Goal: Task Accomplishment & Management: Manage account settings

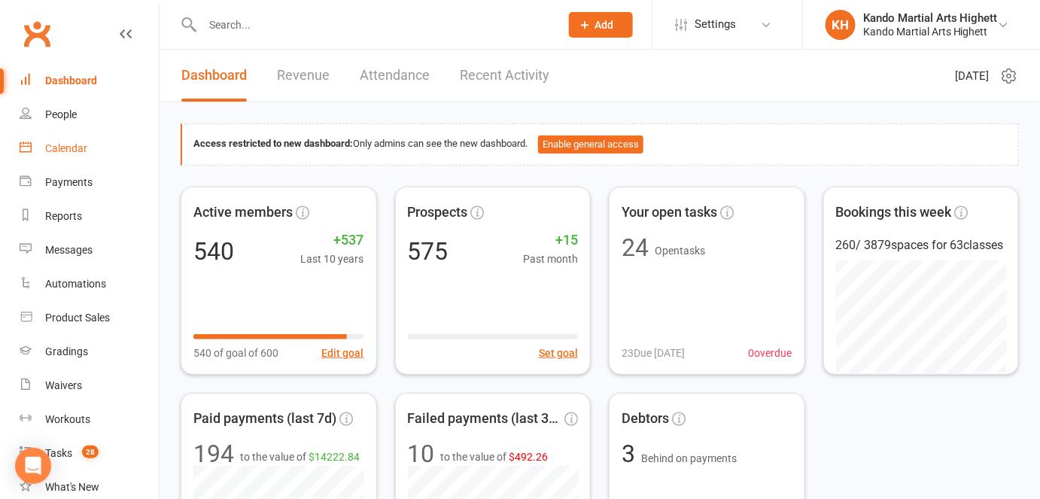
click at [65, 155] on link "Calendar" at bounding box center [89, 149] width 139 height 34
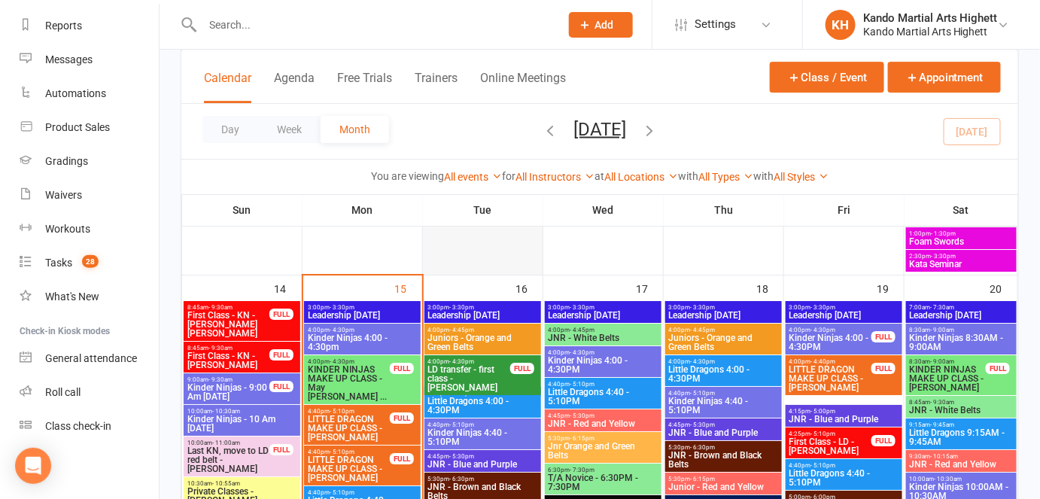
scroll to position [1505, 0]
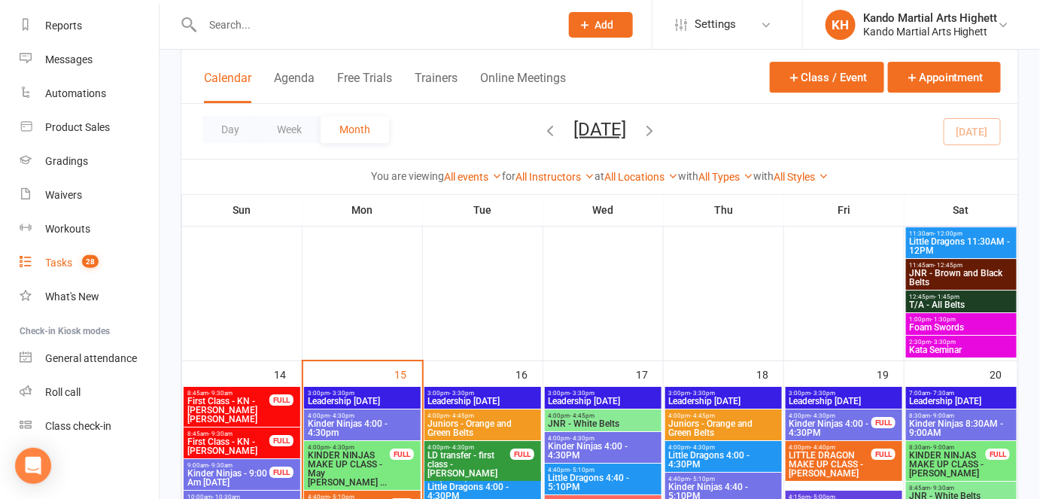
click at [98, 275] on link "Tasks 28" at bounding box center [89, 263] width 139 height 34
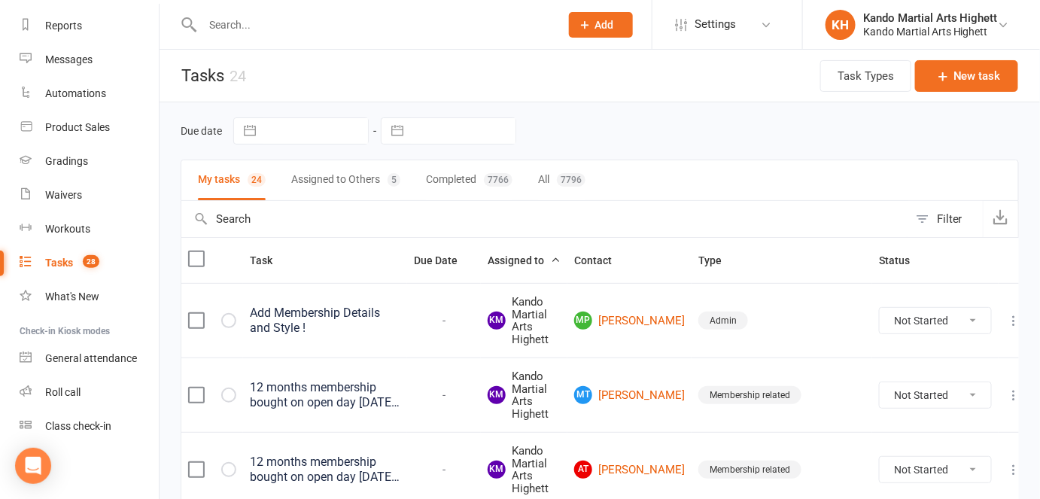
click at [942, 224] on div "Filter" at bounding box center [950, 219] width 26 height 18
select select "incomplete"
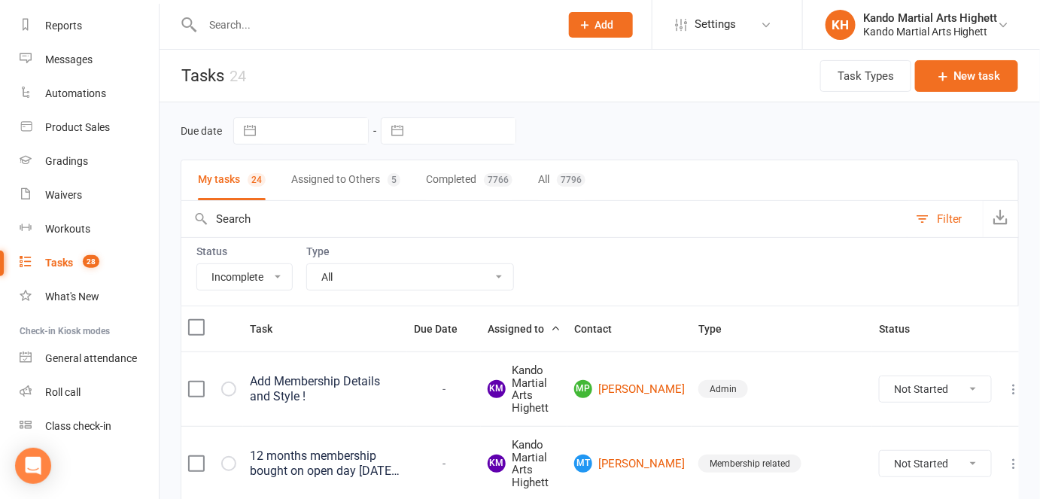
click at [333, 282] on select "All Admin Cancellation Class transfer Courtesy call Create welcome card E-mail …" at bounding box center [410, 277] width 206 height 26
select select "22414"
click at [307, 264] on select "All Admin Cancellation Class transfer Courtesy call Create welcome card E-mail …" at bounding box center [410, 277] width 206 height 26
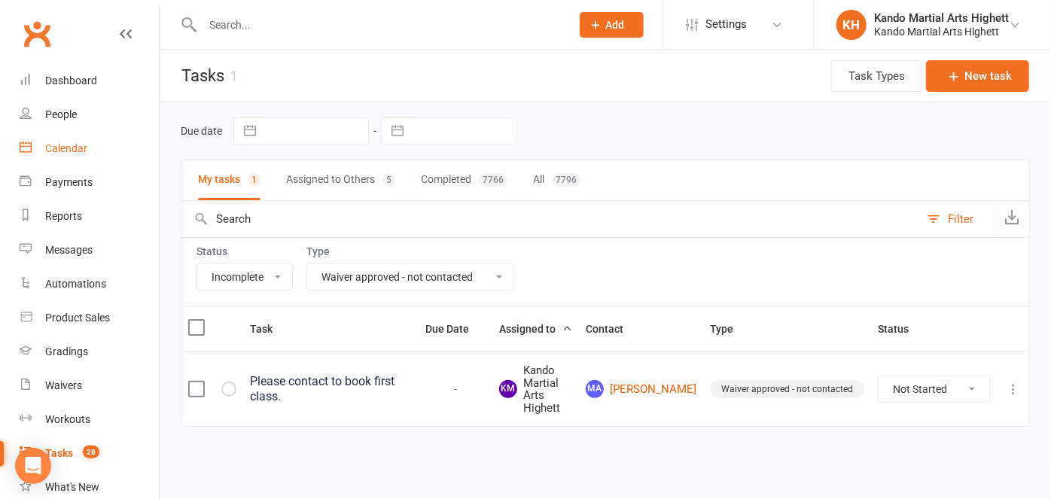
click at [107, 144] on link "Calendar" at bounding box center [89, 149] width 139 height 34
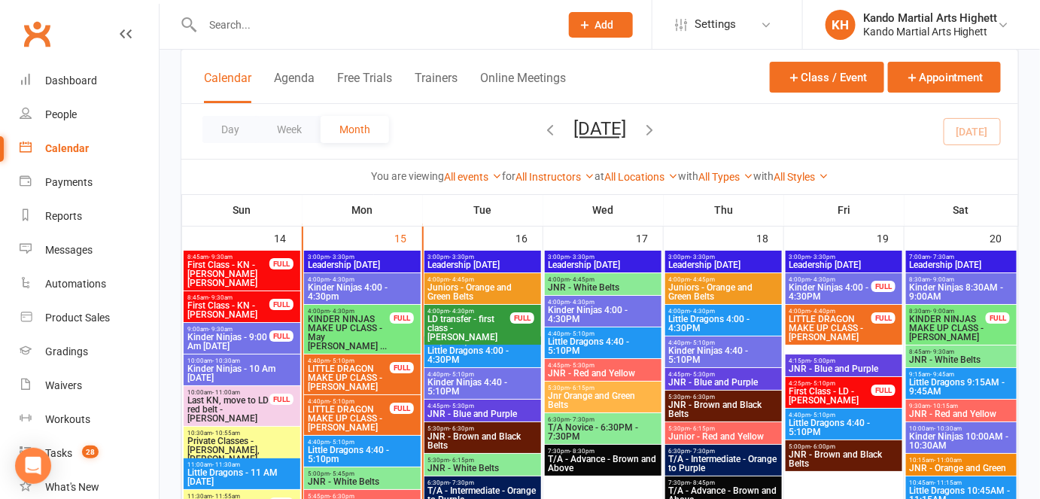
scroll to position [1710, 0]
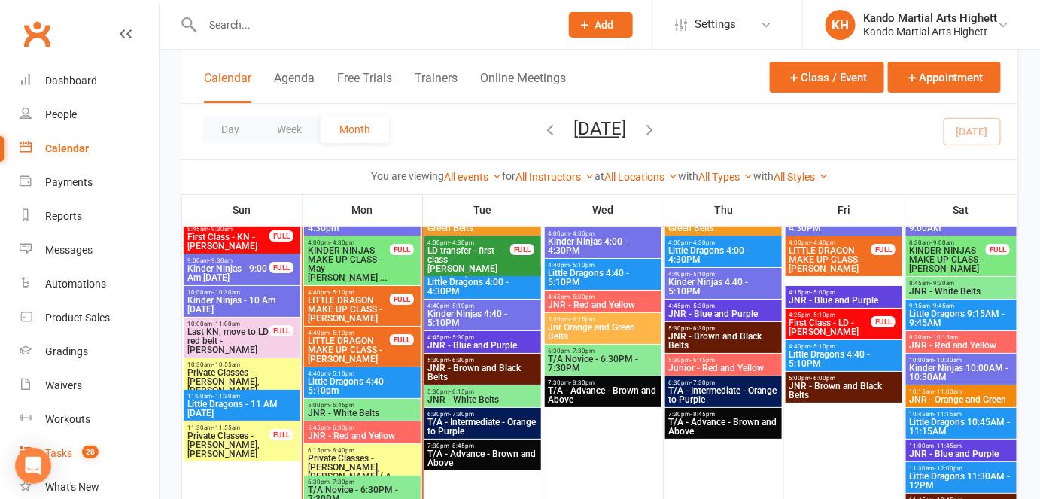
click at [101, 461] on link "Tasks 28" at bounding box center [89, 454] width 139 height 34
select select "incomplete"
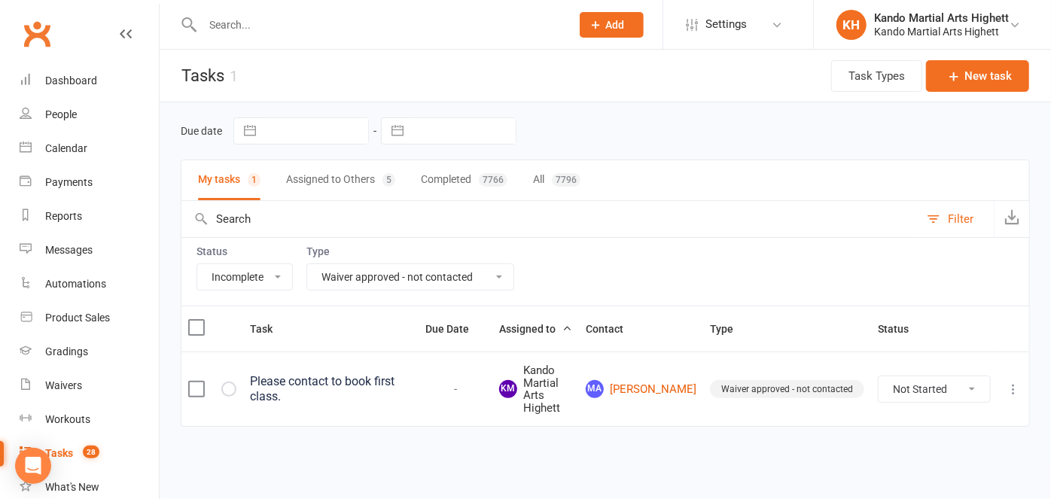
click at [452, 283] on select "All Admin Cancellation Class transfer Courtesy call Create welcome card E-mail …" at bounding box center [410, 277] width 206 height 26
select select "23096"
click at [307, 264] on select "All Admin Cancellation Class transfer Courtesy call Create welcome card E-mail …" at bounding box center [410, 277] width 206 height 26
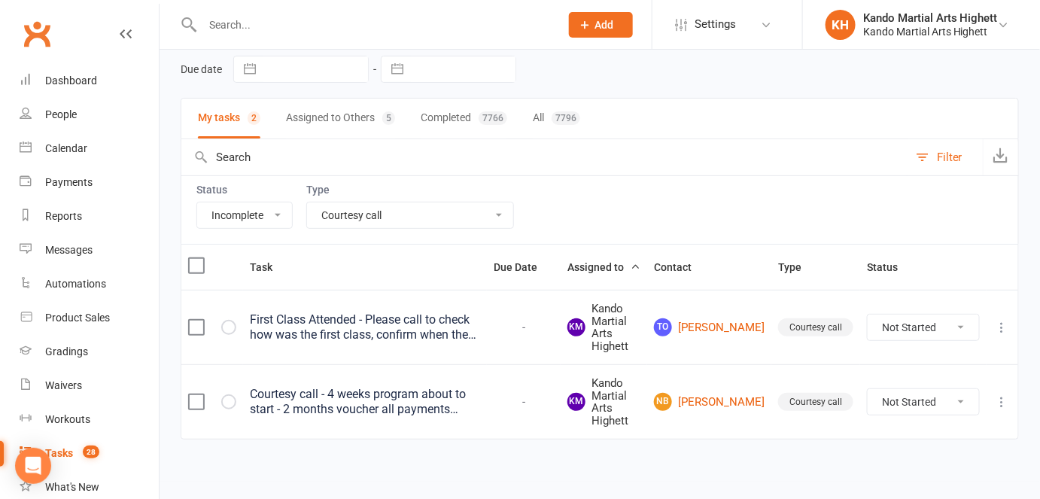
scroll to position [63, 0]
click at [423, 327] on div "First Class Attended - Please call to check how was the first class, confirm wh…" at bounding box center [365, 326] width 230 height 30
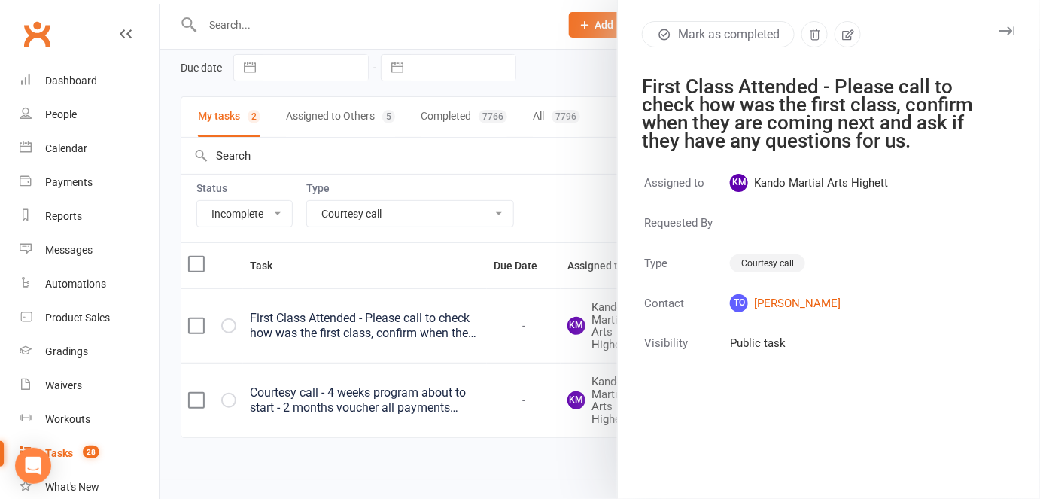
click at [423, 327] on div at bounding box center [600, 249] width 881 height 499
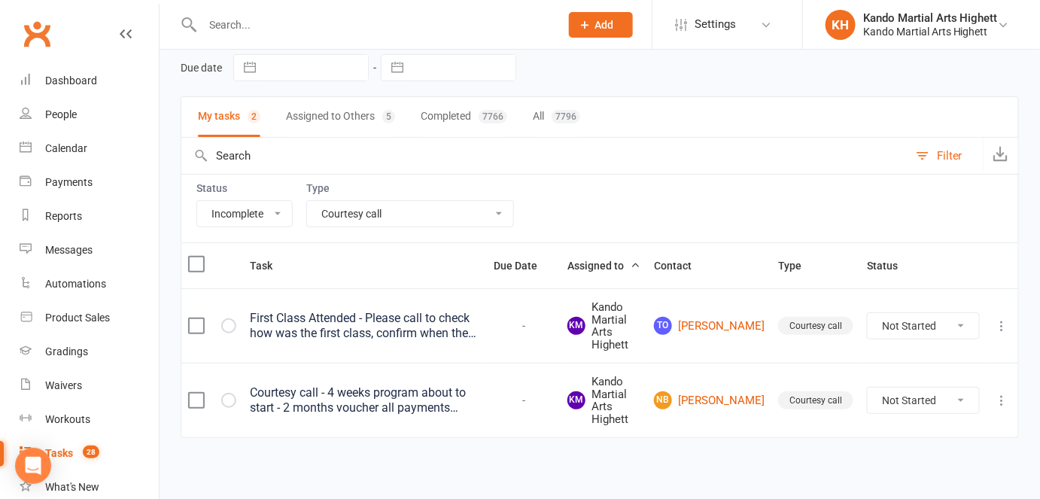
click at [349, 126] on button "Assigned to Others 5" at bounding box center [340, 117] width 109 height 40
select select
select select "-31573"
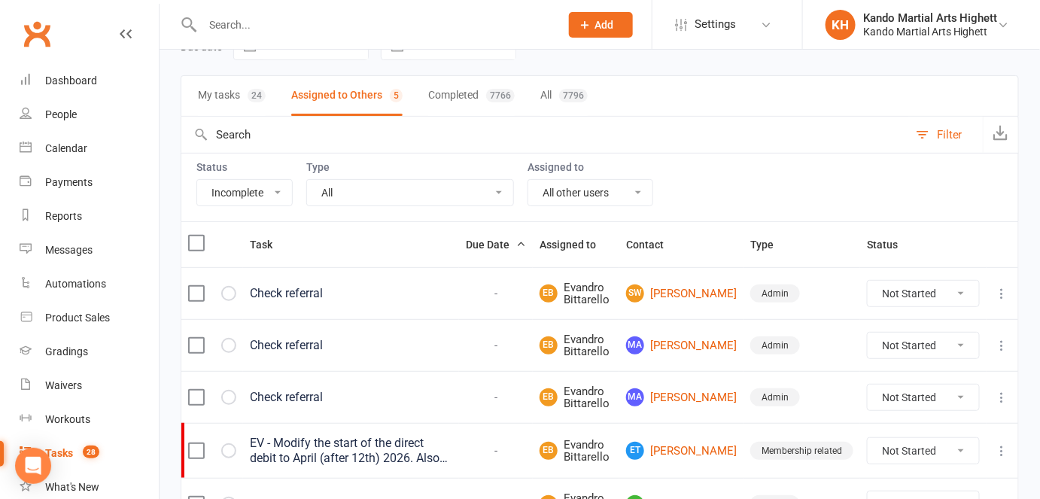
scroll to position [63, 0]
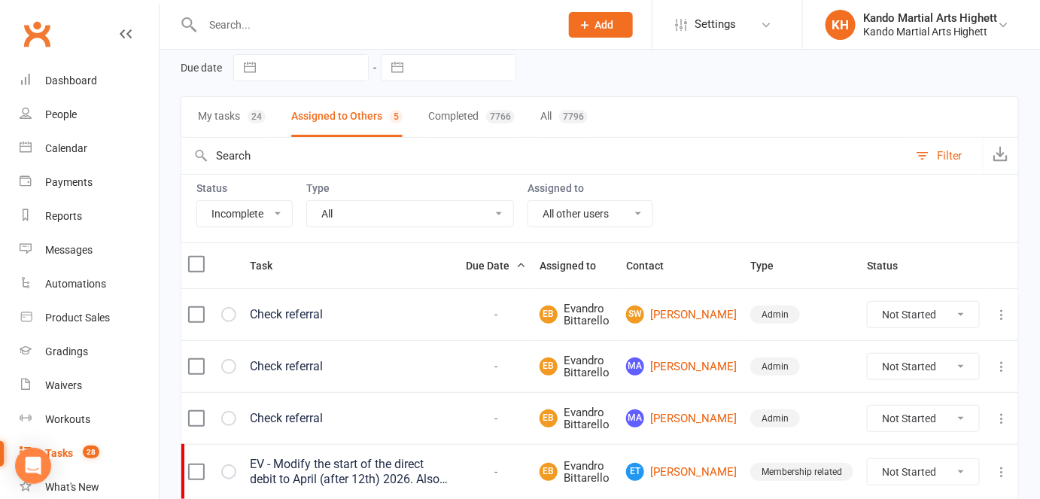
click at [246, 113] on button "My tasks 24" at bounding box center [232, 117] width 68 height 40
select select "23096"
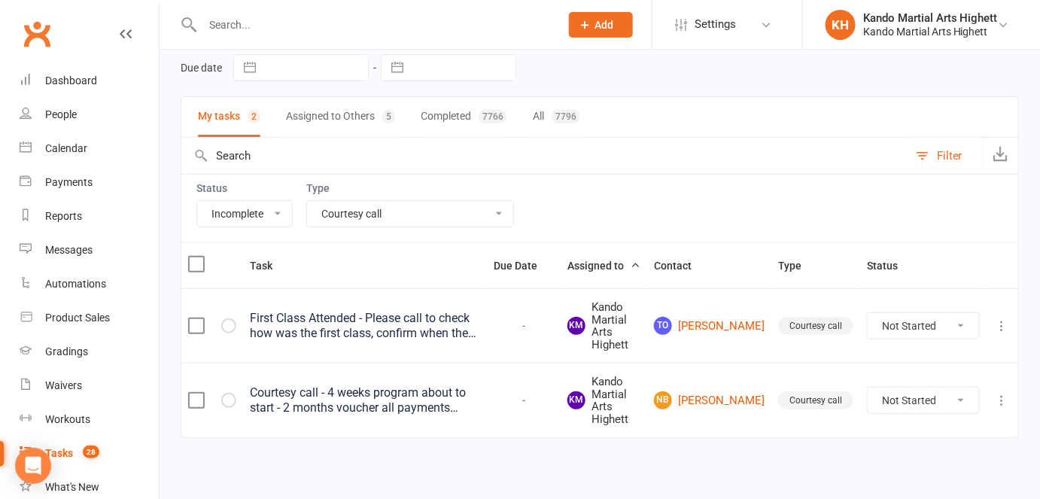
click at [886, 313] on select "Not Started In Progress Waiting Complete" at bounding box center [923, 326] width 111 height 26
click at [868, 313] on select "Not Started In Progress Waiting Complete" at bounding box center [923, 326] width 111 height 26
select select "unstarted"
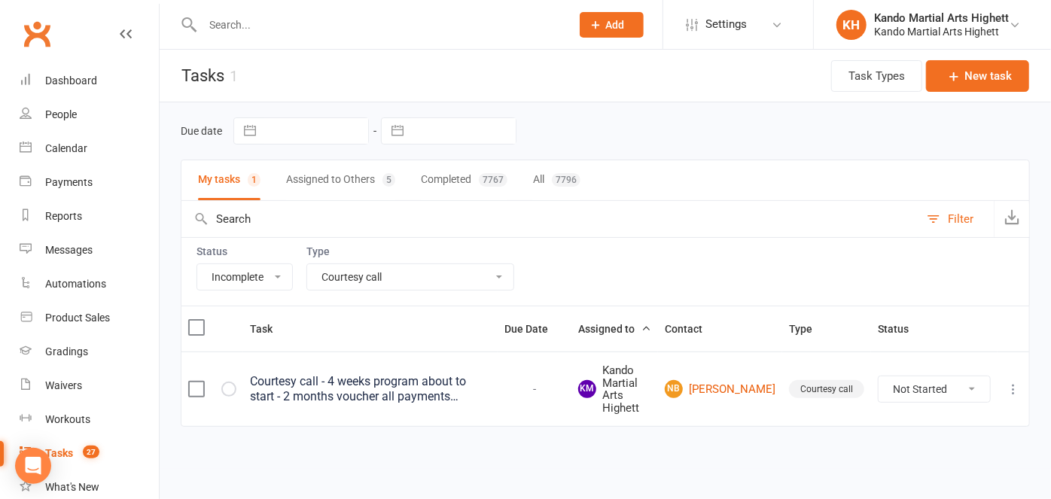
click at [378, 284] on select "All Admin Cancellation Class transfer Courtesy call Create welcome card E-mail …" at bounding box center [410, 277] width 206 height 26
click at [307, 264] on select "All Admin Cancellation Class transfer Courtesy call Create welcome card E-mail …" at bounding box center [410, 277] width 206 height 26
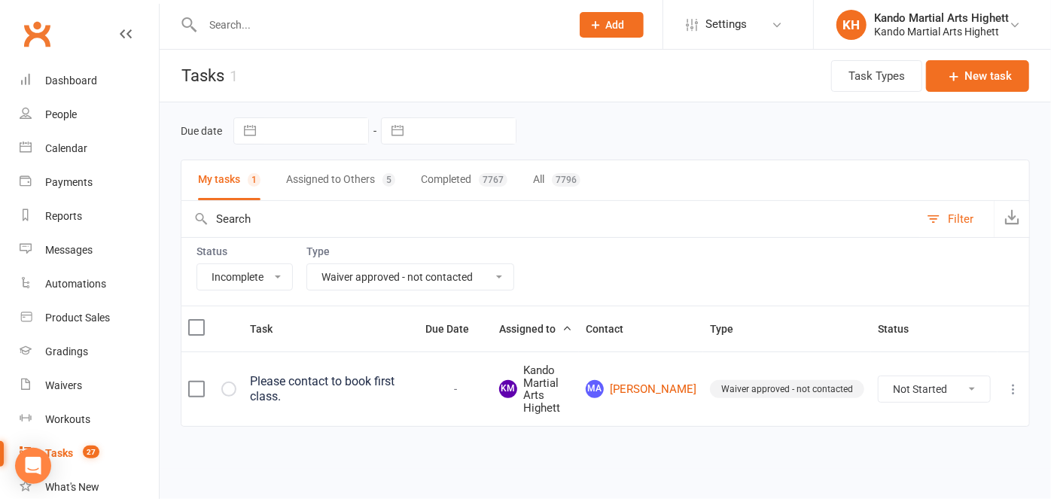
click at [318, 27] on input "text" at bounding box center [379, 24] width 362 height 21
click at [411, 272] on select "All Admin Cancellation Class transfer Courtesy call Create welcome card E-mail …" at bounding box center [410, 277] width 206 height 26
select select "22415"
click at [307, 264] on select "All Admin Cancellation Class transfer Courtesy call Create welcome card E-mail …" at bounding box center [410, 277] width 206 height 26
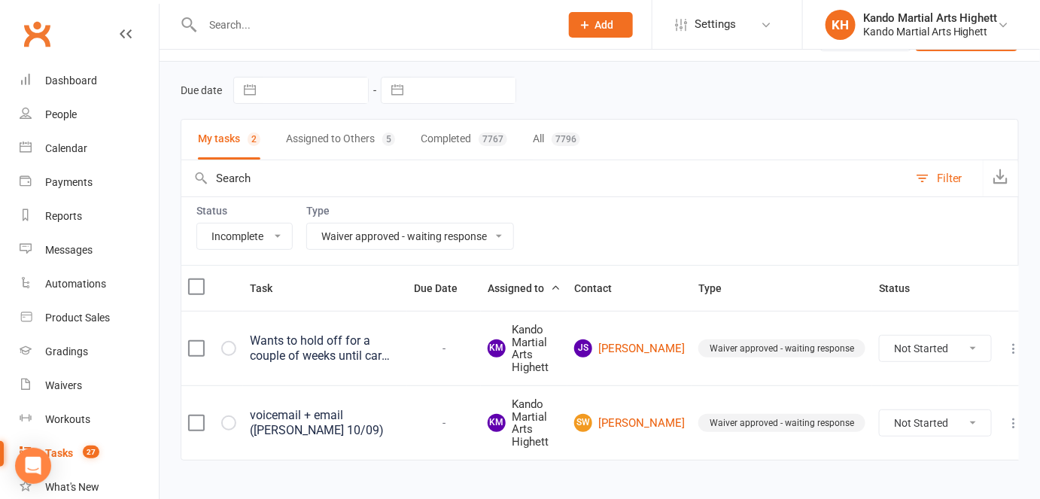
scroll to position [63, 0]
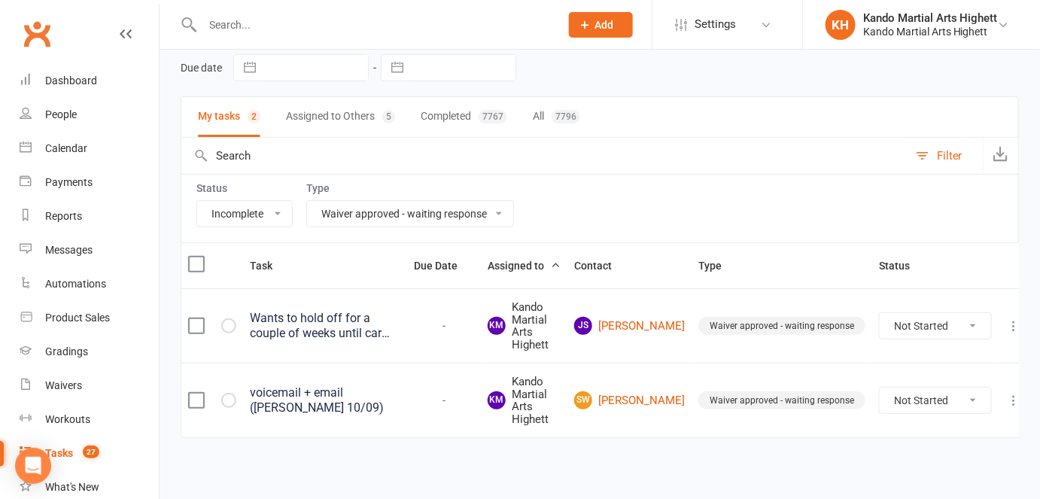
click at [896, 391] on select "Not Started In Progress Waiting Complete" at bounding box center [935, 401] width 111 height 26
click at [880, 388] on select "Not Started In Progress Waiting Complete" at bounding box center [935, 401] width 111 height 26
select select "unstarted"
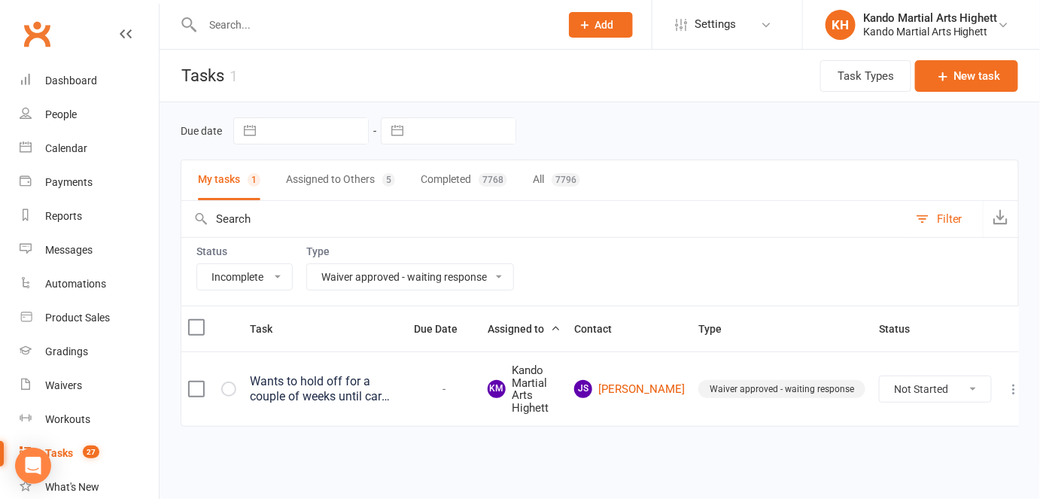
scroll to position [0, 0]
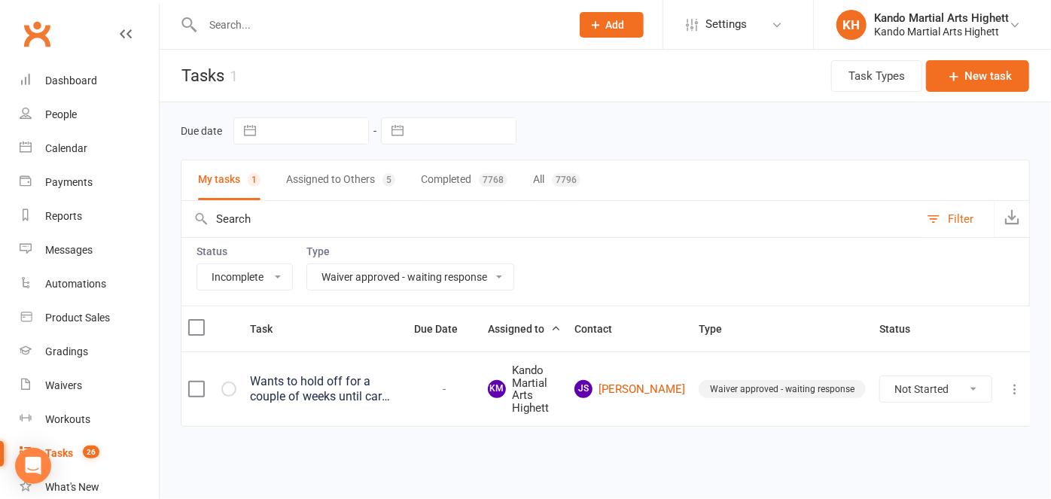
click at [431, 287] on select "All Admin Cancellation Class transfer Courtesy call Create welcome card E-mail …" at bounding box center [410, 277] width 206 height 26
select select "22414"
click at [307, 264] on select "All Admin Cancellation Class transfer Courtesy call Create welcome card E-mail …" at bounding box center [410, 277] width 206 height 26
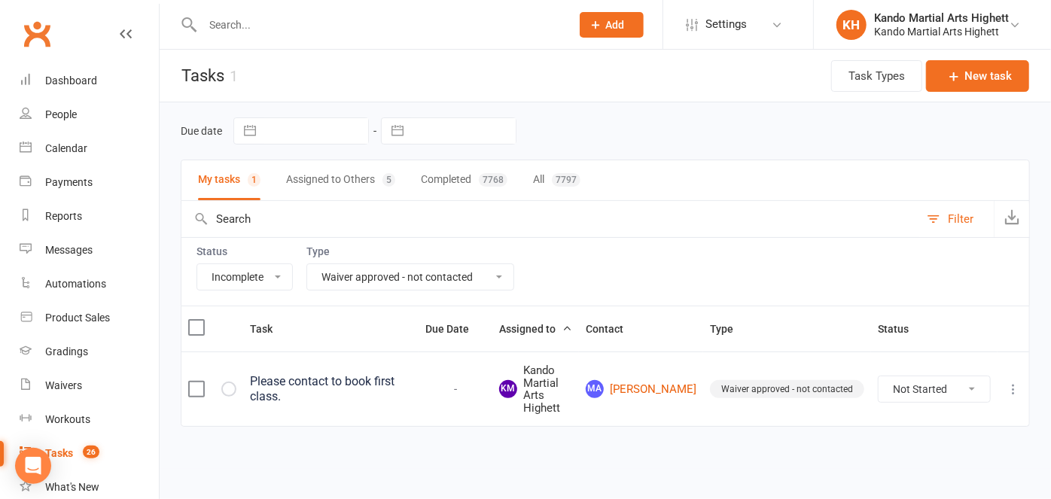
click at [319, 47] on div at bounding box center [370, 24] width 379 height 49
click at [321, 29] on input "text" at bounding box center [379, 24] width 362 height 21
paste input "Matt Bai"
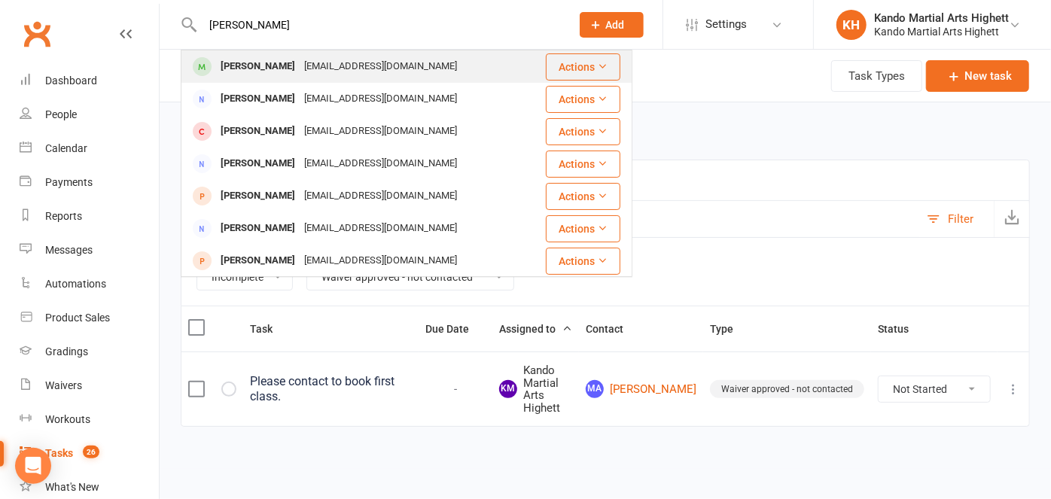
type input "Matt Bai"
click at [310, 65] on div "yichenbai@hotmail.com" at bounding box center [381, 67] width 162 height 22
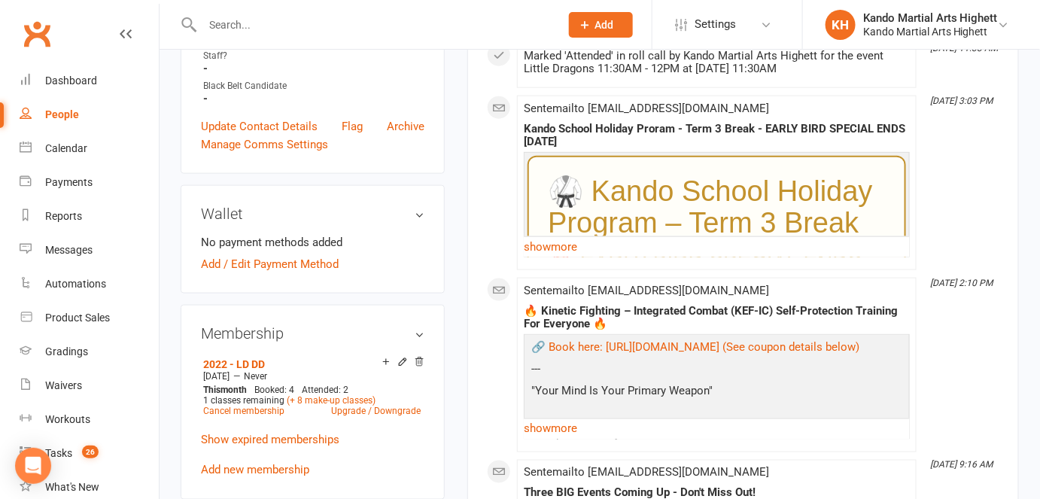
scroll to position [753, 0]
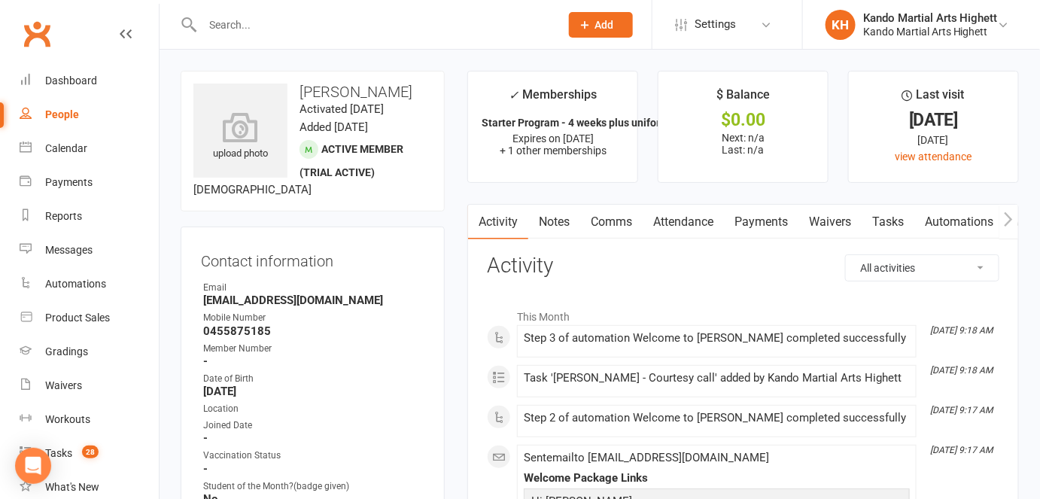
click at [315, 297] on strong "[EMAIL_ADDRESS][DOMAIN_NAME]" at bounding box center [313, 301] width 221 height 14
click at [315, 297] on strong "novas-merino-8d@icloud.com" at bounding box center [313, 301] width 221 height 14
drag, startPoint x: 315, startPoint y: 297, endPoint x: 683, endPoint y: 256, distance: 371.1
click at [683, 256] on h3 "Activity" at bounding box center [743, 265] width 513 height 23
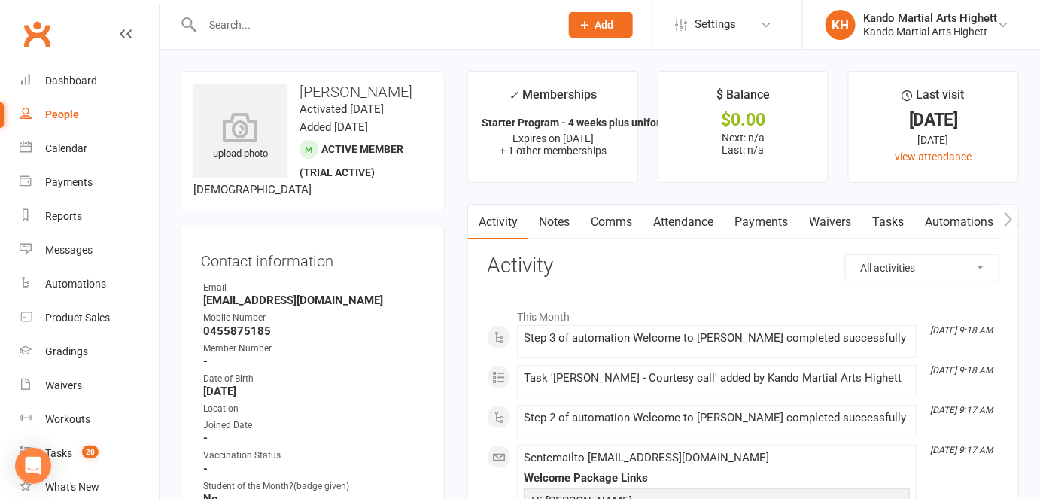
click at [597, 231] on link "Comms" at bounding box center [611, 222] width 62 height 35
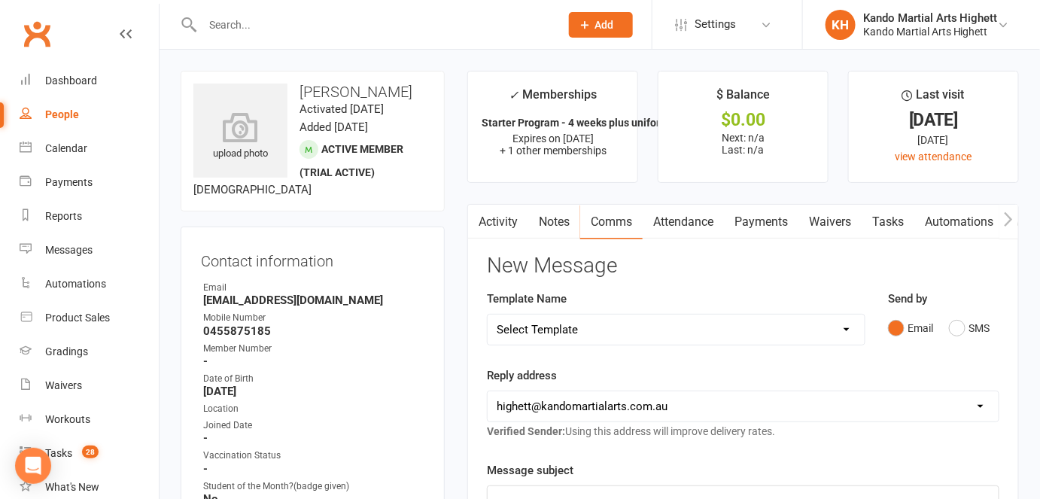
click at [712, 337] on select "Select Template [Email] 2_Booking Confirmation Required [Email] 3_Booking Confi…" at bounding box center [676, 330] width 377 height 30
select select "18"
click at [488, 315] on select "Select Template [Email] 2_Booking Confirmation Required [Email] 3_Booking Confi…" at bounding box center [676, 330] width 377 height 30
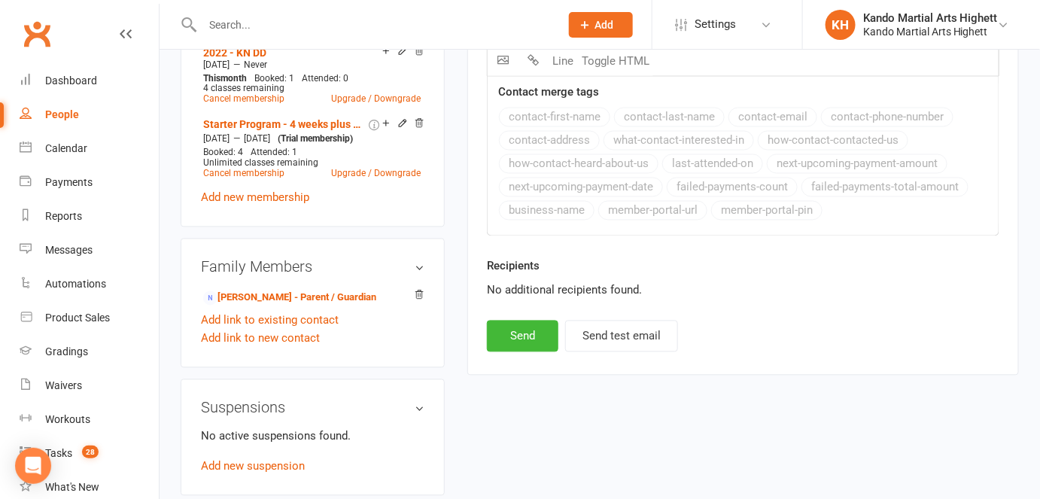
scroll to position [889, 0]
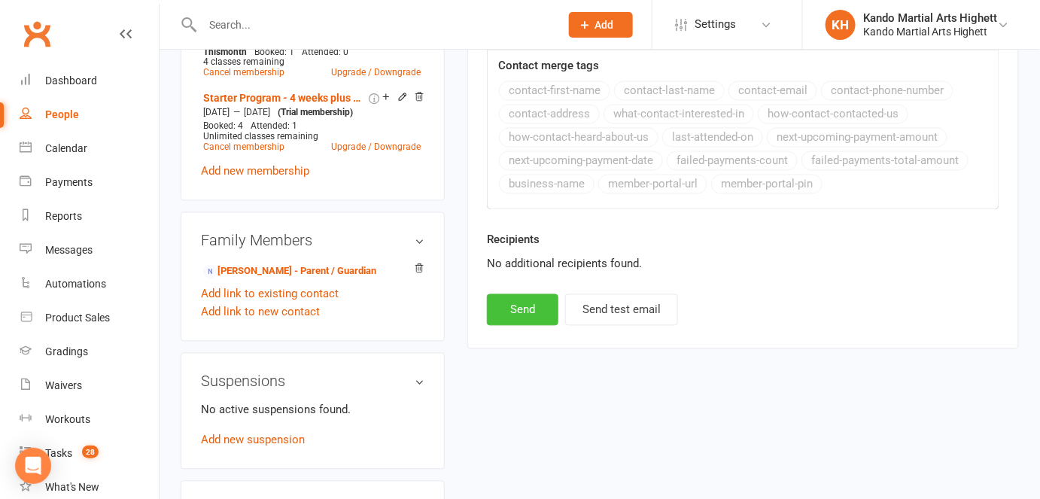
click at [528, 312] on button "Send" at bounding box center [522, 310] width 71 height 32
select select
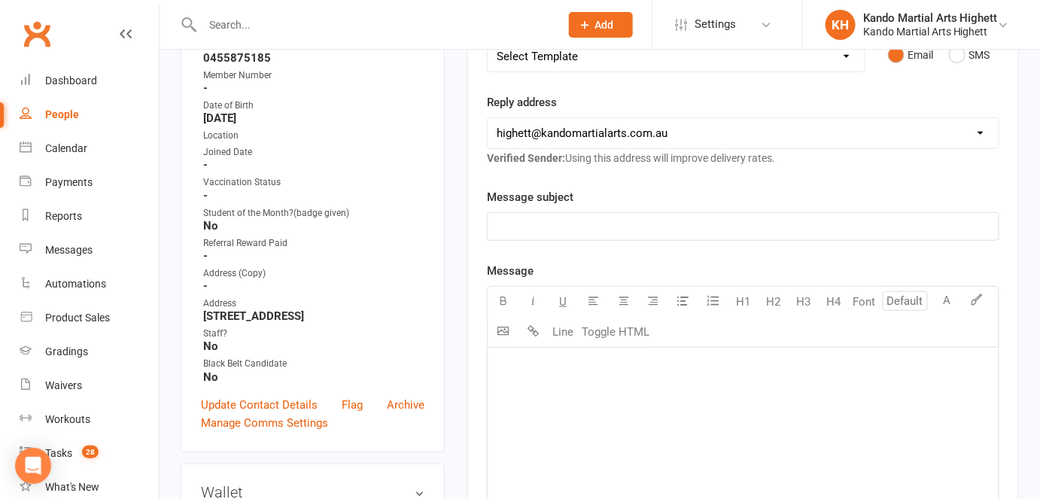
scroll to position [0, 0]
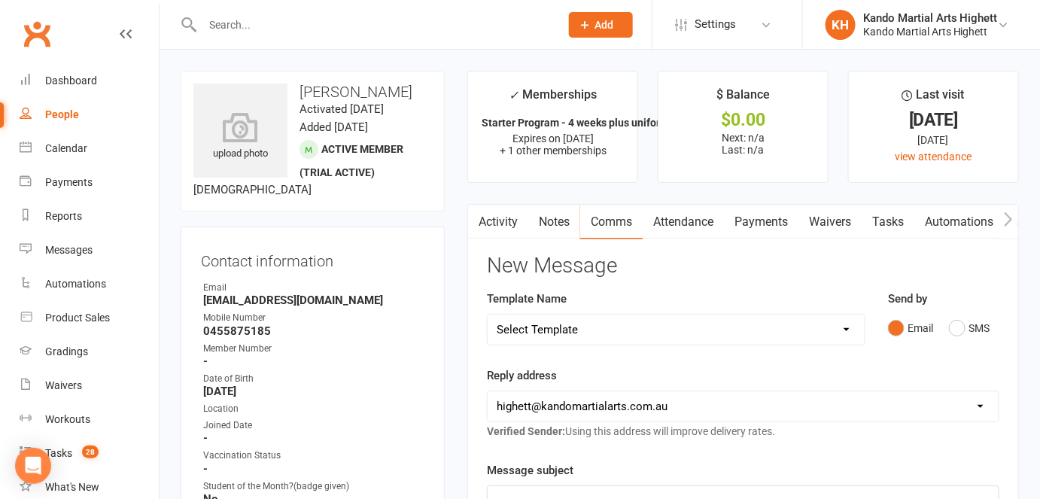
click at [369, 44] on div at bounding box center [365, 24] width 369 height 49
click at [385, 17] on input "text" at bounding box center [373, 24] width 351 height 21
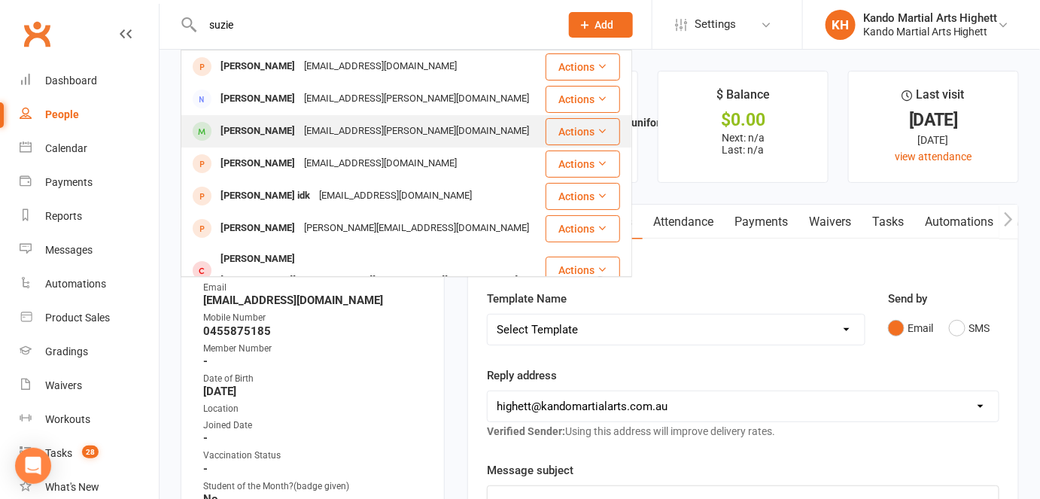
type input "suzie"
click at [318, 136] on div "suzie.weiman@outlook.com" at bounding box center [417, 131] width 234 height 22
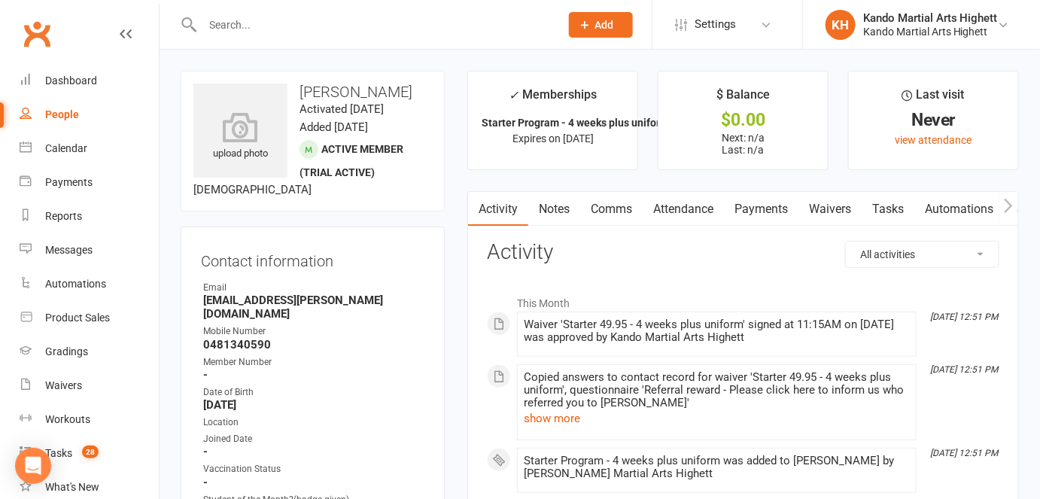
click at [682, 215] on link "Attendance" at bounding box center [683, 209] width 81 height 35
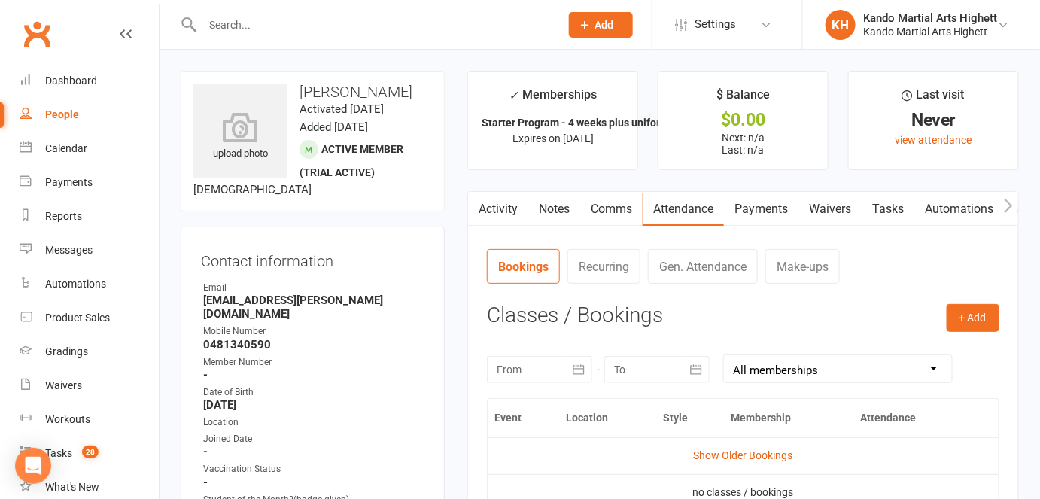
click at [495, 199] on link "Activity" at bounding box center [498, 209] width 60 height 35
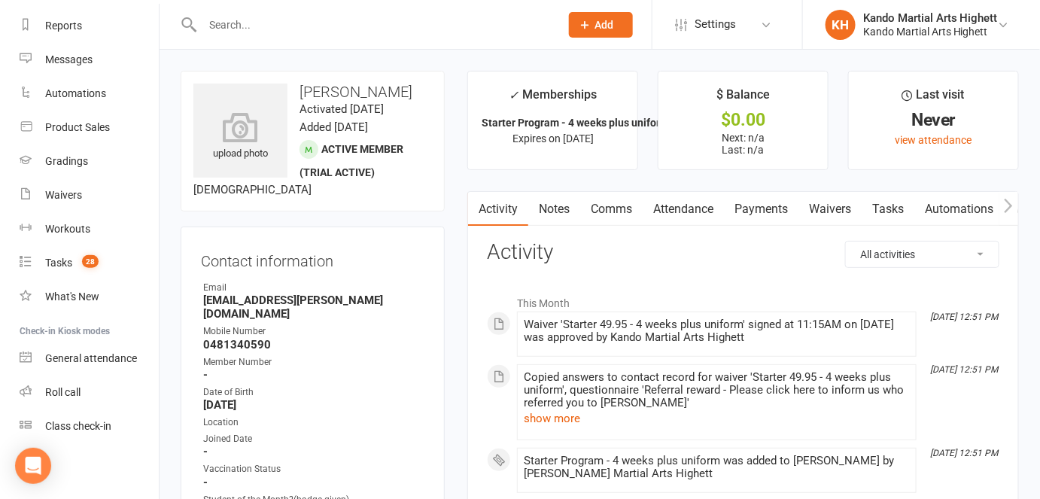
click at [377, 27] on input "text" at bounding box center [373, 24] width 351 height 21
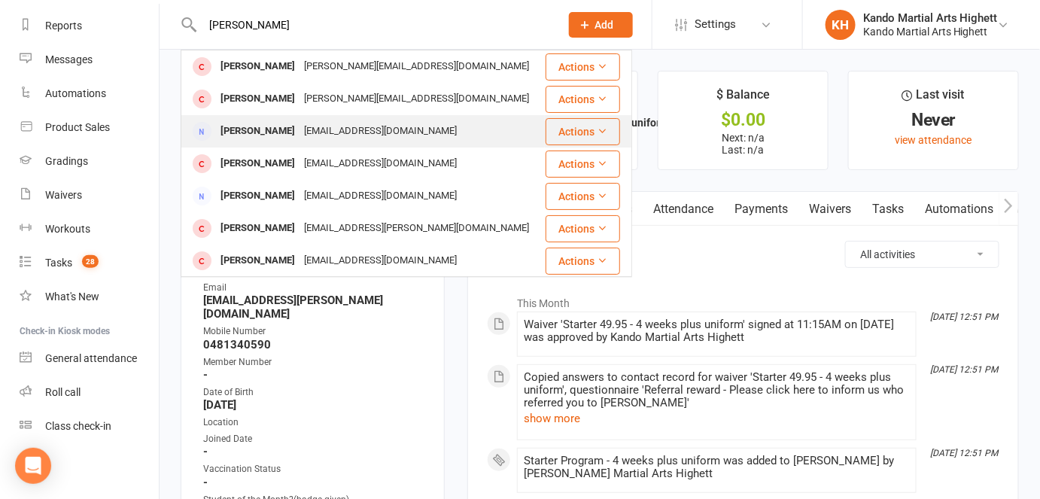
type input "luca andres"
click at [340, 131] on div "maquiandres@gmail.com" at bounding box center [381, 131] width 162 height 22
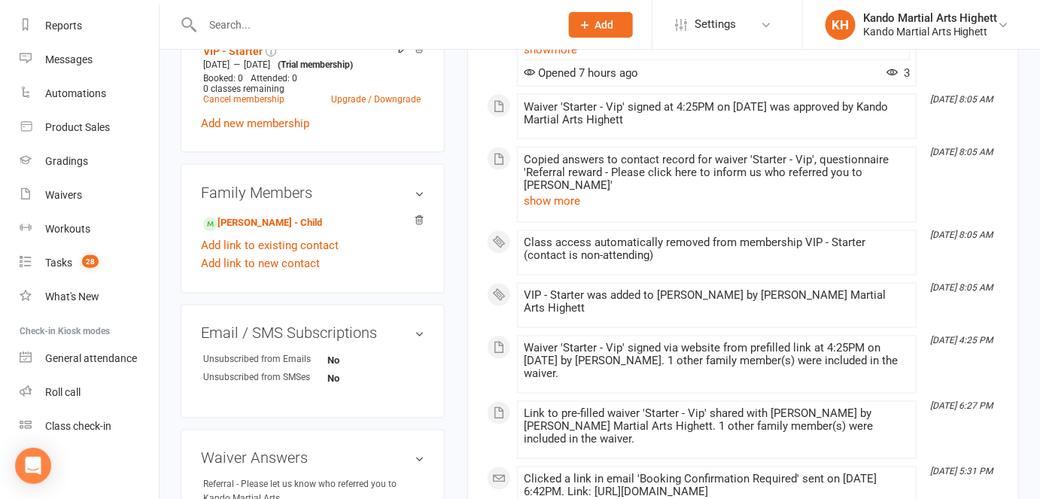
scroll to position [684, 0]
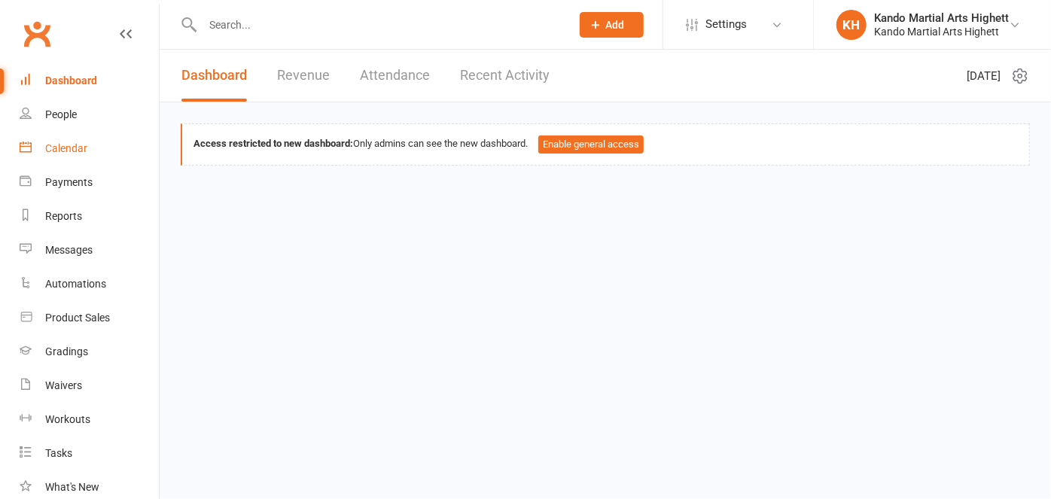
click at [108, 154] on link "Calendar" at bounding box center [89, 149] width 139 height 34
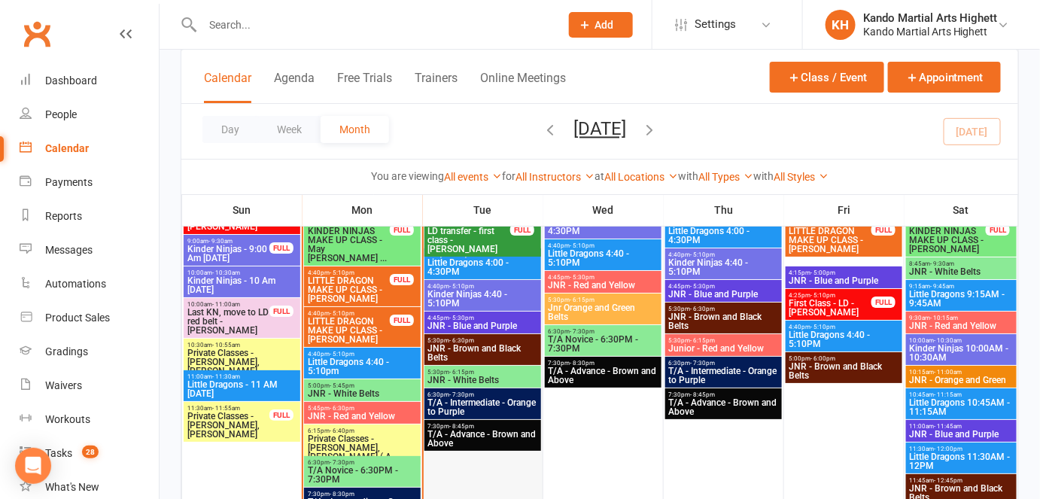
scroll to position [1641, 0]
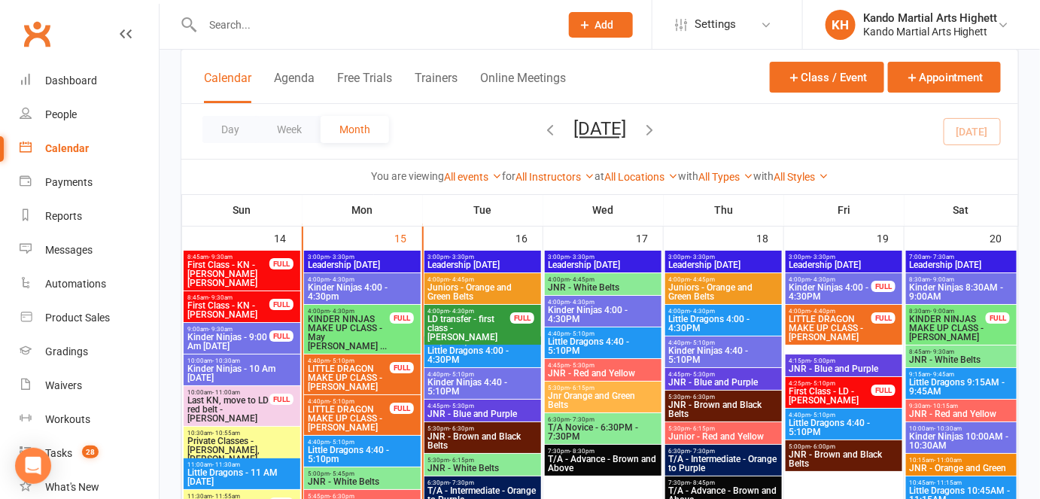
click at [223, 257] on span "- 9:30am" at bounding box center [220, 257] width 24 height 7
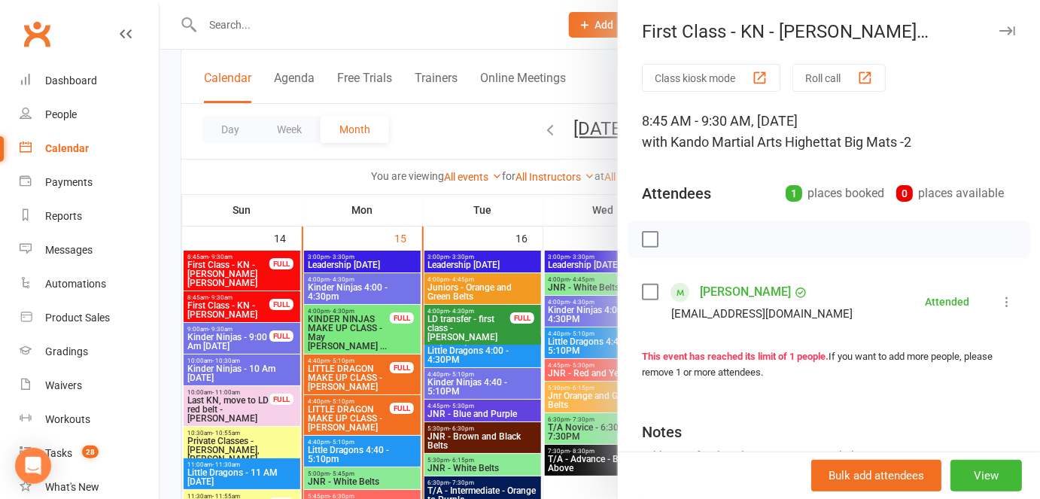
click at [230, 273] on div at bounding box center [600, 249] width 881 height 499
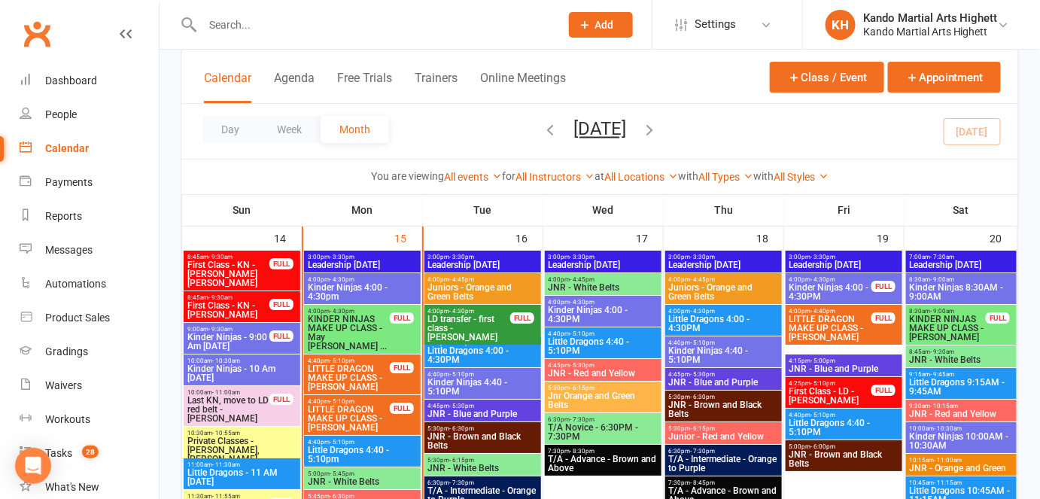
click at [246, 269] on span "First Class - KN - Jett Cuthbertson Chin" at bounding box center [229, 273] width 84 height 27
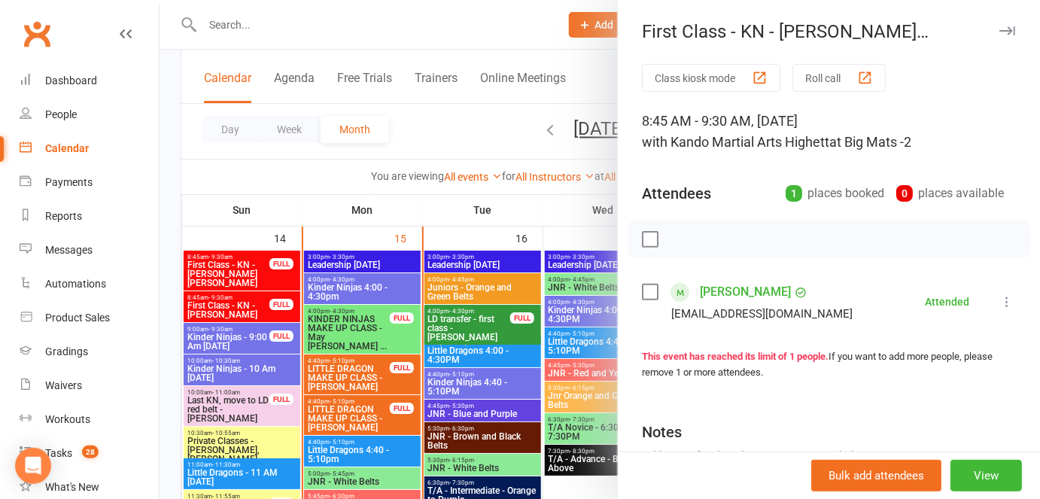
click at [193, 277] on div at bounding box center [600, 249] width 881 height 499
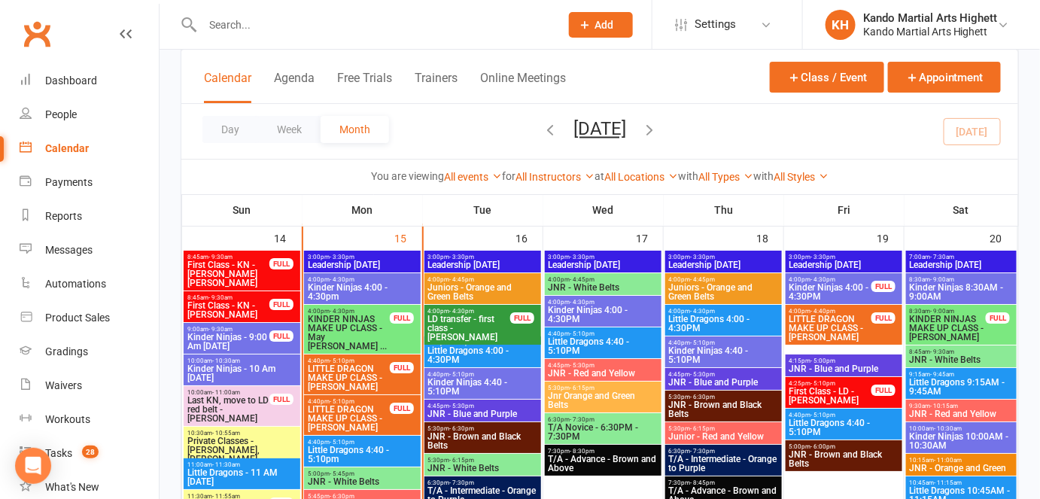
click at [223, 301] on span "First Class - KN - Theo O’halloran" at bounding box center [229, 310] width 84 height 18
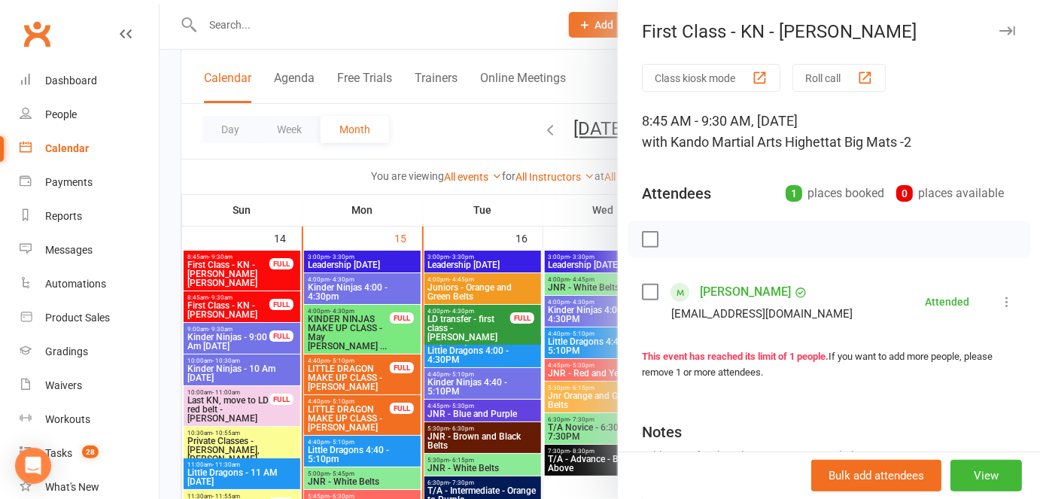
click at [175, 255] on div at bounding box center [600, 249] width 881 height 499
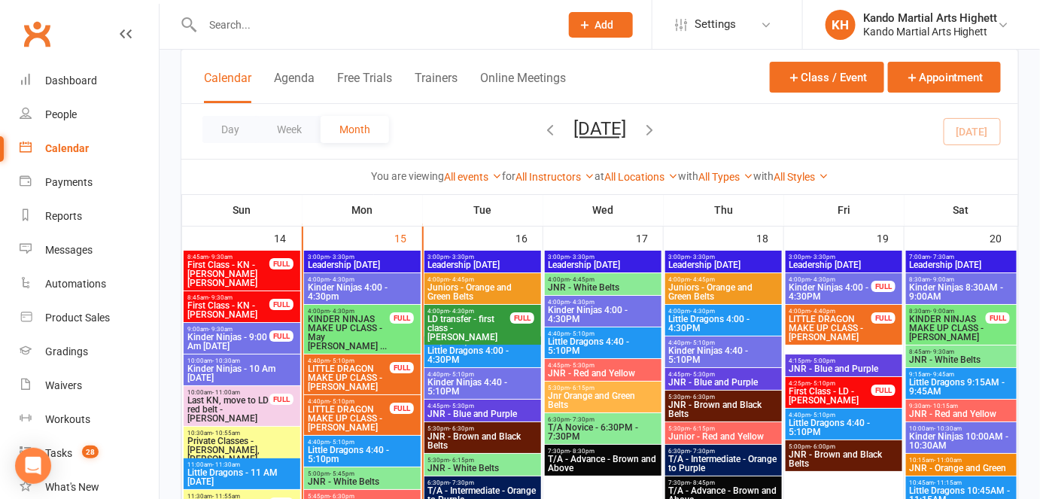
click at [210, 263] on span "First Class - KN - Jett Cuthbertson Chin" at bounding box center [229, 273] width 84 height 27
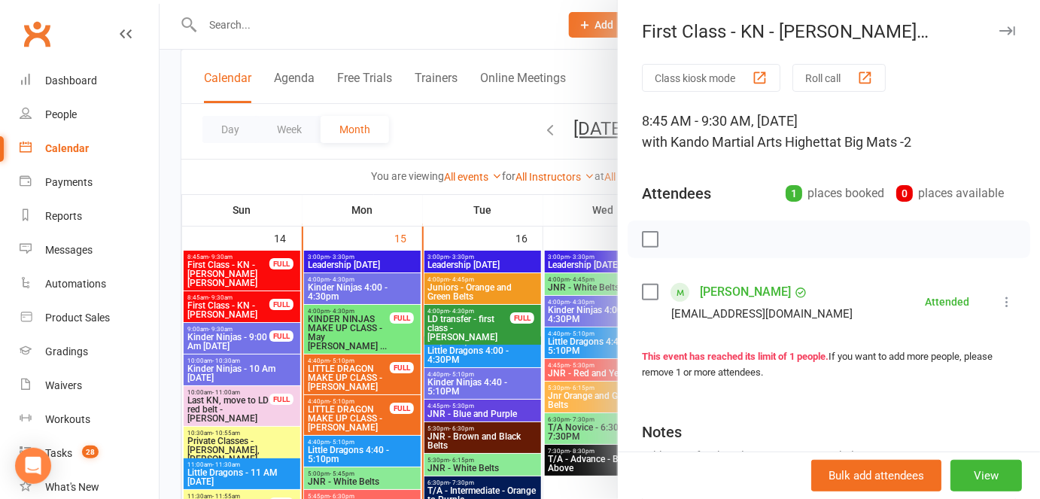
click at [210, 263] on div at bounding box center [600, 249] width 881 height 499
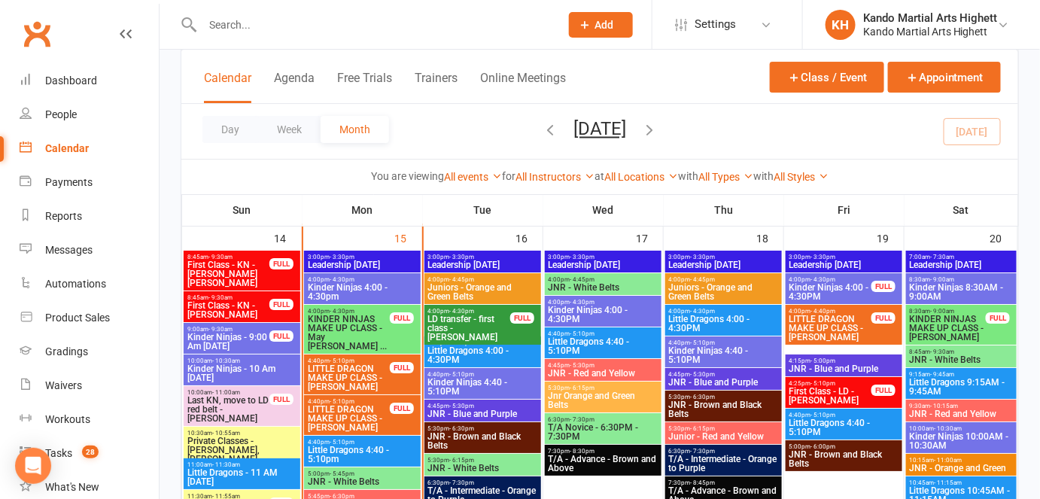
click at [204, 297] on span "8:45am - 9:30am" at bounding box center [229, 297] width 84 height 7
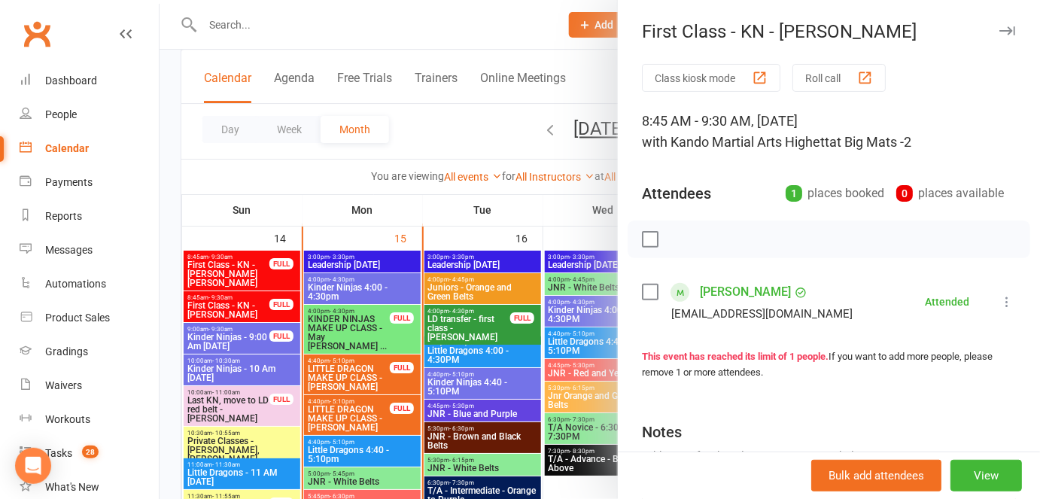
click at [203, 305] on div at bounding box center [600, 249] width 881 height 499
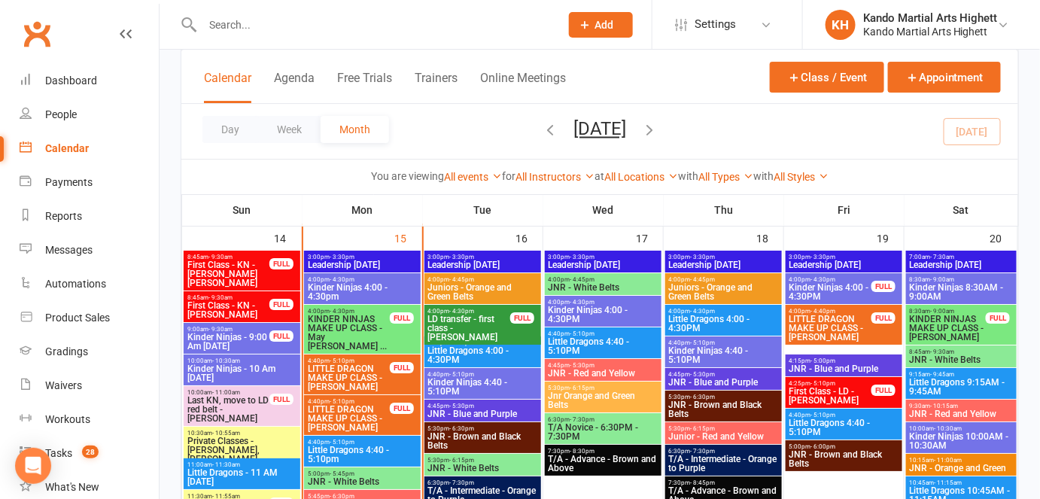
click at [823, 389] on span "First Class - LD - Xander Khouri" at bounding box center [831, 396] width 84 height 18
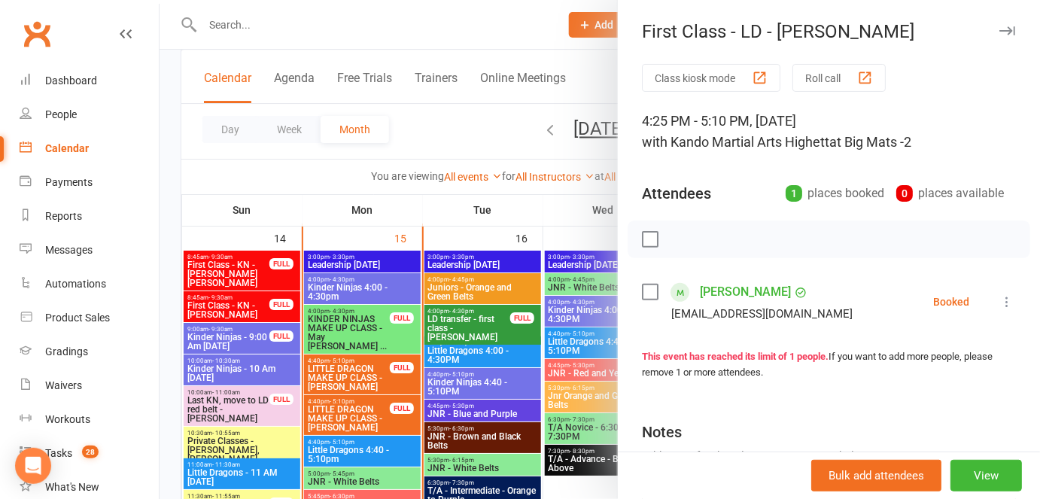
click at [560, 346] on div at bounding box center [600, 249] width 881 height 499
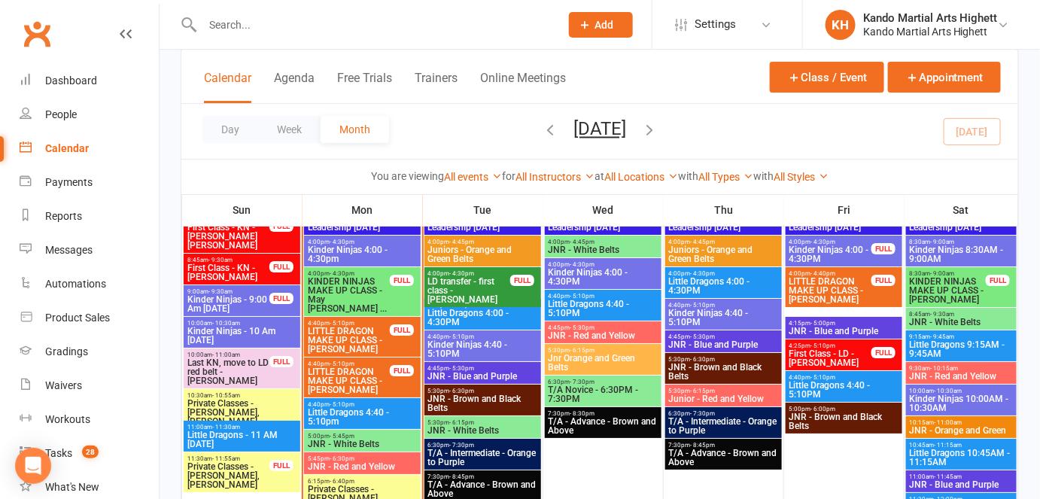
scroll to position [1710, 0]
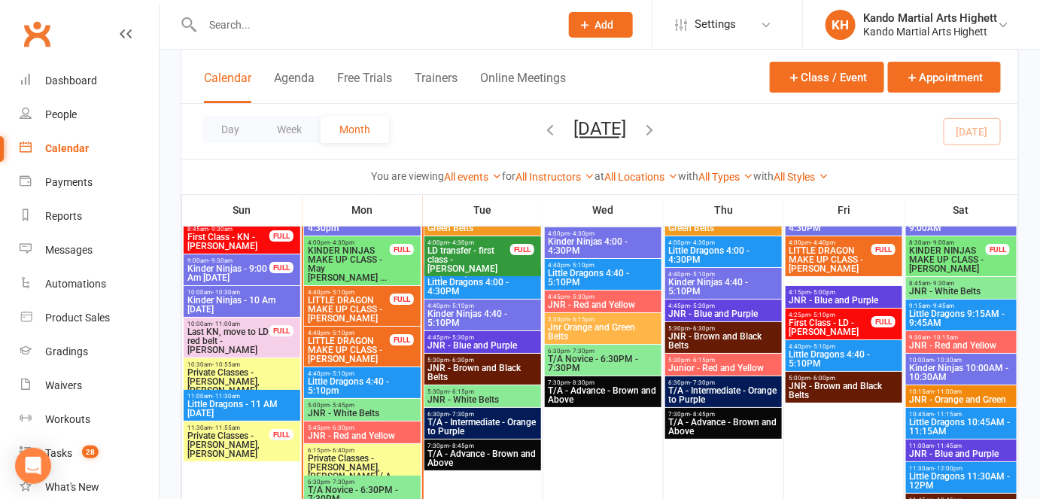
click at [827, 327] on span "First Class - LD - Xander Khouri" at bounding box center [831, 327] width 84 height 18
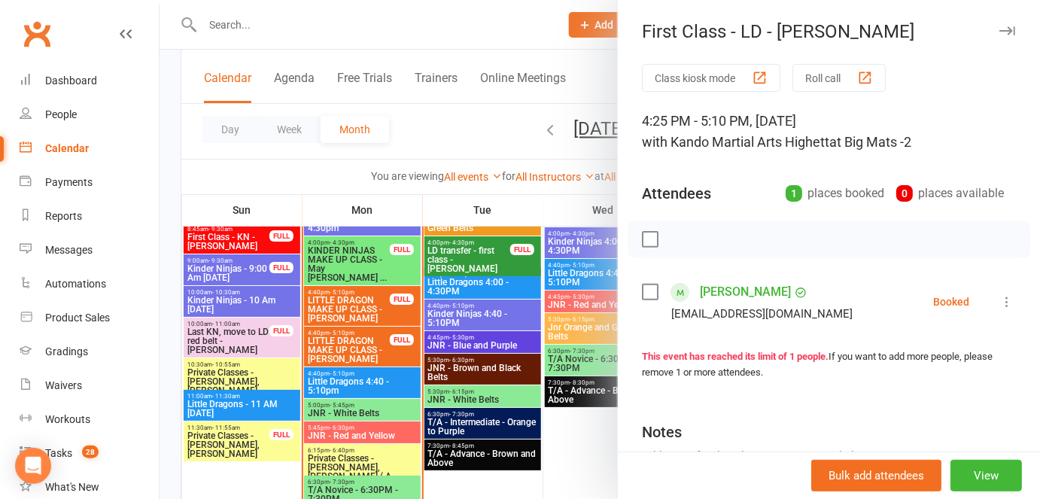
click at [540, 331] on div at bounding box center [600, 249] width 881 height 499
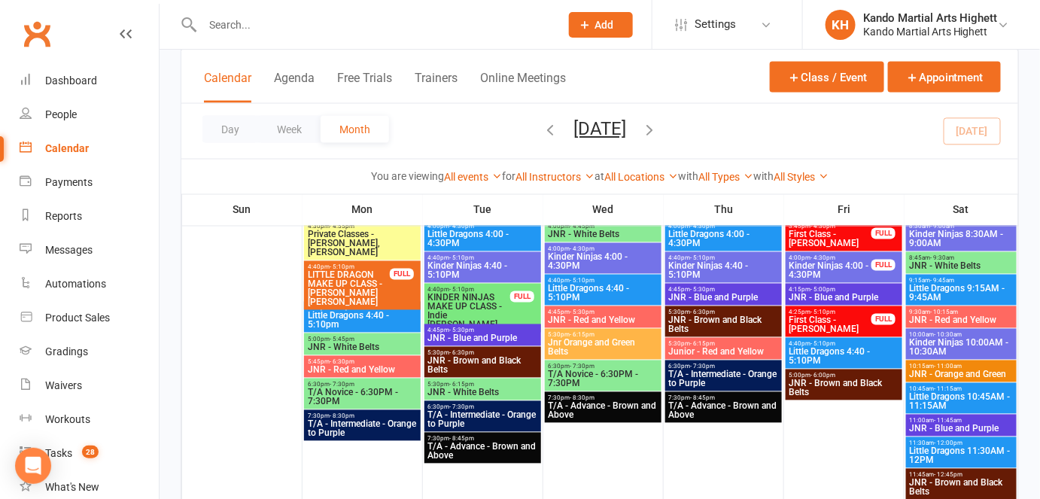
scroll to position [2666, 0]
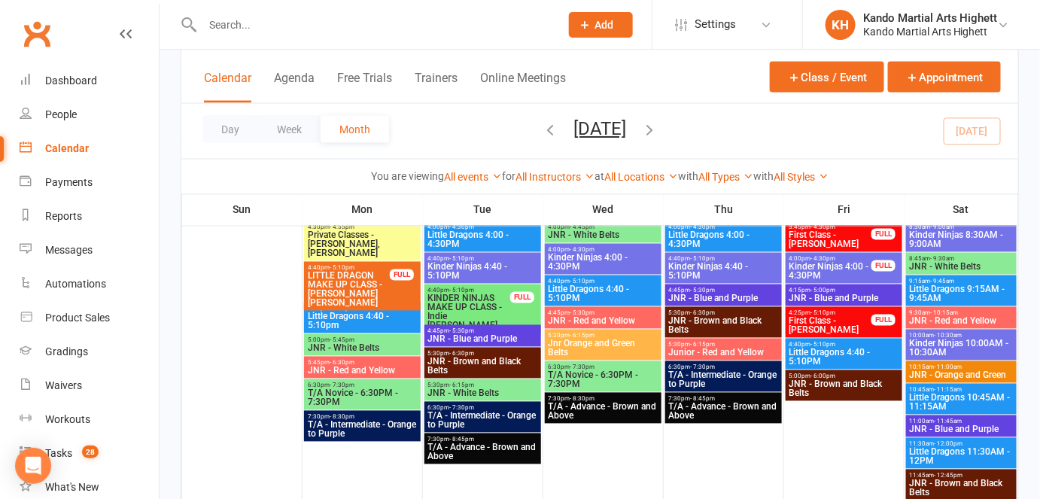
click at [796, 257] on span "4:00pm - 4:30pm" at bounding box center [831, 259] width 84 height 7
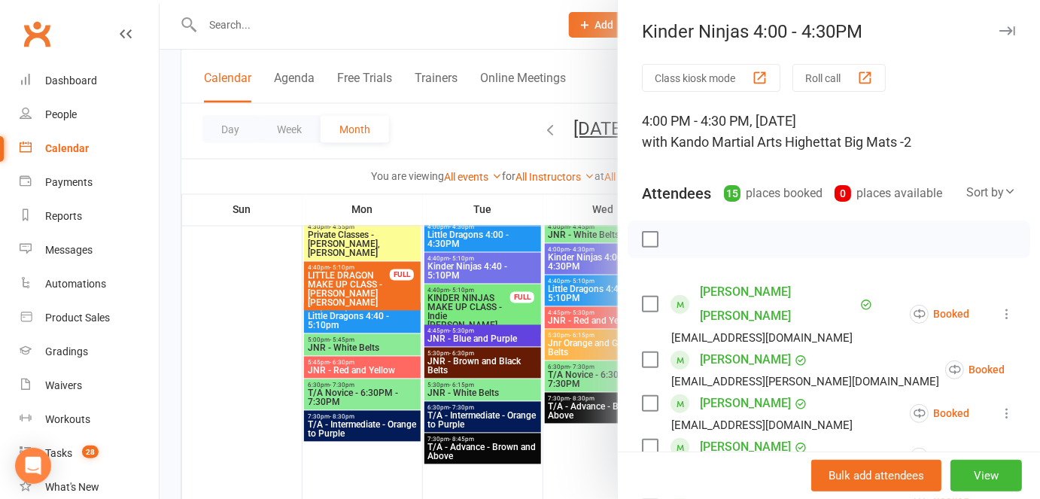
click at [519, 315] on div at bounding box center [600, 249] width 881 height 499
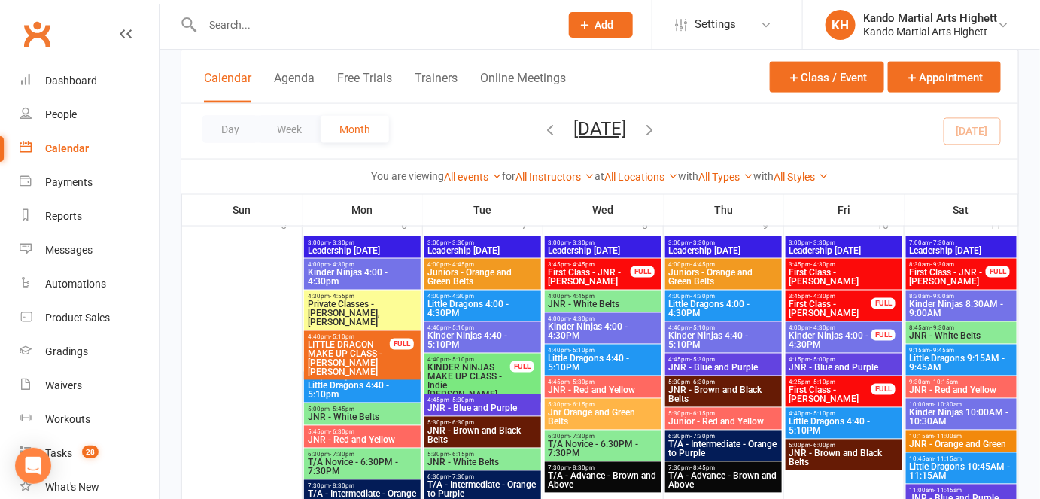
scroll to position [2529, 0]
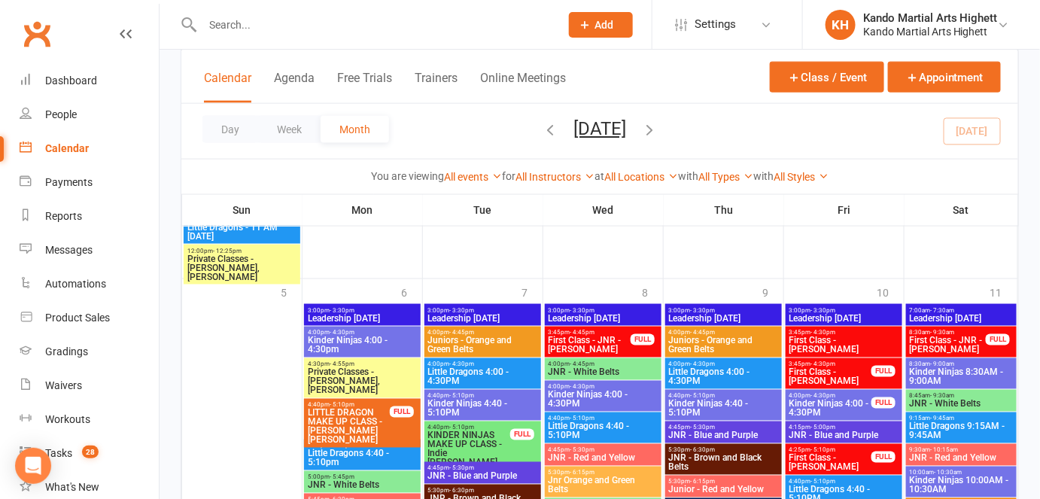
click at [821, 343] on span "First Class - KN - Maisie Page" at bounding box center [844, 345] width 111 height 18
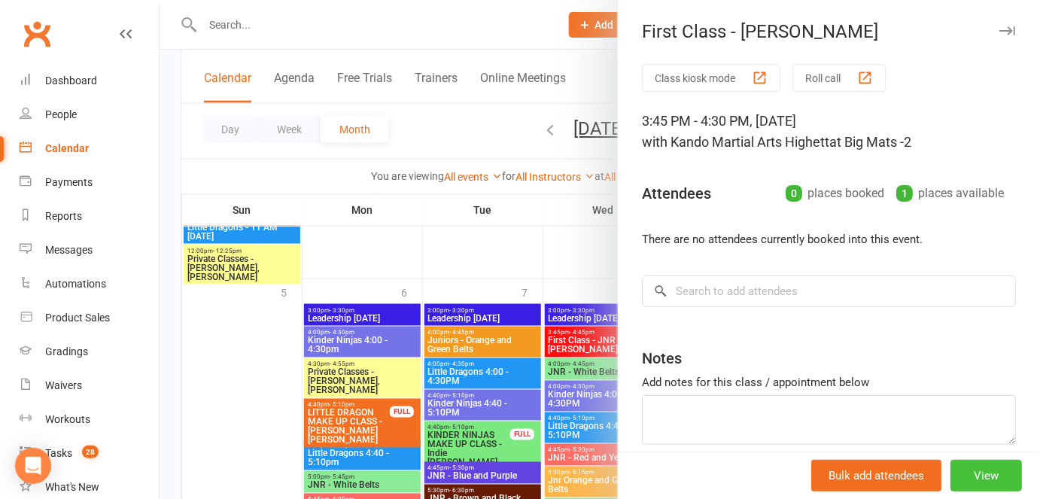
click at [971, 467] on button "View" at bounding box center [986, 476] width 71 height 32
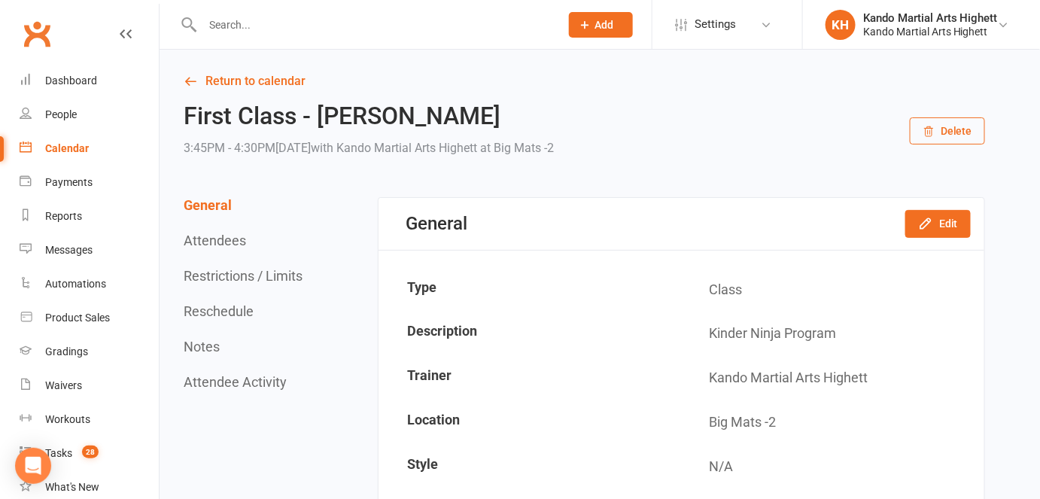
click at [928, 134] on button "Delete" at bounding box center [947, 130] width 75 height 27
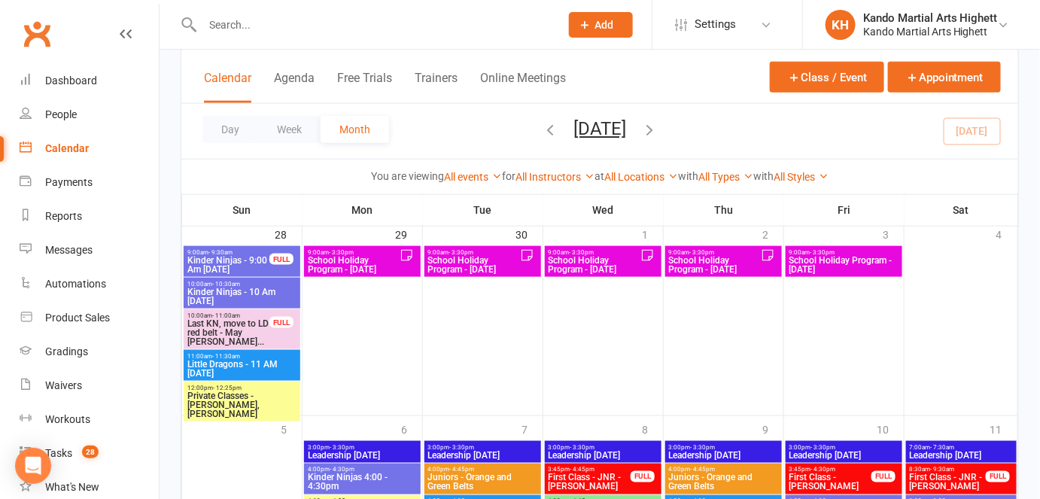
scroll to position [2529, 0]
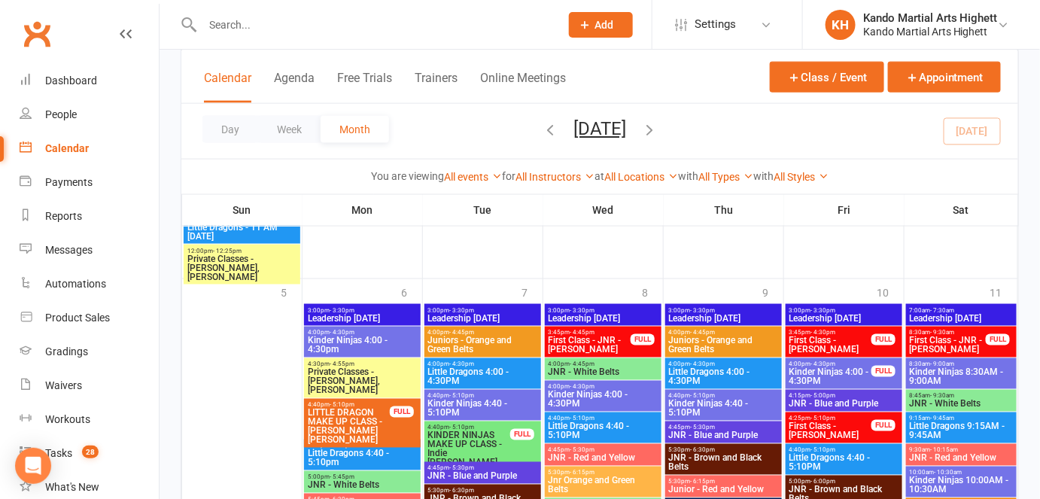
click at [859, 373] on span "Kinder Ninjas 4:00 - 4:30PM" at bounding box center [831, 377] width 84 height 18
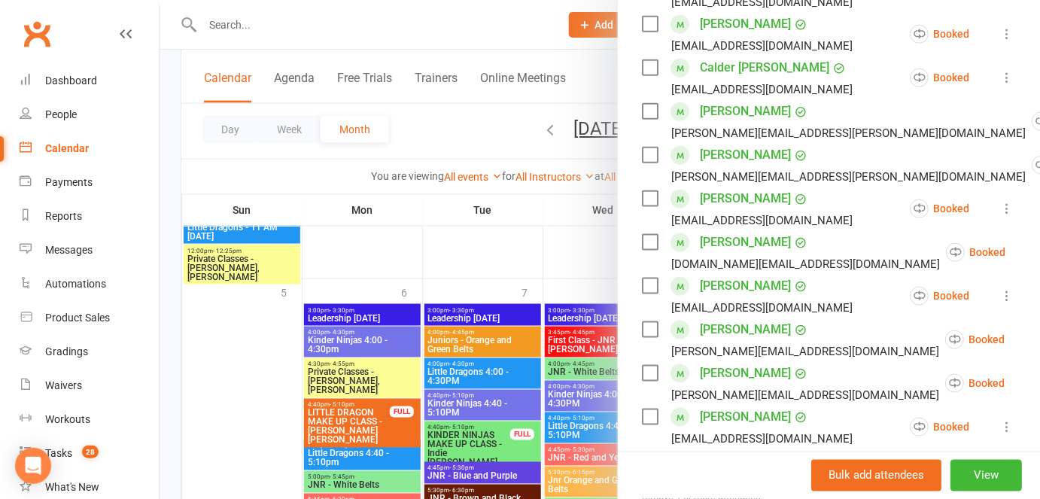
scroll to position [547, 0]
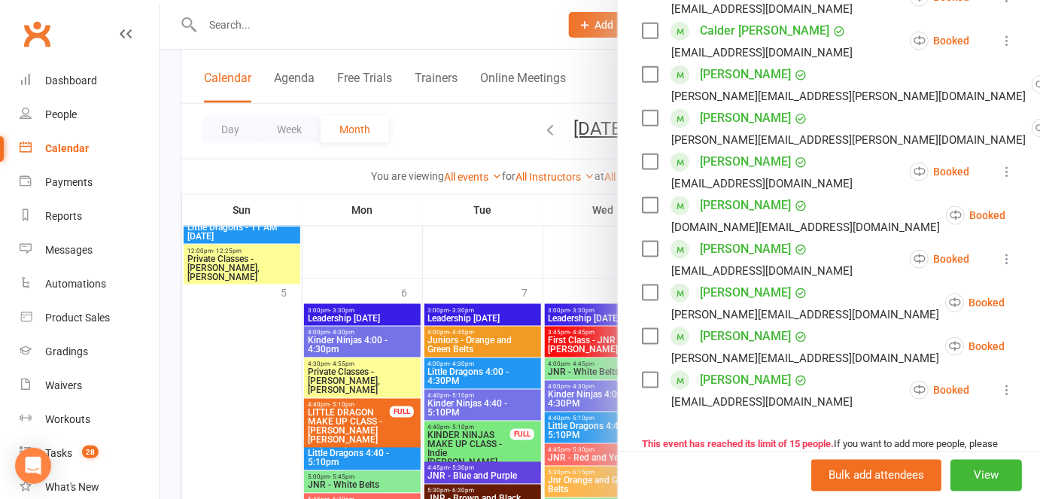
click at [500, 406] on div at bounding box center [600, 249] width 881 height 499
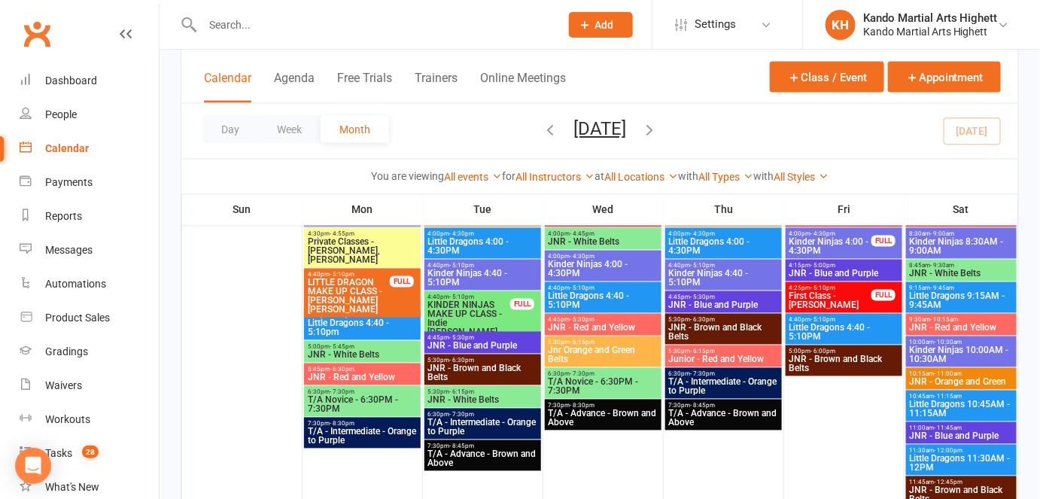
scroll to position [2735, 0]
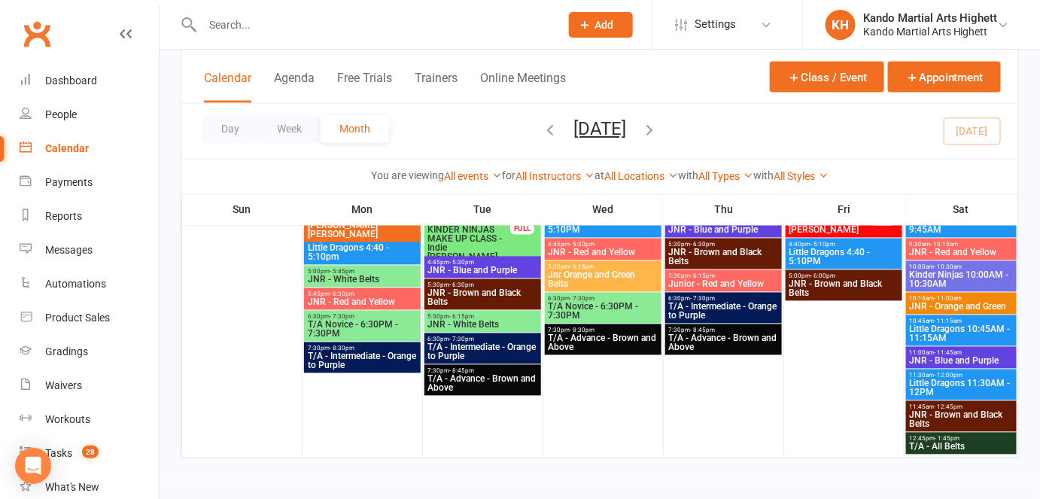
click at [658, 131] on icon "button" at bounding box center [649, 129] width 17 height 17
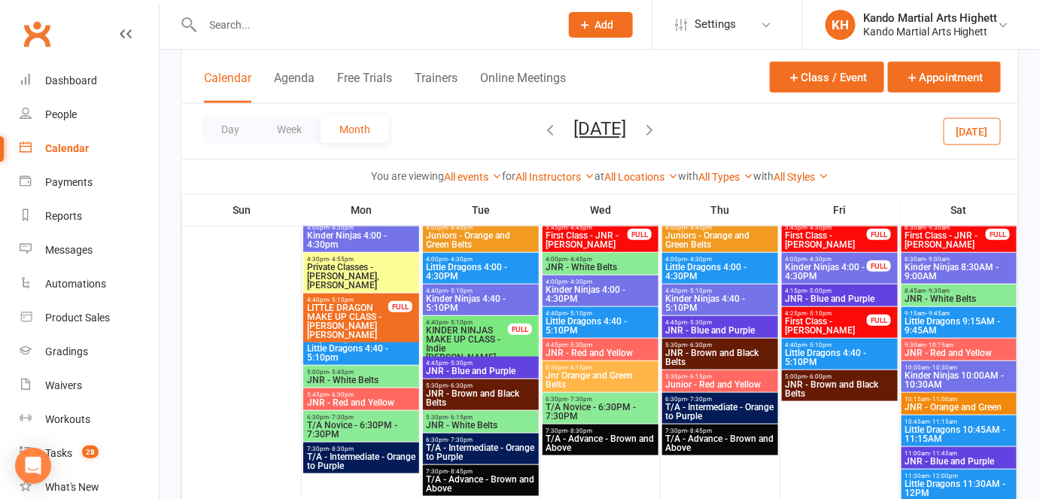
scroll to position [616, 0]
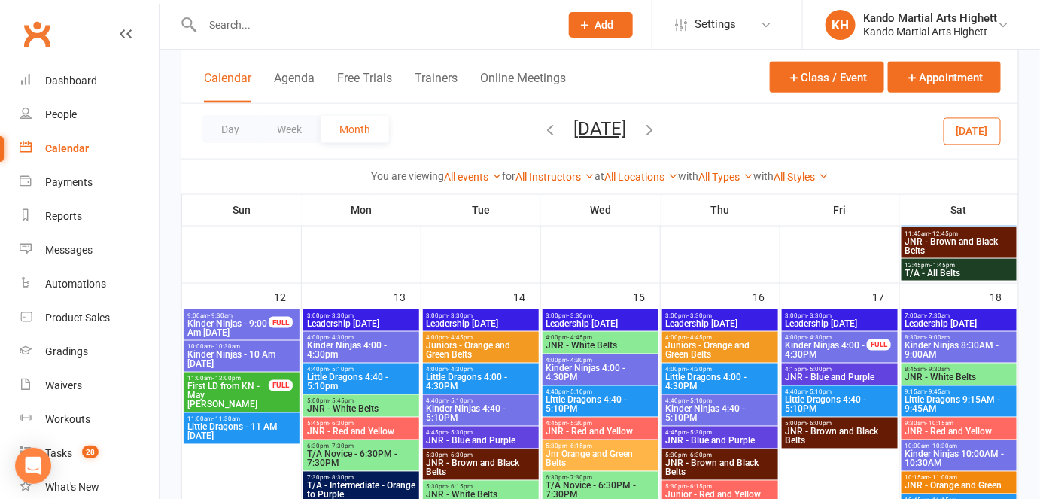
click at [542, 135] on icon "button" at bounding box center [550, 129] width 17 height 17
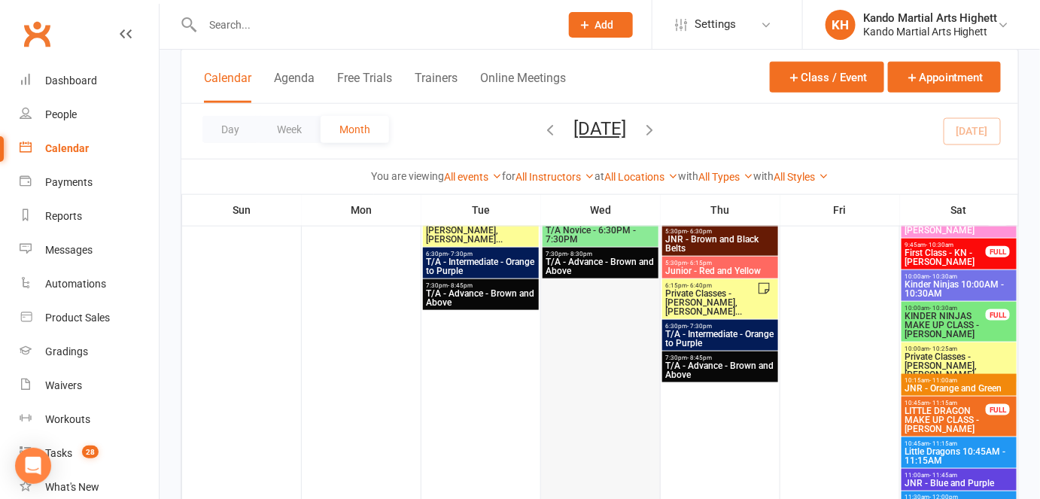
click at [606, 378] on div at bounding box center [601, 245] width 116 height 709
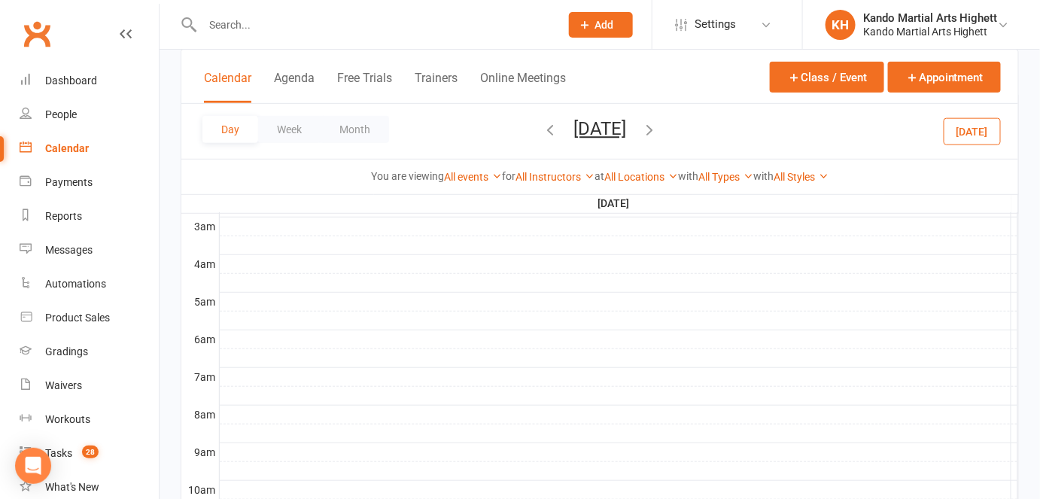
scroll to position [0, 0]
click at [360, 136] on button "Month" at bounding box center [355, 129] width 68 height 27
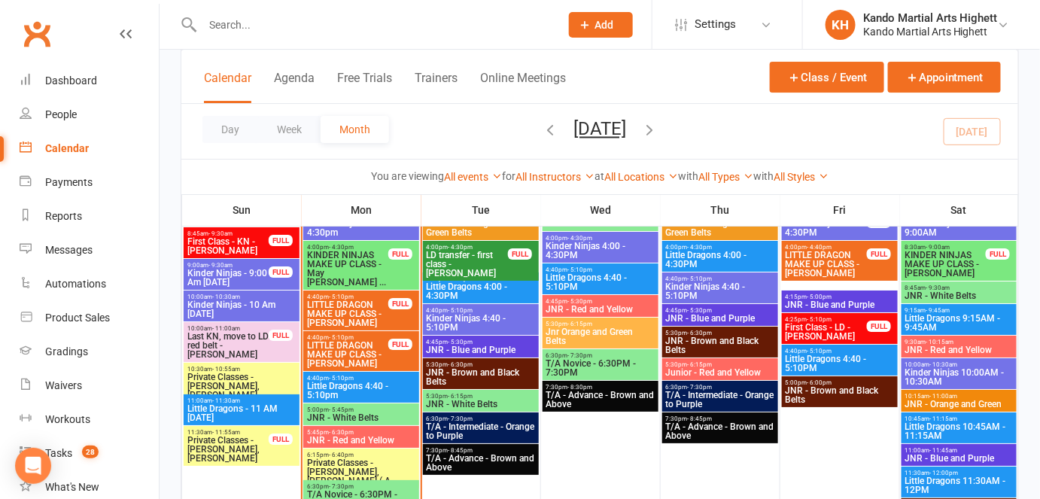
scroll to position [2029, 0]
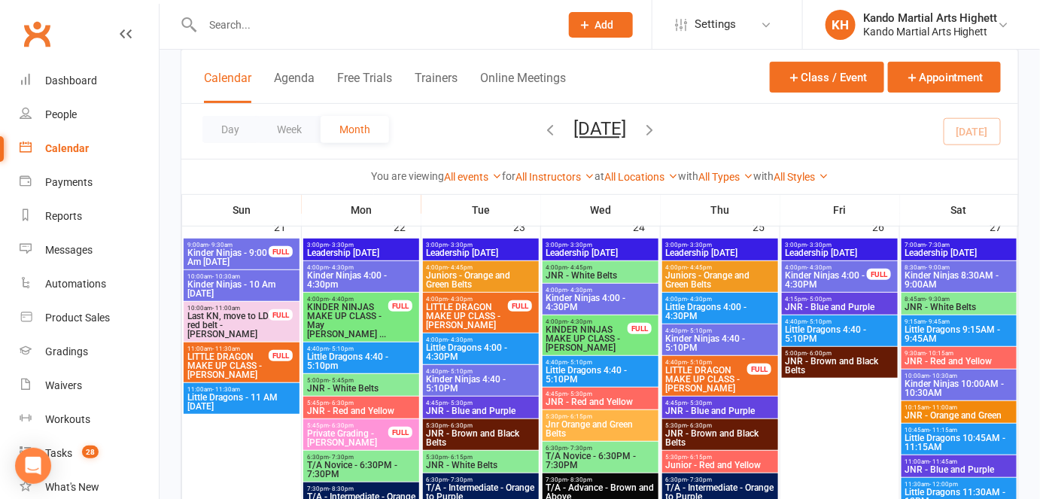
click at [263, 280] on span "Kinder Ninjas - 10 Am Sunday" at bounding box center [242, 289] width 110 height 18
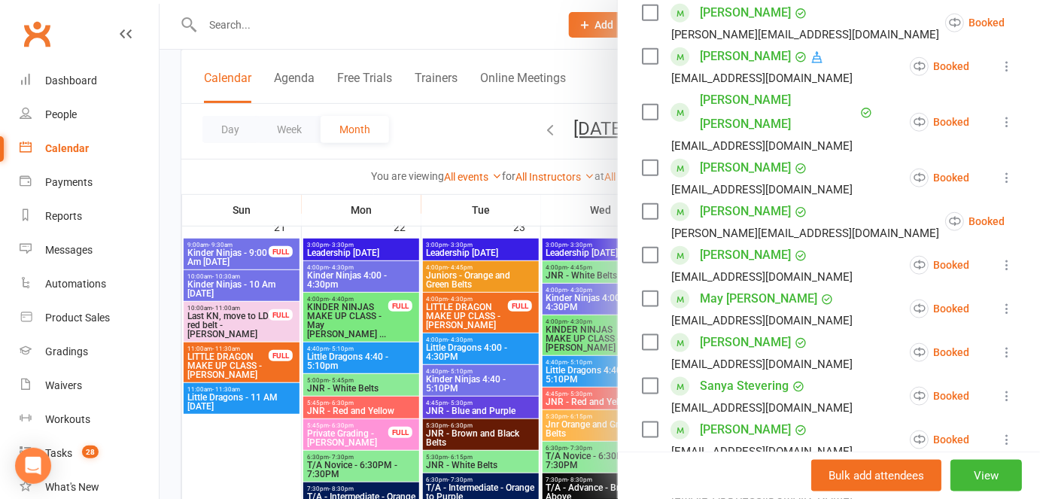
scroll to position [732, 0]
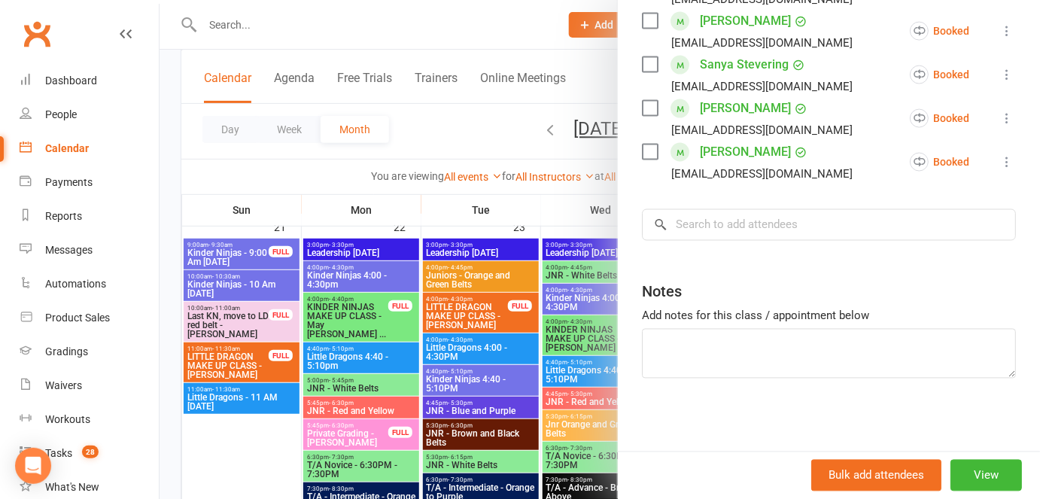
click at [508, 272] on div at bounding box center [600, 249] width 881 height 499
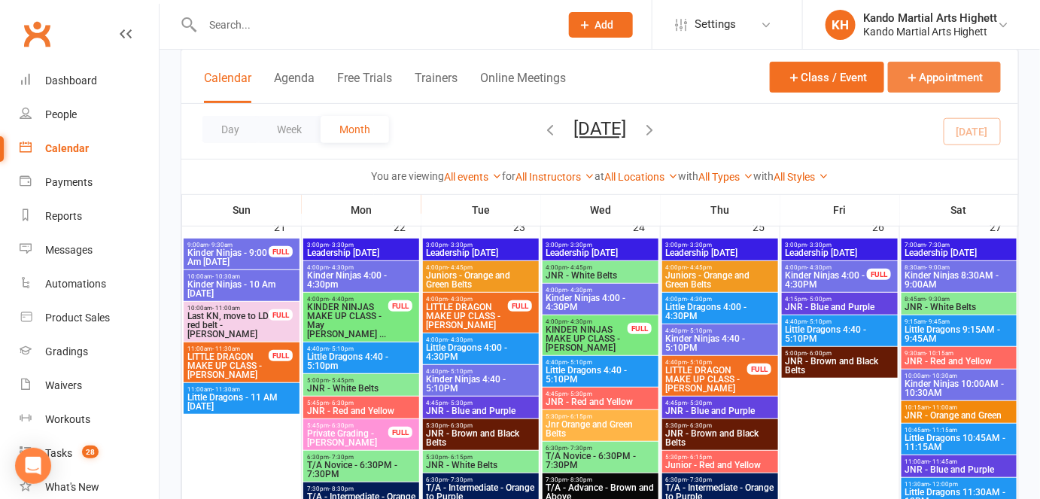
click at [978, 78] on button "Appointment" at bounding box center [944, 77] width 113 height 31
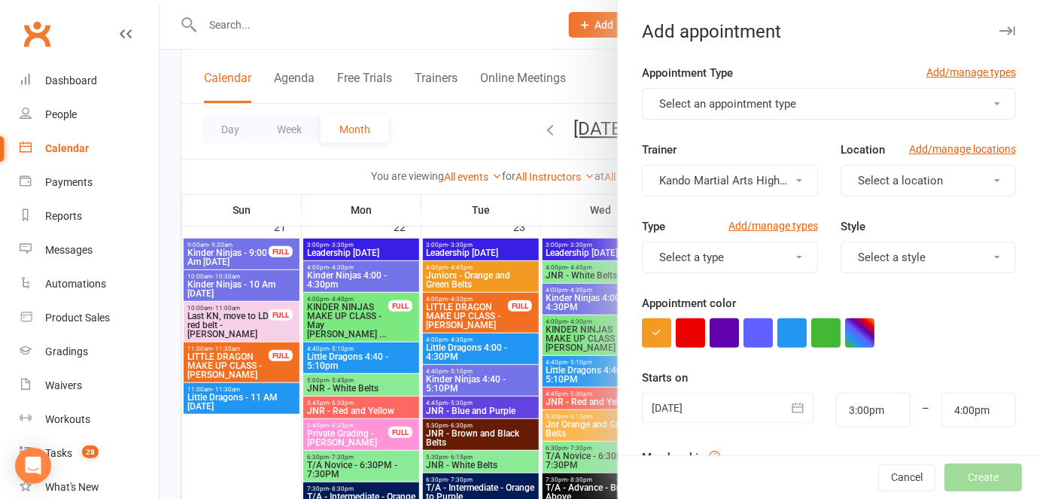
click at [798, 114] on button "Select an appointment type" at bounding box center [829, 104] width 374 height 32
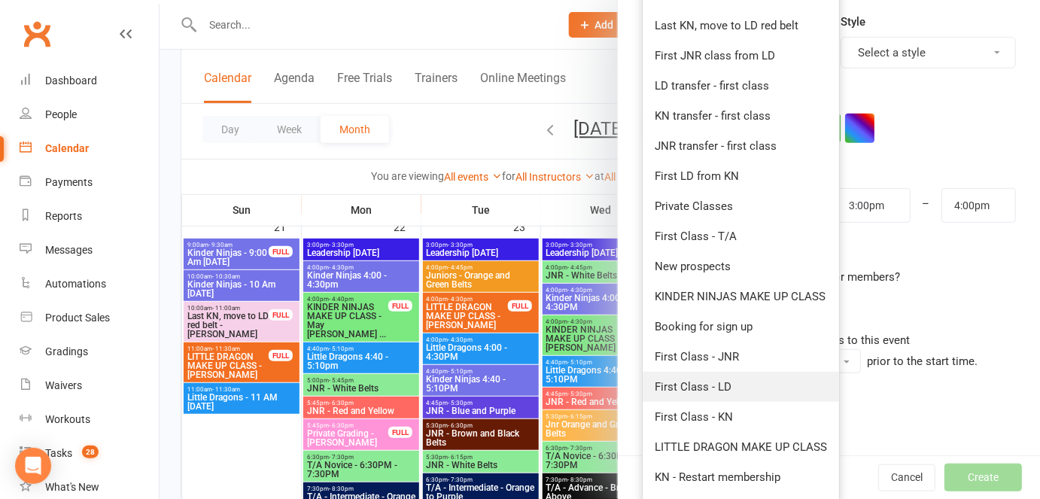
scroll to position [281, 0]
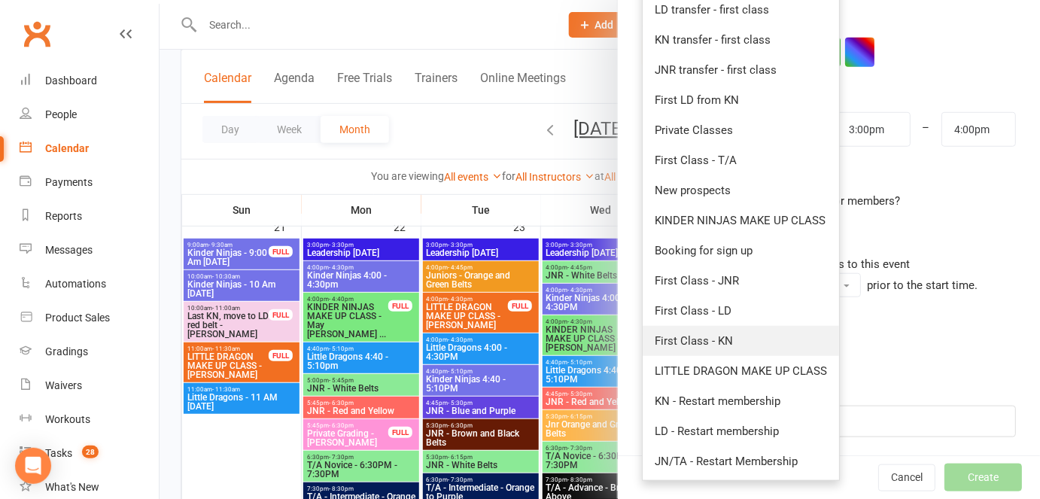
click at [749, 335] on link "First Class - KN" at bounding box center [741, 341] width 196 height 30
type input "3:30pm"
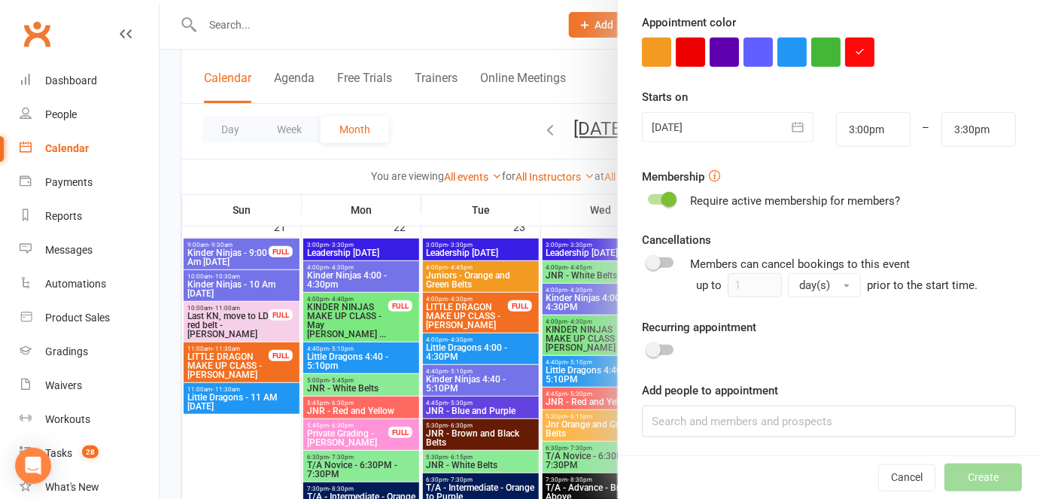
click at [790, 121] on icon "button" at bounding box center [797, 127] width 15 height 15
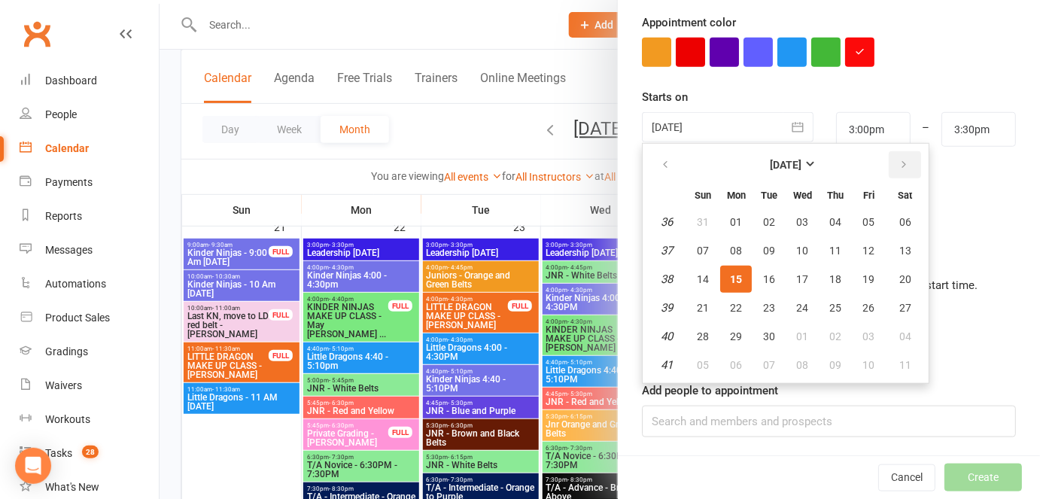
click at [889, 151] on button "button" at bounding box center [905, 164] width 32 height 27
click at [692, 295] on button "19" at bounding box center [703, 307] width 32 height 27
type input "19 Oct 2025"
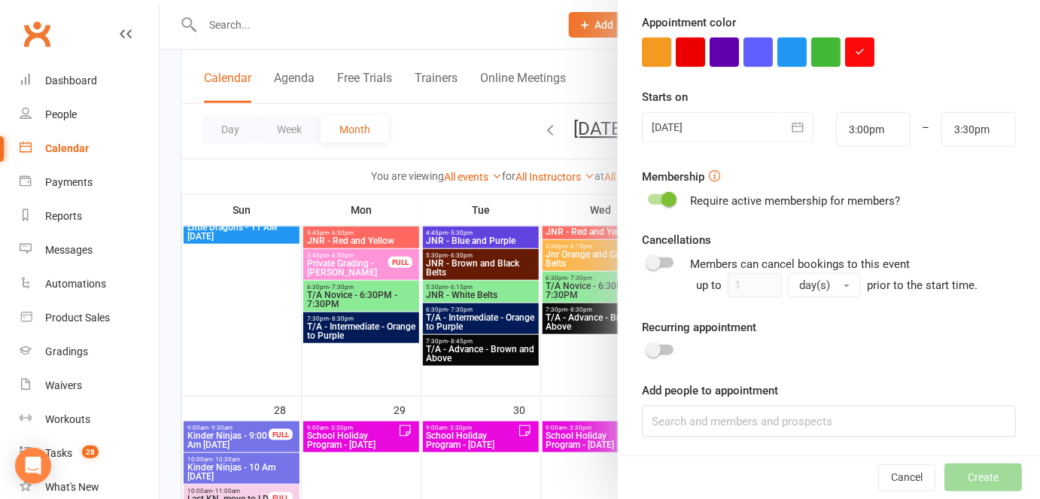
scroll to position [2166, 0]
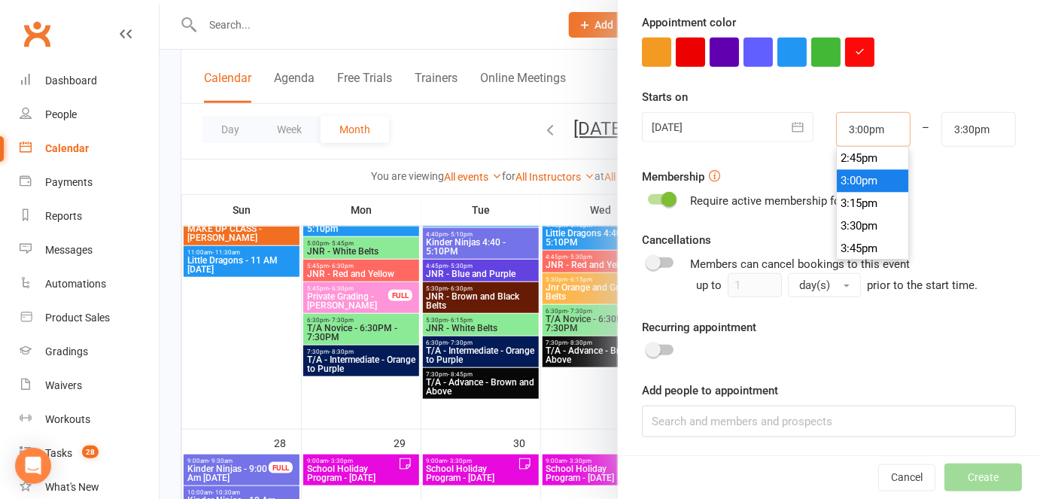
drag, startPoint x: 875, startPoint y: 120, endPoint x: 831, endPoint y: 120, distance: 43.7
click at [836, 120] on input "3:00pm" at bounding box center [873, 129] width 75 height 35
type input "9:45am"
click at [969, 126] on input "3:30pm" at bounding box center [978, 129] width 75 height 35
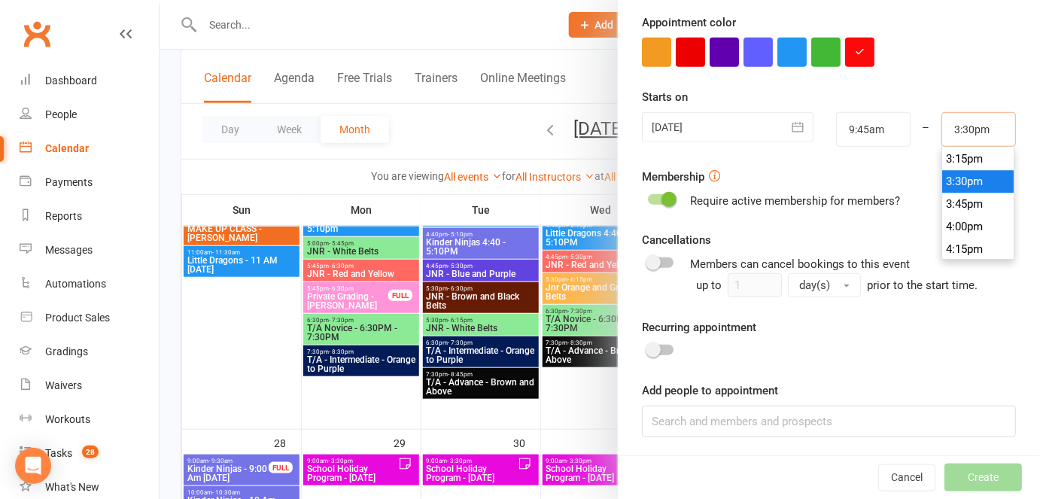
click at [969, 126] on input "3:30pm" at bounding box center [978, 129] width 75 height 35
type input "10:30am"
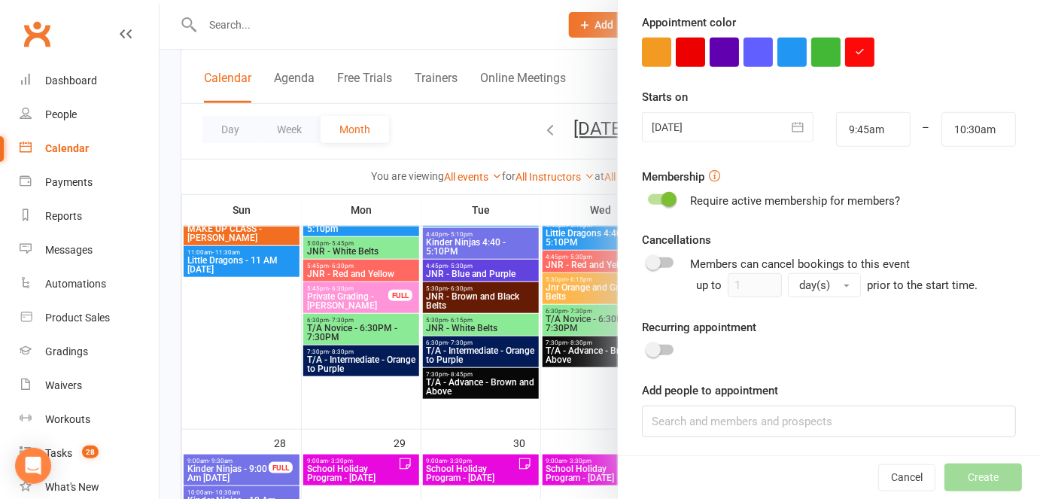
click at [962, 94] on div "Starts on 19 Oct 2025 October 2025 Sun Mon Tue Wed Thu Fri Sat 40 28 29 30 01 0…" at bounding box center [829, 117] width 374 height 59
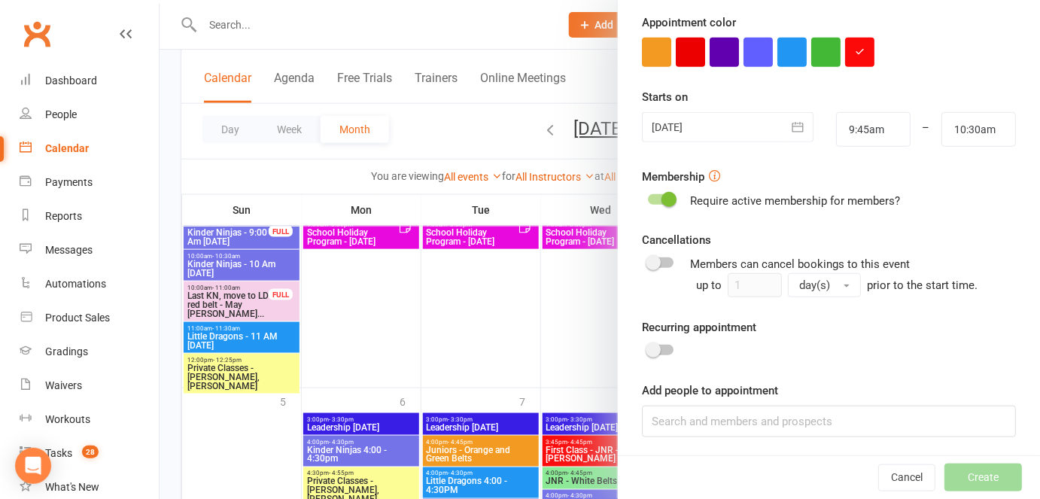
scroll to position [2577, 0]
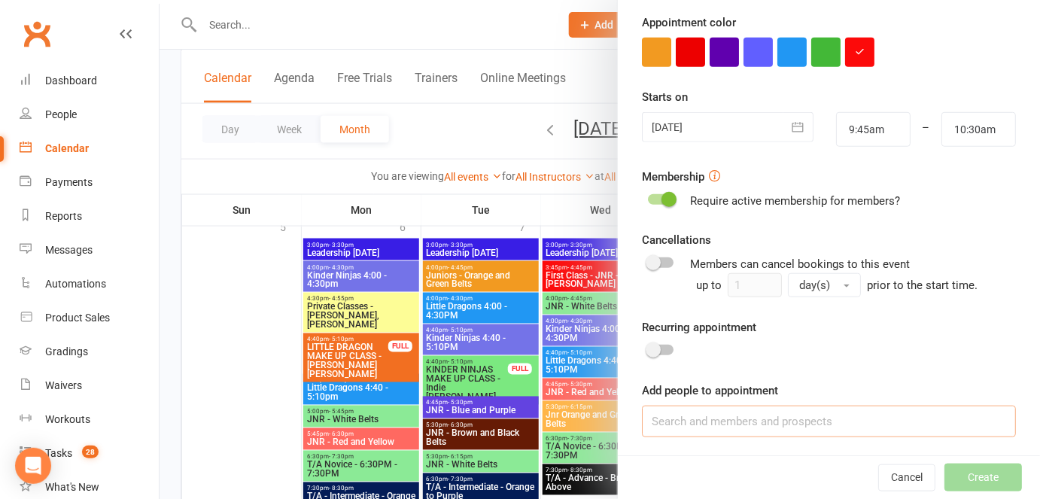
click at [758, 421] on input at bounding box center [829, 422] width 374 height 32
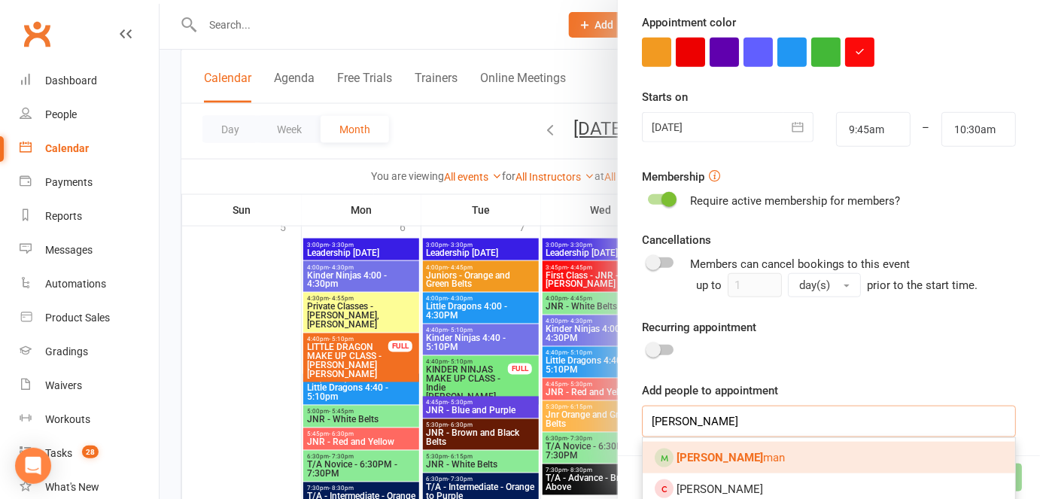
type input "leo wei"
click at [734, 449] on link "Leo Wei man" at bounding box center [829, 458] width 373 height 32
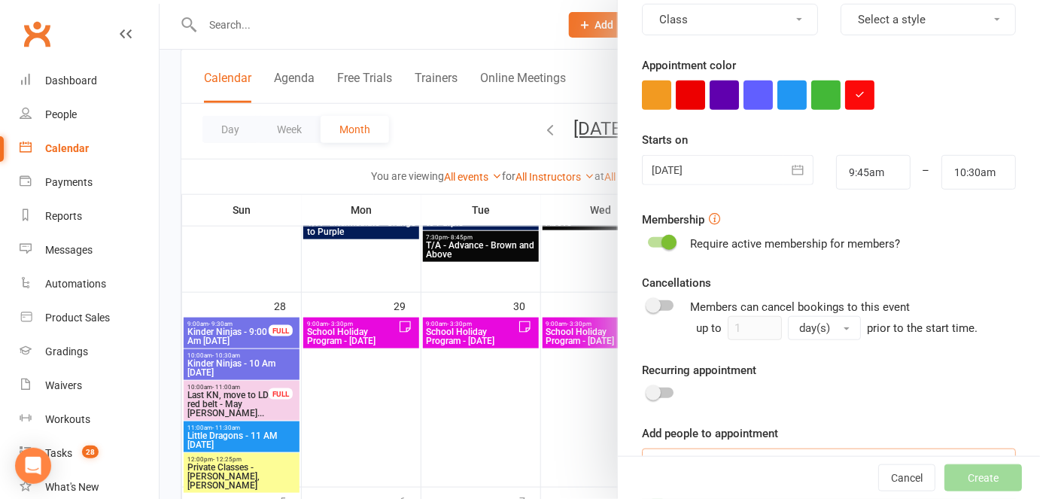
scroll to position [340, 0]
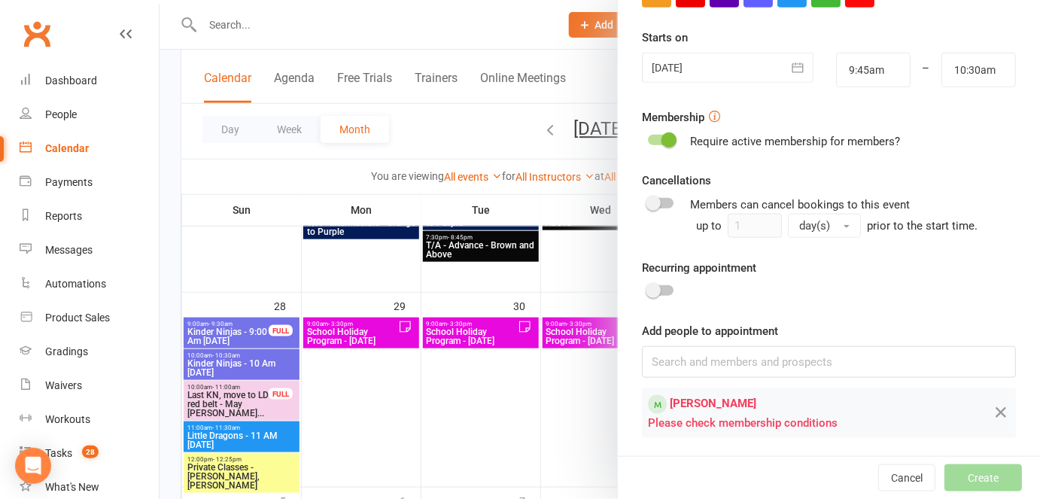
click at [665, 138] on span at bounding box center [669, 139] width 15 height 15
click at [648, 138] on input "checkbox" at bounding box center [648, 138] width 0 height 0
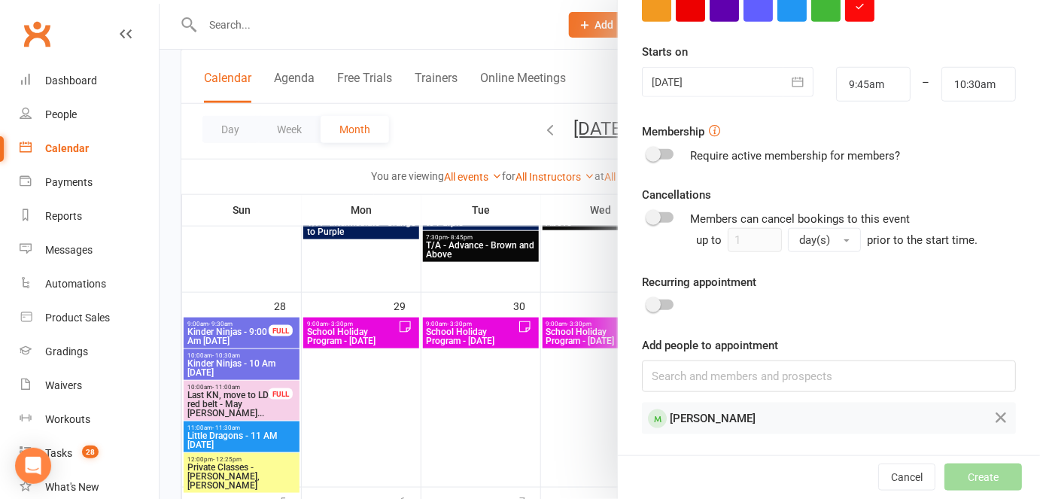
scroll to position [322, 0]
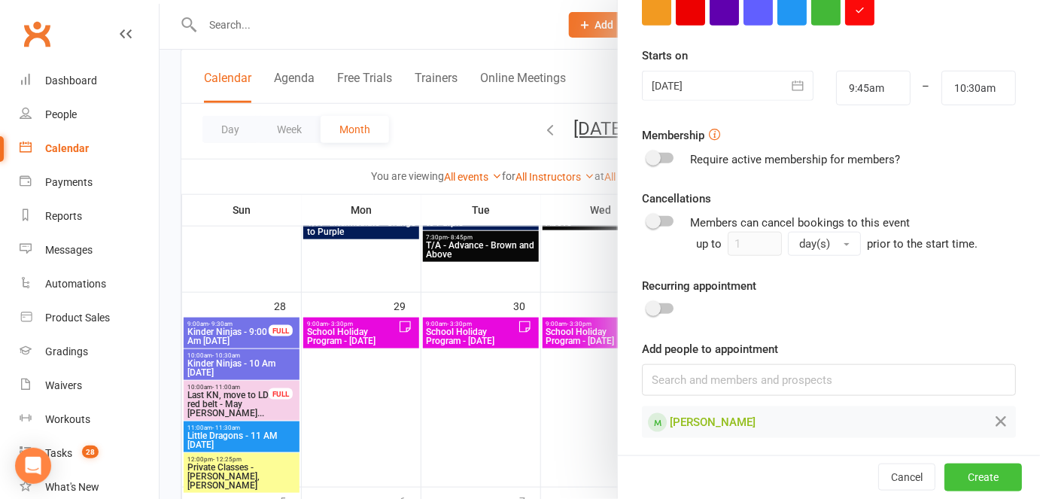
click at [969, 474] on button "Create" at bounding box center [983, 477] width 78 height 27
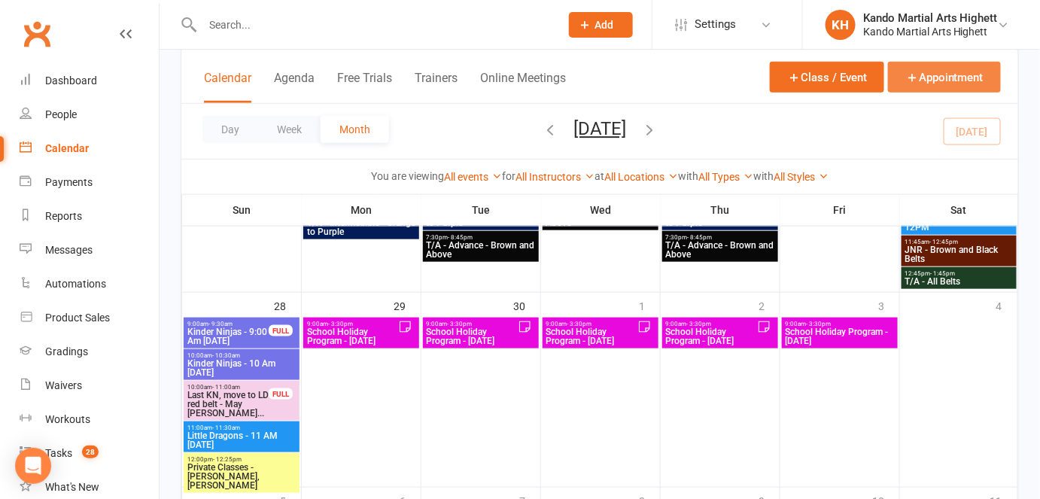
click at [945, 77] on button "Appointment" at bounding box center [944, 77] width 113 height 31
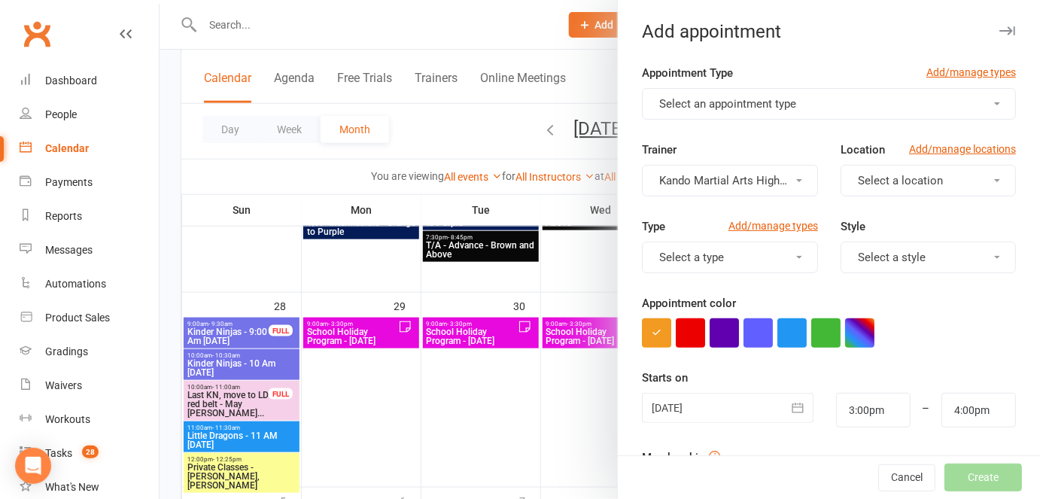
click at [766, 102] on span "Select an appointment type" at bounding box center [727, 104] width 137 height 14
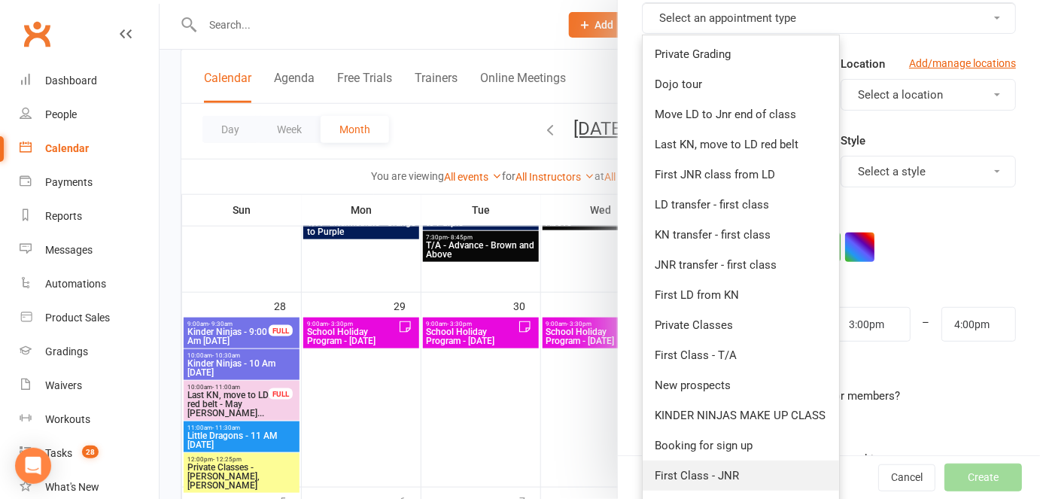
scroll to position [205, 0]
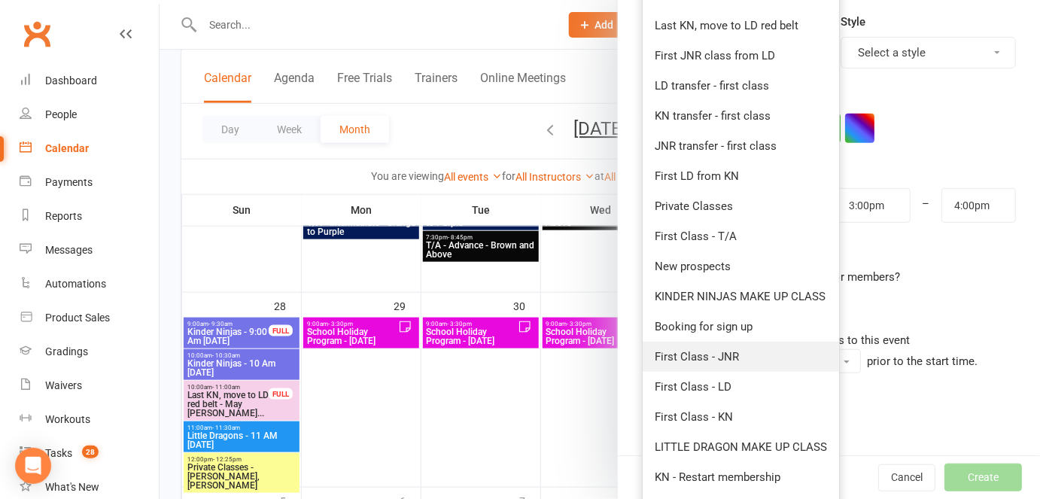
click at [766, 360] on link "First Class - JNR" at bounding box center [741, 357] width 196 height 30
type input "3:45pm"
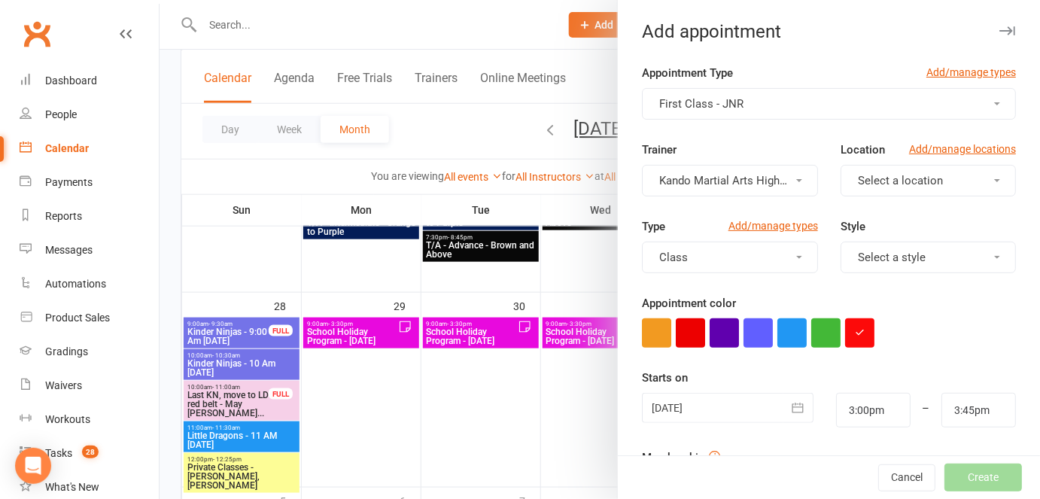
click at [792, 403] on icon "button" at bounding box center [797, 408] width 11 height 10
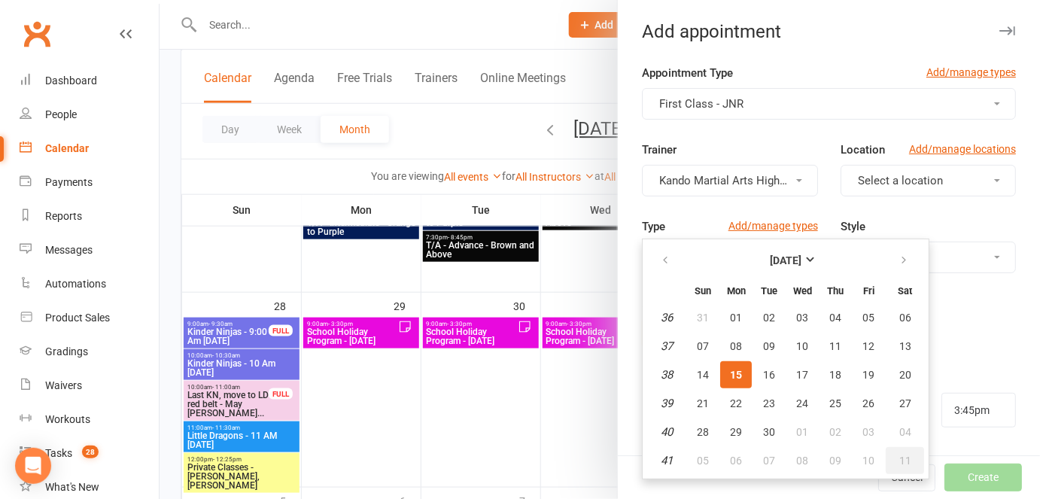
click at [899, 447] on button "11" at bounding box center [905, 460] width 38 height 27
type input "11 Oct 2025"
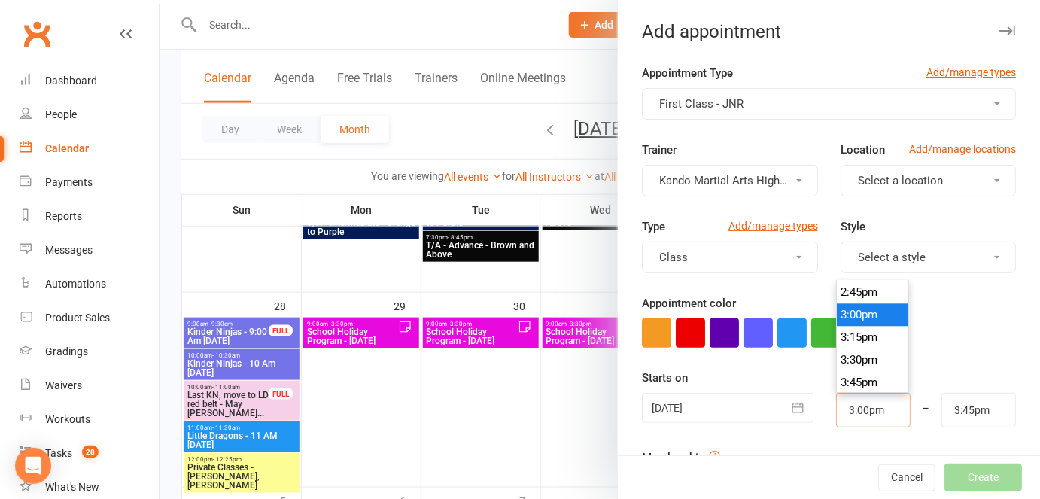
drag, startPoint x: 888, startPoint y: 415, endPoint x: 817, endPoint y: 403, distance: 72.4
click at [825, 403] on div "3:00pm 12:00am 12:15am 12:30am 12:45am 1:00am 1:15am 1:30am 1:45am 2:00am 2:15a…" at bounding box center [873, 410] width 97 height 35
type input "8:25am"
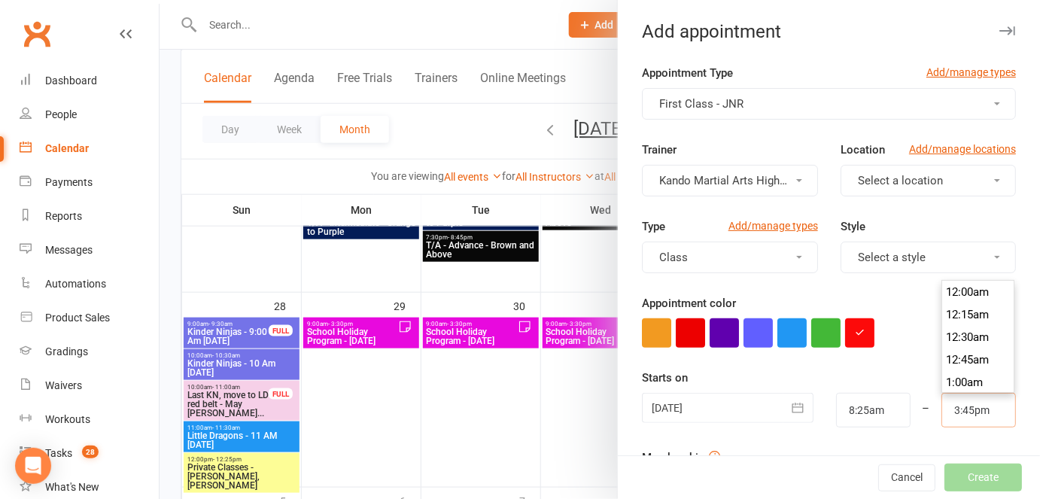
click at [941, 393] on div "3:45pm 12:00am 12:15am 12:30am 12:45am 1:00am 1:15am 1:30am 1:45am 2:00am 2:15a…" at bounding box center [978, 410] width 97 height 35
click at [942, 394] on li "4:45pm" at bounding box center [978, 405] width 72 height 23
click at [945, 409] on input "4:45pm" at bounding box center [978, 410] width 75 height 35
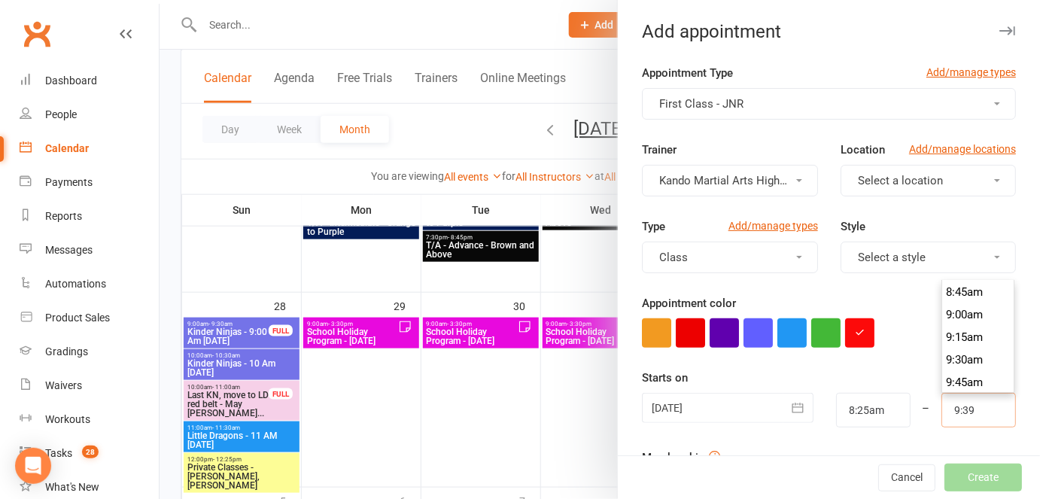
scroll to position [858, 0]
type input "9:30am"
click at [915, 436] on form "Appointment Type Add/manage types First Class - JNR Trainer Kando Martial Arts …" at bounding box center [829, 391] width 374 height 654
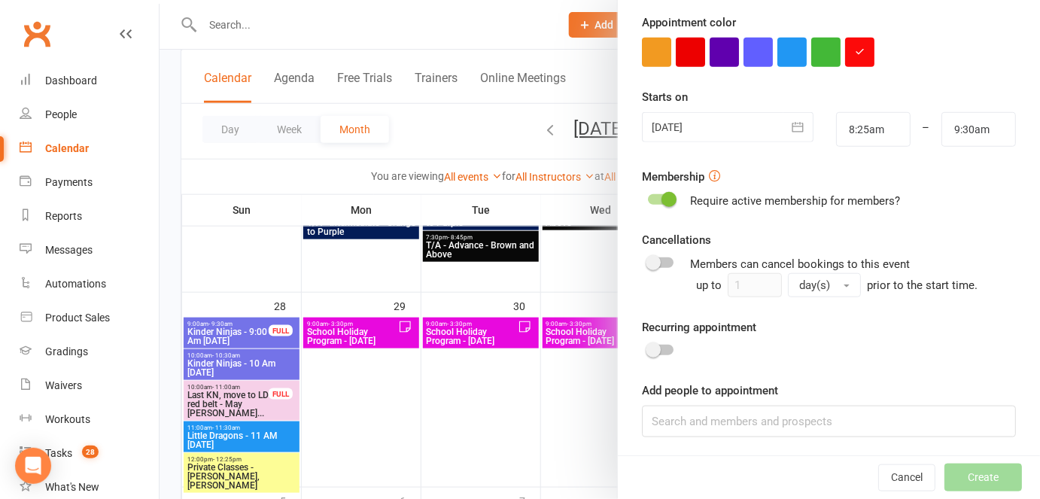
click at [885, 440] on div "Appointment Type Add/manage types First Class - JNR Trainer Kando Martial Arts …" at bounding box center [829, 120] width 422 height 675
click at [872, 448] on div "Appointment Type Add/manage types First Class - JNR Trainer Kando Martial Arts …" at bounding box center [829, 120] width 422 height 675
click at [881, 419] on input at bounding box center [829, 422] width 374 height 32
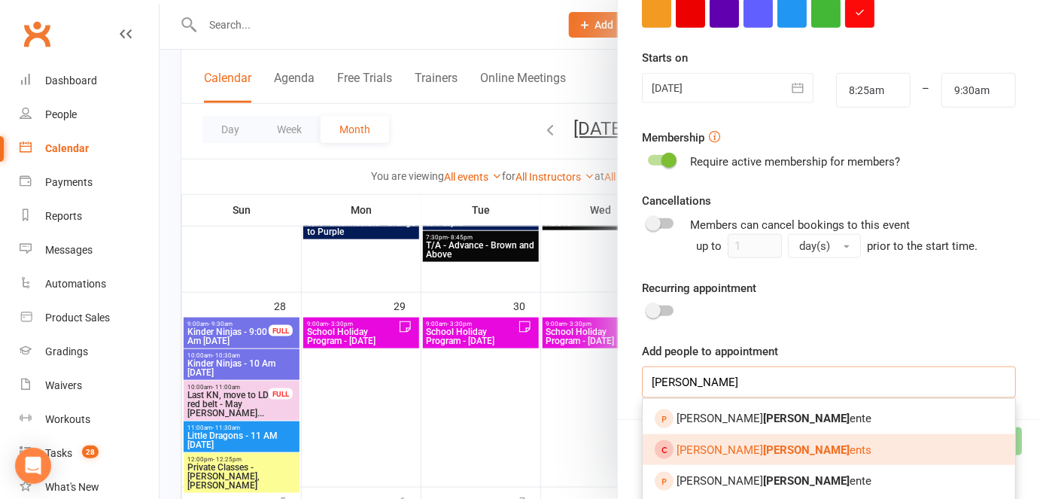
scroll to position [352, 0]
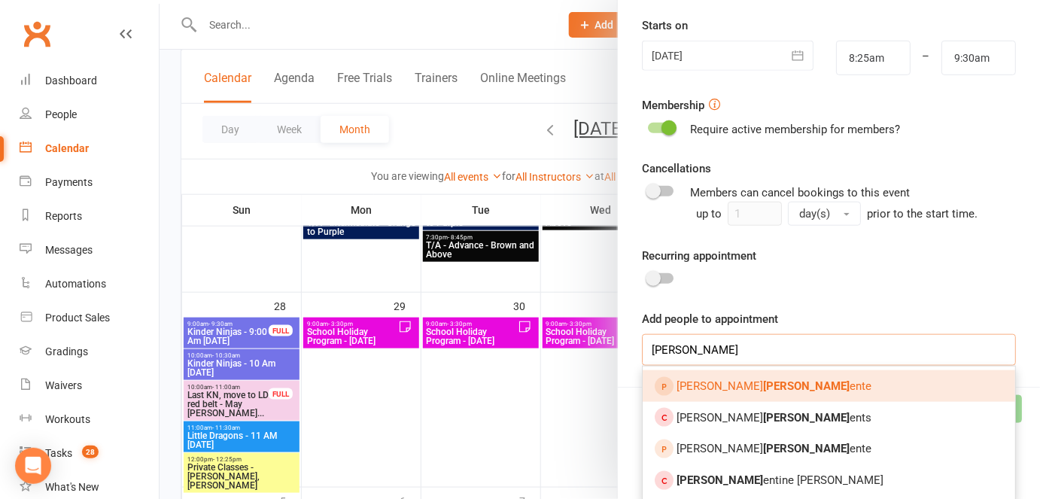
type input "clem"
click at [355, 352] on div at bounding box center [600, 249] width 881 height 499
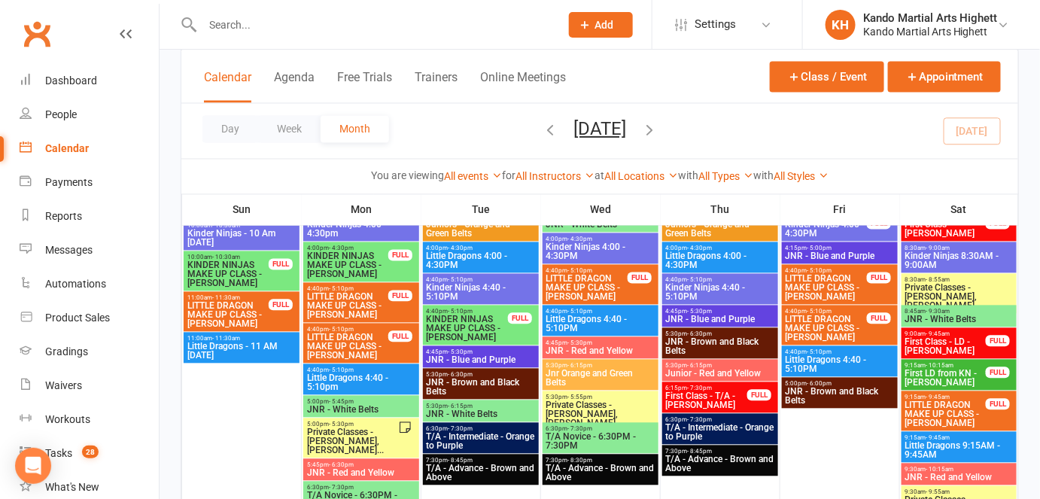
scroll to position [798, 0]
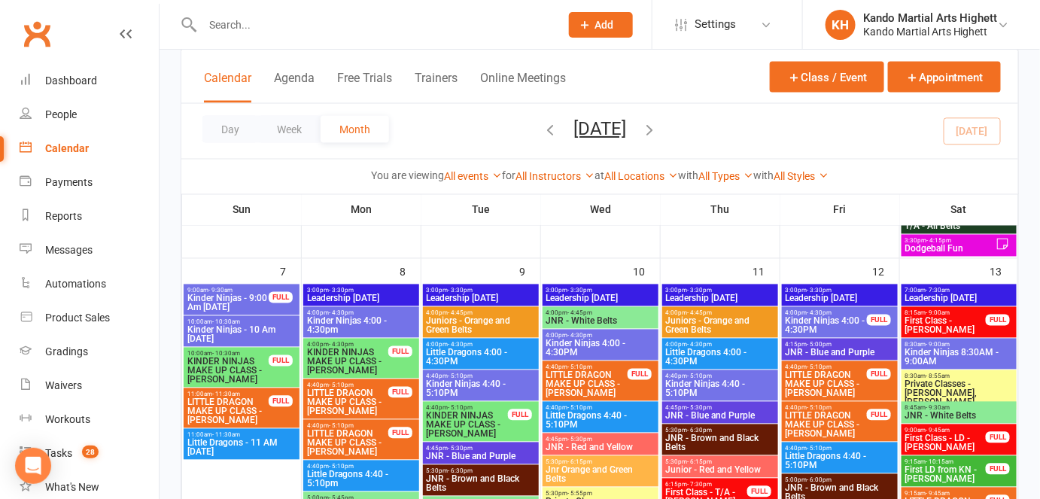
click at [957, 324] on span "First Class - [PERSON_NAME]" at bounding box center [946, 326] width 83 height 18
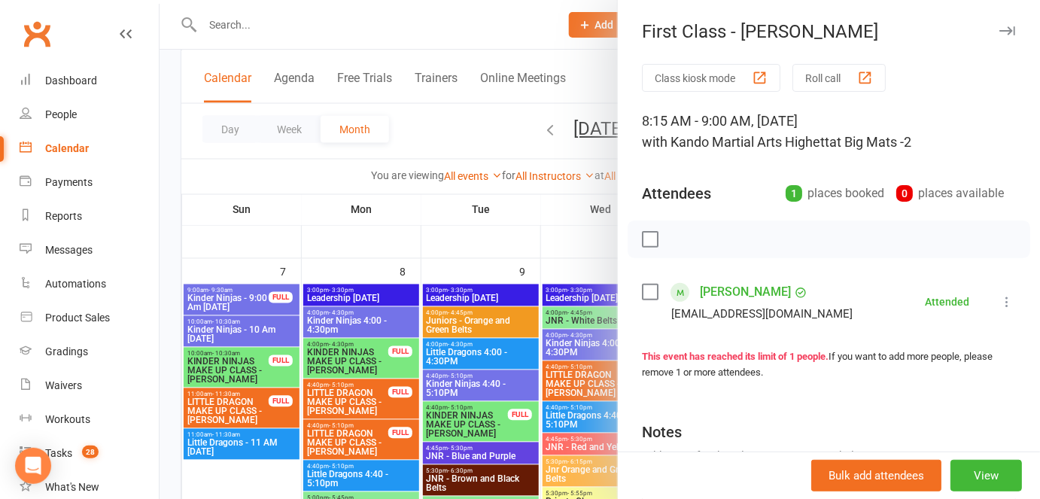
click at [730, 291] on link "Clementina Lanzani" at bounding box center [745, 292] width 91 height 24
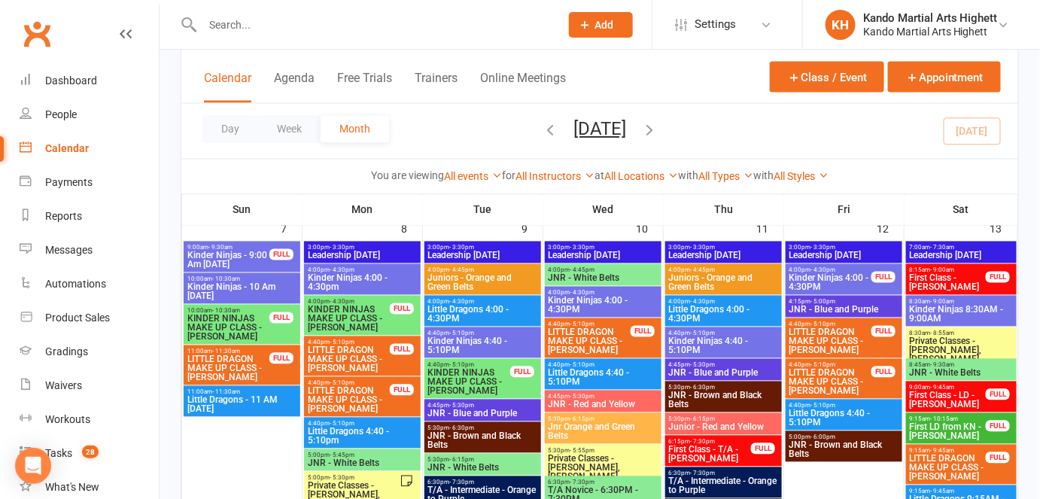
scroll to position [820, 0]
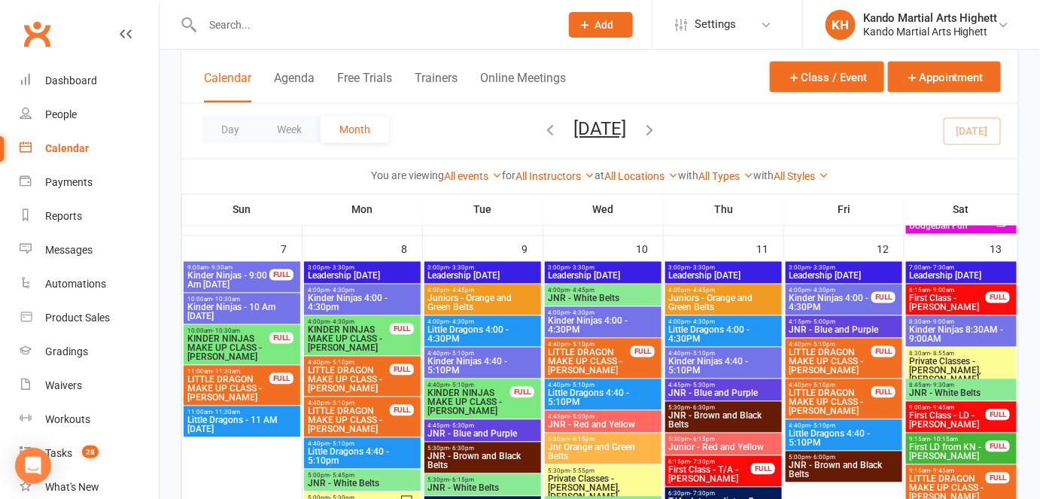
click at [944, 301] on span "First Class - KN - Lucas Lanzani" at bounding box center [948, 303] width 78 height 18
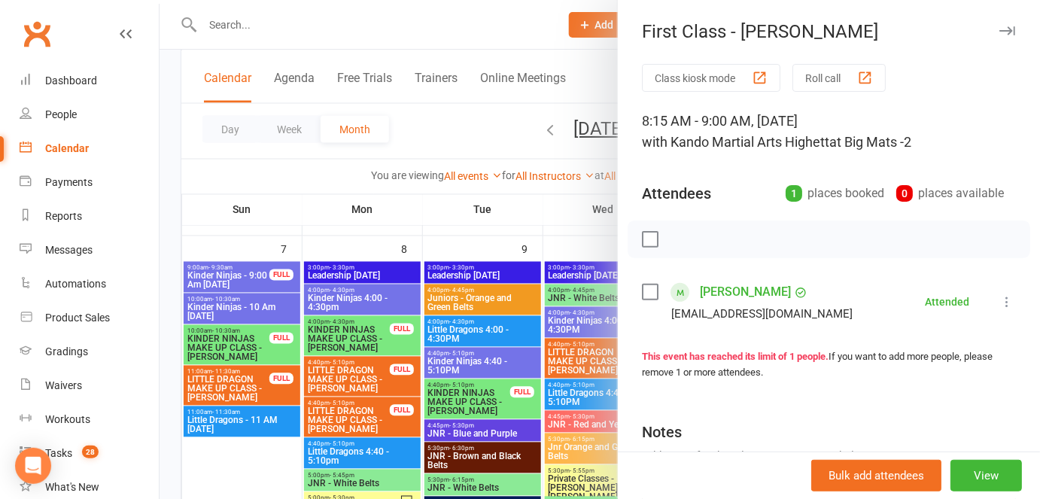
click at [516, 342] on div at bounding box center [600, 249] width 881 height 499
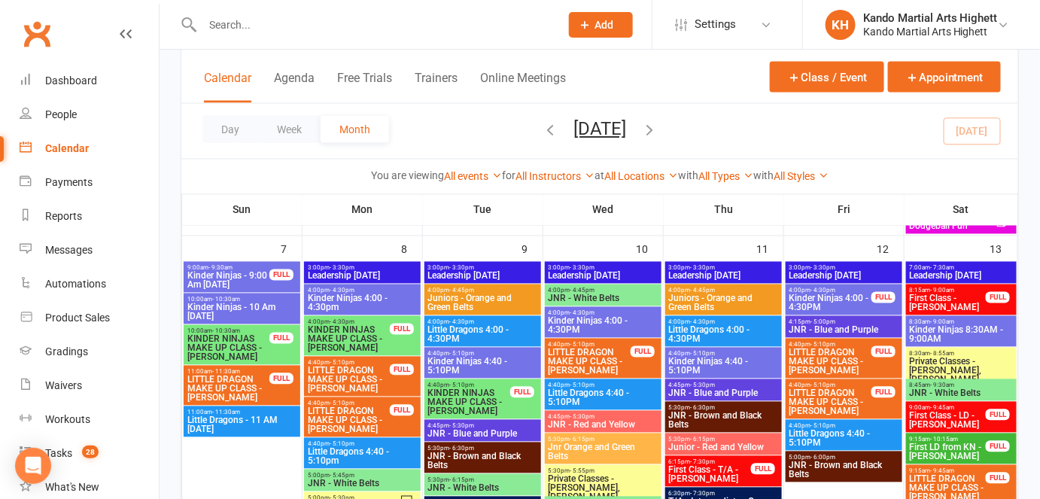
click at [960, 297] on span "First Class - [PERSON_NAME]" at bounding box center [948, 303] width 78 height 18
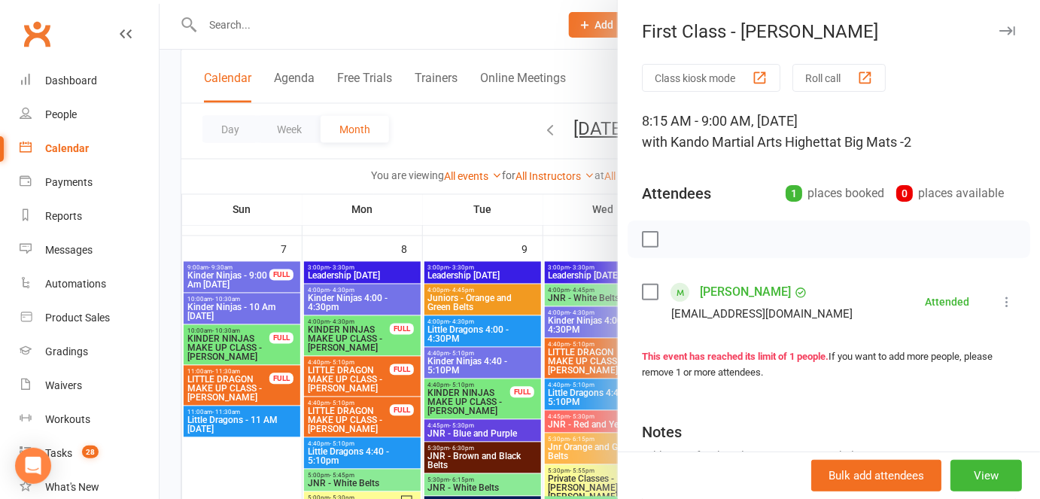
click at [455, 258] on div at bounding box center [600, 249] width 881 height 499
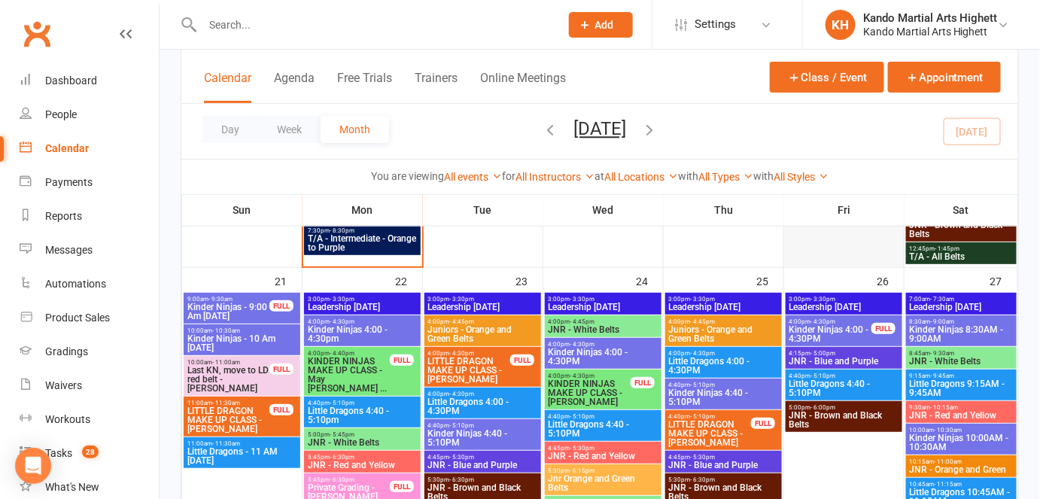
scroll to position [2051, 0]
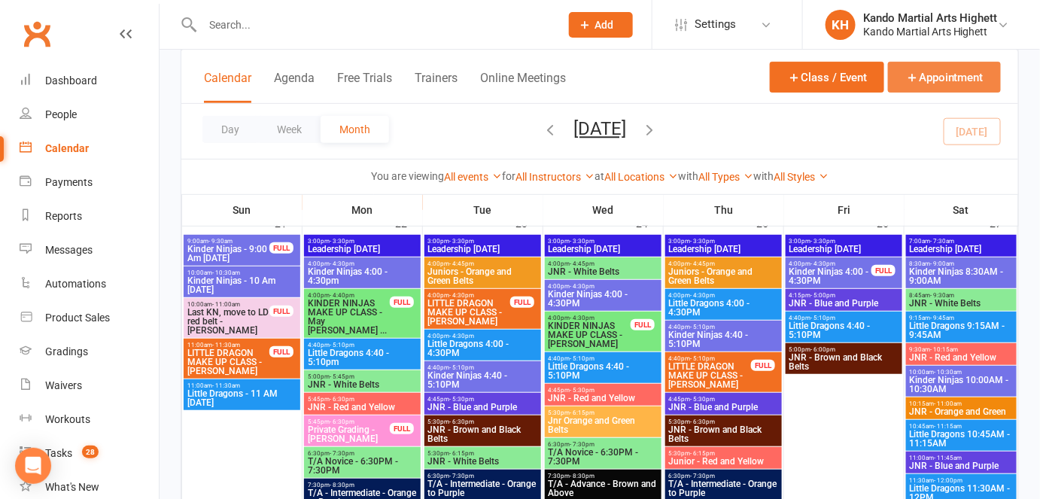
click at [938, 69] on button "Appointment" at bounding box center [944, 77] width 113 height 31
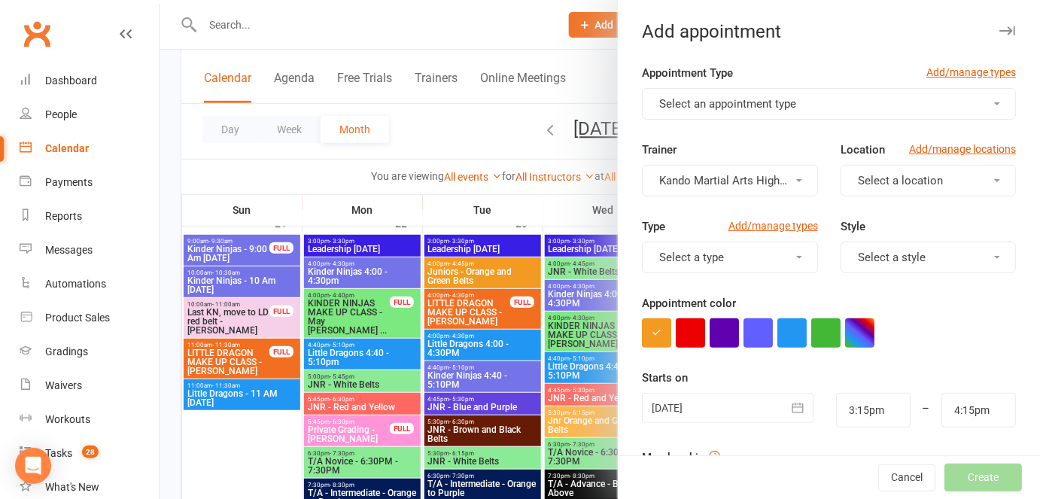
click at [760, 84] on div "Appointment Type Add/manage types" at bounding box center [829, 76] width 374 height 24
click at [759, 97] on span "Select an appointment type" at bounding box center [727, 104] width 137 height 14
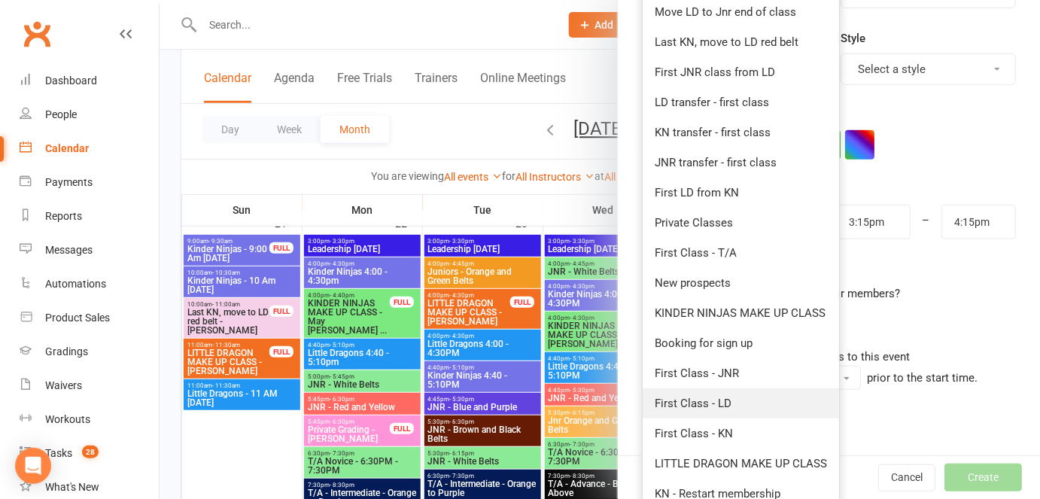
scroll to position [205, 0]
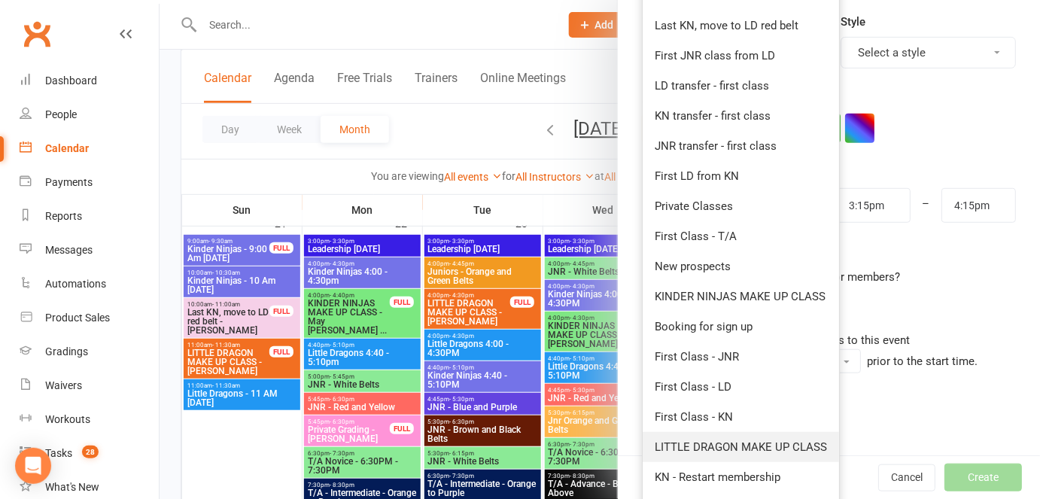
click at [717, 433] on link "LITTLE DRAGON MAKE UP CLASS" at bounding box center [741, 447] width 196 height 30
type input "3:45pm"
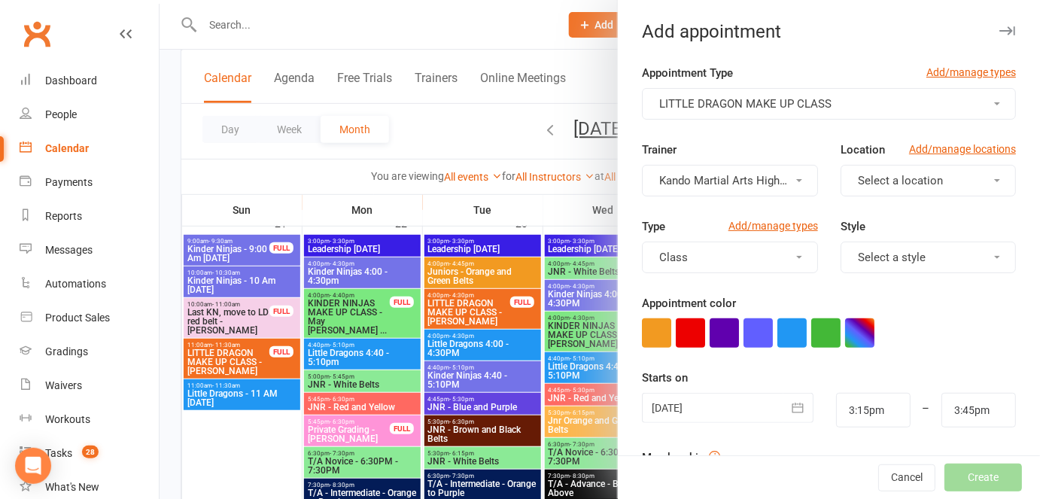
click at [790, 401] on icon "button" at bounding box center [797, 407] width 15 height 15
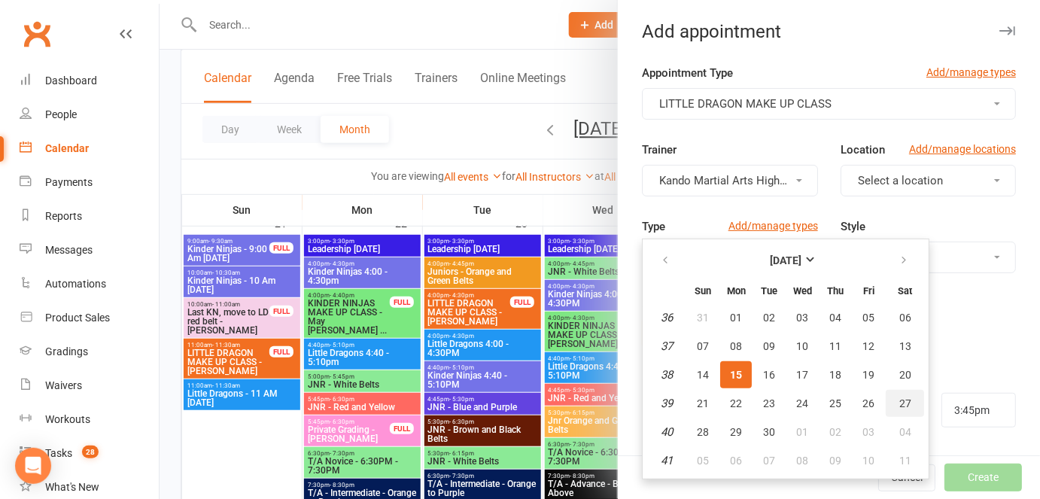
click at [905, 400] on button "27" at bounding box center [905, 403] width 38 height 27
type input "27 Sep 2025"
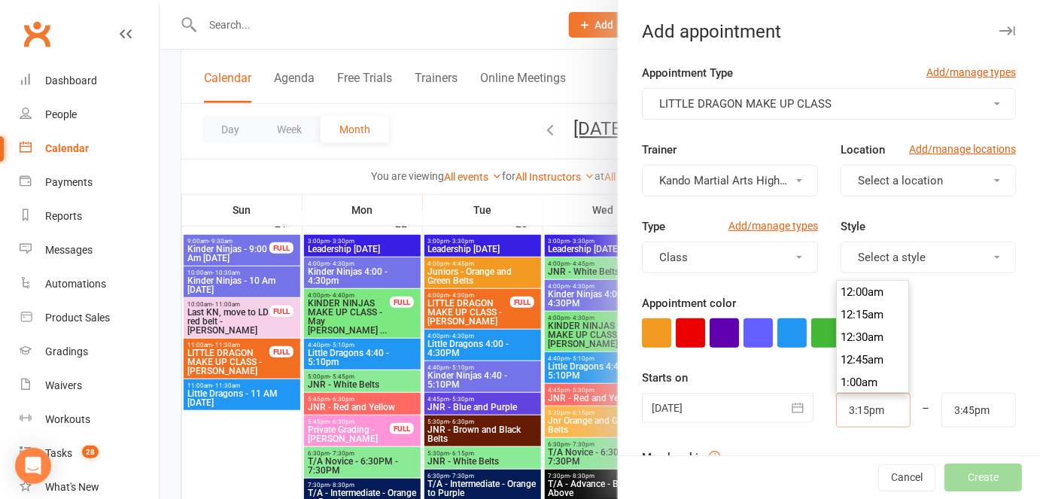
drag, startPoint x: 867, startPoint y: 408, endPoint x: 832, endPoint y: 417, distance: 35.8
click at [836, 417] on input "3:15pm" at bounding box center [873, 410] width 75 height 35
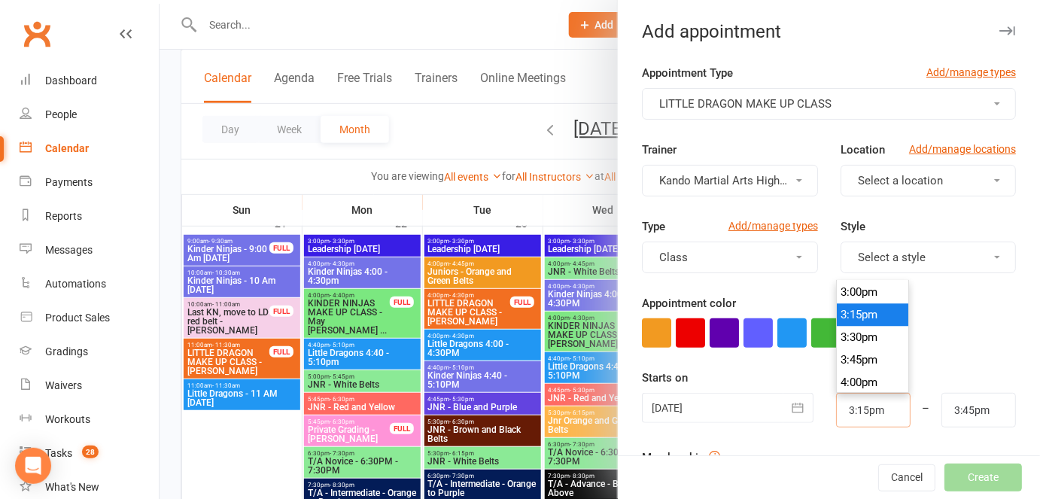
click at [836, 417] on input "3:15pm" at bounding box center [873, 410] width 75 height 35
type input "9:15am"
click at [1017, 330] on div "Appointment Type Add/manage types LITTLE DRAGON MAKE UP CLASS Trainer Kando Mar…" at bounding box center [829, 401] width 422 height 675
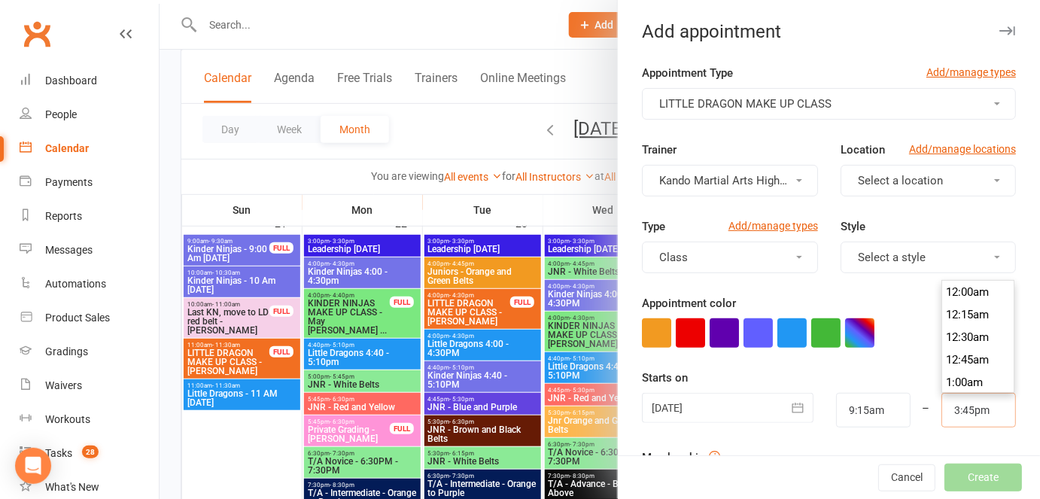
click at [972, 401] on input "3:45pm" at bounding box center [978, 410] width 75 height 35
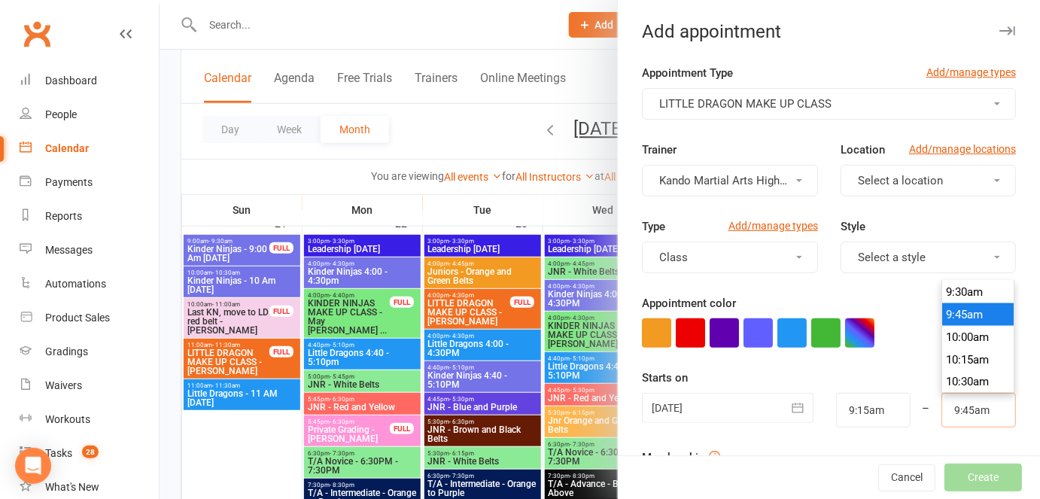
type input "9:45am"
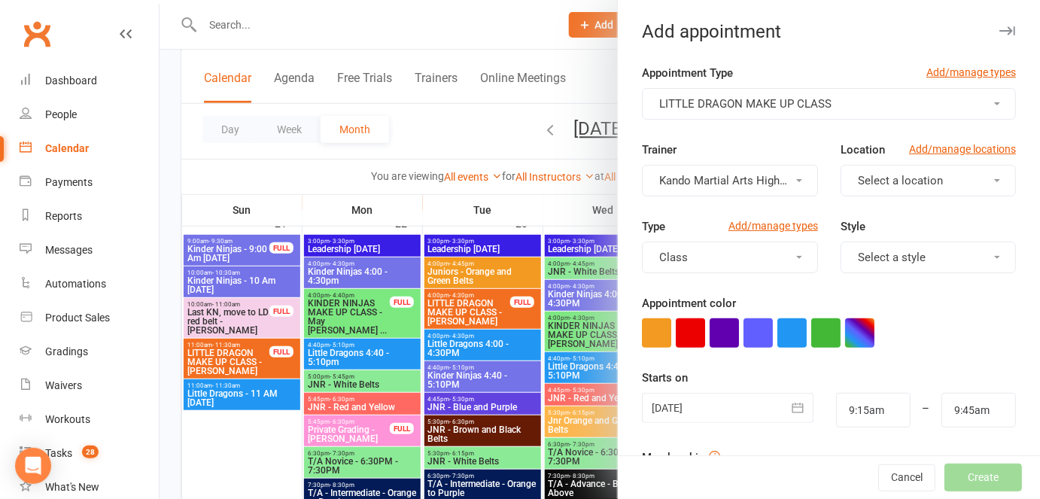
click at [921, 427] on form "Appointment Type Add/manage types LITTLE DRAGON MAKE UP CLASS Trainer Kando Mar…" at bounding box center [829, 391] width 374 height 654
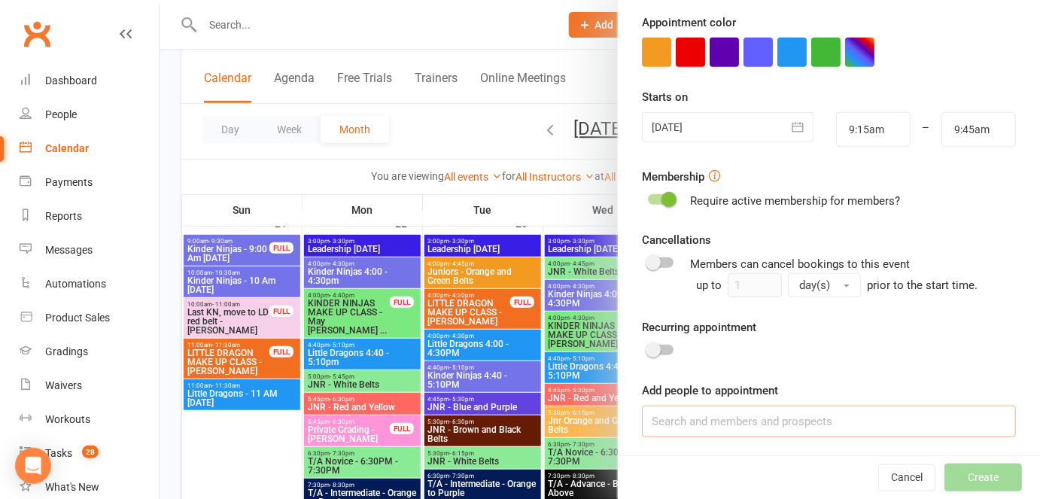
click at [819, 419] on input at bounding box center [829, 422] width 374 height 32
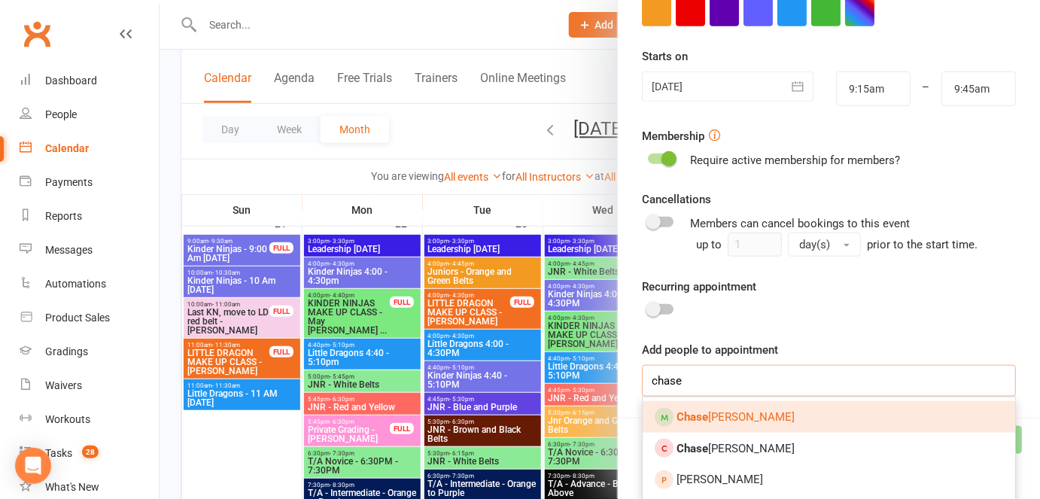
scroll to position [352, 0]
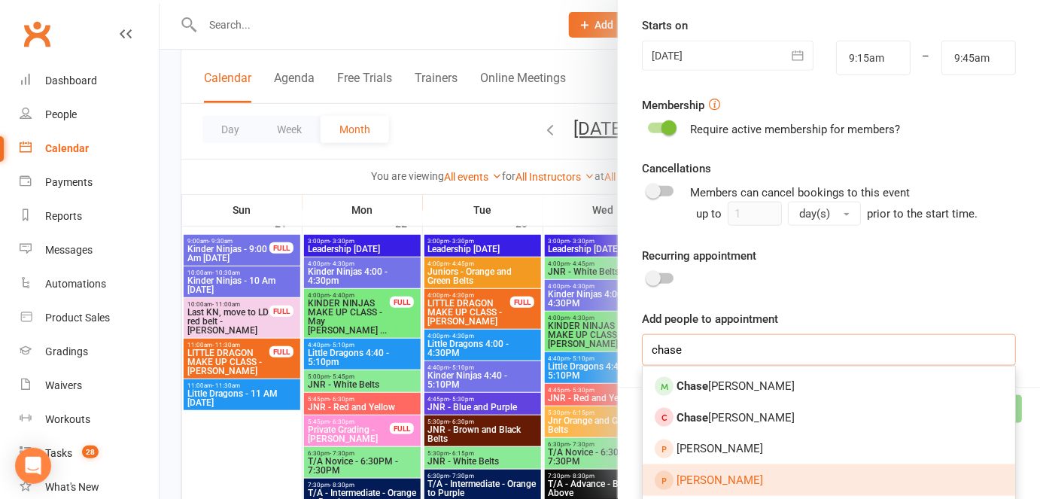
type input "chase"
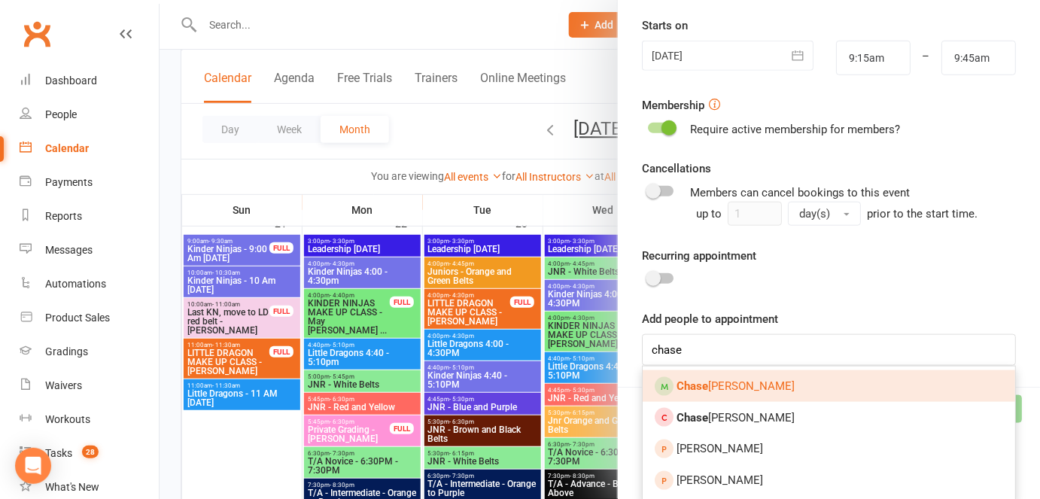
click at [699, 391] on link "Chase Harris" at bounding box center [829, 386] width 373 height 32
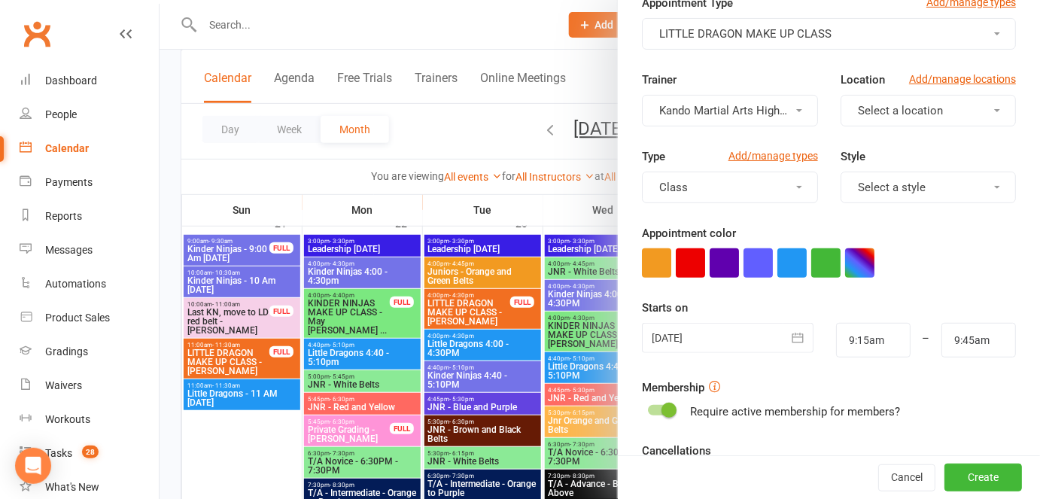
scroll to position [48, 0]
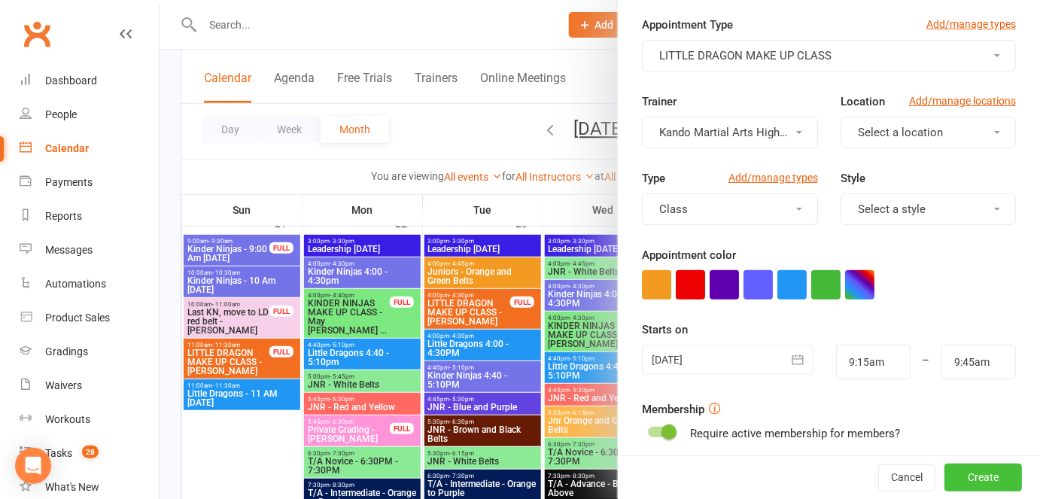
click at [971, 485] on button "Create" at bounding box center [983, 477] width 78 height 27
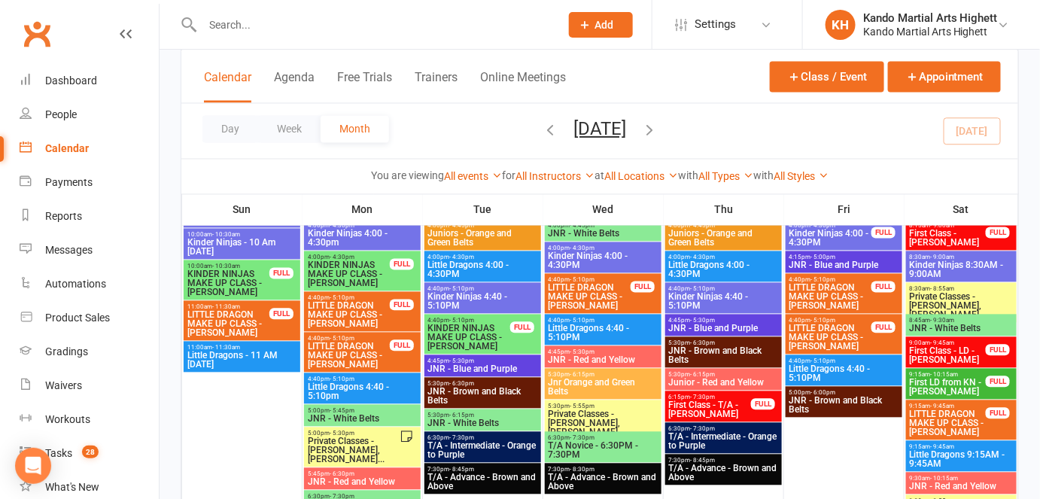
scroll to position [751, 0]
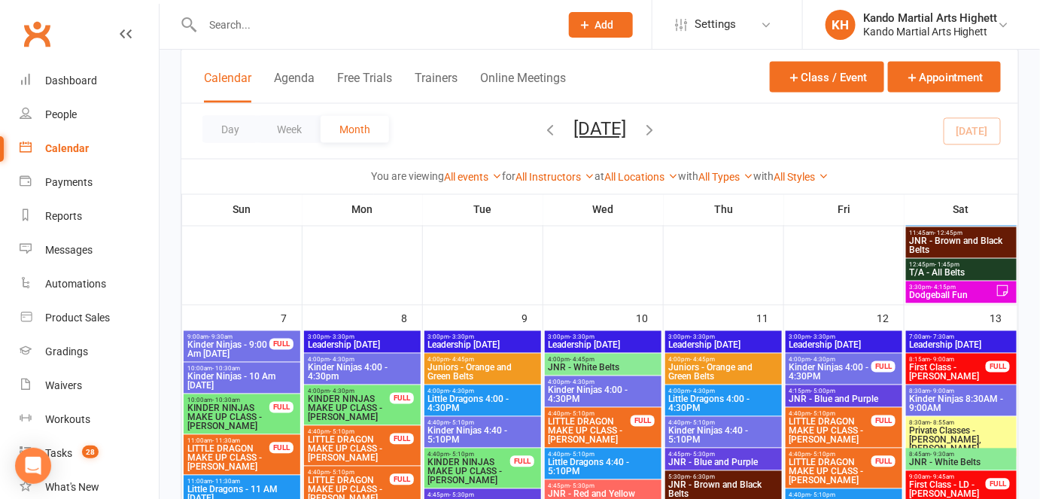
click at [927, 372] on span "First Class - [PERSON_NAME]" at bounding box center [948, 372] width 78 height 18
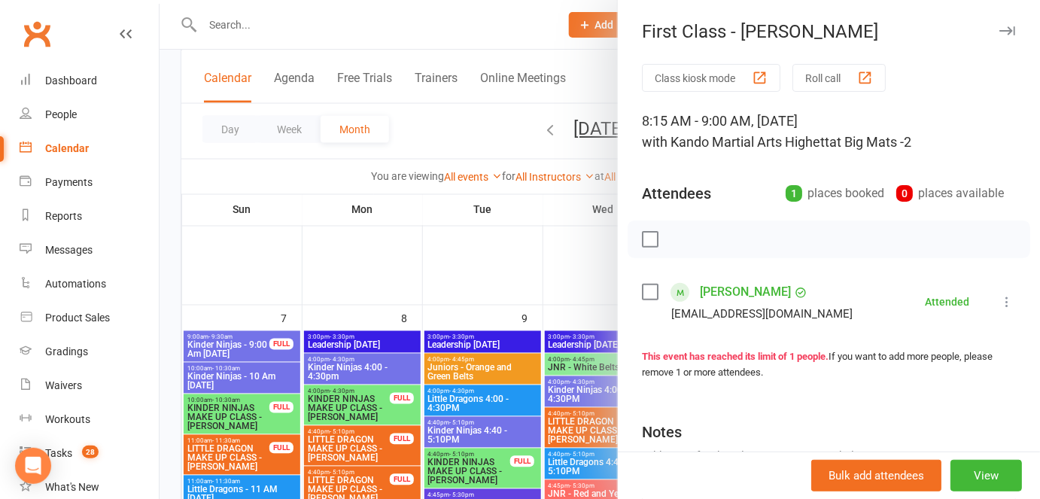
click at [518, 351] on div at bounding box center [600, 249] width 881 height 499
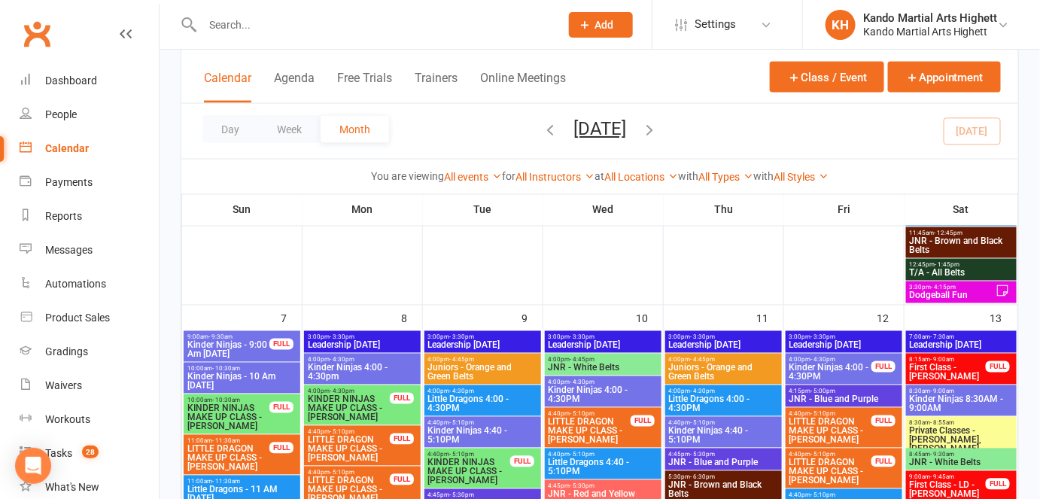
click at [975, 360] on span "8:15am - 9:00am" at bounding box center [948, 360] width 78 height 7
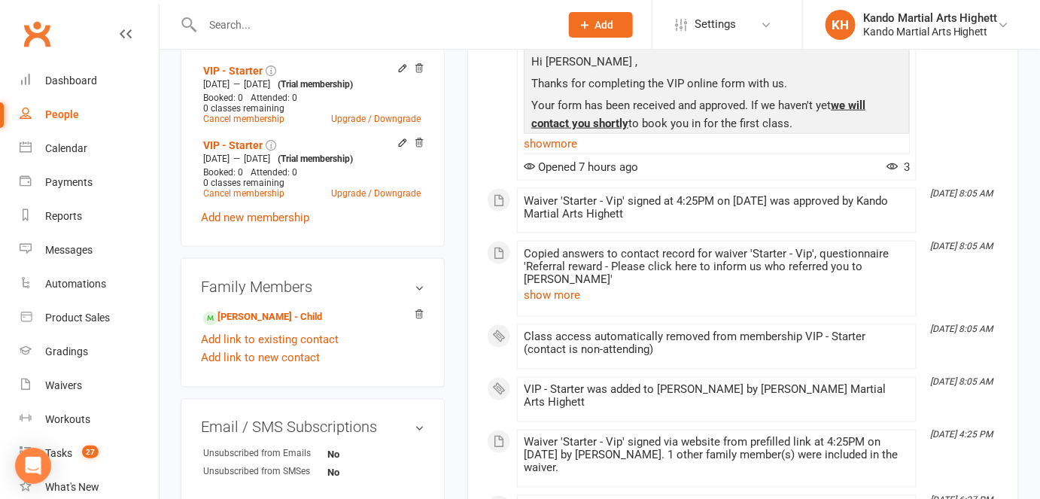
scroll to position [753, 0]
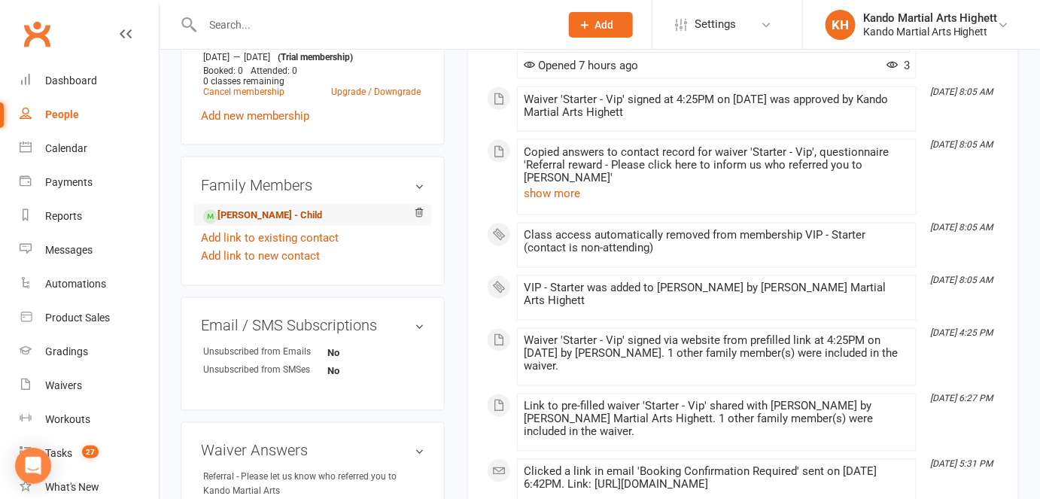
click at [297, 213] on link "[PERSON_NAME] - Child" at bounding box center [262, 216] width 119 height 16
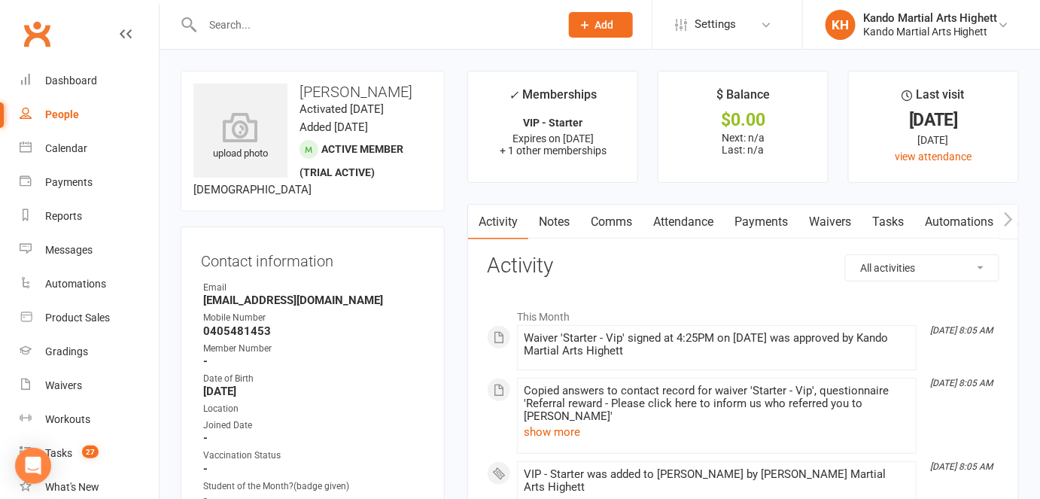
click at [652, 231] on link "Attendance" at bounding box center [683, 222] width 81 height 35
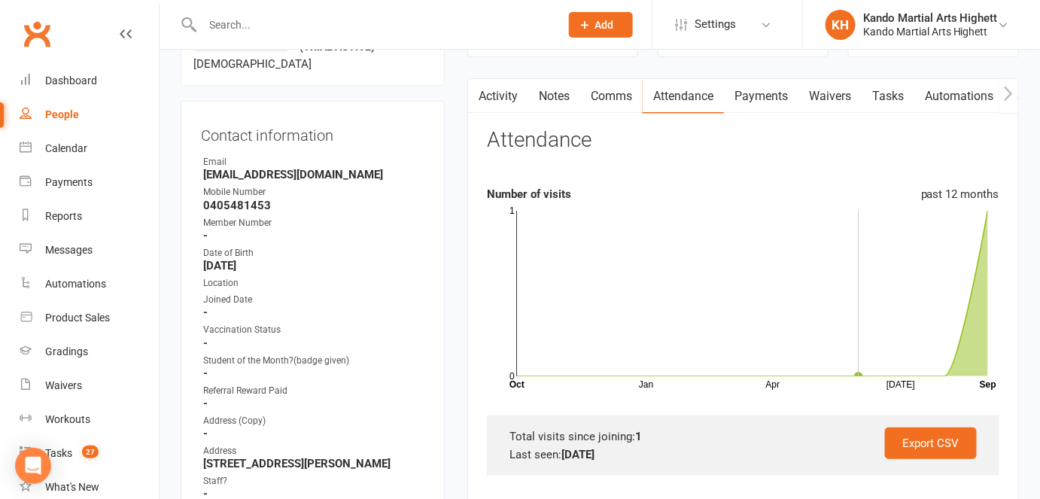
scroll to position [205, 0]
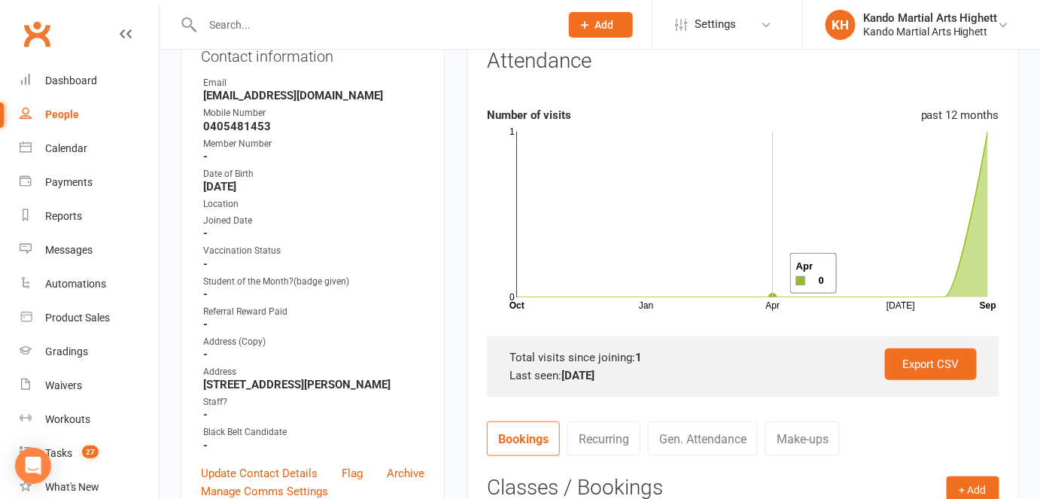
drag, startPoint x: 771, startPoint y: 273, endPoint x: 791, endPoint y: 294, distance: 28.8
click at [771, 273] on rect at bounding box center [752, 215] width 471 height 166
click at [759, 345] on div "Export CSV Total visits since joining: 1 Last seen: 13 Sep 2025" at bounding box center [743, 366] width 513 height 60
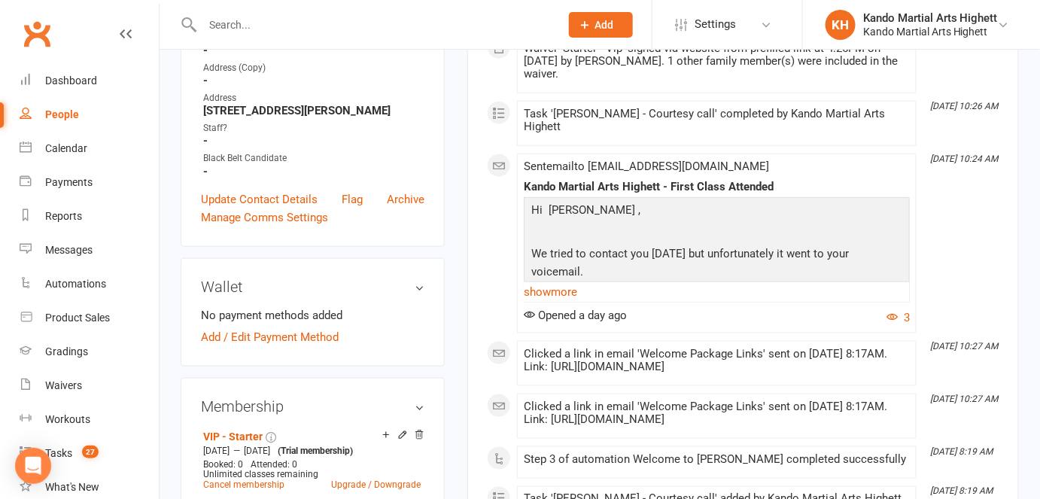
scroll to position [136, 0]
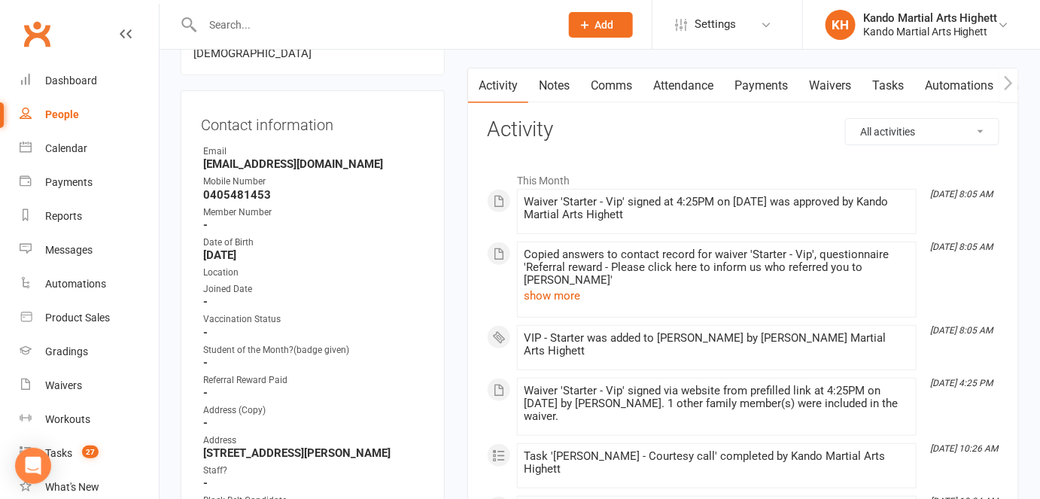
click at [699, 89] on link "Attendance" at bounding box center [683, 85] width 81 height 35
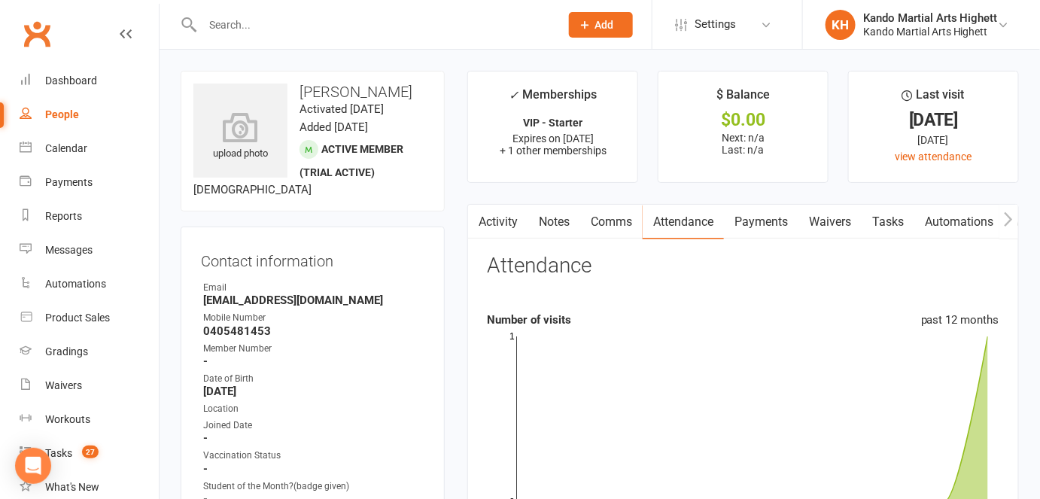
click at [816, 214] on link "Waivers" at bounding box center [829, 222] width 63 height 35
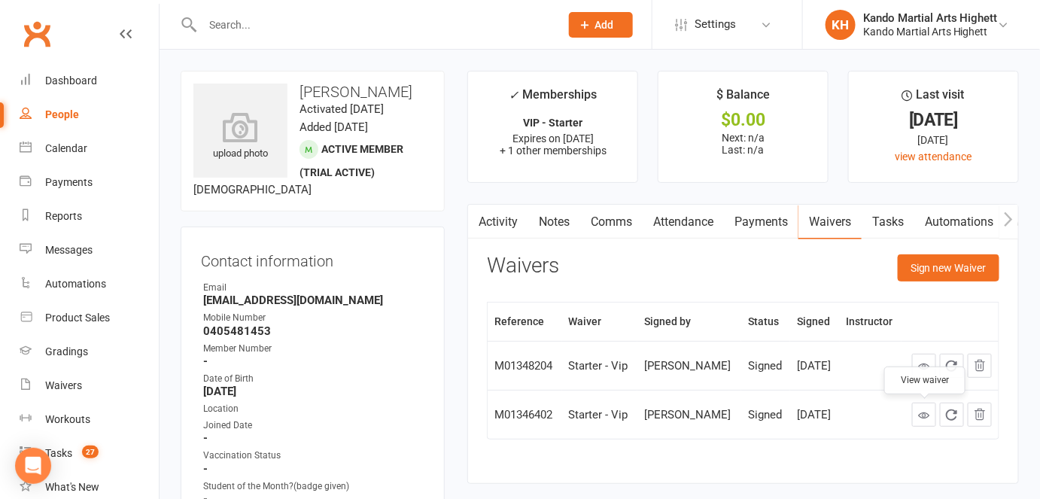
click at [925, 414] on icon at bounding box center [923, 414] width 11 height 11
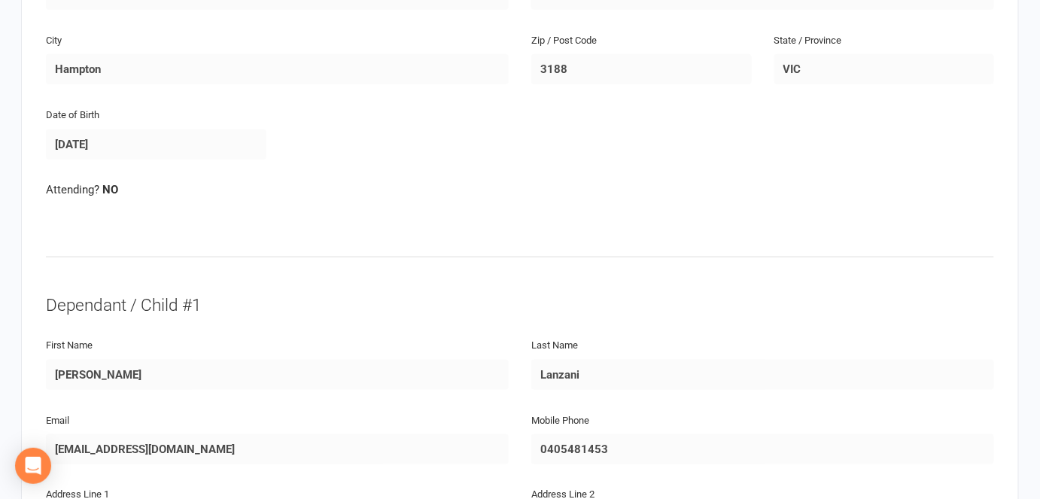
scroll to position [136, 0]
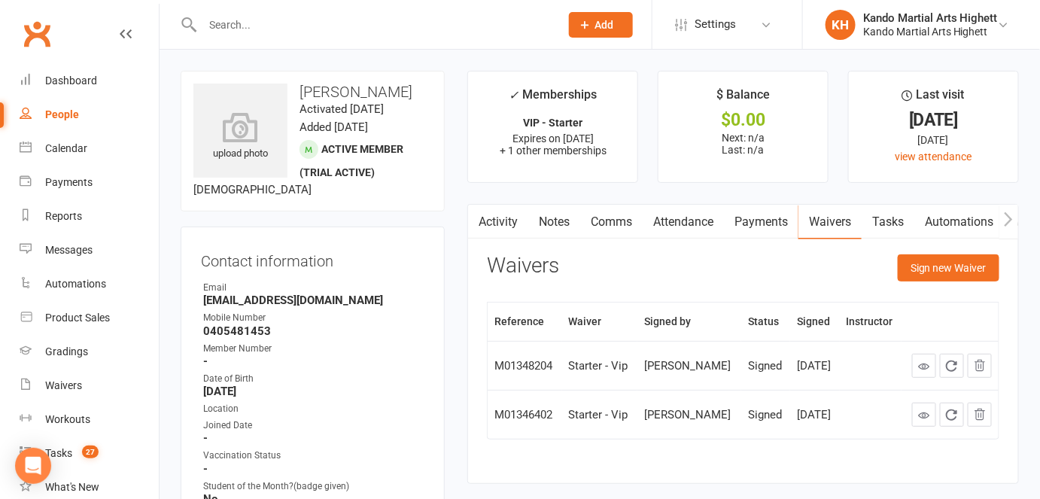
click at [329, 97] on h3 "[PERSON_NAME]" at bounding box center [312, 92] width 239 height 17
click at [345, 93] on h3 "[PERSON_NAME]" at bounding box center [312, 92] width 239 height 17
click at [346, 93] on h3 "[PERSON_NAME]" at bounding box center [312, 92] width 239 height 17
click at [341, 93] on h3 "[PERSON_NAME]" at bounding box center [312, 92] width 239 height 17
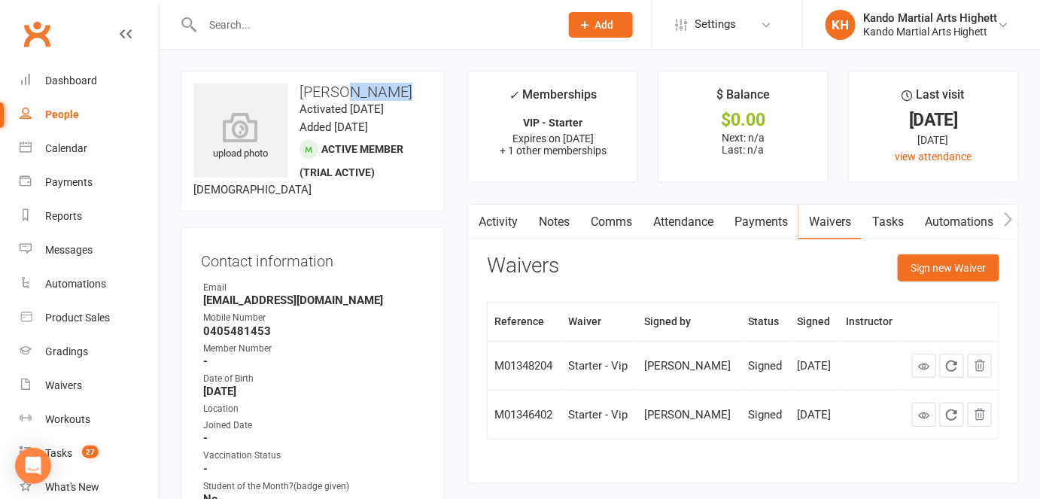
click at [341, 93] on h3 "[PERSON_NAME]" at bounding box center [312, 92] width 239 height 17
click at [336, 95] on h3 "[PERSON_NAME]" at bounding box center [312, 92] width 239 height 17
click at [321, 116] on time "Activated [DATE]" at bounding box center [342, 109] width 84 height 14
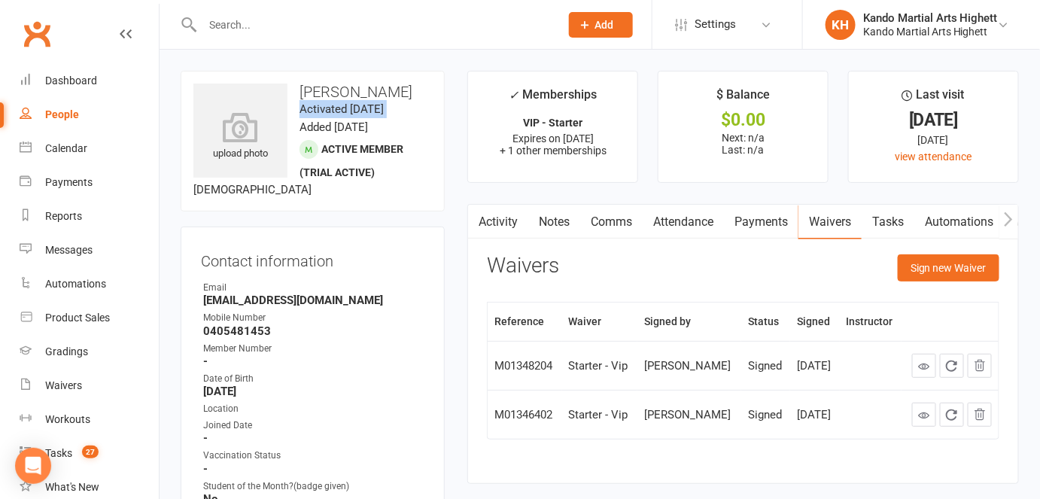
click at [321, 116] on time "Activated [DATE]" at bounding box center [342, 109] width 84 height 14
click at [322, 116] on time "Activated [DATE]" at bounding box center [342, 109] width 84 height 14
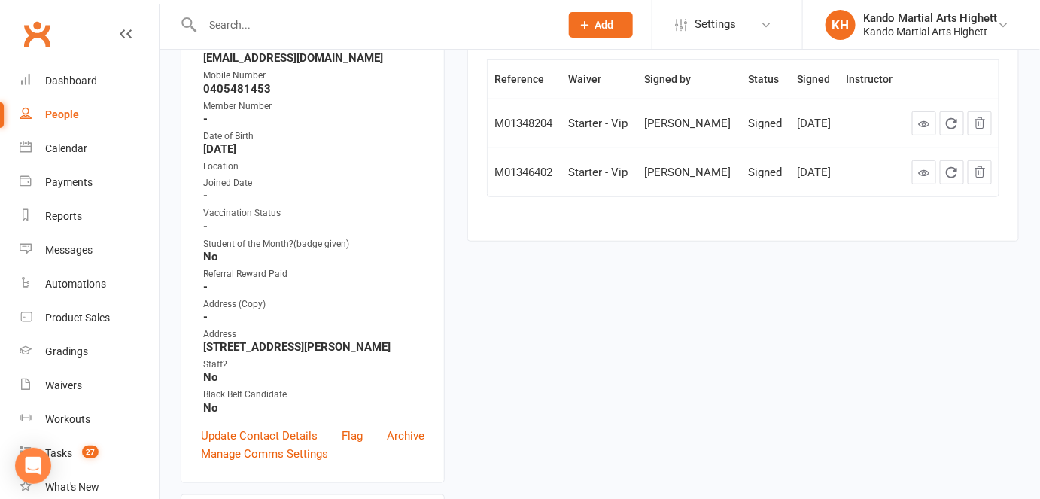
scroll to position [136, 0]
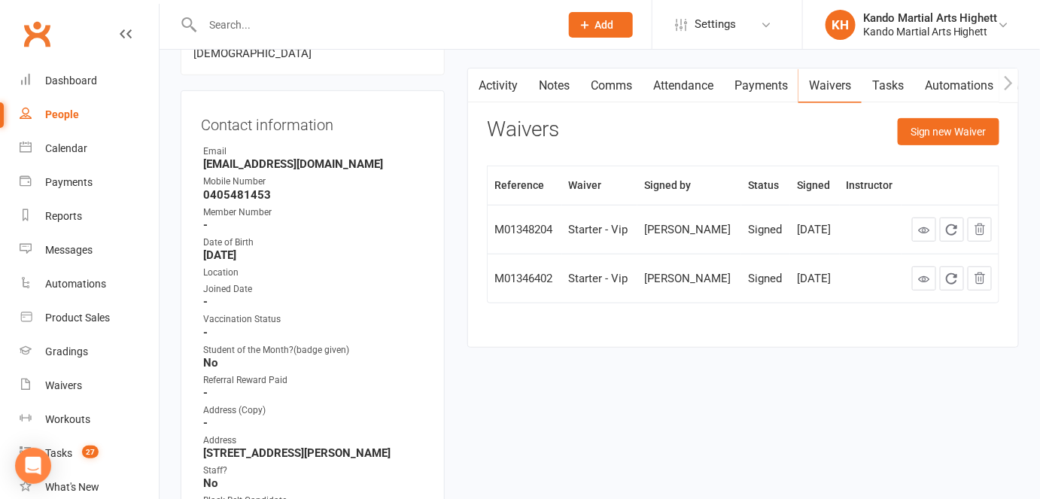
drag, startPoint x: 333, startPoint y: 479, endPoint x: 371, endPoint y: 477, distance: 37.7
click at [371, 477] on ul "Owner Email [EMAIL_ADDRESS][DOMAIN_NAME] Mobile Number [PHONE_NUMBER] Member Nu…" at bounding box center [313, 332] width 224 height 376
click at [371, 460] on strong "[STREET_ADDRESS][PERSON_NAME]" at bounding box center [313, 453] width 221 height 14
click at [400, 460] on strong "[STREET_ADDRESS][PERSON_NAME]" at bounding box center [313, 453] width 221 height 14
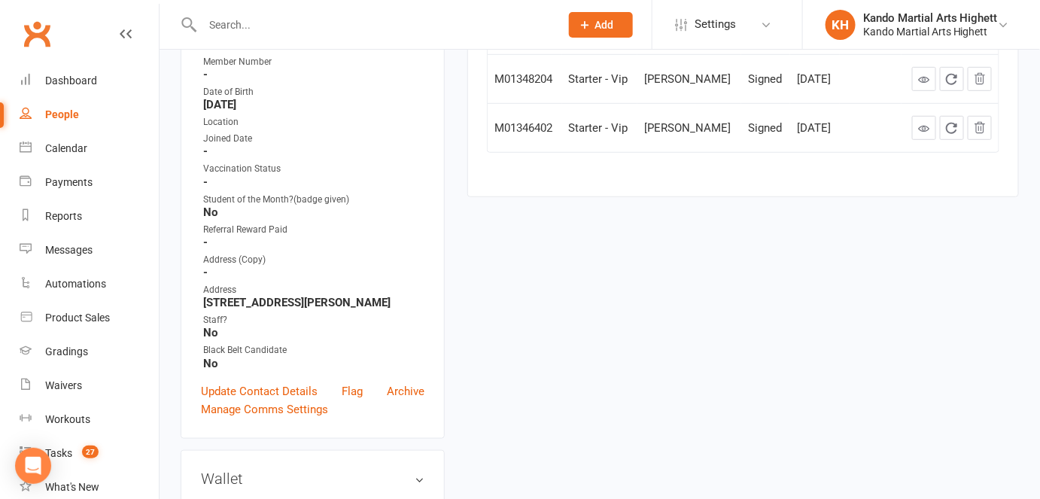
scroll to position [14, 0]
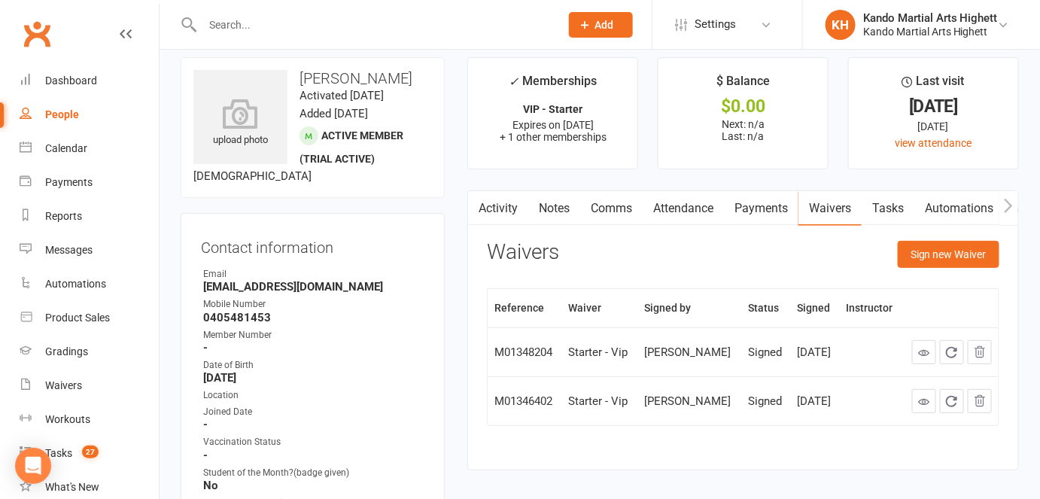
click at [692, 199] on link "Attendance" at bounding box center [683, 208] width 81 height 35
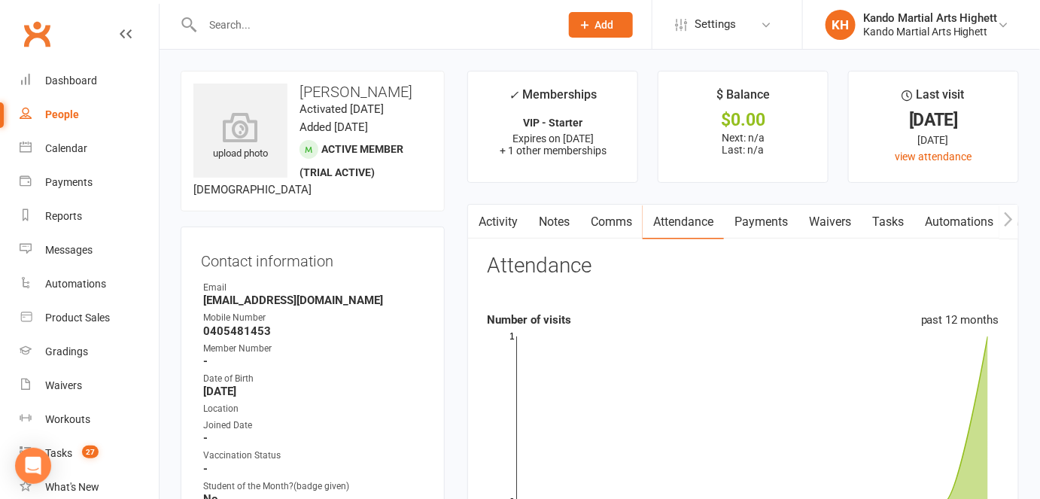
click at [316, 116] on time "Activated [DATE]" at bounding box center [342, 109] width 84 height 14
click at [347, 122] on div "upload photo [PERSON_NAME] Activated [DATE] Added [DATE] Active member (trial a…" at bounding box center [313, 141] width 264 height 141
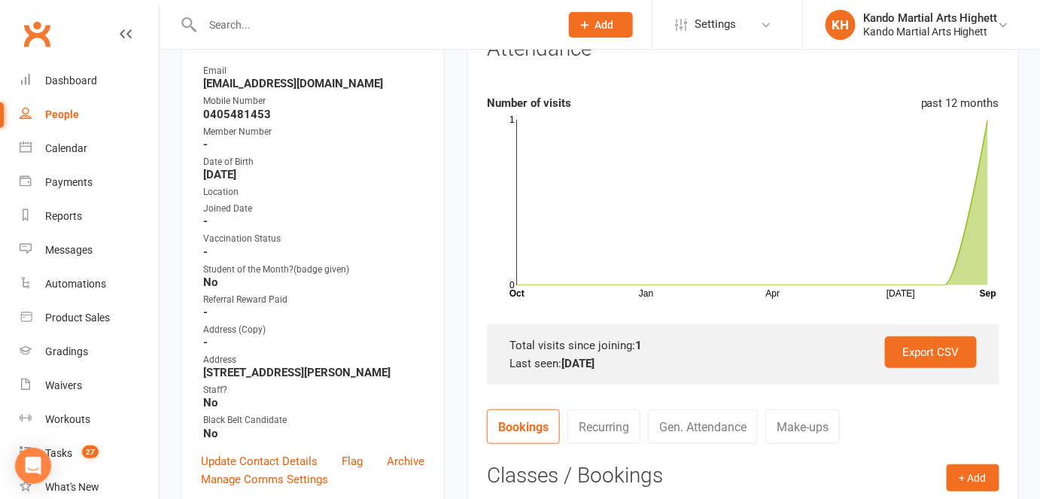
scroll to position [136, 0]
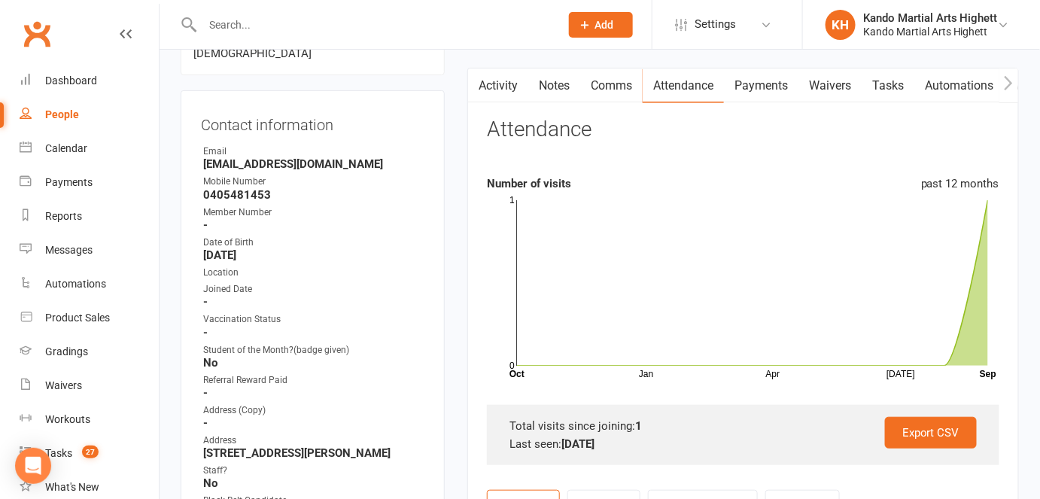
click at [823, 83] on link "Waivers" at bounding box center [829, 85] width 63 height 35
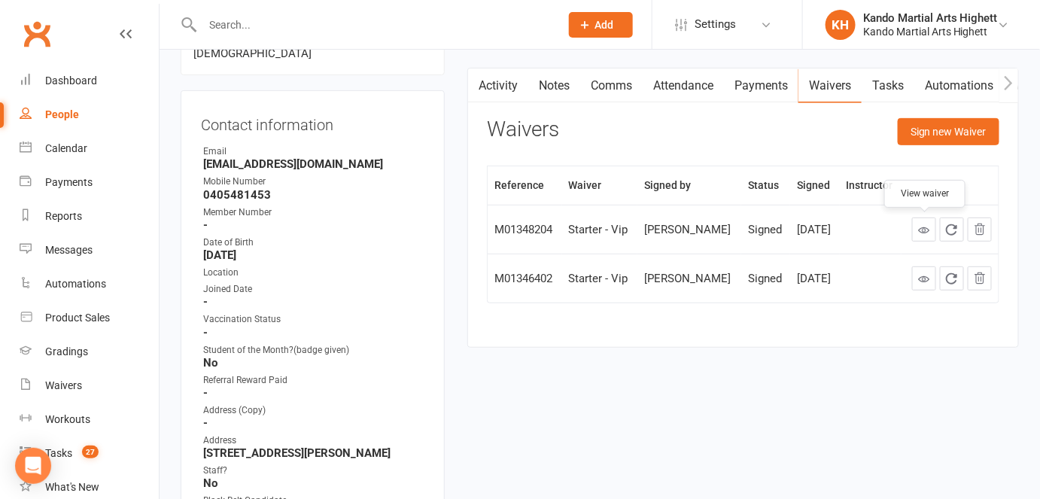
click at [928, 233] on icon at bounding box center [923, 229] width 11 height 11
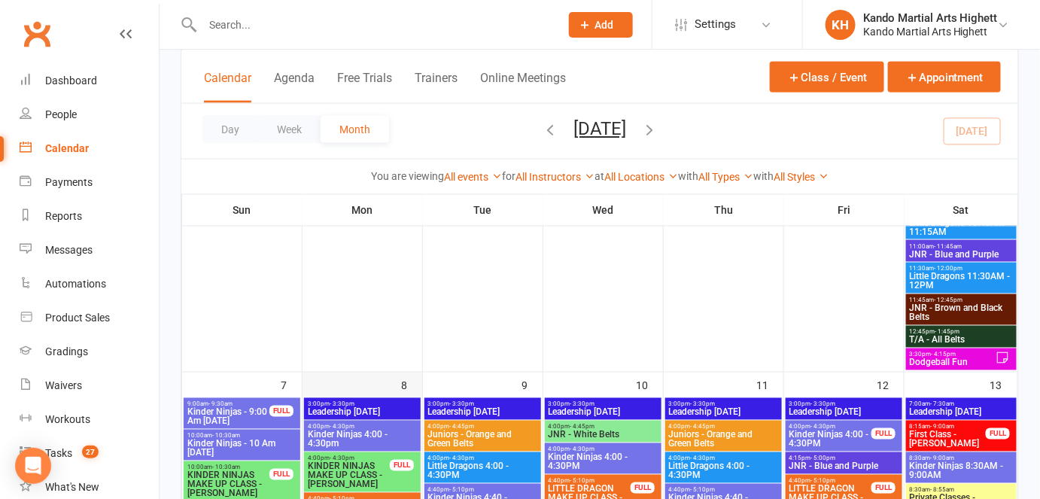
scroll to position [1505, 0]
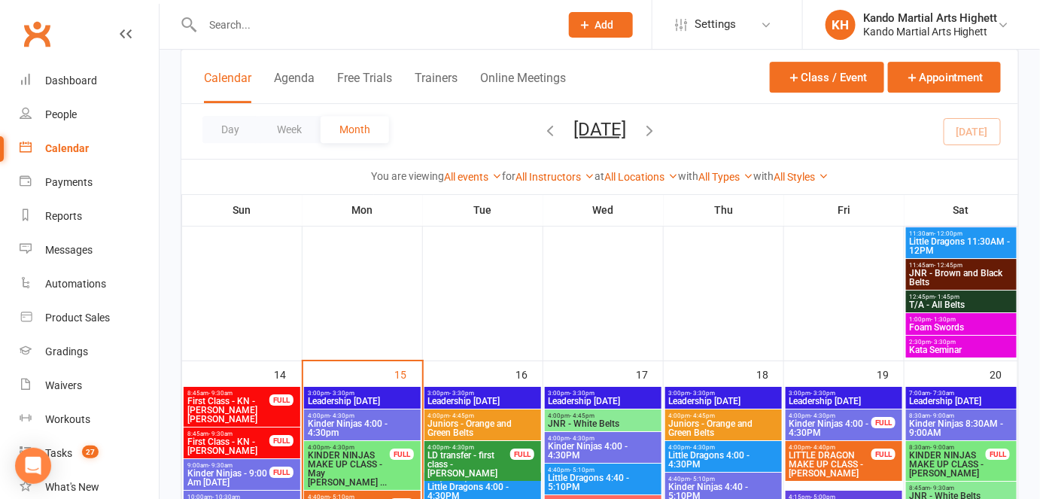
click at [277, 406] on div "8:45am - 9:30am First Class - KN - [PERSON_NAME] [PERSON_NAME] FULL" at bounding box center [242, 407] width 117 height 40
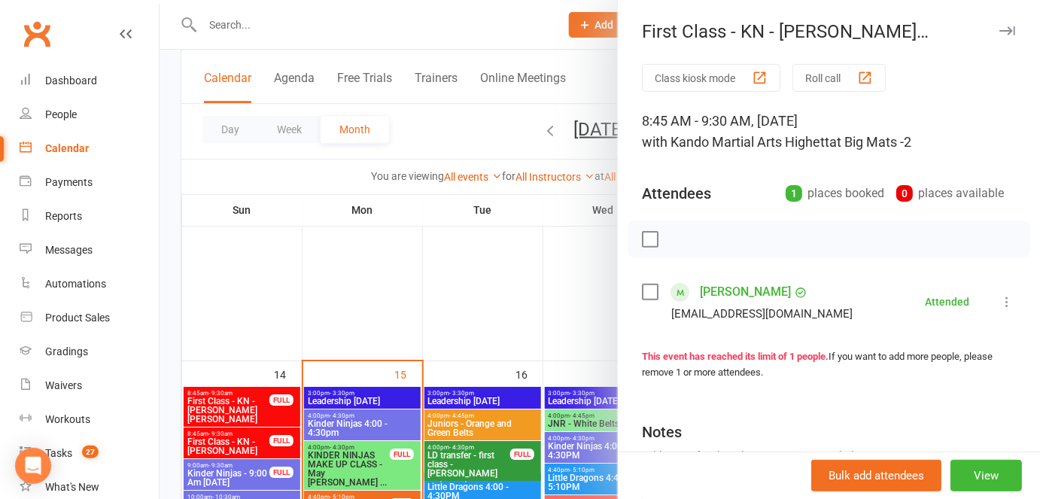
click at [408, 132] on div at bounding box center [600, 249] width 881 height 499
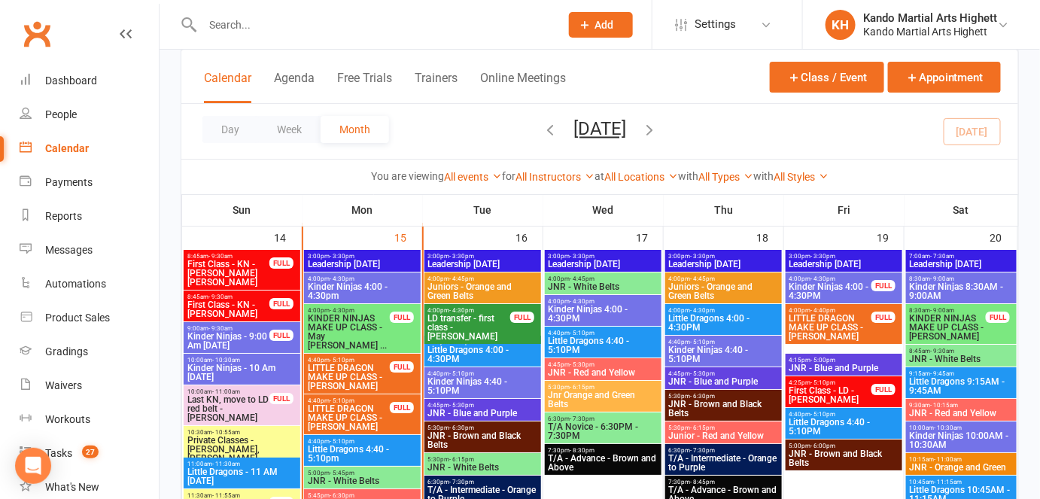
scroll to position [1613, 0]
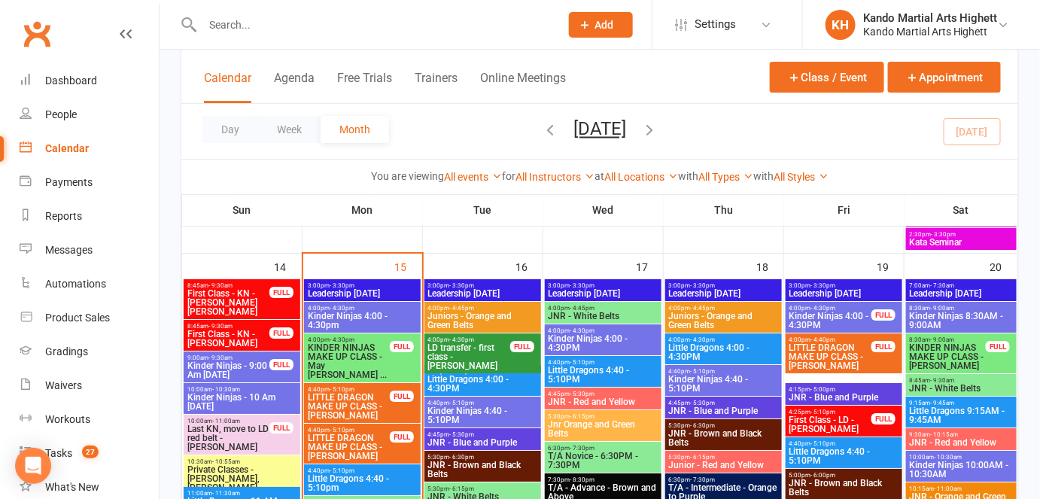
click at [221, 295] on span "First Class - KN - [PERSON_NAME] [PERSON_NAME]" at bounding box center [229, 302] width 84 height 27
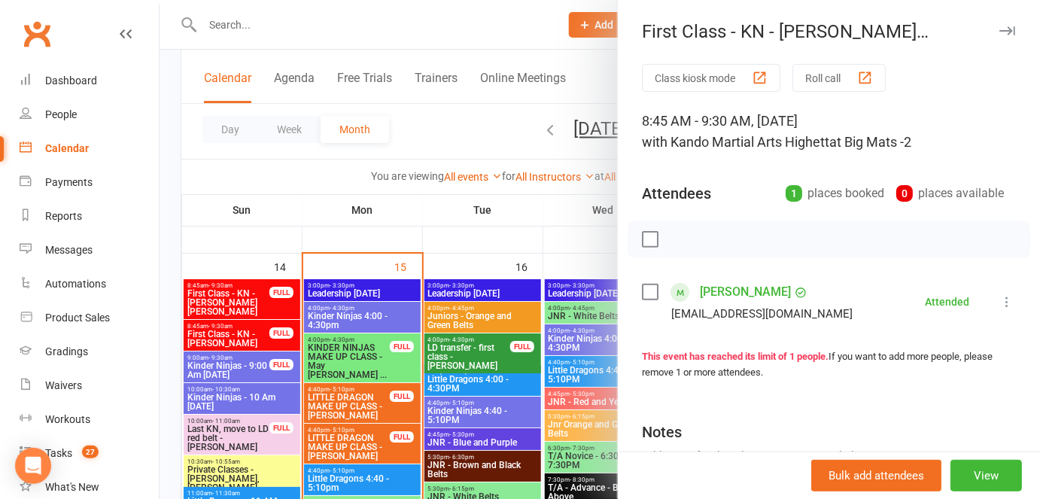
click at [747, 302] on link "[PERSON_NAME]" at bounding box center [745, 292] width 91 height 24
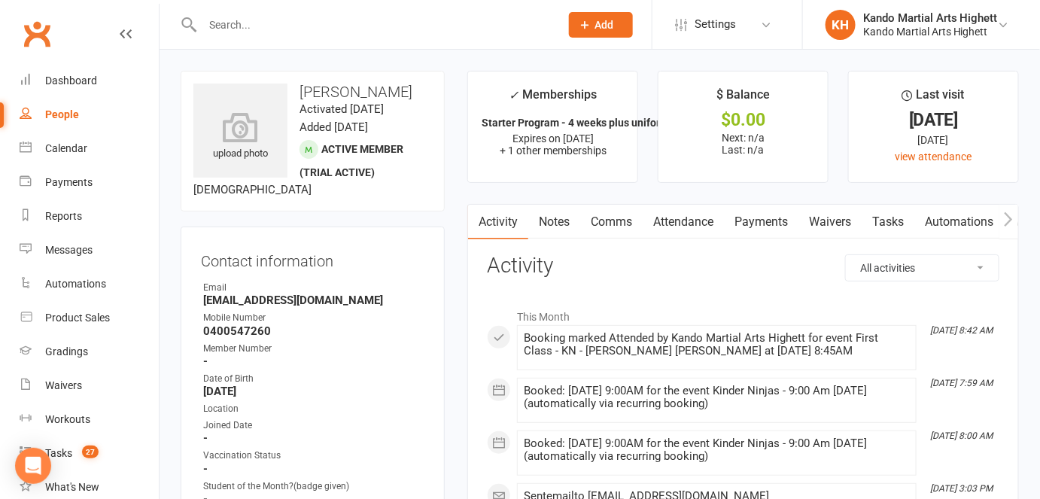
click at [306, 90] on h3 "[PERSON_NAME]" at bounding box center [312, 92] width 239 height 17
click at [369, 89] on h3 "[PERSON_NAME]" at bounding box center [312, 92] width 239 height 17
click at [384, 116] on time "Activated [DATE]" at bounding box center [342, 109] width 84 height 14
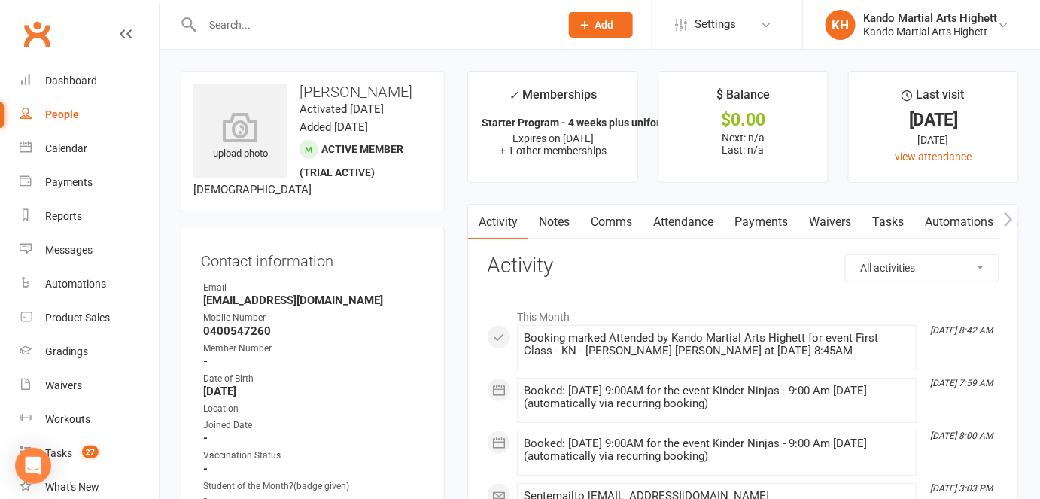
click at [558, 232] on link "Notes" at bounding box center [554, 222] width 52 height 35
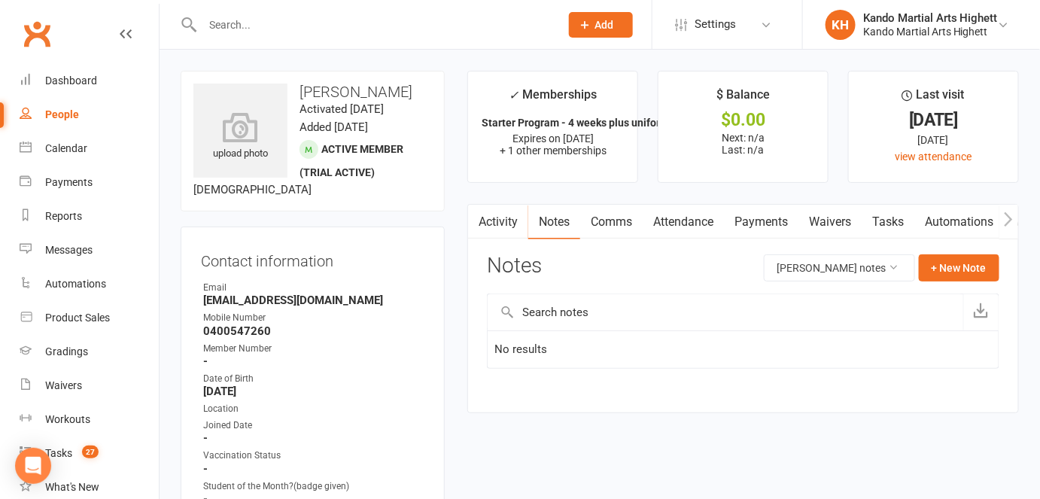
click at [522, 227] on link "Activity" at bounding box center [498, 222] width 60 height 35
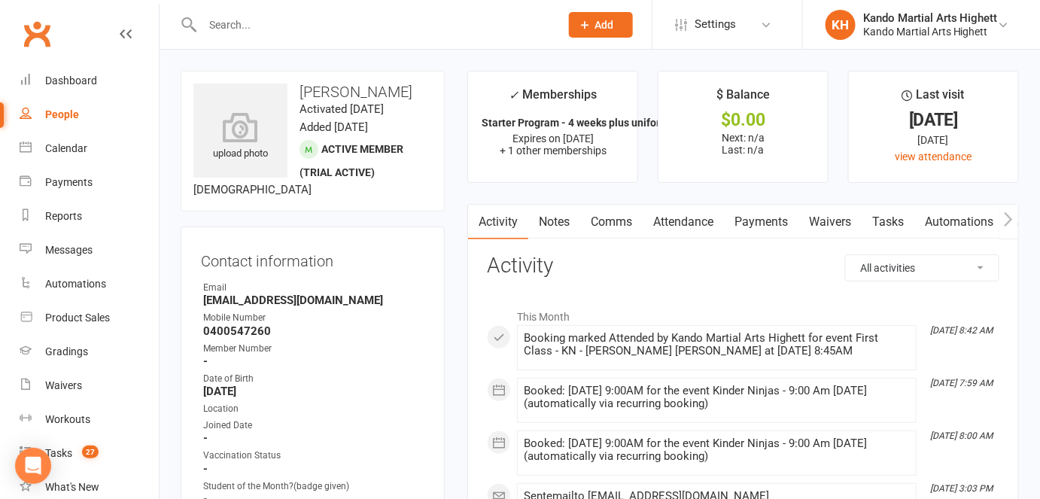
click at [1017, 214] on button "button" at bounding box center [1008, 222] width 19 height 34
click at [798, 228] on link "Tasks" at bounding box center [776, 222] width 53 height 35
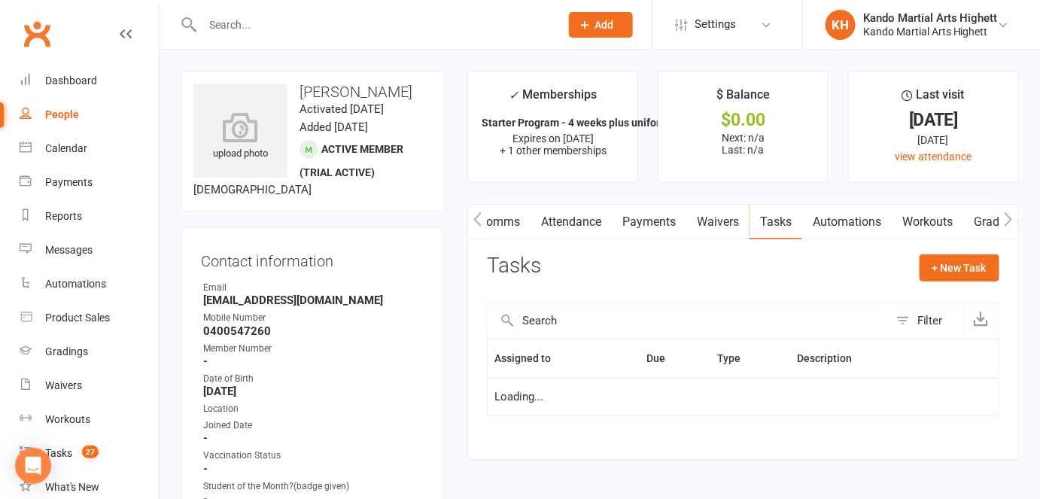
click at [877, 223] on link "Automations" at bounding box center [847, 222] width 90 height 35
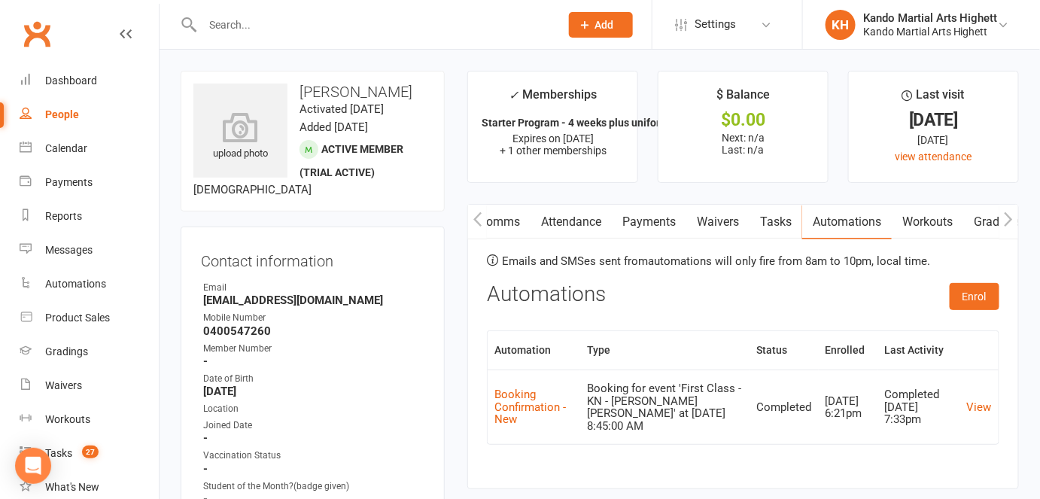
click at [473, 221] on icon "button" at bounding box center [477, 219] width 9 height 16
click at [479, 221] on icon "button" at bounding box center [477, 219] width 9 height 16
click at [502, 221] on link "Activity" at bounding box center [498, 222] width 60 height 35
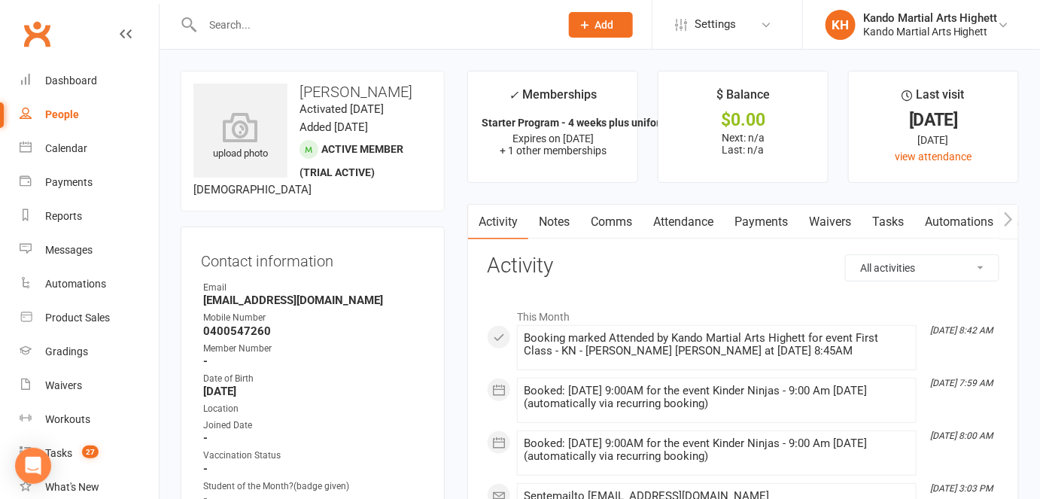
click at [977, 217] on link "Automations" at bounding box center [959, 222] width 90 height 35
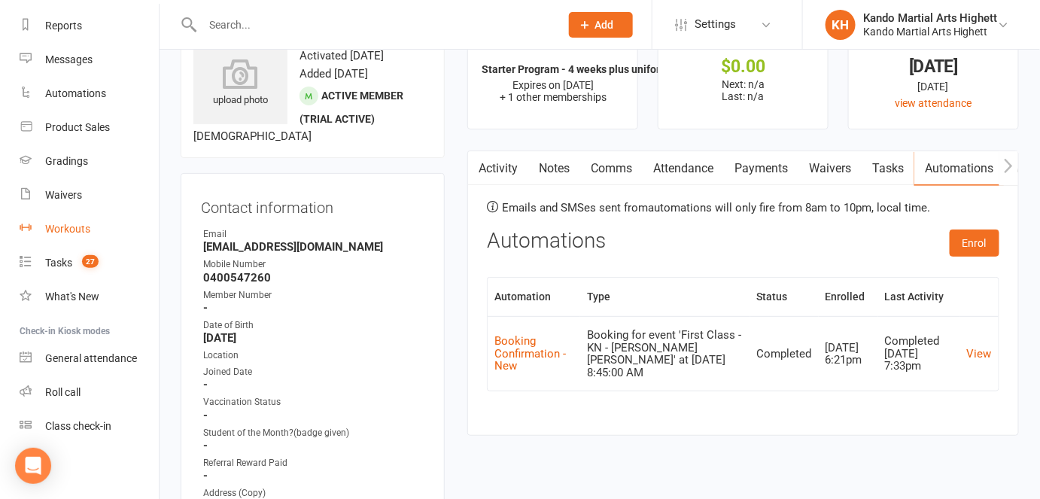
scroll to position [68, 0]
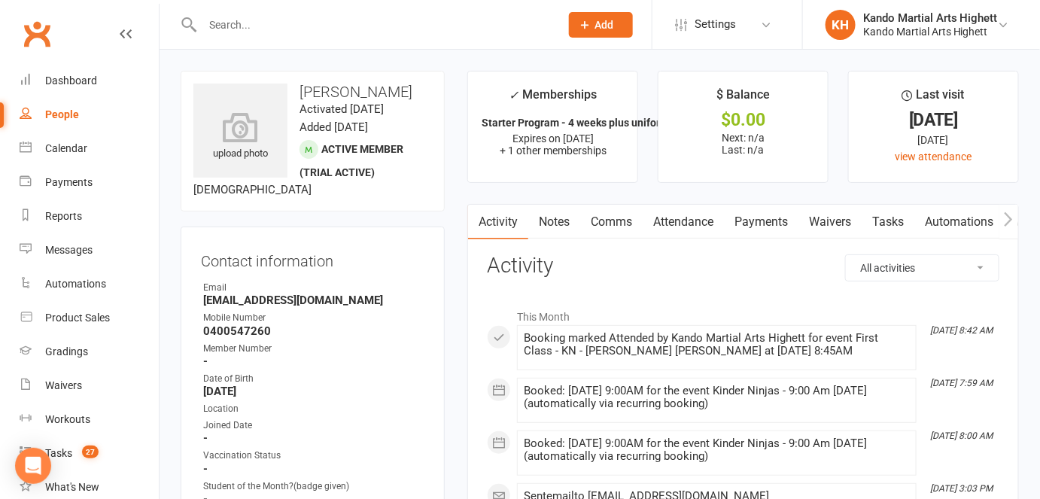
click at [675, 219] on link "Attendance" at bounding box center [683, 222] width 81 height 35
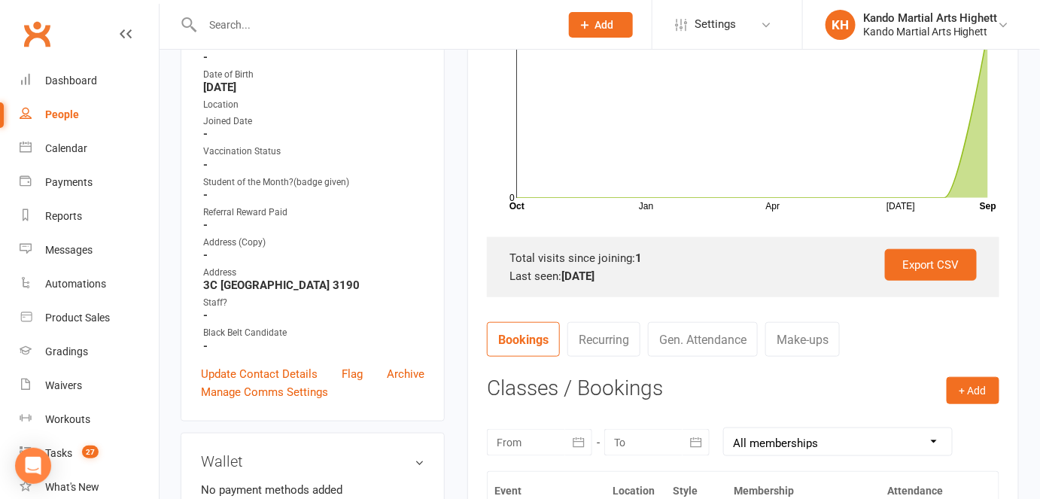
scroll to position [410, 0]
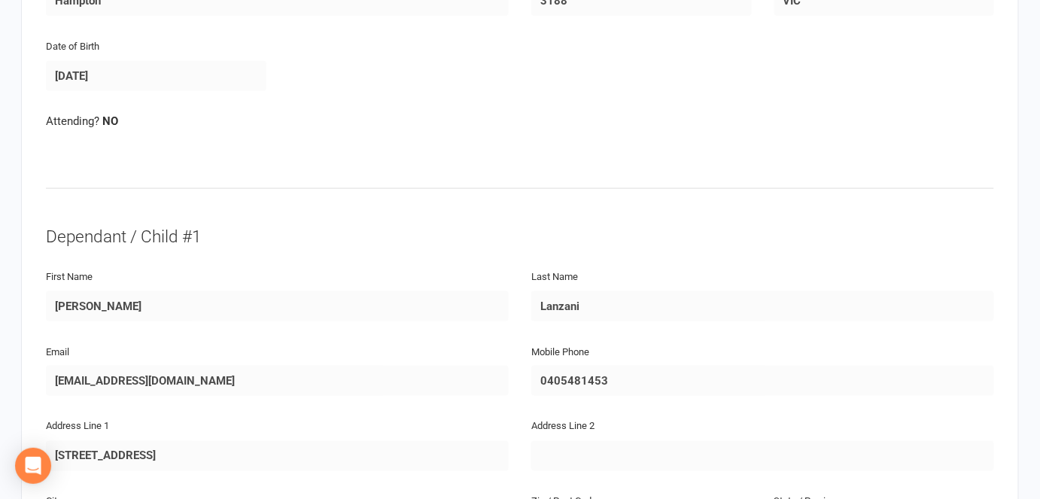
scroll to position [753, 0]
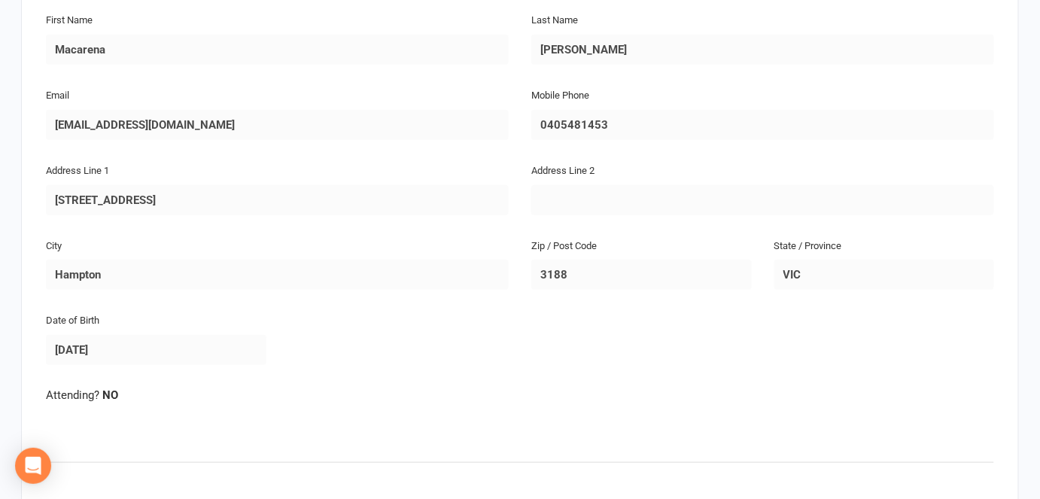
scroll to position [0, 0]
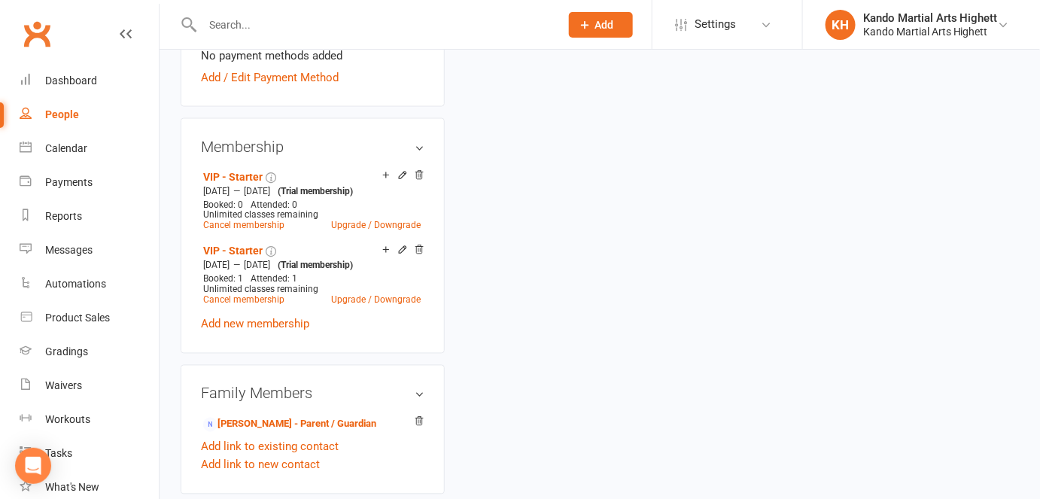
scroll to position [820, 0]
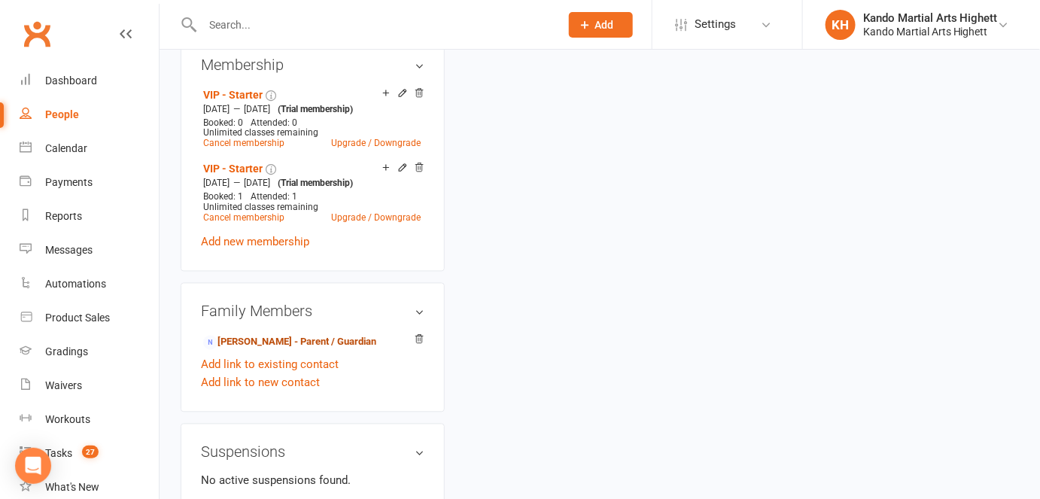
click at [278, 351] on link "Macarena Andres - Parent / Guardian" at bounding box center [289, 343] width 173 height 16
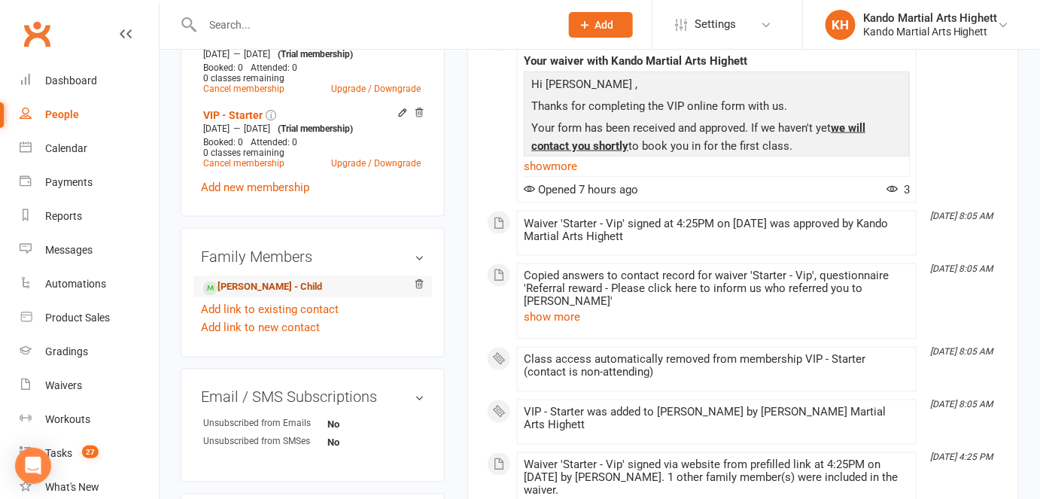
scroll to position [684, 0]
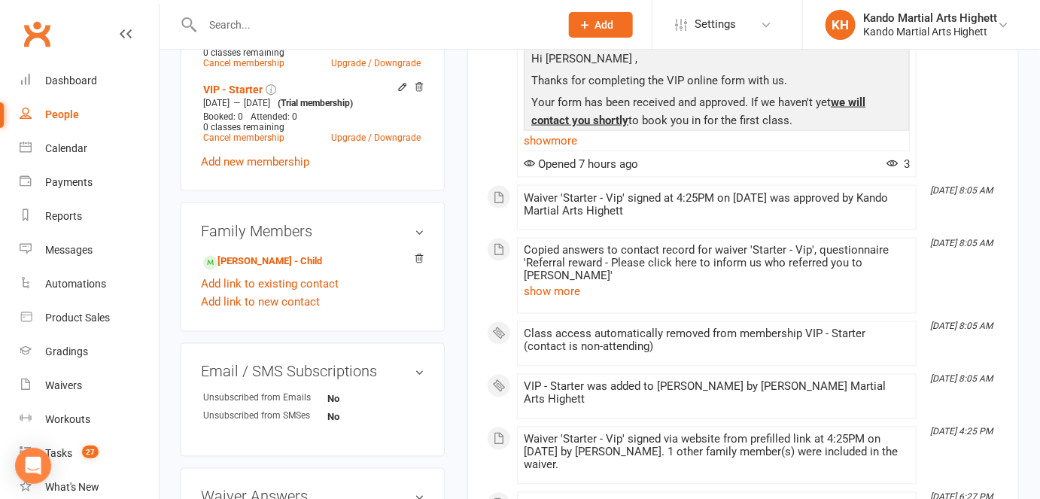
scroll to position [684, 0]
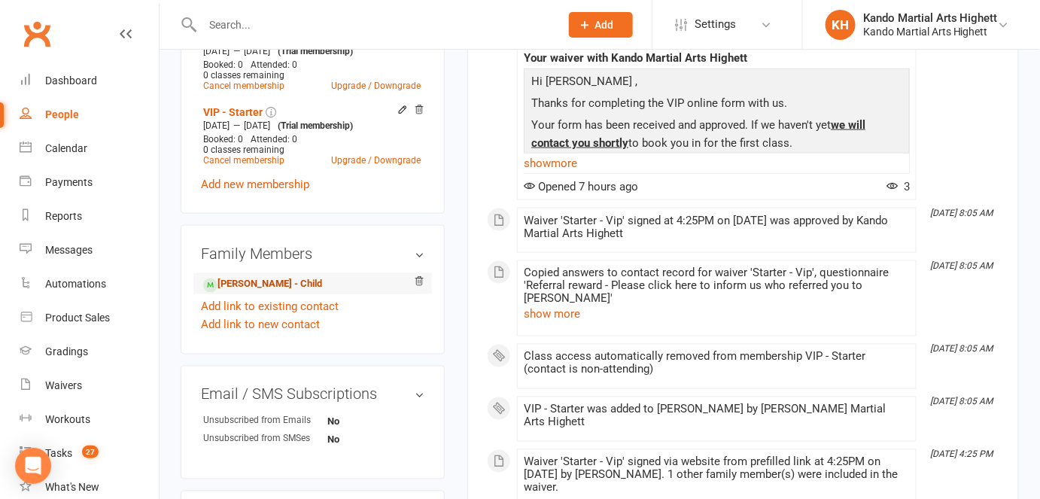
click at [290, 287] on link "Lucas Lanzani - Child" at bounding box center [262, 285] width 119 height 16
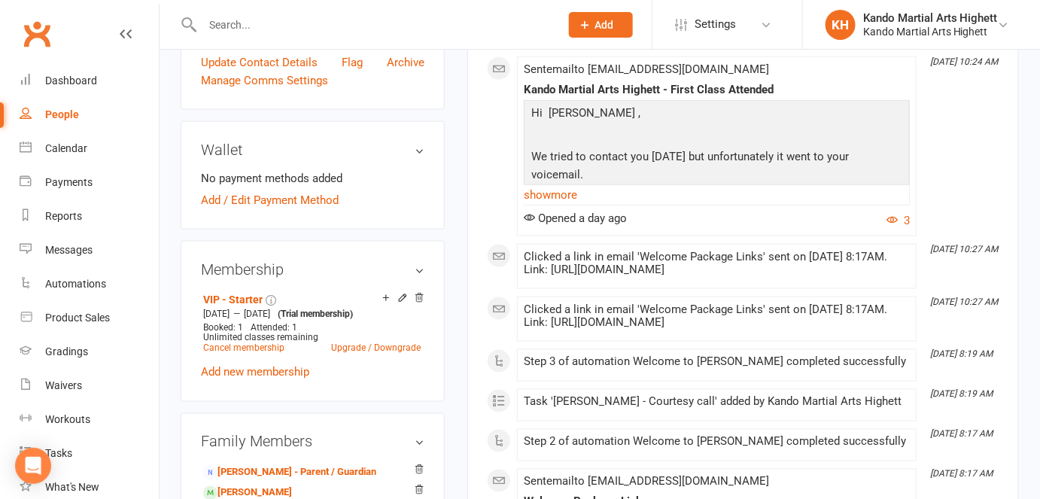
scroll to position [1026, 0]
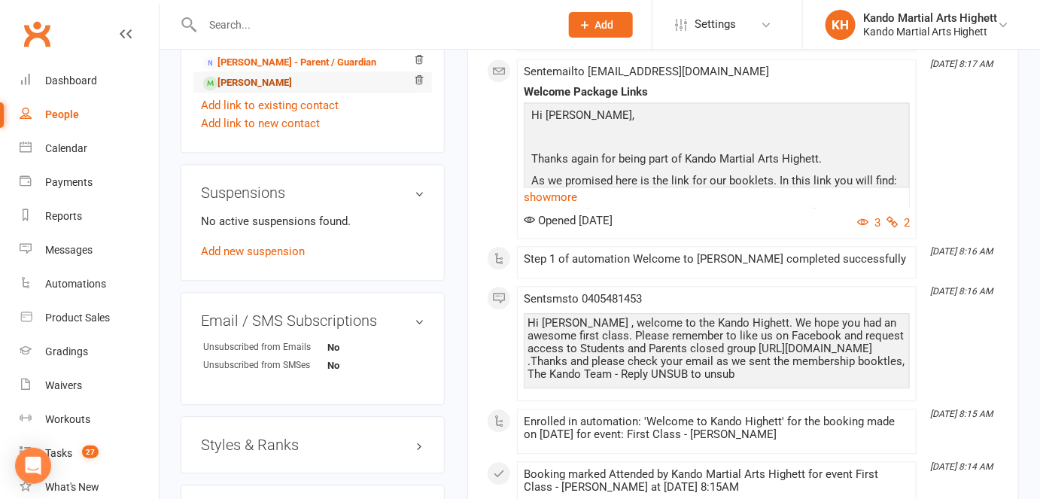
click at [275, 91] on link "Clementina Lanzani - Sibling" at bounding box center [247, 83] width 89 height 16
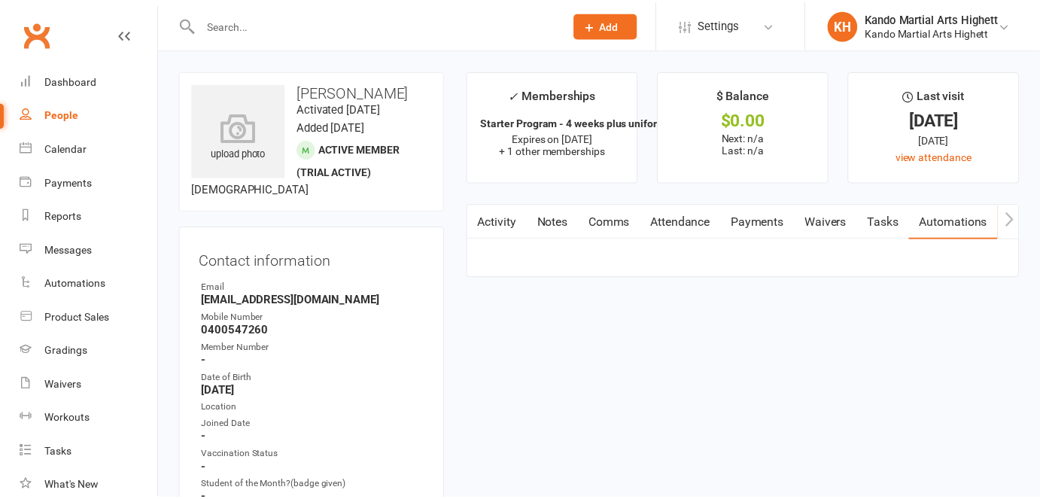
scroll to position [68, 0]
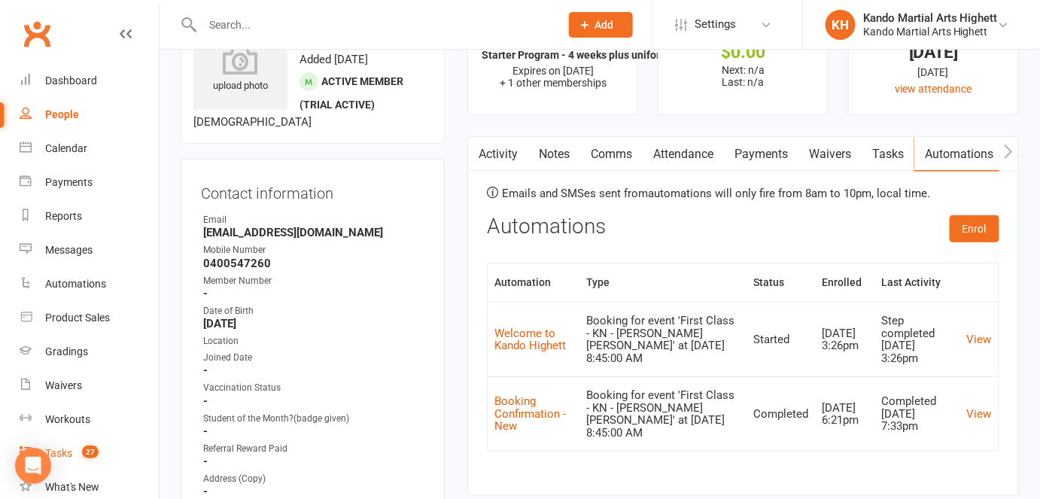
click at [96, 453] on span "27" at bounding box center [90, 452] width 17 height 13
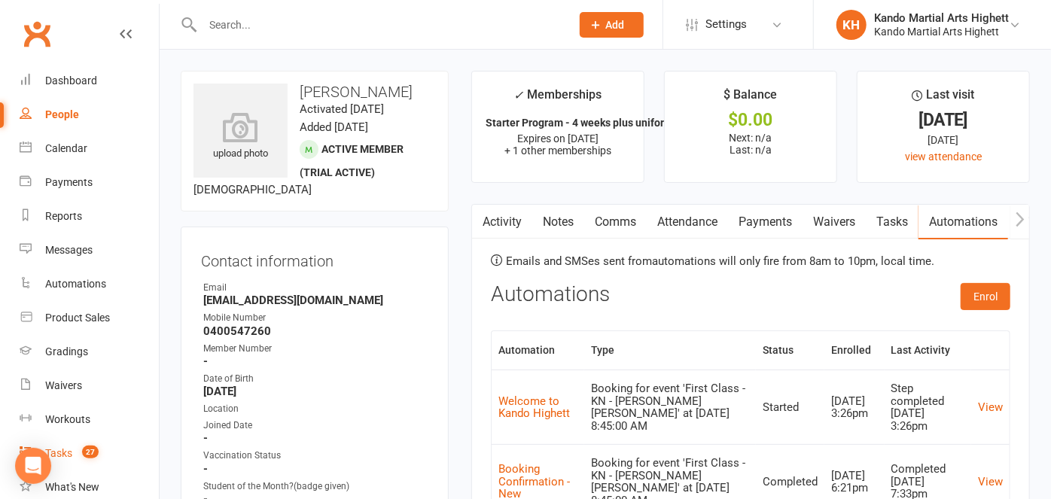
select select "incomplete"
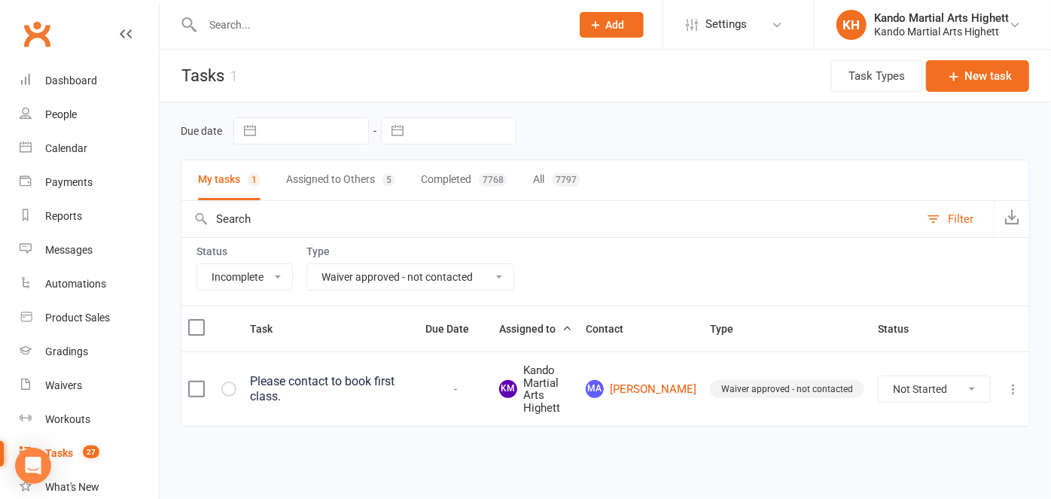
click at [395, 279] on select "All Admin Cancellation Class transfer Courtesy call Create welcome card E-mail …" at bounding box center [410, 277] width 206 height 26
select select "23096"
click at [307, 264] on select "All Admin Cancellation Class transfer Courtesy call Create welcome card E-mail …" at bounding box center [410, 277] width 206 height 26
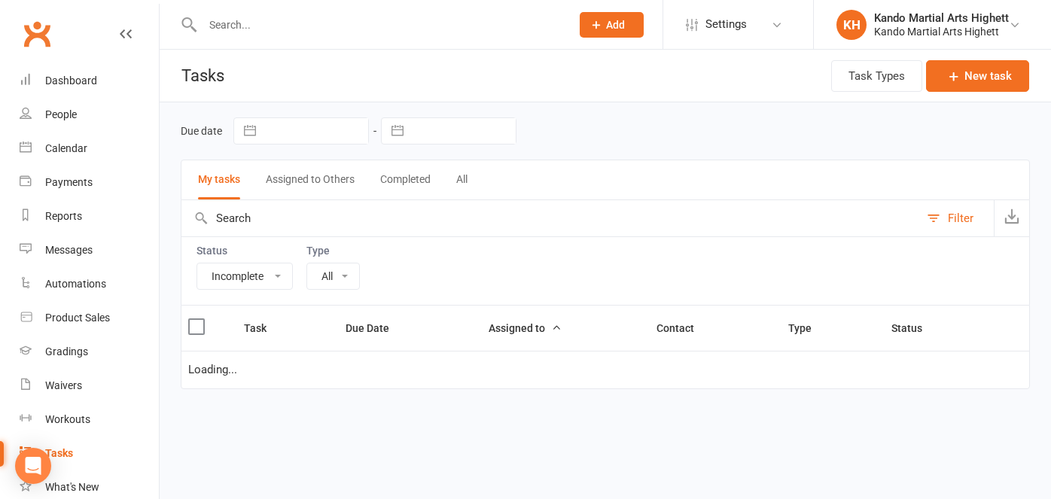
select select "incomplete"
select select "23096"
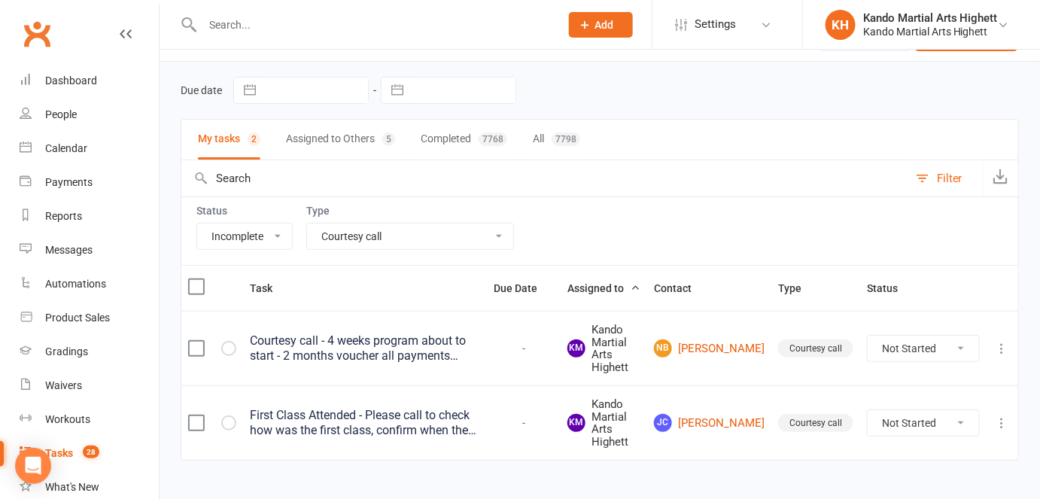
scroll to position [63, 0]
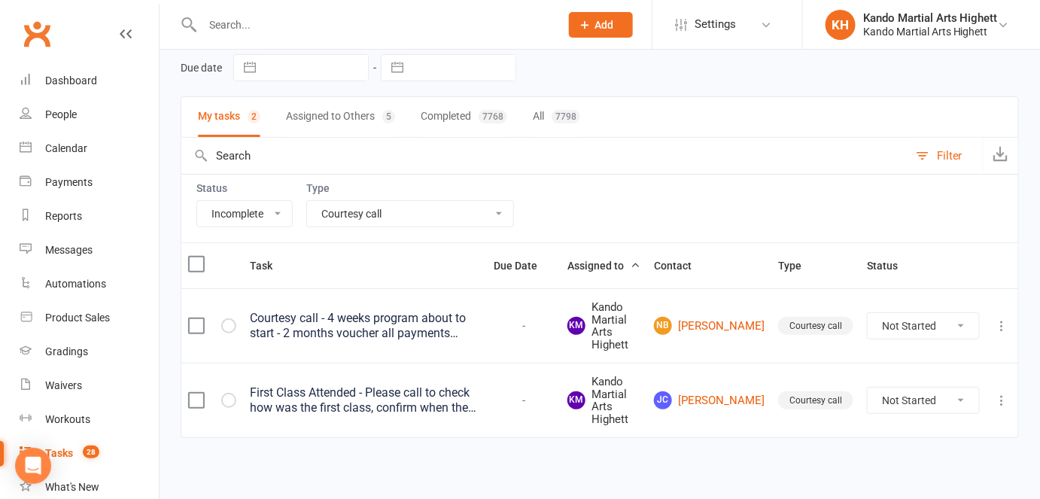
click at [516, 379] on td "-" at bounding box center [524, 400] width 74 height 75
click at [487, 391] on td "First Class Attended - Please call to check how was the first class, confirm wh…" at bounding box center [365, 400] width 244 height 75
click at [955, 402] on select "Not Started In Progress Waiting Complete" at bounding box center [923, 401] width 111 height 26
click at [868, 388] on select "Not Started In Progress Waiting Complete" at bounding box center [923, 401] width 111 height 26
select select "unstarted"
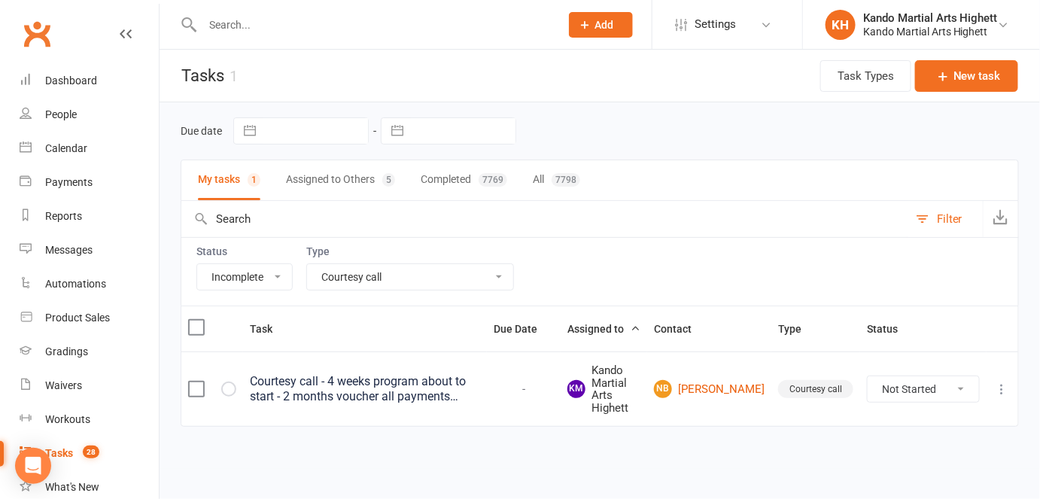
scroll to position [0, 0]
click at [90, 135] on link "Calendar" at bounding box center [89, 149] width 139 height 34
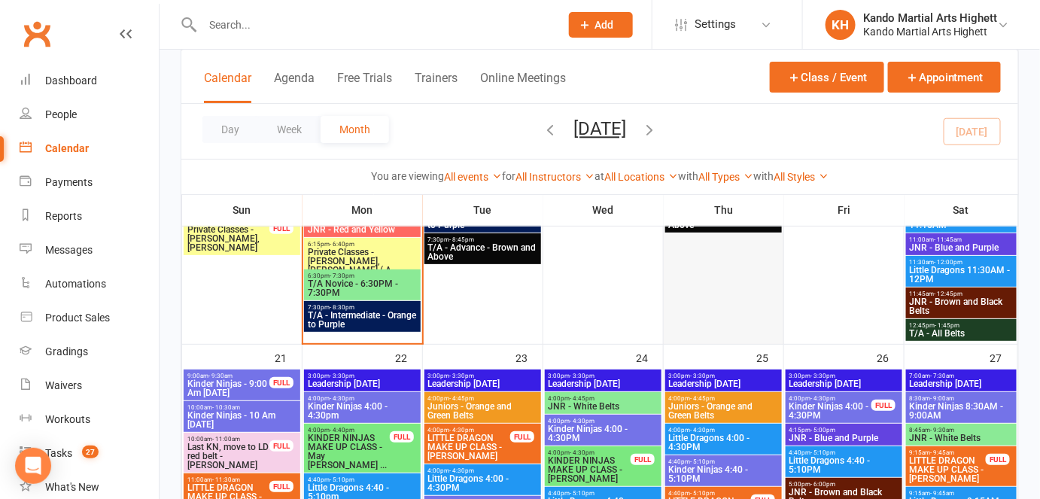
scroll to position [1847, 0]
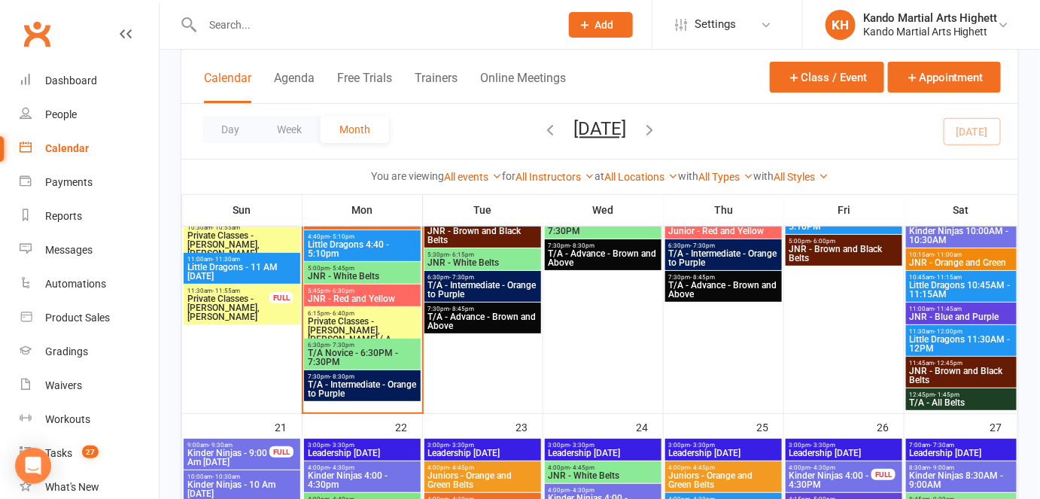
click at [379, 324] on span "Private Classes - [PERSON_NAME], [PERSON_NAME] ( A..." at bounding box center [362, 330] width 111 height 27
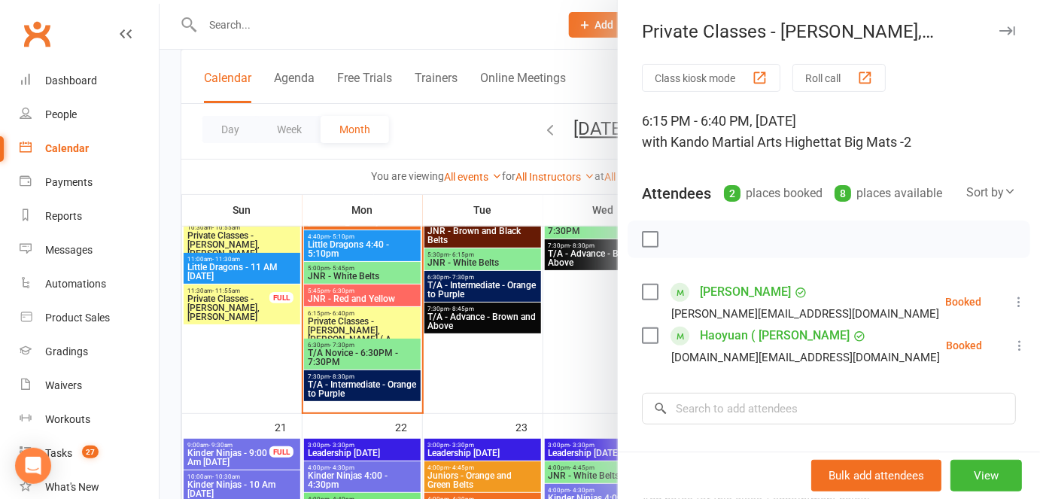
click at [395, 349] on div at bounding box center [600, 249] width 881 height 499
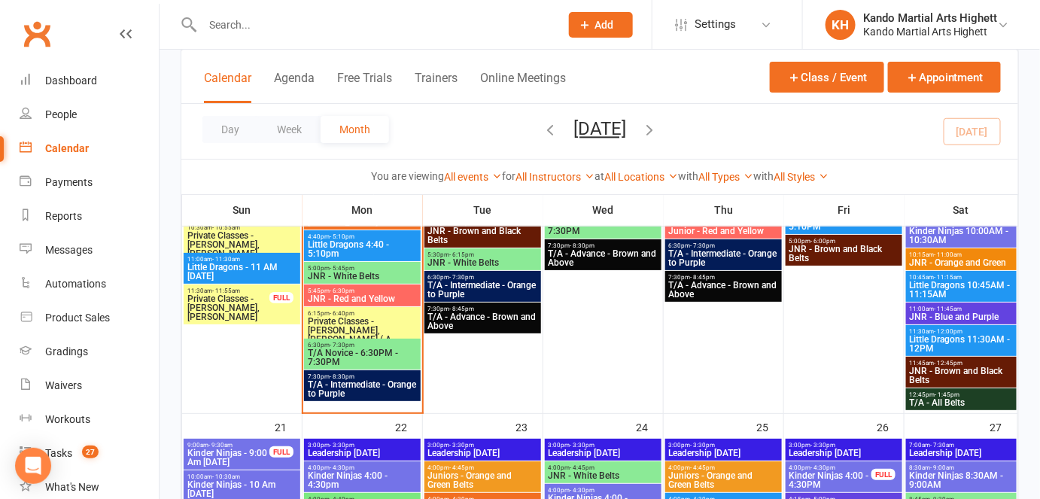
click at [380, 313] on span "6:15pm - 6:40pm" at bounding box center [362, 313] width 111 height 7
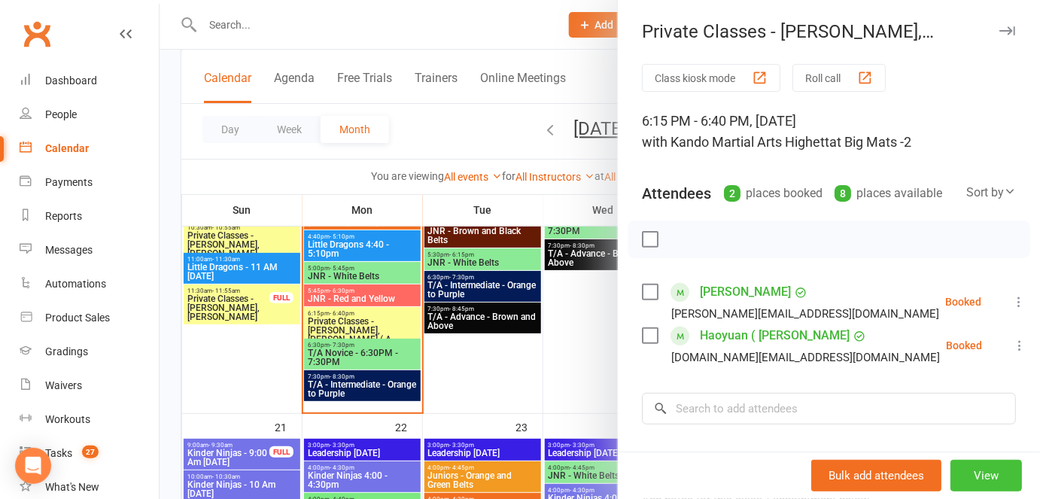
click at [977, 472] on button "View" at bounding box center [986, 476] width 71 height 32
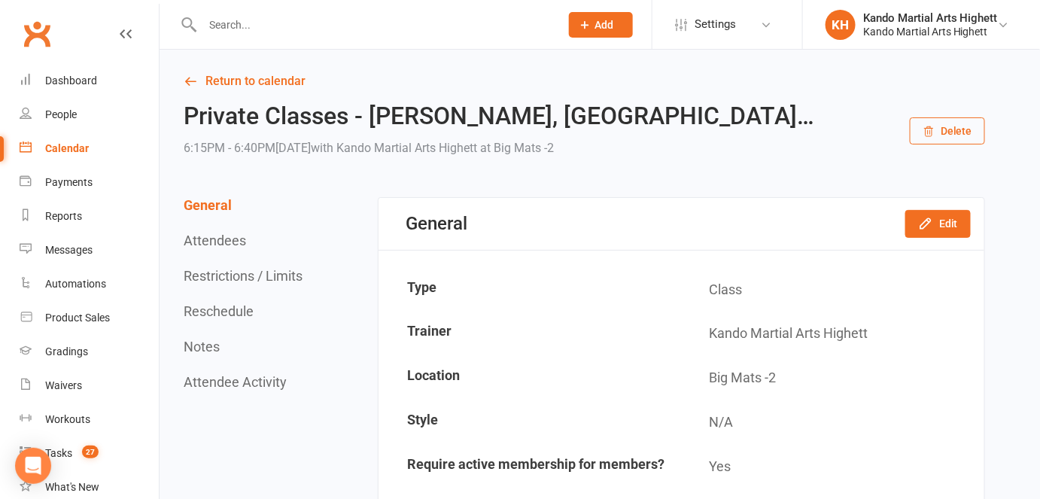
click at [249, 310] on button "Reschedule" at bounding box center [219, 311] width 70 height 16
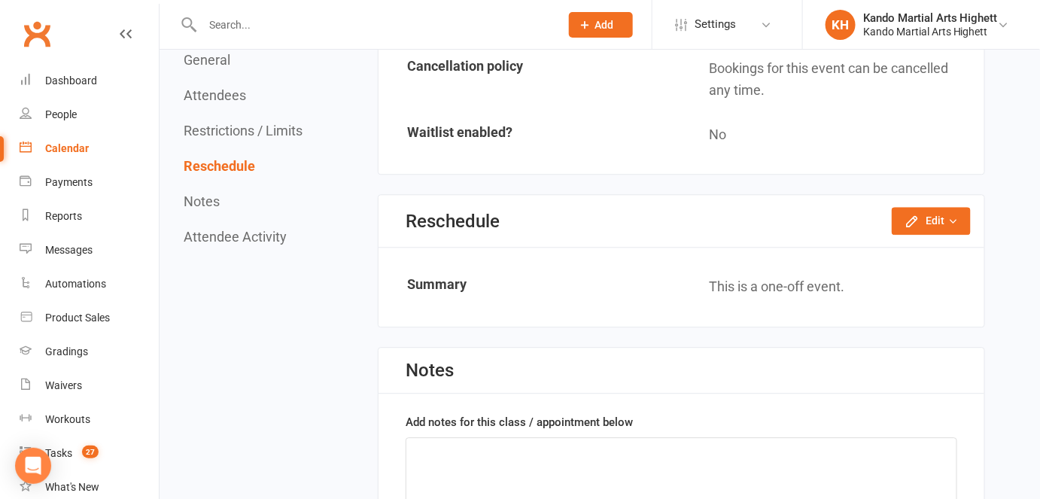
scroll to position [1147, 0]
click at [941, 211] on button "Edit" at bounding box center [931, 218] width 79 height 27
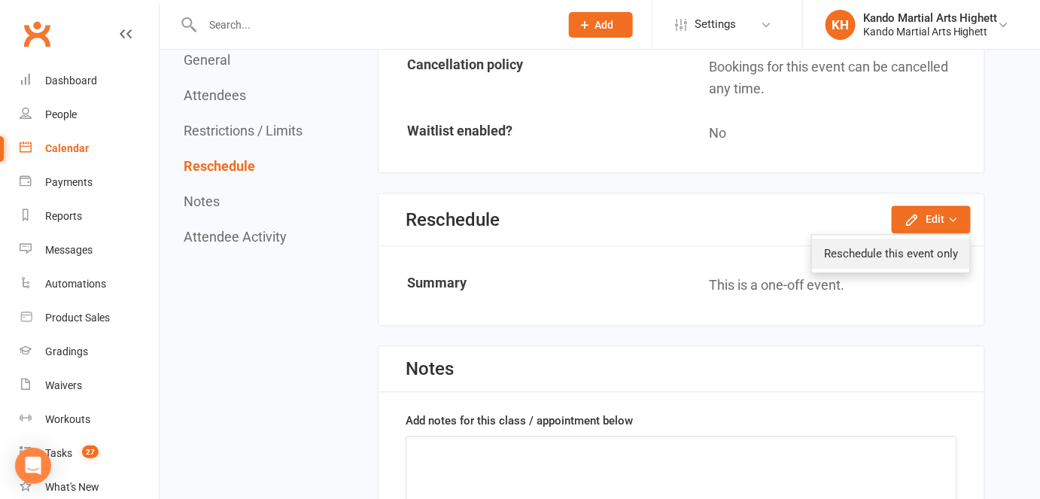
click at [884, 249] on link "Reschedule this event only" at bounding box center [891, 254] width 158 height 30
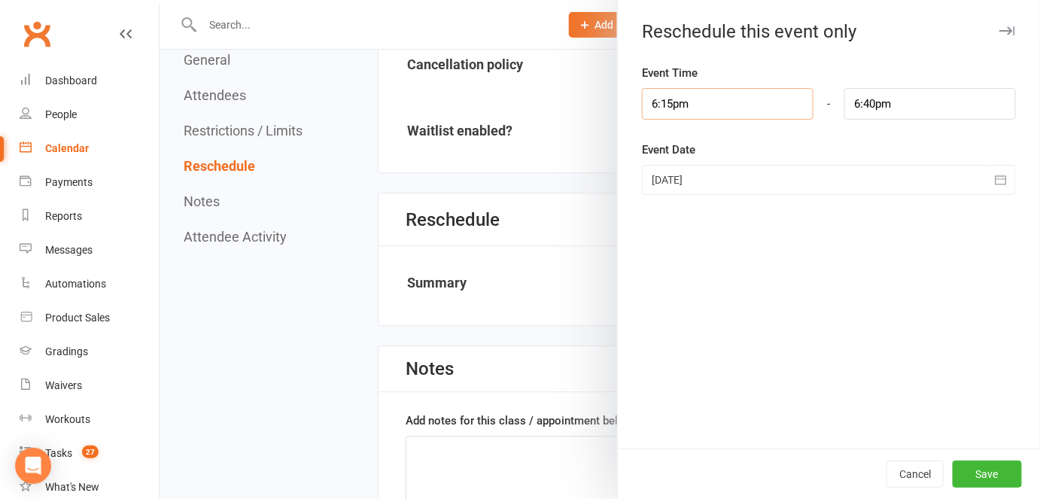
click at [668, 103] on input "6:15pm" at bounding box center [728, 104] width 172 height 32
type input "6:1pm"
type input "4:21pm"
type input "6:pm"
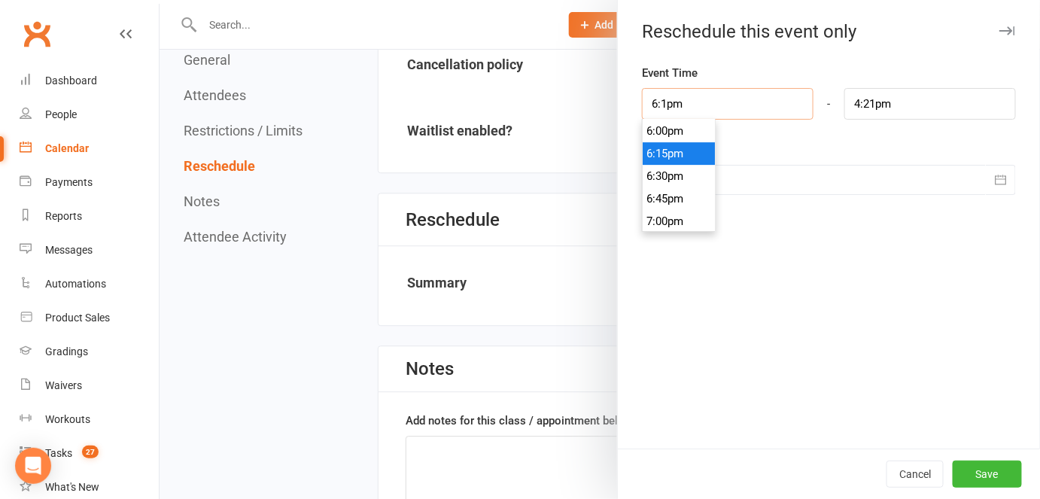
type input "6:25pm"
type input "6:3pm"
type input "4:21pm"
type input "6:30pm"
type input "6:55pm"
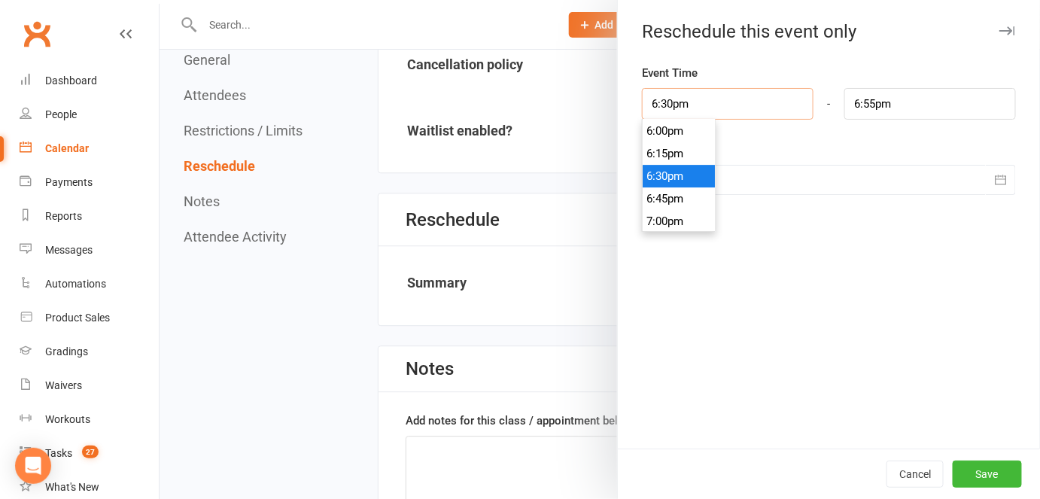
type input "6:30pm"
click at [834, 124] on div "Event Time 6:30pm 12:00am 12:15am 12:30am 12:45am 1:00am 1:15am 1:30am 1:45am 2…" at bounding box center [829, 256] width 422 height 385
click at [992, 482] on button "Save" at bounding box center [987, 474] width 69 height 27
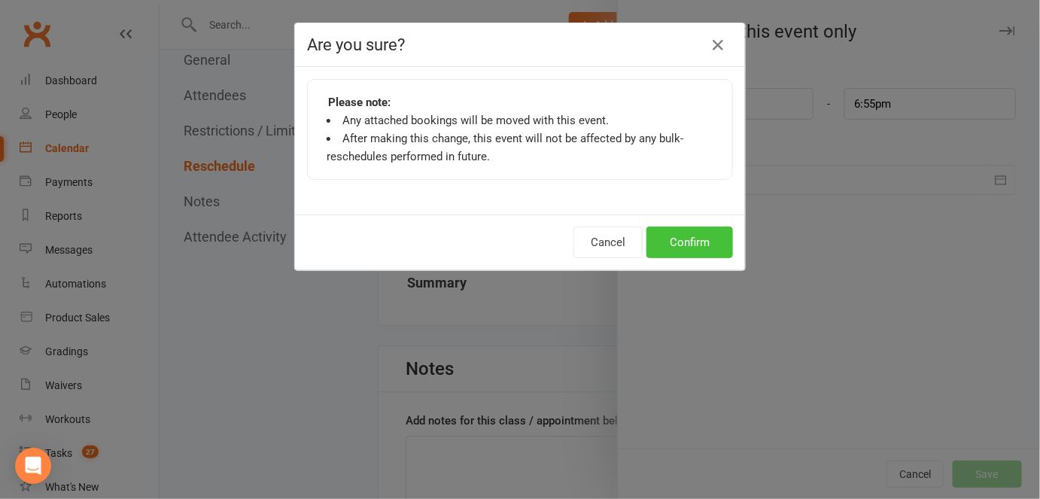
click at [725, 245] on button "Confirm" at bounding box center [689, 243] width 87 height 32
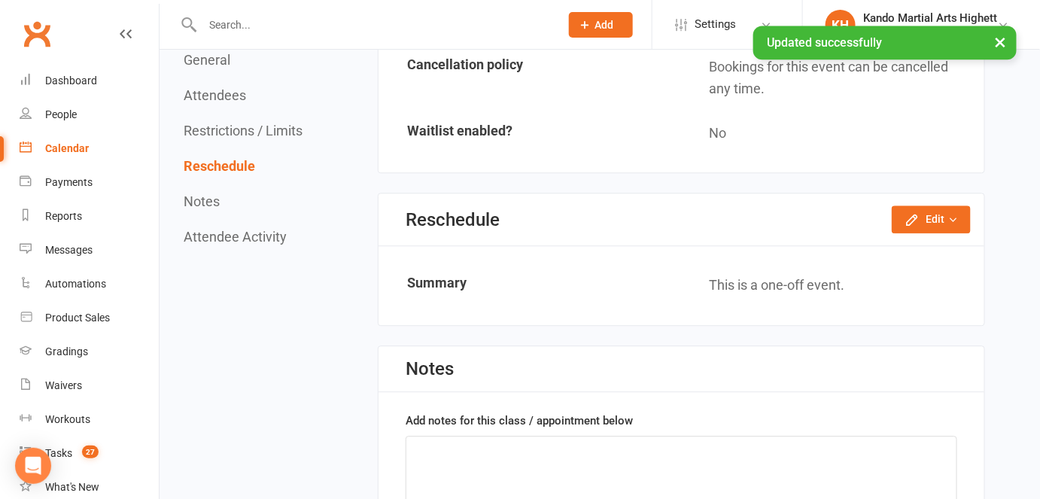
click at [110, 149] on link "Calendar" at bounding box center [89, 149] width 139 height 34
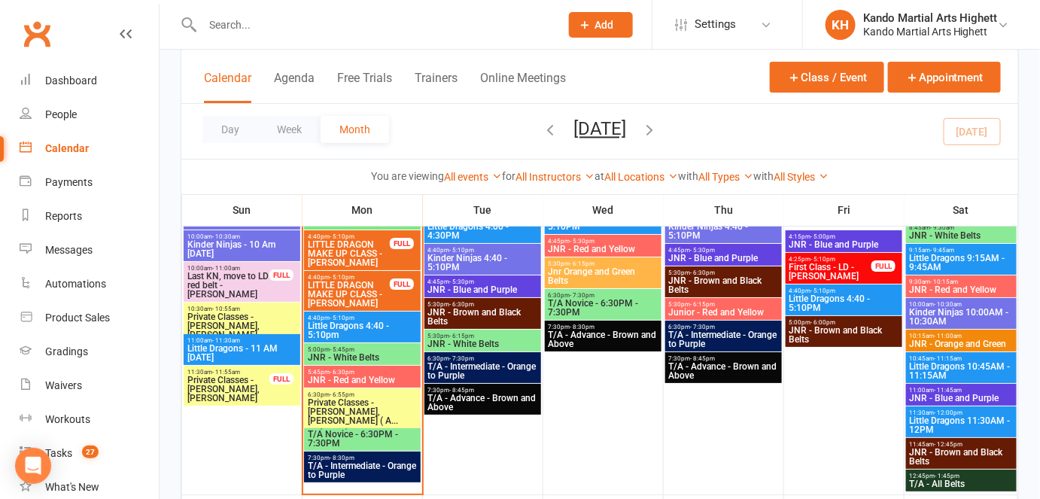
scroll to position [1847, 0]
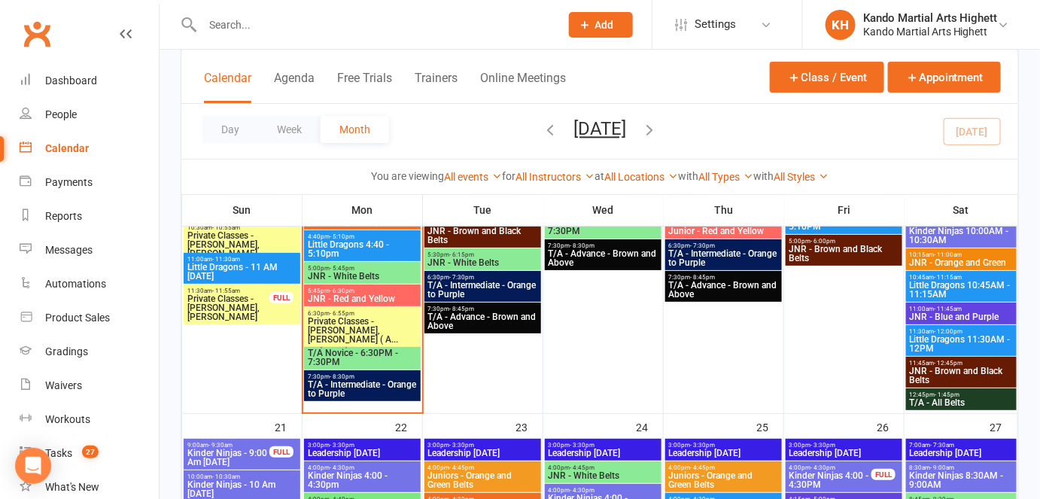
click at [398, 326] on span "Private Classes - [PERSON_NAME], [PERSON_NAME] ( A..." at bounding box center [362, 330] width 111 height 27
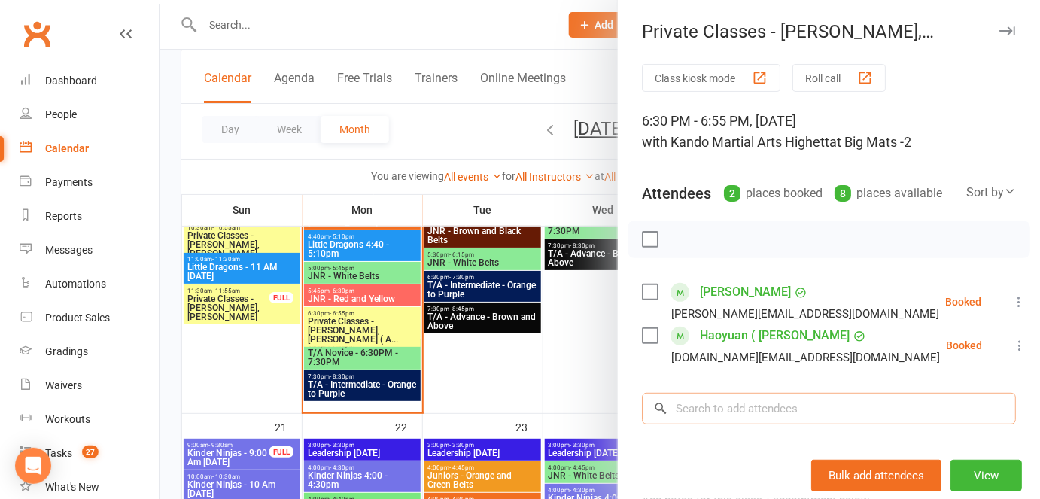
click at [837, 393] on input "search" at bounding box center [829, 409] width 374 height 32
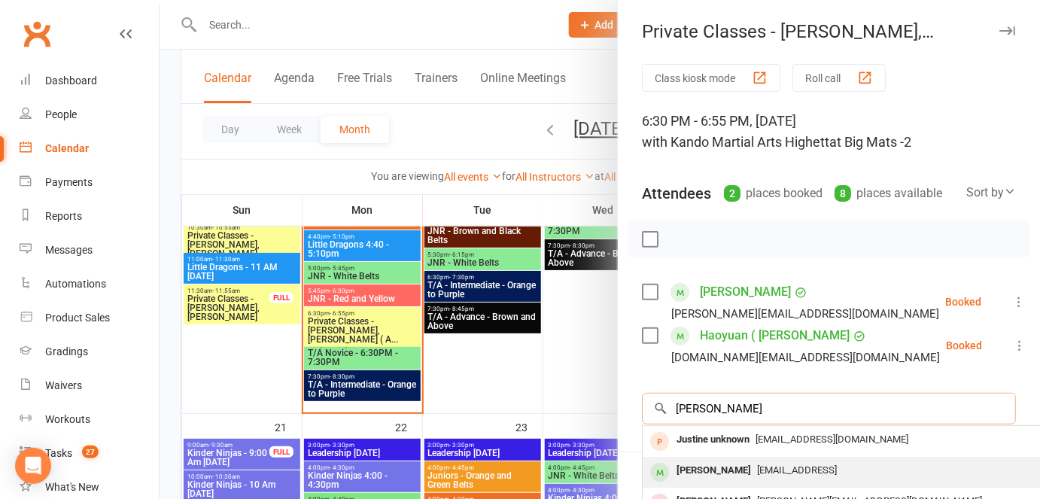
type input "justin"
click at [757, 474] on span "jqubrosi1@gmail.vom" at bounding box center [797, 469] width 80 height 11
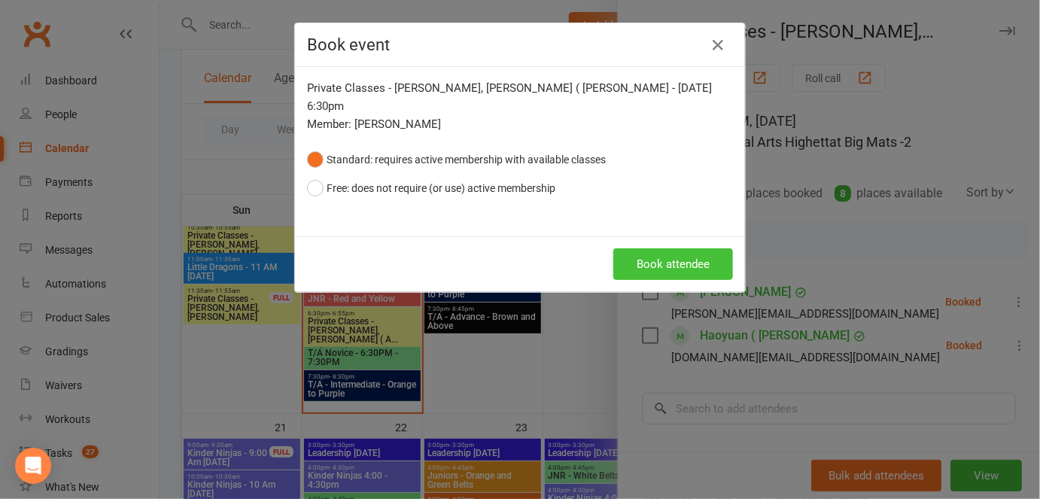
click at [640, 263] on button "Book attendee" at bounding box center [673, 264] width 120 height 32
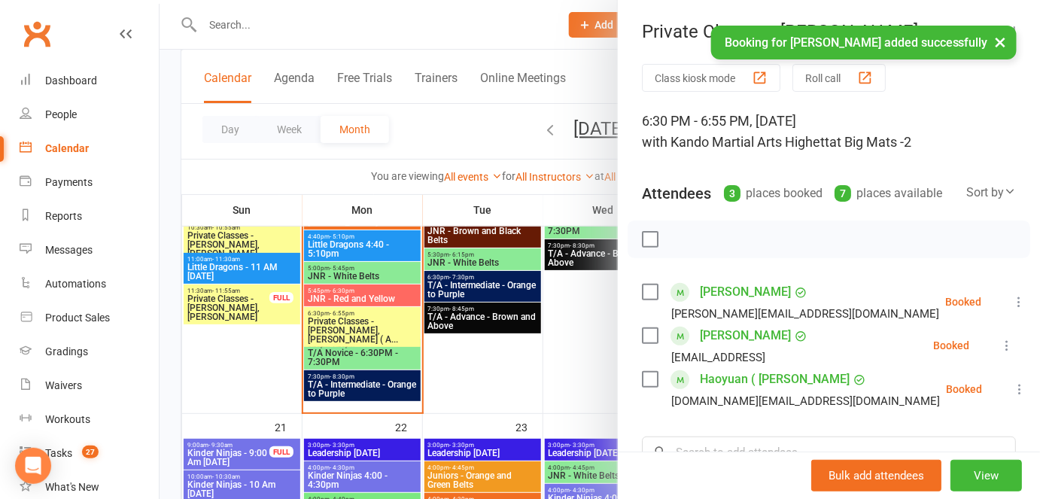
click at [1011, 303] on icon at bounding box center [1018, 301] width 15 height 15
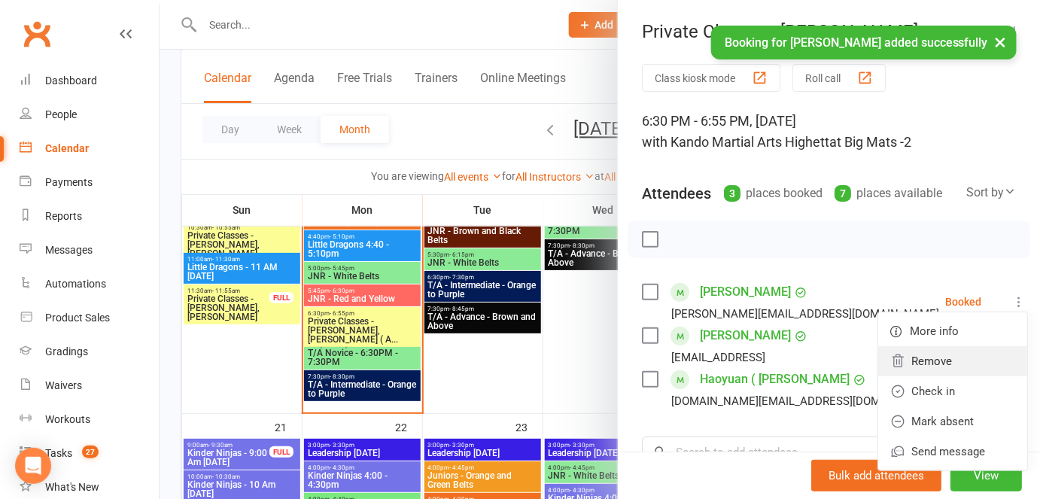
click at [951, 351] on link "Remove" at bounding box center [952, 361] width 149 height 30
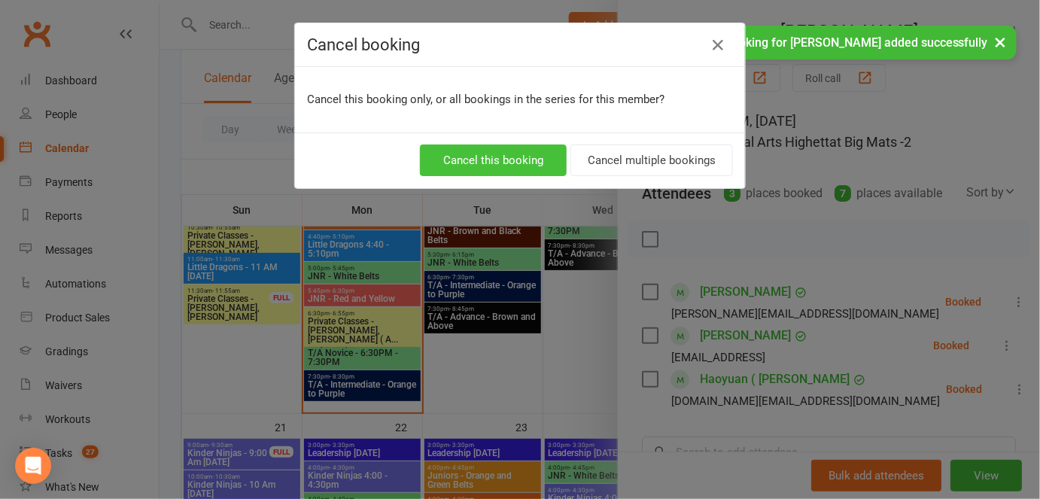
click at [520, 175] on button "Cancel this booking" at bounding box center [493, 160] width 147 height 32
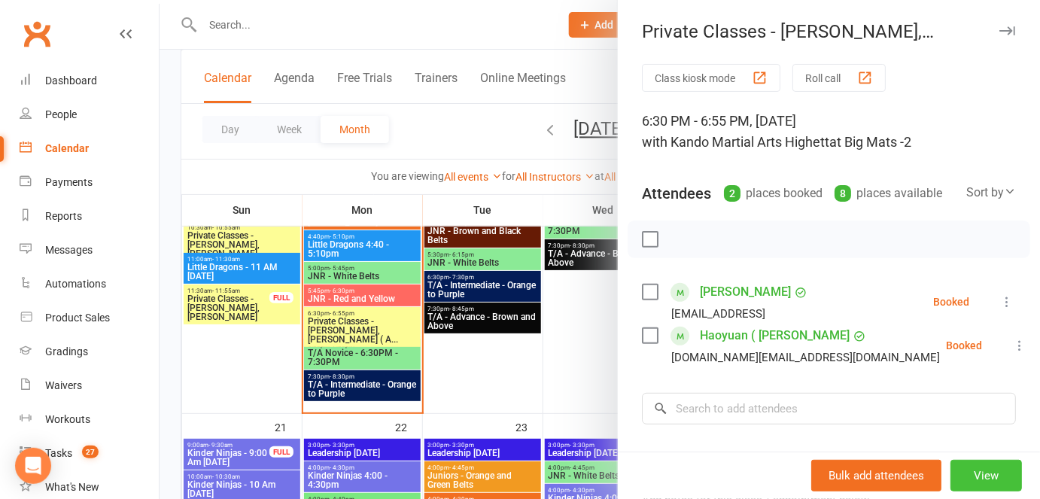
click at [983, 470] on button "View" at bounding box center [986, 476] width 71 height 32
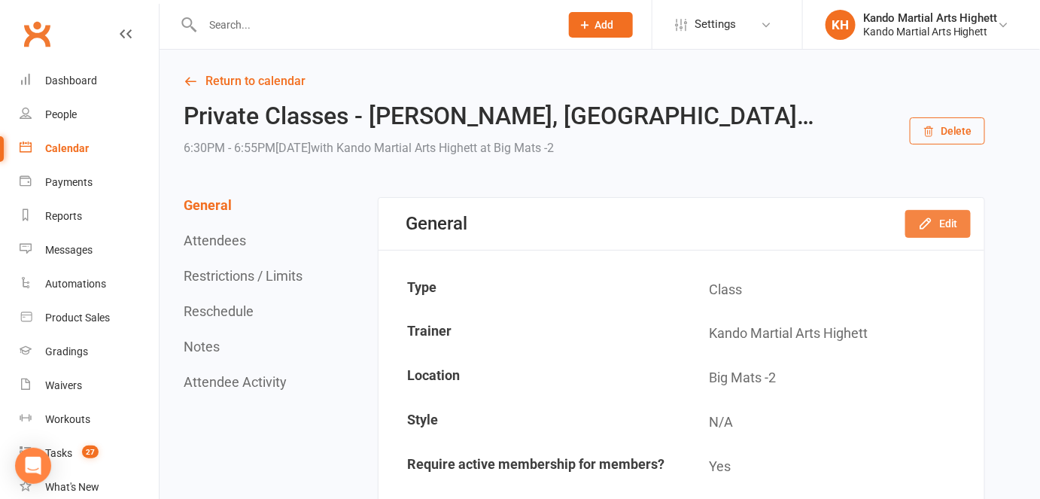
click at [965, 232] on button "Edit" at bounding box center [937, 223] width 65 height 27
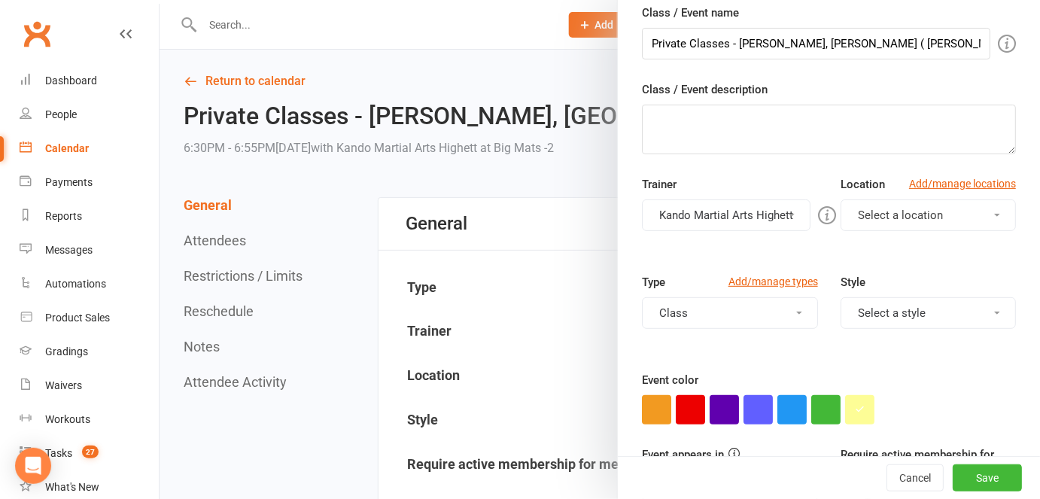
scroll to position [124, 0]
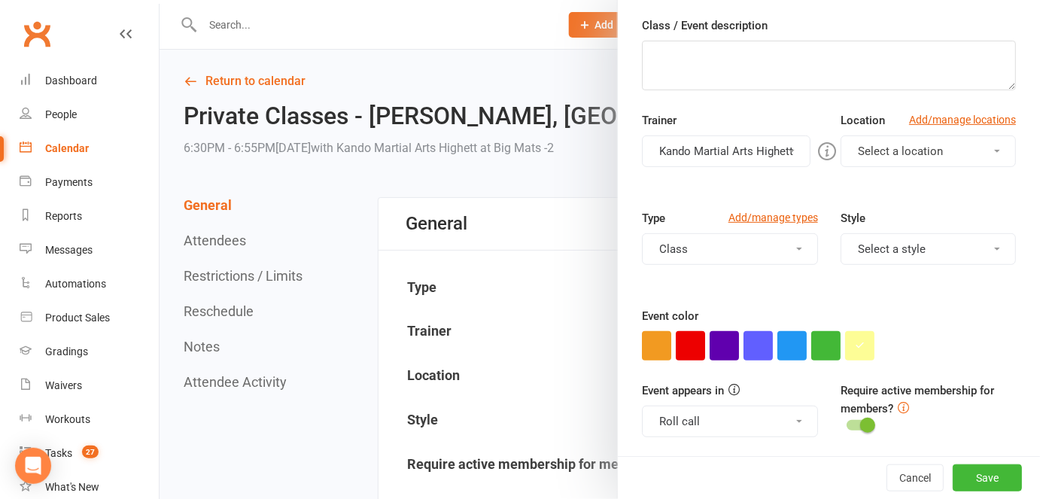
click at [756, 150] on button "Kando Martial Arts Highett" at bounding box center [726, 151] width 169 height 32
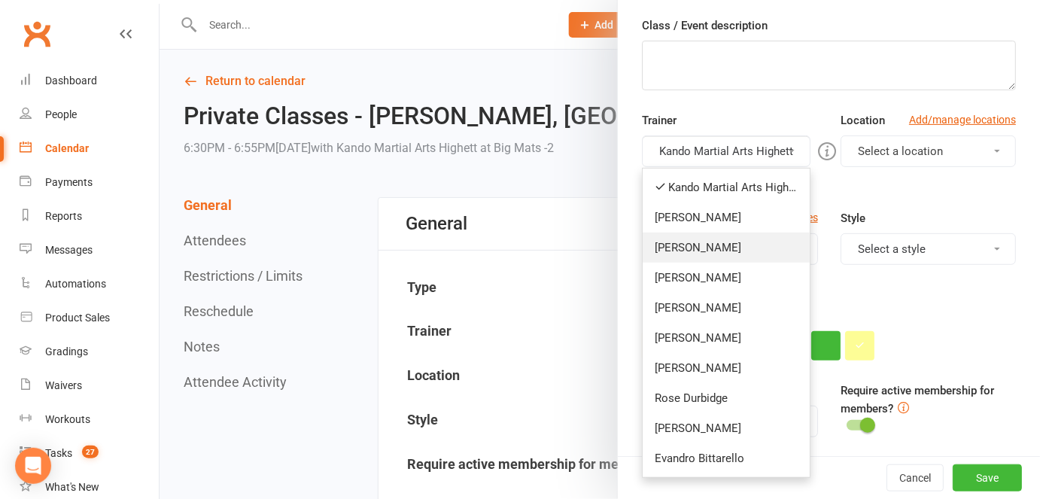
click at [725, 239] on link "[PERSON_NAME]" at bounding box center [726, 248] width 167 height 30
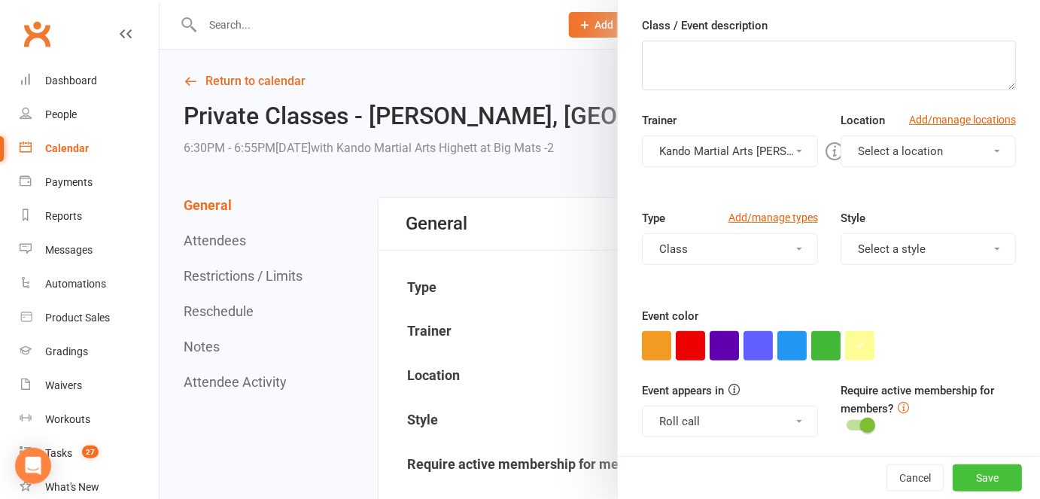
click at [963, 482] on button "Save" at bounding box center [987, 477] width 69 height 27
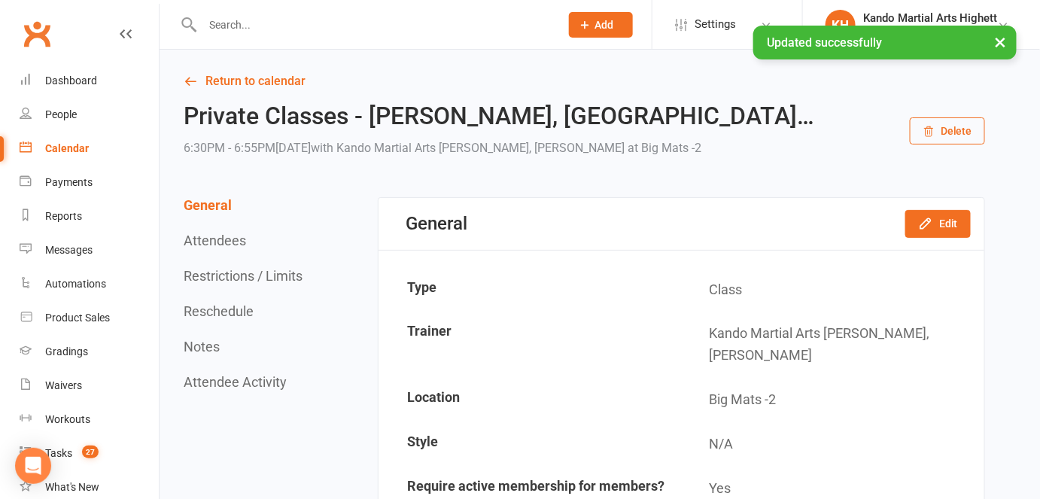
click at [72, 156] on link "Calendar" at bounding box center [89, 149] width 139 height 34
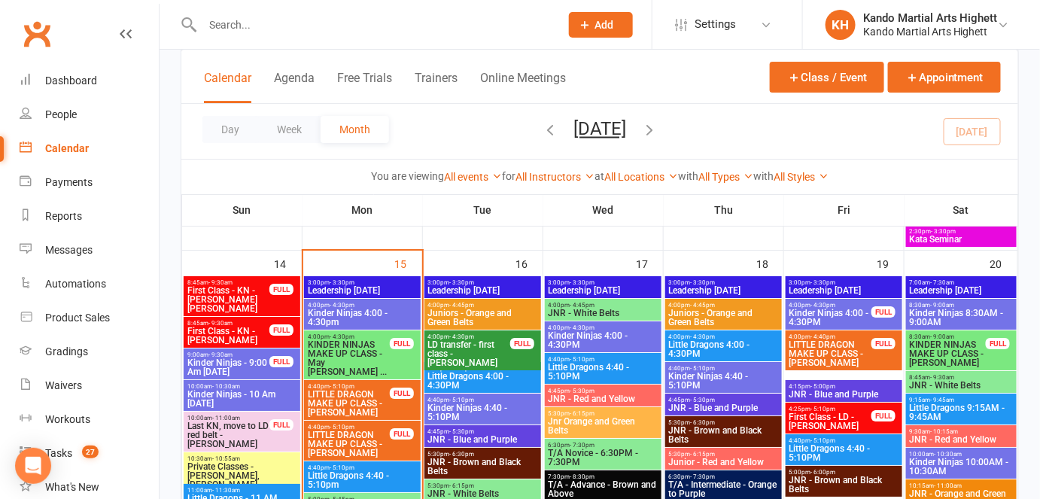
scroll to position [1710, 0]
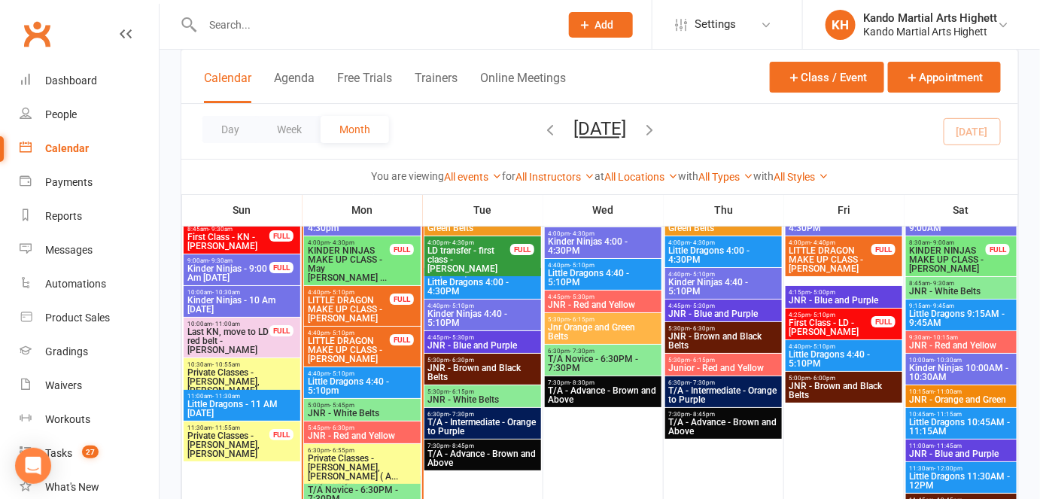
click at [380, 468] on span "Private Classes - [PERSON_NAME], [PERSON_NAME] ( A..." at bounding box center [362, 467] width 111 height 27
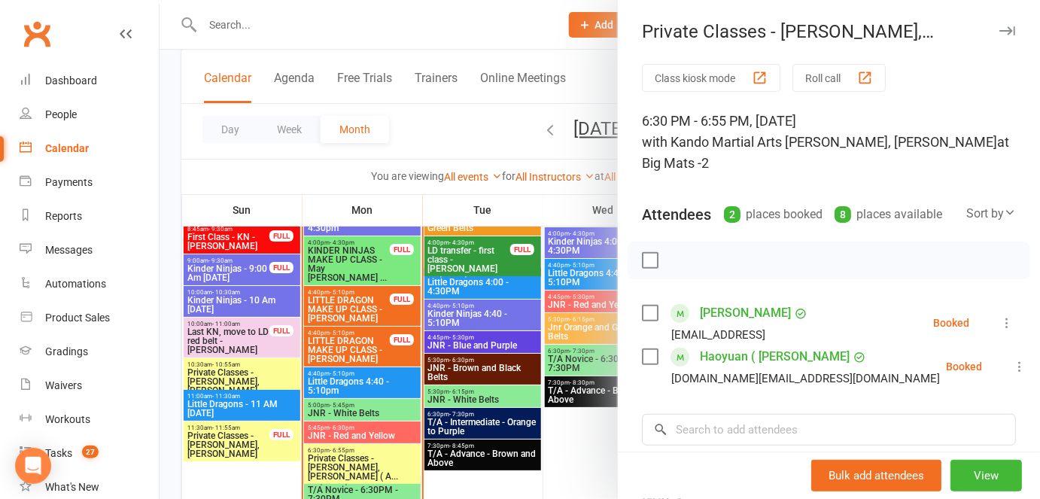
click at [419, 18] on div at bounding box center [600, 249] width 881 height 499
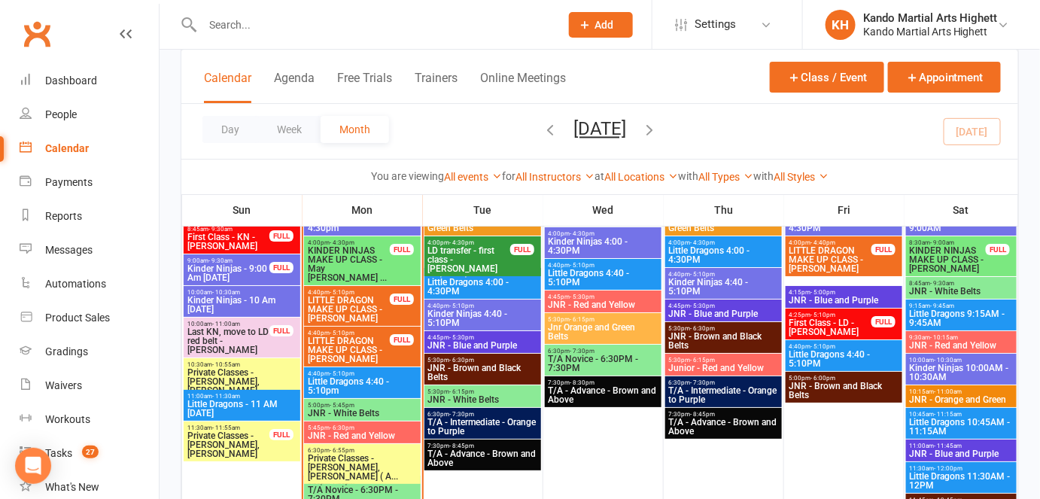
click at [391, 27] on input "text" at bounding box center [373, 24] width 351 height 21
click at [905, 77] on icon "button" at bounding box center [912, 78] width 14 height 14
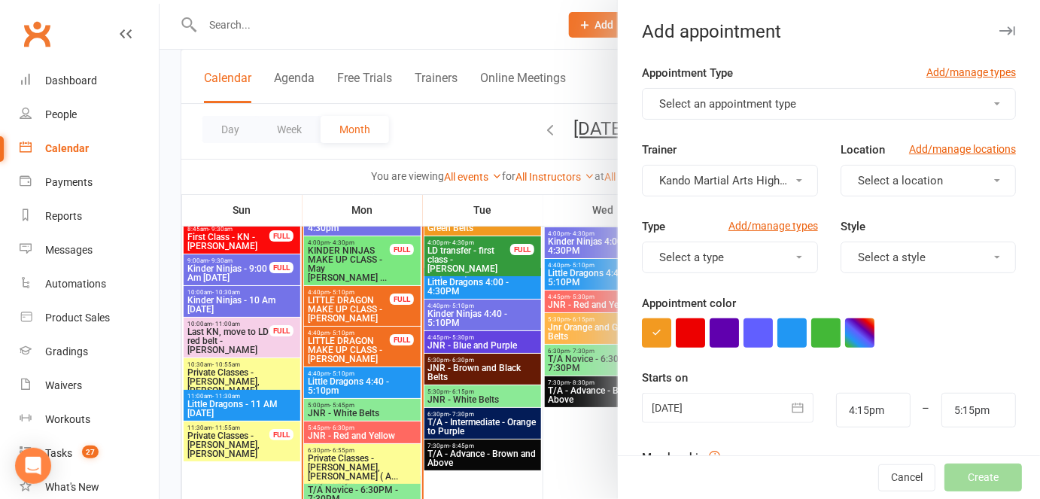
click at [829, 99] on button "Select an appointment type" at bounding box center [829, 104] width 374 height 32
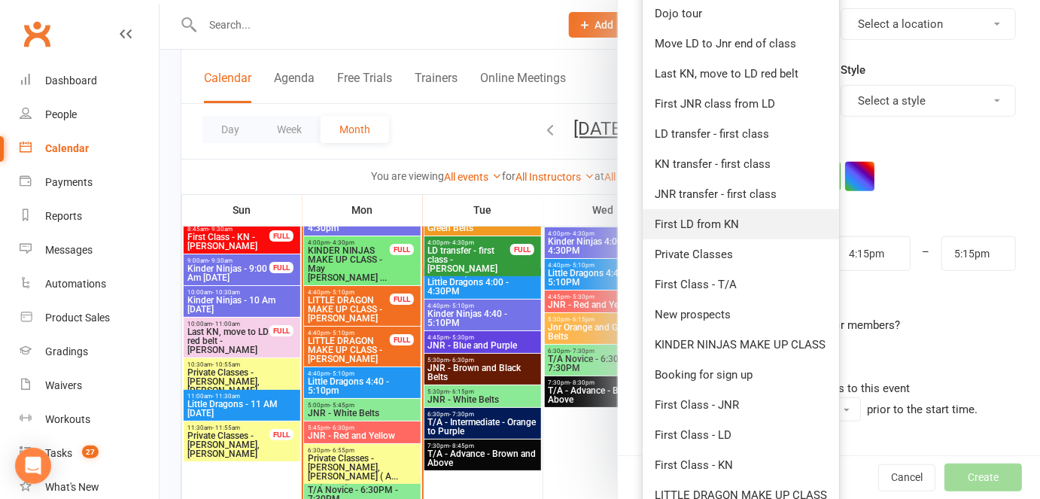
scroll to position [281, 0]
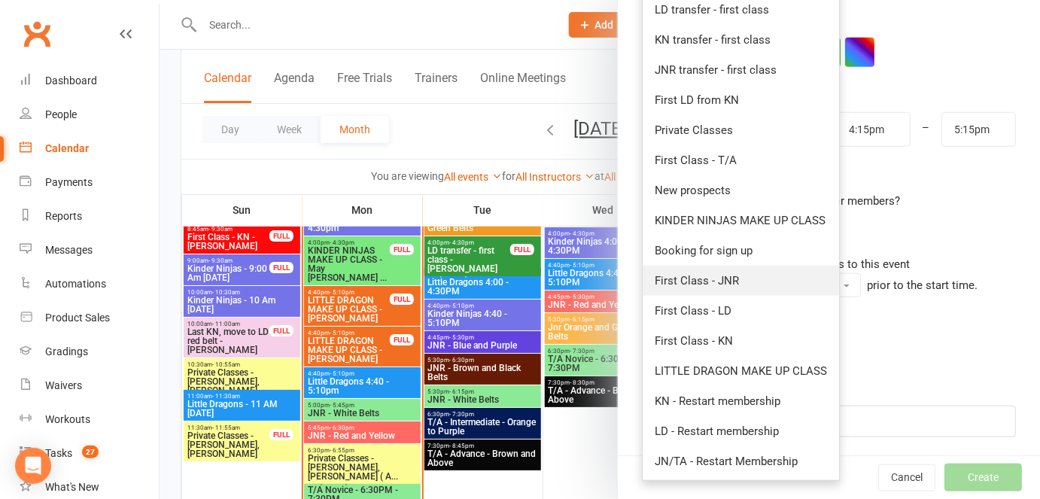
click at [750, 281] on link "First Class - JNR" at bounding box center [741, 281] width 196 height 30
type input "5:00pm"
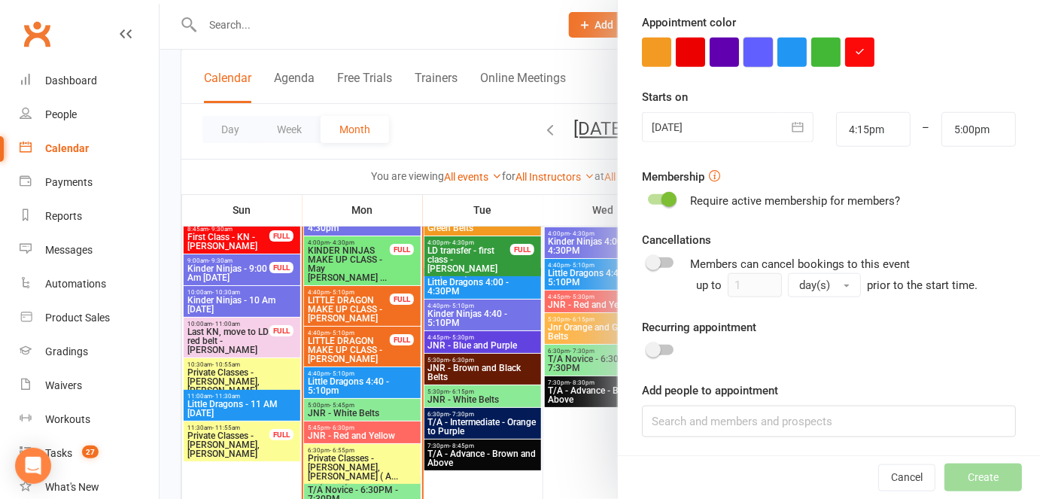
scroll to position [0, 0]
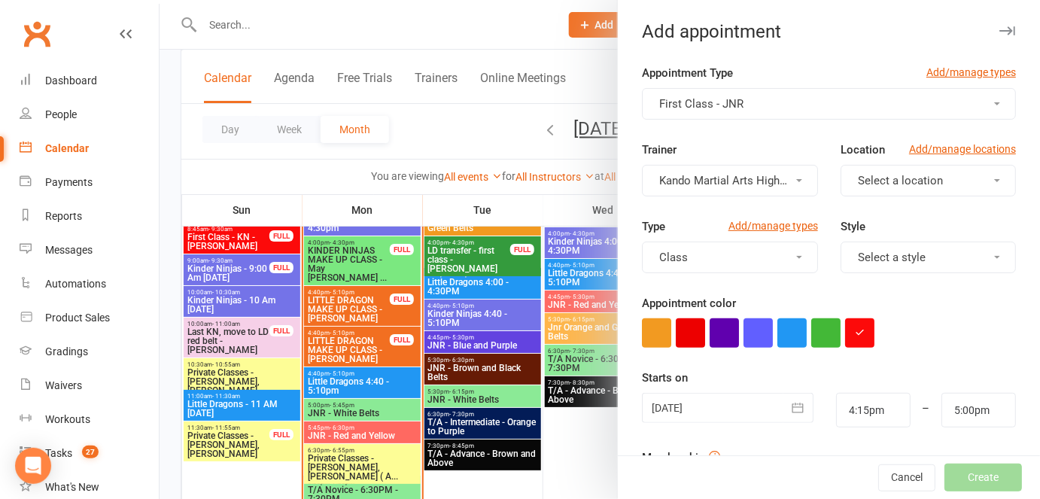
click at [790, 403] on icon "button" at bounding box center [797, 407] width 15 height 15
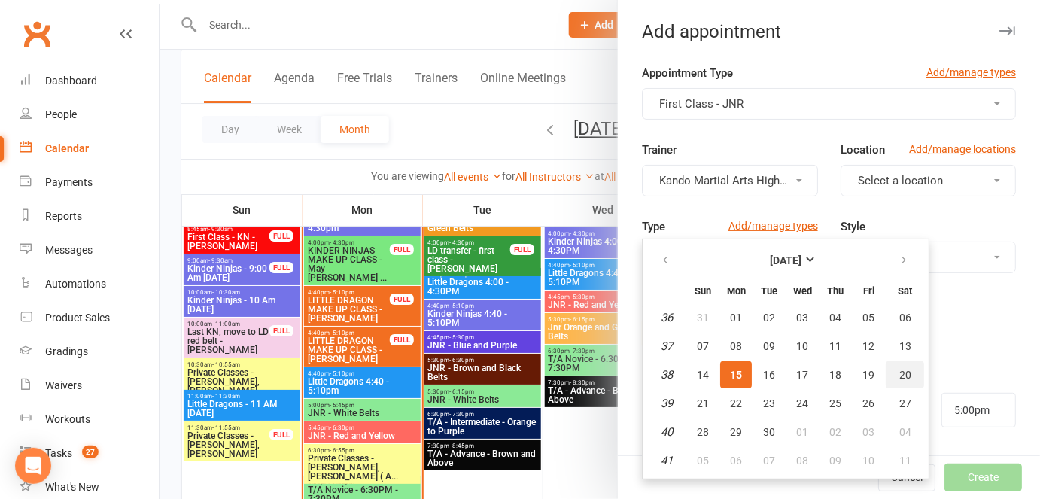
click at [888, 379] on button "20" at bounding box center [905, 374] width 38 height 27
type input "20 Sep 2025"
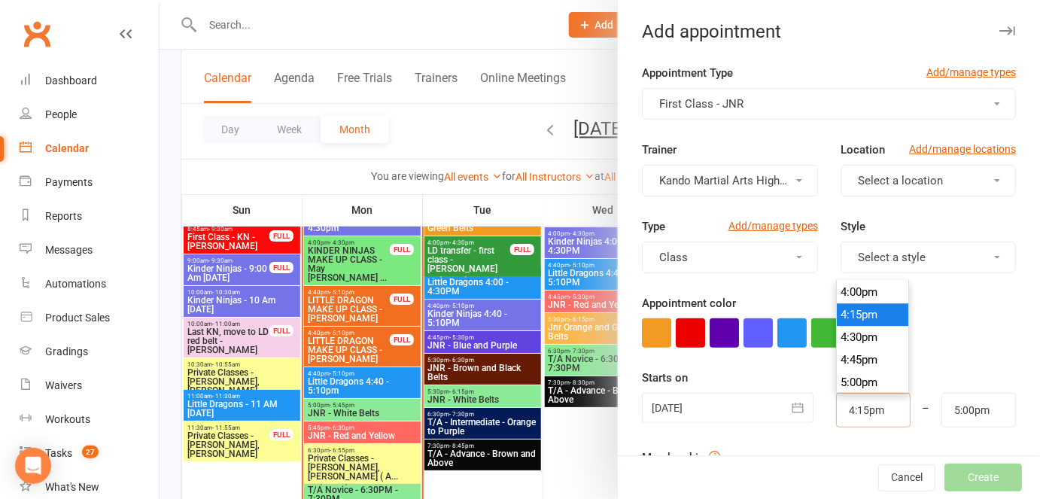
drag, startPoint x: 887, startPoint y: 397, endPoint x: 822, endPoint y: 412, distance: 67.2
click at [825, 412] on div "4:15pm 12:00am 12:15am 12:30am 12:45am 1:00am 1:15am 1:30am 1:45am 2:00am 2:15a…" at bounding box center [873, 410] width 97 height 35
type input "8:30am"
click at [957, 375] on div "Starts on 20 Sep 2025 September 2025 Sun Mon Tue Wed Thu Fri Sat 36 31 01 02 03…" at bounding box center [829, 398] width 374 height 59
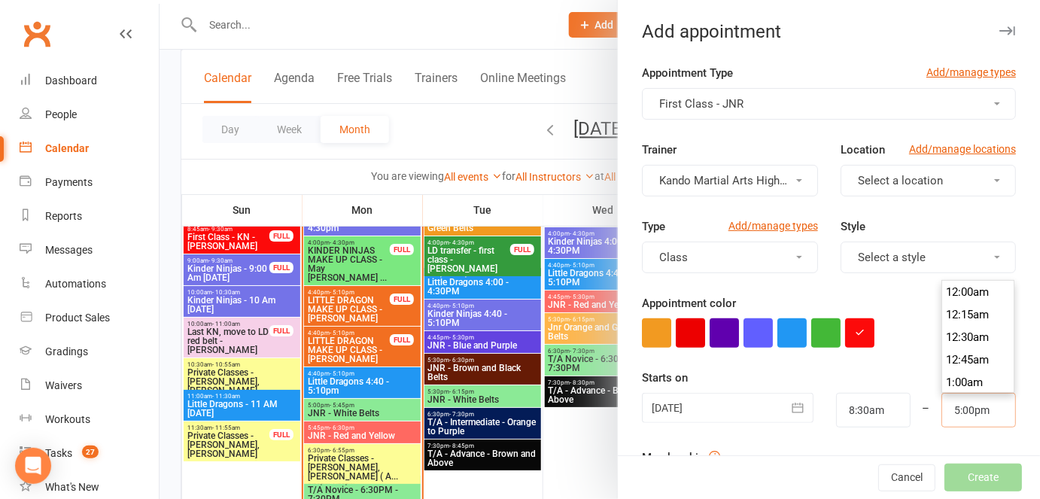
click at [941, 424] on input "5:00pm" at bounding box center [978, 410] width 75 height 35
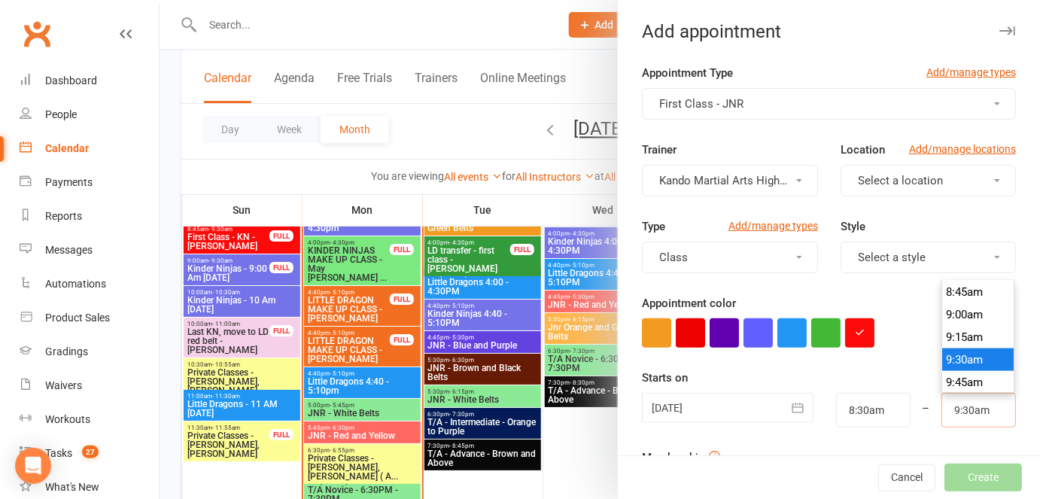
type input "9:30am"
click at [940, 427] on form "Appointment Type Add/manage types First Class - JNR Trainer Kando Martial Arts …" at bounding box center [829, 391] width 374 height 654
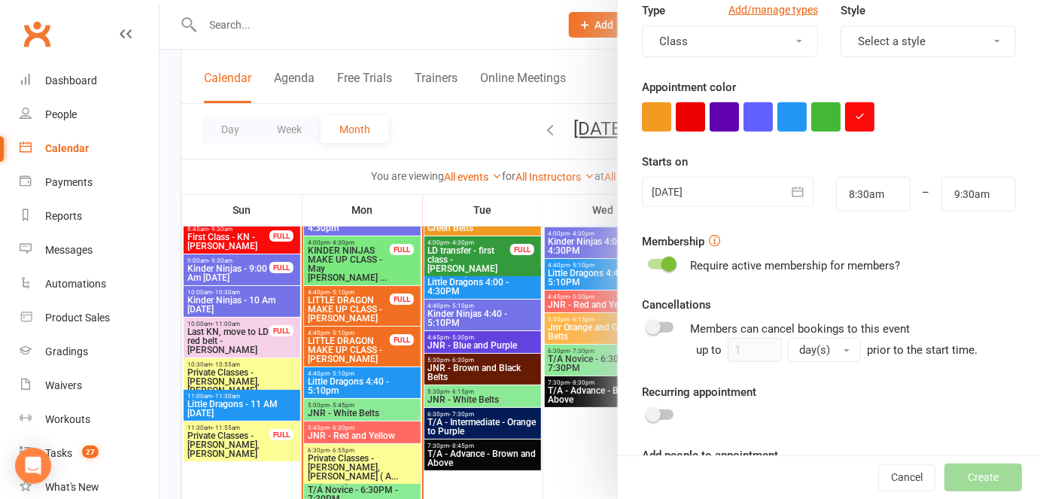
scroll to position [281, 0]
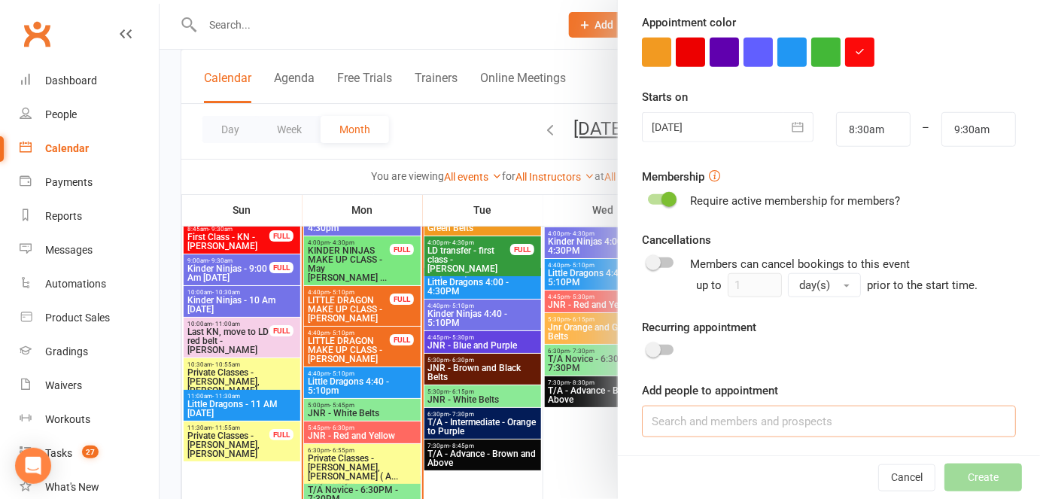
click at [688, 415] on input at bounding box center [829, 422] width 374 height 32
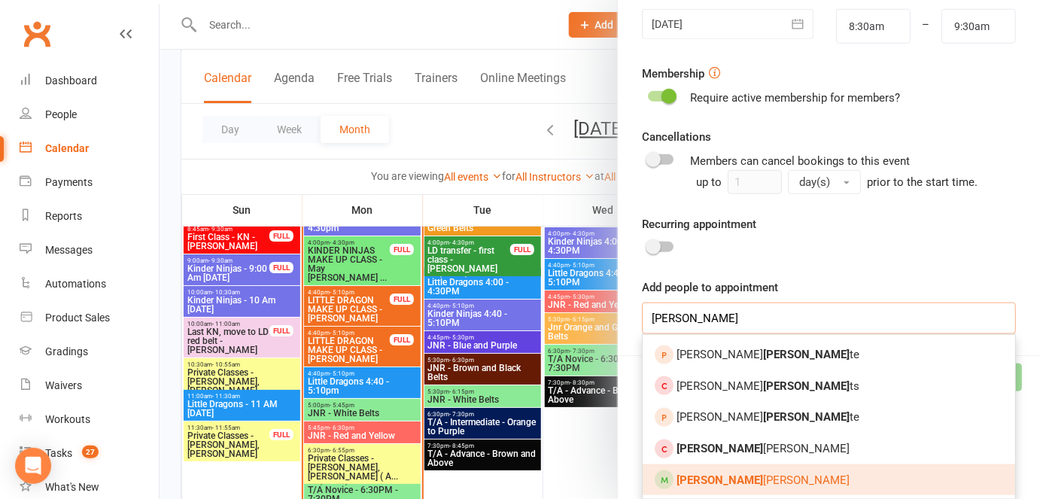
type input "clemen"
click at [771, 485] on link "Clemen tina Lanzani" at bounding box center [829, 480] width 373 height 32
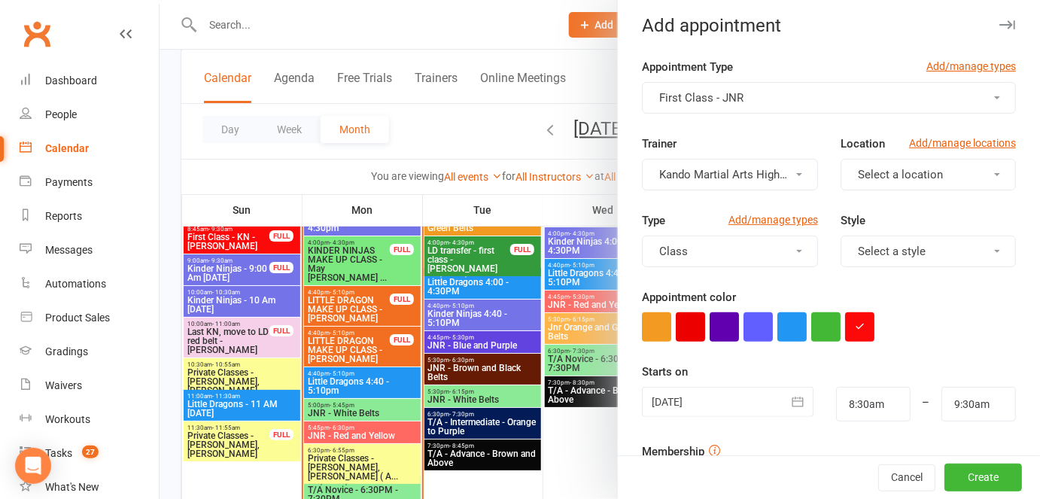
scroll to position [0, 0]
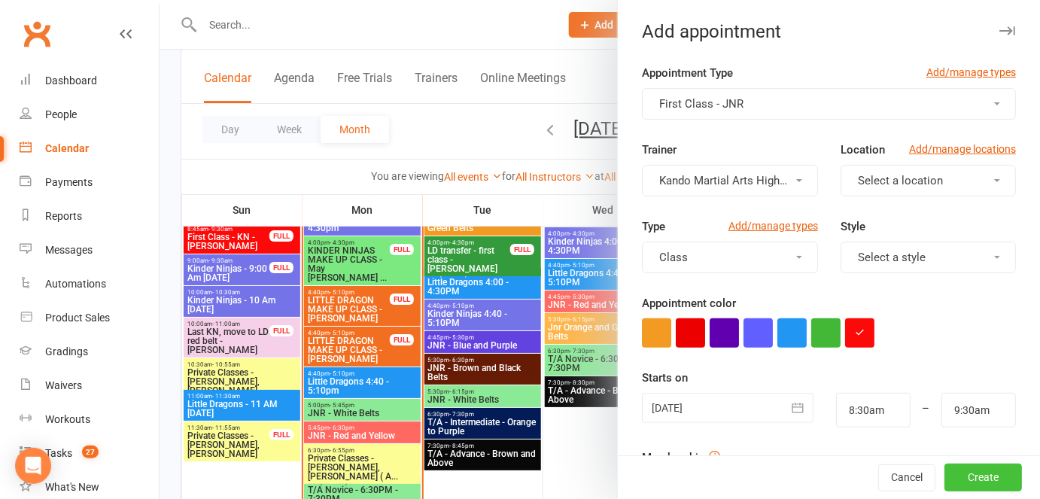
click at [976, 470] on button "Create" at bounding box center [983, 477] width 78 height 27
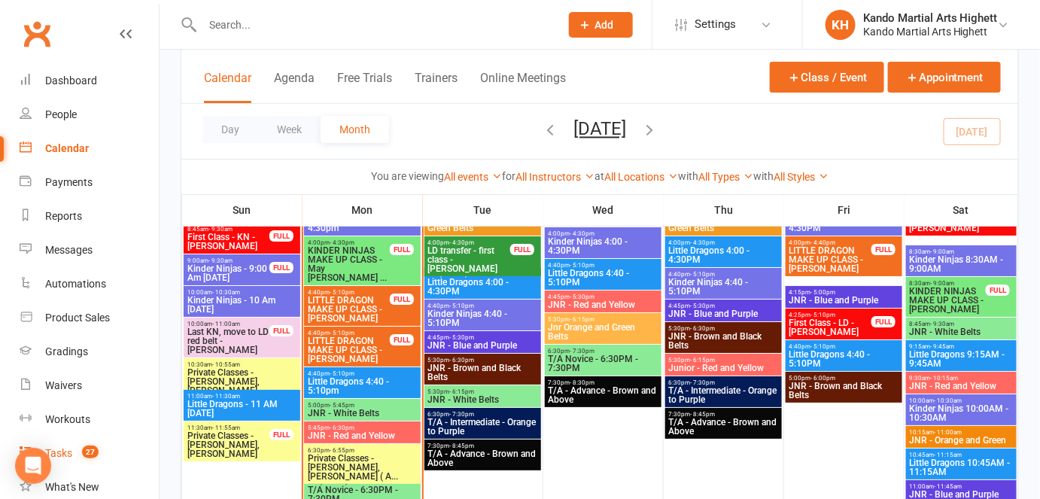
click at [98, 464] on link "Tasks 27" at bounding box center [89, 454] width 139 height 34
select select "incomplete"
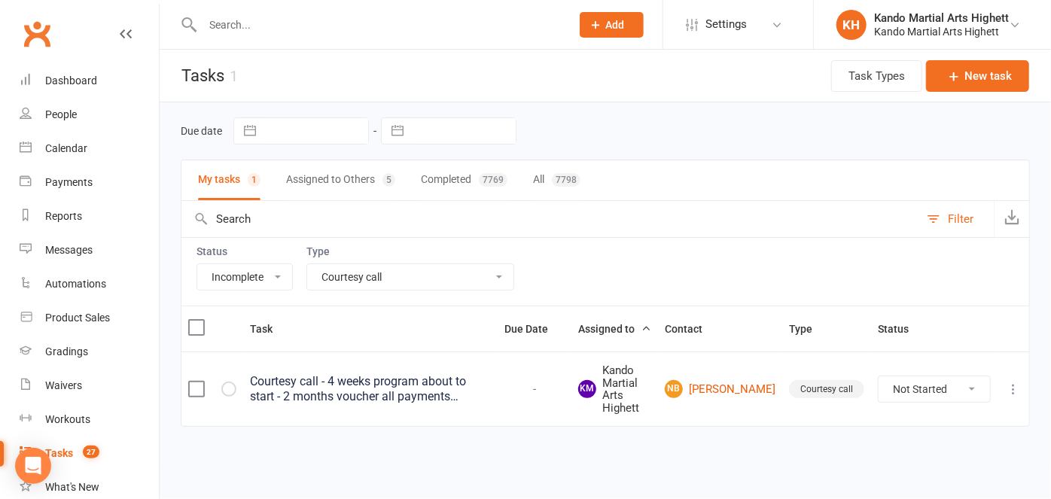
click at [418, 279] on select "All Admin Cancellation Class transfer Courtesy call Create welcome card E-mail …" at bounding box center [410, 277] width 206 height 26
select select "22414"
click at [307, 264] on select "All Admin Cancellation Class transfer Courtesy call Create welcome card E-mail …" at bounding box center [410, 277] width 206 height 26
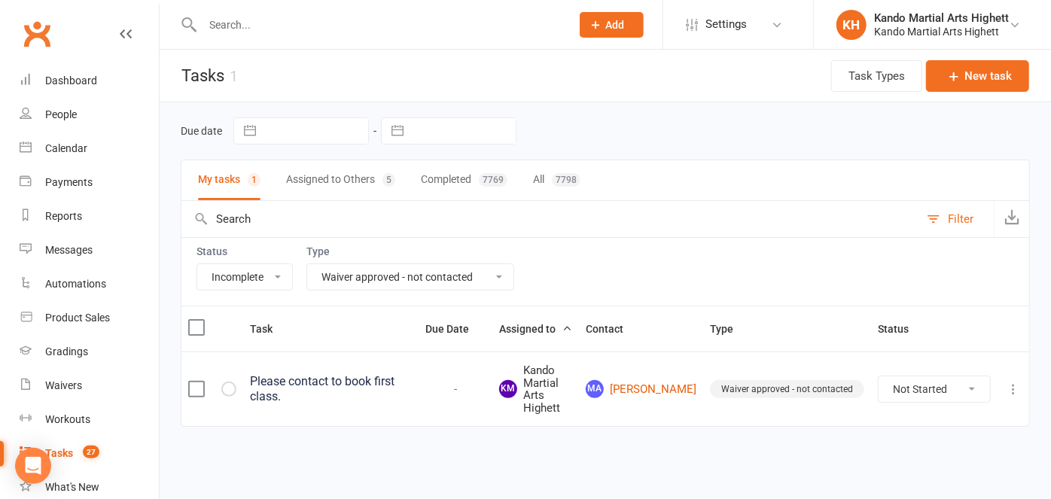
click at [930, 389] on select "Not Started In Progress Waiting Complete" at bounding box center [933, 389] width 111 height 26
click at [878, 376] on select "Not Started In Progress Waiting Complete" at bounding box center [933, 389] width 111 height 26
select select "unstarted"
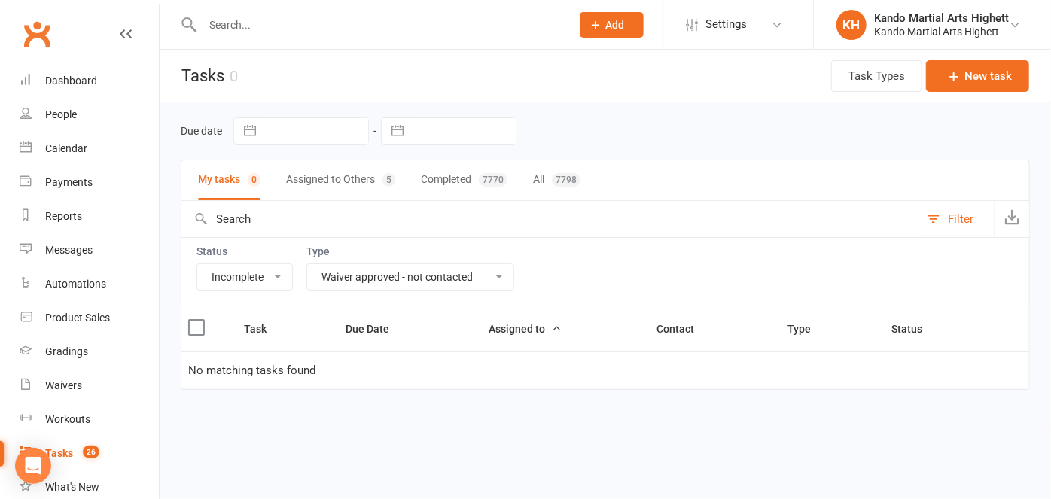
click at [454, 266] on select "All Admin Cancellation Class transfer Courtesy call Create welcome card E-mail …" at bounding box center [410, 277] width 206 height 26
select select "22415"
click at [307, 264] on select "All Admin Cancellation Class transfer Courtesy call Create welcome card E-mail …" at bounding box center [410, 277] width 206 height 26
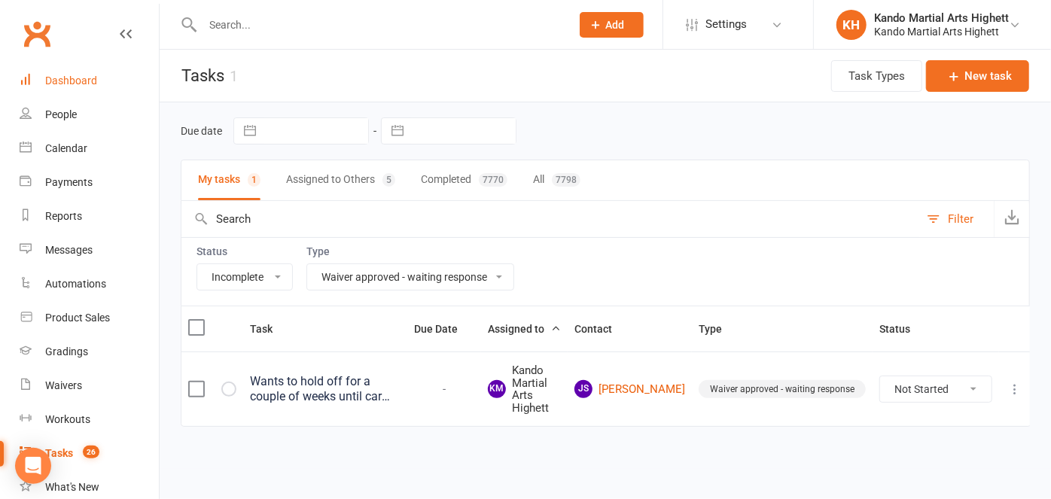
click at [42, 87] on link "Dashboard" at bounding box center [89, 81] width 139 height 34
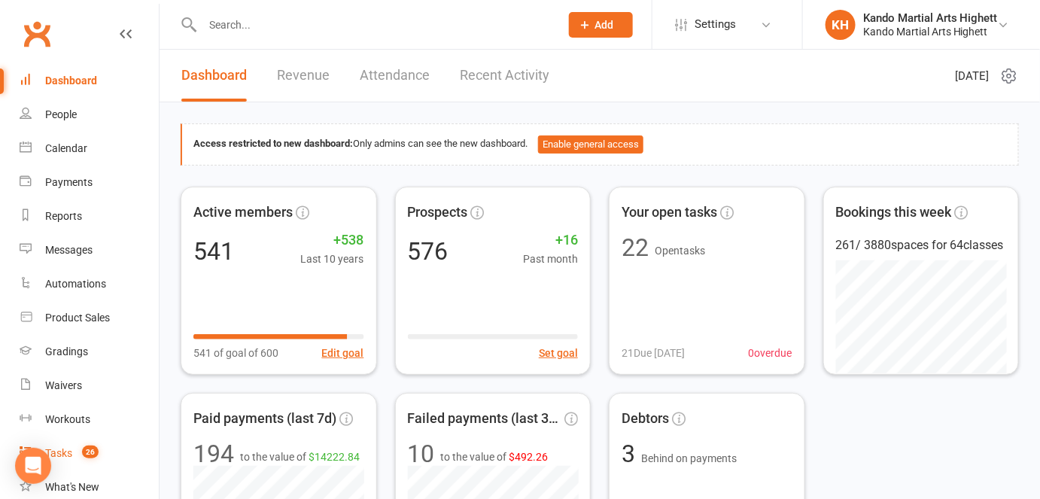
click at [118, 456] on link "Tasks 26" at bounding box center [89, 454] width 139 height 34
select select "incomplete"
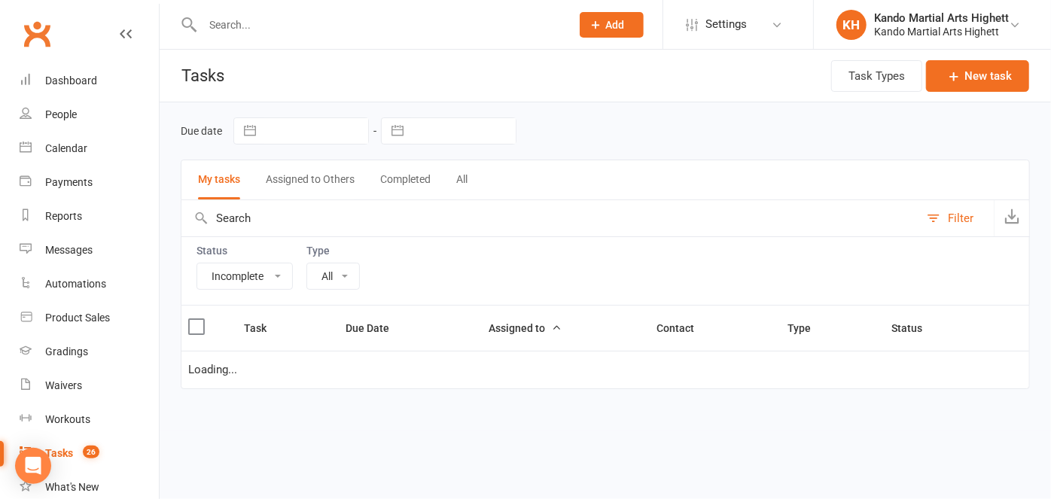
select select "22415"
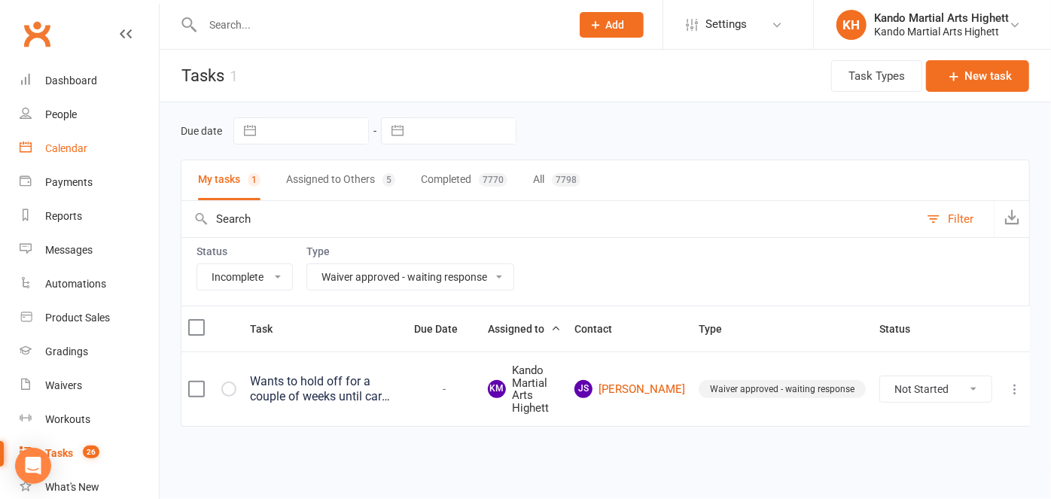
click at [78, 144] on div "Calendar" at bounding box center [66, 148] width 42 height 12
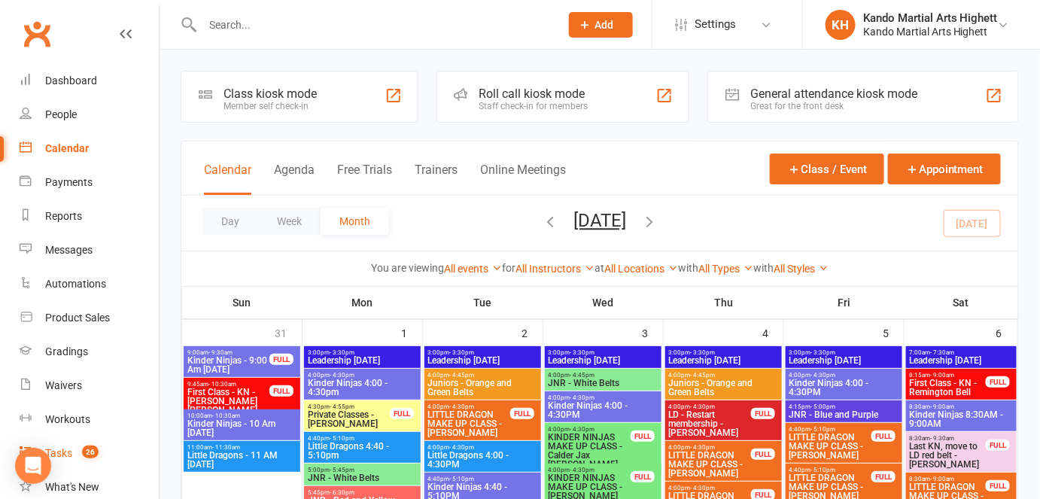
click at [117, 463] on link "Tasks 26" at bounding box center [89, 454] width 139 height 34
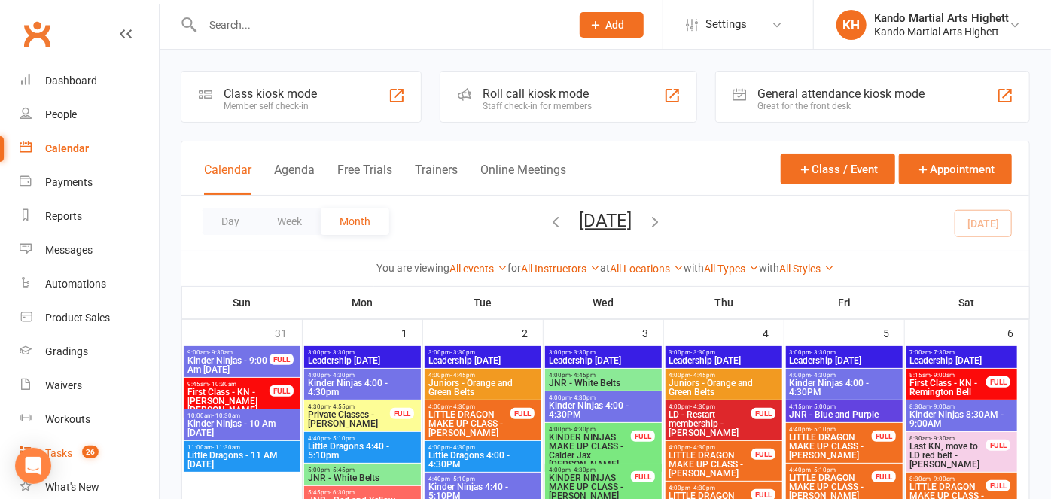
select select "incomplete"
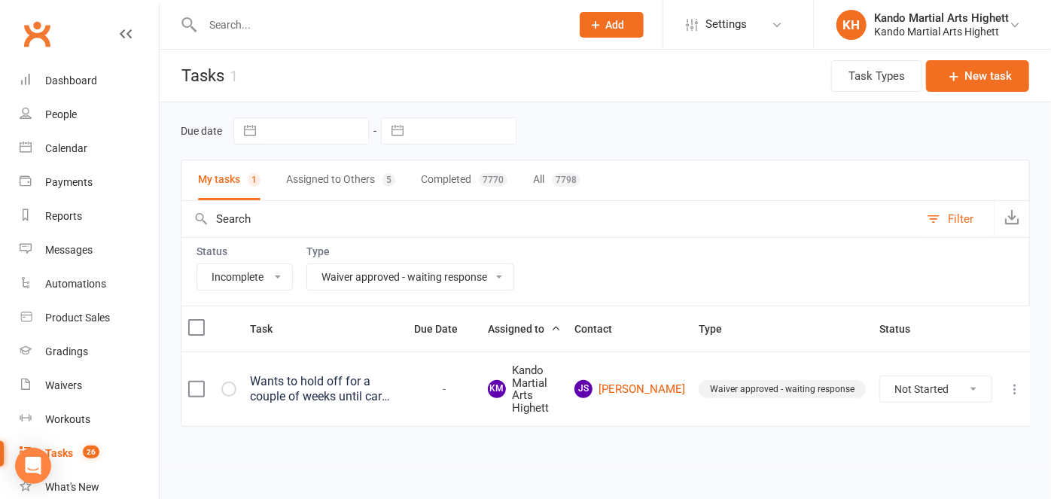
click at [423, 283] on select "All Admin Cancellation Class transfer Courtesy call Create welcome card E-mail …" at bounding box center [410, 277] width 206 height 26
select select "14299"
click at [307, 264] on select "All Admin Cancellation Class transfer Courtesy call Create welcome card E-mail …" at bounding box center [410, 277] width 206 height 26
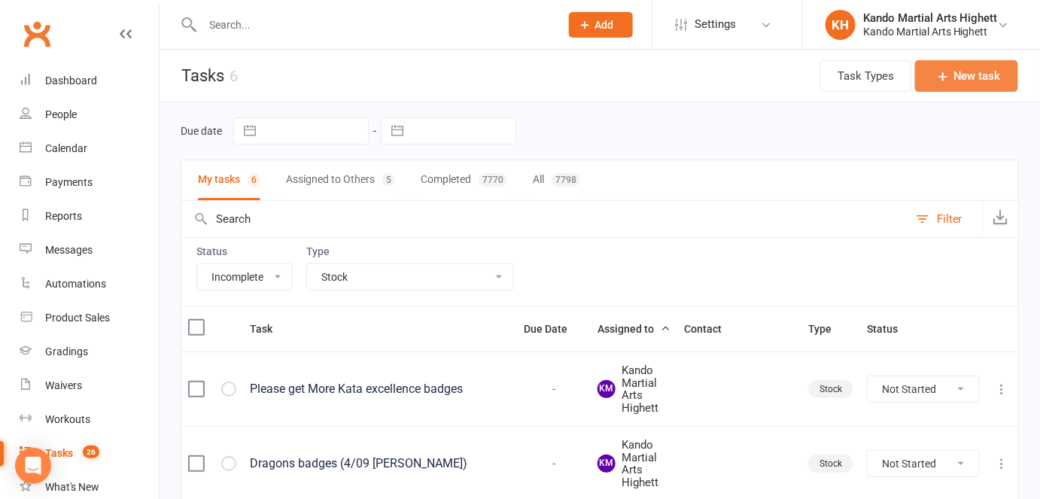
click at [936, 79] on icon "button" at bounding box center [942, 75] width 15 height 15
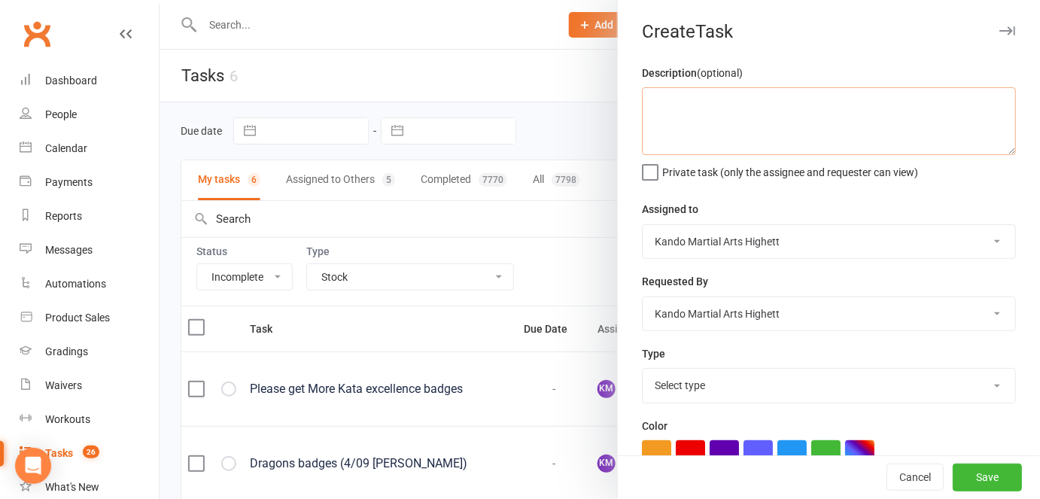
click at [783, 124] on textarea at bounding box center [829, 121] width 374 height 68
type textarea "more stamps please (Leah 15/09)"
click at [744, 393] on select "Select type Admin Cancellation Class transfer Courtesy call Create welcome card…" at bounding box center [829, 385] width 373 height 33
select select "14299"
click at [643, 371] on select "Select type Admin Cancellation Class transfer Courtesy call Create welcome card…" at bounding box center [829, 385] width 373 height 33
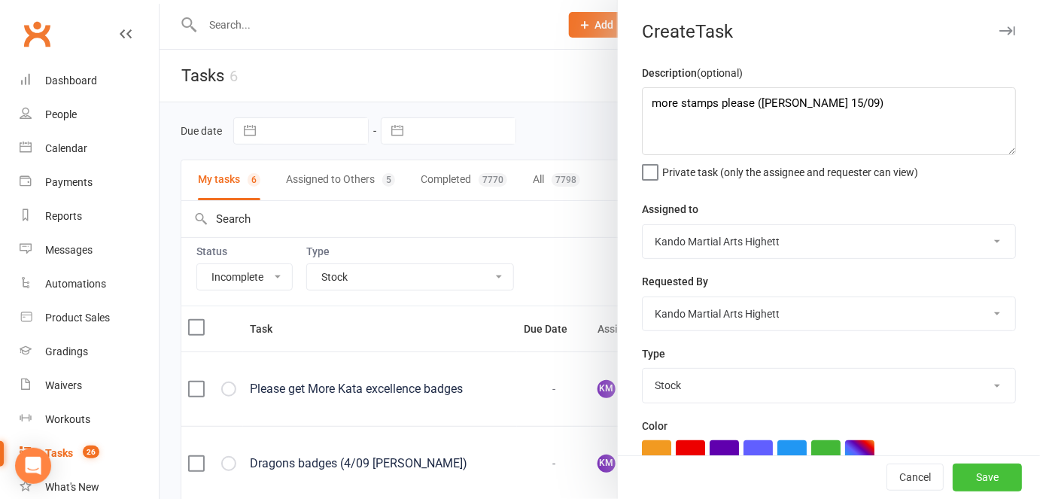
click at [977, 475] on button "Save" at bounding box center [987, 477] width 69 height 27
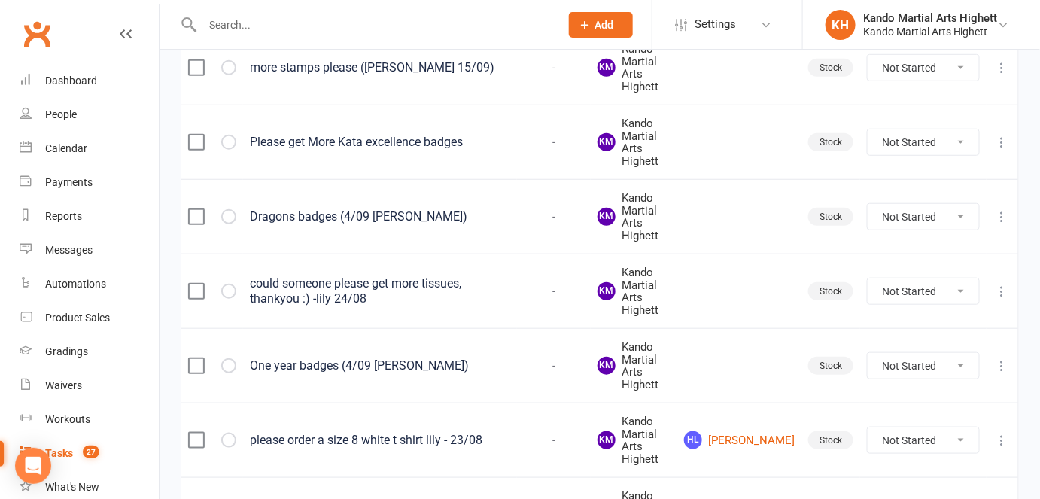
scroll to position [435, 0]
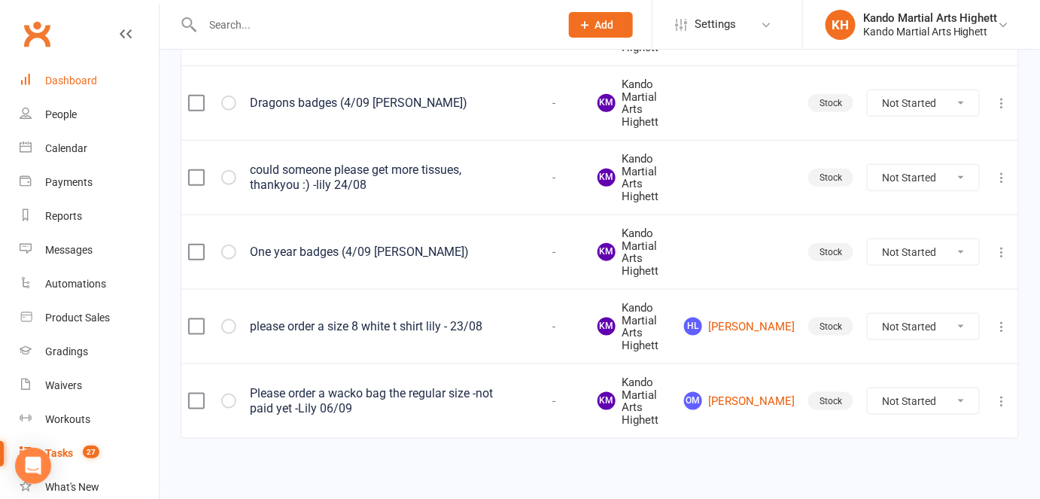
click at [86, 83] on div "Dashboard" at bounding box center [71, 81] width 52 height 12
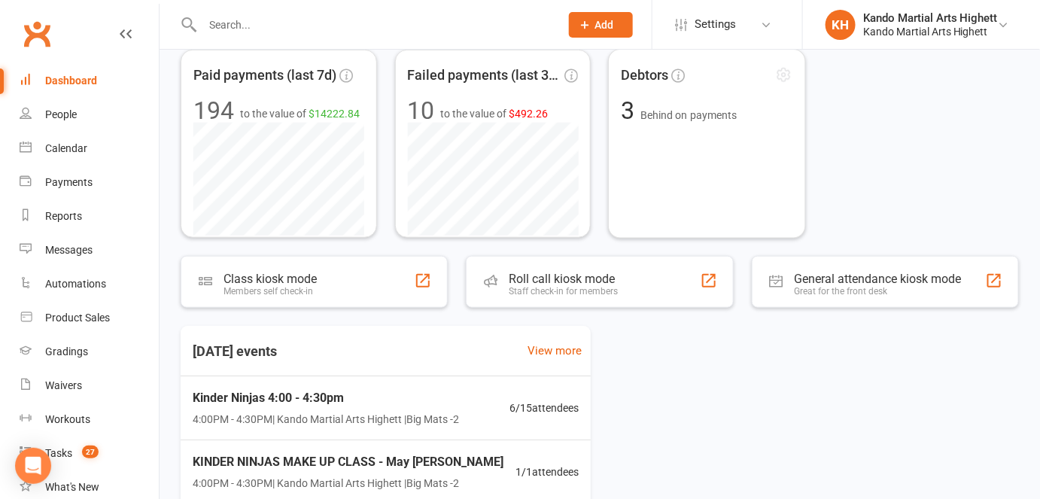
scroll to position [680, 0]
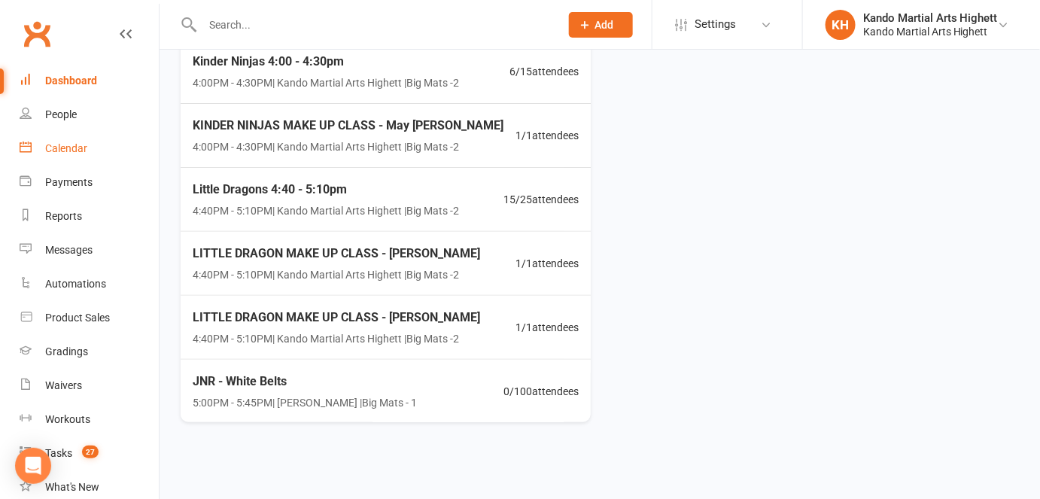
click at [113, 152] on link "Calendar" at bounding box center [89, 149] width 139 height 34
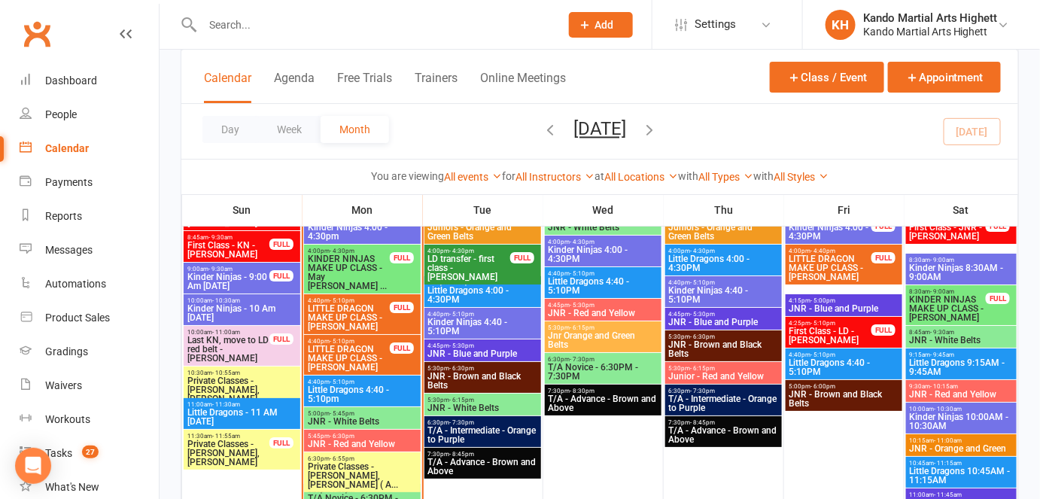
scroll to position [1710, 0]
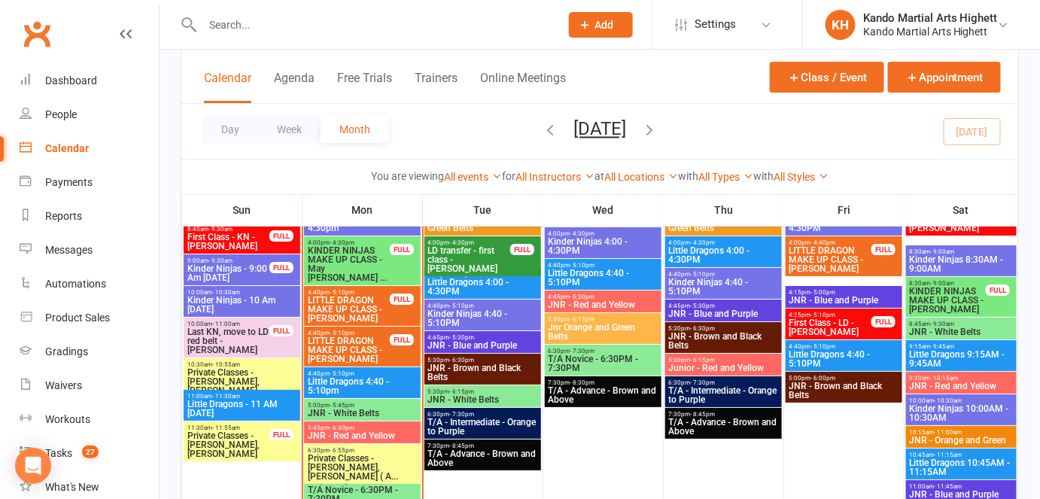
click at [379, 457] on span "Private Classes - Leonardo Bittarello, Haoyuan ( A..." at bounding box center [362, 467] width 111 height 27
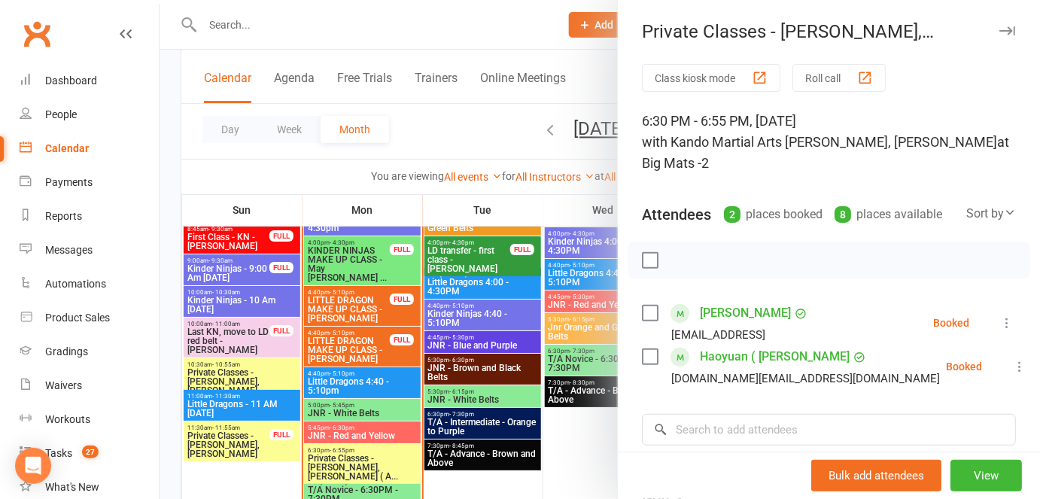
click at [379, 326] on div at bounding box center [600, 249] width 881 height 499
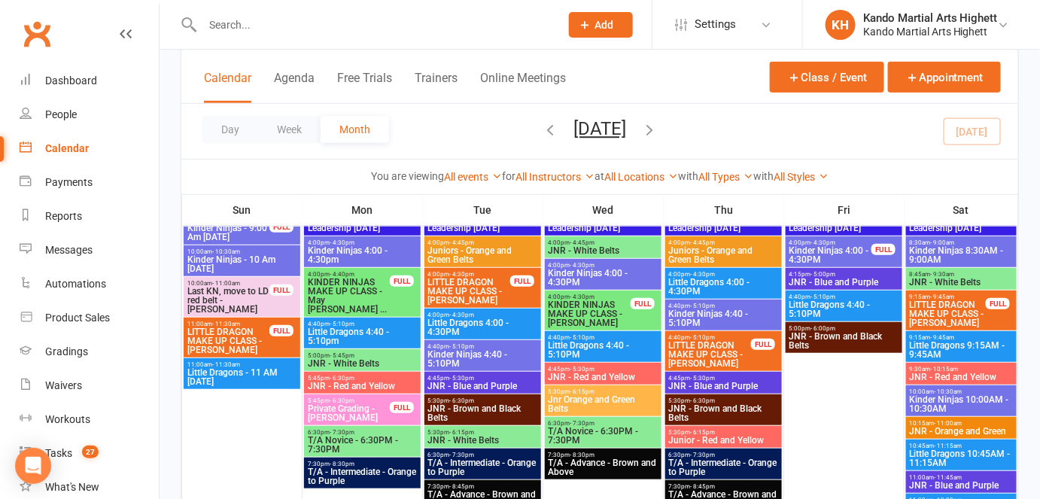
scroll to position [2063, 0]
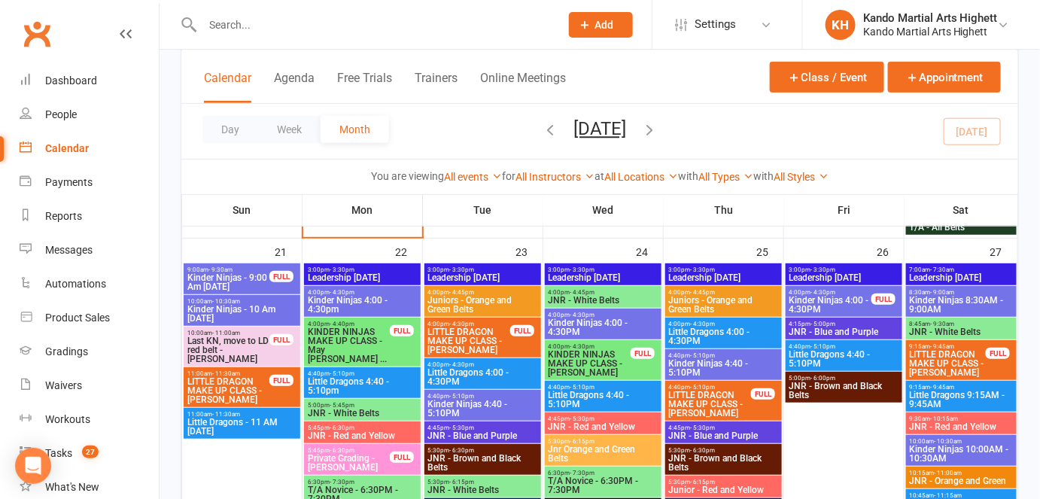
click at [375, 454] on span "Private Grading - Monty Samuel" at bounding box center [349, 463] width 84 height 18
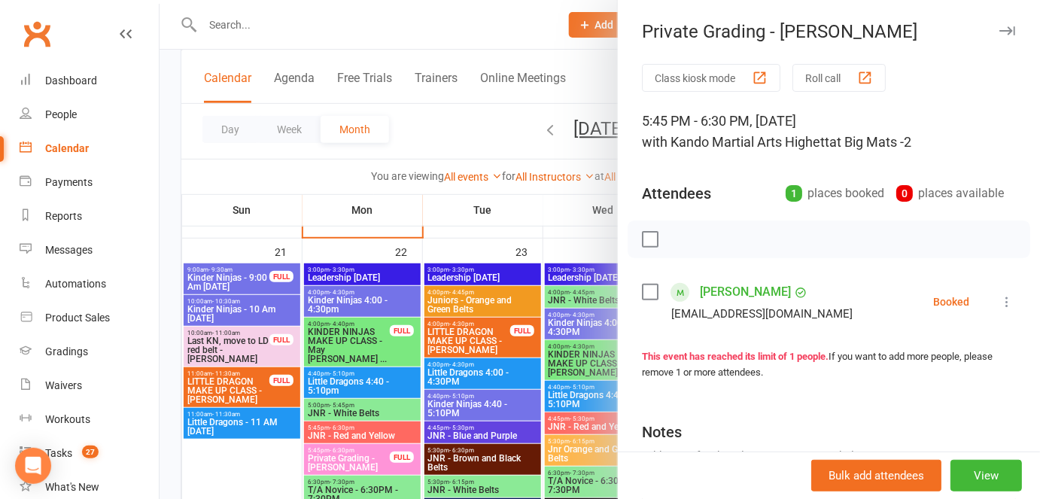
click at [375, 453] on div at bounding box center [600, 249] width 881 height 499
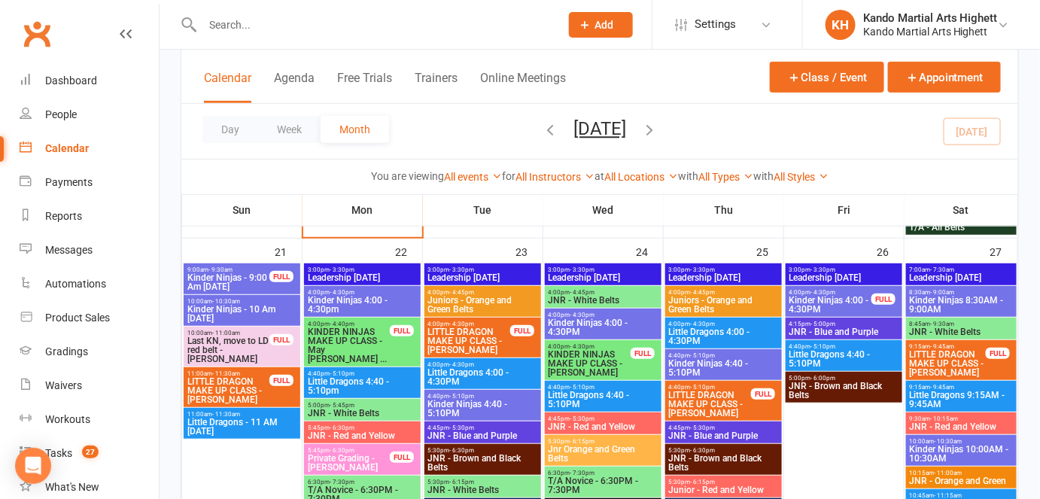
click at [395, 458] on div "FULL" at bounding box center [402, 457] width 24 height 11
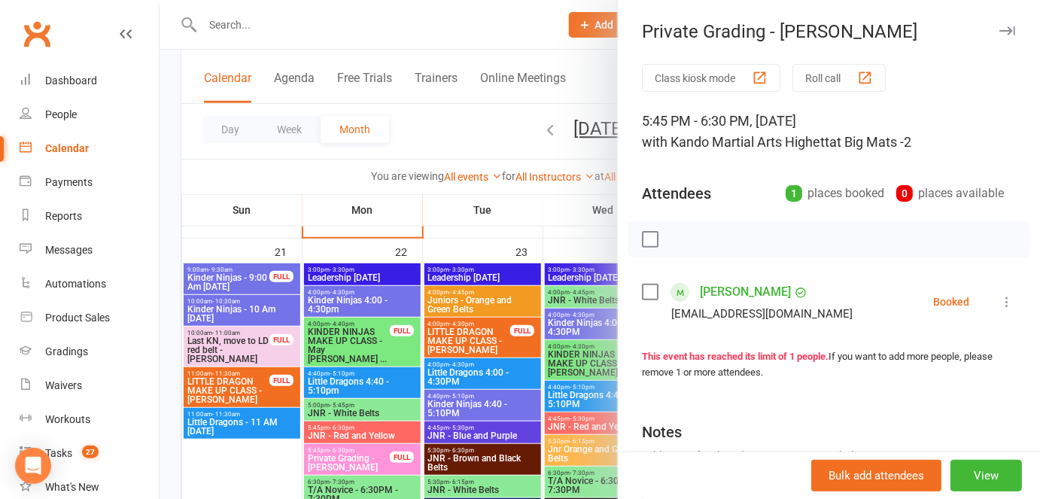
click at [395, 458] on div at bounding box center [600, 249] width 881 height 499
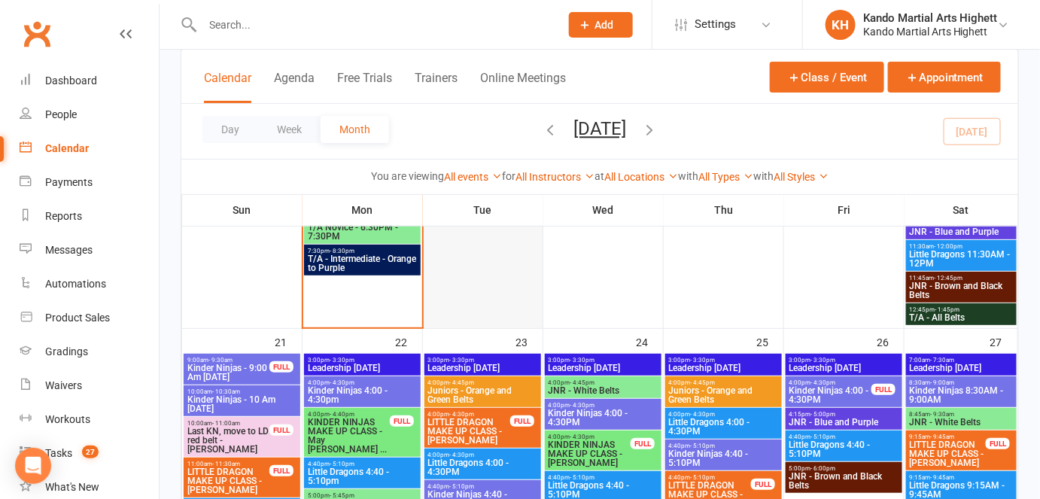
scroll to position [2131, 0]
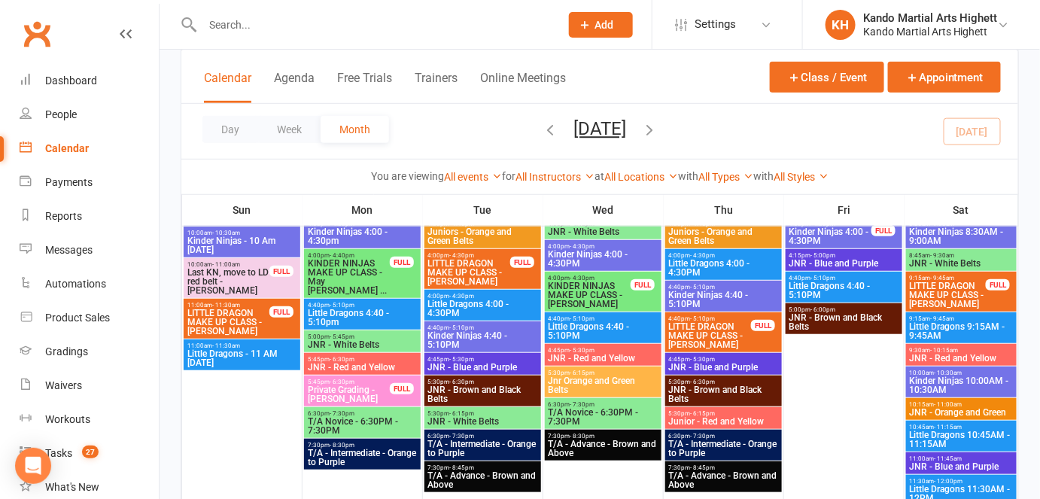
click at [229, 24] on input "text" at bounding box center [373, 24] width 351 height 21
type input "ashton gould"
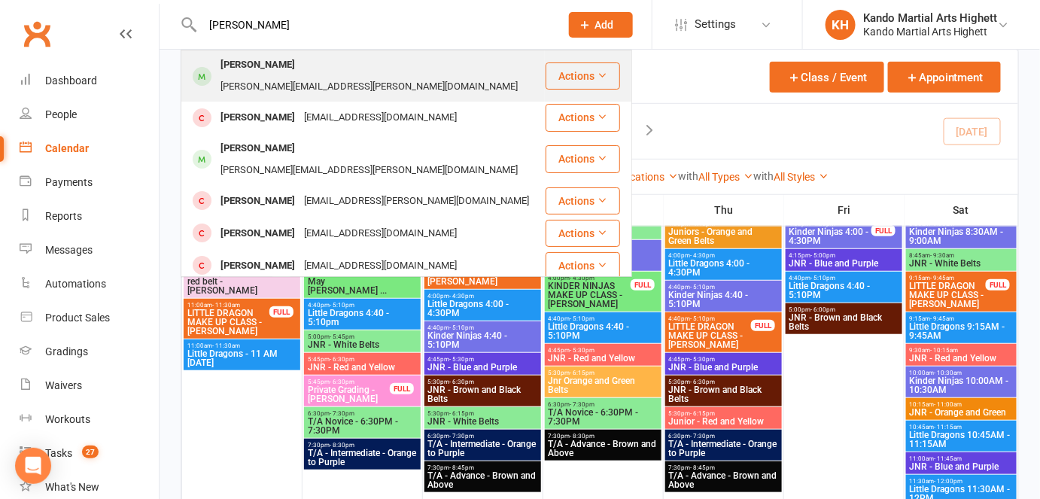
click at [226, 54] on div "Ashton Gould leigh.carlson@bigpond.com" at bounding box center [363, 76] width 362 height 50
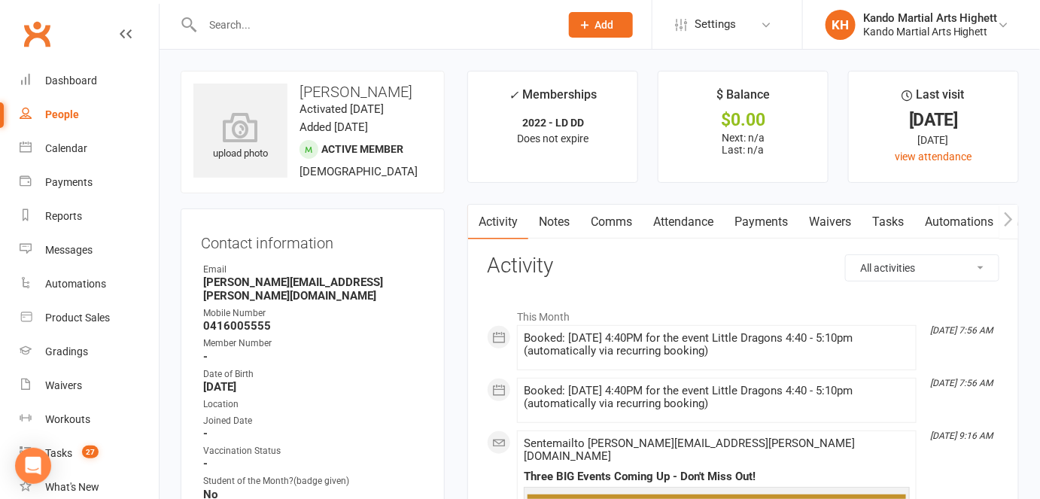
click at [676, 209] on link "Attendance" at bounding box center [683, 222] width 81 height 35
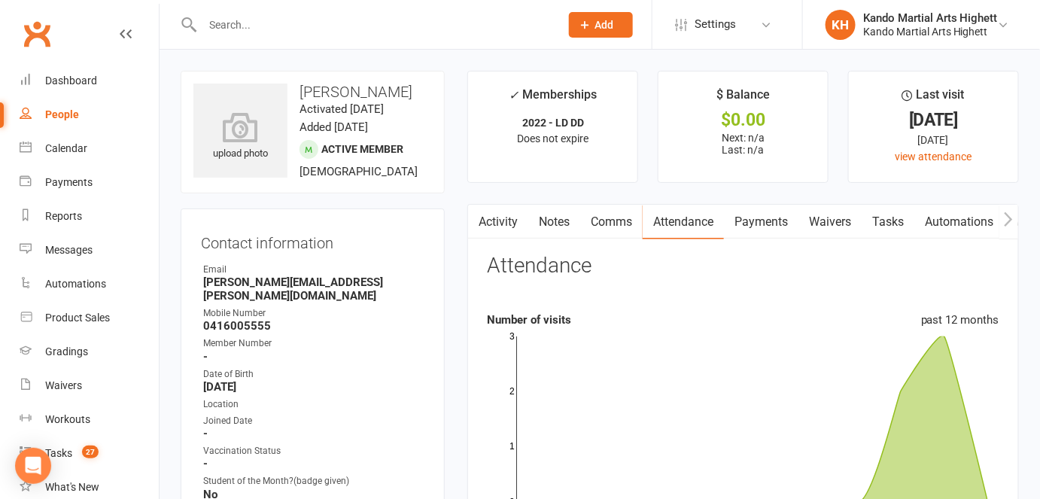
click at [562, 221] on link "Notes" at bounding box center [554, 222] width 52 height 35
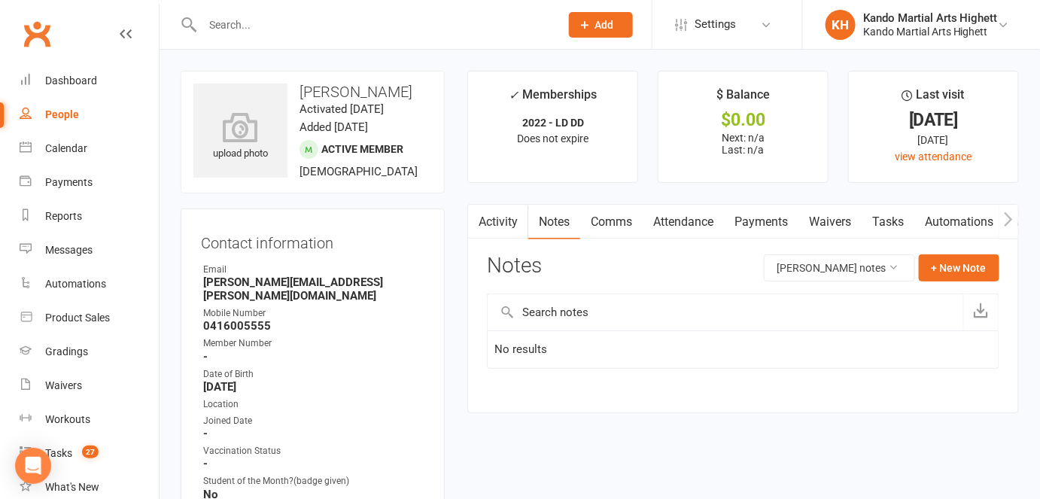
click at [643, 229] on link "Comms" at bounding box center [611, 222] width 62 height 35
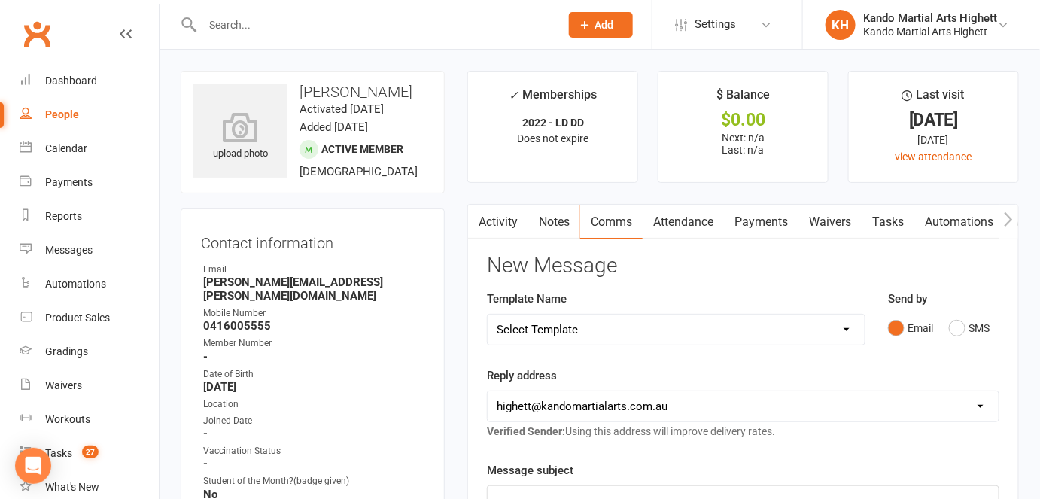
click at [694, 227] on link "Attendance" at bounding box center [683, 222] width 81 height 35
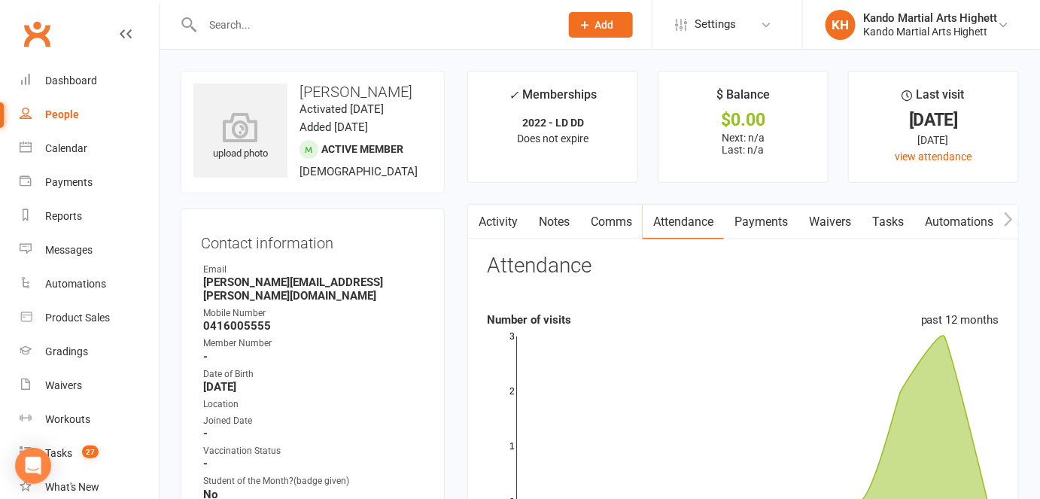
click at [272, 283] on strong "leigh.carlson@bigpond.com" at bounding box center [313, 288] width 221 height 27
copy render-form-field "leigh.carlson@bigpond.com"
click at [433, 305] on div "Contact information Owner Email leigh.carlson@bigpond.com Mobile Number 0416005…" at bounding box center [313, 470] width 264 height 525
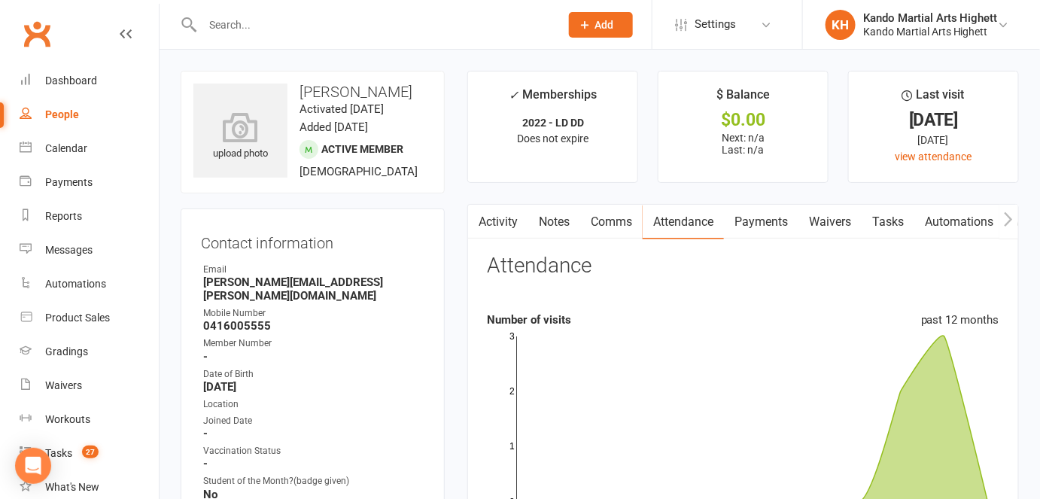
click at [540, 221] on link "Notes" at bounding box center [554, 222] width 52 height 35
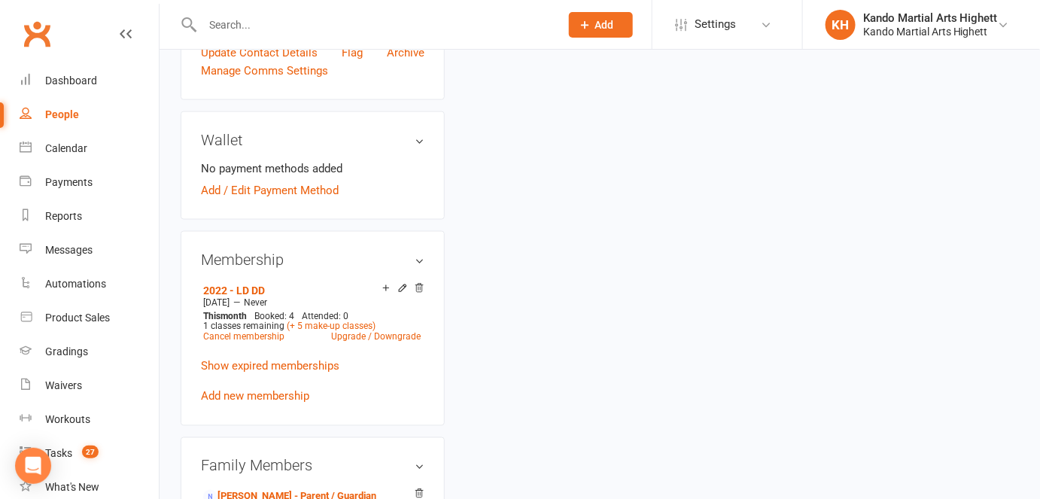
scroll to position [820, 0]
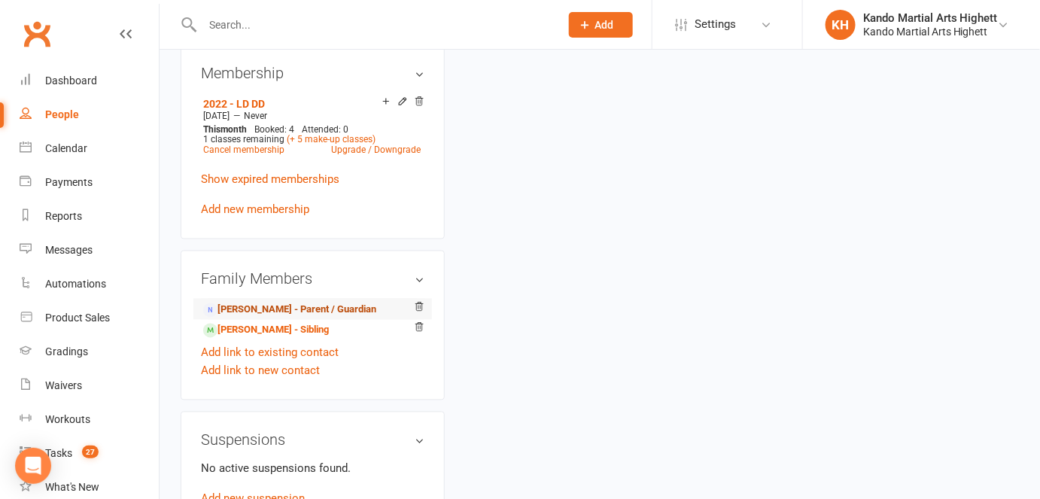
click at [263, 303] on link "LEIGH CARLSON - Parent / Guardian" at bounding box center [289, 311] width 173 height 16
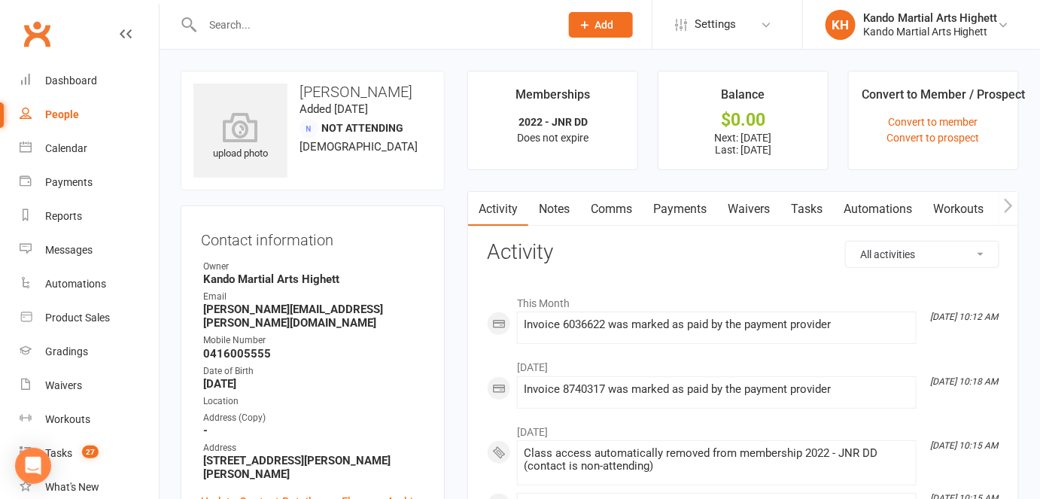
click at [566, 214] on link "Notes" at bounding box center [554, 209] width 52 height 35
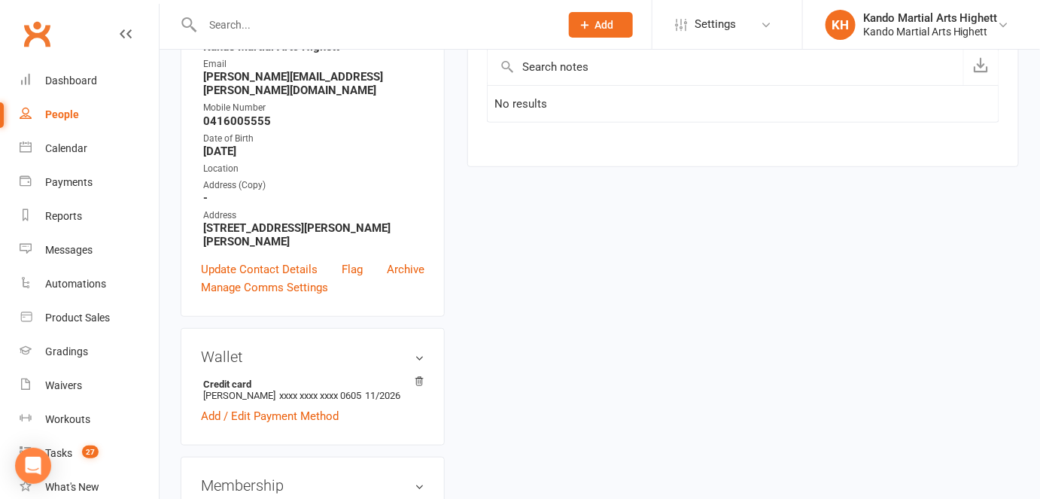
scroll to position [479, 0]
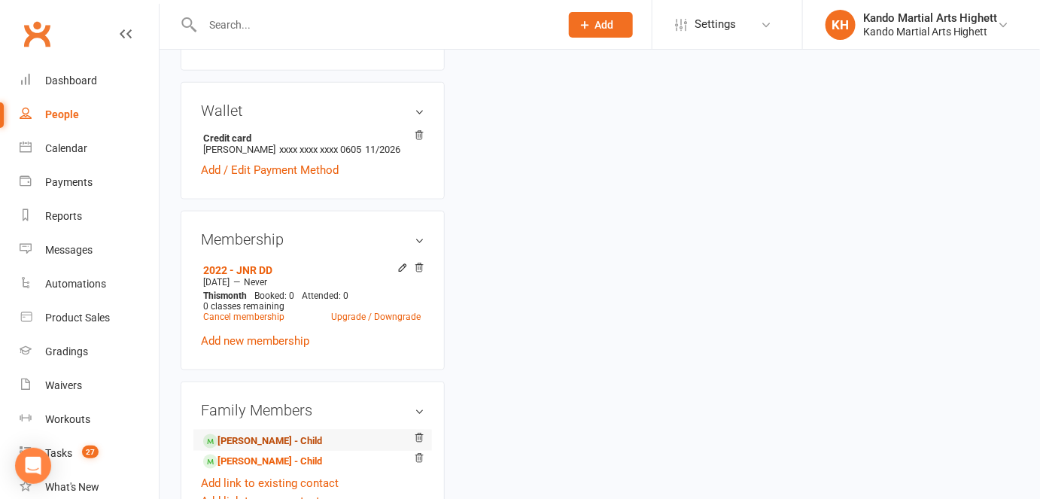
click at [296, 433] on link "Aisling Gould - Child" at bounding box center [262, 441] width 119 height 16
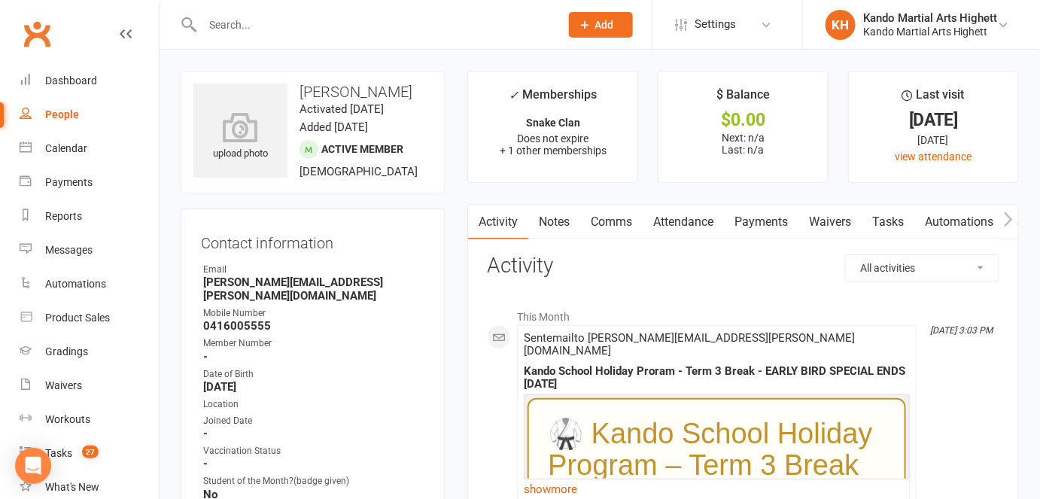
click at [542, 214] on link "Notes" at bounding box center [554, 222] width 52 height 35
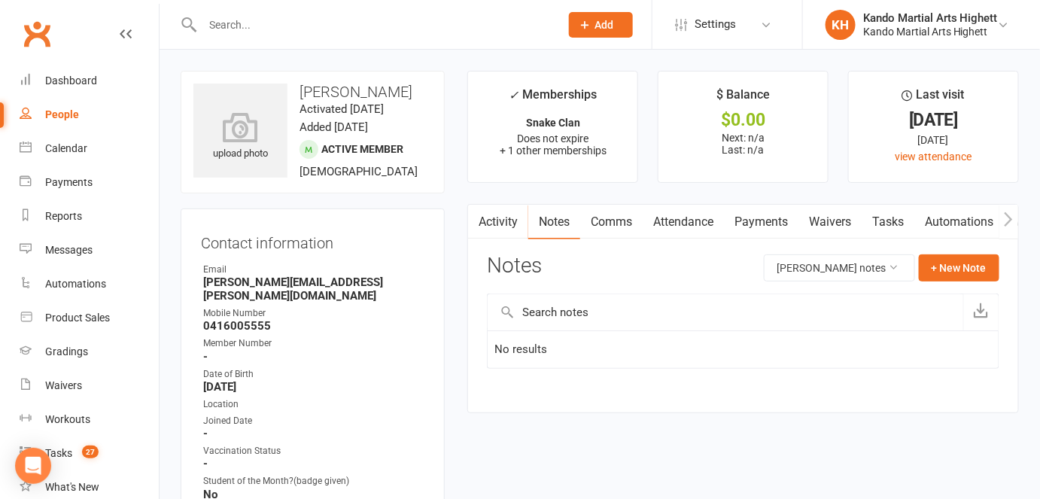
click at [686, 228] on link "Attendance" at bounding box center [683, 222] width 81 height 35
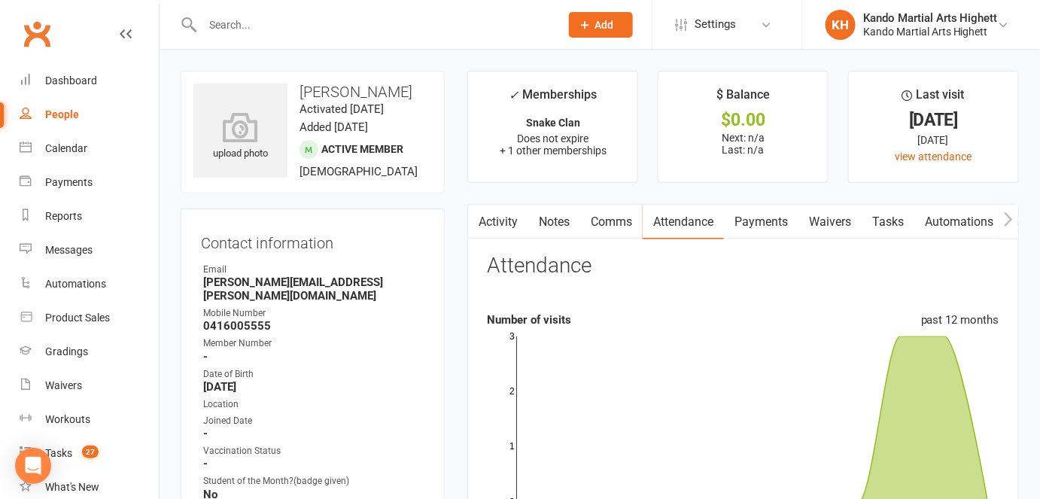
click at [523, 228] on link "Activity" at bounding box center [498, 222] width 60 height 35
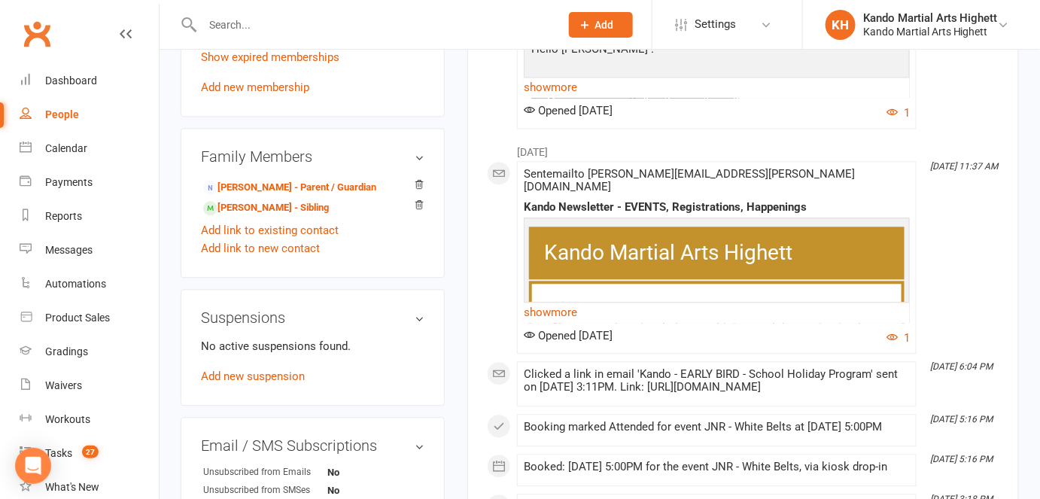
scroll to position [1094, 0]
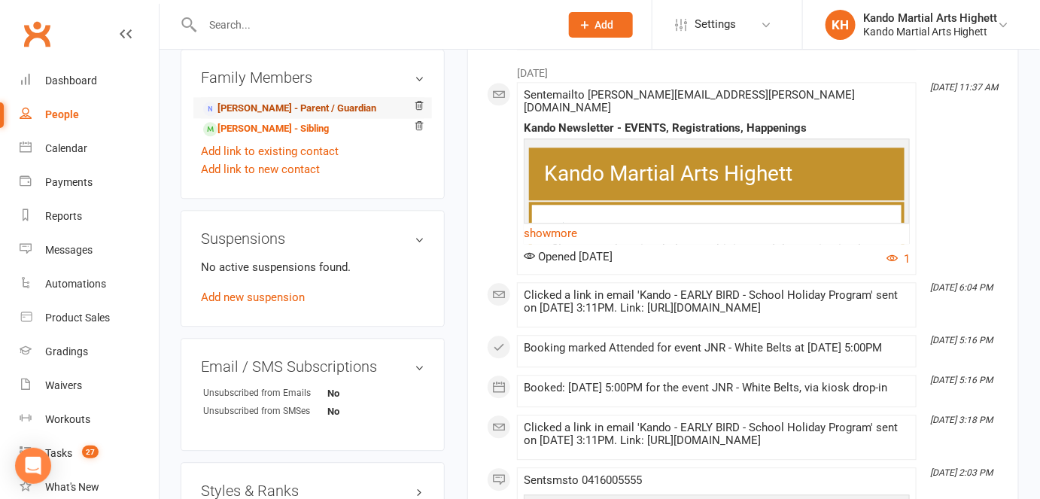
click at [267, 101] on link "LEIGH CARLSON - Parent / Guardian" at bounding box center [289, 109] width 173 height 16
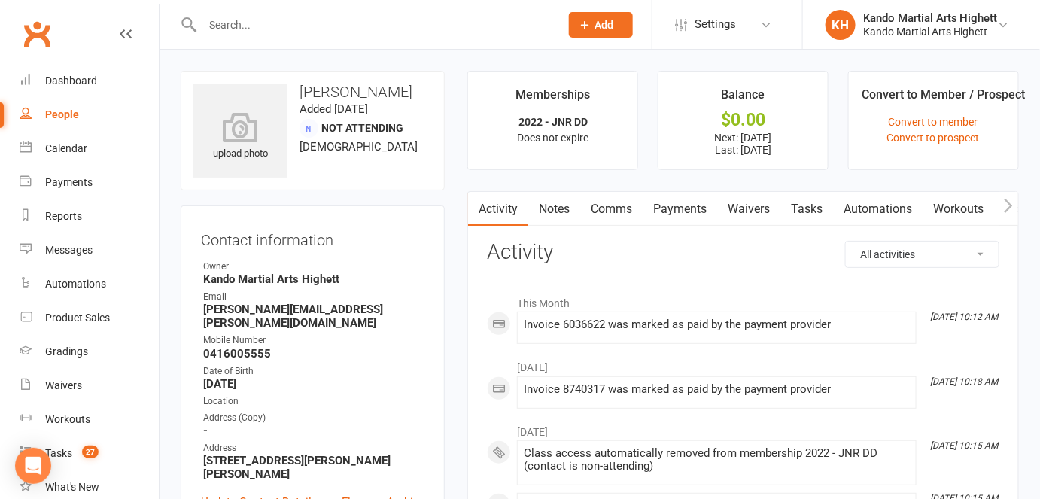
click at [612, 200] on link "Comms" at bounding box center [611, 209] width 62 height 35
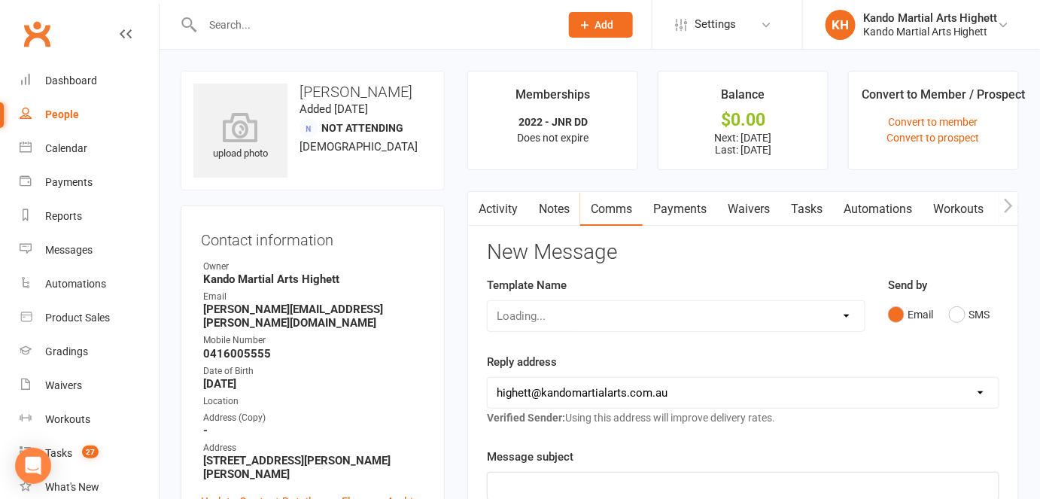
click at [694, 210] on link "Payments" at bounding box center [680, 209] width 75 height 35
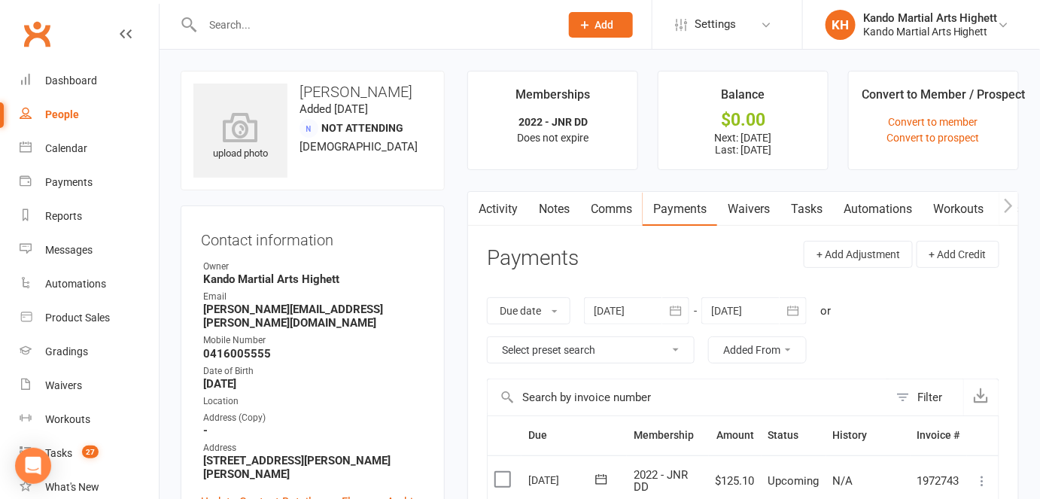
click at [744, 406] on input "text" at bounding box center [688, 397] width 401 height 36
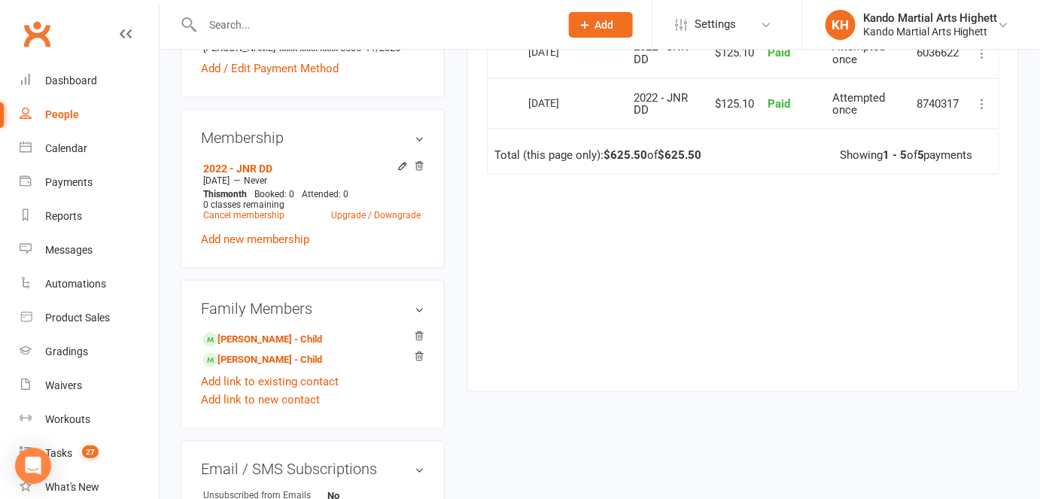
scroll to position [604, 0]
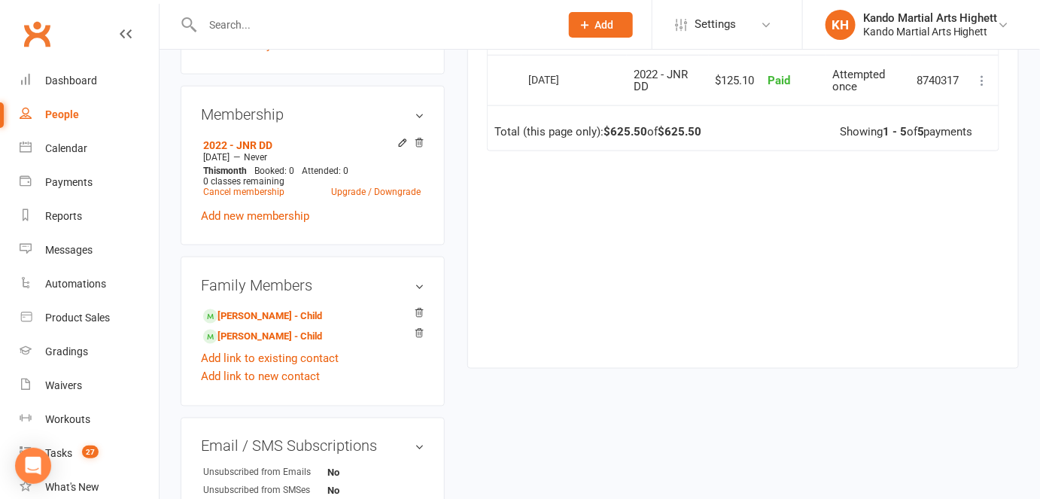
click at [292, 320] on relationship-list "Aisling Gould - Child Ashton Gould - Child Add link to existing contact Add lin…" at bounding box center [313, 345] width 224 height 81
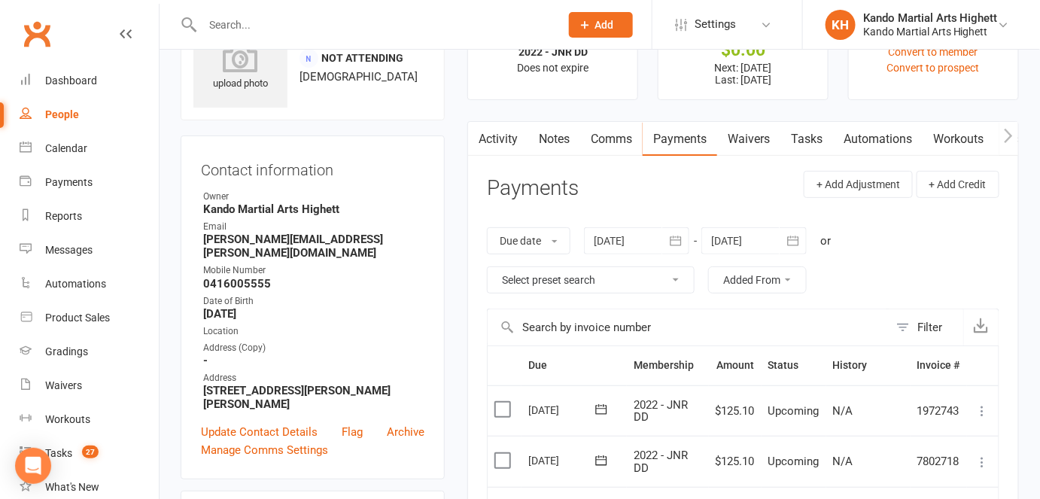
scroll to position [0, 0]
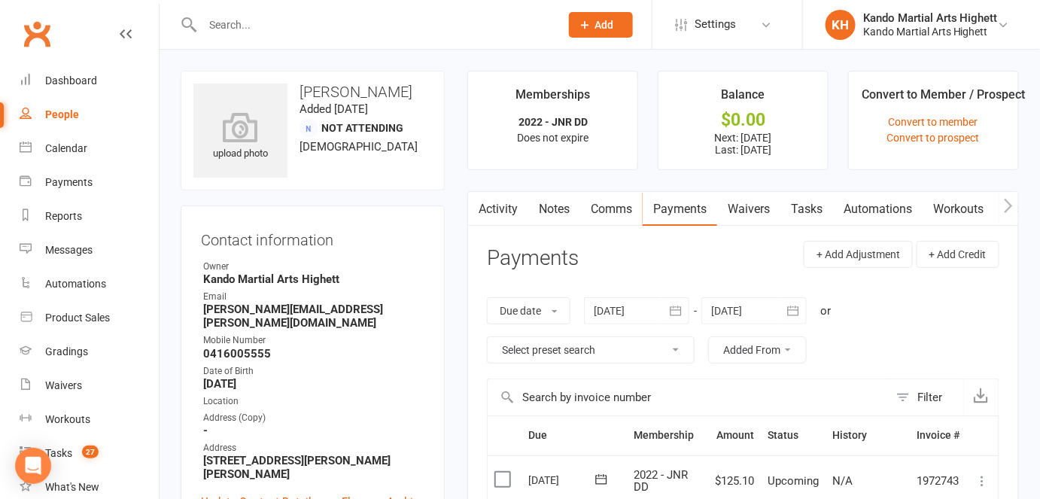
click at [206, 347] on strong "0416005555" at bounding box center [313, 354] width 221 height 14
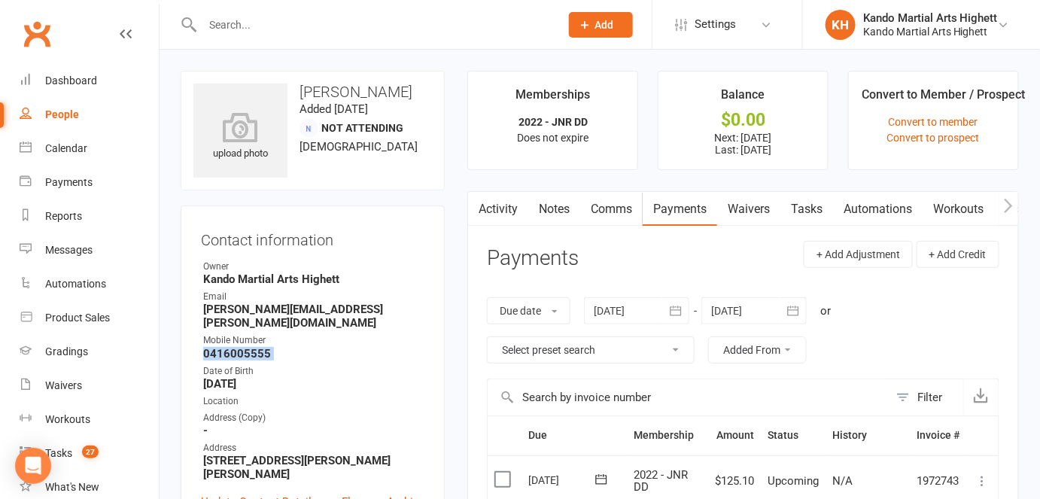
click at [206, 347] on strong "0416005555" at bounding box center [313, 354] width 221 height 14
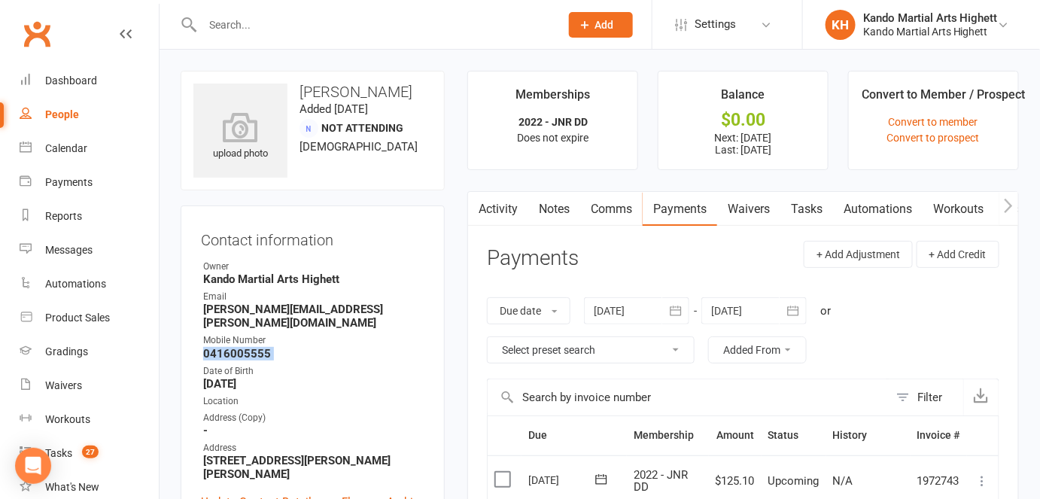
click at [524, 223] on link "Activity" at bounding box center [498, 209] width 60 height 35
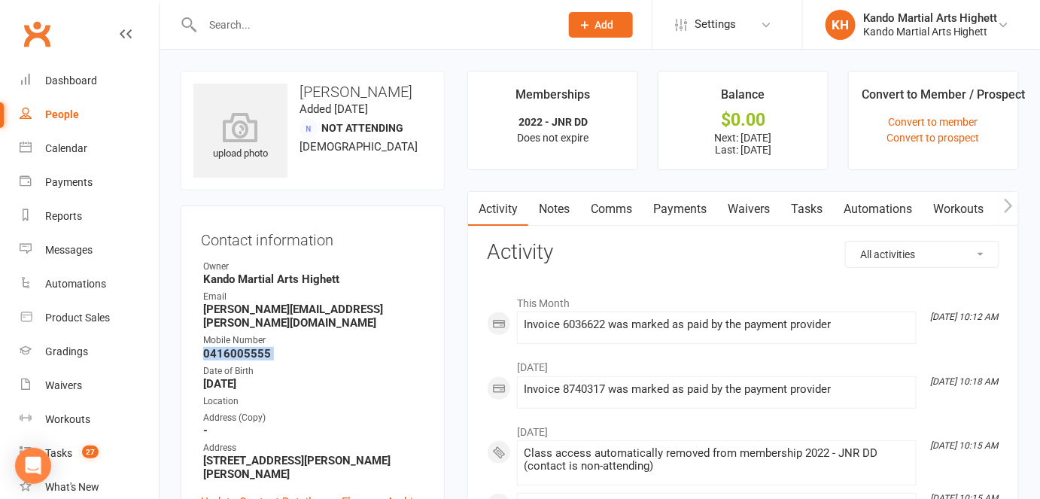
click at [877, 202] on link "Automations" at bounding box center [878, 209] width 90 height 35
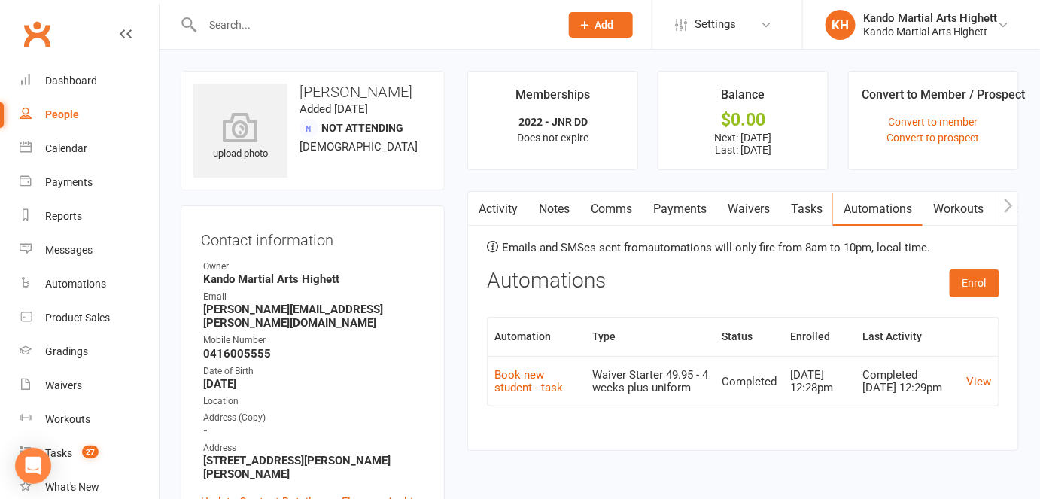
click at [696, 452] on div "Activity Notes Comms Payments Waivers Tasks Automations Workouts Access Control…" at bounding box center [743, 321] width 552 height 260
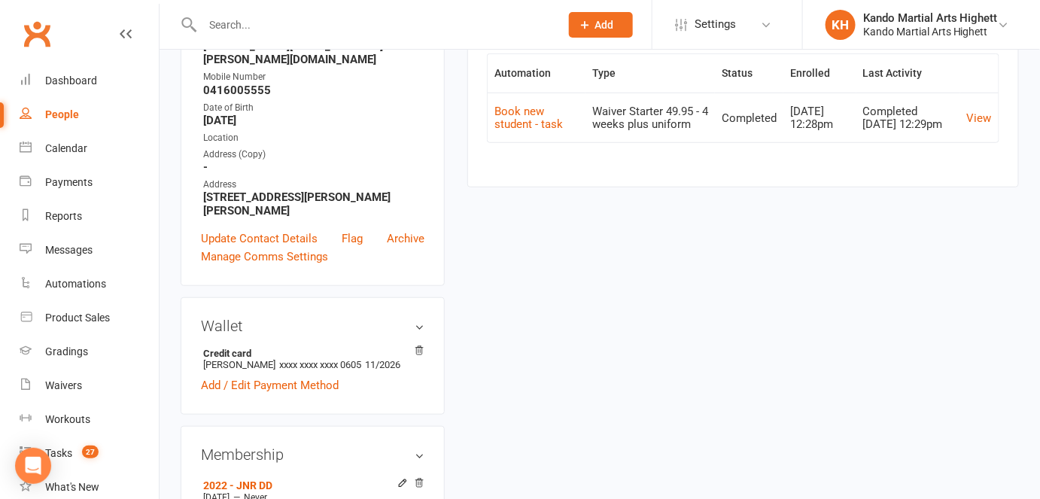
scroll to position [479, 0]
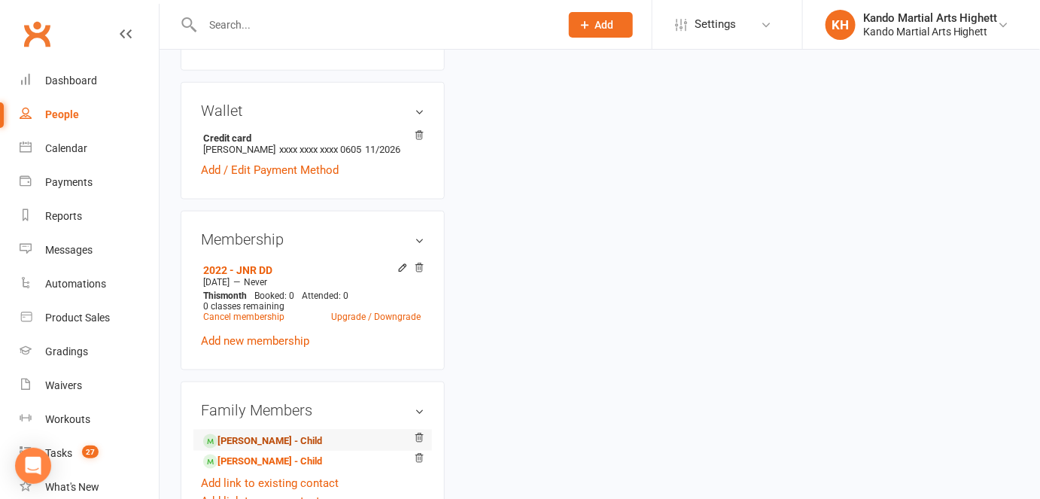
click at [288, 433] on link "Aisling Gould - Child" at bounding box center [262, 441] width 119 height 16
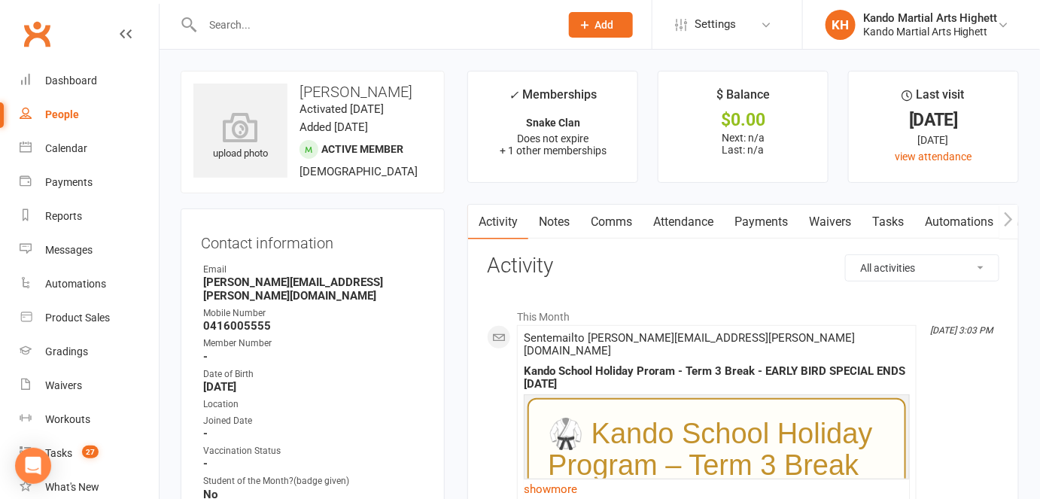
click at [768, 224] on link "Payments" at bounding box center [761, 222] width 75 height 35
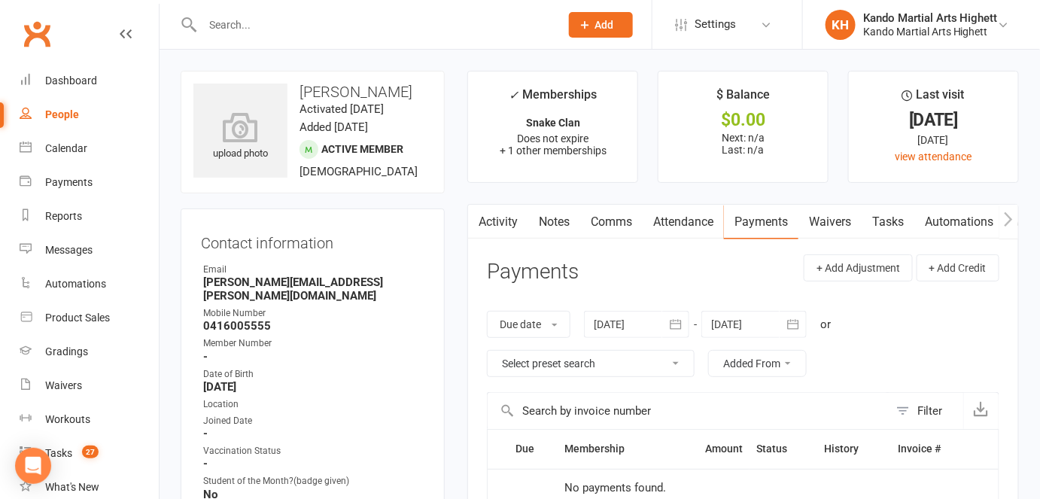
scroll to position [136, 0]
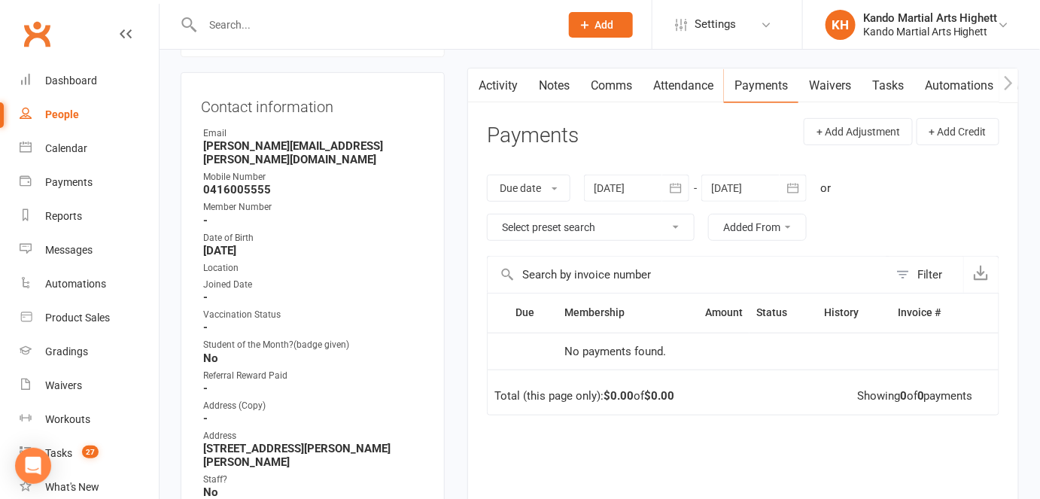
click at [978, 78] on link "Automations" at bounding box center [959, 85] width 90 height 35
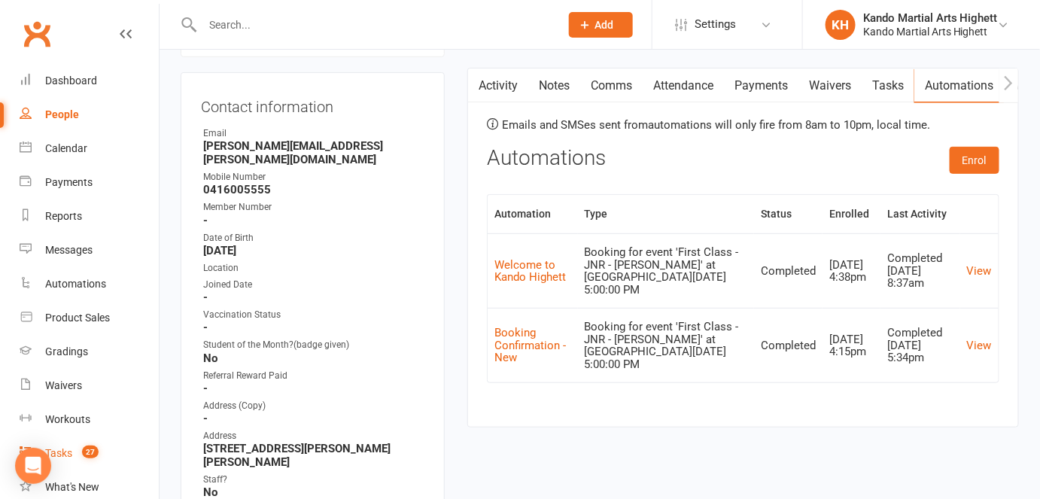
click at [135, 446] on link "Tasks 27" at bounding box center [89, 454] width 139 height 34
select select "incomplete"
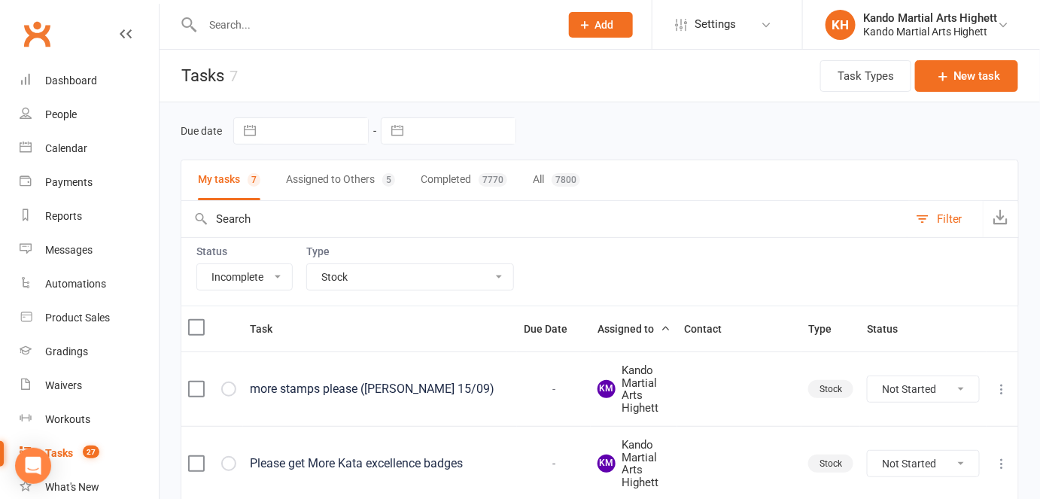
click at [433, 264] on select "All Admin Cancellation Class transfer Courtesy call Create welcome card E-mail …" at bounding box center [410, 277] width 206 height 26
select select "23096"
click at [307, 264] on select "All Admin Cancellation Class transfer Courtesy call Create welcome card E-mail …" at bounding box center [410, 277] width 206 height 26
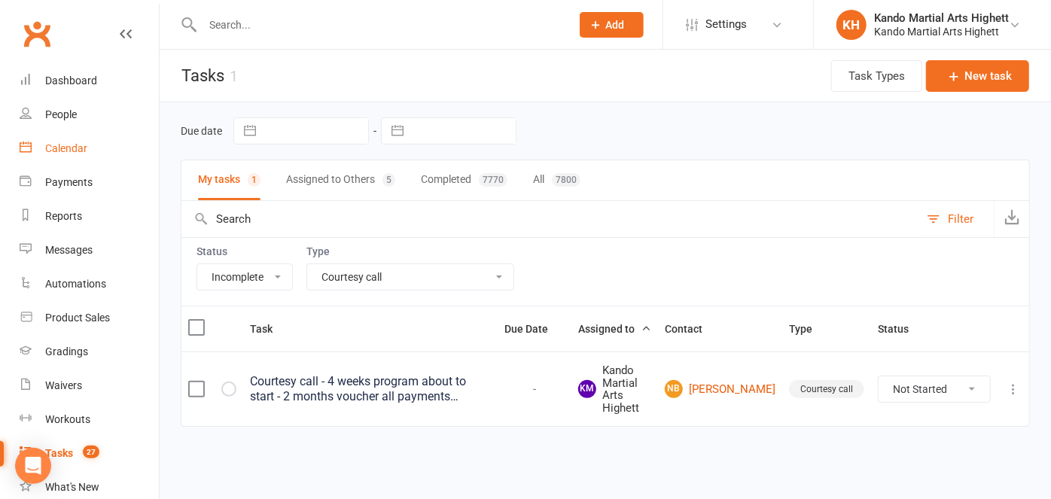
click at [85, 157] on link "Calendar" at bounding box center [89, 149] width 139 height 34
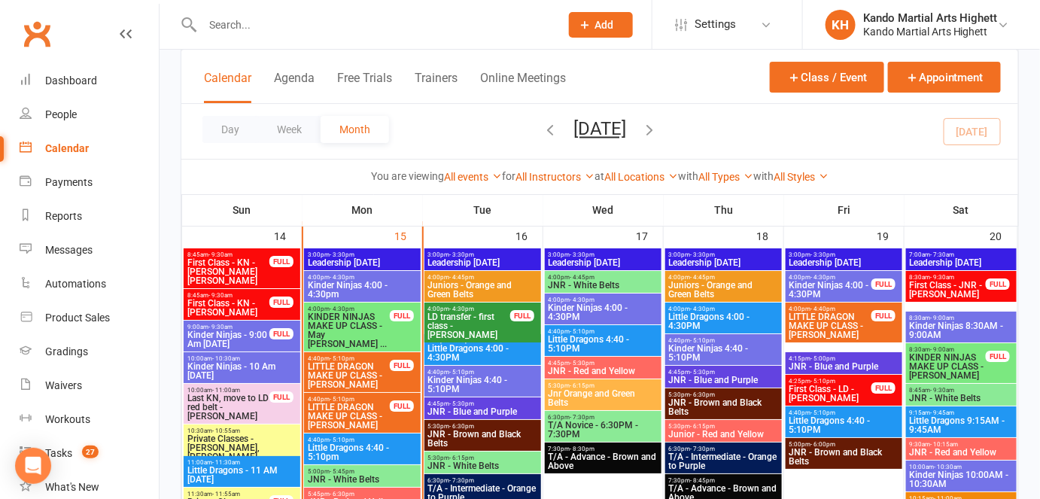
scroll to position [1641, 0]
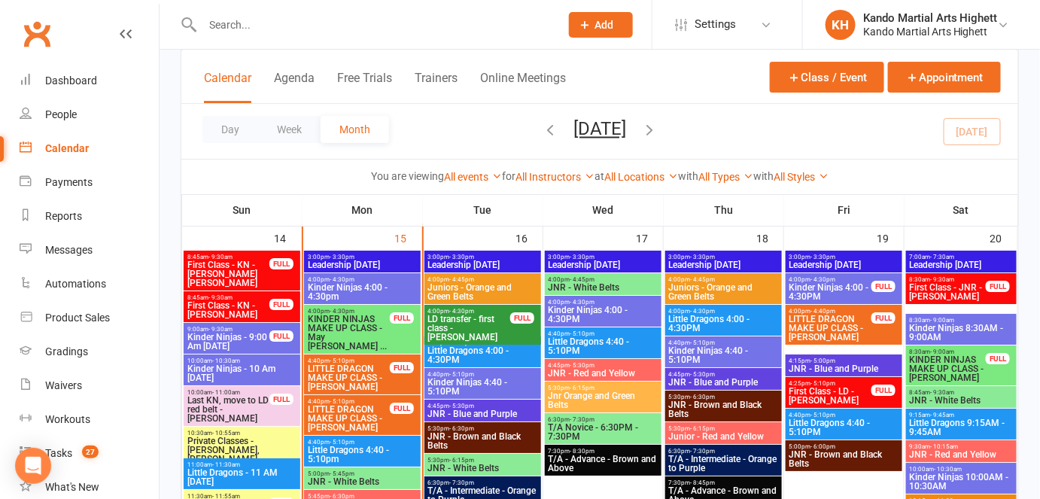
click at [378, 286] on span "Kinder Ninjas 4:00 - 4:30pm" at bounding box center [362, 292] width 111 height 18
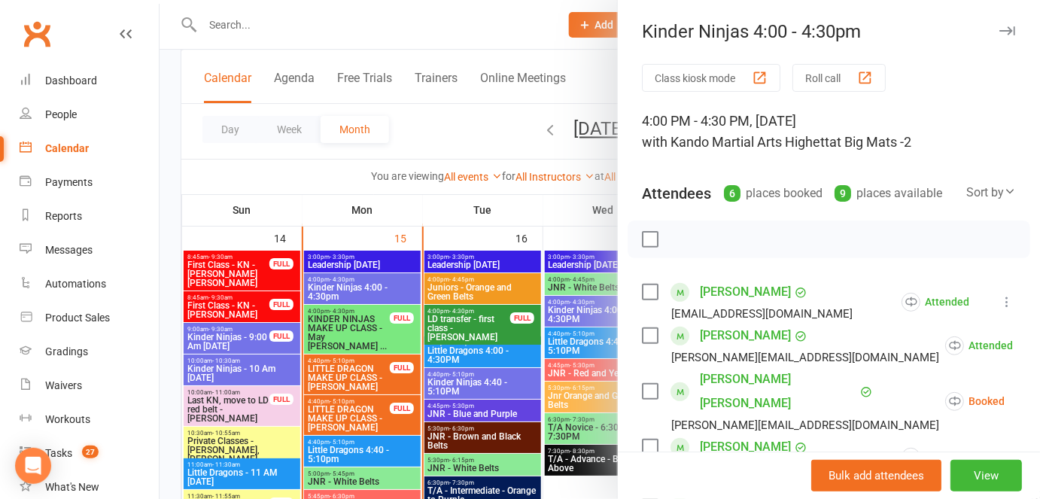
click at [339, 308] on div at bounding box center [600, 249] width 881 height 499
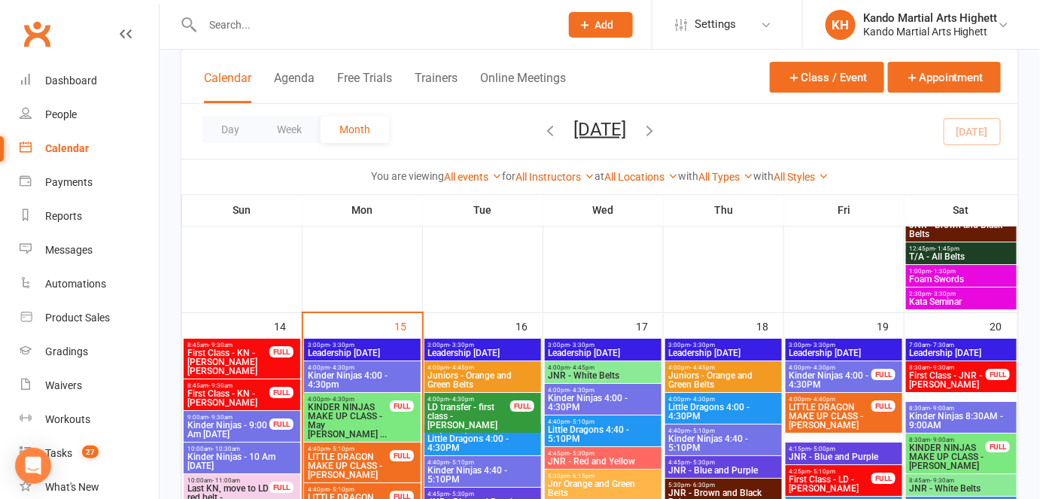
scroll to position [1710, 0]
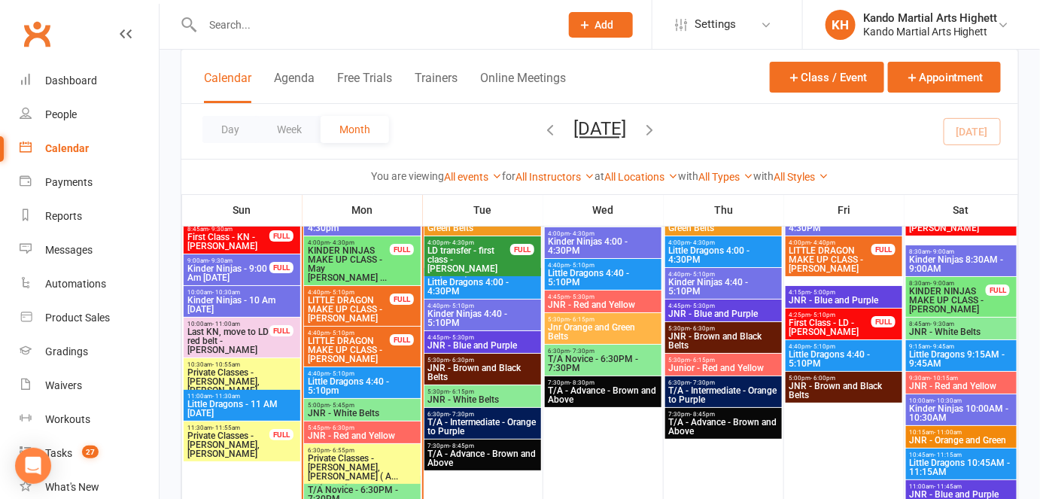
click at [283, 33] on input "text" at bounding box center [373, 24] width 351 height 21
type input "m"
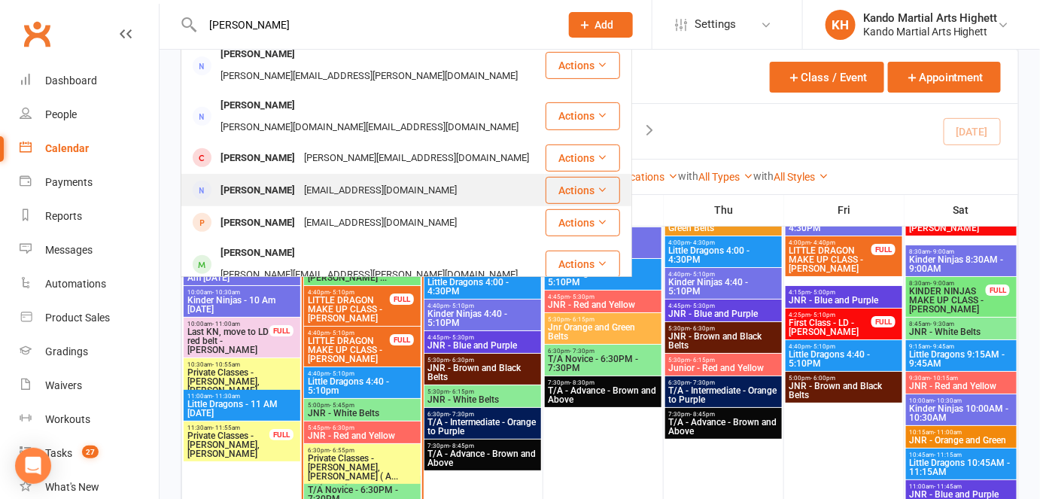
scroll to position [0, 0]
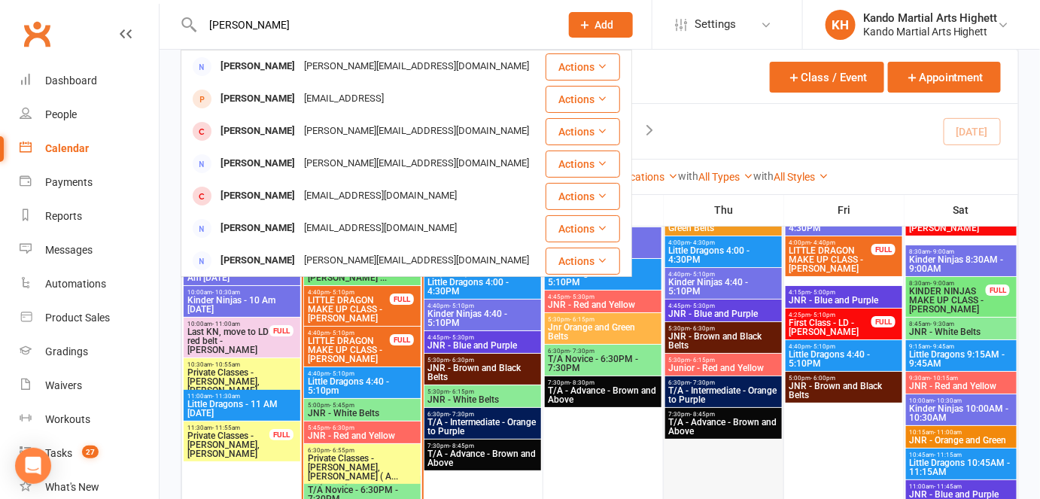
type input "monika ri"
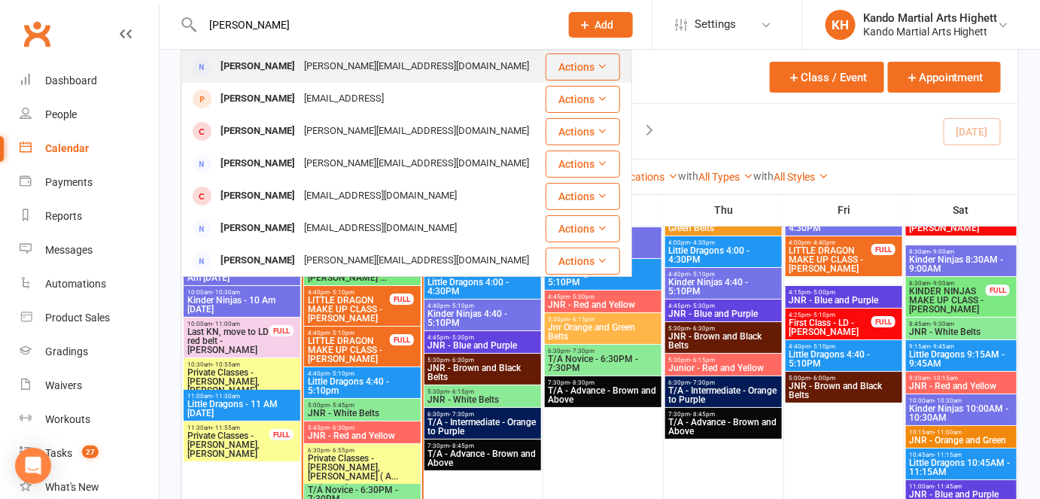
click at [367, 68] on div "andrew_monika@hotmail.com" at bounding box center [417, 67] width 234 height 22
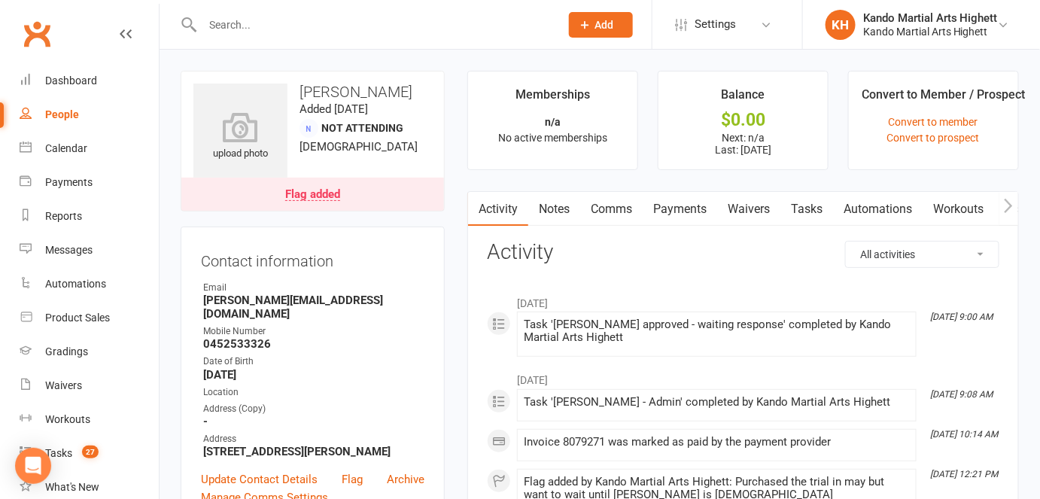
click at [379, 181] on link "Flag added" at bounding box center [312, 194] width 263 height 33
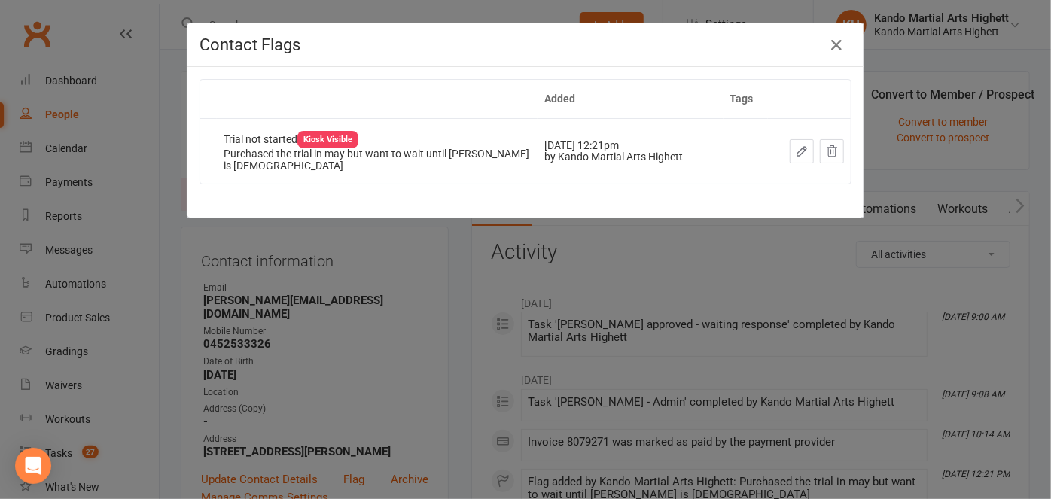
click at [379, 217] on div "Contact Flags Added Tags Trial not started Kiosk Visible Purchased the trial in…" at bounding box center [525, 249] width 1051 height 499
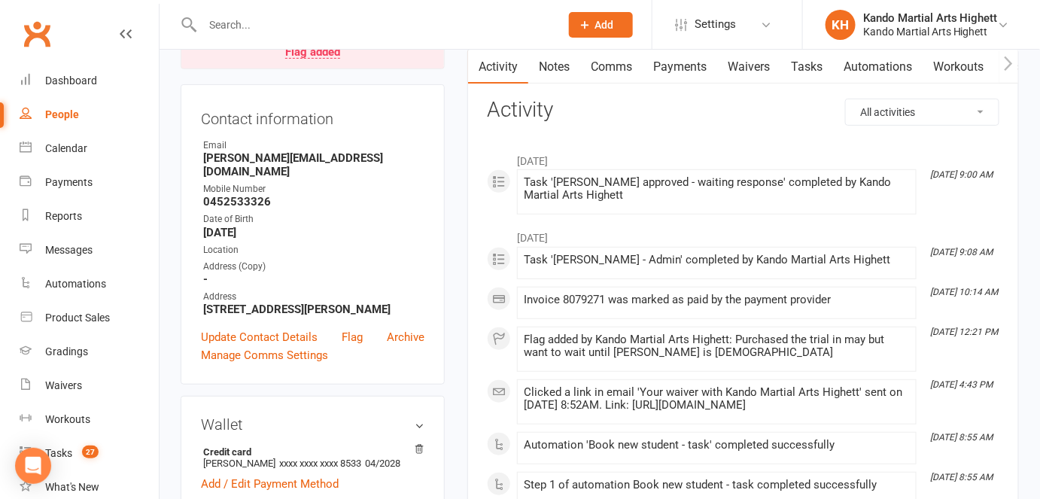
scroll to position [616, 0]
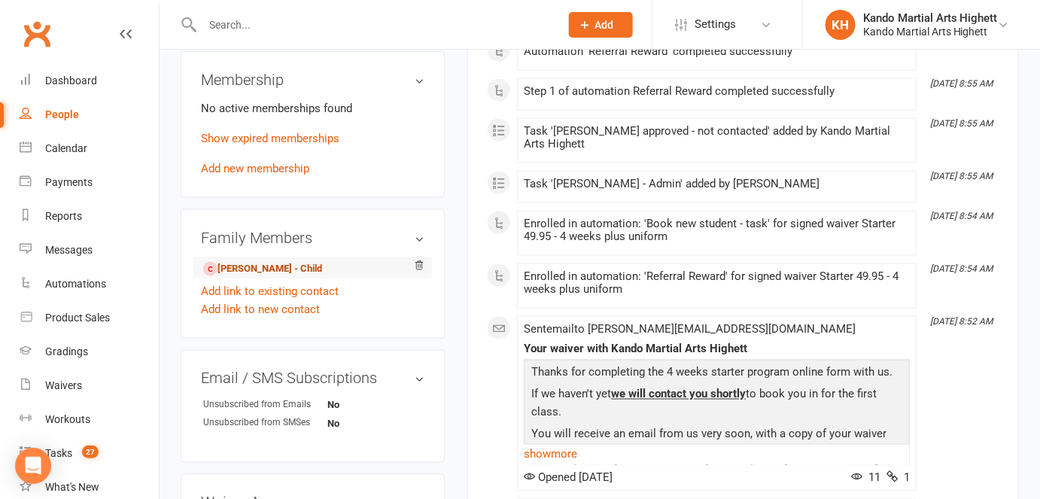
click at [311, 261] on link "Zach Macmillan - Child" at bounding box center [262, 269] width 119 height 16
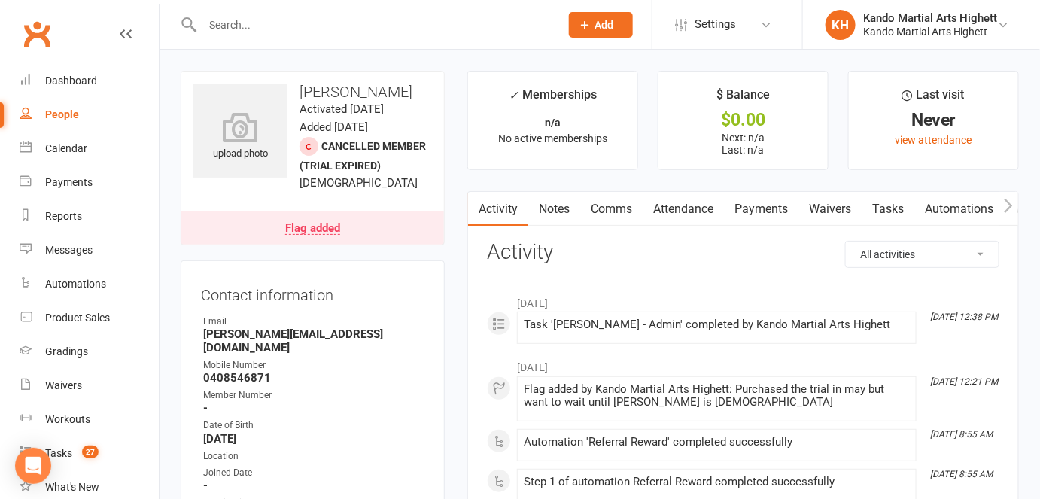
click at [675, 208] on link "Attendance" at bounding box center [683, 209] width 81 height 35
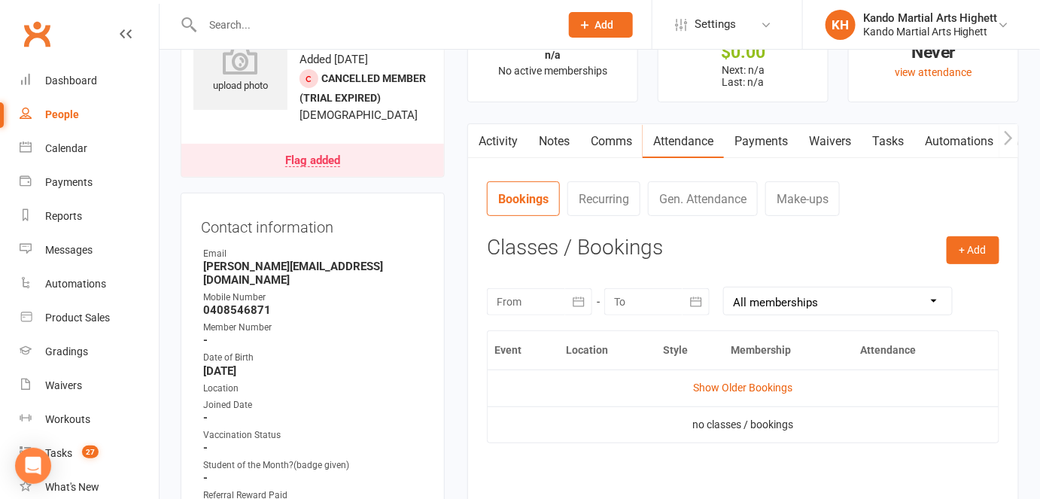
click at [508, 150] on link "Activity" at bounding box center [498, 141] width 60 height 35
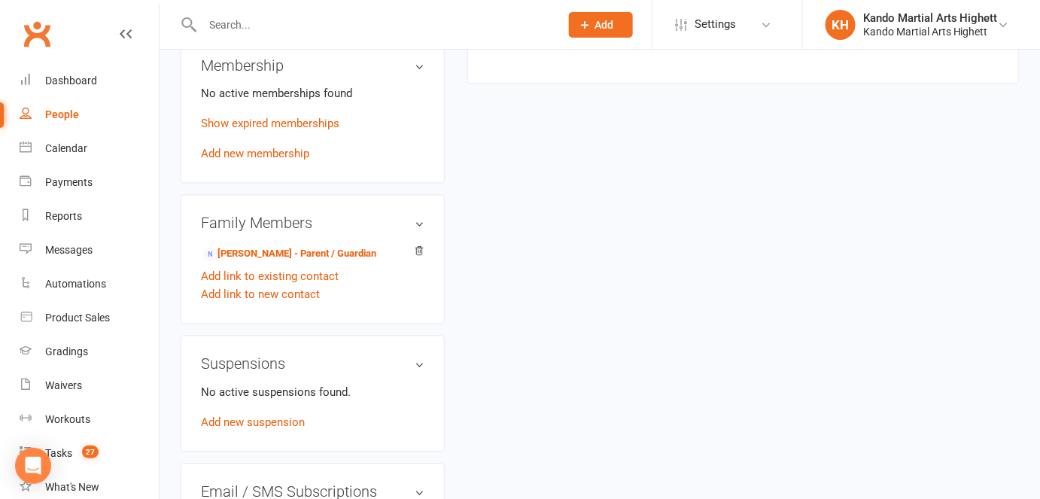
scroll to position [957, 0]
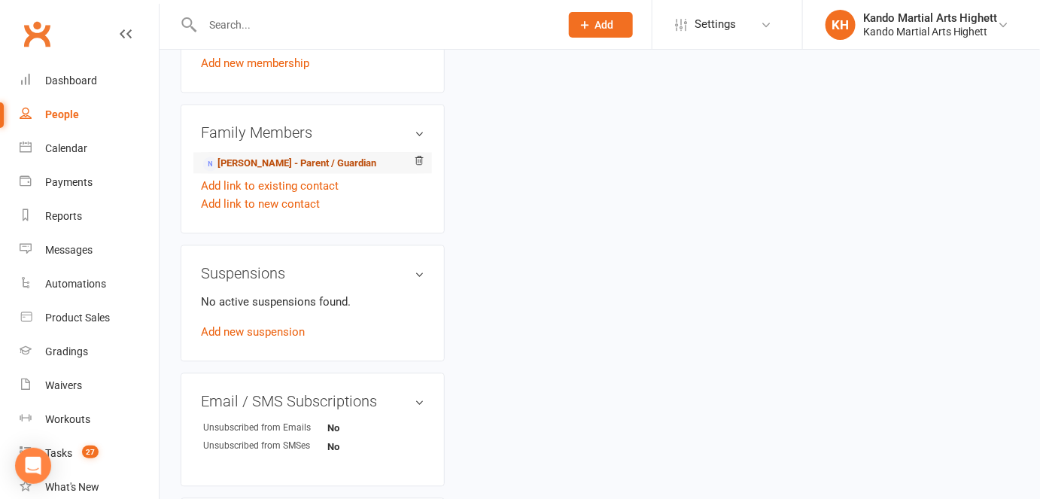
click at [337, 163] on link "Monika Macmillan - Parent / Guardian" at bounding box center [289, 164] width 173 height 16
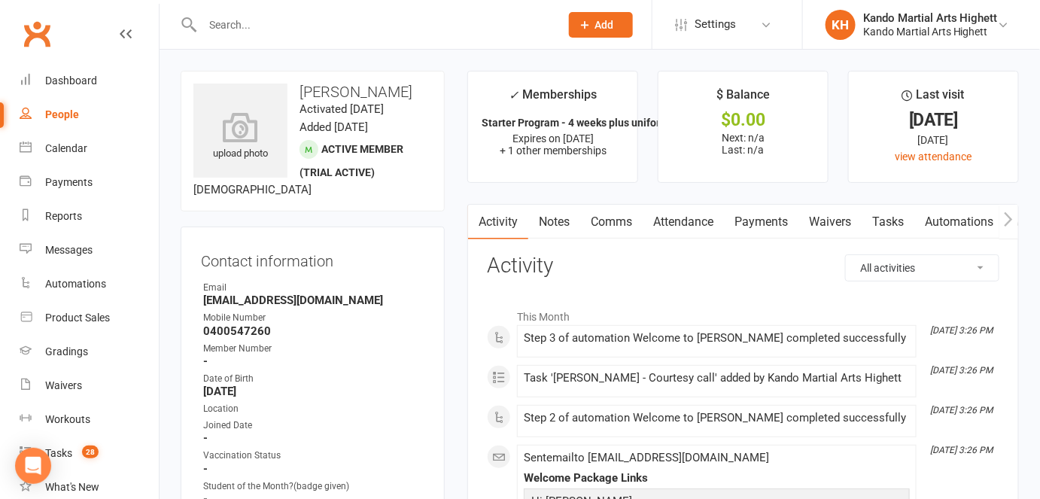
click at [300, 178] on span "Active member (trial active)" at bounding box center [352, 160] width 104 height 35
click at [355, 90] on h3 "[PERSON_NAME]" at bounding box center [312, 92] width 239 height 17
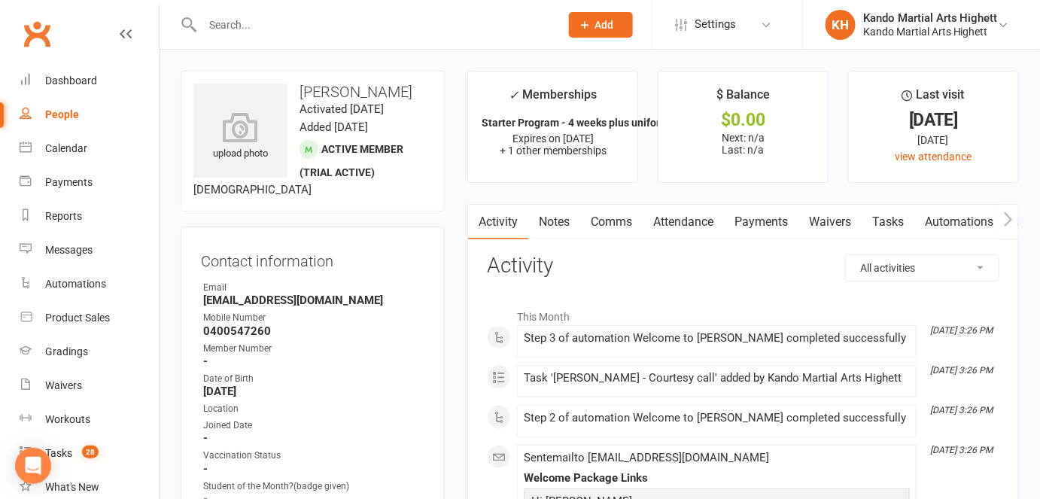
click at [392, 100] on h3 "[PERSON_NAME]" at bounding box center [312, 92] width 239 height 17
click at [393, 100] on h3 "[PERSON_NAME]" at bounding box center [312, 92] width 239 height 17
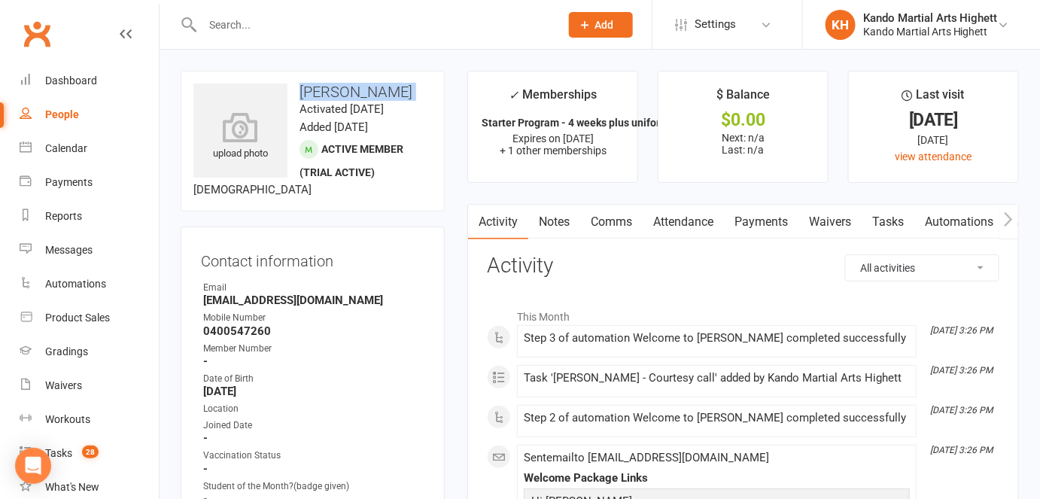
click at [393, 100] on h3 "[PERSON_NAME]" at bounding box center [312, 92] width 239 height 17
click at [435, 99] on div "upload photo Jett Cuthbertson-Chin Activated 12 August, 2025 Added 12 August, 2…" at bounding box center [313, 141] width 264 height 141
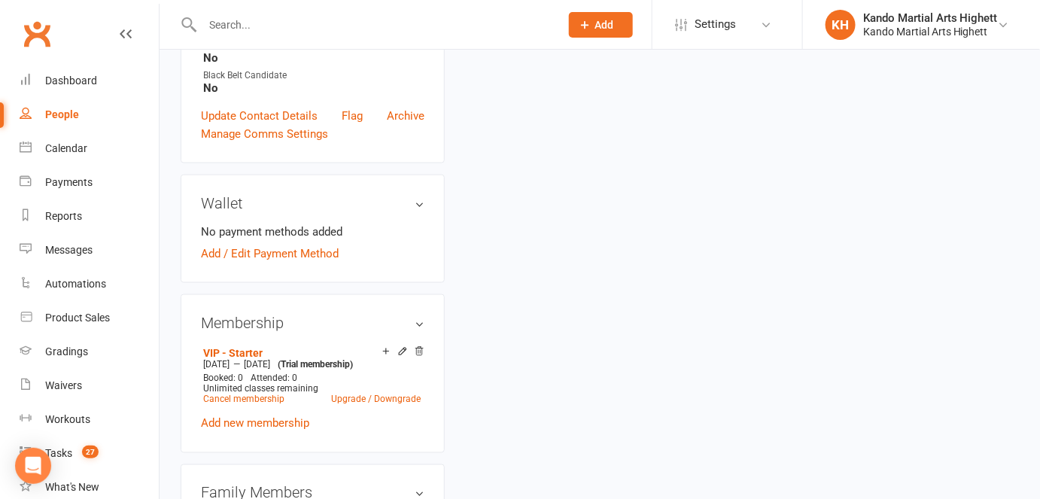
scroll to position [753, 0]
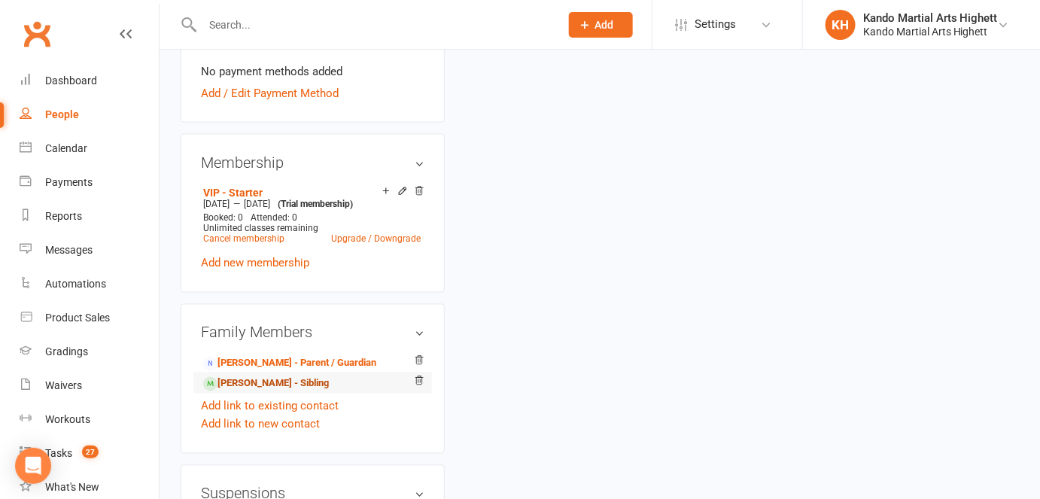
click at [287, 392] on link "Lucas Lanzani - Sibling" at bounding box center [266, 384] width 126 height 16
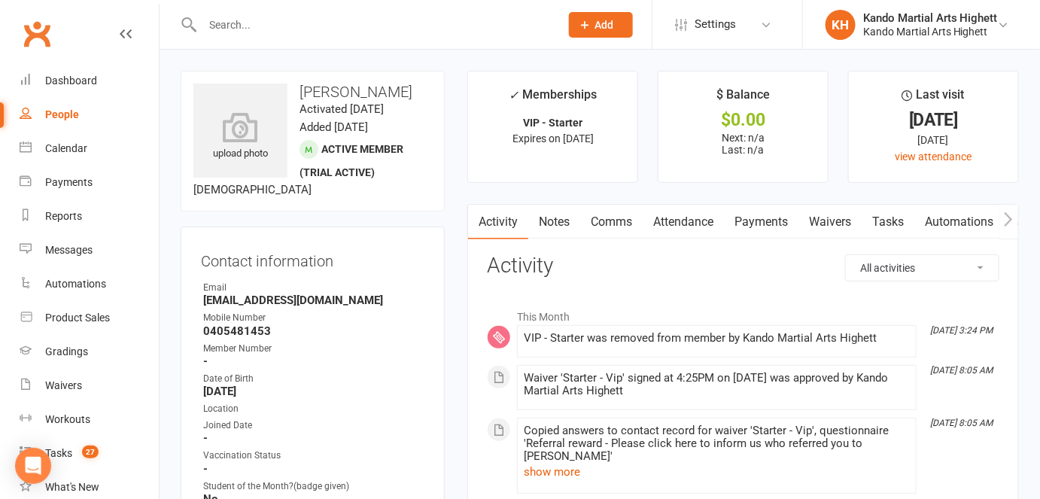
click at [671, 217] on link "Attendance" at bounding box center [683, 222] width 81 height 35
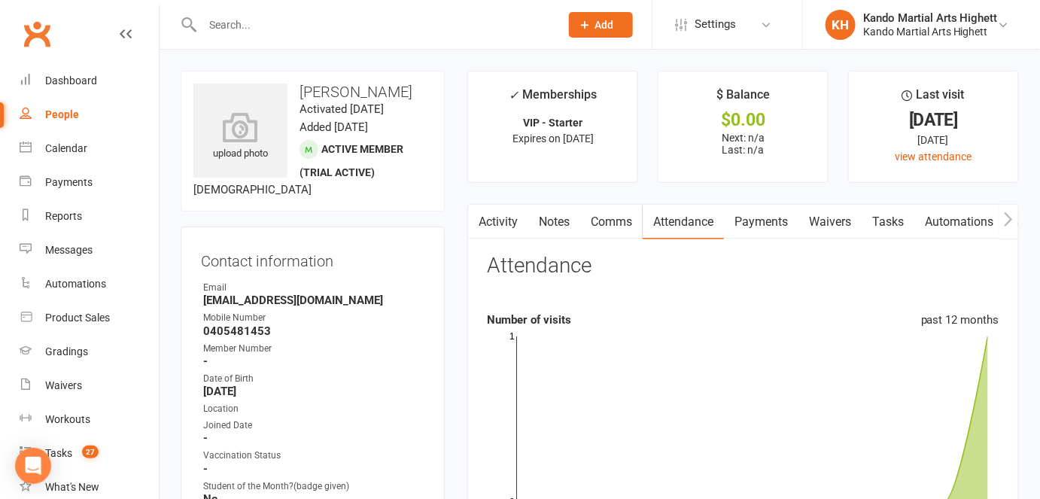
click at [524, 231] on link "Activity" at bounding box center [498, 222] width 60 height 35
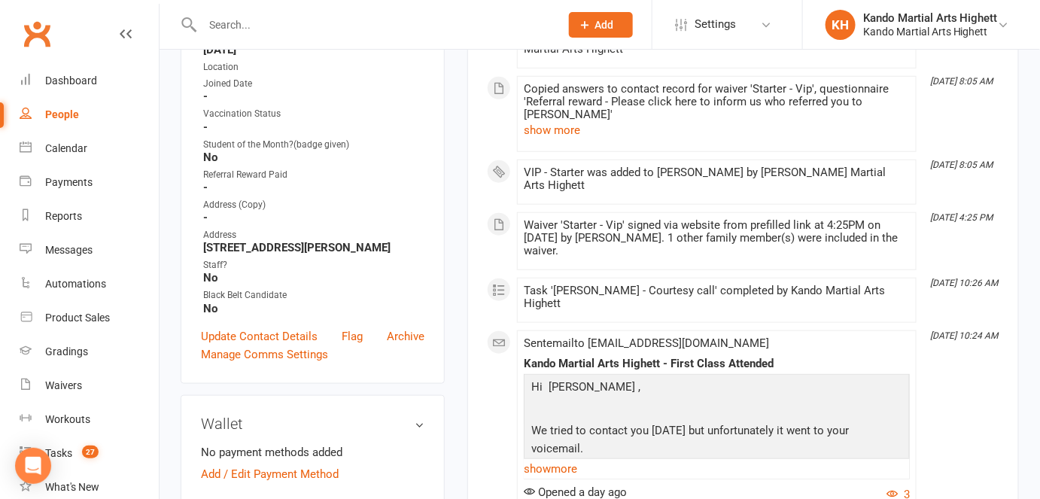
scroll to position [68, 0]
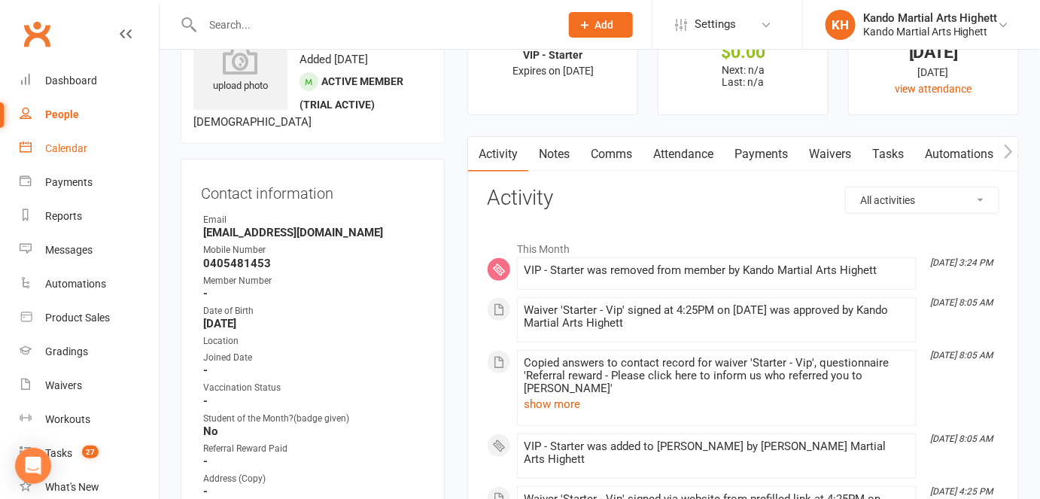
click at [84, 148] on div "Calendar" at bounding box center [66, 148] width 42 height 12
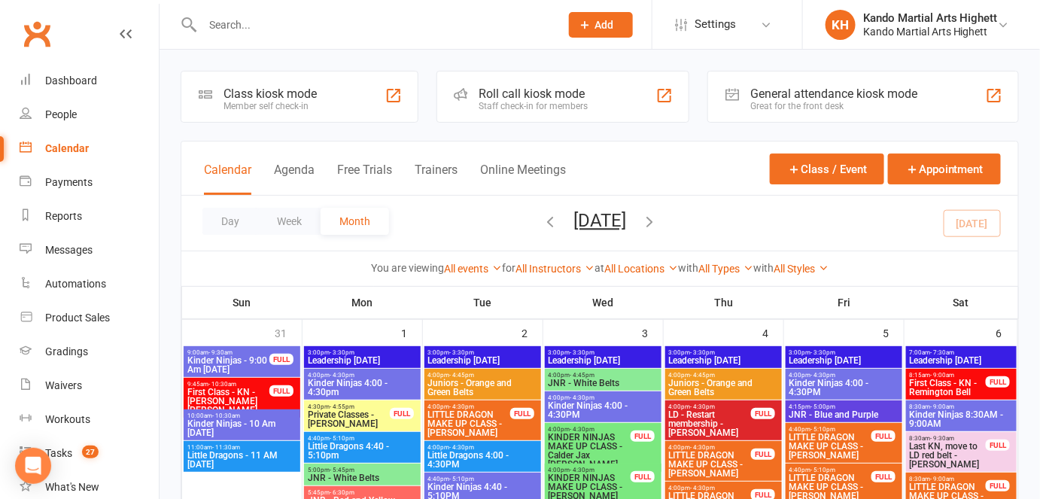
click at [586, 4] on div "Prospect Member Non-attending contact Class / event Appointment Grading event T…" at bounding box center [600, 24] width 102 height 49
click at [598, 26] on span "Add" at bounding box center [604, 25] width 19 height 12
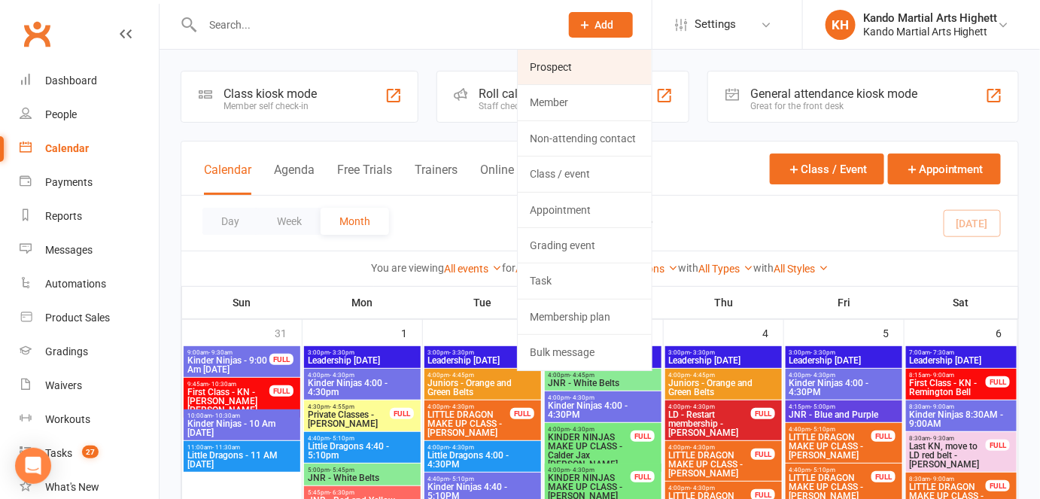
click at [586, 63] on link "Prospect" at bounding box center [585, 67] width 134 height 35
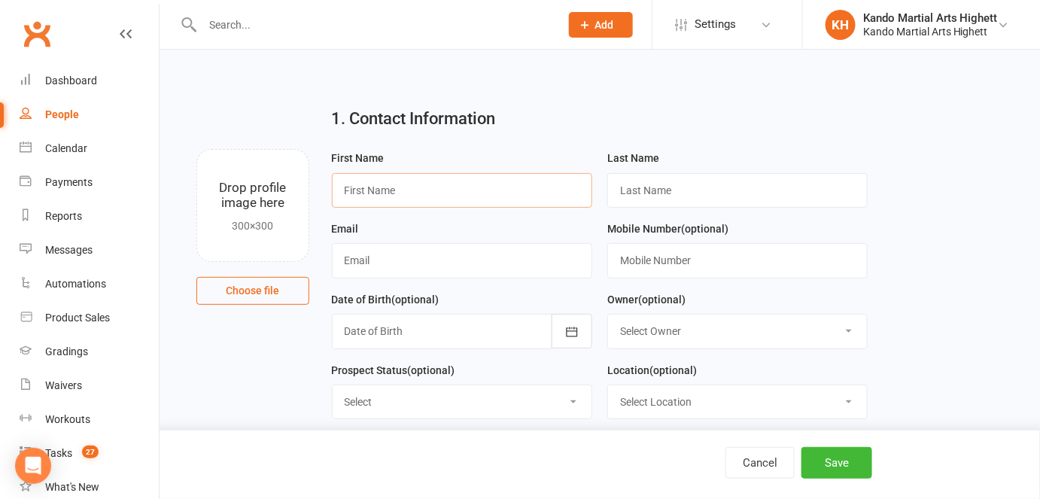
click at [540, 179] on input "text" at bounding box center [462, 190] width 260 height 35
type input "Cushla"
type input "McGuigan"
click at [499, 279] on div "Email" at bounding box center [461, 255] width 275 height 71
click at [499, 278] on input "text" at bounding box center [462, 260] width 260 height 35
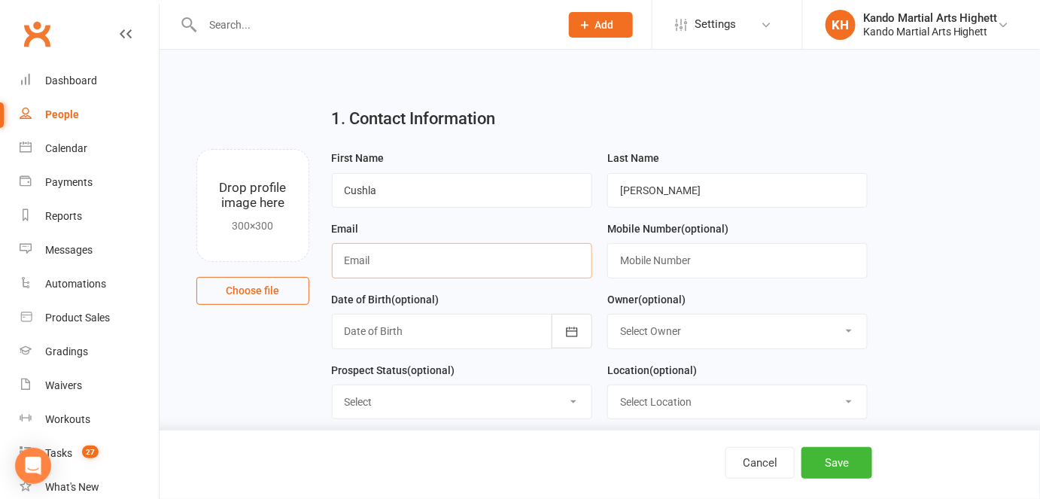
click at [468, 265] on input "text" at bounding box center [462, 260] width 260 height 35
paste input "cushla.mcguigan@hotmail.com"
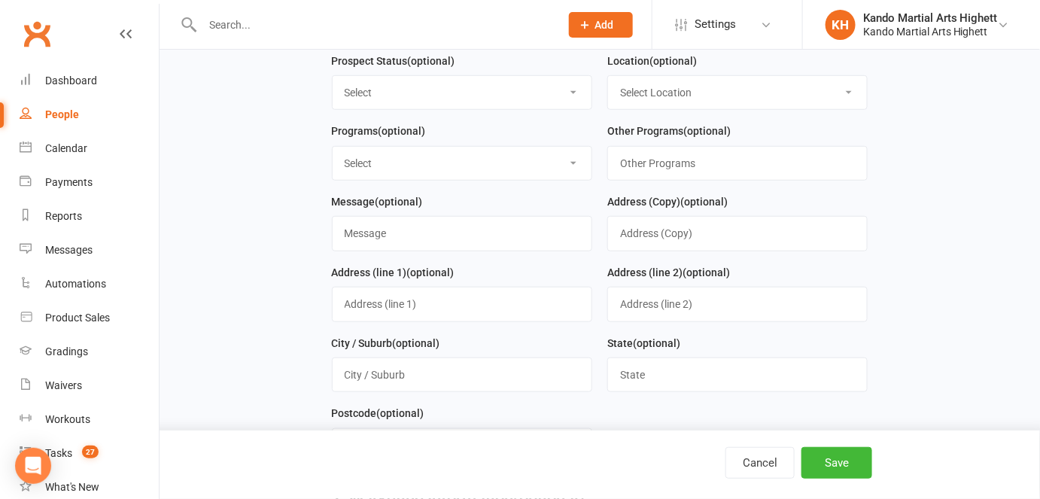
scroll to position [342, 0]
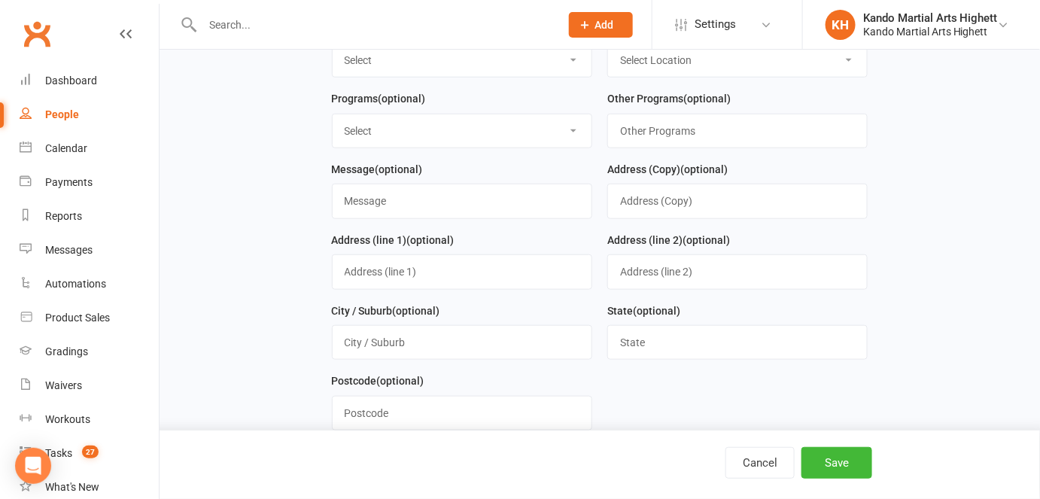
type input "cushla.mcguigan@hotmail.com"
click at [475, 126] on select "Select Kinder Ninja - 3 & 4 Years Old Little Dragon - 5 & 6 Years Old Junior - …" at bounding box center [462, 130] width 259 height 33
select select "Kinder Ninja - 3 & 4 Years Old"
click at [333, 116] on select "Select Kinder Ninja - 3 & 4 Years Old Little Dragon - 5 & 6 Years Old Junior - …" at bounding box center [462, 130] width 259 height 33
click at [838, 456] on button "Save" at bounding box center [837, 463] width 71 height 32
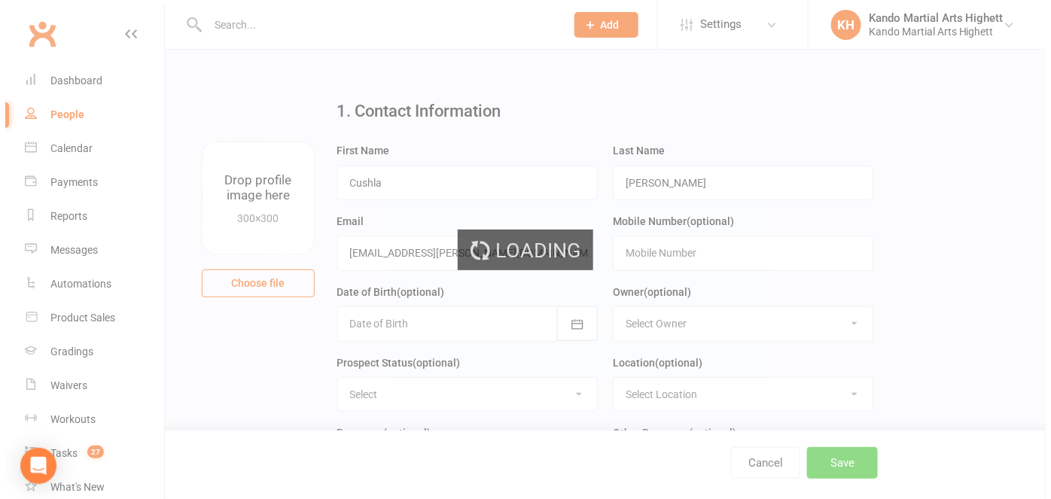
scroll to position [0, 0]
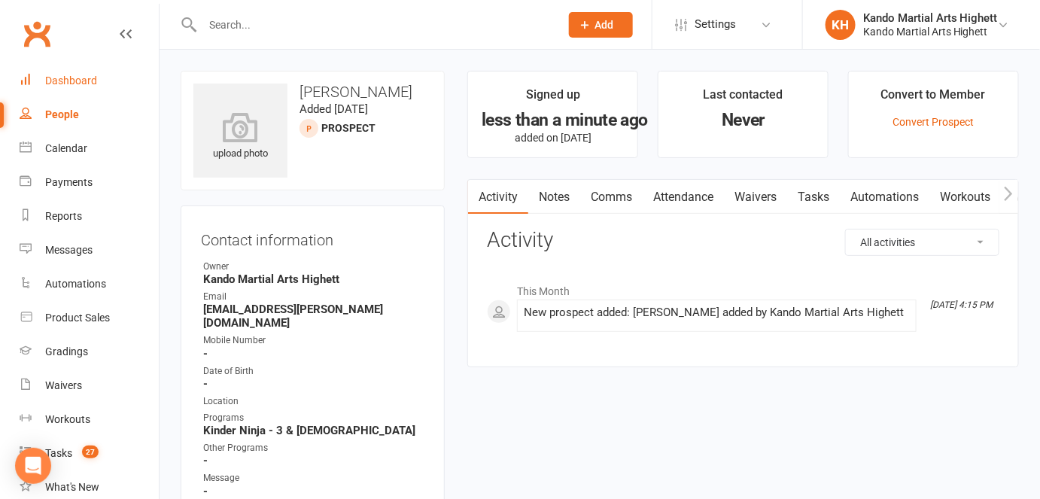
click at [53, 84] on div "Dashboard" at bounding box center [71, 81] width 52 height 12
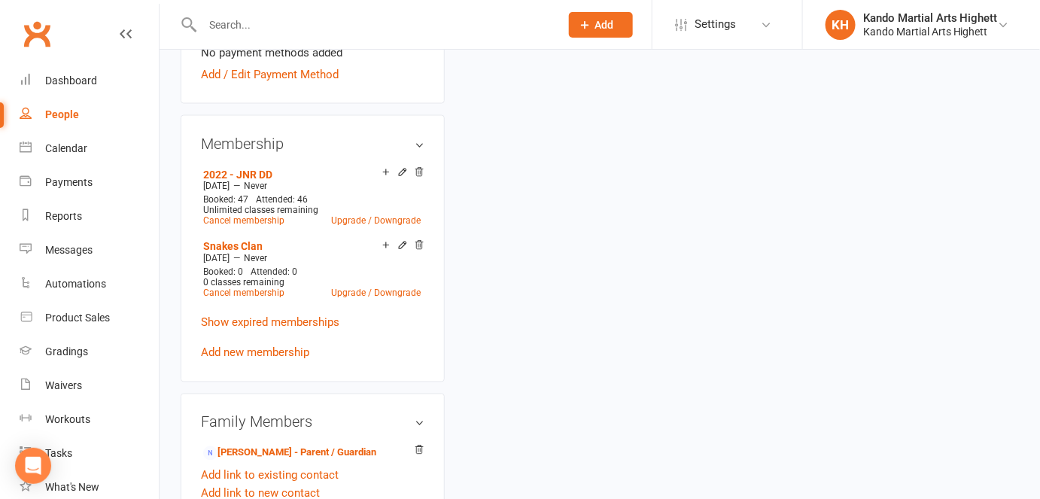
scroll to position [957, 0]
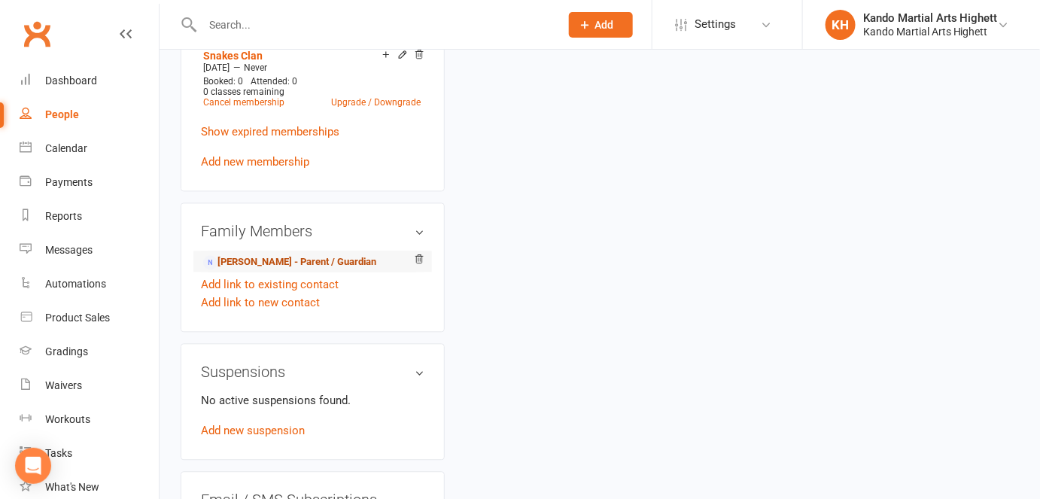
click at [308, 263] on link "[PERSON_NAME] - Parent / Guardian" at bounding box center [289, 262] width 173 height 16
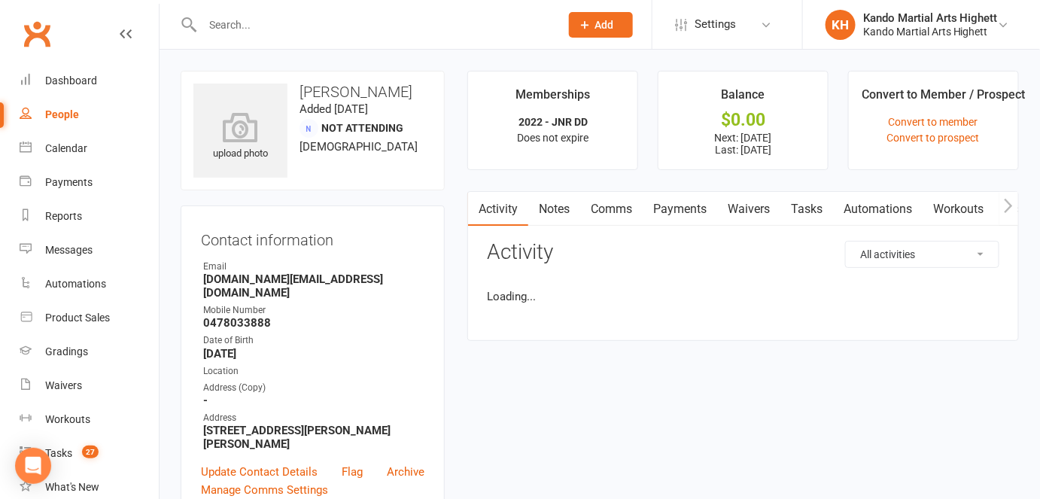
click at [567, 211] on link "Notes" at bounding box center [554, 209] width 52 height 35
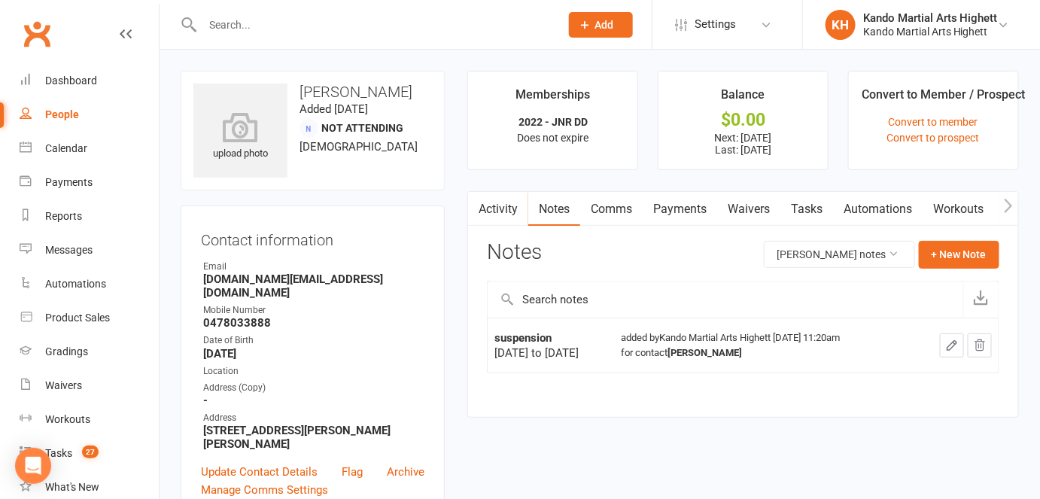
click at [632, 210] on link "Comms" at bounding box center [611, 209] width 62 height 35
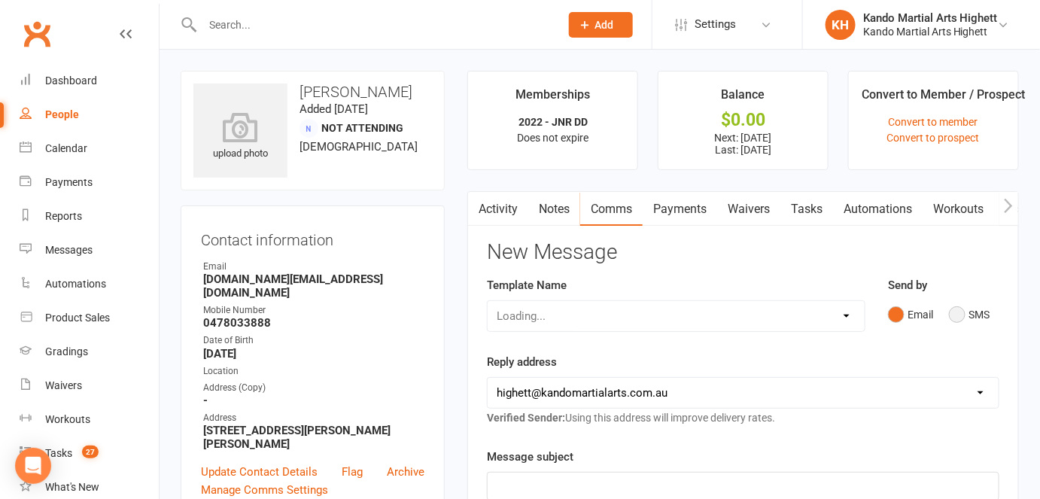
click at [953, 316] on button "SMS" at bounding box center [969, 314] width 41 height 29
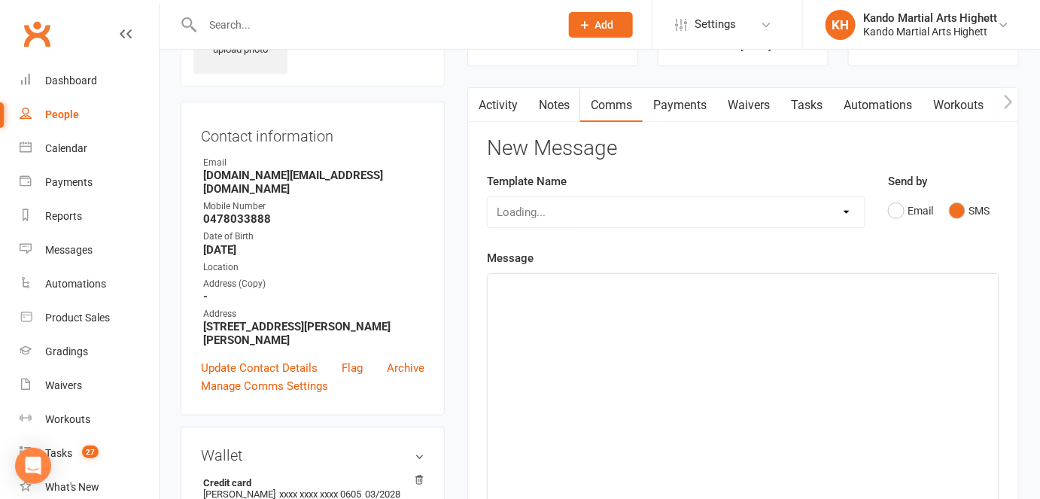
scroll to position [273, 0]
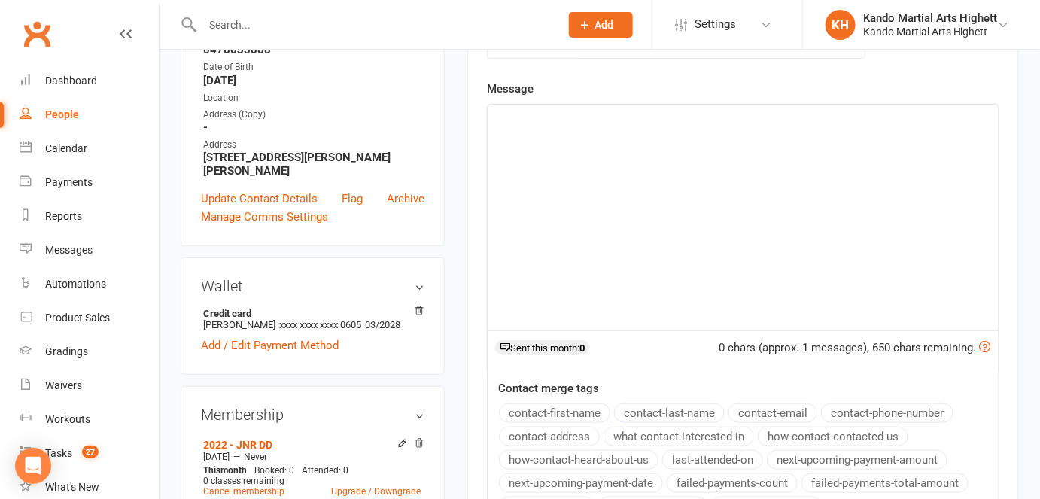
click at [604, 165] on div "﻿" at bounding box center [743, 218] width 511 height 226
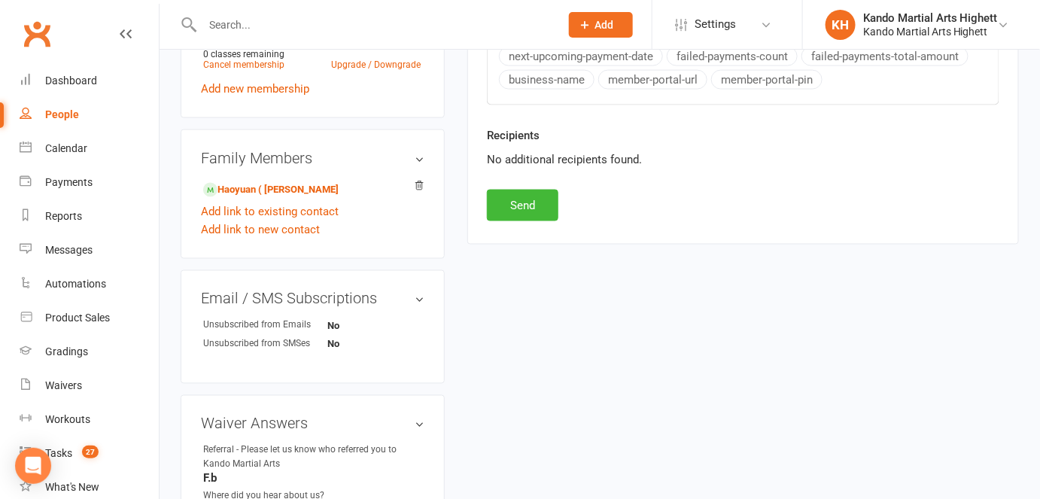
scroll to position [842, 0]
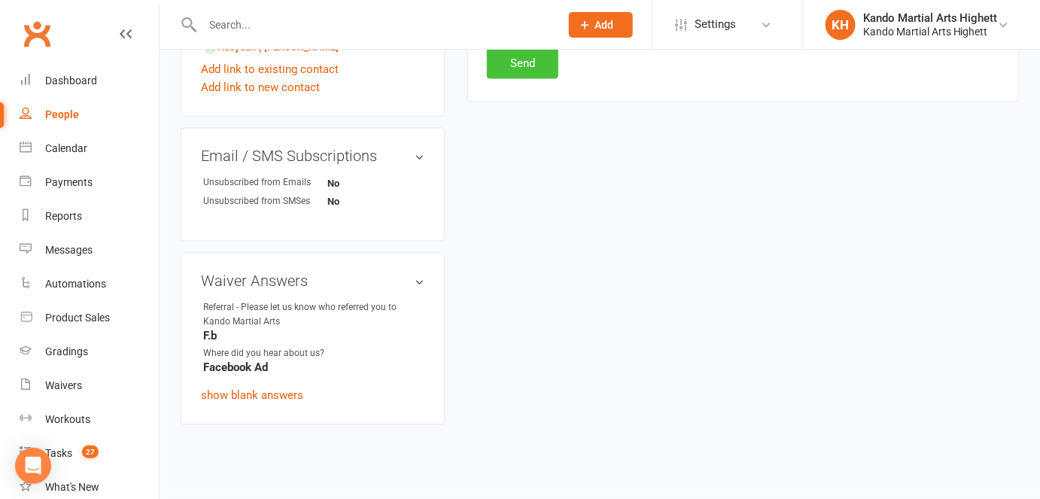
click at [534, 68] on button "Send" at bounding box center [522, 63] width 71 height 32
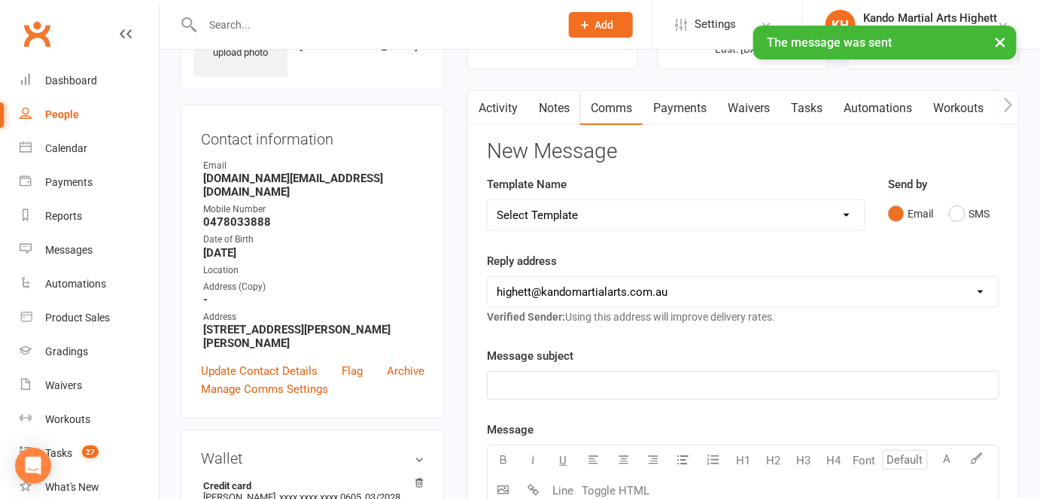
scroll to position [0, 0]
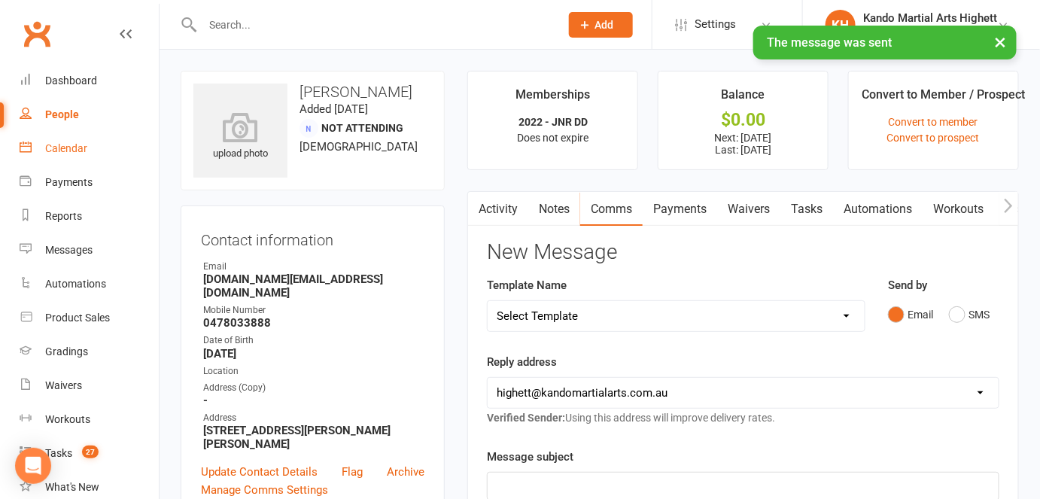
click at [44, 148] on link "Calendar" at bounding box center [89, 149] width 139 height 34
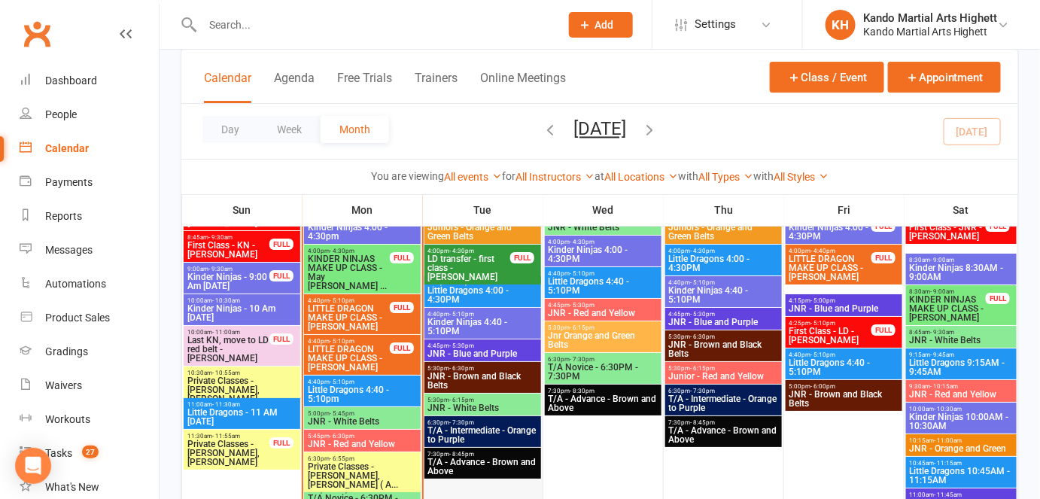
scroll to position [1756, 0]
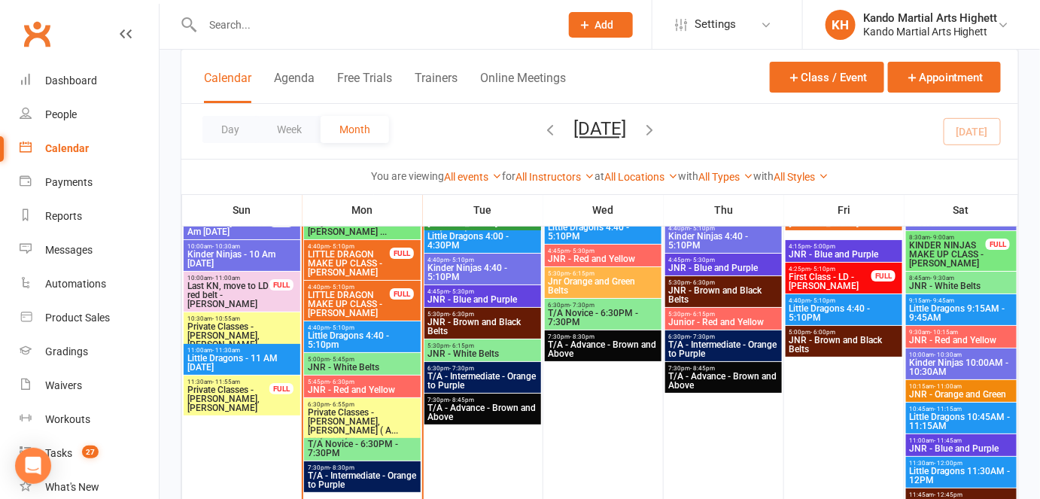
click at [239, 28] on input "text" at bounding box center [373, 24] width 351 height 21
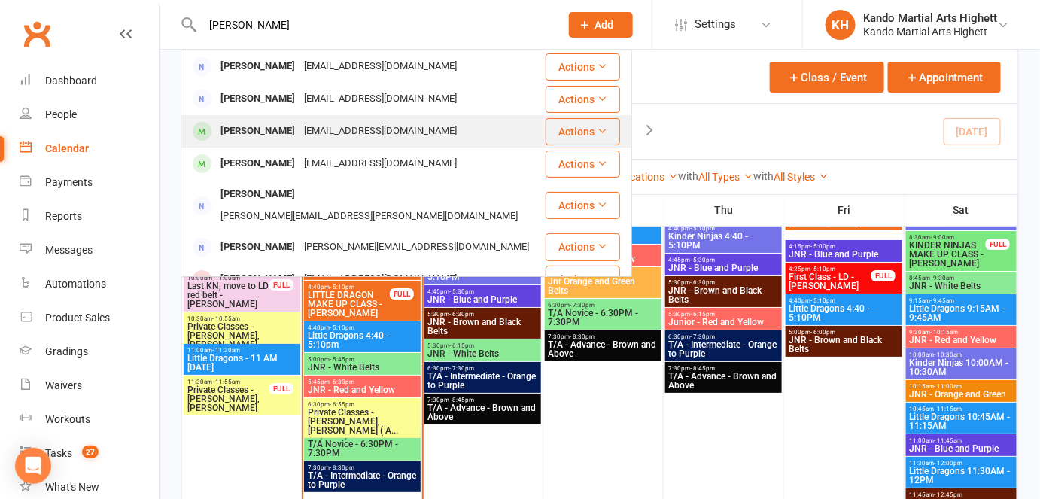
type input "[PERSON_NAME]"
click at [355, 137] on div "[EMAIL_ADDRESS][DOMAIN_NAME]" at bounding box center [381, 131] width 162 height 22
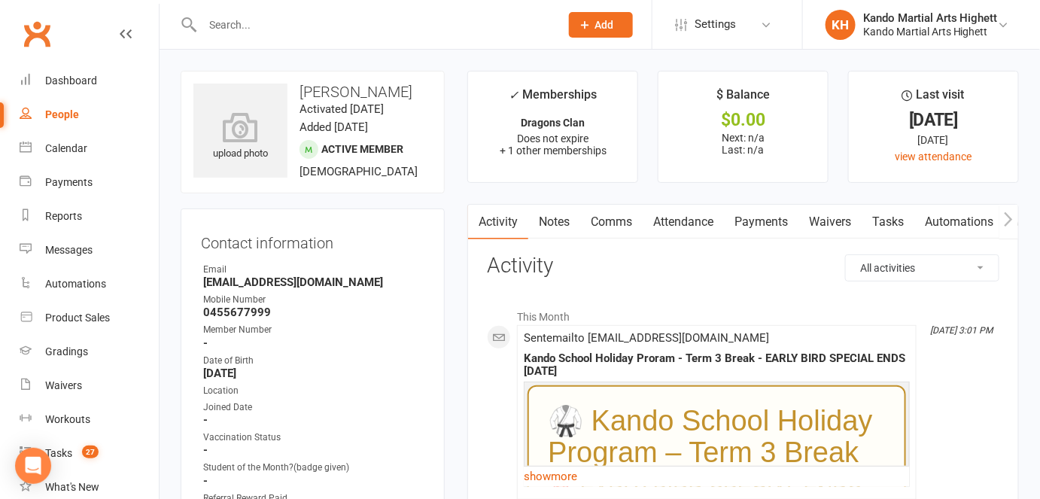
click at [562, 225] on link "Notes" at bounding box center [554, 222] width 52 height 35
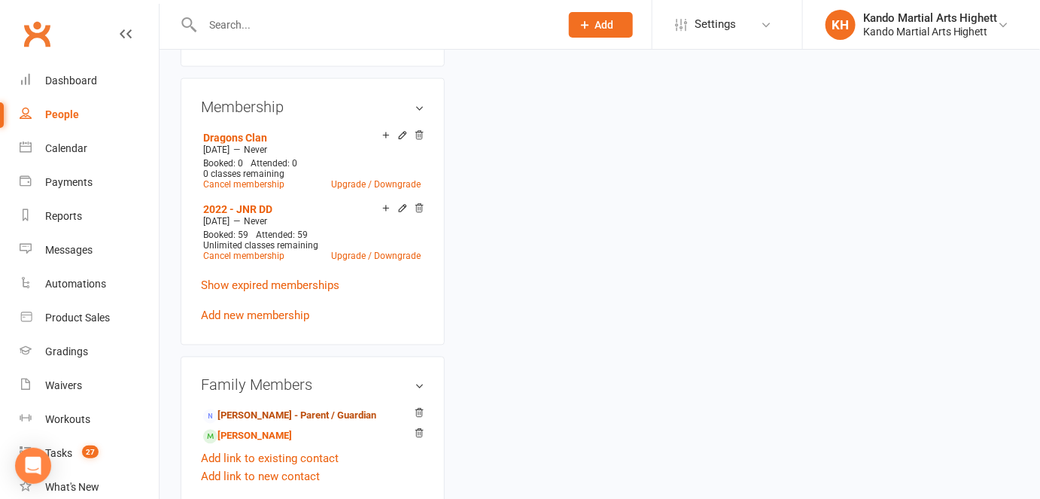
scroll to position [820, 0]
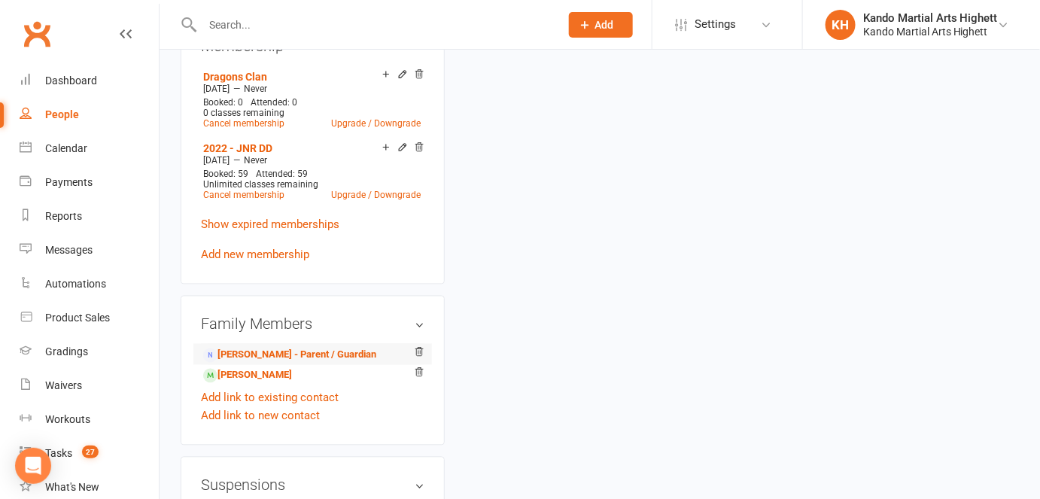
click at [312, 345] on li "[PERSON_NAME] - Parent / Guardian" at bounding box center [313, 354] width 224 height 21
click at [314, 364] on li "[PERSON_NAME]" at bounding box center [313, 374] width 224 height 21
click at [319, 354] on link "[PERSON_NAME] - Parent / Guardian" at bounding box center [289, 356] width 173 height 16
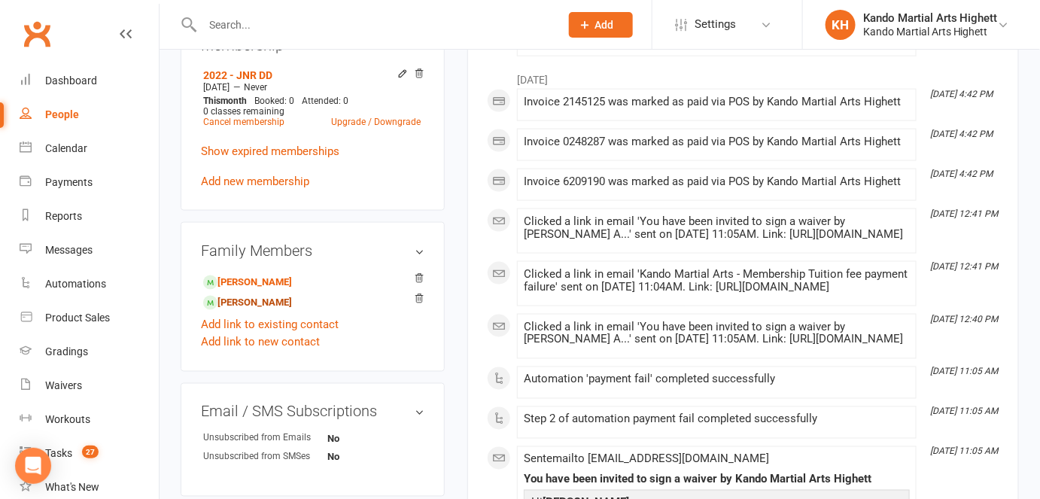
scroll to position [547, 0]
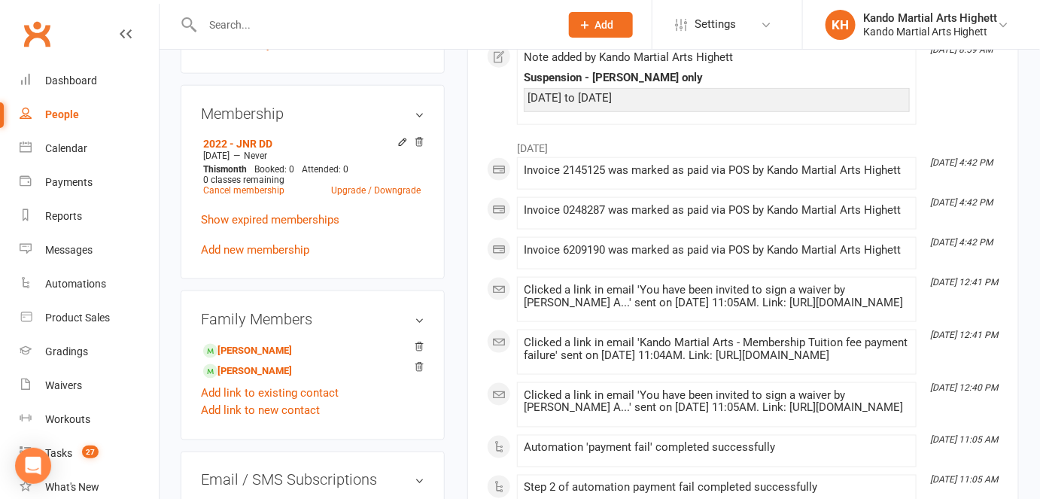
click at [257, 25] on input "text" at bounding box center [373, 24] width 351 height 21
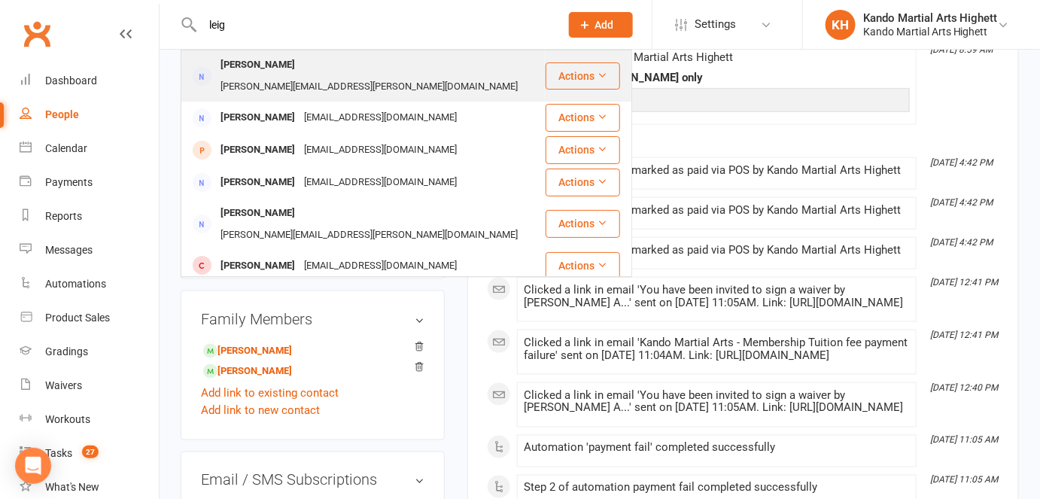
type input "leig"
click at [290, 71] on div "[PERSON_NAME]" at bounding box center [258, 65] width 84 height 22
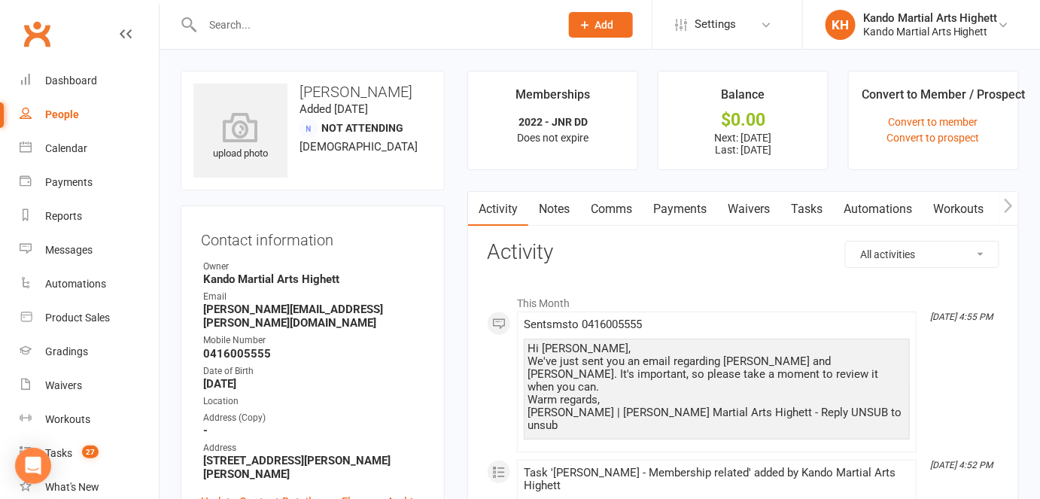
click at [808, 211] on link "Tasks" at bounding box center [806, 209] width 53 height 35
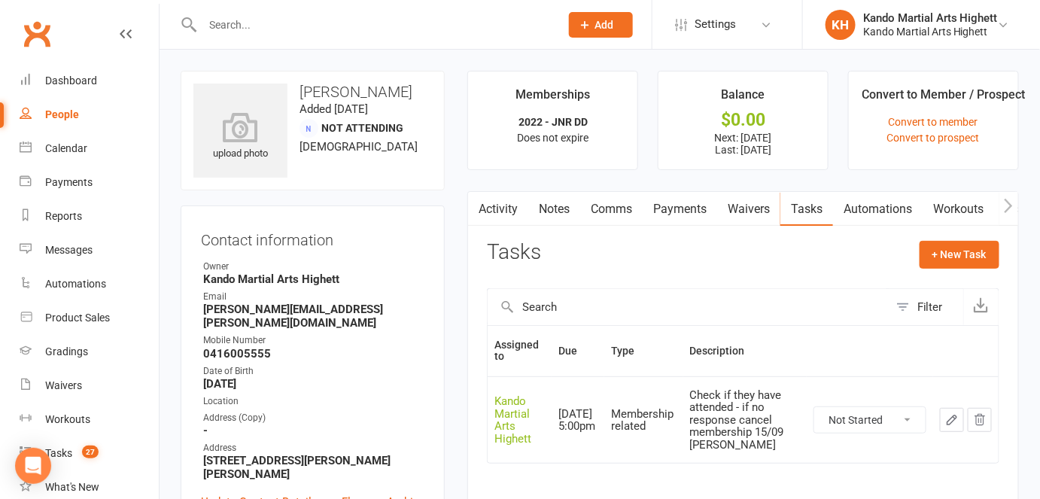
click at [903, 421] on select "Not Started In Progress Waiting Complete" at bounding box center [869, 420] width 111 height 26
click at [814, 407] on select "Not Started In Progress Waiting Complete" at bounding box center [869, 420] width 111 height 26
select select "unstarted"
click at [503, 215] on link "Activity" at bounding box center [498, 209] width 60 height 35
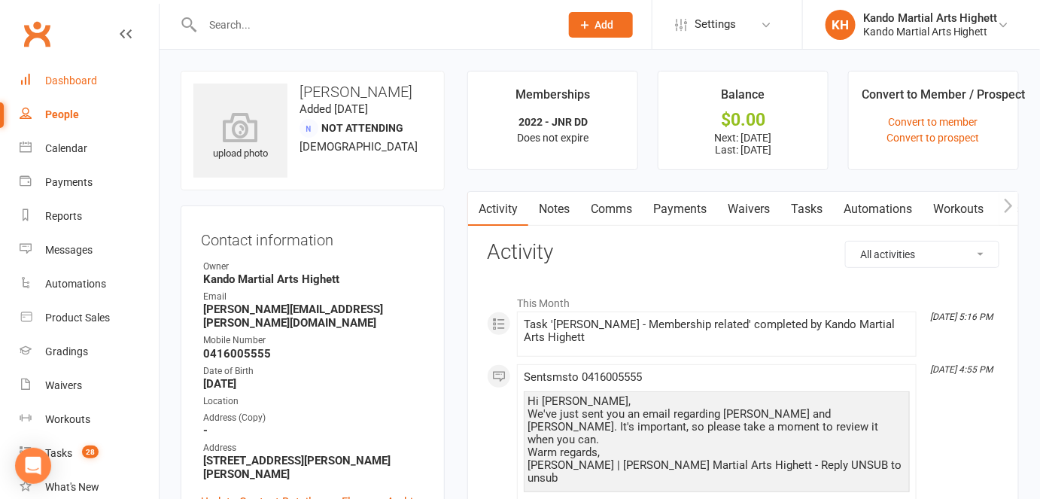
click at [68, 93] on link "Dashboard" at bounding box center [89, 81] width 139 height 34
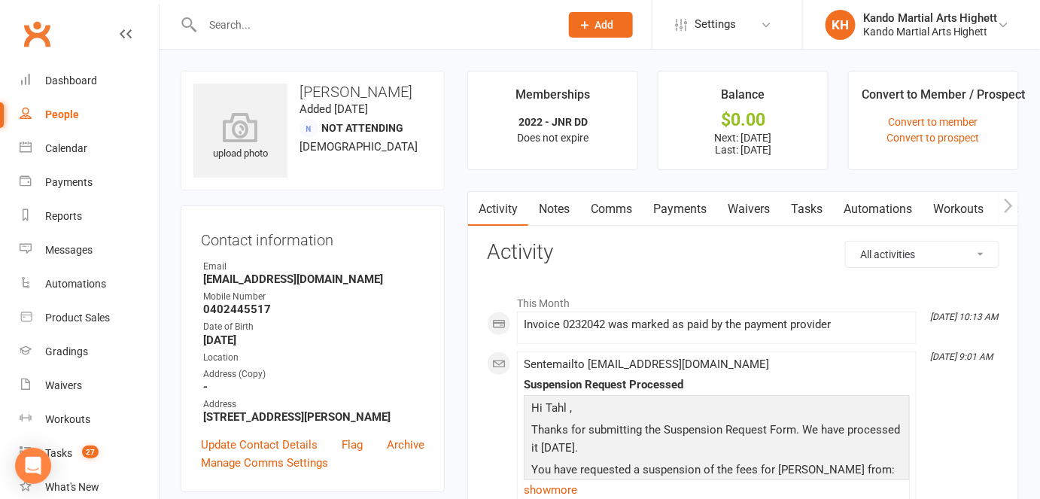
click at [678, 209] on link "Payments" at bounding box center [680, 209] width 75 height 35
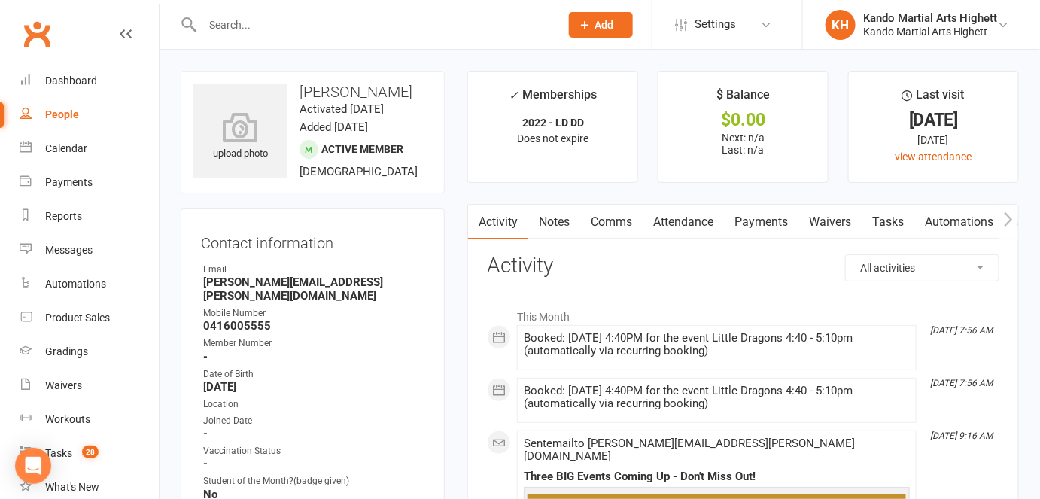
click at [278, 281] on strong "[PERSON_NAME][EMAIL_ADDRESS][PERSON_NAME][DOMAIN_NAME]" at bounding box center [313, 288] width 221 height 27
copy render-form-field "[PERSON_NAME][EMAIL_ADDRESS][PERSON_NAME][DOMAIN_NAME]"
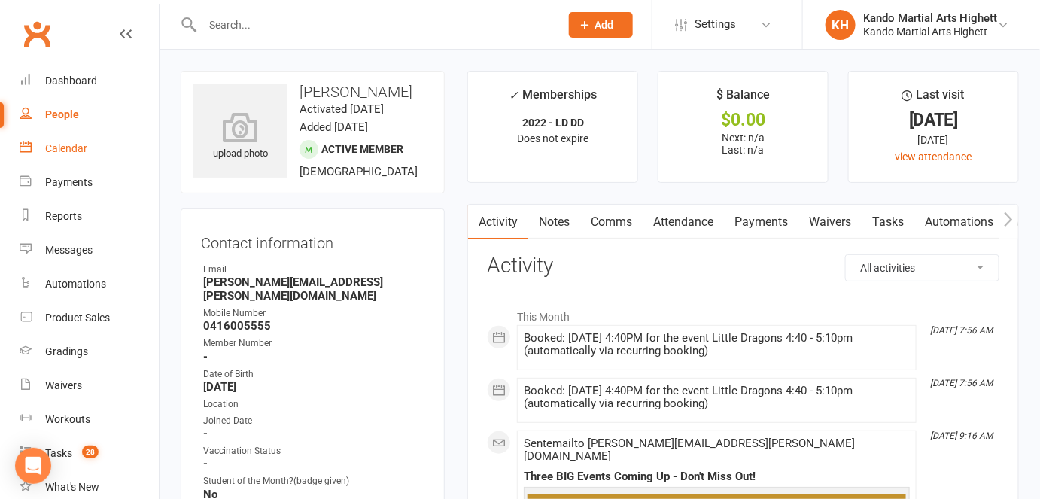
click at [66, 148] on div "Calendar" at bounding box center [66, 148] width 42 height 12
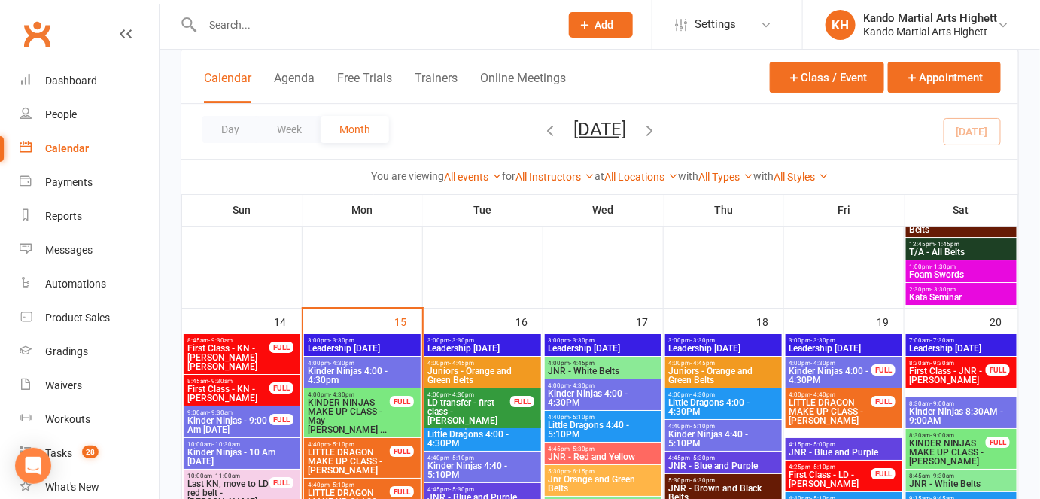
scroll to position [1573, 0]
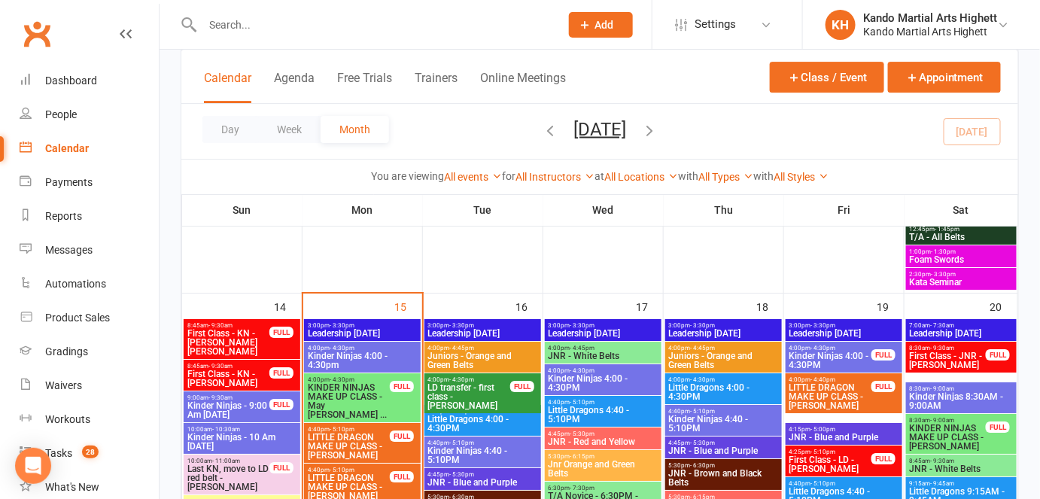
click at [373, 15] on input "text" at bounding box center [373, 24] width 351 height 21
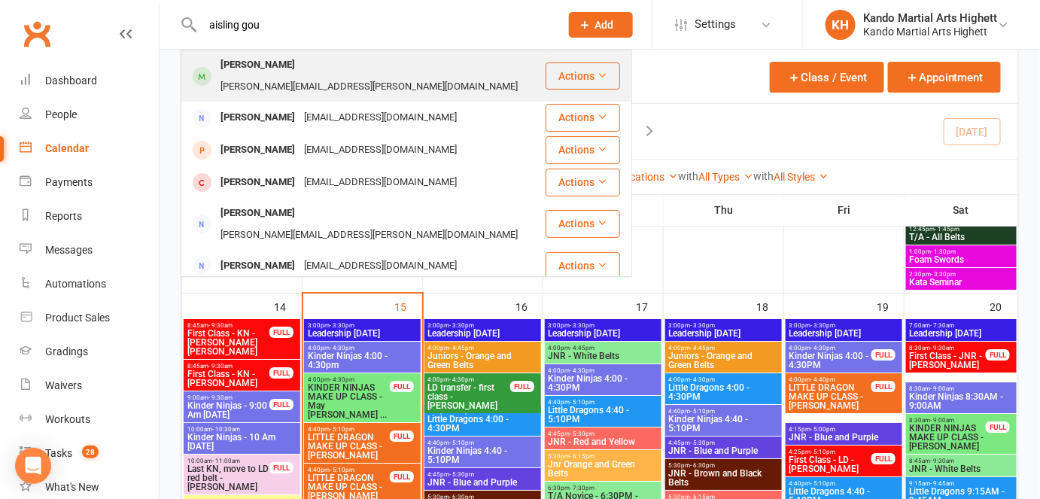
type input "aisling gou"
click at [401, 76] on div "[PERSON_NAME][EMAIL_ADDRESS][PERSON_NAME][DOMAIN_NAME]" at bounding box center [369, 87] width 306 height 22
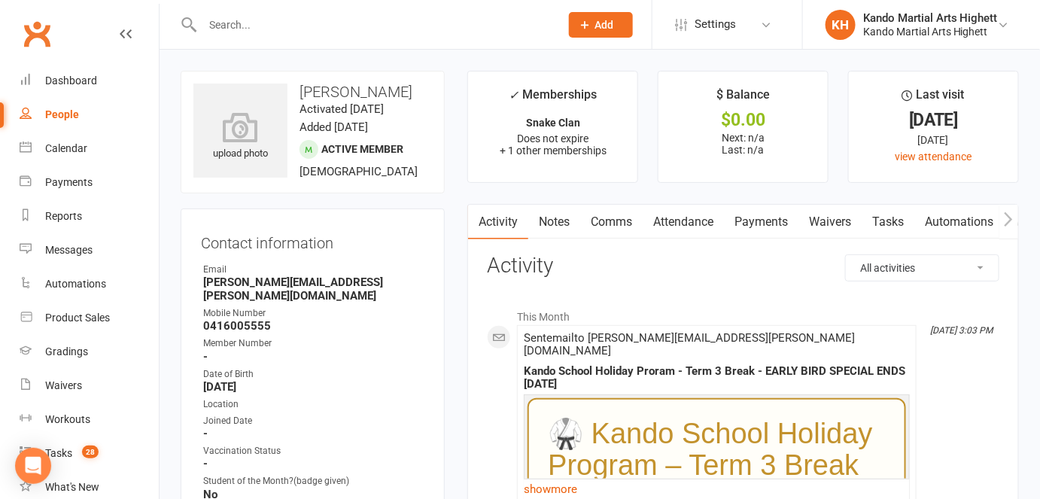
click at [665, 209] on link "Attendance" at bounding box center [683, 222] width 81 height 35
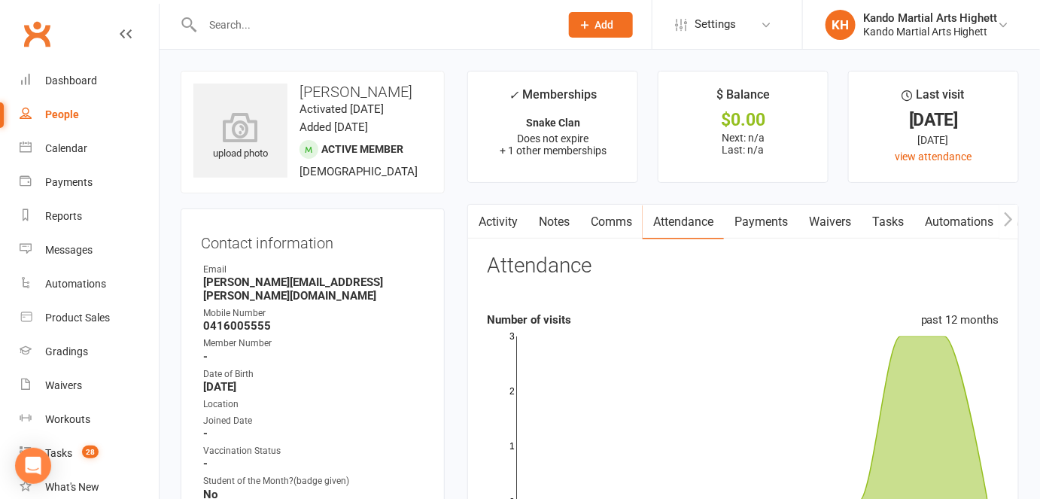
click at [605, 228] on link "Comms" at bounding box center [611, 222] width 62 height 35
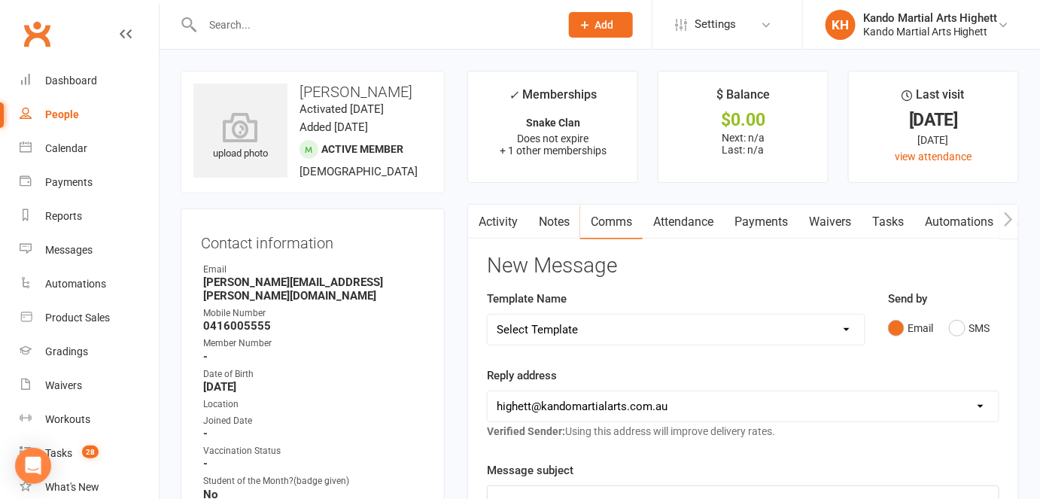
click at [656, 321] on select "Select Template [Email] 2_Booking Confirmation Required [Email] 3_Booking Confi…" at bounding box center [676, 330] width 377 height 30
select select "23"
click at [488, 315] on select "Select Template [Email] 2_Booking Confirmation Required [Email] 3_Booking Confi…" at bounding box center [676, 330] width 377 height 30
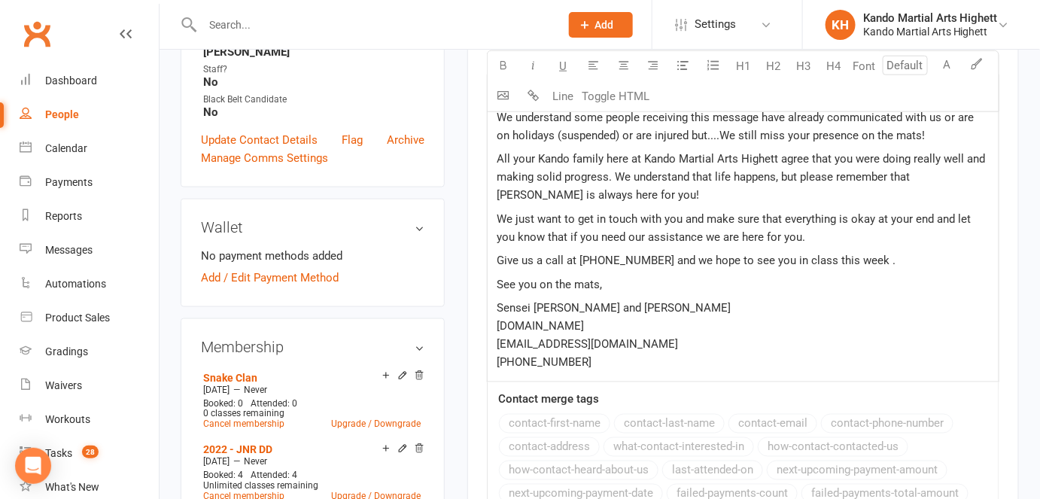
scroll to position [547, 0]
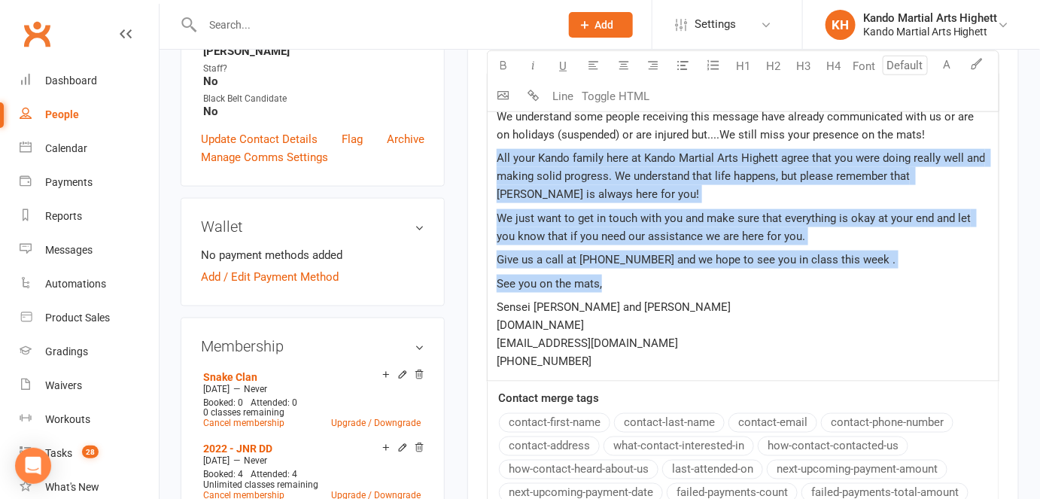
drag, startPoint x: 497, startPoint y: 150, endPoint x: 719, endPoint y: 279, distance: 257.0
click at [719, 279] on div "Dear ﻿ {contact-first-name} , We understand some people receiving this message …" at bounding box center [743, 227] width 511 height 307
copy div "All your Kando family here at Kando Martial Arts Highett agree that you were do…"
click at [719, 279] on p "See you on the mats," at bounding box center [743, 284] width 493 height 18
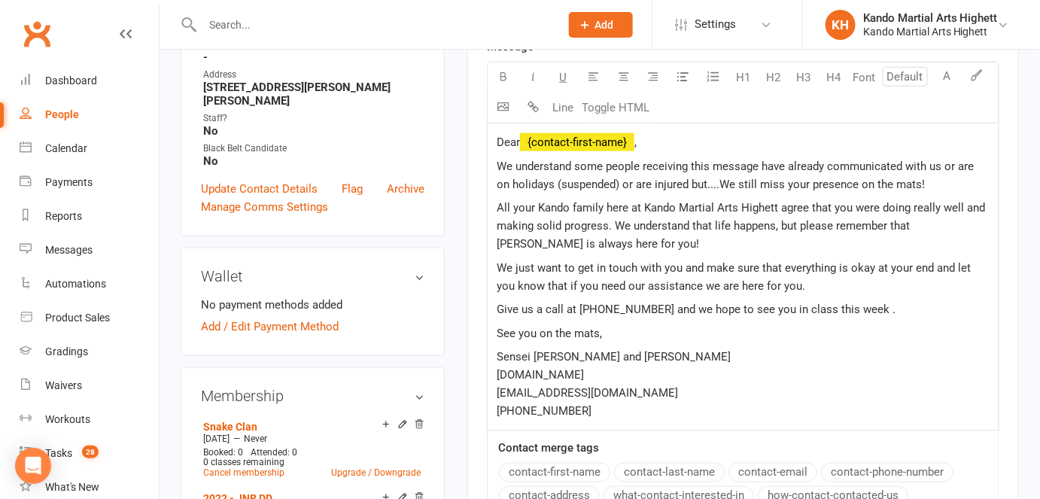
scroll to position [0, 0]
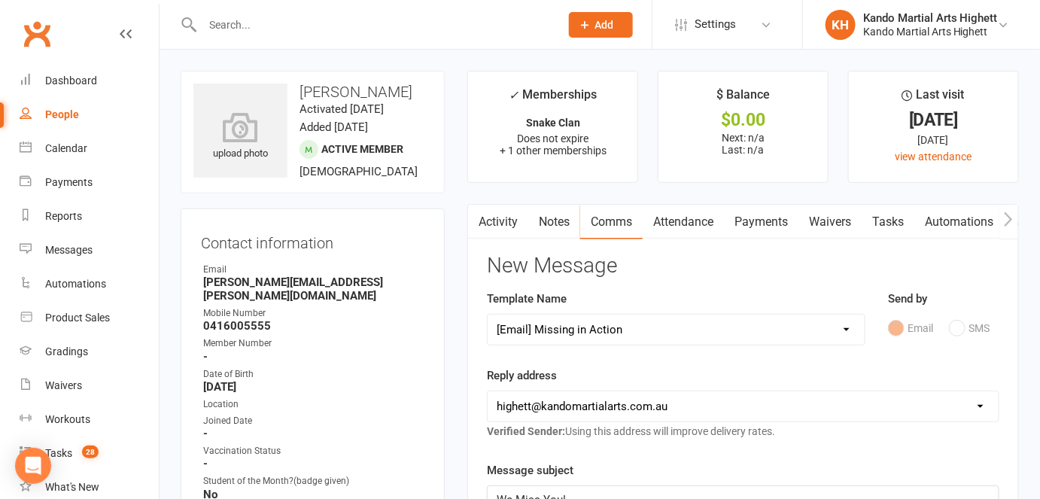
click at [511, 205] on link "Activity" at bounding box center [498, 222] width 60 height 35
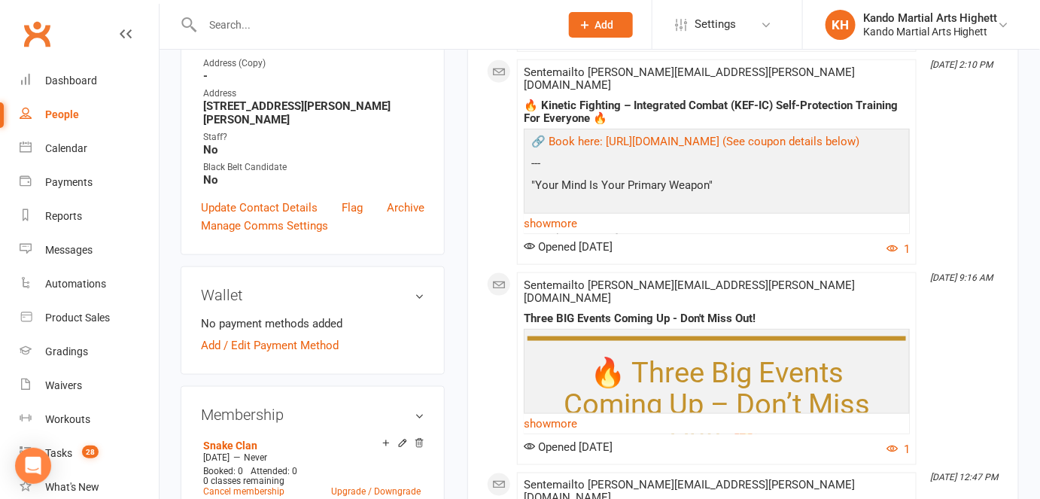
scroll to position [820, 0]
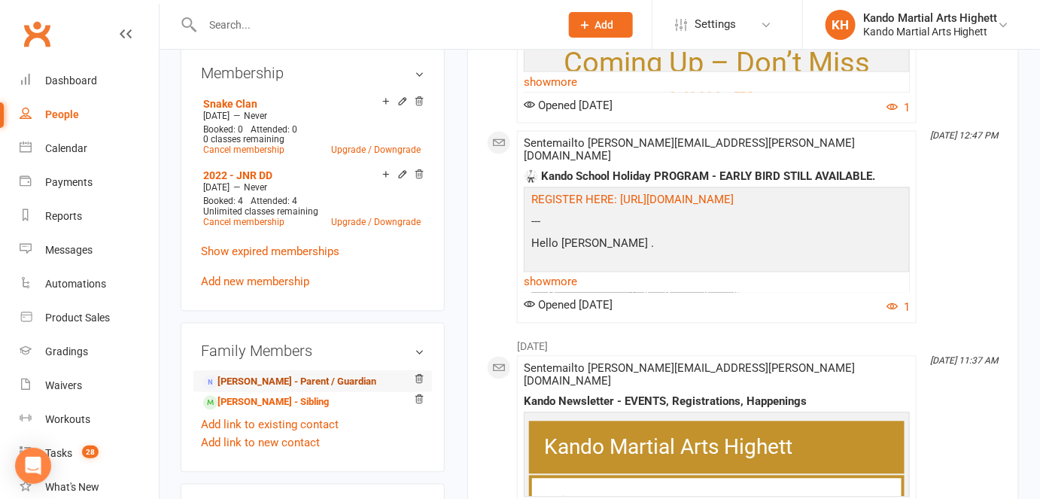
click at [289, 375] on link "[PERSON_NAME] - Parent / Guardian" at bounding box center [289, 383] width 173 height 16
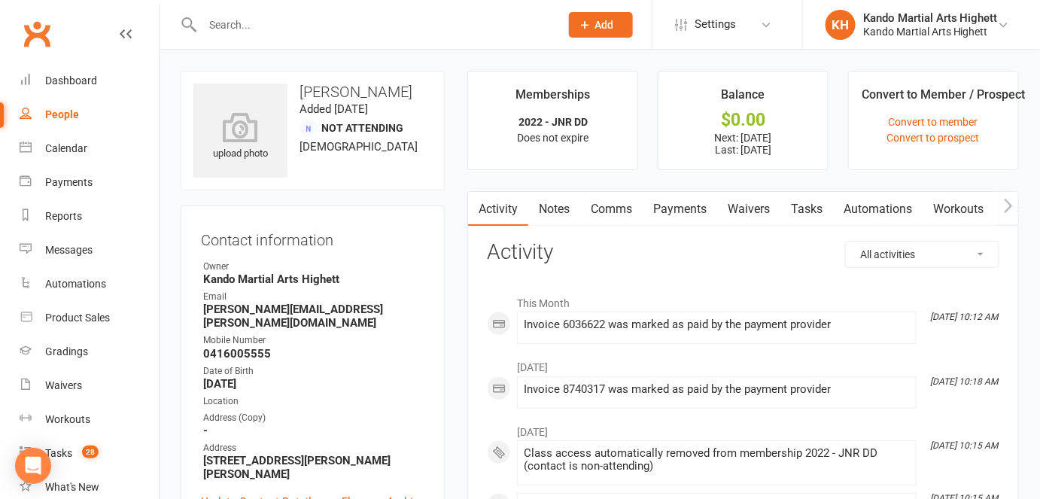
click at [808, 208] on link "Tasks" at bounding box center [806, 209] width 53 height 35
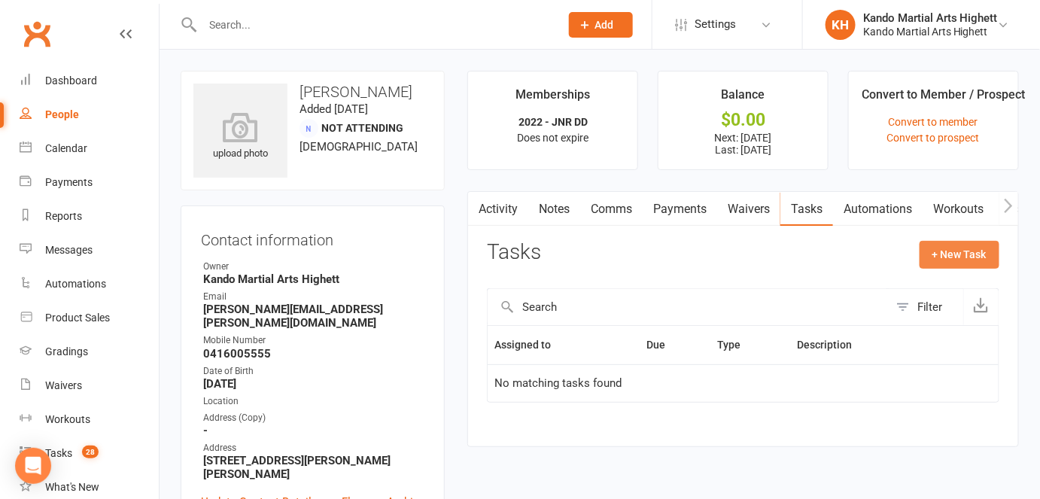
click at [964, 247] on button "+ New Task" at bounding box center [960, 254] width 80 height 27
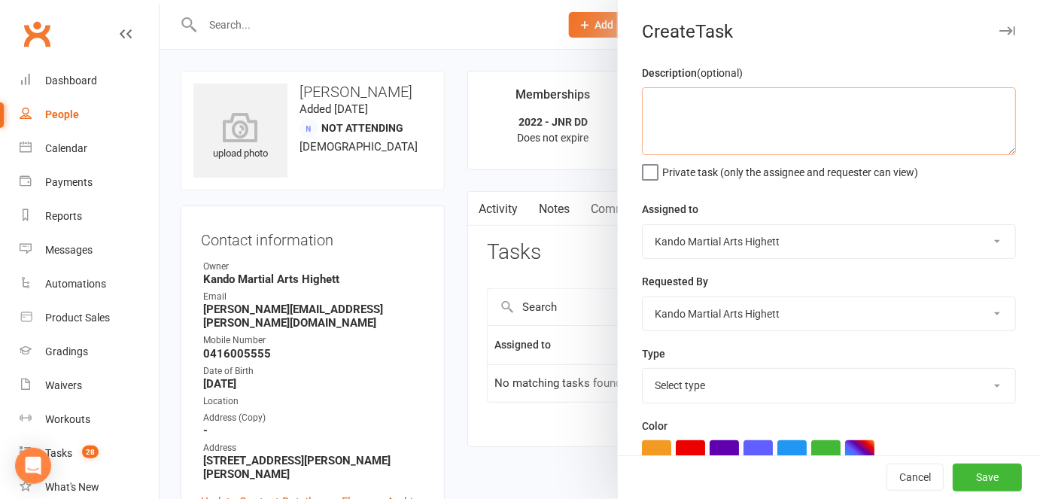
click at [700, 108] on textarea at bounding box center [829, 121] width 374 height 68
type textarea "Check if they have attended - if no response cancel membership 15/09 [PERSON_NA…"
drag, startPoint x: 720, startPoint y: 360, endPoint x: 719, endPoint y: 385, distance: 24.1
click at [720, 365] on div "Type Select type Admin Cancellation Class transfer Courtesy call Create welcome…" at bounding box center [829, 374] width 374 height 59
click at [719, 385] on select "Select type Admin Cancellation Class transfer Courtesy call Create welcome card…" at bounding box center [829, 385] width 373 height 33
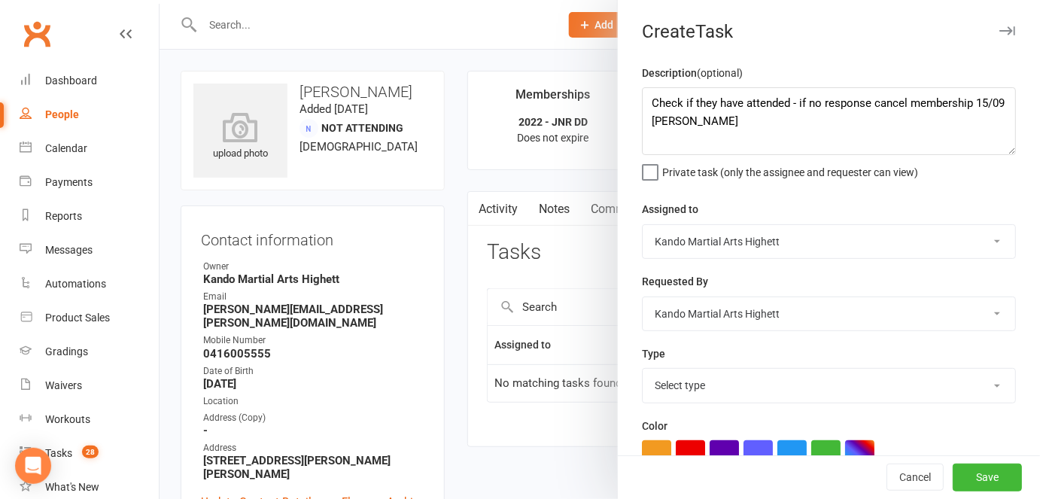
select select "14680"
click at [643, 371] on select "Select type Admin Cancellation Class transfer Courtesy call Create welcome card…" at bounding box center [829, 385] width 373 height 33
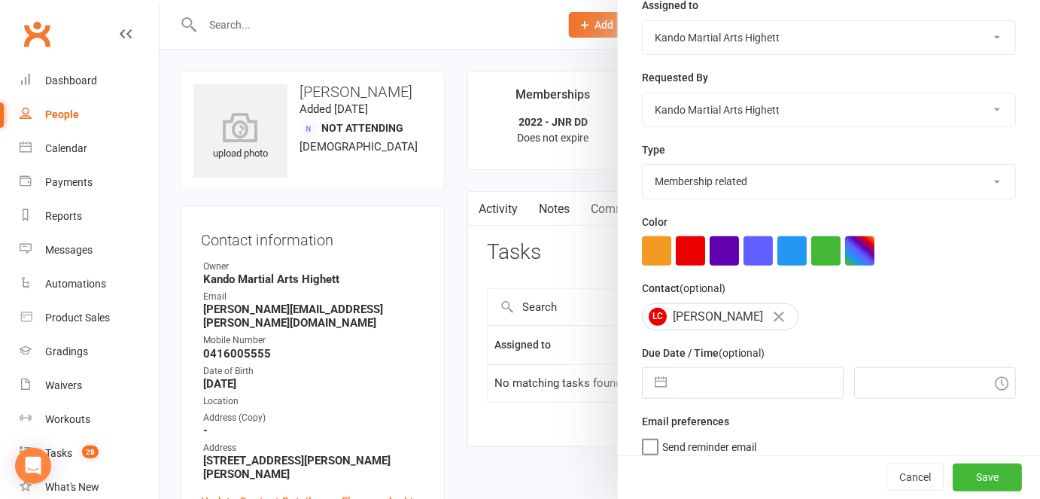
scroll to position [220, 0]
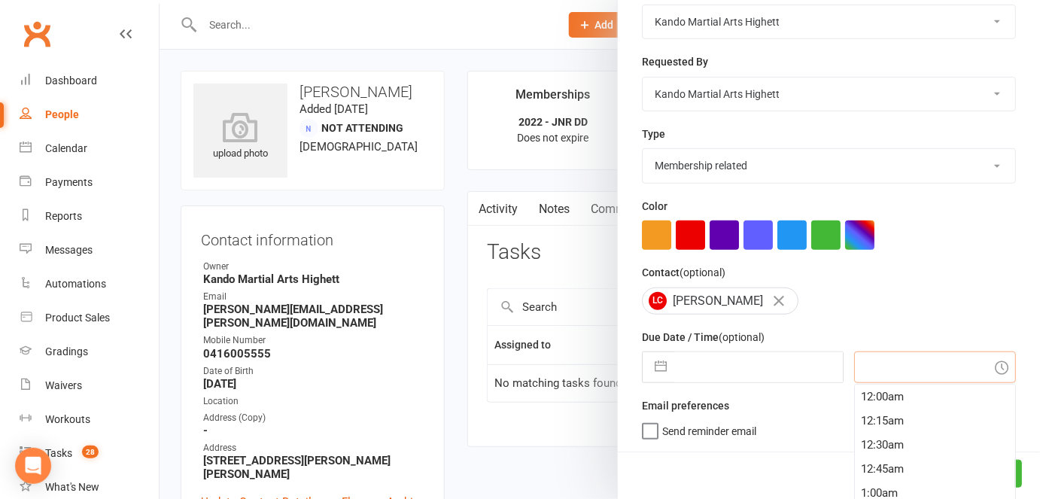
click at [854, 378] on input "text" at bounding box center [935, 367] width 162 height 32
click at [664, 379] on button "button" at bounding box center [660, 367] width 27 height 30
select select "7"
select select "2025"
select select "8"
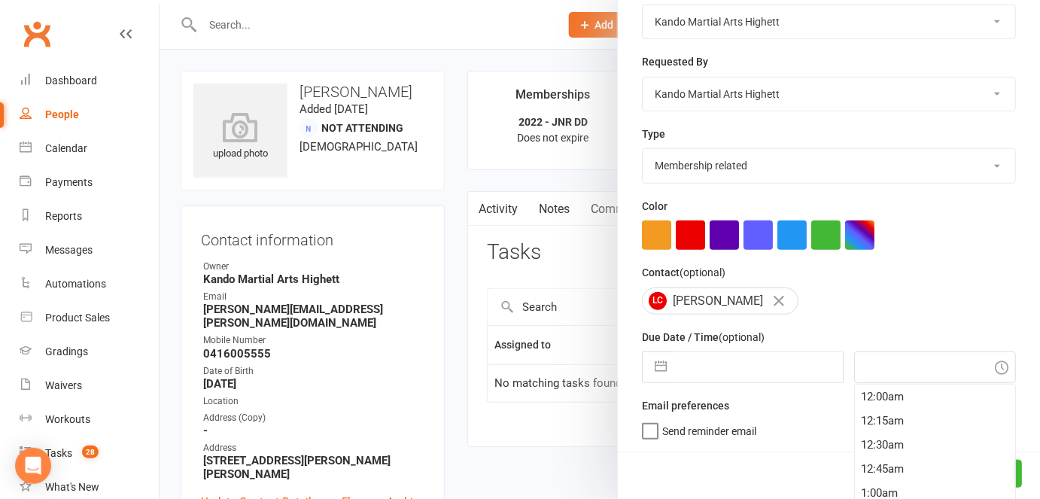
select select "2025"
select select "9"
select select "2025"
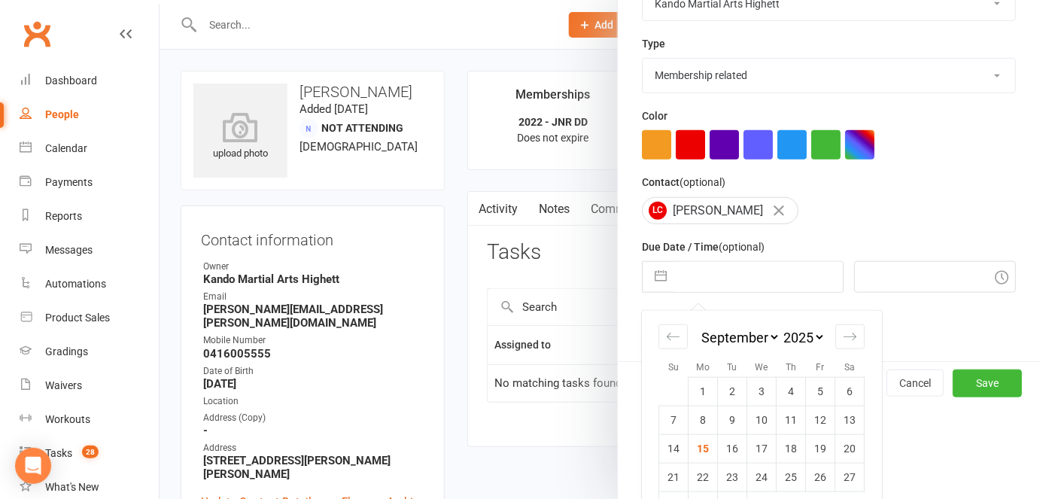
scroll to position [353, 0]
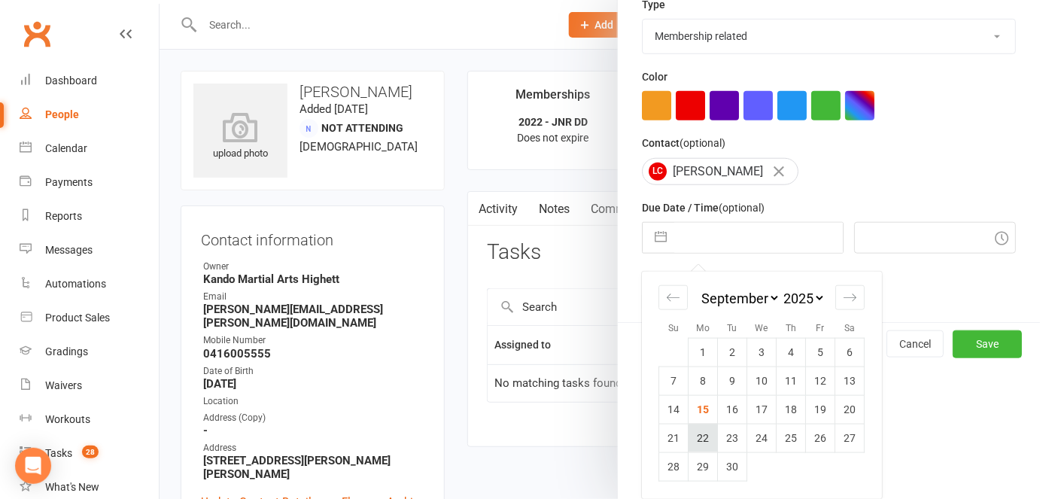
click at [702, 438] on td "22" at bounding box center [703, 438] width 29 height 29
type input "[DATE]"
type input "5:00pm"
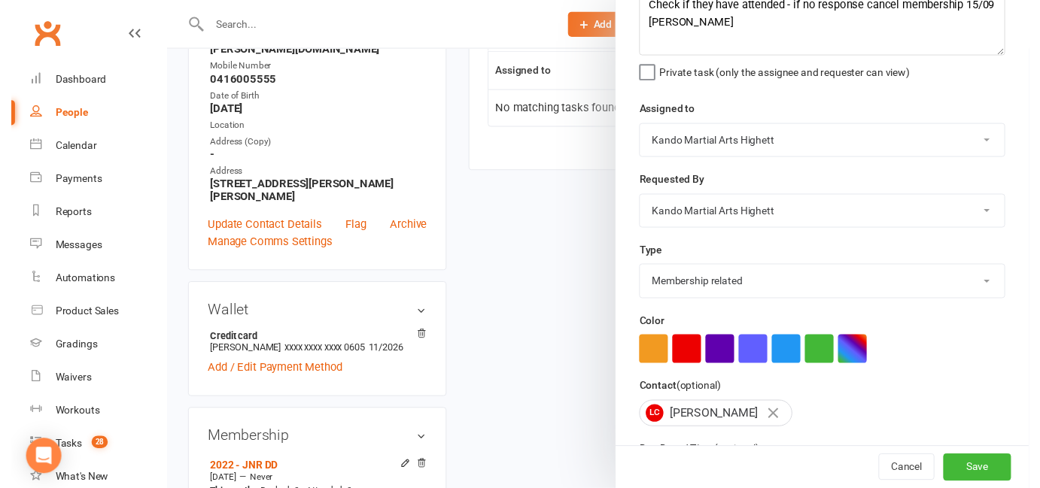
scroll to position [14, 0]
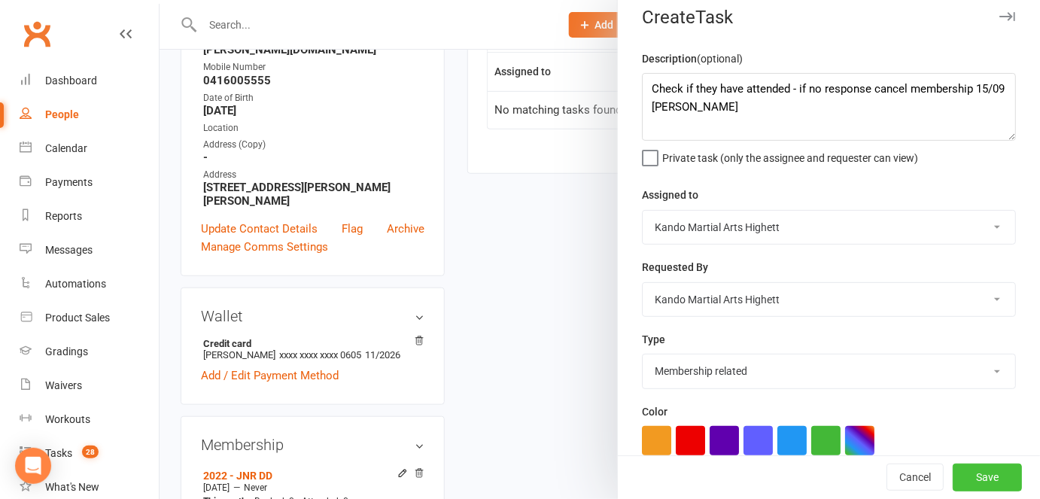
click at [957, 481] on button "Save" at bounding box center [987, 477] width 69 height 27
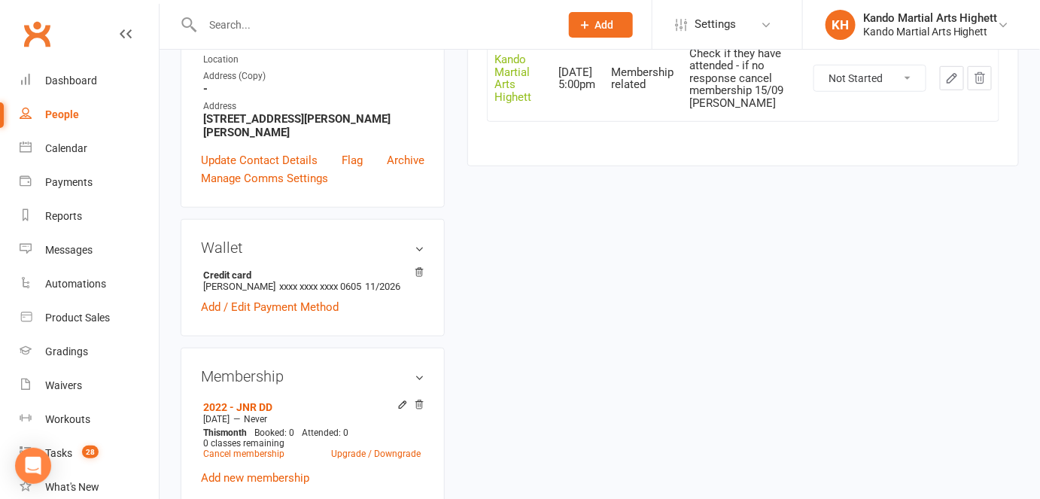
scroll to position [753, 0]
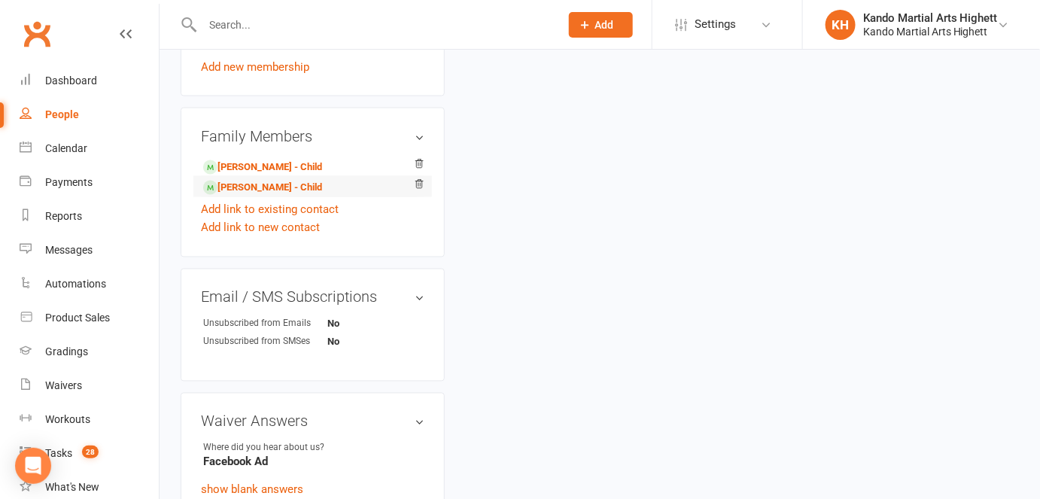
click at [239, 176] on li "[PERSON_NAME] - Child" at bounding box center [313, 186] width 224 height 21
click at [257, 160] on link "[PERSON_NAME] - Child" at bounding box center [262, 168] width 119 height 16
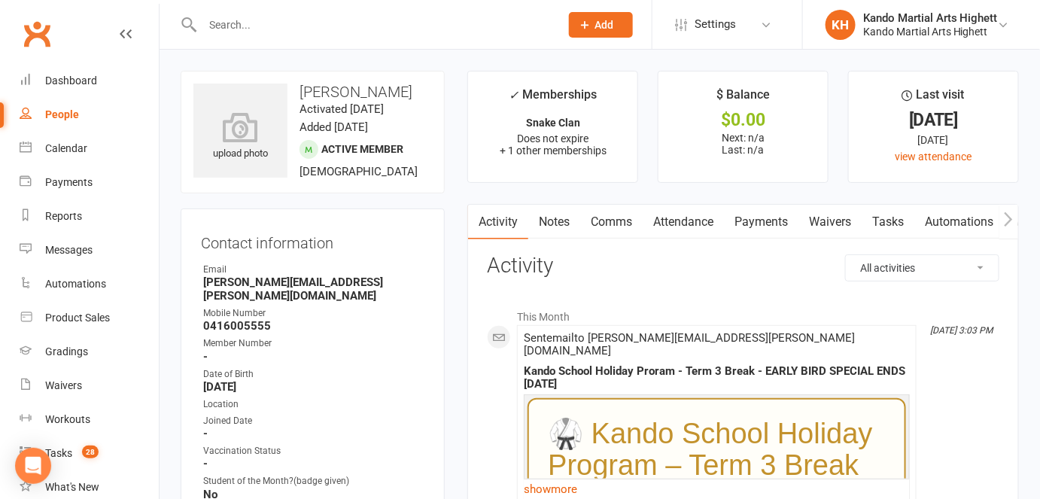
click at [686, 223] on link "Attendance" at bounding box center [683, 222] width 81 height 35
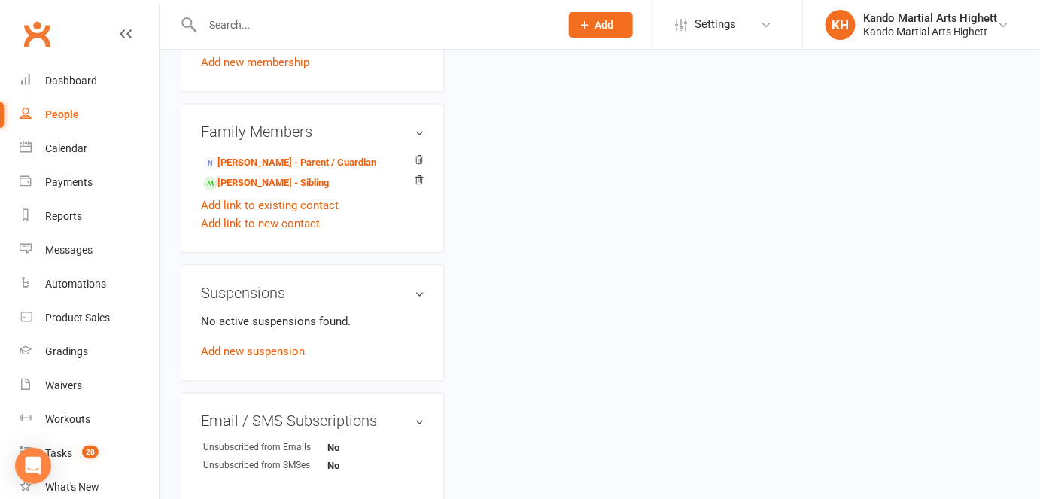
scroll to position [889, 0]
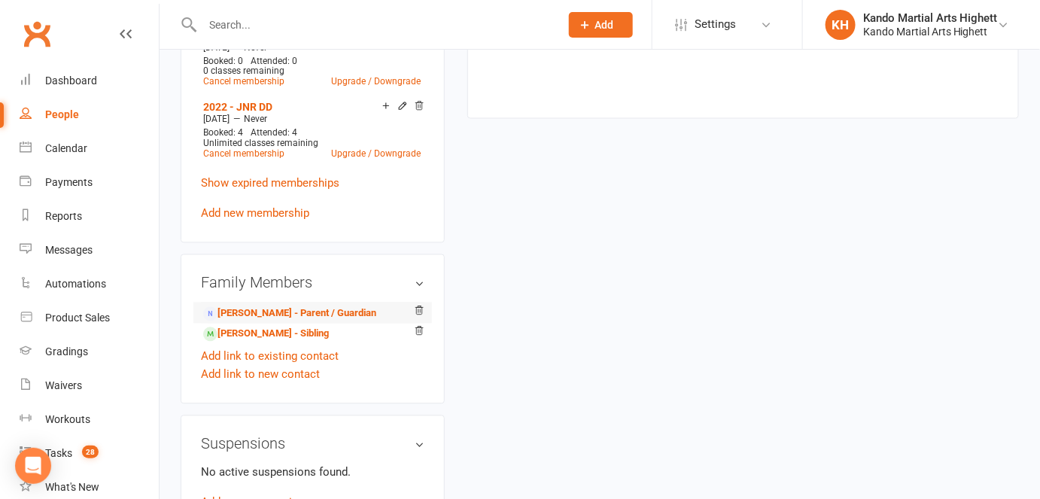
drag, startPoint x: 269, startPoint y: 267, endPoint x: 272, endPoint y: 275, distance: 9.1
click at [269, 267] on div "Family Members [PERSON_NAME] - Parent / Guardian [PERSON_NAME] - Sibling Add li…" at bounding box center [313, 329] width 264 height 150
click at [278, 306] on link "[PERSON_NAME] - Parent / Guardian" at bounding box center [289, 314] width 173 height 16
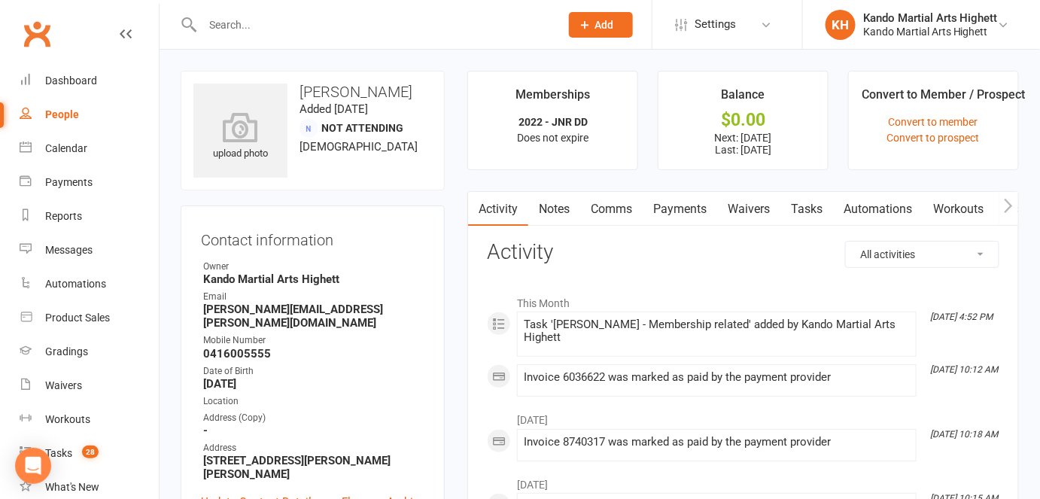
click at [546, 205] on link "Notes" at bounding box center [554, 209] width 52 height 35
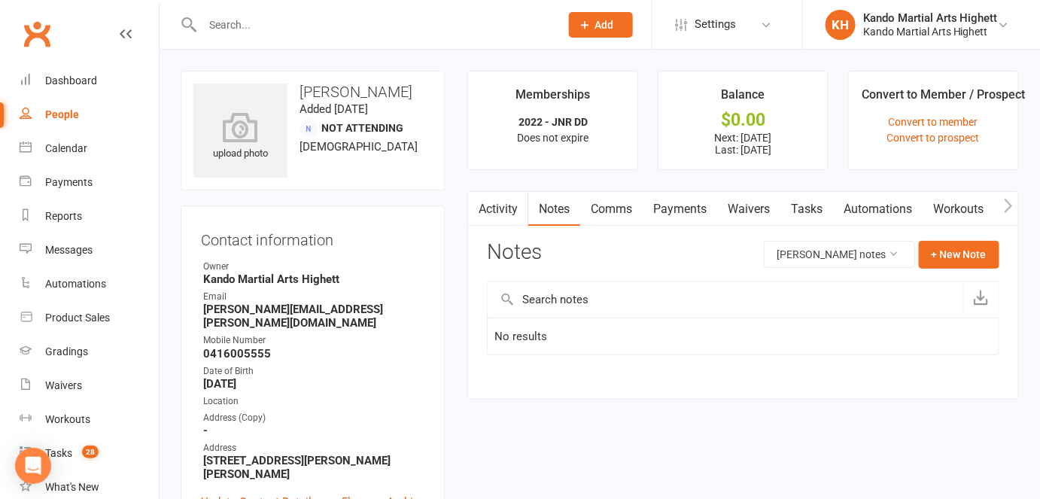
click at [602, 202] on link "Comms" at bounding box center [611, 209] width 62 height 35
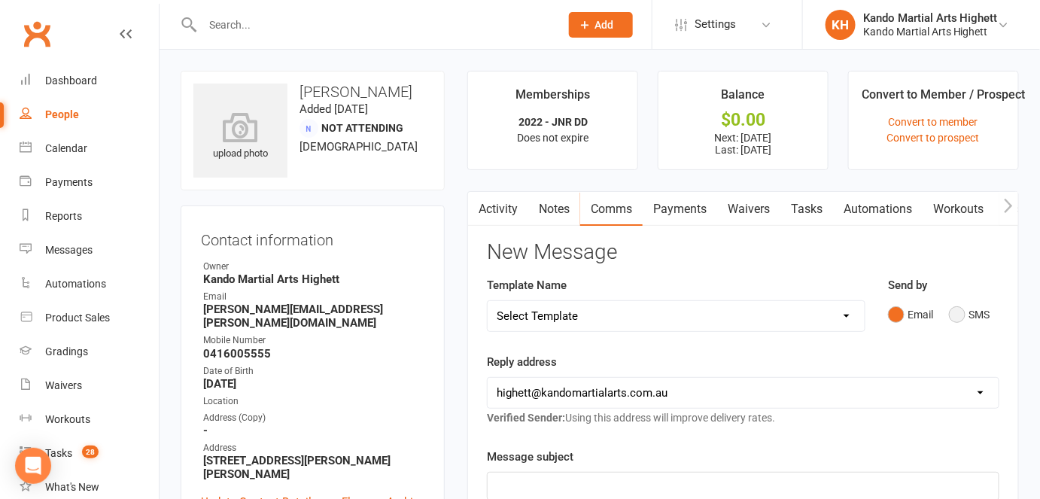
click at [964, 315] on button "SMS" at bounding box center [969, 314] width 41 height 29
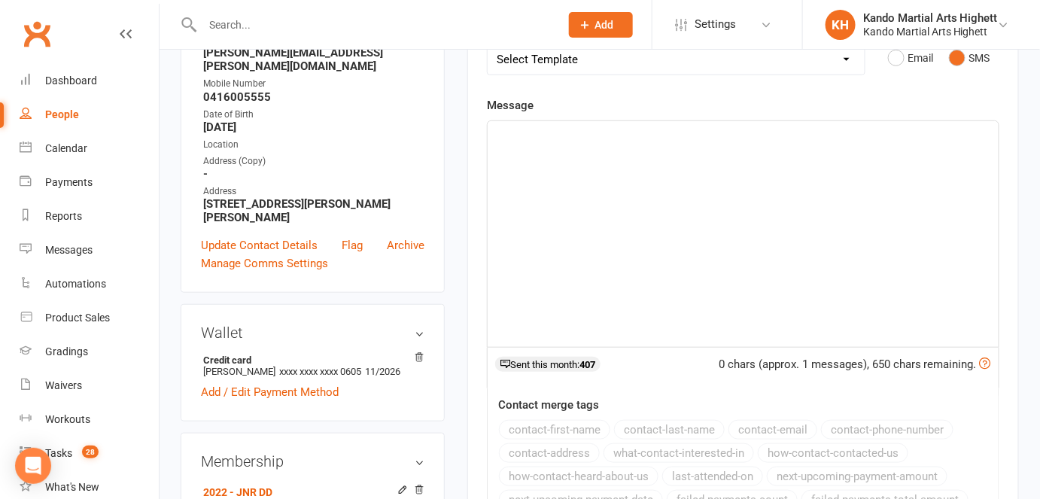
scroll to position [136, 0]
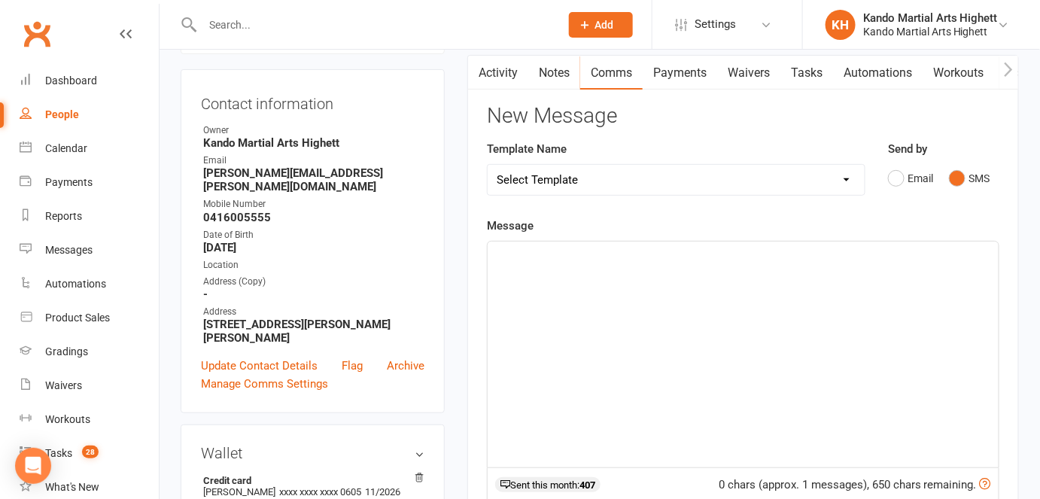
click at [612, 322] on div "﻿" at bounding box center [743, 355] width 511 height 226
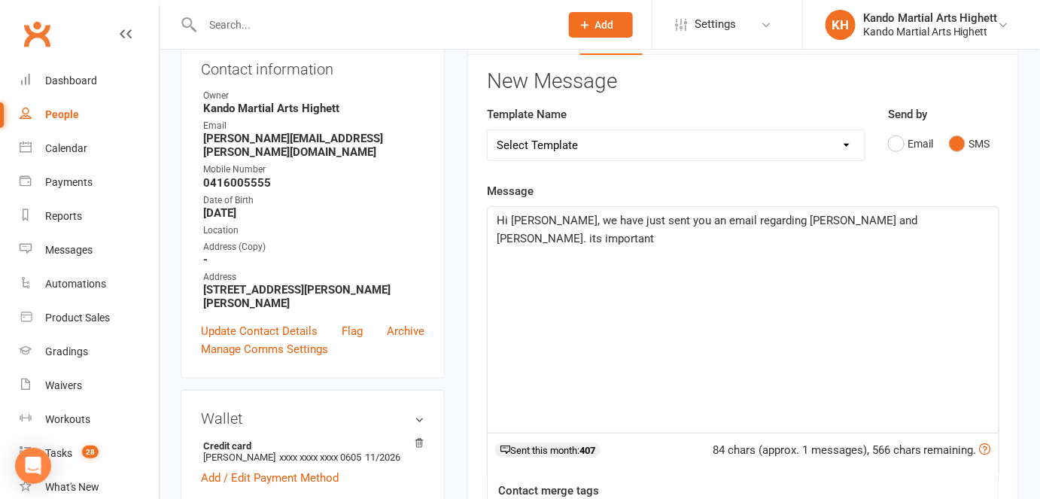
scroll to position [148, 0]
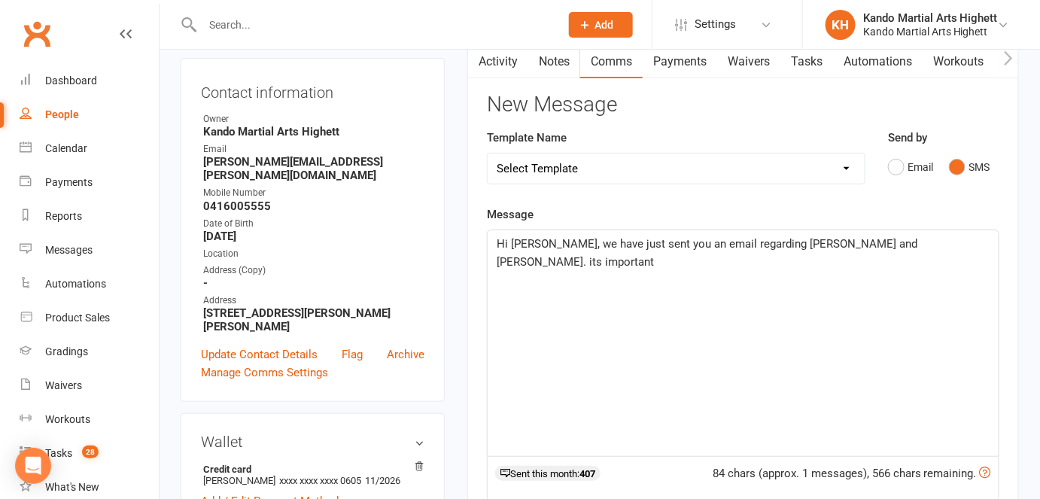
click at [628, 235] on p "Hi [PERSON_NAME], we have just sent you an email regarding [PERSON_NAME] and [P…" at bounding box center [743, 253] width 493 height 36
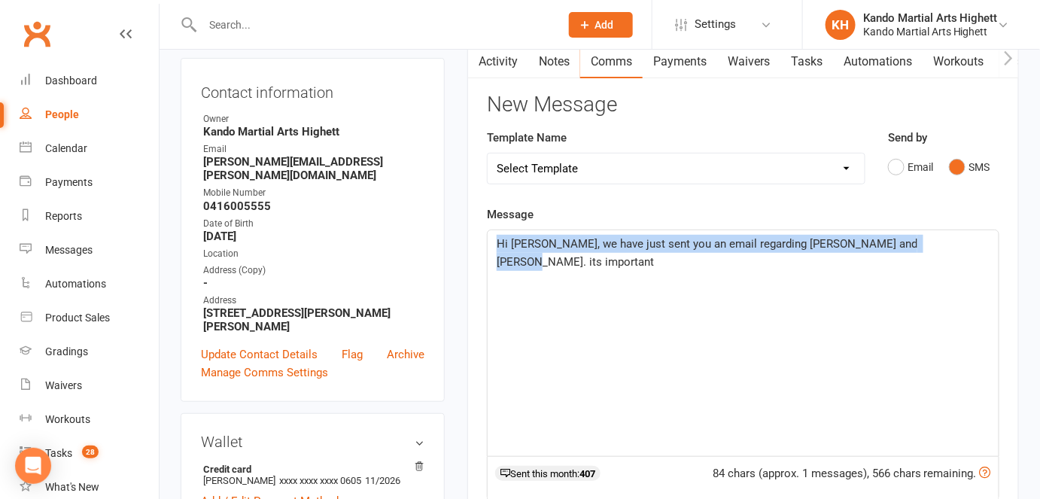
click at [628, 235] on p "Hi [PERSON_NAME], we have just sent you an email regarding [PERSON_NAME] and [P…" at bounding box center [743, 253] width 493 height 36
copy span "Hi [PERSON_NAME], we have just sent you an email regarding [PERSON_NAME] and [P…"
click at [629, 251] on p "Hi [PERSON_NAME], we have just sent you an email regarding [PERSON_NAME] and [P…" at bounding box center [743, 253] width 493 height 36
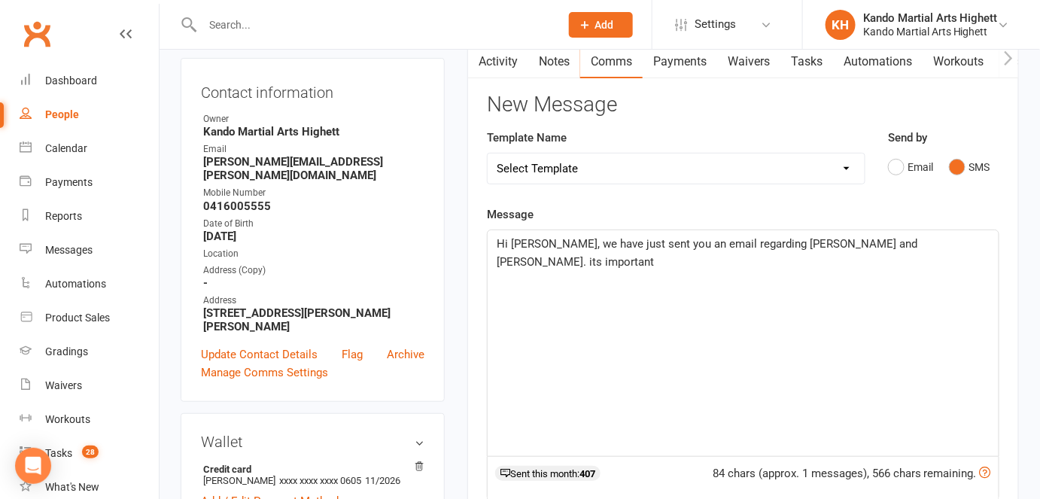
click at [567, 237] on span "Hi [PERSON_NAME], we have just sent you an email regarding [PERSON_NAME] and [P…" at bounding box center [709, 253] width 424 height 32
click at [567, 239] on span "Hi [PERSON_NAME], we have just sent you an email regarding [PERSON_NAME] and [P…" at bounding box center [709, 253] width 424 height 32
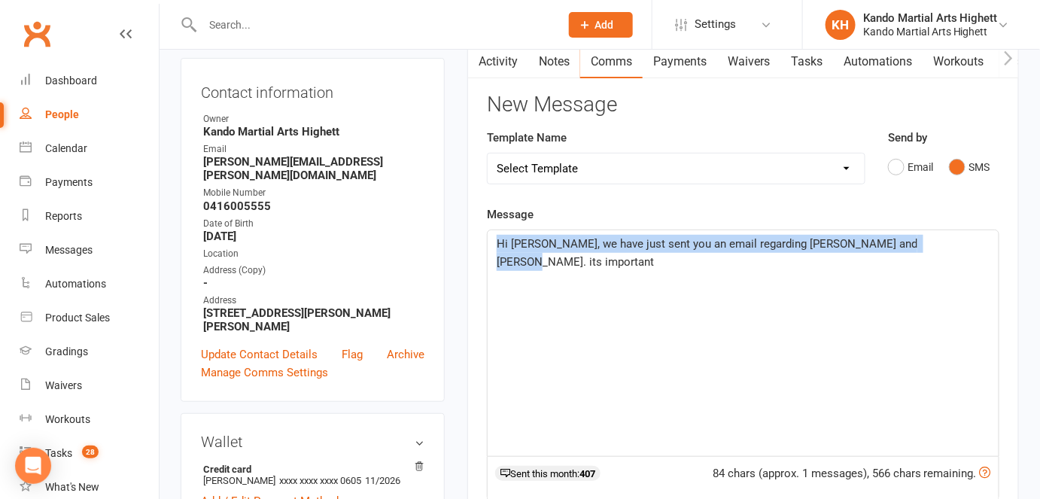
click at [567, 239] on span "Hi [PERSON_NAME], we have just sent you an email regarding [PERSON_NAME] and [P…" at bounding box center [709, 253] width 424 height 32
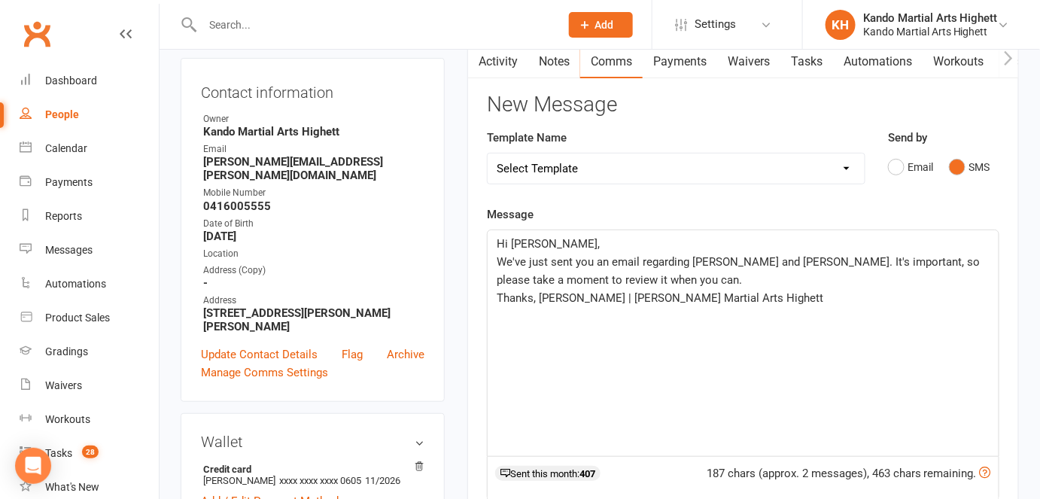
click at [525, 297] on span "Thanks, [PERSON_NAME] | [PERSON_NAME] Martial Arts Highett" at bounding box center [660, 298] width 327 height 14
click at [676, 324] on div "Hi [PERSON_NAME], We've just sent you an email regarding [PERSON_NAME] and [PER…" at bounding box center [743, 343] width 511 height 226
click at [655, 330] on div "Hi [PERSON_NAME], We've just sent you an email regarding [PERSON_NAME] and [PER…" at bounding box center [743, 343] width 511 height 226
click at [574, 291] on span "Warm regards, [PERSON_NAME] | [PERSON_NAME] Martial Arts Highett" at bounding box center [677, 298] width 360 height 14
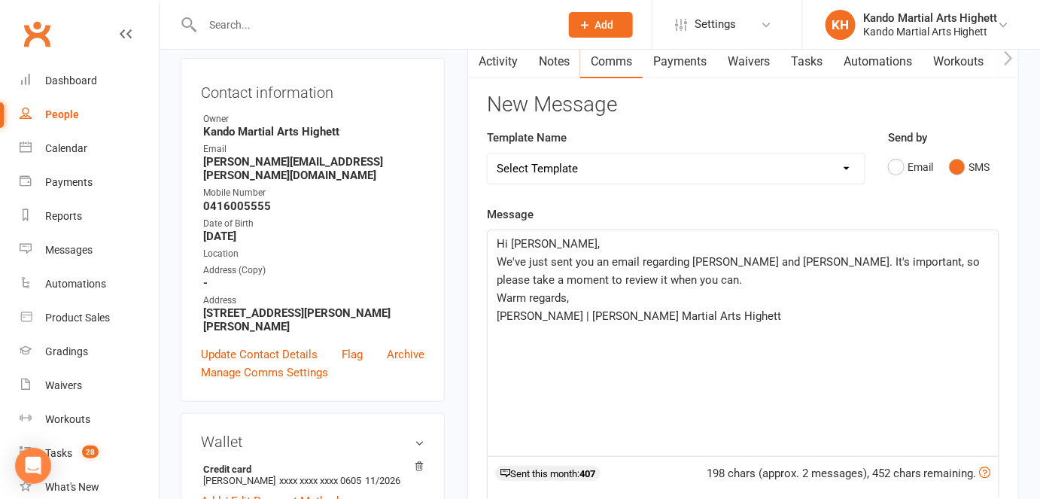
click at [578, 289] on p "Warm regards," at bounding box center [743, 298] width 493 height 18
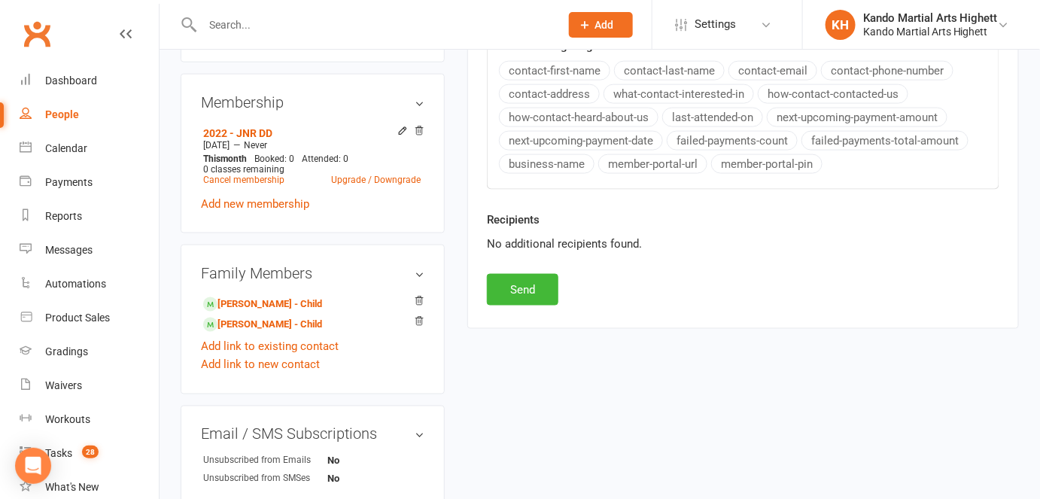
scroll to position [684, 0]
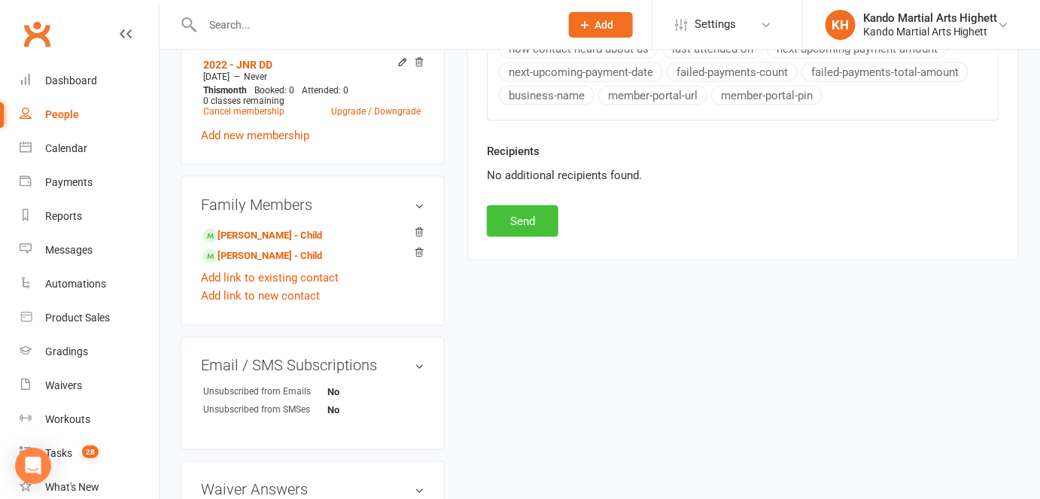
click at [528, 220] on button "Send" at bounding box center [522, 221] width 71 height 32
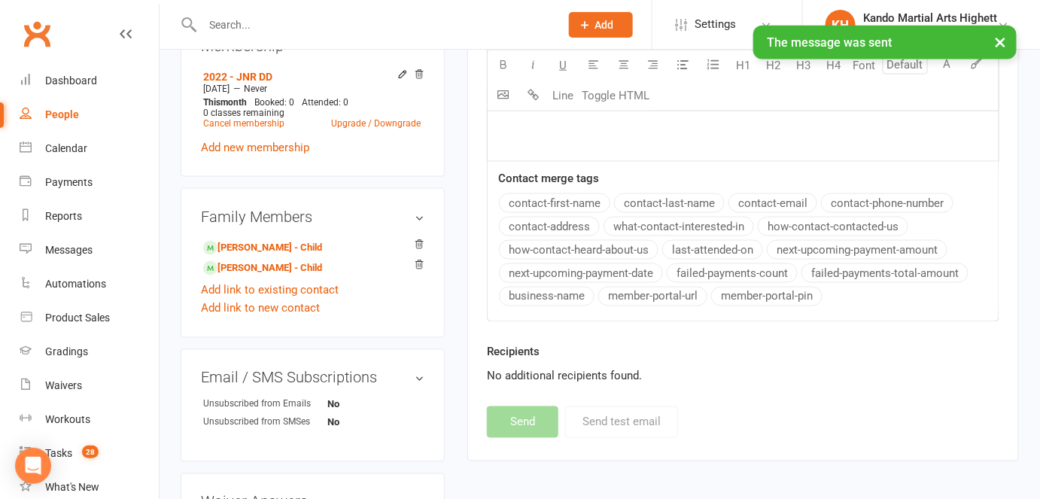
scroll to position [205, 0]
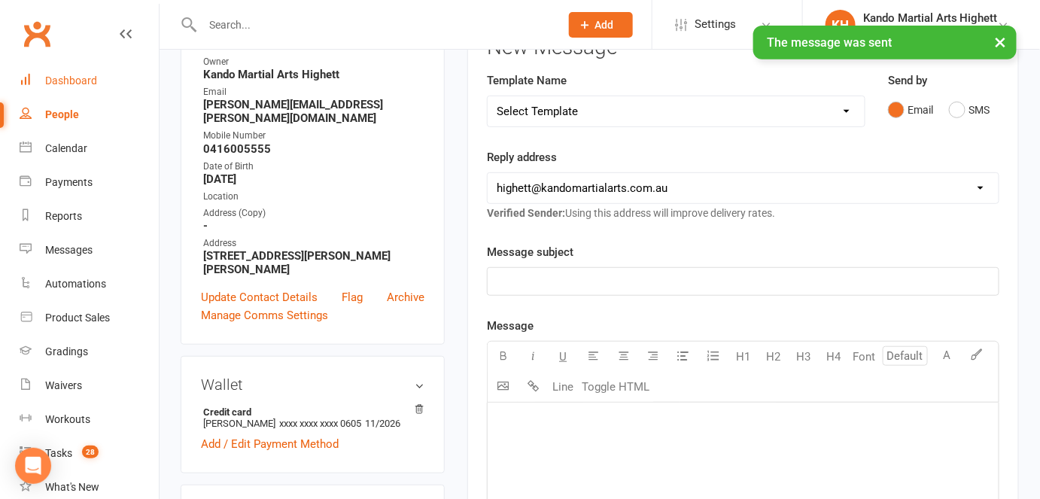
click at [96, 88] on link "Dashboard" at bounding box center [89, 81] width 139 height 34
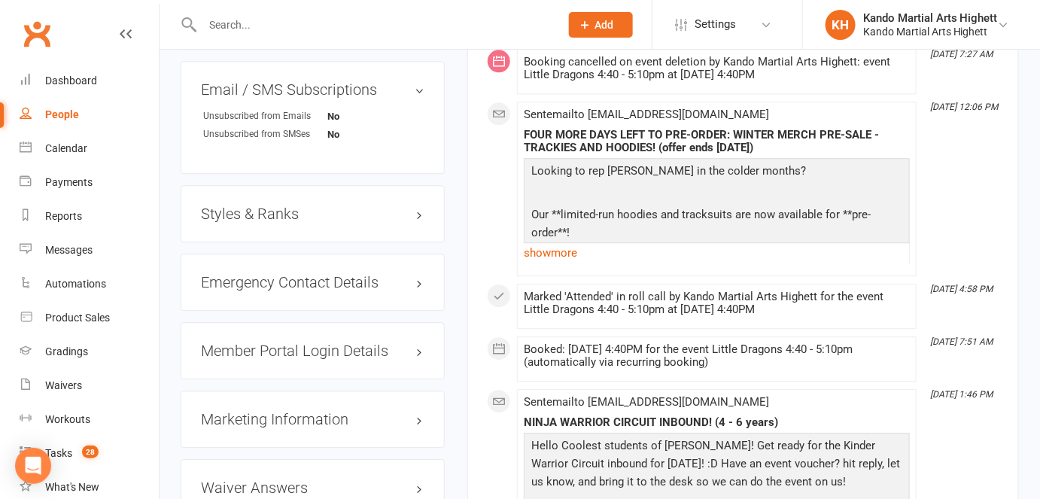
scroll to position [1368, 0]
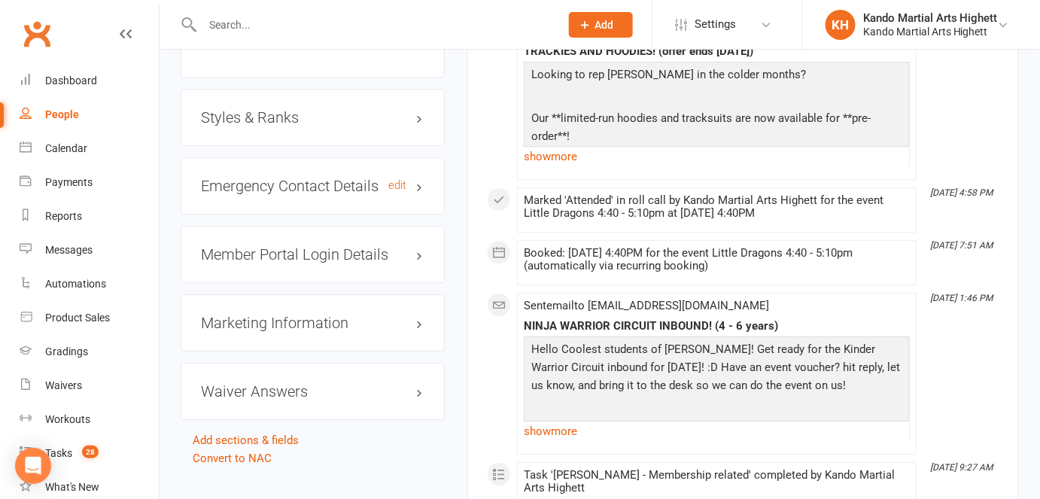
drag, startPoint x: 297, startPoint y: 170, endPoint x: 298, endPoint y: 181, distance: 10.6
click at [297, 171] on div "Emergency Contact Details edit" at bounding box center [313, 185] width 264 height 57
click at [298, 181] on h3 "Emergency Contact Details edit" at bounding box center [313, 186] width 224 height 17
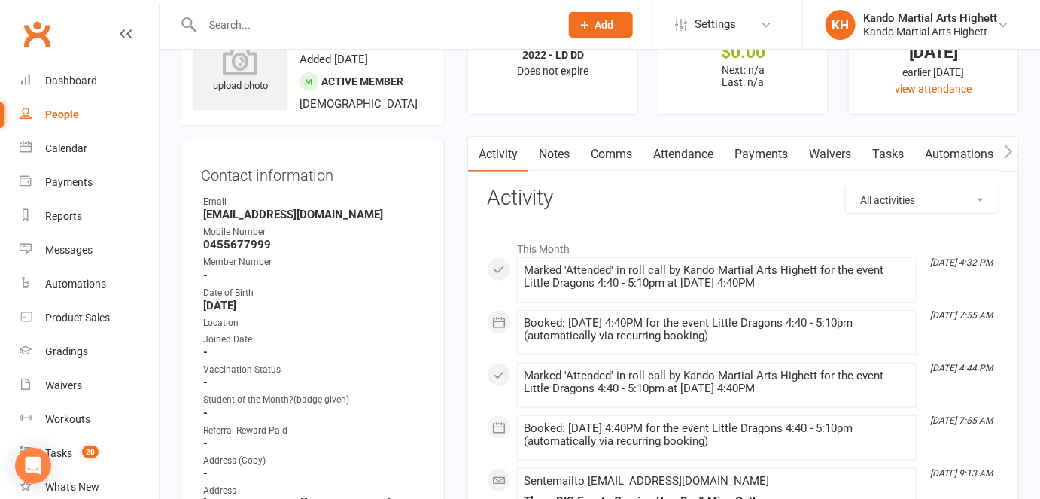
scroll to position [0, 0]
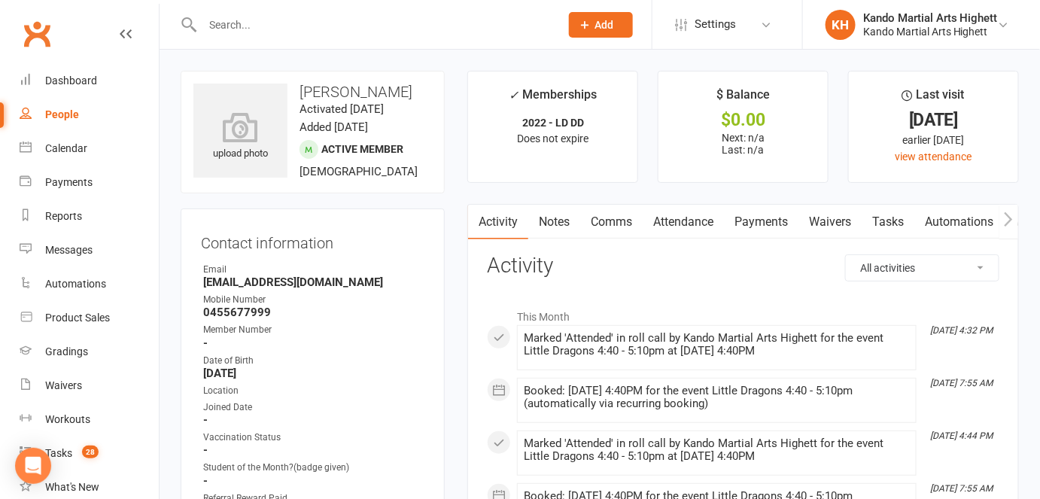
click at [348, 18] on input "text" at bounding box center [373, 24] width 351 height 21
click at [347, 26] on input "text" at bounding box center [373, 24] width 351 height 21
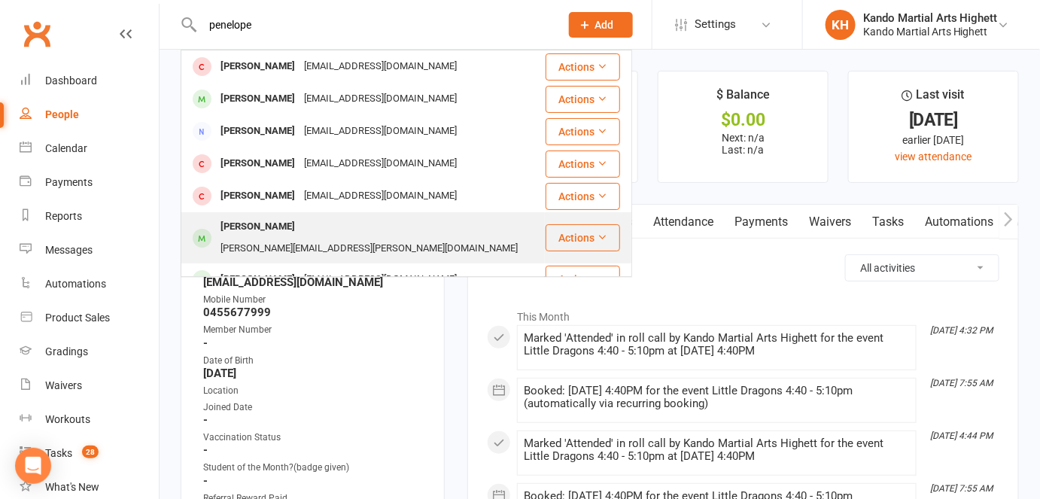
type input "penelope"
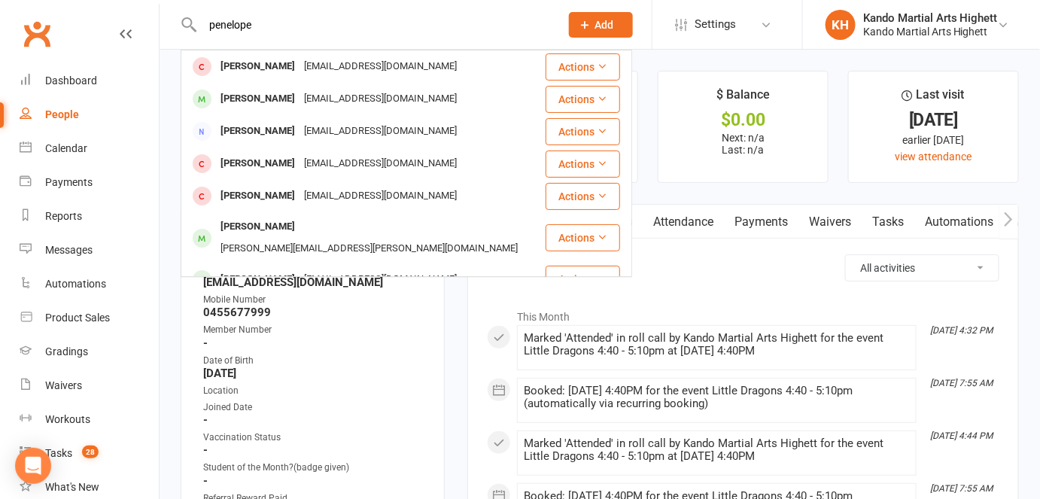
click at [325, 238] on div "Natalie.petrakos@hotmail.com" at bounding box center [369, 249] width 306 height 22
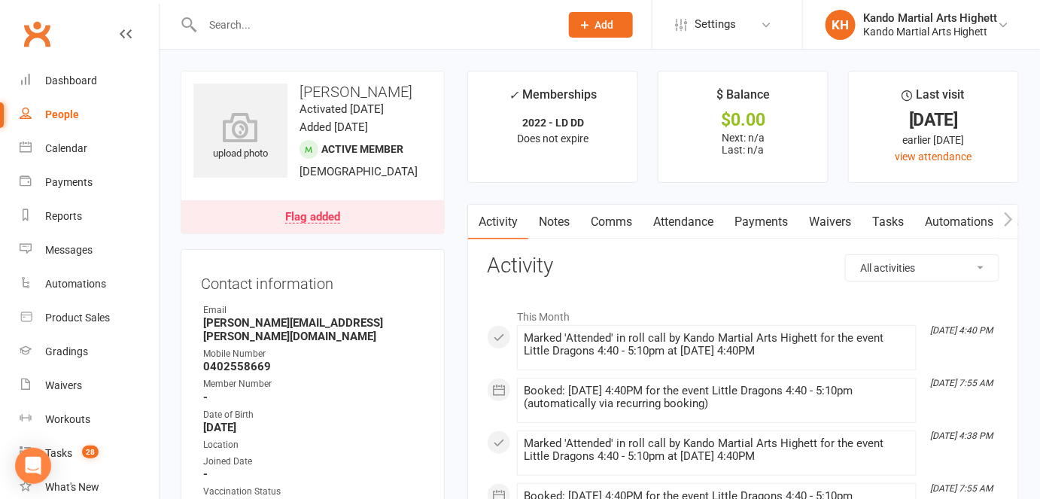
click at [350, 89] on h3 "Penelope Evgeniou" at bounding box center [312, 92] width 239 height 17
click at [350, 89] on h3 "[PERSON_NAME]" at bounding box center [312, 92] width 239 height 17
copy h3 "[PERSON_NAME]"
click at [429, 233] on link "Flag added" at bounding box center [312, 216] width 263 height 33
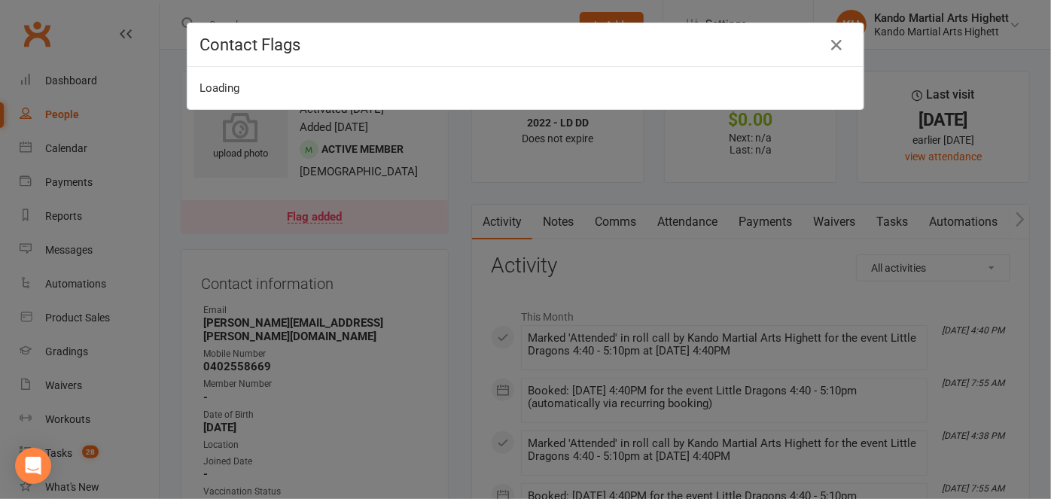
click at [427, 229] on div "Contact Flags Loading" at bounding box center [525, 249] width 1051 height 499
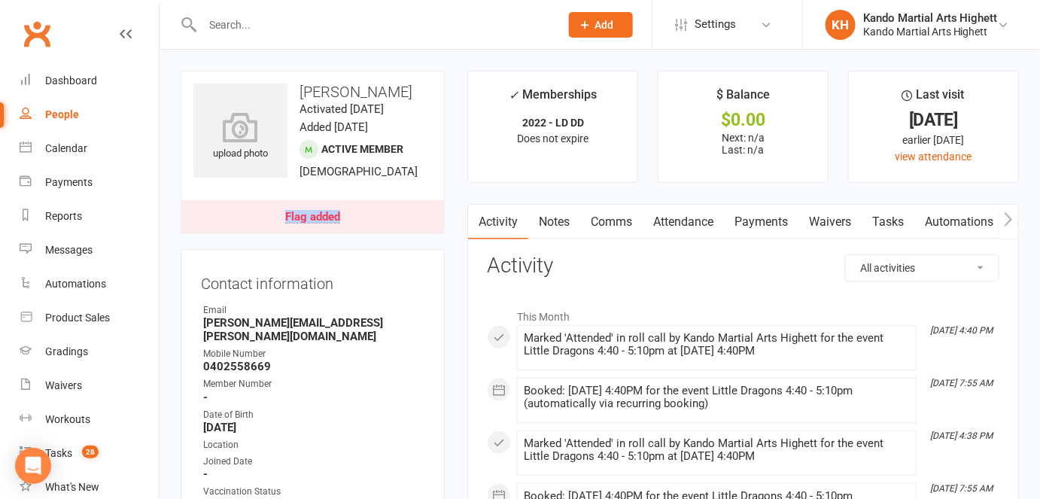
click at [427, 229] on link "Flag added" at bounding box center [312, 216] width 263 height 33
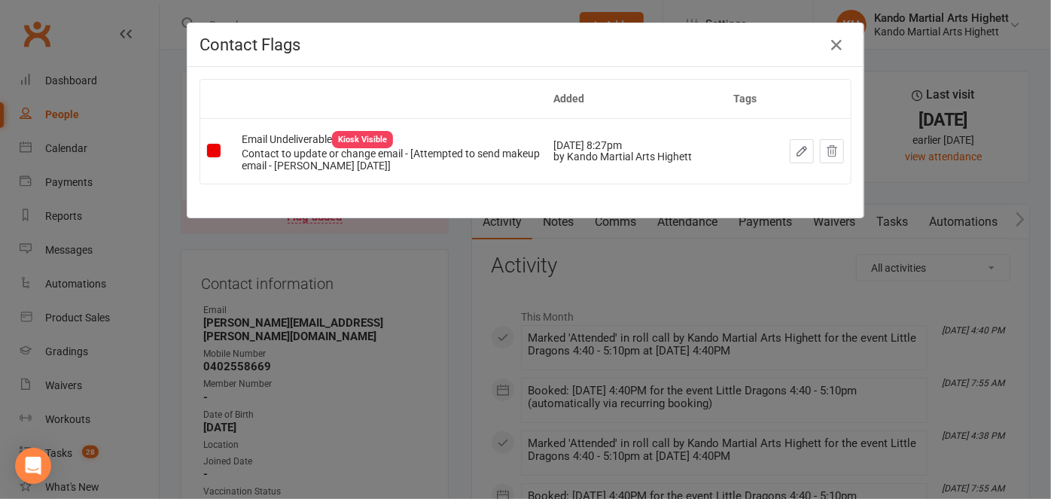
click at [419, 230] on div "Contact Flags Added Tags Email Undeliverable Kiosk Visible Contact to update or…" at bounding box center [525, 249] width 1051 height 499
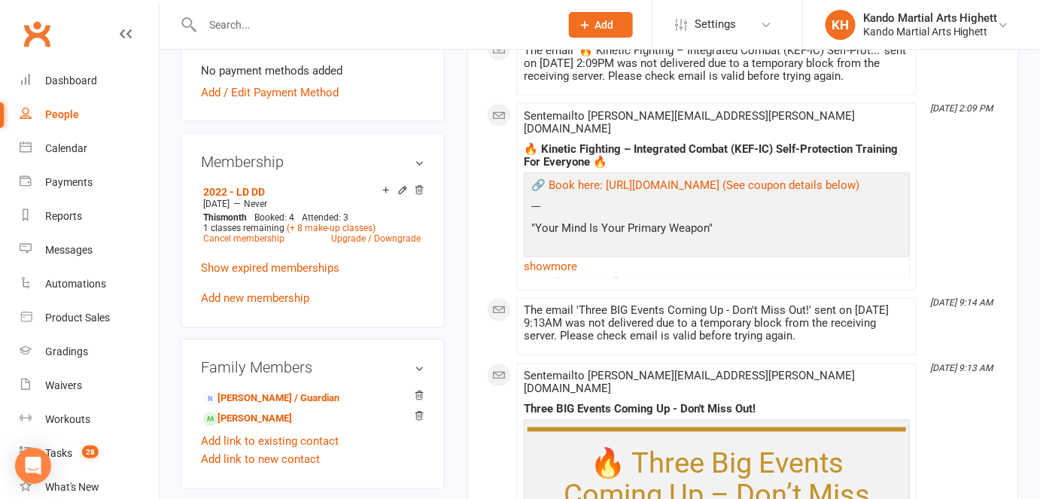
scroll to position [889, 0]
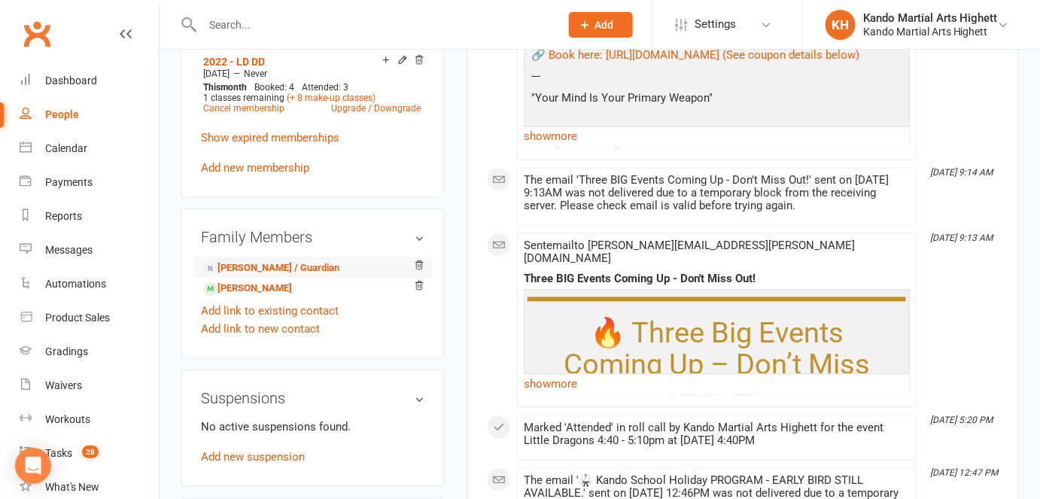
click at [311, 259] on li "Natalie Evgeniou - Parent / Guardian" at bounding box center [313, 267] width 224 height 21
click at [310, 266] on link "Natalie Evgeniou - Parent / Guardian" at bounding box center [271, 269] width 136 height 16
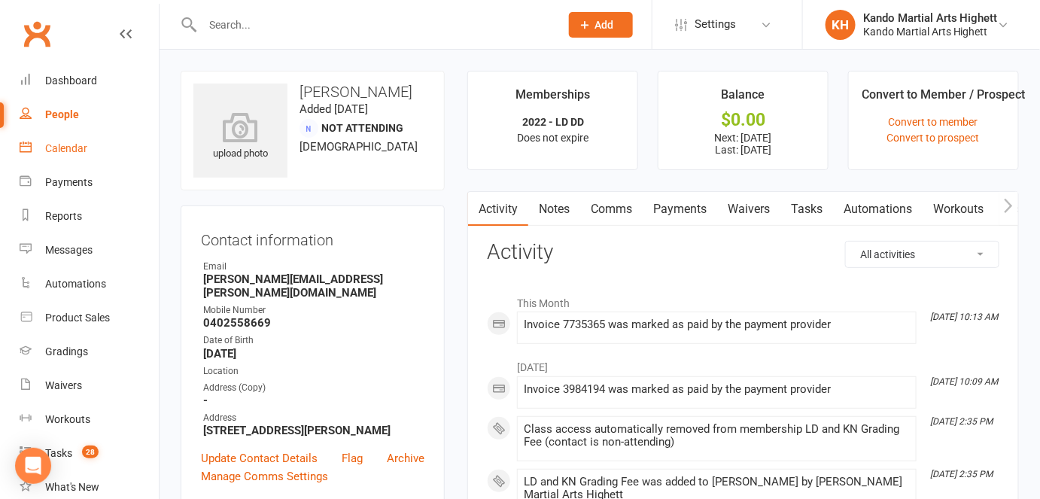
click at [93, 157] on link "Calendar" at bounding box center [89, 149] width 139 height 34
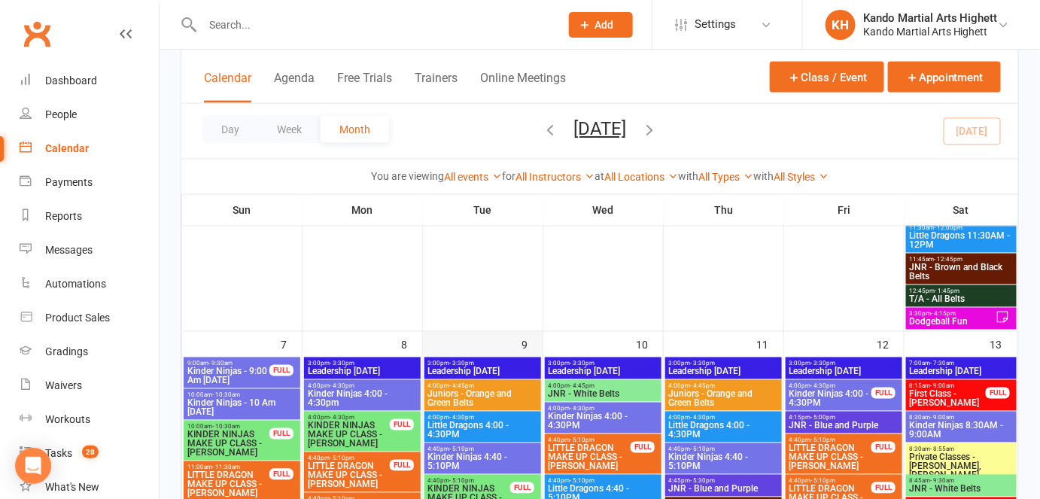
scroll to position [1094, 0]
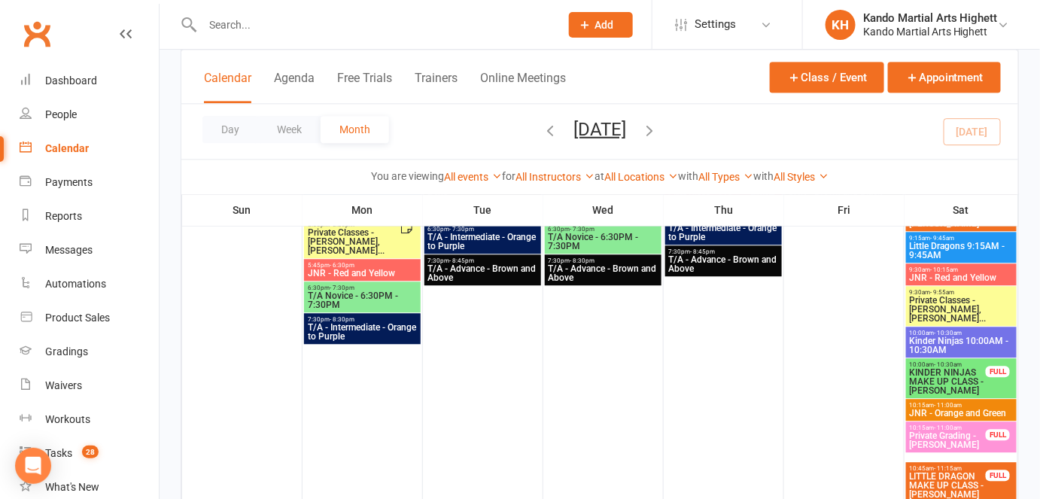
click at [385, 236] on span "Private Classes - [PERSON_NAME], [PERSON_NAME]..." at bounding box center [353, 241] width 93 height 27
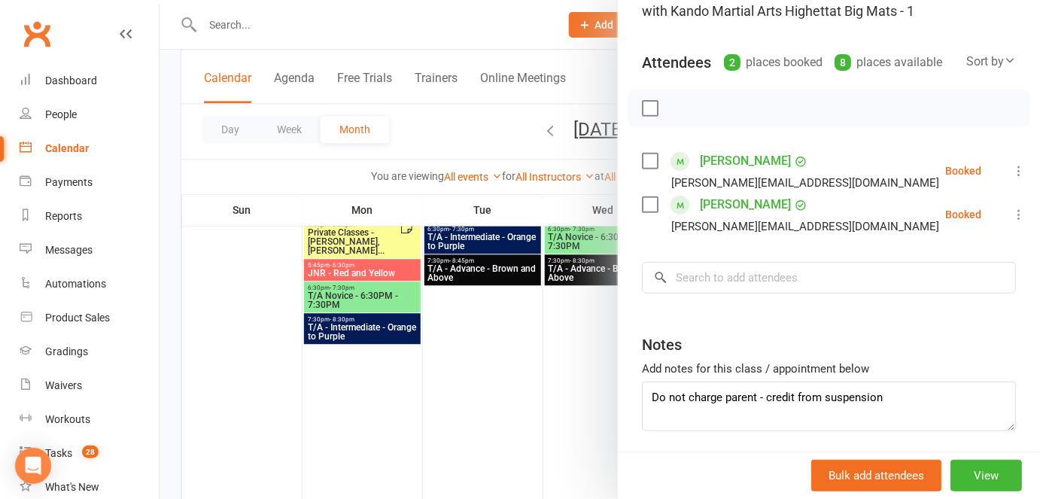
scroll to position [184, 0]
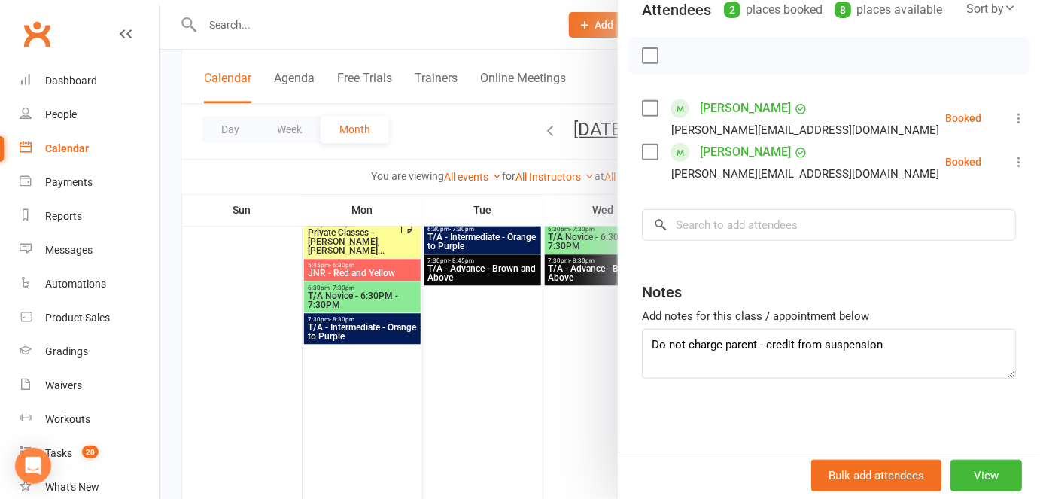
click at [430, 308] on div at bounding box center [600, 249] width 881 height 499
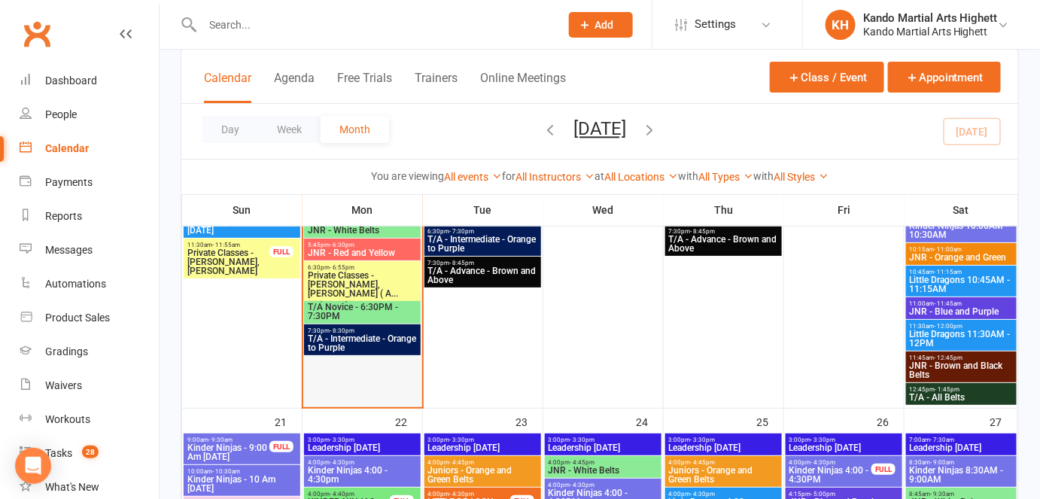
scroll to position [1915, 0]
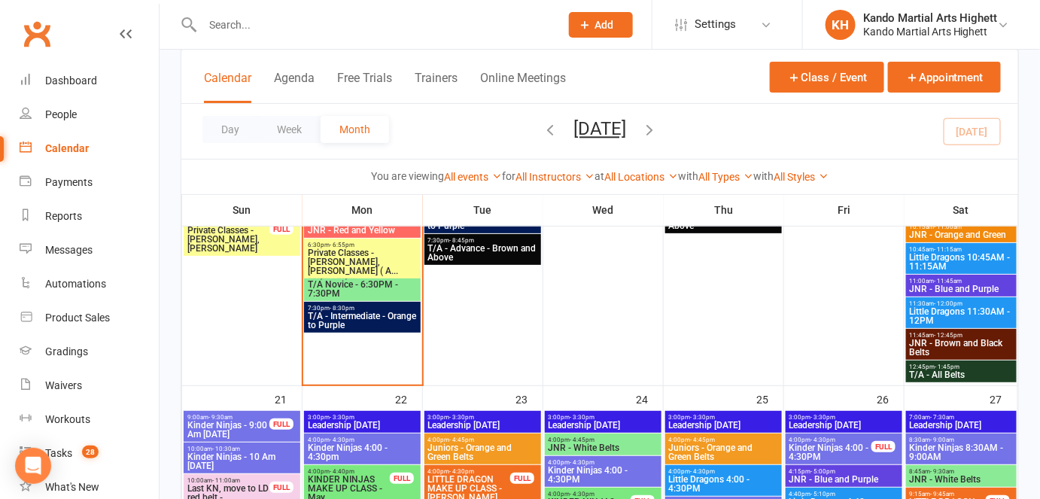
click at [399, 251] on span "Private Classes - [PERSON_NAME], [PERSON_NAME] ( A..." at bounding box center [362, 261] width 111 height 27
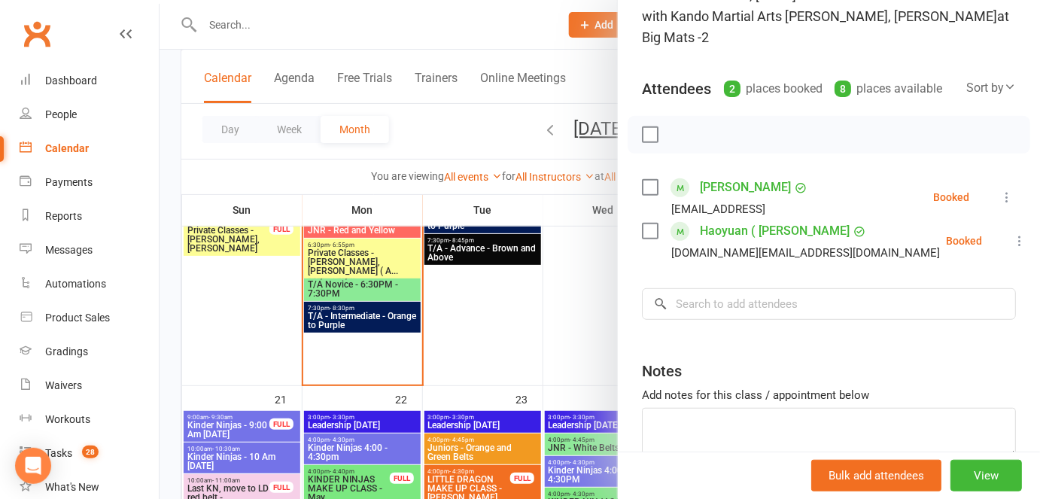
scroll to position [205, 0]
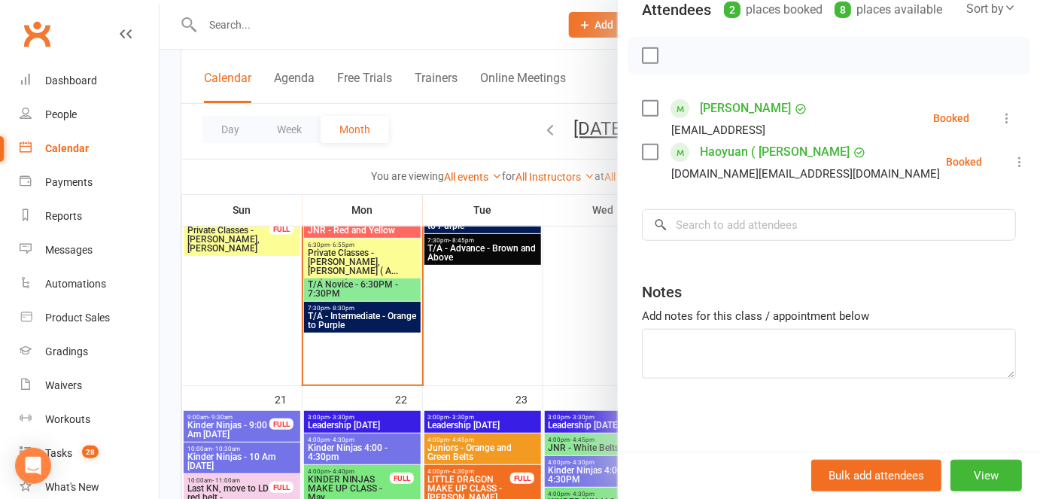
click at [506, 433] on div at bounding box center [600, 249] width 881 height 499
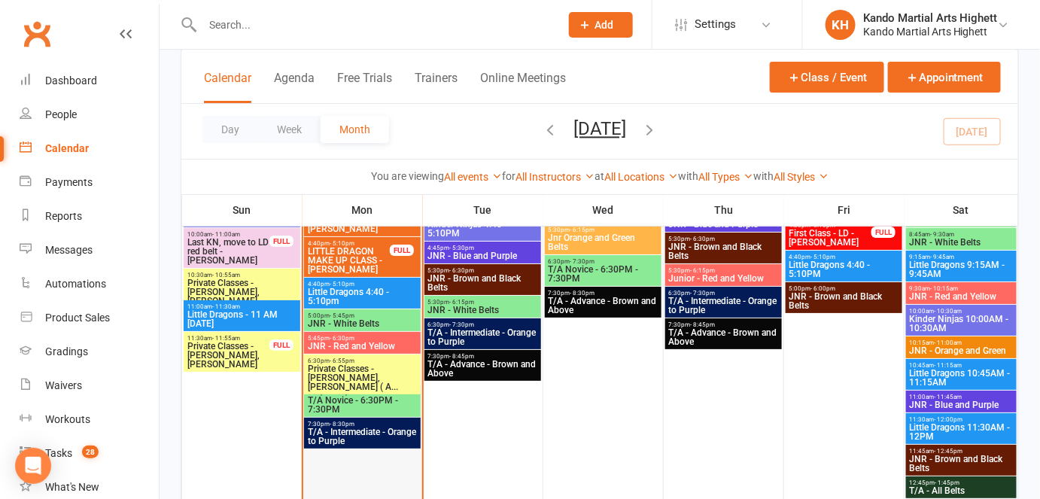
scroll to position [1778, 0]
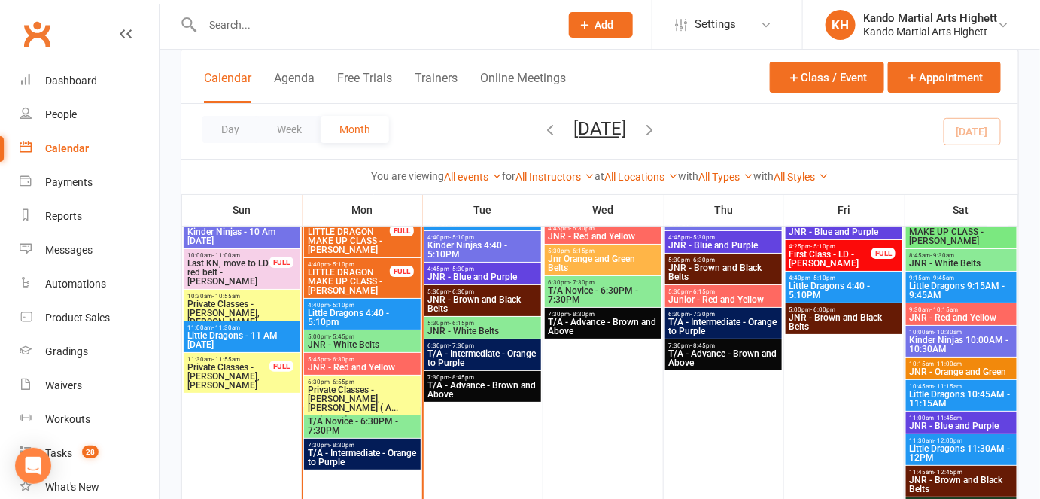
click at [349, 334] on span "- 5:45pm" at bounding box center [342, 336] width 25 height 7
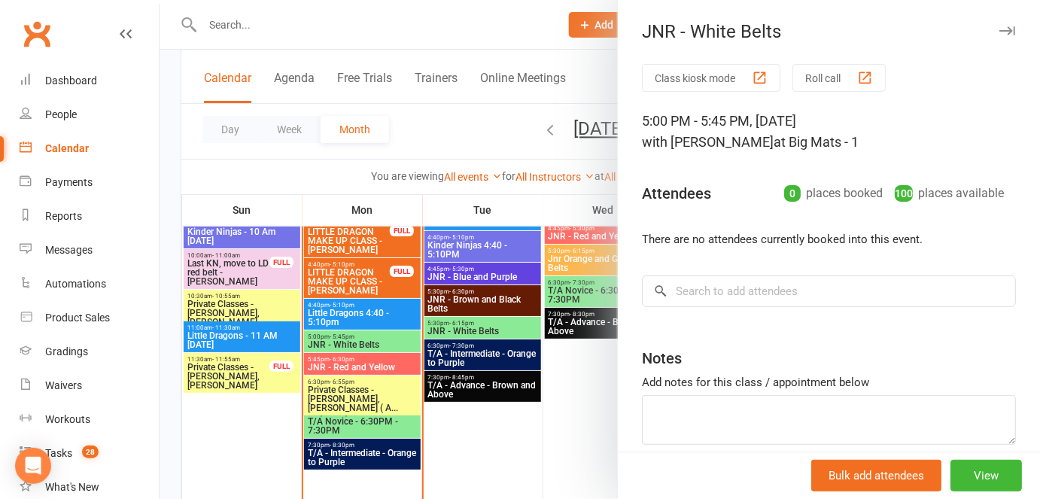
click at [702, 75] on button "Class kiosk mode" at bounding box center [711, 78] width 138 height 28
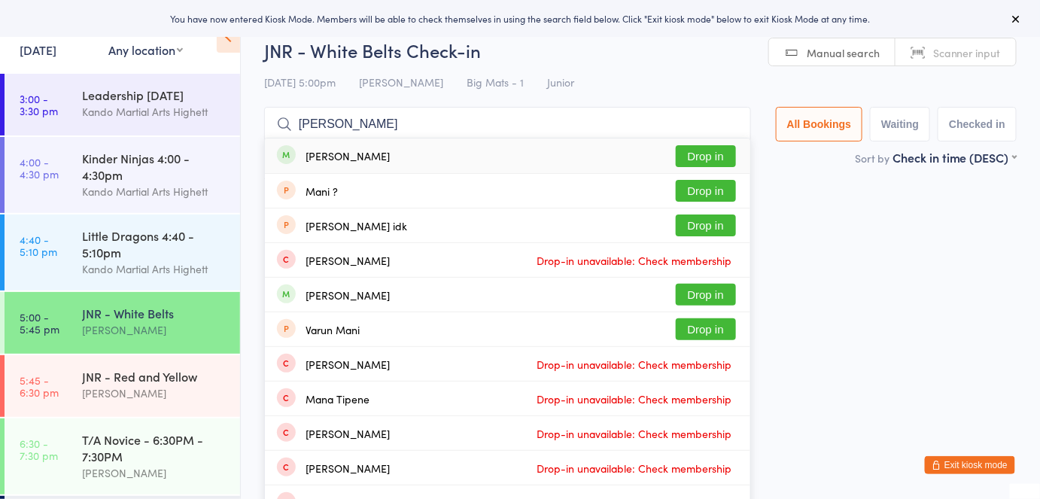
type input "manya"
click at [716, 147] on button "Drop in" at bounding box center [706, 156] width 60 height 22
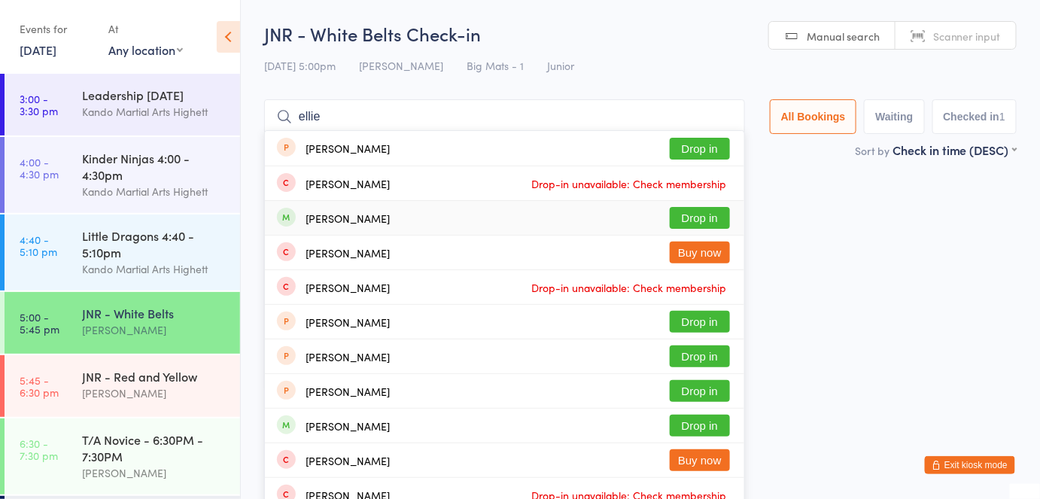
type input "ellie"
click at [682, 220] on button "Drop in" at bounding box center [700, 218] width 60 height 22
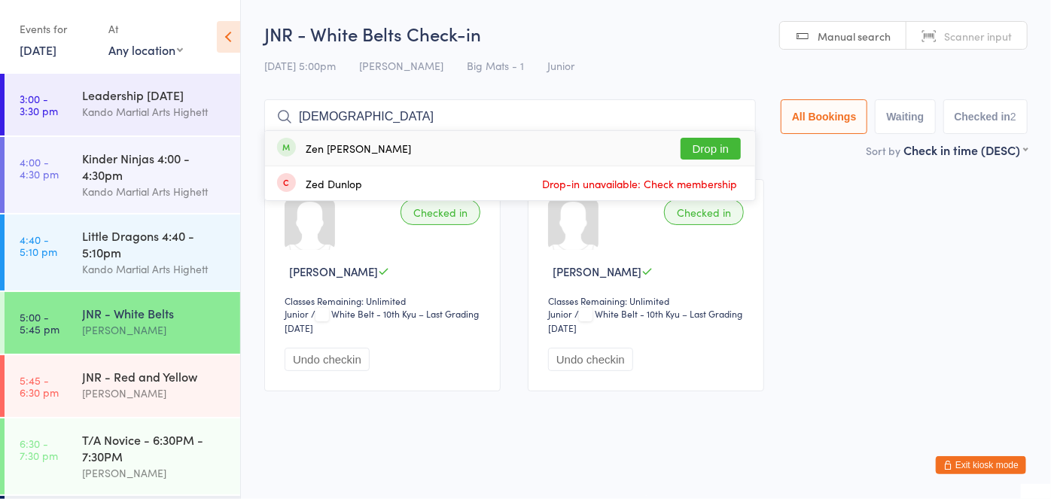
type input "zen"
click at [712, 151] on button "Drop in" at bounding box center [710, 149] width 60 height 22
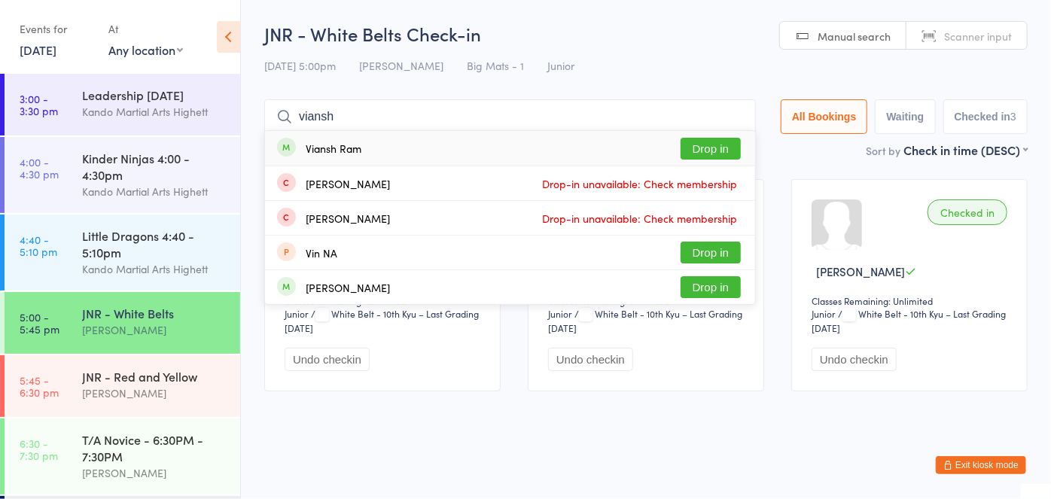
type input "viansh"
click at [725, 150] on button "Drop in" at bounding box center [710, 149] width 60 height 22
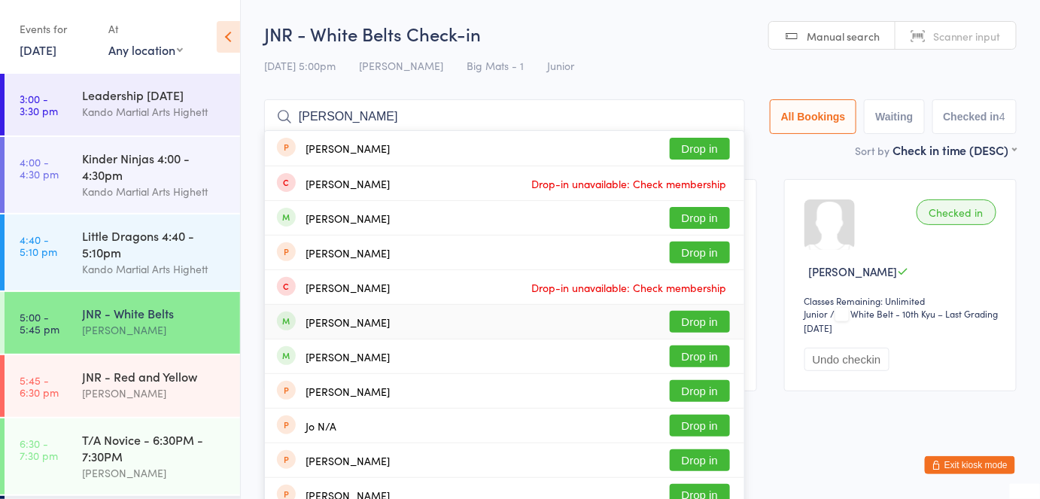
type input "jona"
click at [684, 315] on button "Drop in" at bounding box center [700, 322] width 60 height 22
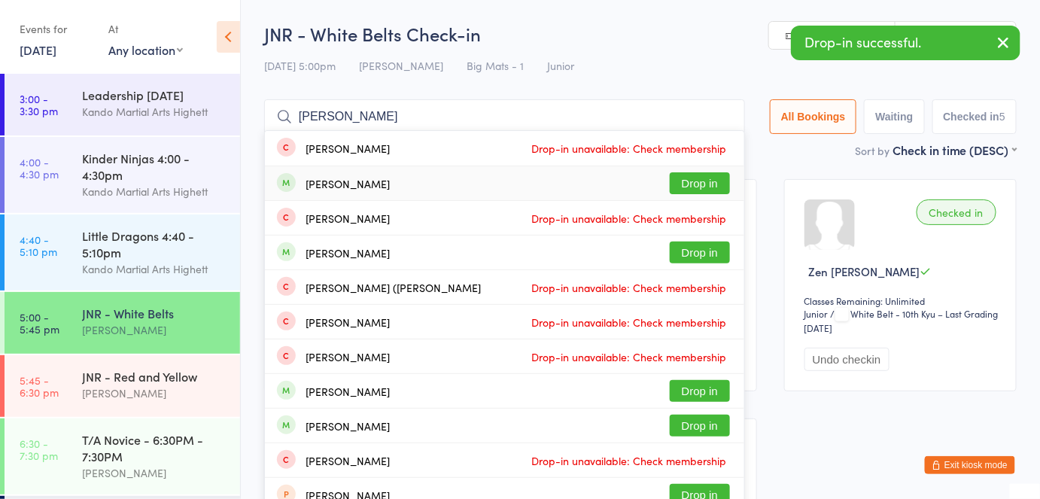
type input "isabella"
click at [693, 191] on button "Drop in" at bounding box center [700, 183] width 60 height 22
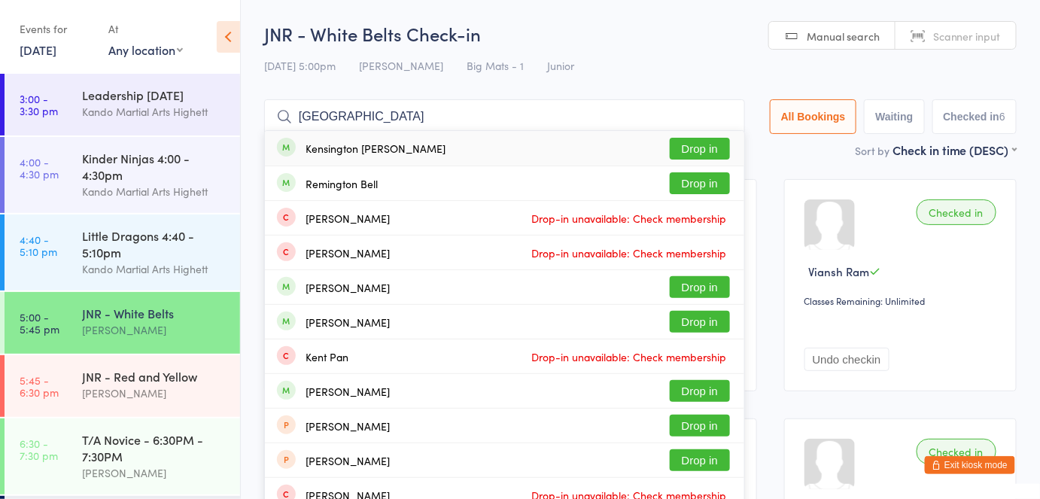
type input "kensington"
click at [706, 144] on button "Drop in" at bounding box center [700, 149] width 60 height 22
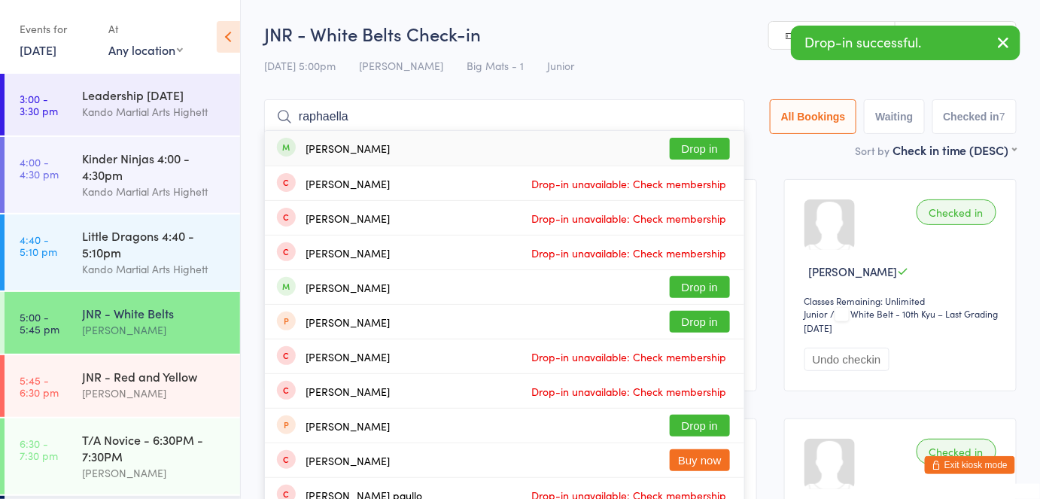
type input "raphaella"
click at [704, 145] on button "Drop in" at bounding box center [700, 149] width 60 height 22
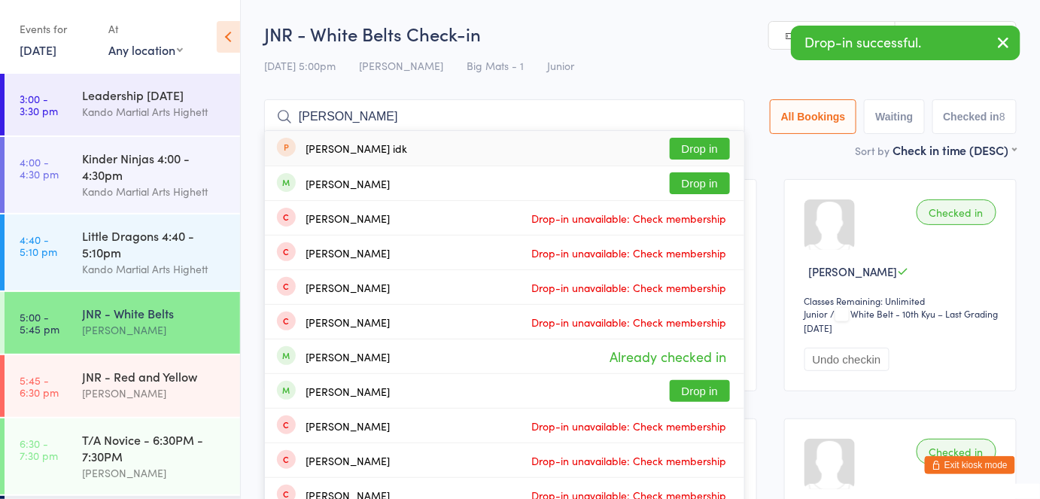
type input "tanya"
click at [697, 181] on button "Drop in" at bounding box center [700, 183] width 60 height 22
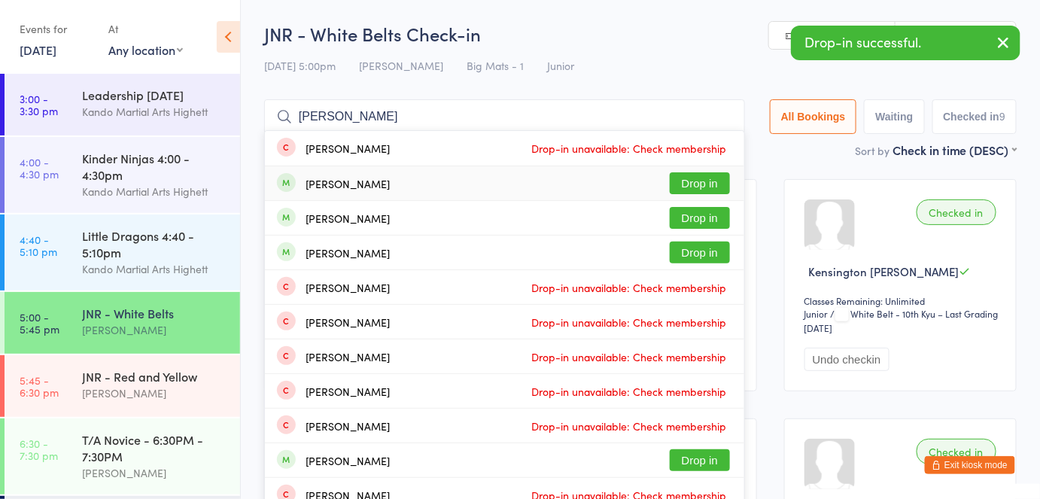
type input "liam mi"
click at [695, 187] on button "Drop in" at bounding box center [700, 183] width 60 height 22
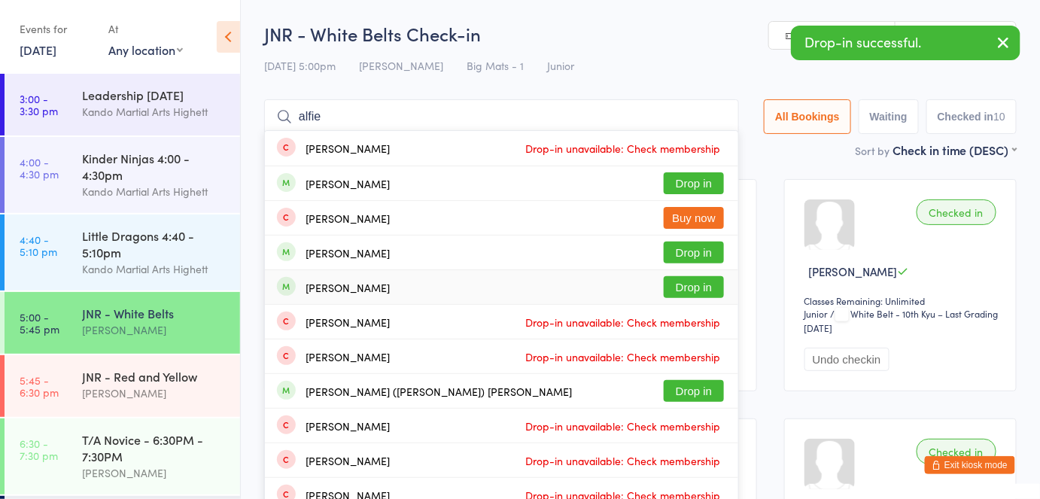
type input "alfie"
click at [682, 294] on button "Drop in" at bounding box center [694, 287] width 60 height 22
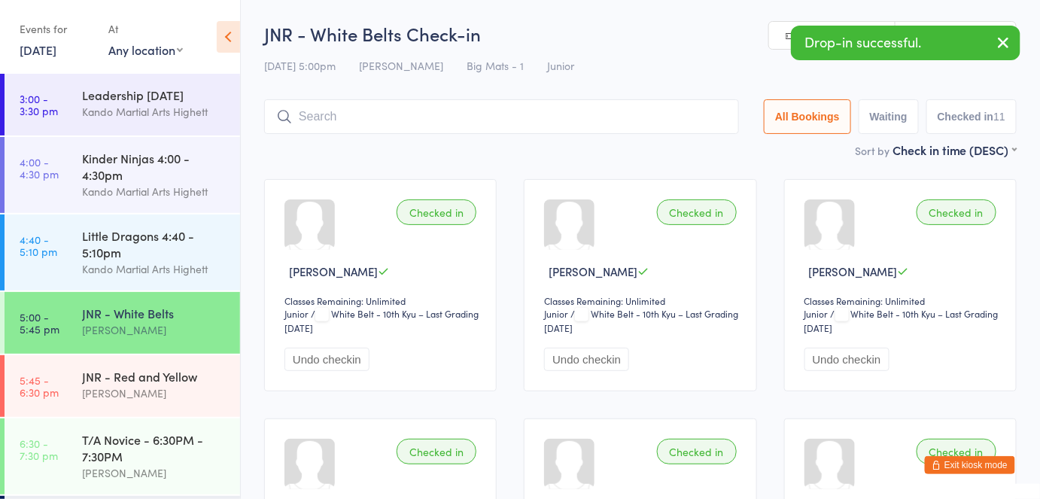
click at [981, 469] on button "Exit kiosk mode" at bounding box center [970, 465] width 90 height 18
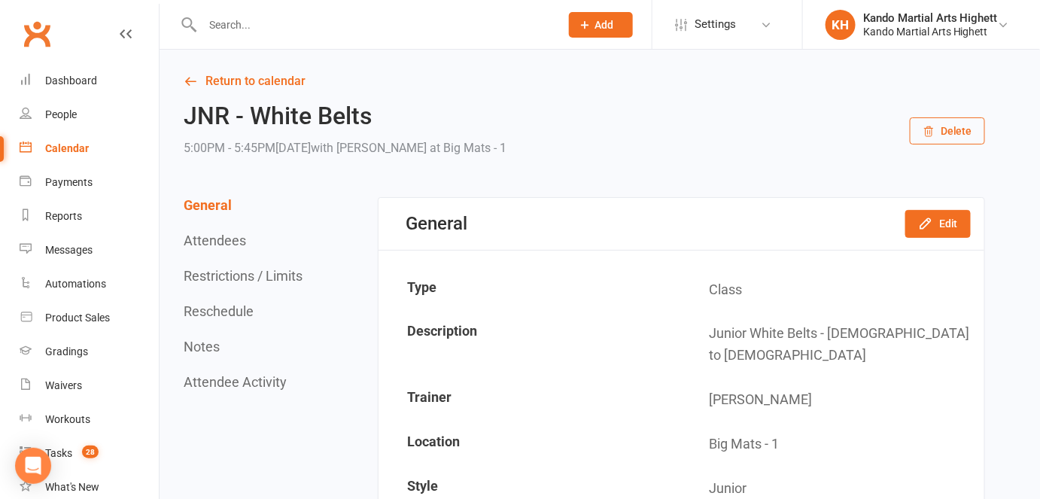
click at [77, 141] on link "Calendar" at bounding box center [89, 149] width 139 height 34
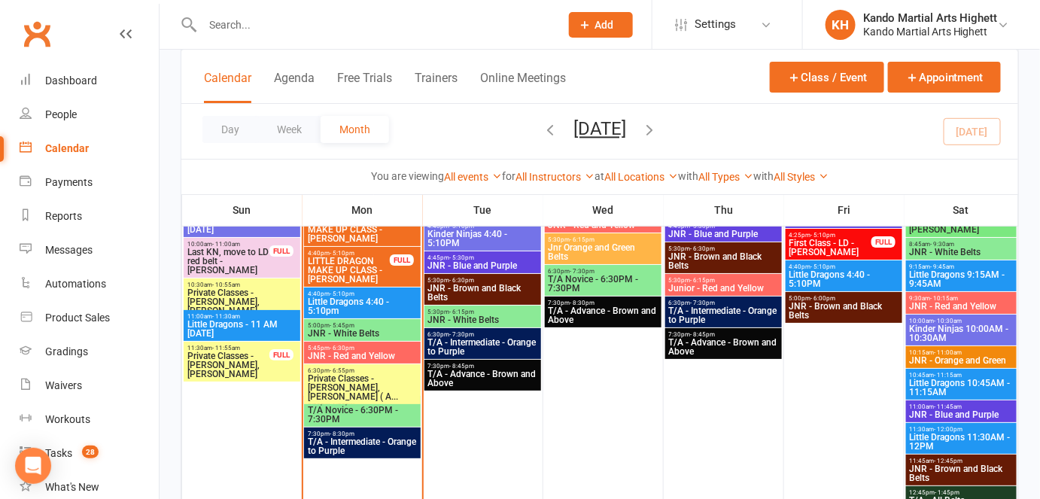
scroll to position [1710, 0]
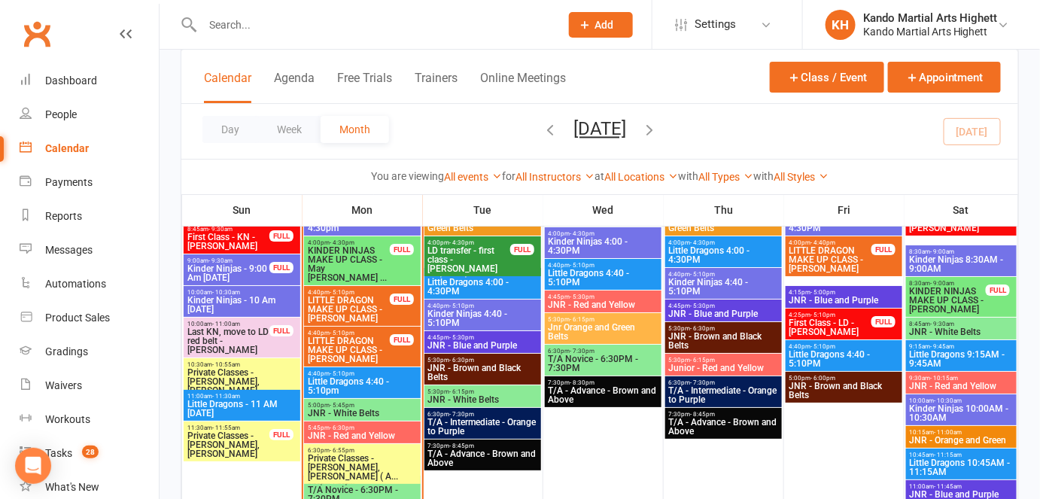
click at [354, 309] on span "LITTLE DRAGON MAKE UP CLASS - [PERSON_NAME]" at bounding box center [349, 309] width 84 height 27
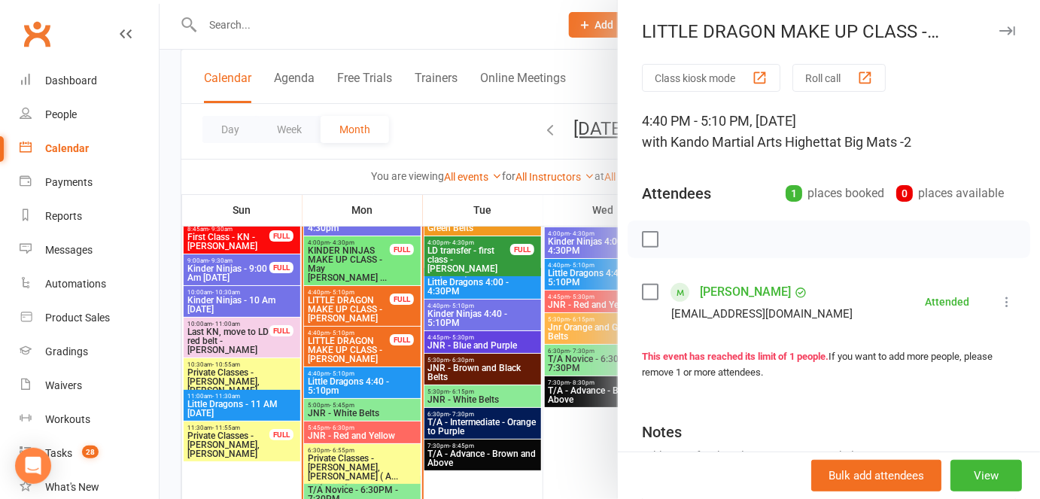
click at [357, 324] on div at bounding box center [600, 249] width 881 height 499
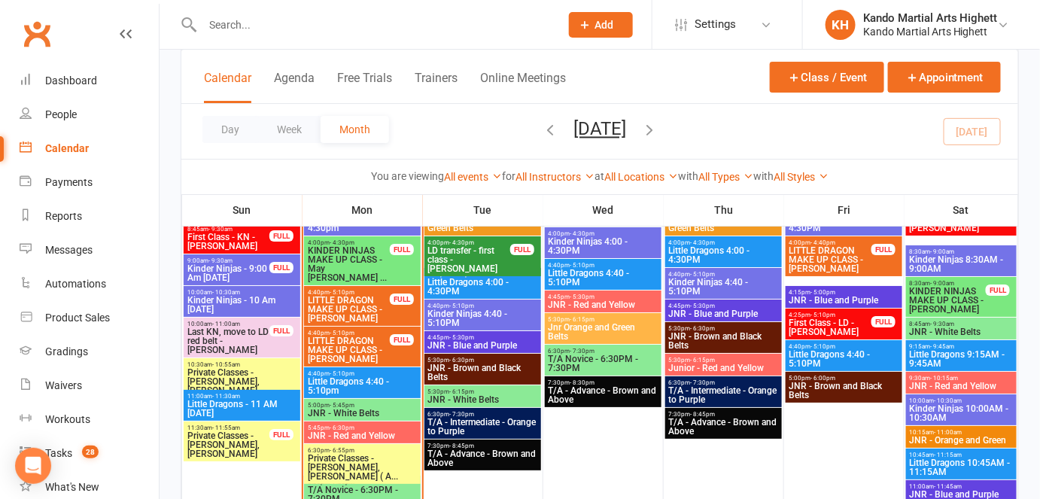
click at [352, 455] on span "Private Classes - [PERSON_NAME], [PERSON_NAME] ( A..." at bounding box center [362, 467] width 111 height 27
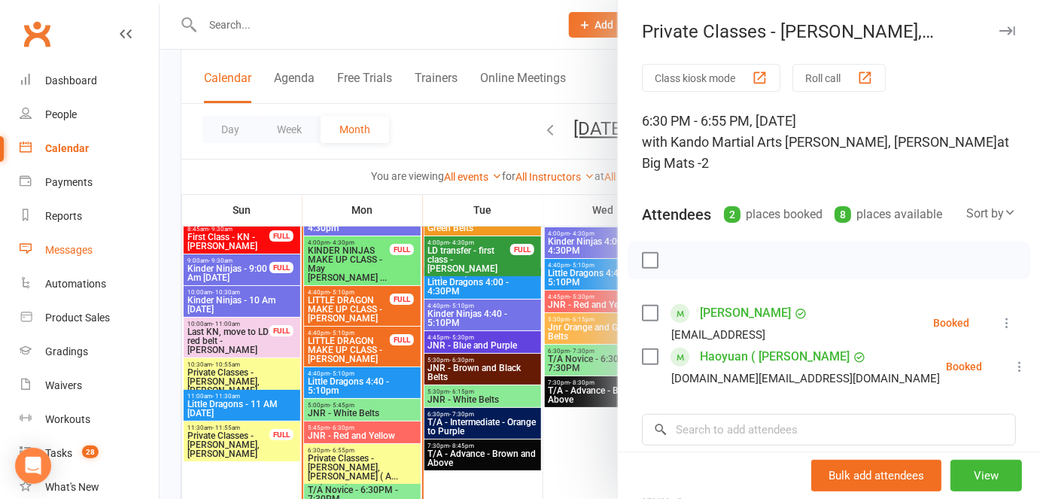
click at [84, 257] on link "Messages" at bounding box center [89, 250] width 139 height 34
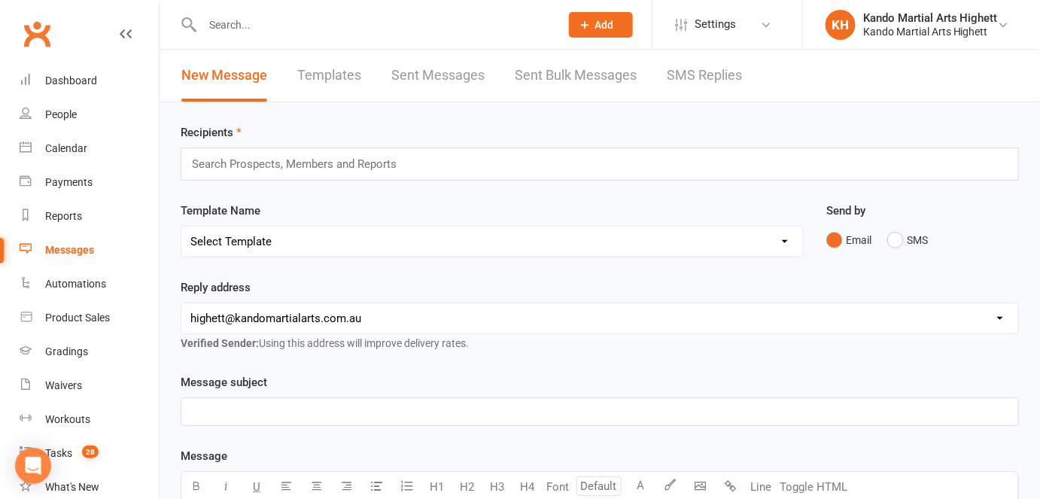
click at [573, 75] on link "Sent Bulk Messages" at bounding box center [576, 76] width 122 height 52
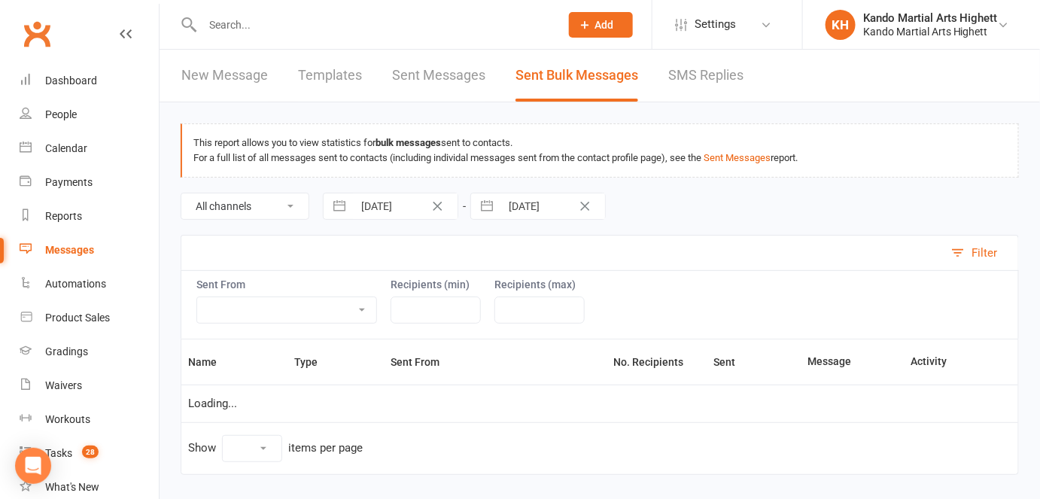
select select "100"
click at [0, 0] on div "Loading" at bounding box center [0, 0] width 0 height 0
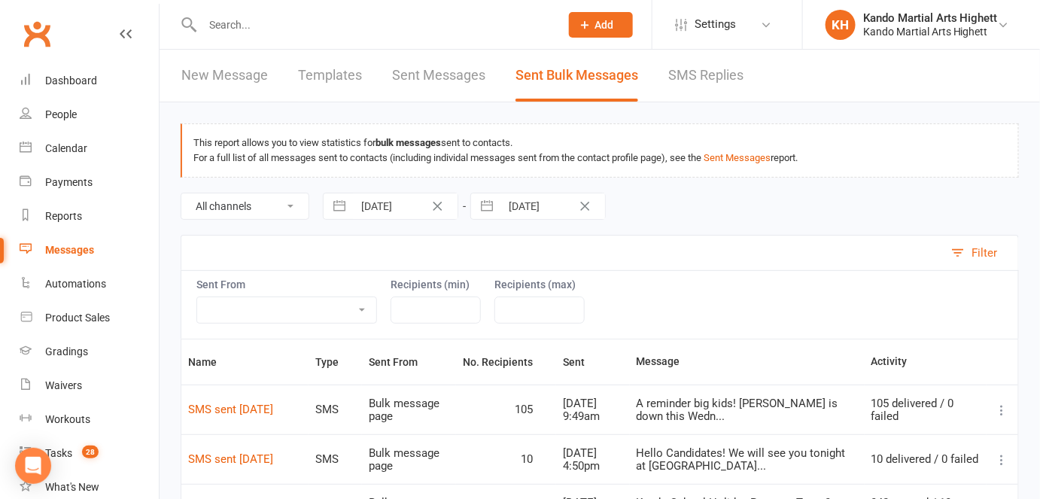
click at [668, 85] on link "SMS Replies" at bounding box center [705, 76] width 75 height 52
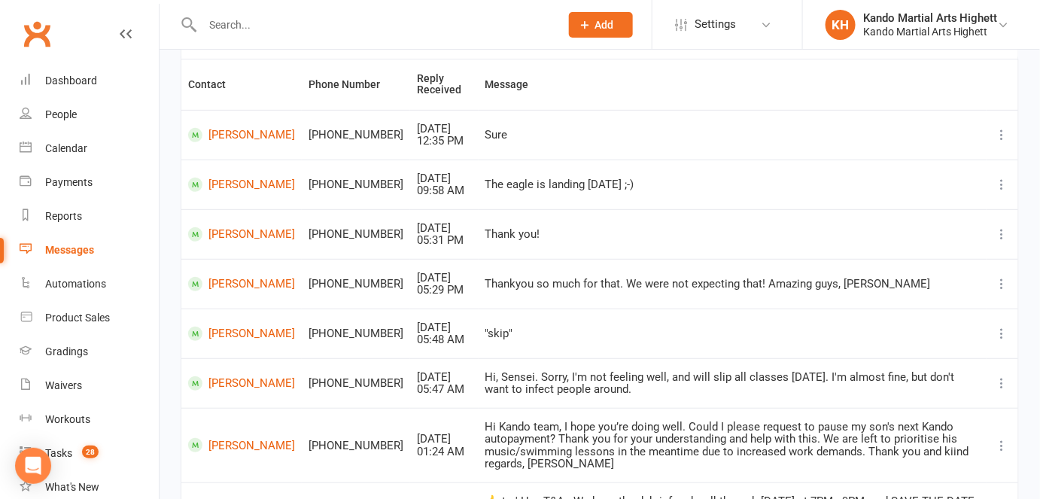
scroll to position [342, 0]
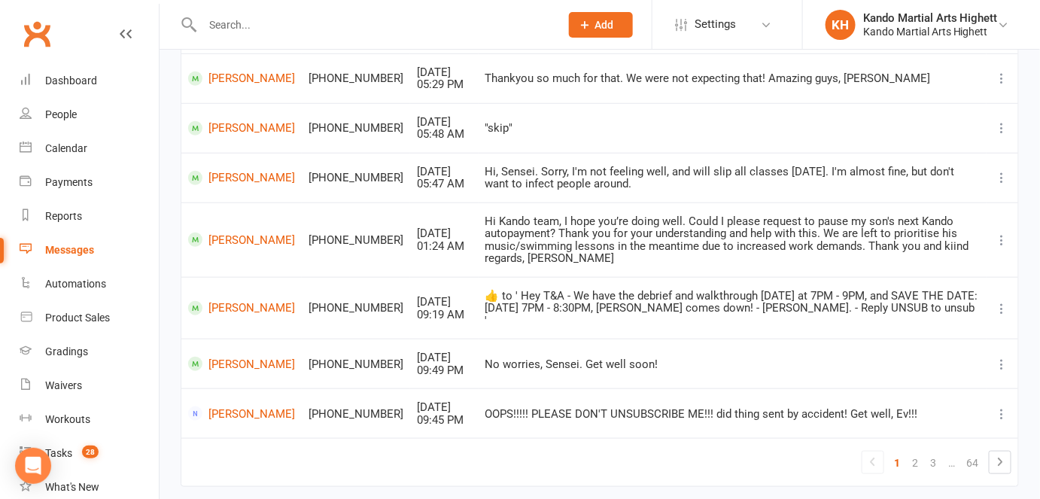
click at [707, 408] on div "OOPS!!!!! PLEASE DON'T UNSUBSCRIBE ME!!! did thing sent by accident! Get well, …" at bounding box center [732, 414] width 494 height 13
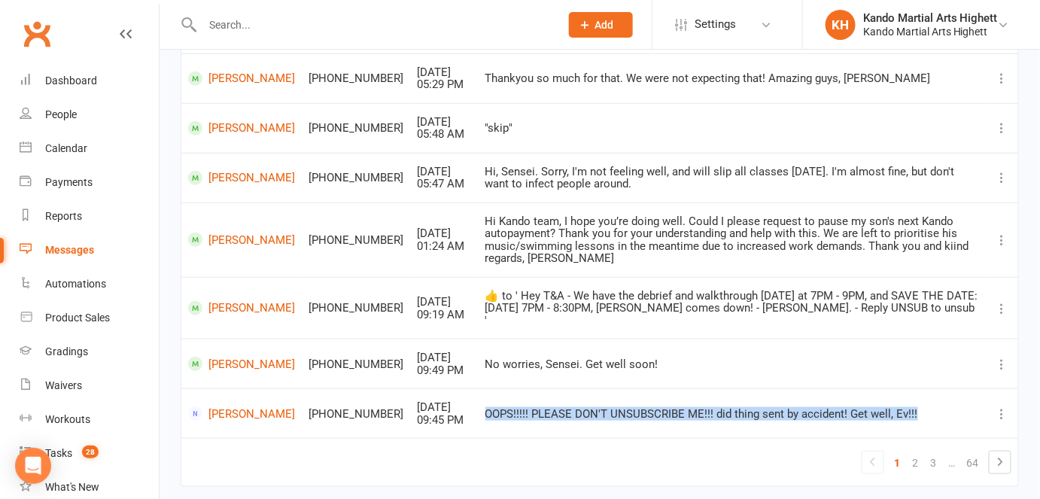
click at [707, 408] on div "OOPS!!!!! PLEASE DON'T UNSUBSCRIBE ME!!! did thing sent by accident! Get well, …" at bounding box center [732, 414] width 494 height 13
click at [708, 405] on td "OOPS!!!!! PLEASE DON'T UNSUBSCRIBE ME!!! did thing sent by accident! Get well, …" at bounding box center [733, 413] width 508 height 50
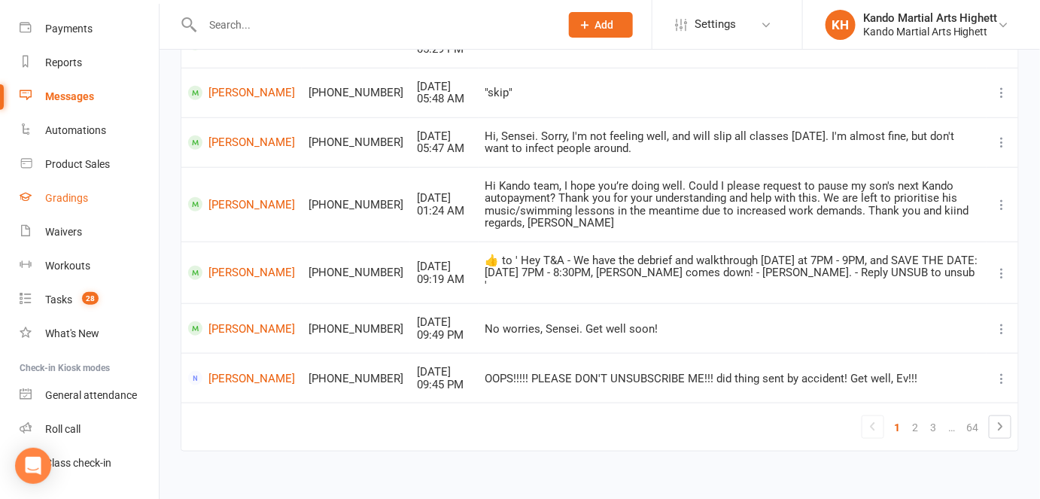
scroll to position [122, 0]
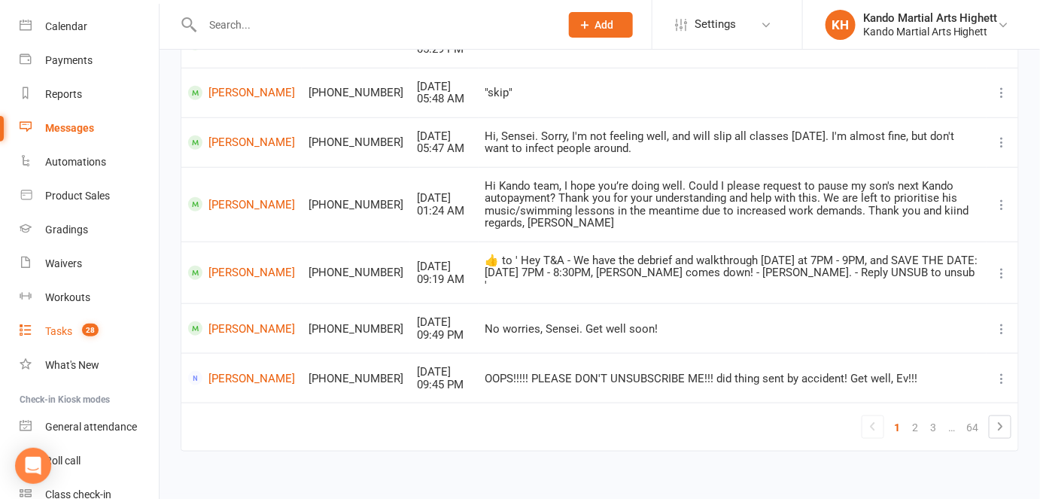
click at [100, 331] on link "Tasks 28" at bounding box center [89, 332] width 139 height 34
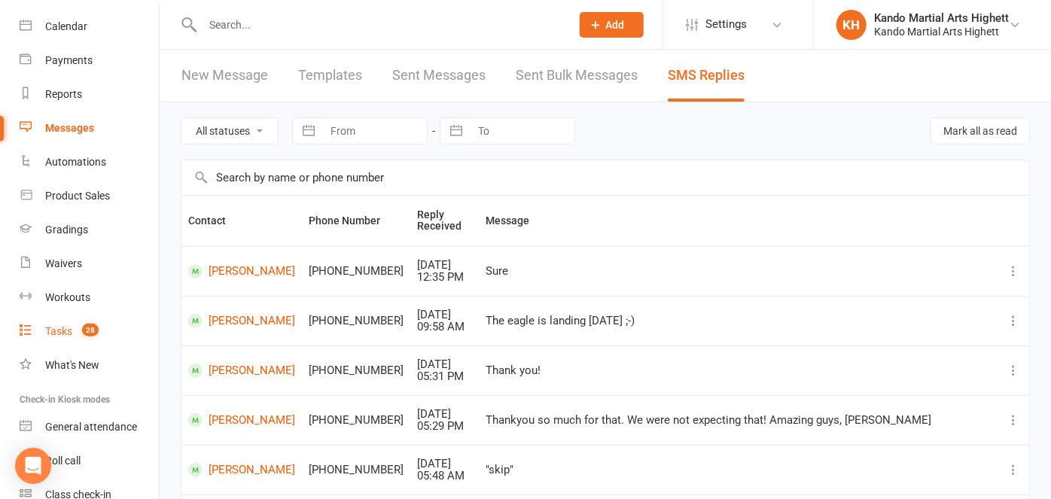
select select "incomplete"
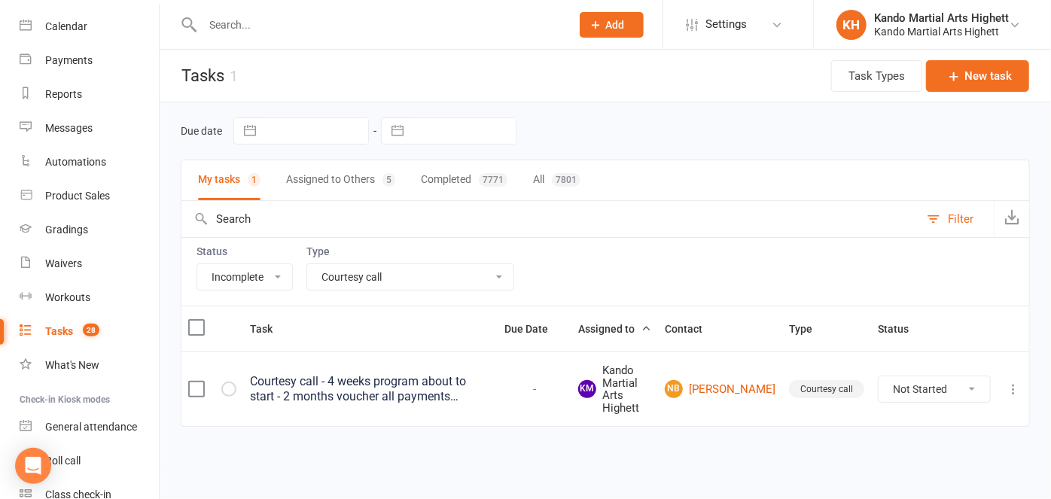
click at [329, 306] on th "Task" at bounding box center [370, 328] width 254 height 45
click at [394, 357] on td "Courtesy call - 4 weeks program about to start - 2 months voucher all payments …" at bounding box center [370, 388] width 254 height 75
click at [407, 394] on div "Courtesy call - 4 weeks program about to start - 2 months voucher all payments …" at bounding box center [370, 389] width 241 height 30
click at [402, 285] on select "All Admin Cancellation Class transfer Courtesy call Create welcome card E-mail …" at bounding box center [410, 277] width 206 height 26
click at [403, 266] on select "All Admin Cancellation Class transfer Courtesy call Create welcome card E-mail …" at bounding box center [410, 277] width 206 height 26
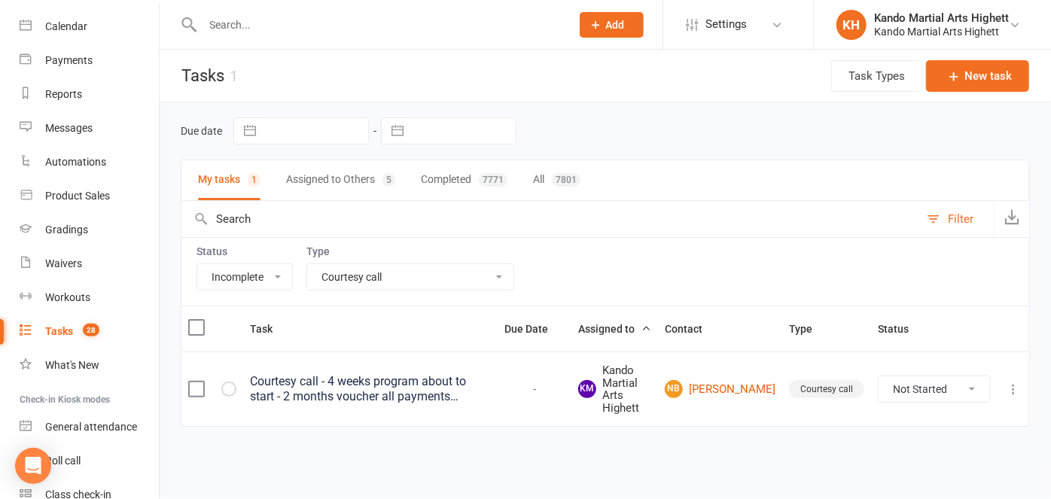
click at [432, 260] on div "Type All Admin Cancellation Class transfer Courtesy call Create welcome card E-…" at bounding box center [410, 267] width 208 height 45
click at [433, 264] on select "All Admin Cancellation Class transfer Courtesy call Create welcome card E-mail …" at bounding box center [410, 277] width 206 height 26
click at [307, 264] on select "All Admin Cancellation Class transfer Courtesy call Create welcome card E-mail …" at bounding box center [410, 277] width 206 height 26
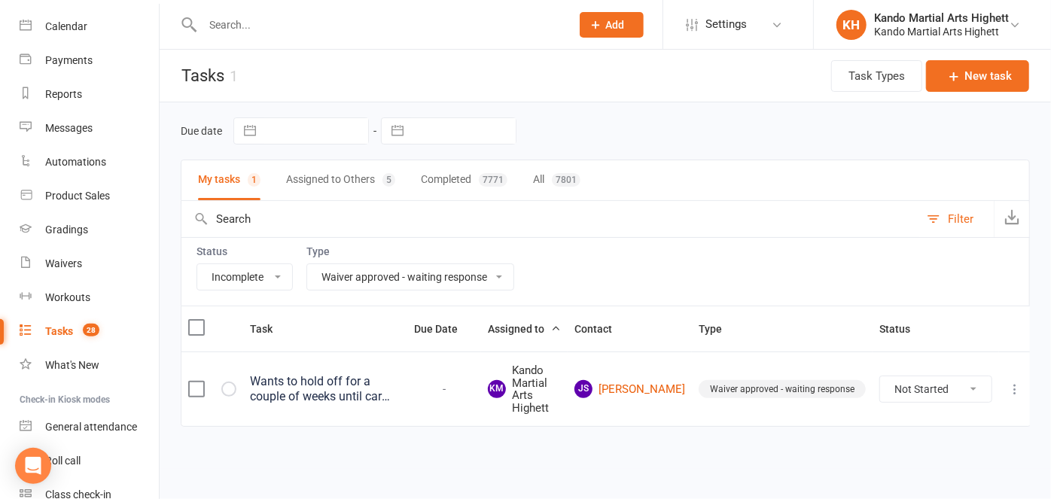
drag, startPoint x: 369, startPoint y: 444, endPoint x: 373, endPoint y: 410, distance: 34.1
click at [369, 444] on div "Task Due Date Assigned to Contact Type Status Wants to hold off for a couple of…" at bounding box center [605, 377] width 849 height 142
click at [377, 397] on div "Wants to hold off for a couple of weeks until car gets fixed - Updated [PERSON_…" at bounding box center [325, 389] width 151 height 30
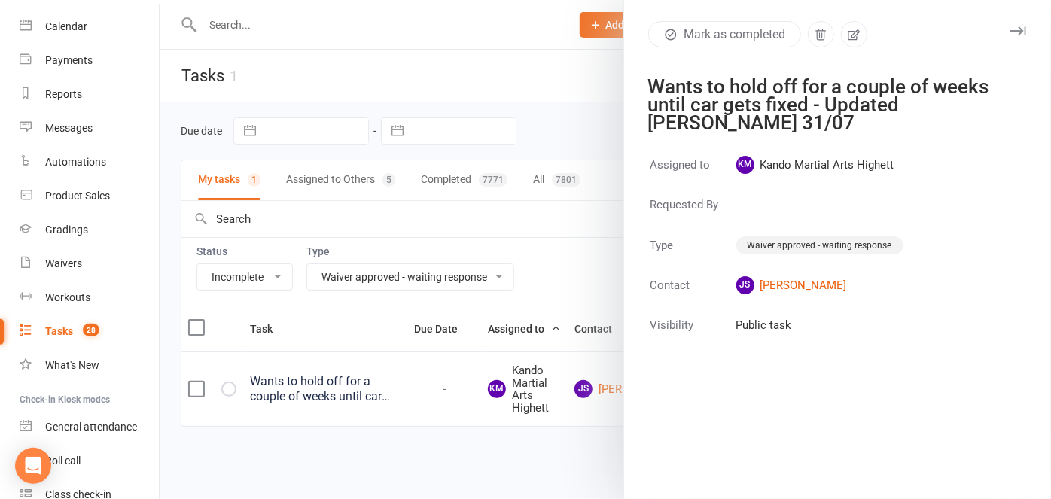
click at [381, 265] on div at bounding box center [605, 249] width 891 height 499
click at [379, 271] on div at bounding box center [605, 249] width 891 height 499
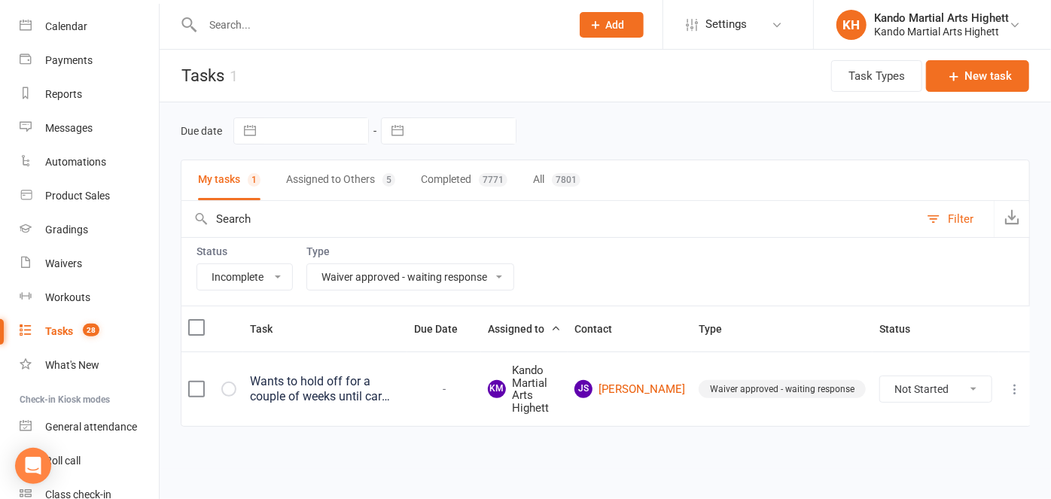
click at [381, 275] on select "All Admin Cancellation Class transfer Courtesy call Create welcome card E-mail …" at bounding box center [410, 277] width 206 height 26
select select "22414"
click at [307, 264] on select "All Admin Cancellation Class transfer Courtesy call Create welcome card E-mail …" at bounding box center [410, 277] width 206 height 26
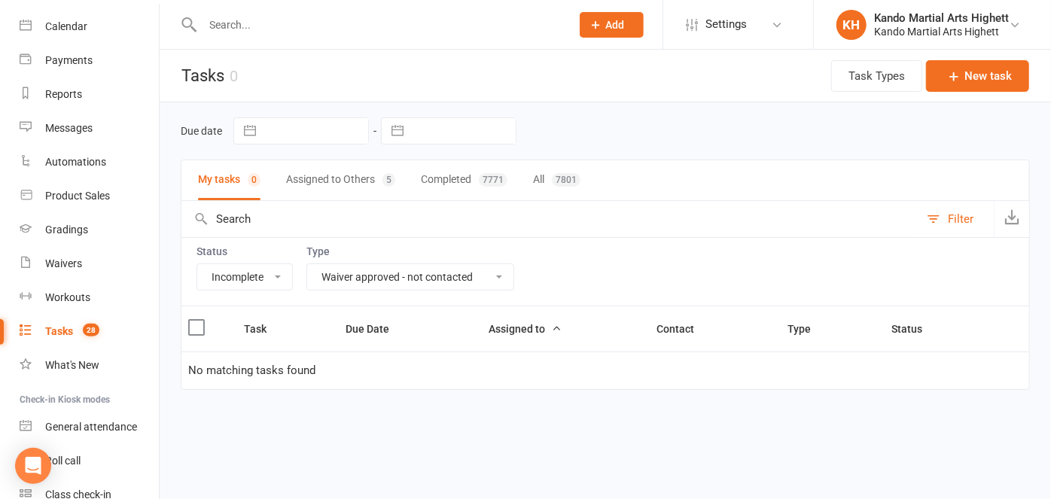
click at [431, 279] on select "All Admin Cancellation Class transfer Courtesy call Create welcome card E-mail …" at bounding box center [410, 277] width 206 height 26
select select
click at [307, 264] on select "All Admin Cancellation Class transfer Courtesy call Create welcome card E-mail …" at bounding box center [410, 277] width 206 height 26
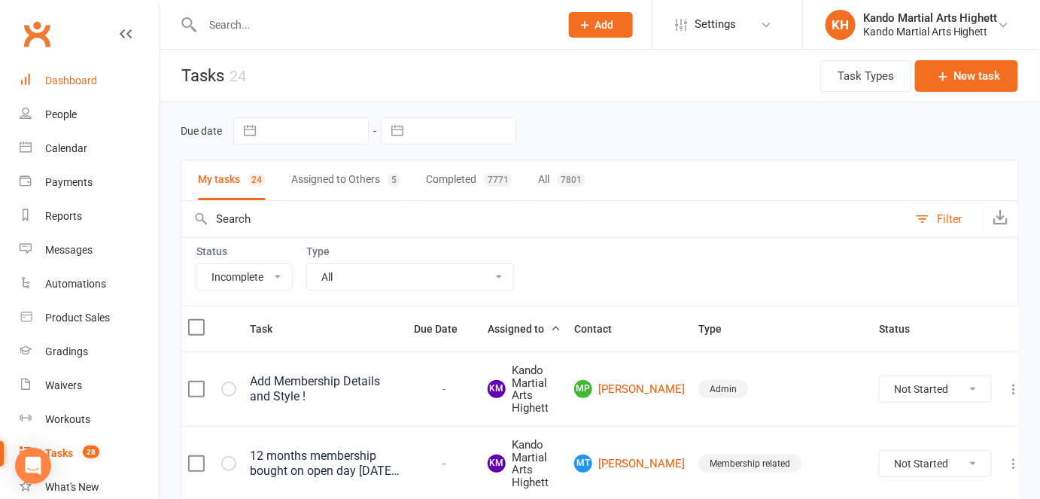
click at [114, 64] on link "Dashboard" at bounding box center [89, 81] width 139 height 34
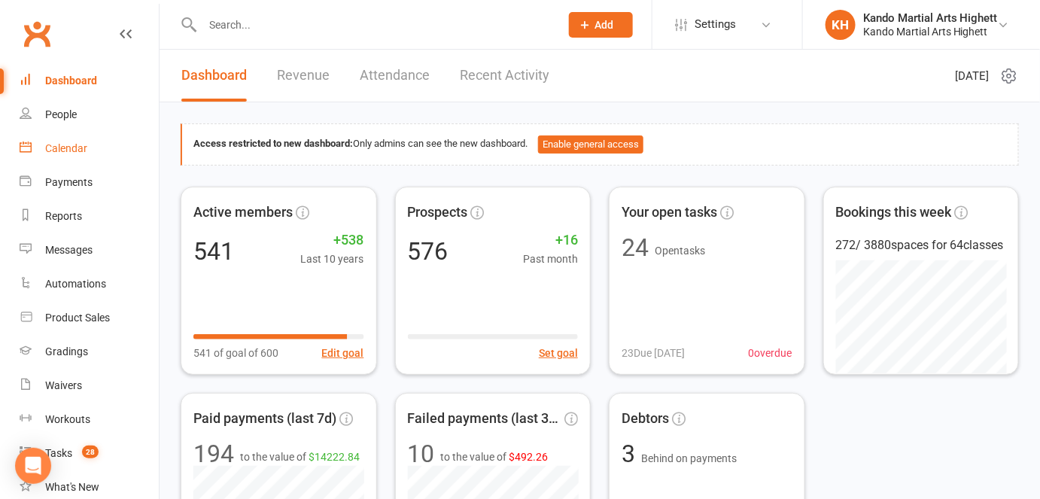
click at [93, 160] on link "Calendar" at bounding box center [89, 149] width 139 height 34
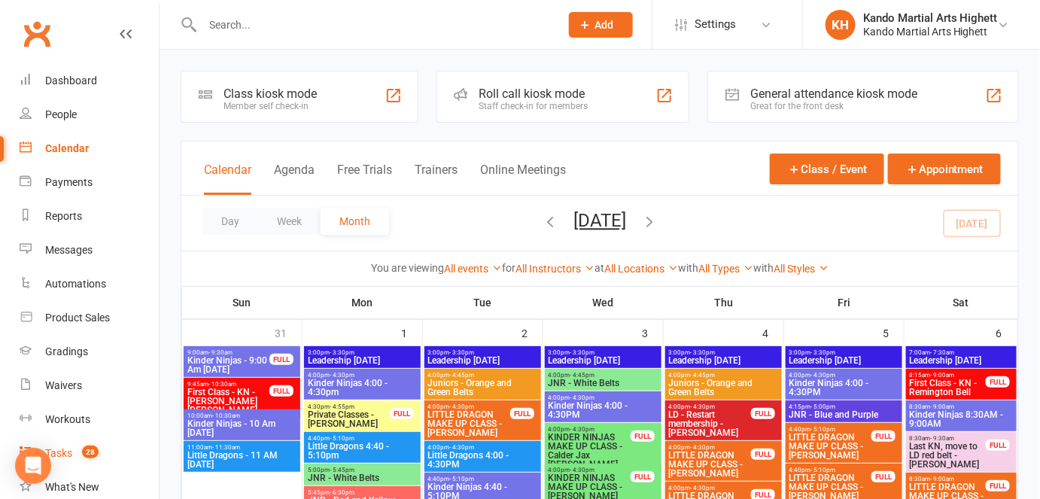
click at [105, 439] on link "Tasks 28" at bounding box center [89, 454] width 139 height 34
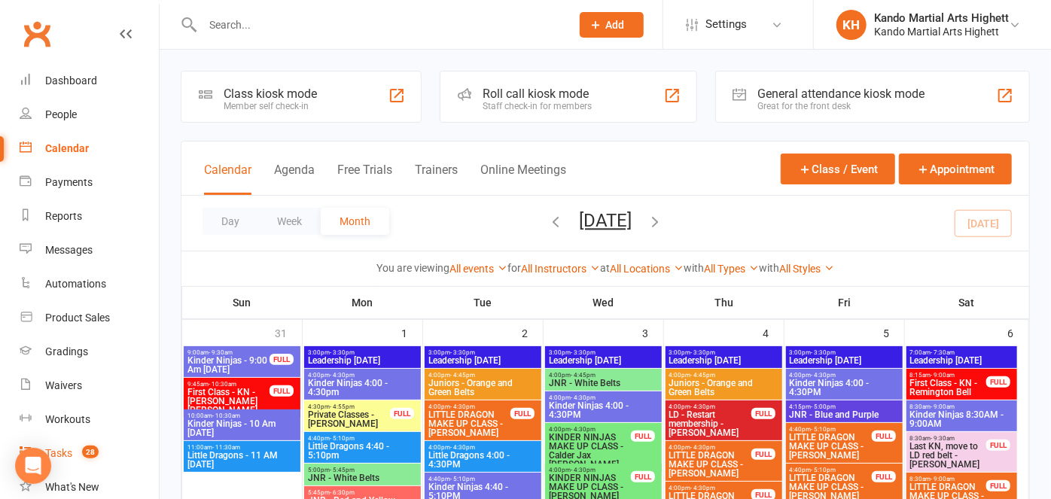
select select "incomplete"
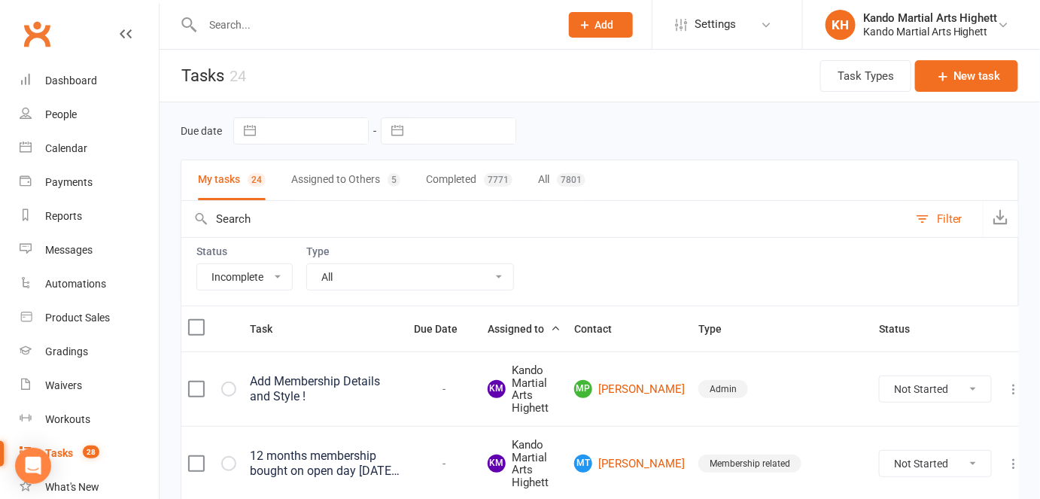
scroll to position [616, 0]
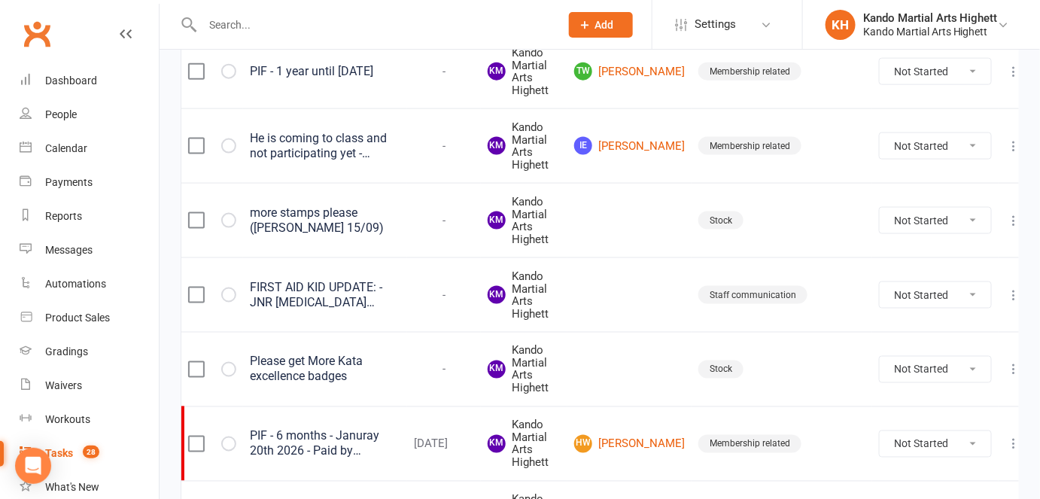
click at [298, 295] on div "FIRST AID KID UPDATE: - JNR [MEDICAL_DATA] expiry date - [DATE] - No [MEDICAL_D…" at bounding box center [325, 295] width 151 height 30
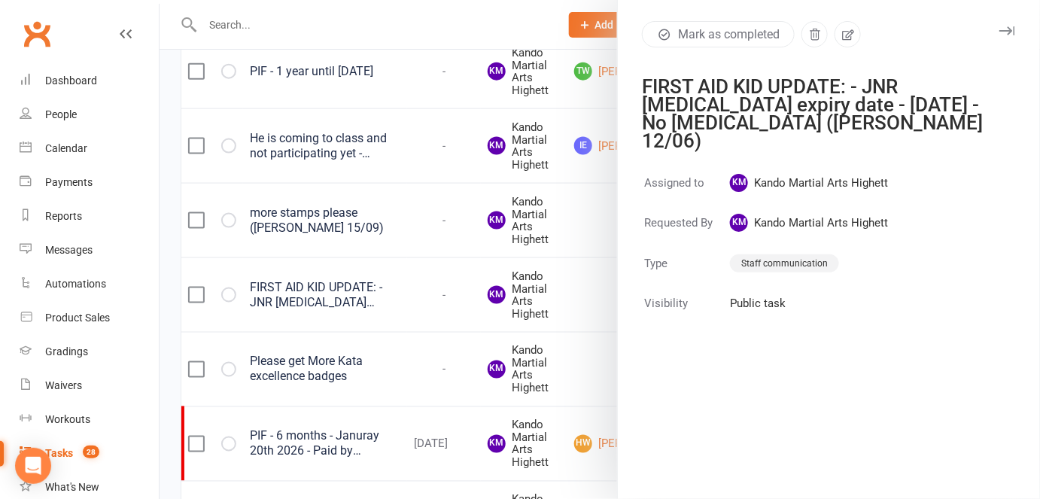
click at [298, 295] on div at bounding box center [600, 249] width 881 height 499
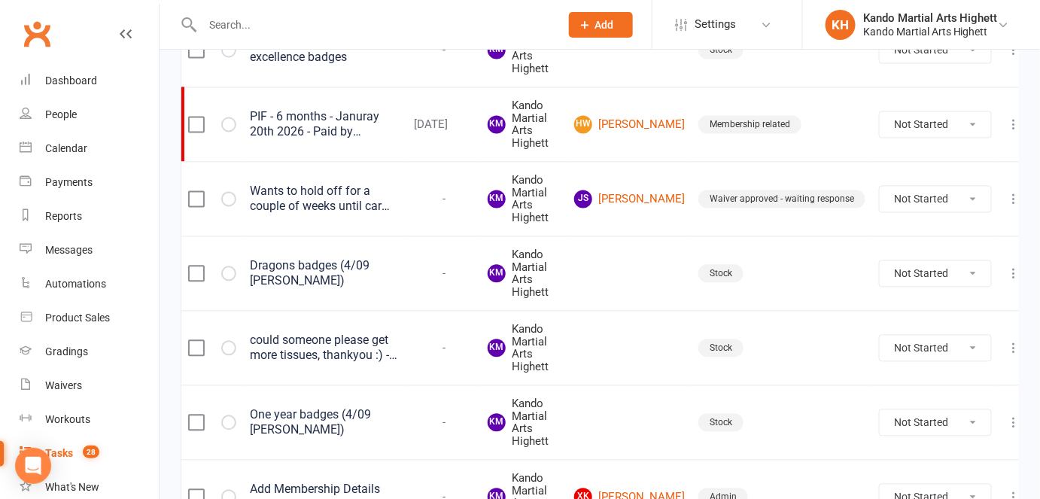
scroll to position [957, 0]
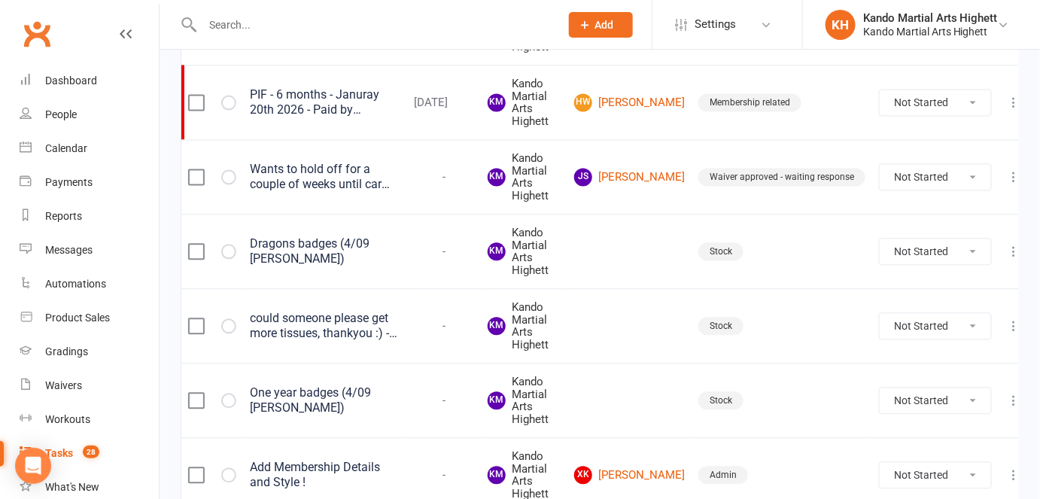
click at [319, 263] on td "Dragons badges (4/09 [PERSON_NAME])" at bounding box center [325, 251] width 164 height 75
click at [349, 245] on div "Dragons badges (4/09 [PERSON_NAME])" at bounding box center [325, 251] width 151 height 30
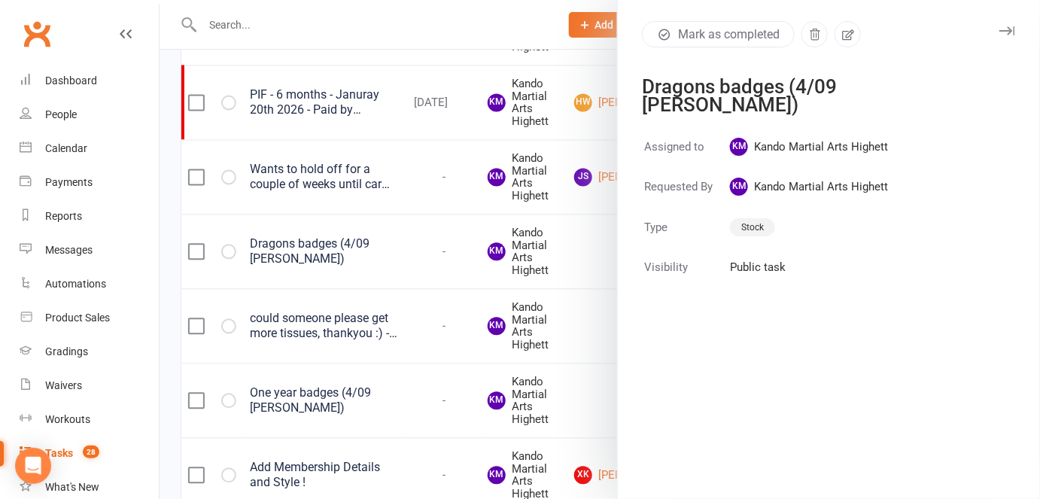
drag, startPoint x: 327, startPoint y: 242, endPoint x: 318, endPoint y: 253, distance: 13.4
click at [320, 252] on div at bounding box center [600, 249] width 881 height 499
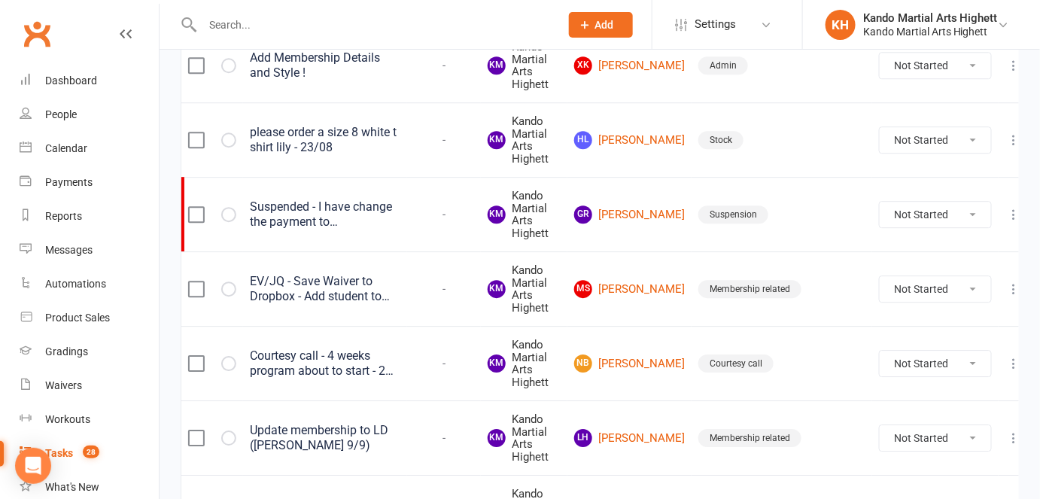
scroll to position [1437, 0]
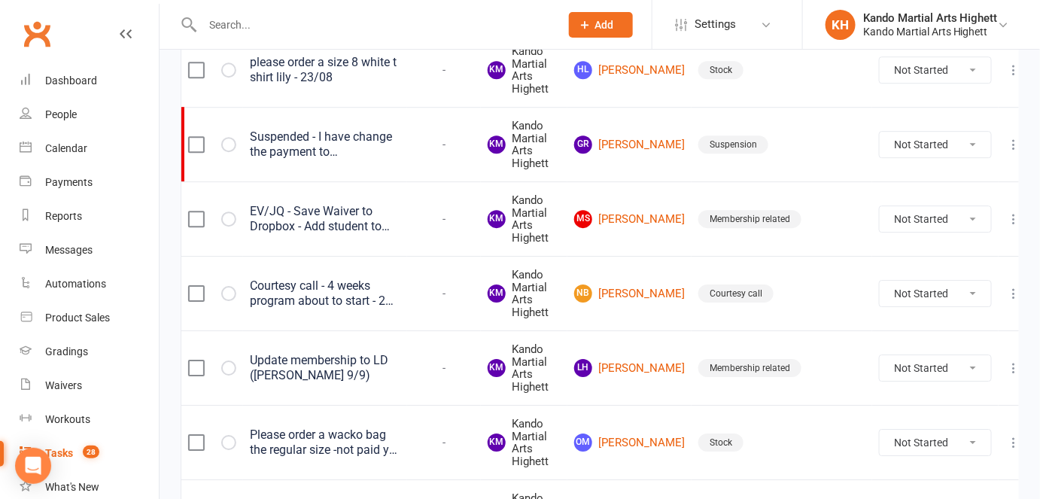
click at [99, 48] on div "Clubworx" at bounding box center [79, 43] width 159 height 56
click at [94, 88] on link "Dashboard" at bounding box center [89, 81] width 139 height 34
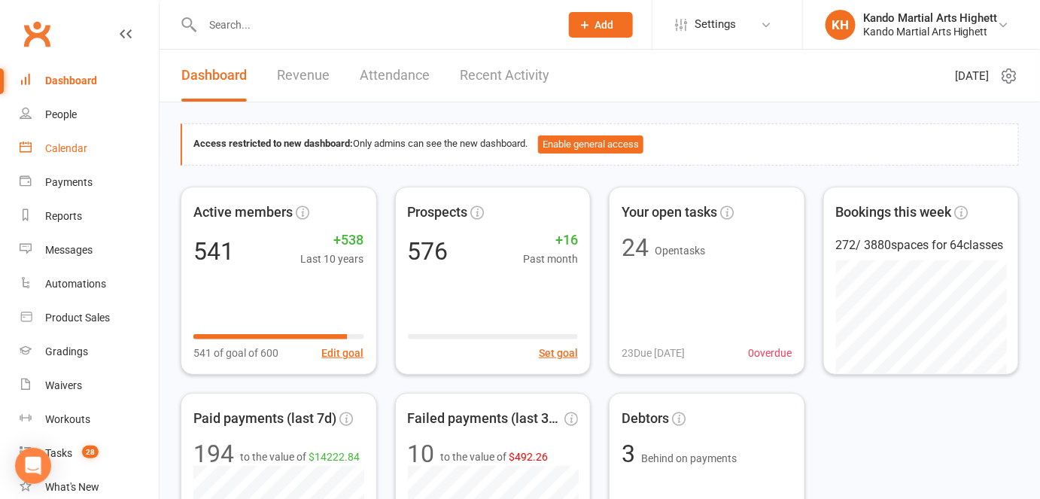
click at [89, 137] on link "Calendar" at bounding box center [89, 149] width 139 height 34
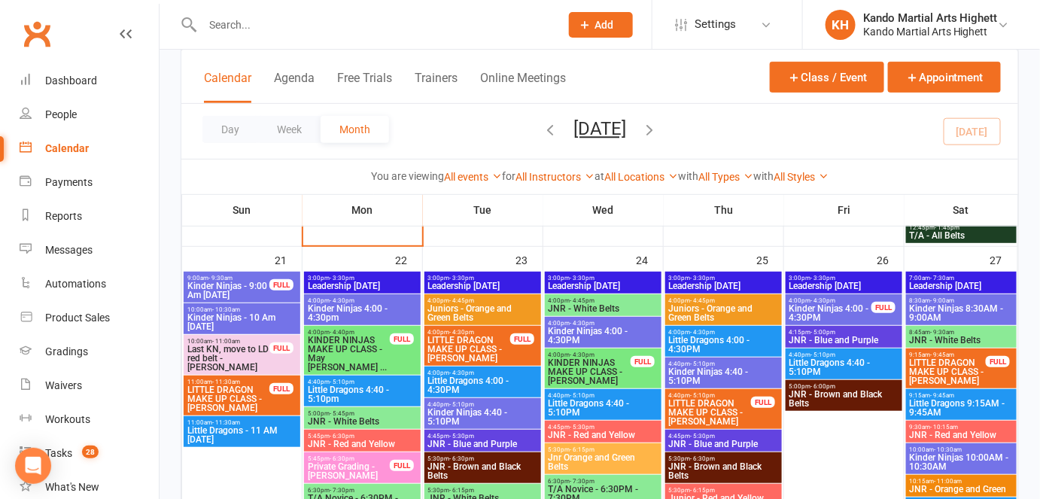
scroll to position [2049, 0]
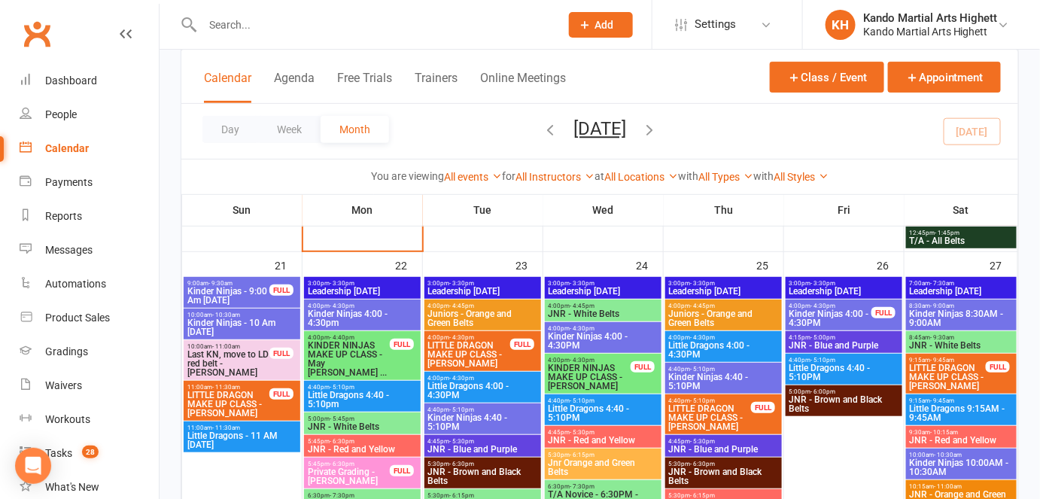
click at [237, 294] on span "Kinder Ninjas - 9:00 Am [DATE]" at bounding box center [229, 296] width 84 height 18
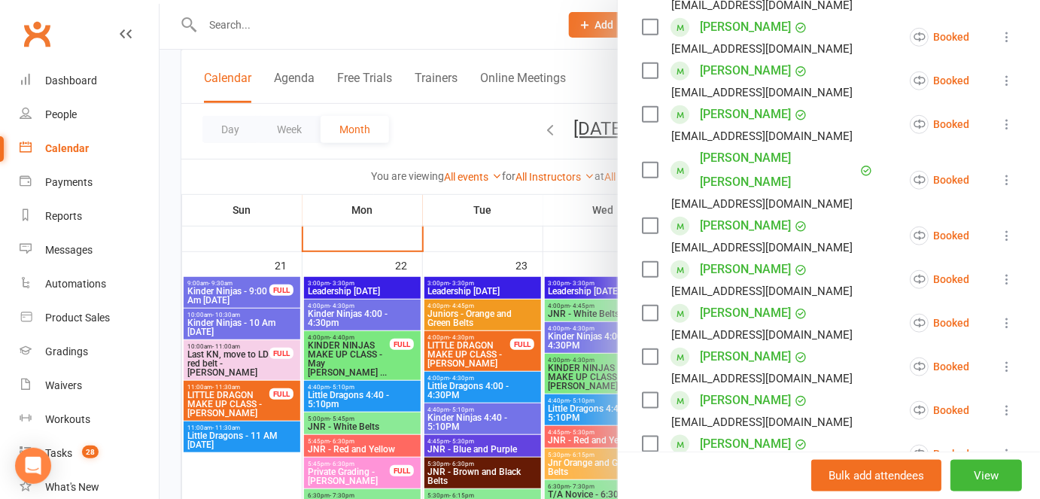
scroll to position [0, 0]
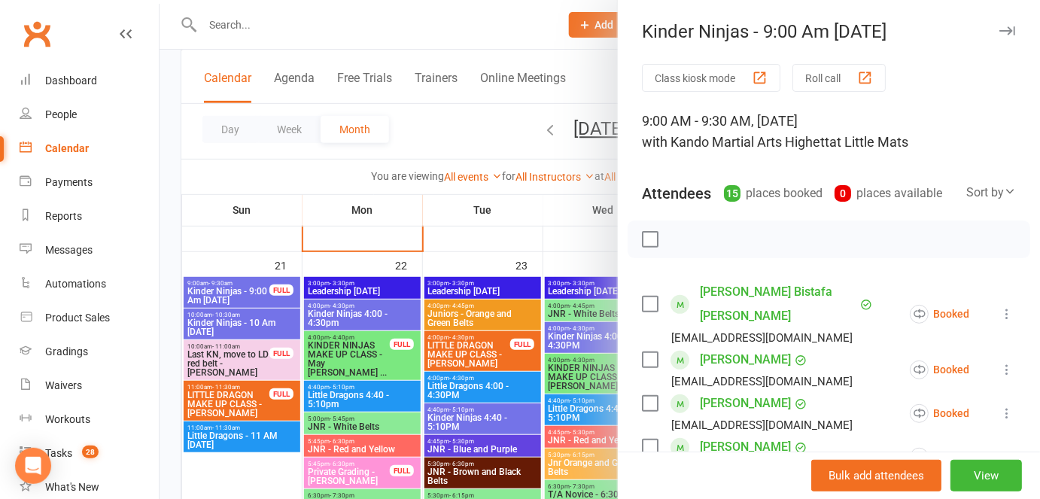
click at [248, 332] on div at bounding box center [600, 249] width 881 height 499
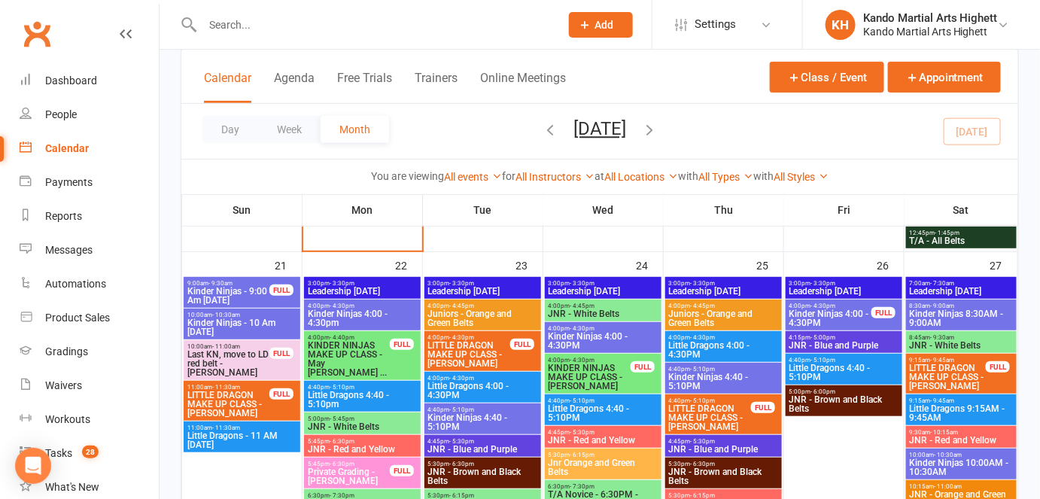
click at [248, 332] on span "Kinder Ninjas - 10 Am Sunday" at bounding box center [242, 327] width 111 height 18
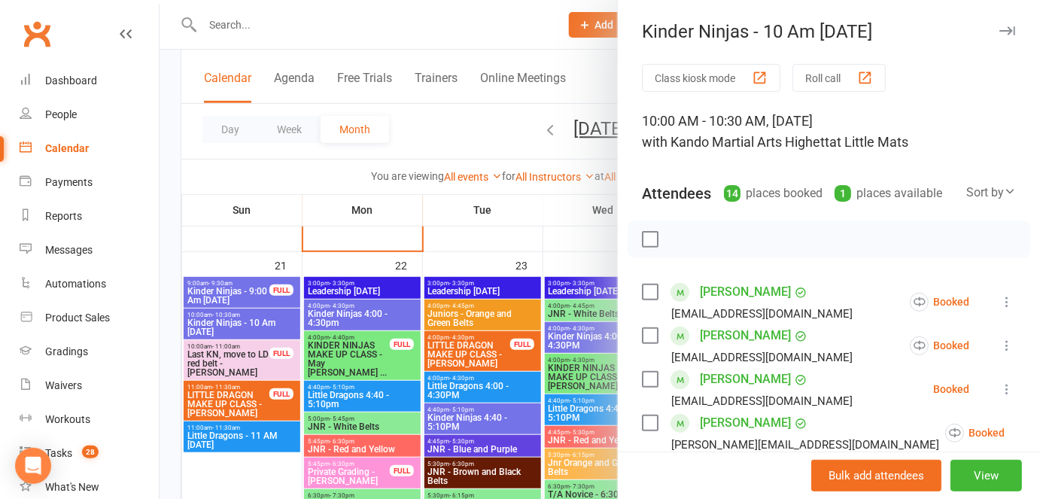
click at [224, 345] on div at bounding box center [600, 249] width 881 height 499
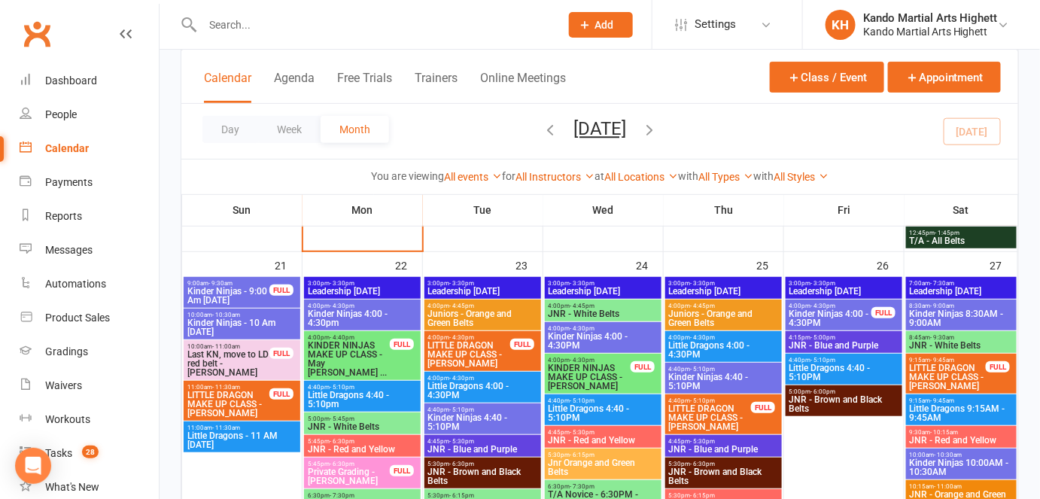
click at [227, 318] on span "Kinder Ninjas - 10 Am Sunday" at bounding box center [242, 327] width 111 height 18
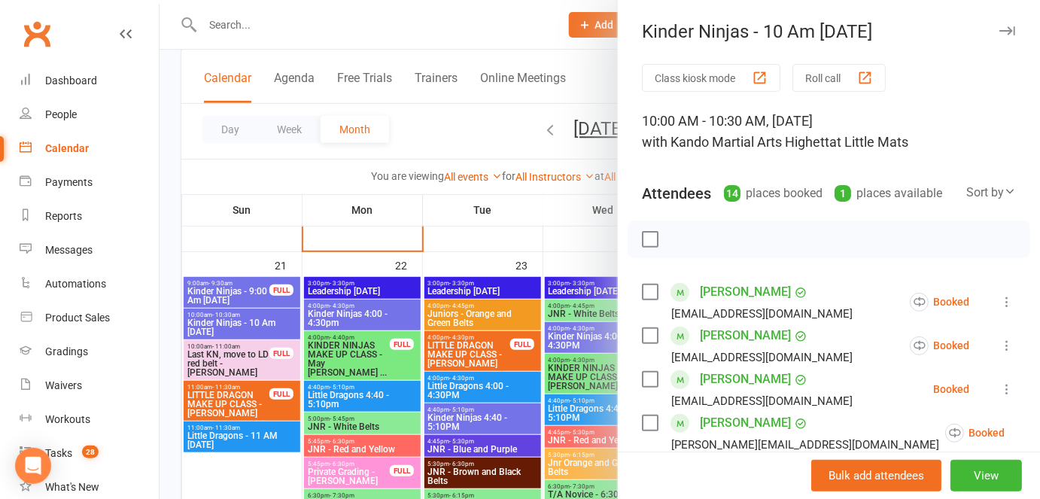
click at [227, 316] on div at bounding box center [600, 249] width 881 height 499
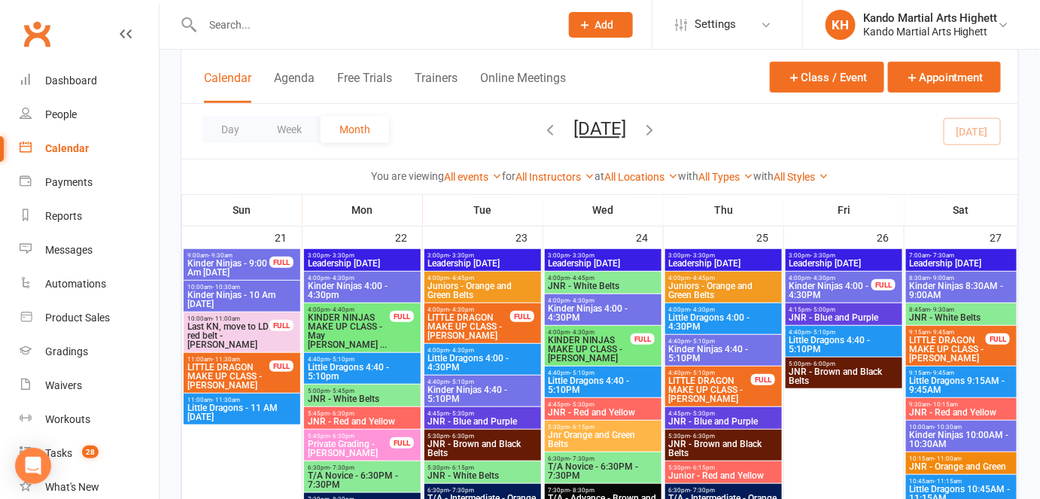
scroll to position [2079, 0]
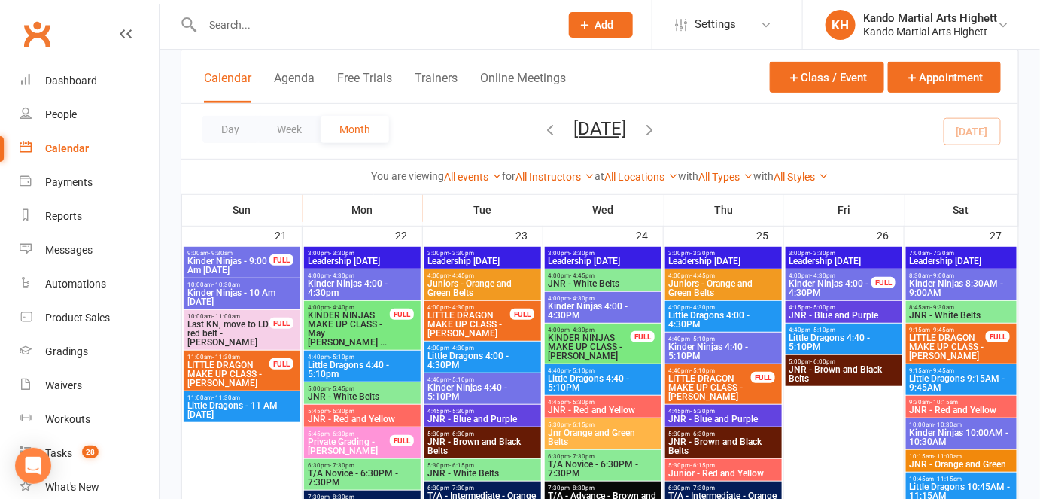
click at [233, 24] on input "text" at bounding box center [373, 24] width 351 height 21
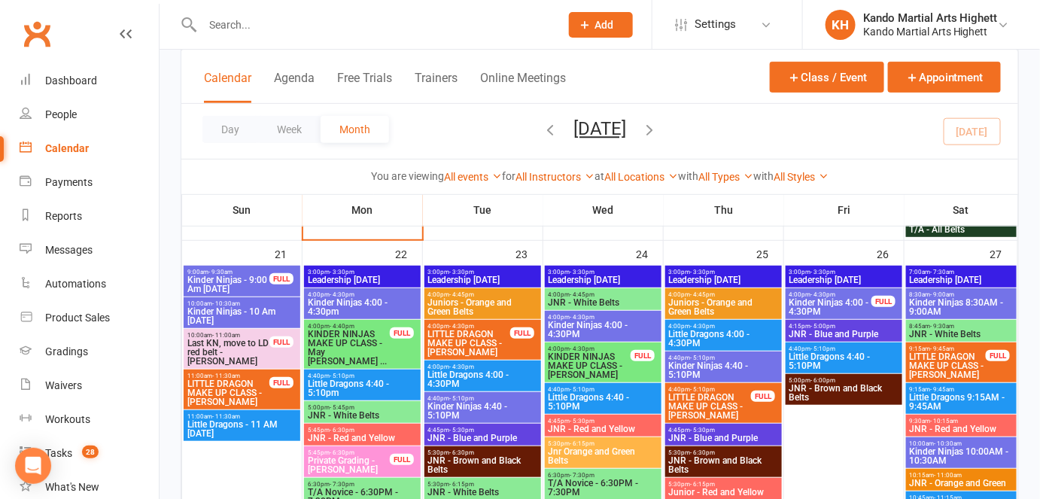
scroll to position [2006, 0]
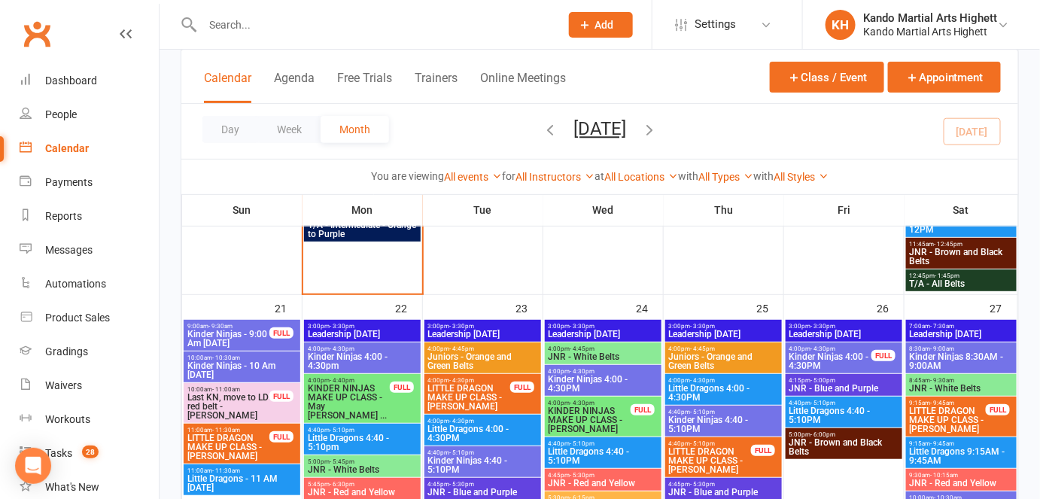
click at [591, 32] on button "Add" at bounding box center [601, 25] width 64 height 26
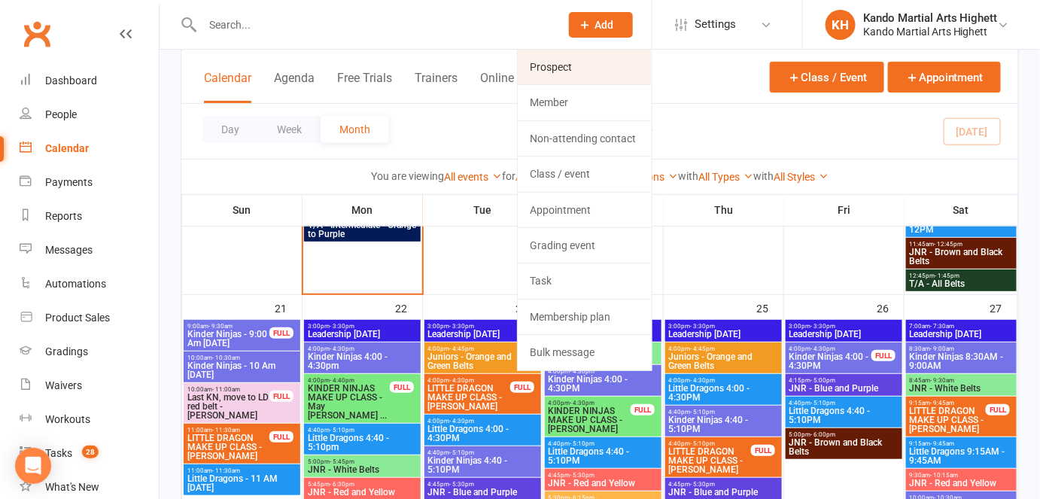
click at [567, 62] on link "Prospect" at bounding box center [585, 67] width 134 height 35
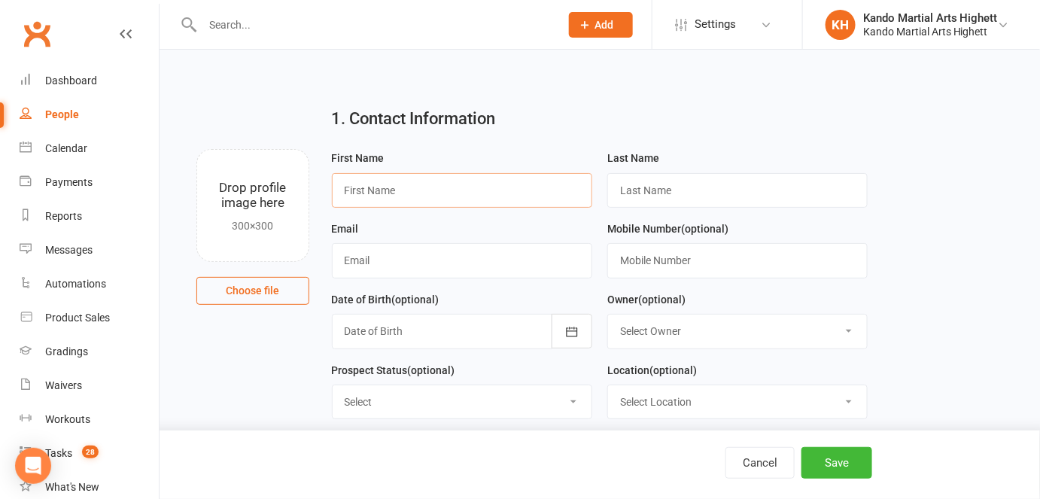
click at [348, 183] on input "text" at bounding box center [462, 190] width 260 height 35
paste input "Liseth"
type input "Liseth"
click at [655, 183] on input "text" at bounding box center [737, 190] width 260 height 35
type input "Grosmann"
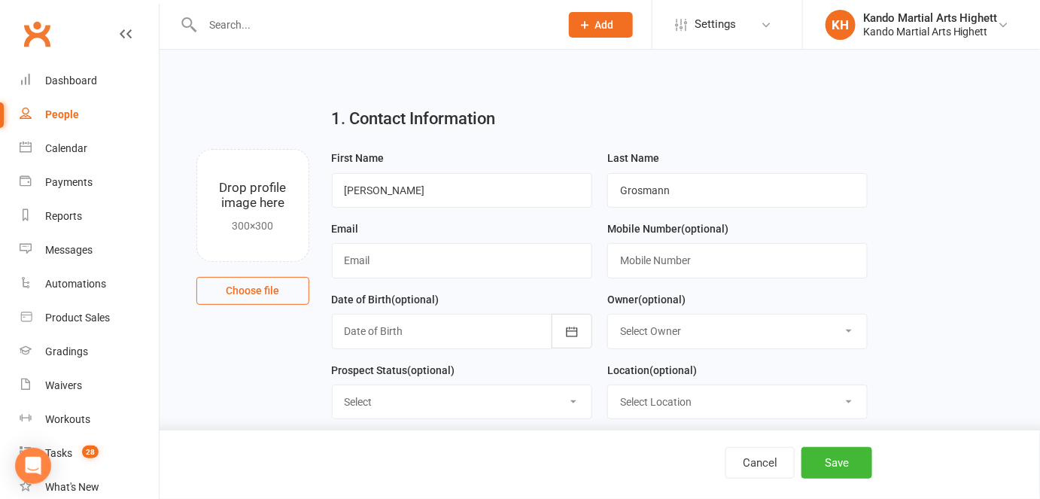
click at [579, 224] on div "Email" at bounding box center [462, 249] width 260 height 59
click at [510, 268] on input "text" at bounding box center [462, 260] width 260 height 35
paste input "liseth.grosmann@gmail.com"
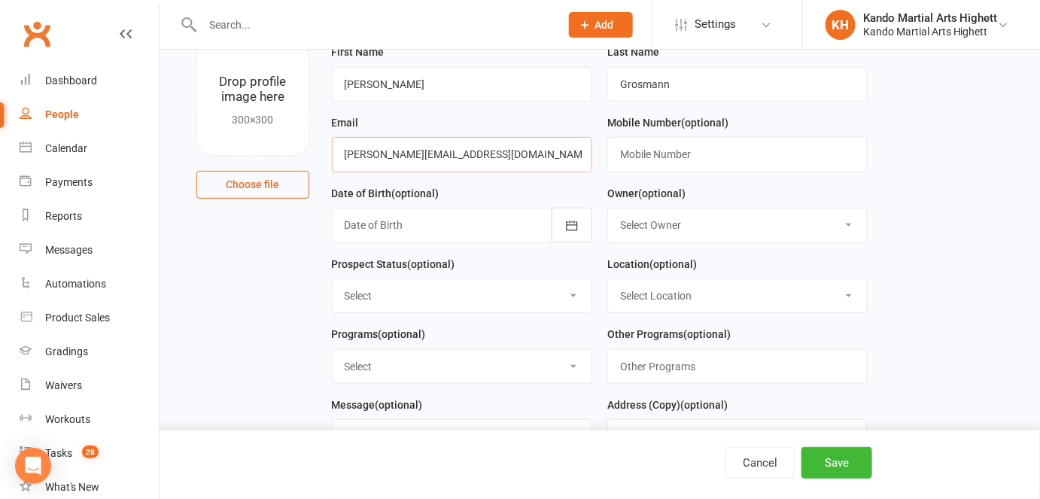
type input "liseth.grosmann@gmail.com"
click at [281, 315] on main "1. Contact Information Drop profile image here 300×300 Choose file First Name L…" at bounding box center [600, 361] width 838 height 744
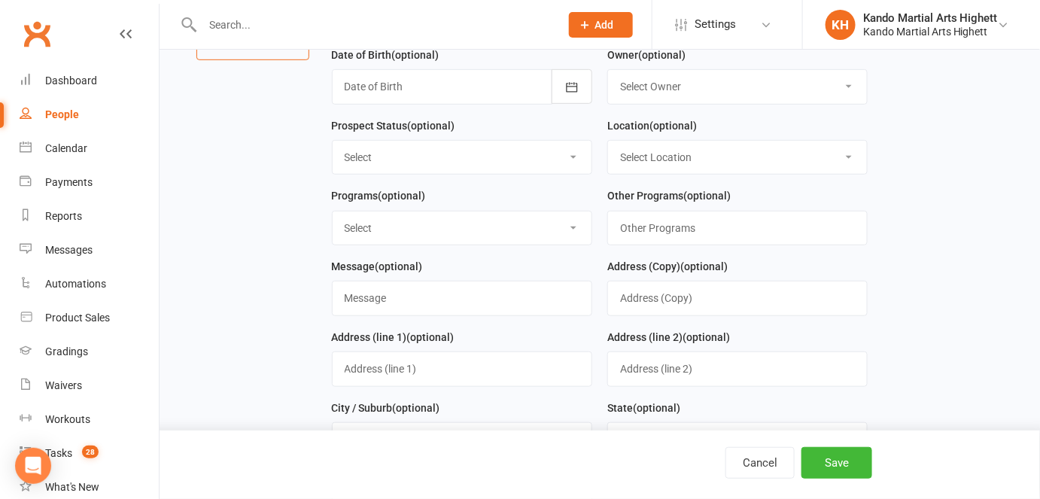
scroll to position [251, 0]
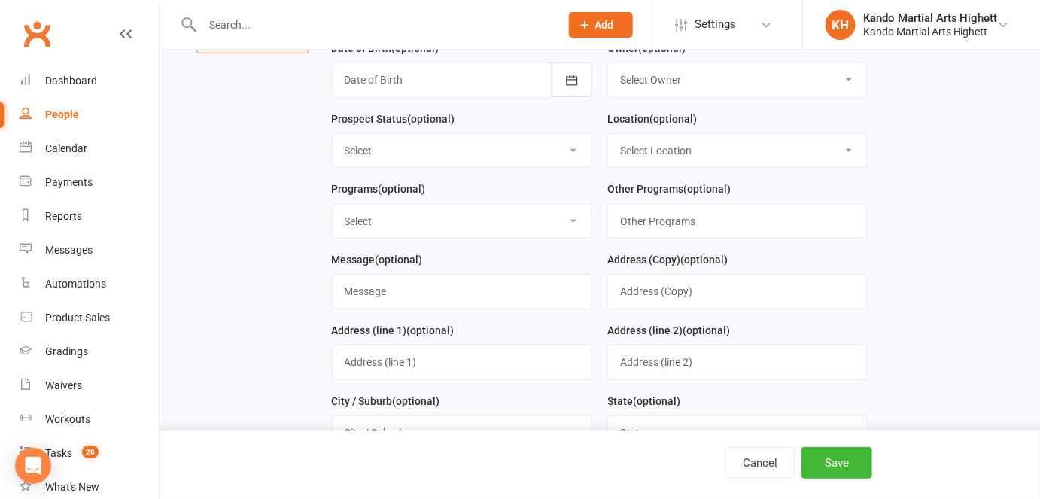
click at [370, 228] on select "Select Kinder Ninja - 3 & 4 Years Old Little Dragon - 5 & 6 Years Old Junior - …" at bounding box center [462, 221] width 259 height 33
click at [309, 313] on main "1. Contact Information Drop profile image here 300×300 Choose file First Name L…" at bounding box center [600, 215] width 838 height 744
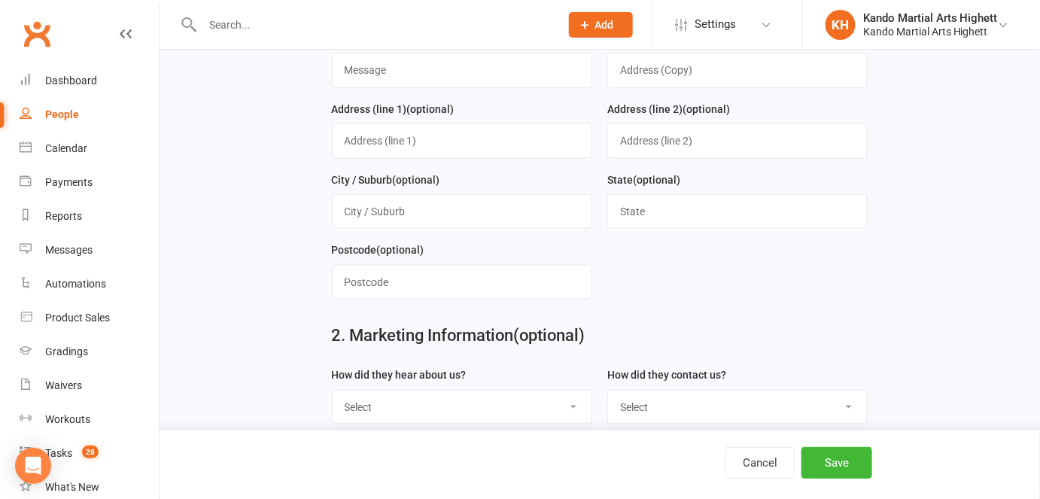
scroll to position [570, 0]
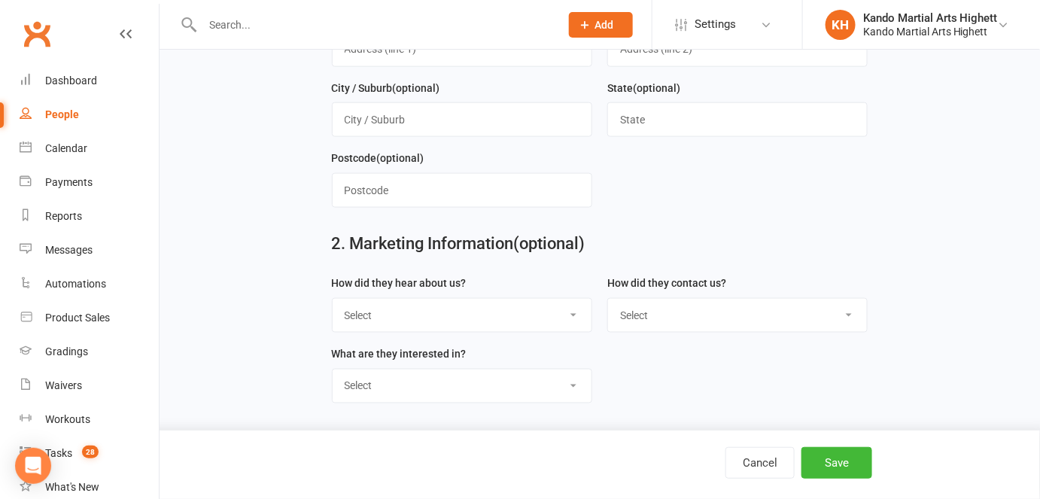
click at [434, 314] on select "Select Google Referral Website Community Hubs Walk by Letter Box Drop Facebook" at bounding box center [462, 315] width 259 height 33
select select "Referral"
click at [333, 299] on select "Select Google Referral Website Community Hubs Walk by Letter Box Drop Facebook" at bounding box center [462, 315] width 259 height 33
click at [642, 309] on select "Select Phone Email Walked in" at bounding box center [737, 315] width 259 height 33
select select "Phone"
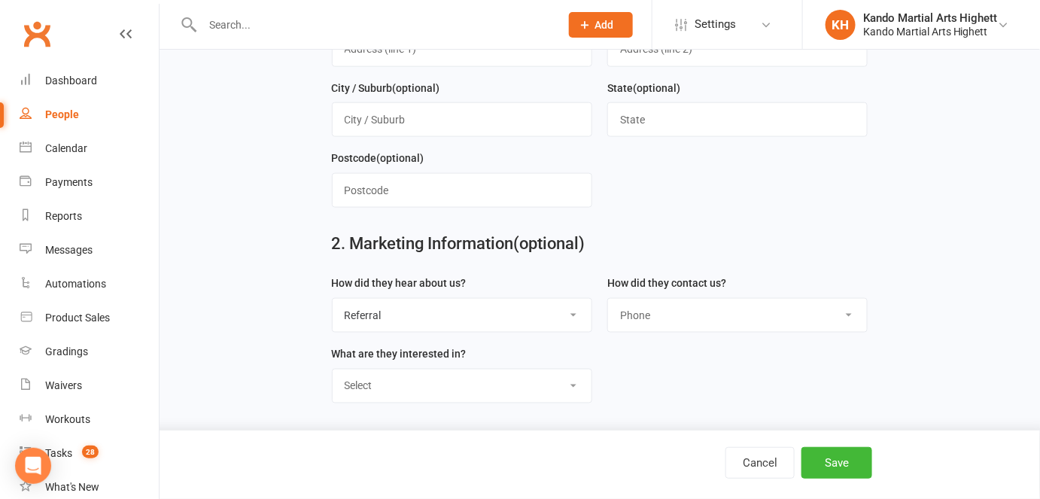
click at [608, 299] on select "Select Phone Email Walked in" at bounding box center [737, 315] width 259 height 33
click at [461, 390] on select "Select Martial Arts Maxx Fitness" at bounding box center [462, 386] width 259 height 33
select select "Martial Arts"
click at [333, 370] on select "Select Martial Arts Maxx Fitness" at bounding box center [462, 386] width 259 height 33
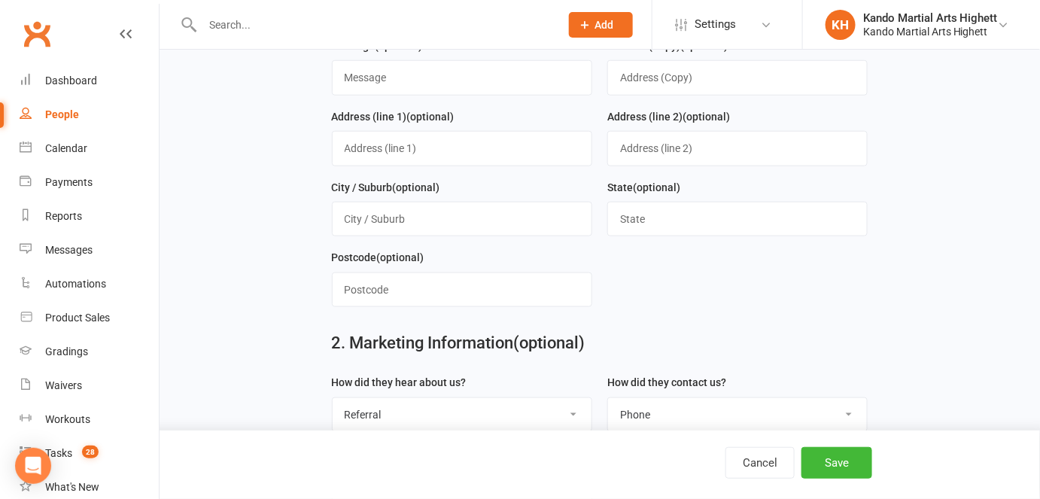
scroll to position [441, 0]
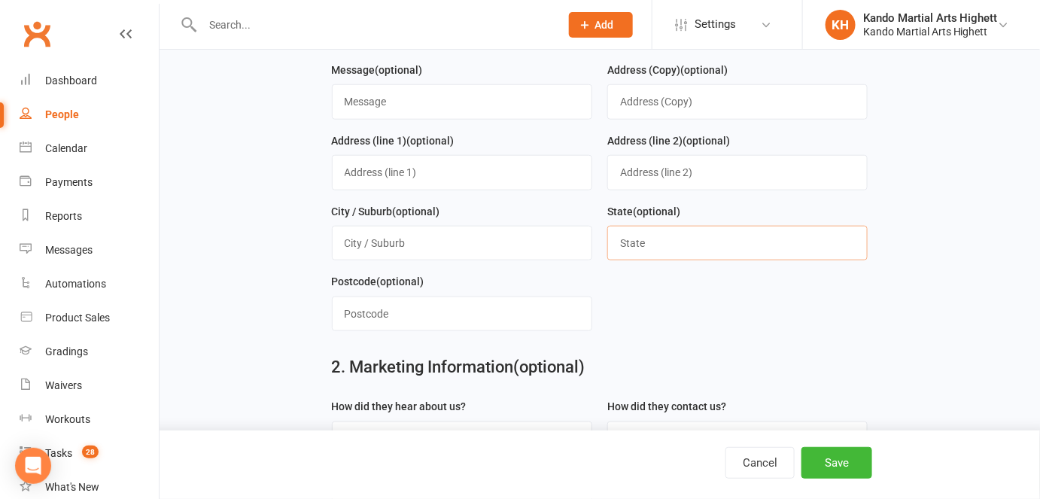
click at [672, 238] on input "text" at bounding box center [737, 243] width 260 height 35
type input "V"
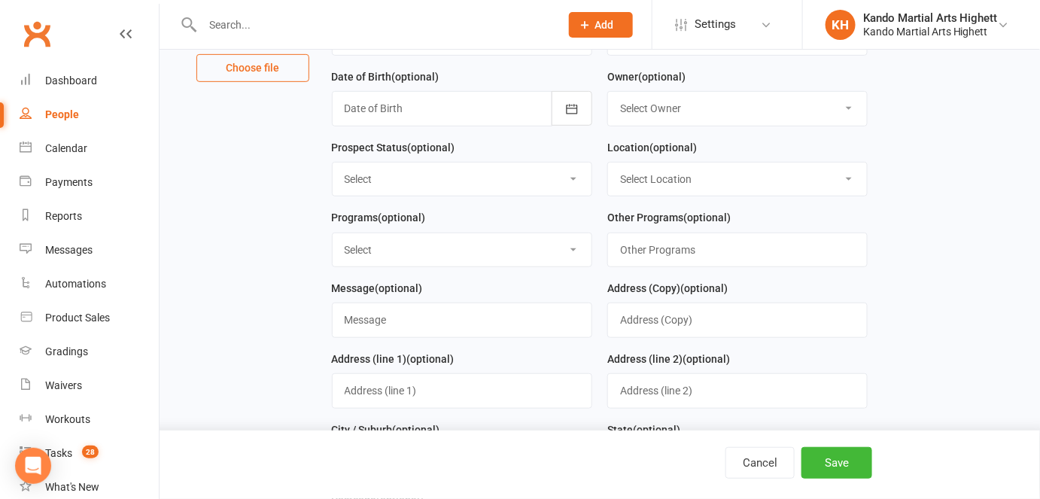
scroll to position [129, 0]
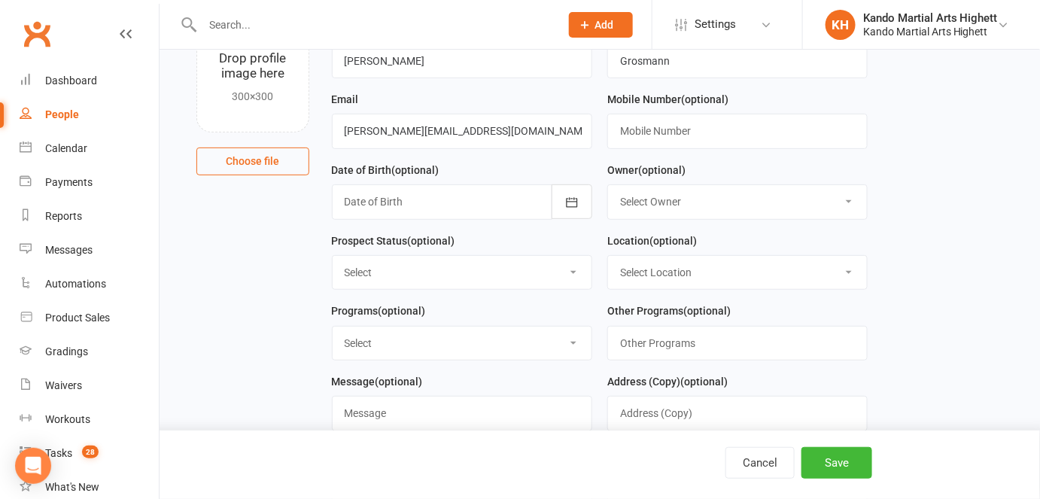
click at [636, 295] on div "Location (optional) Select Location Big Mats - 1 Little Mats" at bounding box center [737, 267] width 275 height 71
click at [646, 285] on select "Select Location Big Mats - 1 Little Mats" at bounding box center [737, 272] width 259 height 33
click at [573, 240] on div "Prospect Status (optional) Select Initial Contact Follow-up Call Follow-up Emai…" at bounding box center [462, 261] width 260 height 59
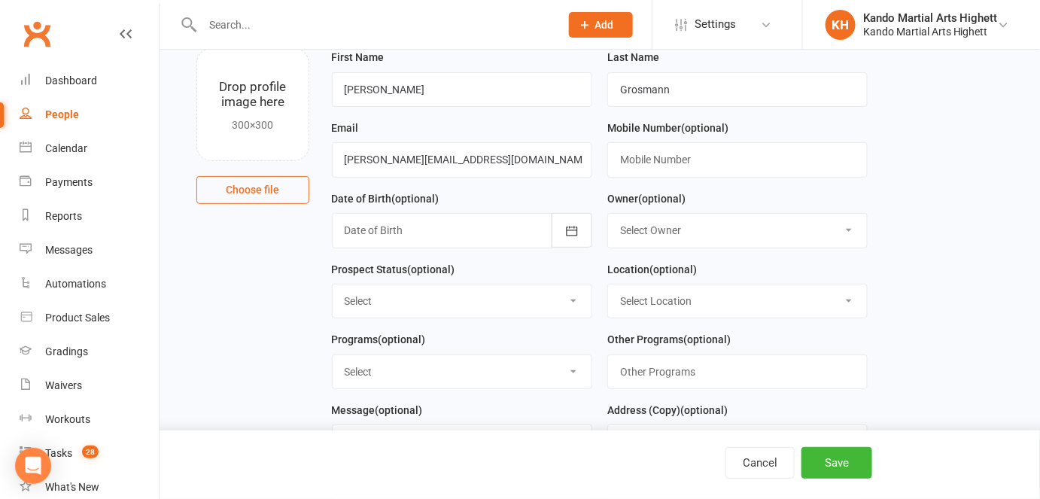
scroll to position [102, 0]
click at [847, 460] on button "Save" at bounding box center [837, 463] width 71 height 32
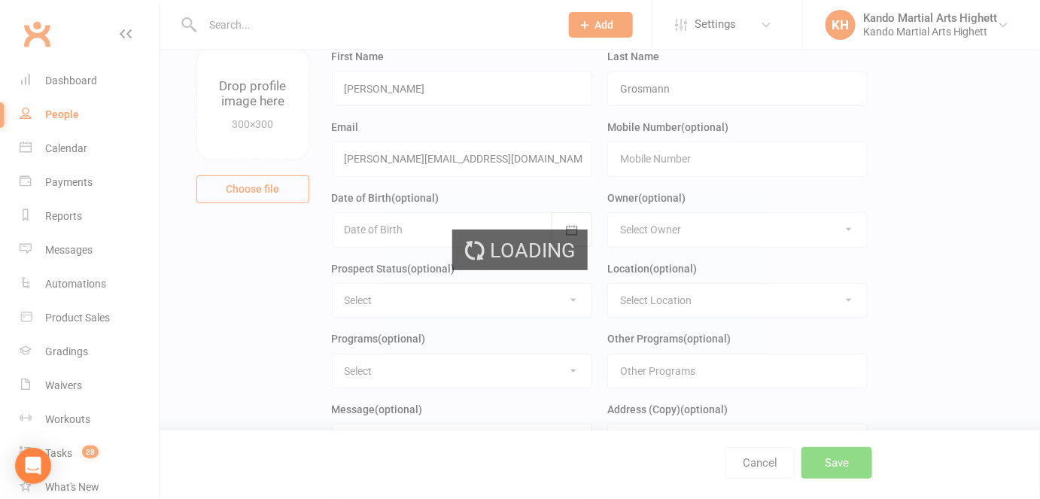
scroll to position [0, 0]
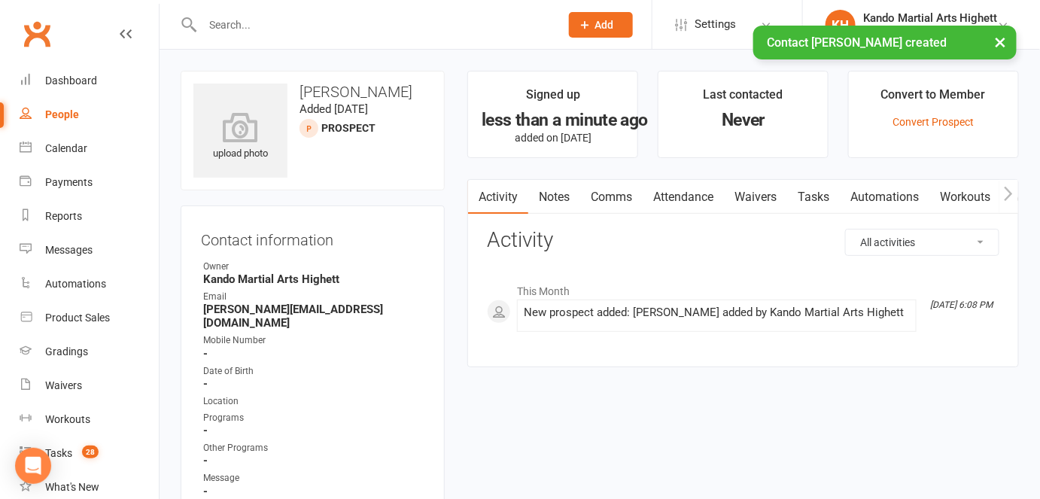
drag, startPoint x: 428, startPoint y: 90, endPoint x: 303, endPoint y: 87, distance: 125.7
click at [303, 87] on h3 "Liseth Grosmann" at bounding box center [312, 92] width 239 height 17
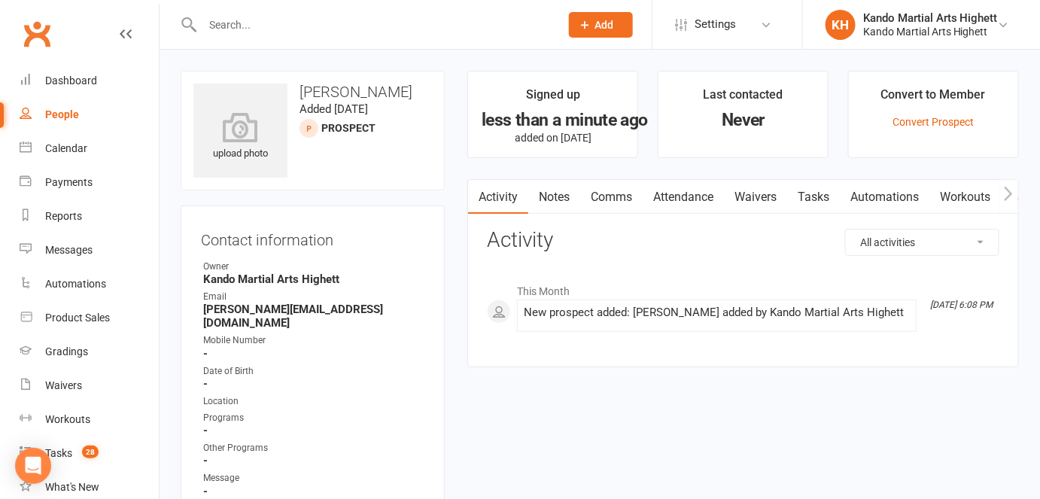
copy h3 "Liseth Grosmann"
click at [944, 124] on link "Convert Prospect" at bounding box center [933, 122] width 81 height 12
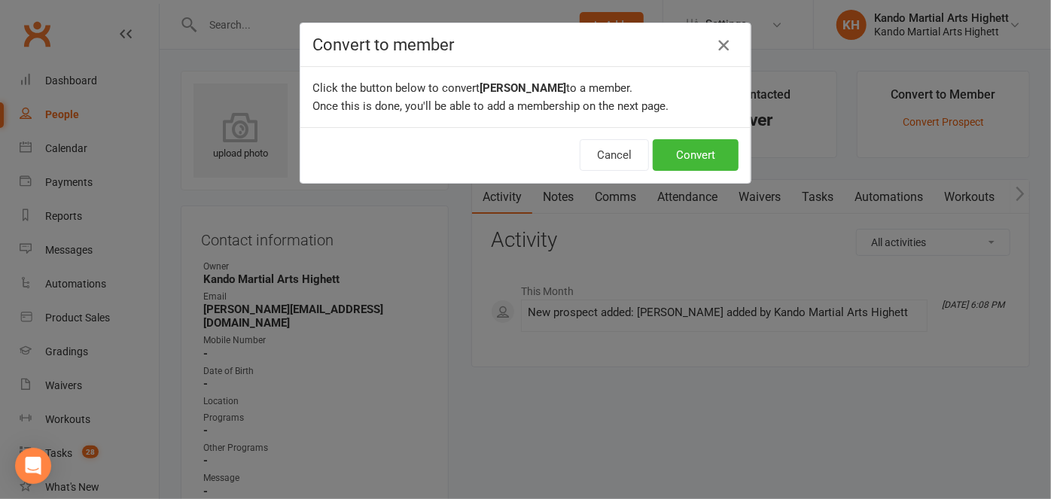
click at [722, 41] on icon "button" at bounding box center [723, 45] width 18 height 18
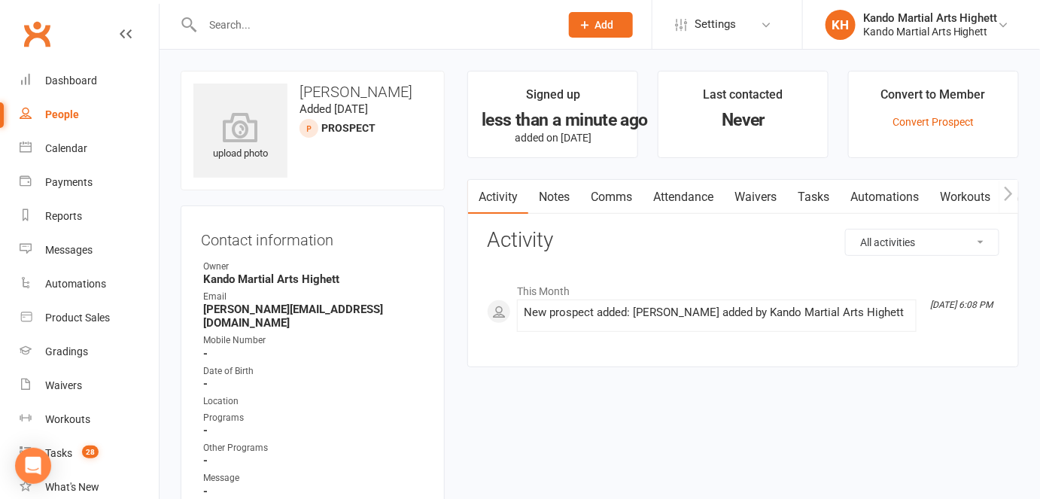
drag, startPoint x: 438, startPoint y: 96, endPoint x: 297, endPoint y: 95, distance: 141.5
click at [297, 95] on div "upload photo Liseth Grosmann Added 15 September, 2025 prospect" at bounding box center [313, 131] width 264 height 120
copy h3 "Liseth Grosmann"
click at [88, 147] on link "Calendar" at bounding box center [89, 149] width 139 height 34
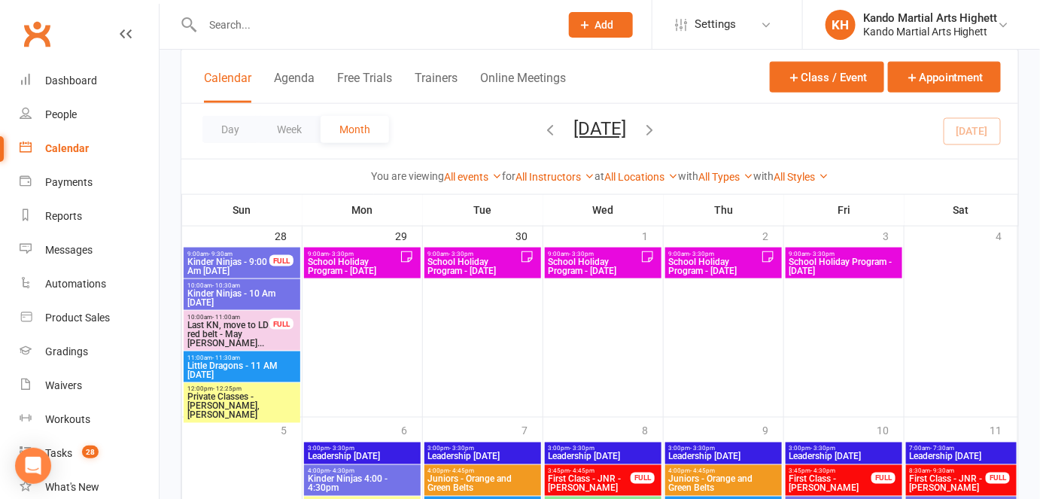
scroll to position [2472, 0]
click at [382, 261] on span "School Holiday Program - Monday" at bounding box center [353, 266] width 93 height 18
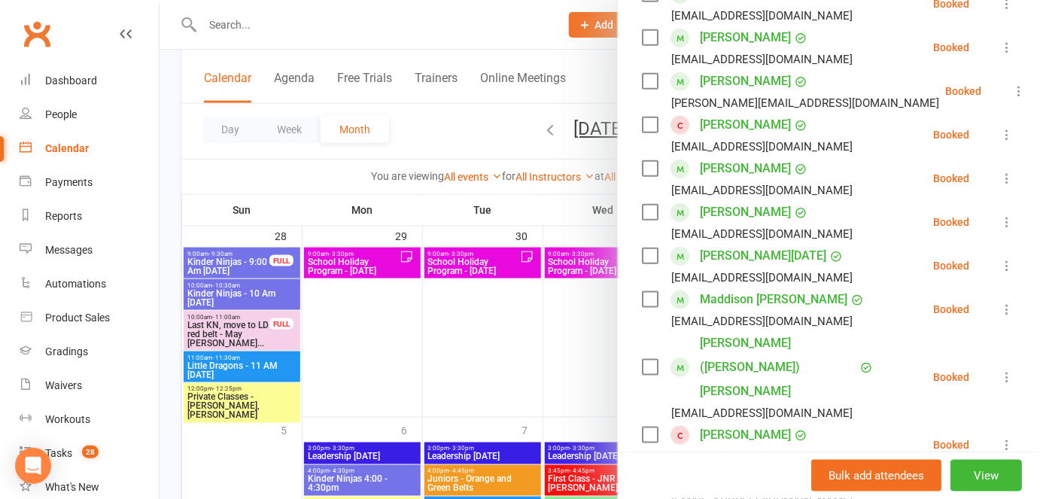
scroll to position [692, 0]
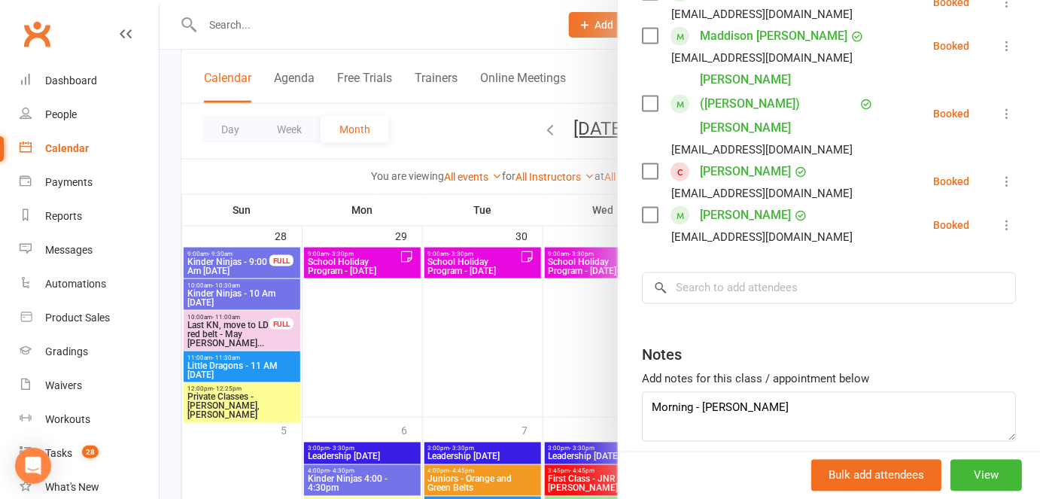
click at [463, 259] on div at bounding box center [600, 249] width 881 height 499
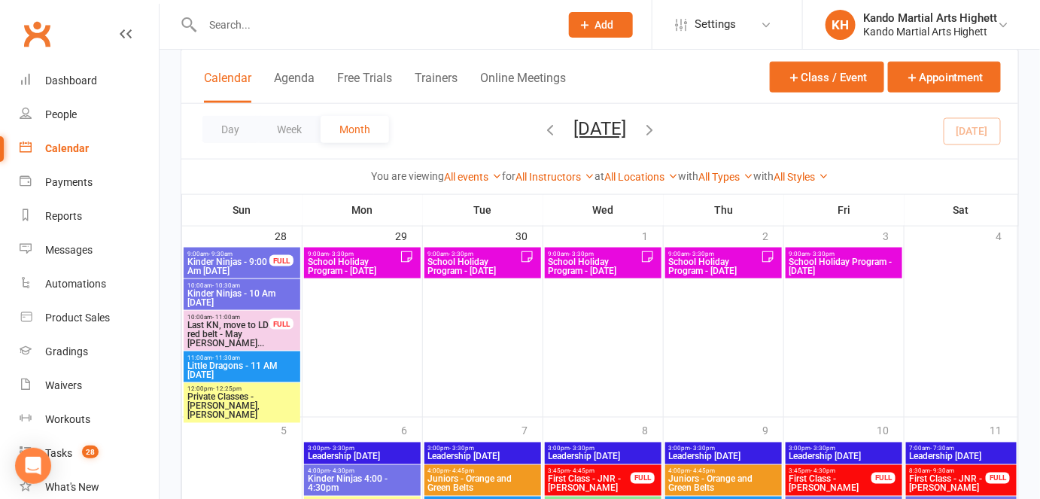
click at [463, 259] on span "School Holiday Program - Tuesday" at bounding box center [473, 266] width 93 height 18
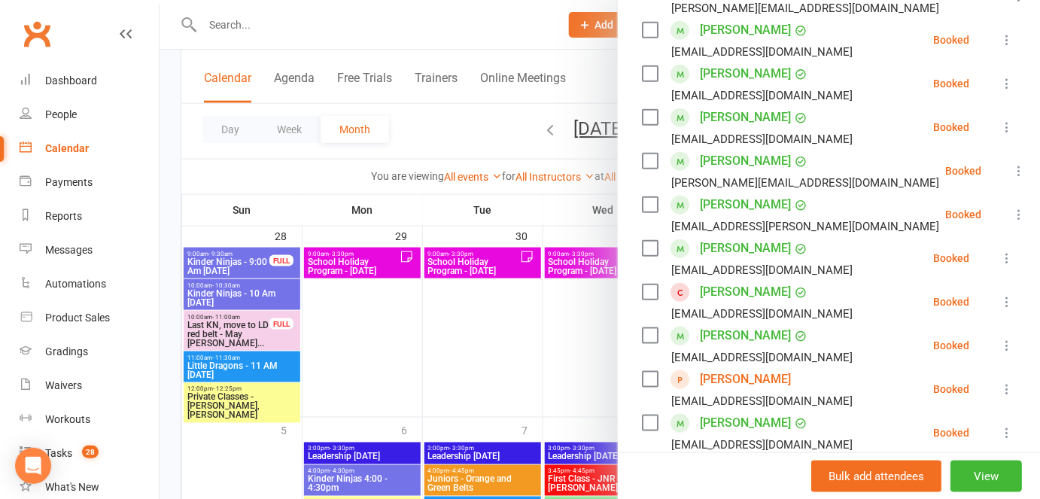
scroll to position [531, 0]
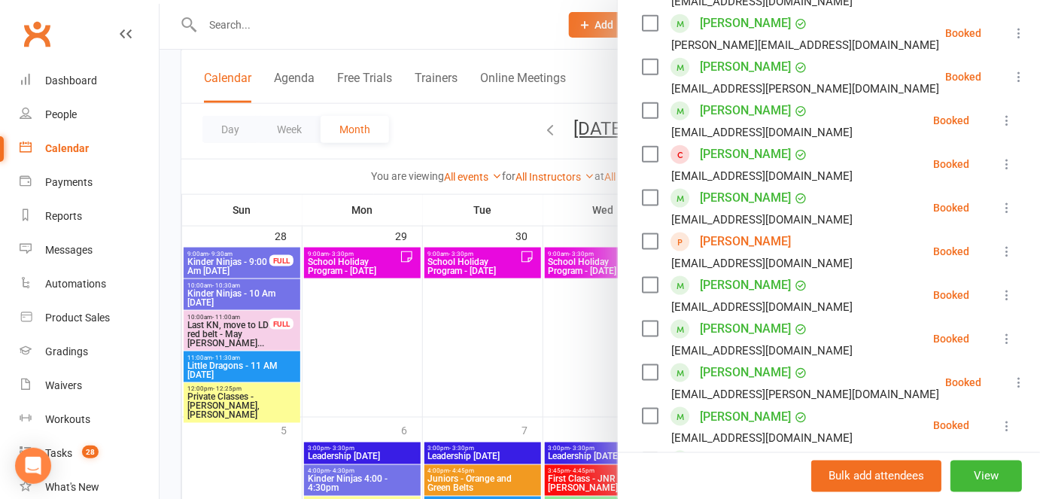
click at [722, 237] on link "Finn Mulligan" at bounding box center [745, 242] width 91 height 24
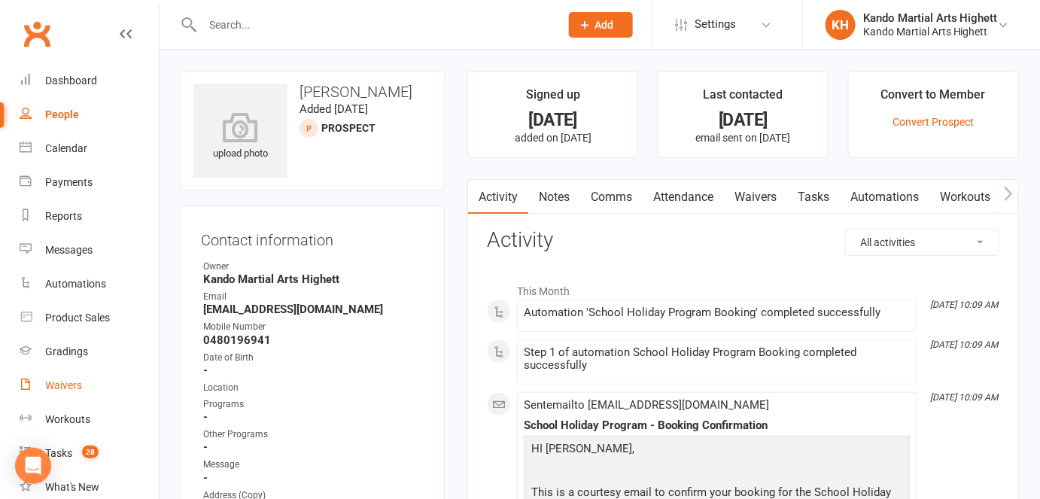
click at [71, 382] on div "Waivers" at bounding box center [63, 385] width 37 height 12
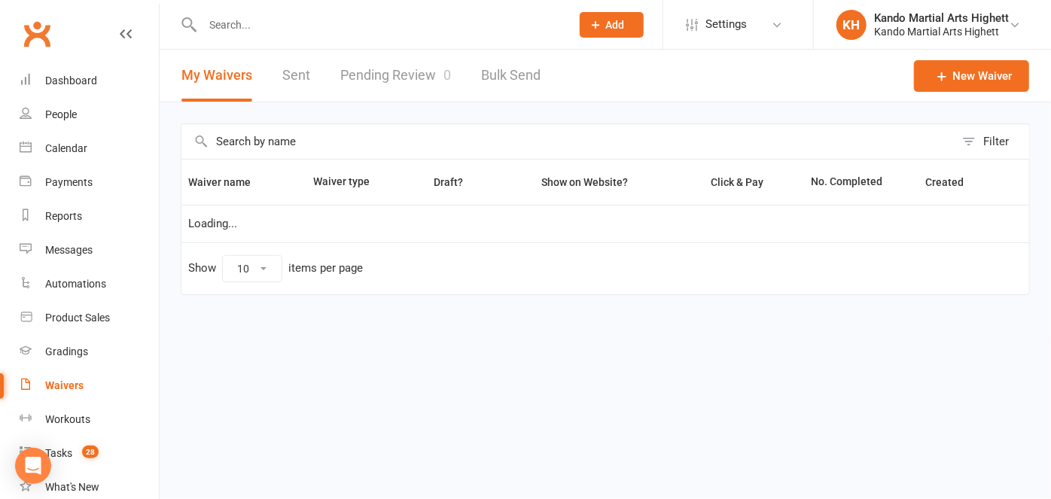
select select "100"
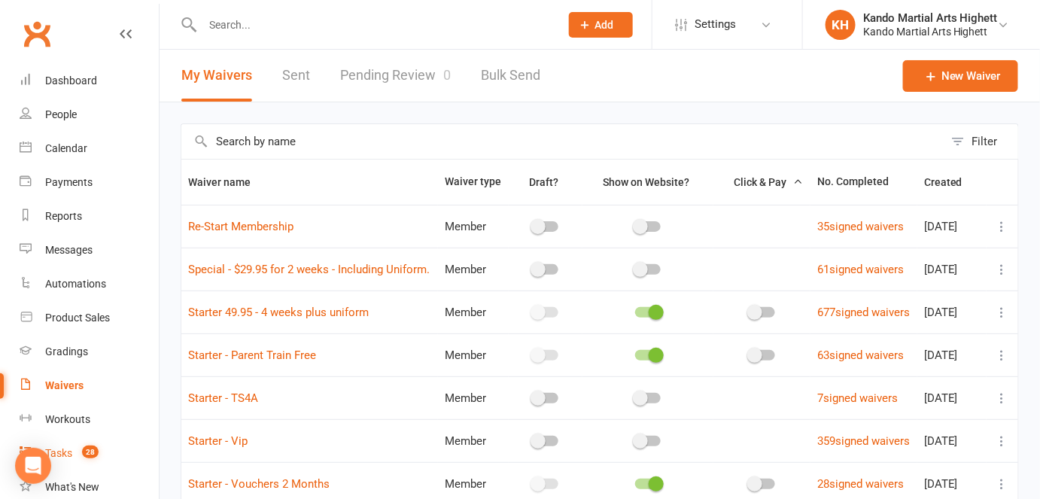
click at [86, 449] on span "28" at bounding box center [90, 452] width 17 height 13
select select "incomplete"
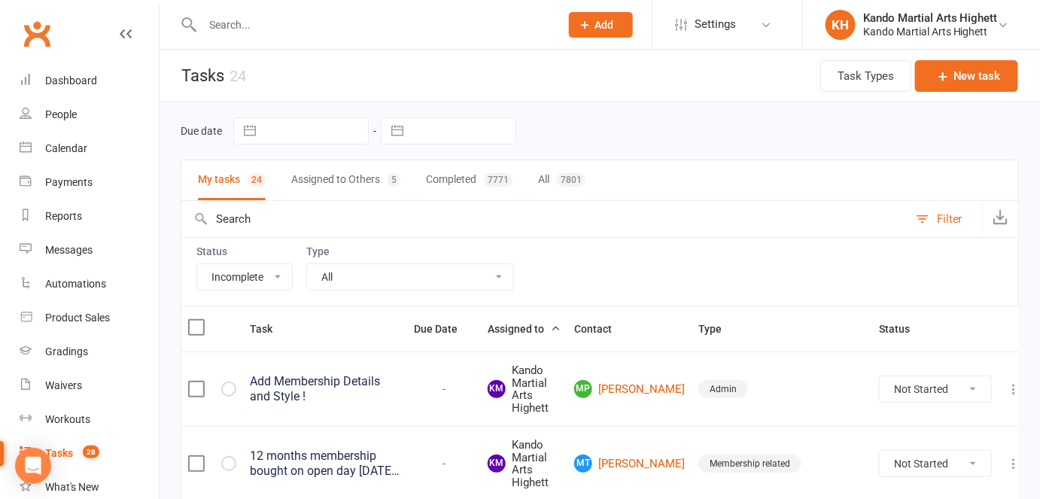
click at [373, 275] on select "All Admin Cancellation Class transfer Courtesy call Create welcome card E-mail …" at bounding box center [410, 277] width 206 height 26
click at [344, 351] on td "Add Membership Details and Style !" at bounding box center [325, 388] width 164 height 75
click at [375, 273] on select "All Admin Cancellation Class transfer Courtesy call Create welcome card E-mail …" at bounding box center [410, 277] width 206 height 26
click at [358, 315] on th "Task" at bounding box center [325, 328] width 164 height 45
click at [347, 281] on select "All Admin Cancellation Class transfer Courtesy call Create welcome card E-mail …" at bounding box center [410, 277] width 206 height 26
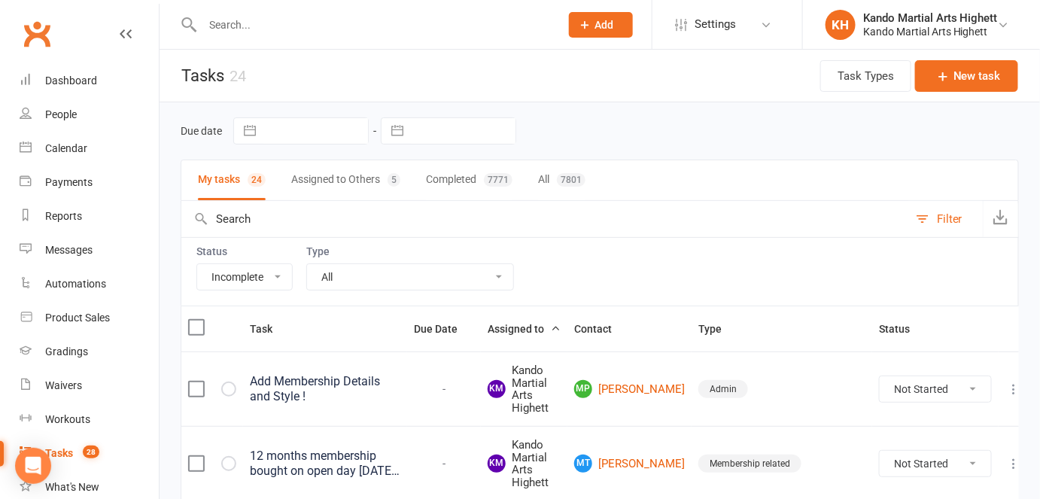
select select "28343"
click at [307, 264] on select "All Admin Cancellation Class transfer Courtesy call Create welcome card E-mail …" at bounding box center [410, 277] width 206 height 26
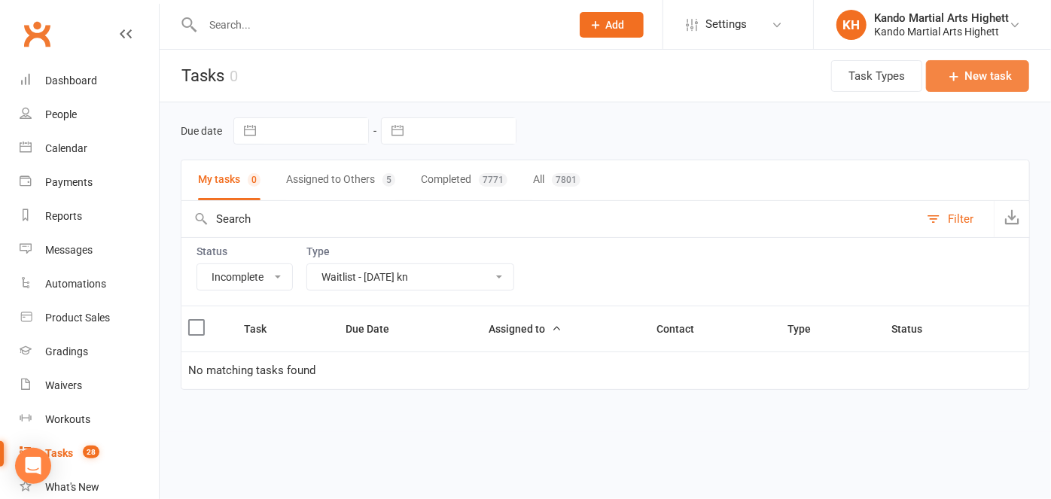
click at [941, 75] on button "New task" at bounding box center [977, 76] width 103 height 32
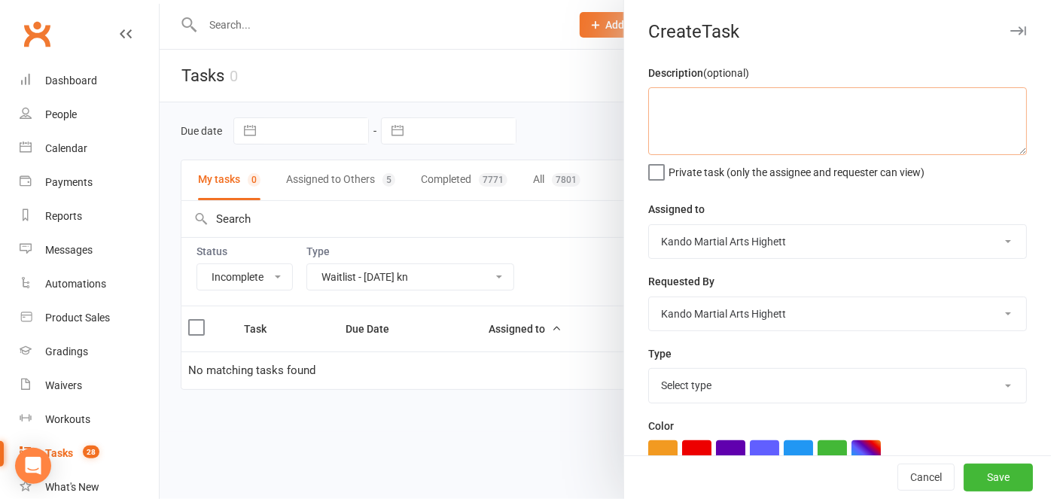
click at [733, 129] on textarea at bounding box center [837, 121] width 379 height 68
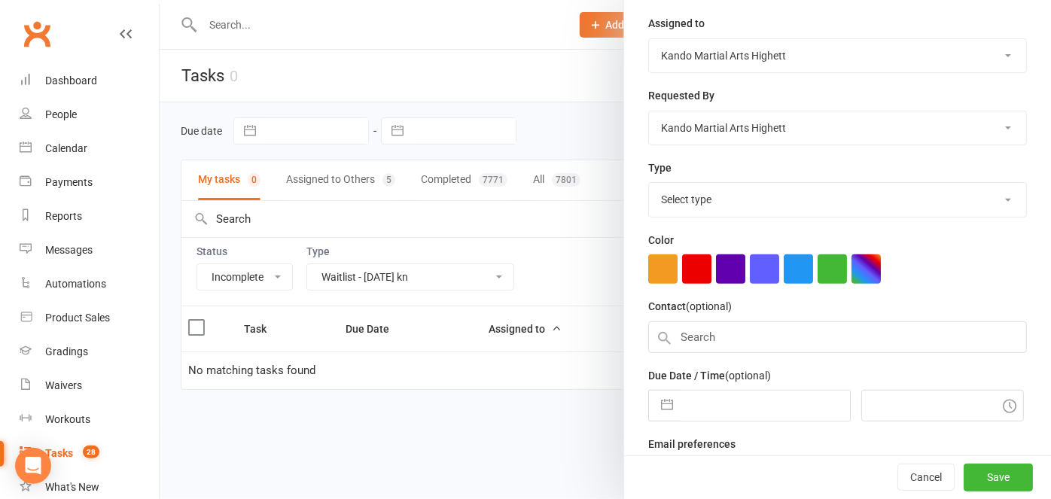
scroll to position [224, 0]
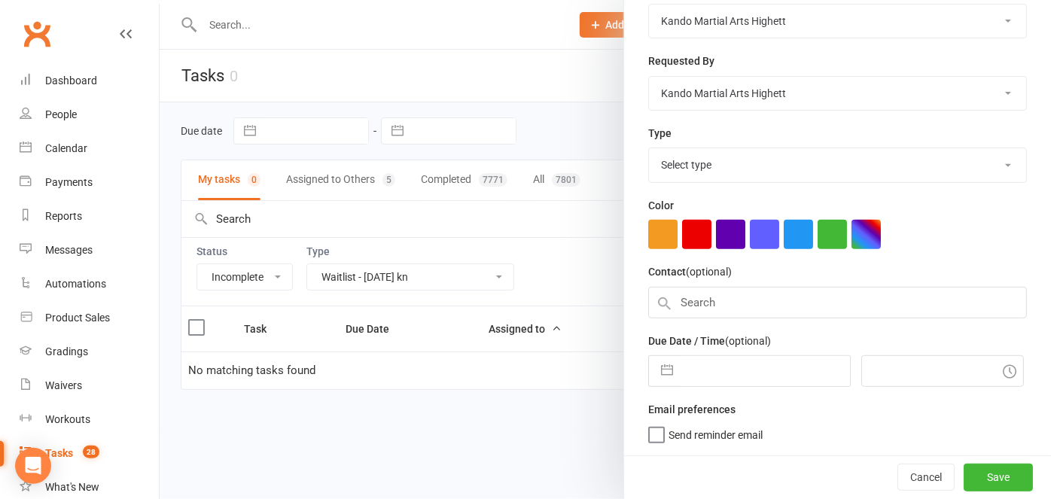
type textarea "Sunday 9AM Kinder ninja waitlist lily 15/09"
click at [688, 304] on input "text" at bounding box center [837, 303] width 379 height 32
paste input "Liseth Grosmann"
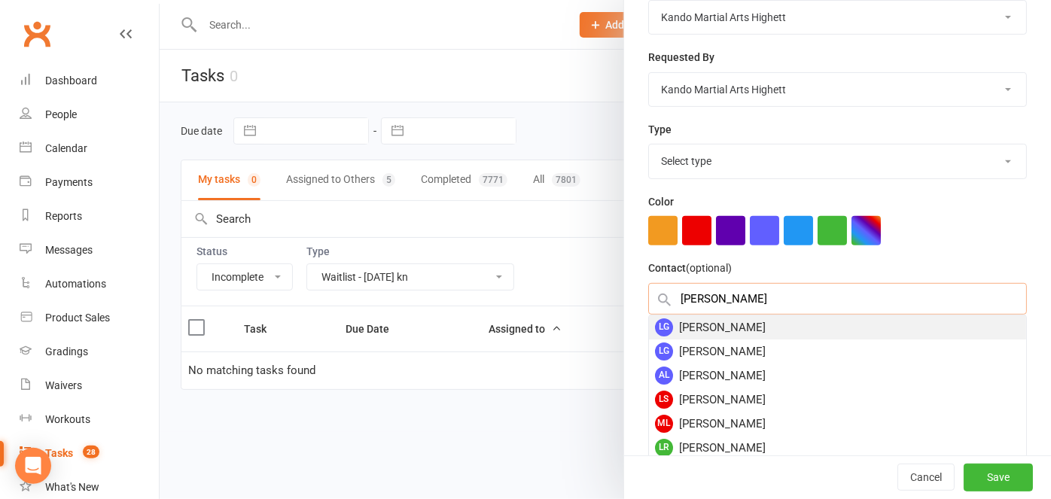
type input "Liseth Grosmann"
click at [704, 330] on div "LG Liseth Grosmann" at bounding box center [837, 327] width 377 height 24
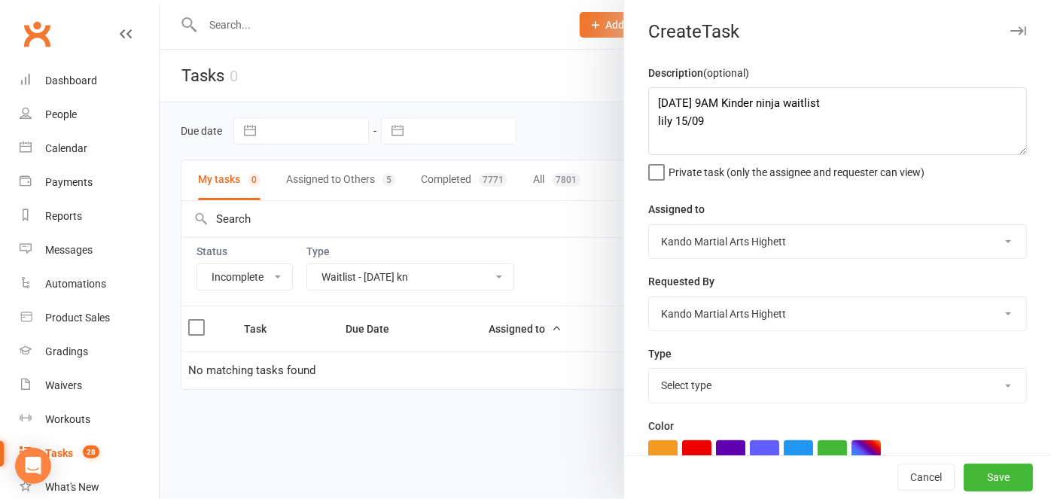
scroll to position [0, 0]
click at [664, 378] on select "Select type Admin Cancellation Class transfer Courtesy call Create welcome card…" at bounding box center [837, 385] width 377 height 33
select select "18994"
click at [649, 370] on select "Select type Admin Cancellation Class transfer Courtesy call Create welcome card…" at bounding box center [837, 385] width 377 height 33
click at [738, 131] on textarea "Sunday 9AM Kinder ninja waitlist lily 15/09" at bounding box center [837, 121] width 379 height 68
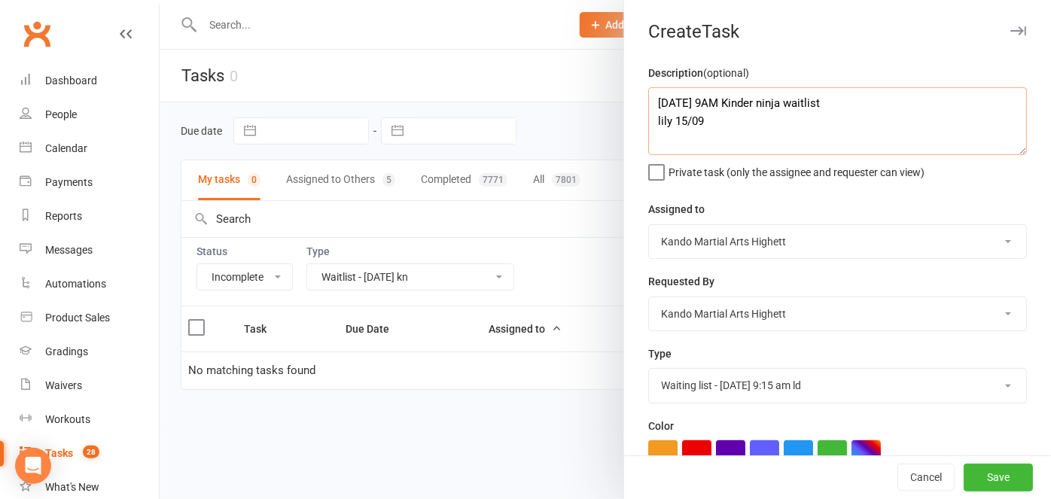
click at [838, 113] on textarea "Sunday 9AM Kinder ninja waitlist lily 15/09" at bounding box center [837, 121] width 379 height 68
click at [904, 114] on textarea "Sunday 9AM Kinder ninja waitlist (there was no lily 15/09" at bounding box center [837, 121] width 379 height 68
click at [894, 105] on textarea "Sunday 9AM Kinder ninja waitlist (there was no lily 15/09" at bounding box center [837, 121] width 379 height 68
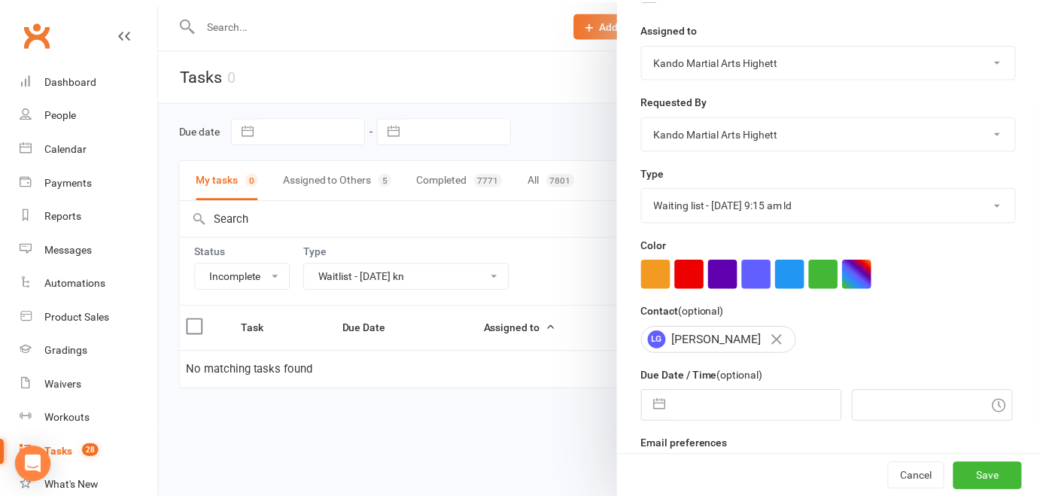
scroll to position [181, 0]
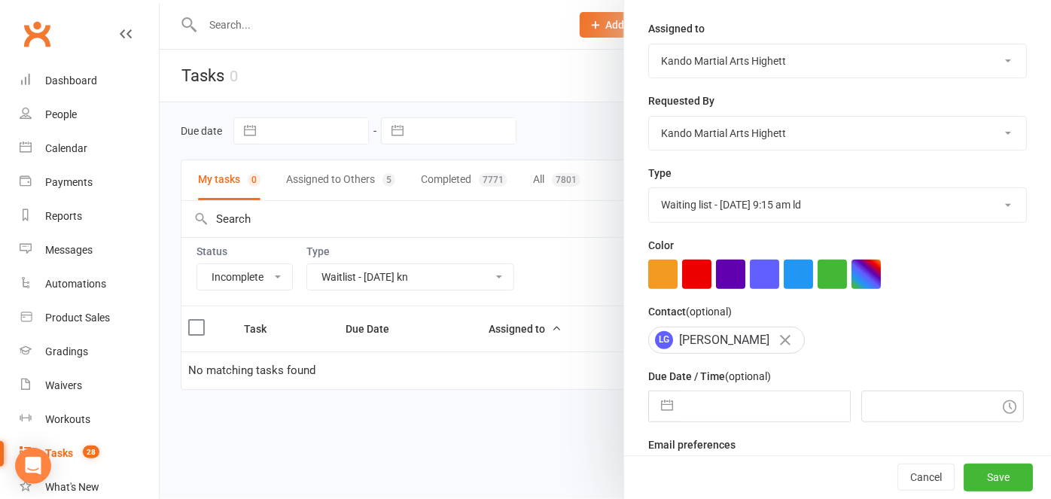
type textarea "Sunday 9AM Kinder ninja waitlist (there was no 9AM type option) lily 15/09"
click at [695, 155] on div "Description (optional) Sunday 9AM Kinder ninja waitlist (there was no 9AM type …" at bounding box center [837, 186] width 427 height 607
click at [984, 473] on button "Save" at bounding box center [997, 477] width 69 height 27
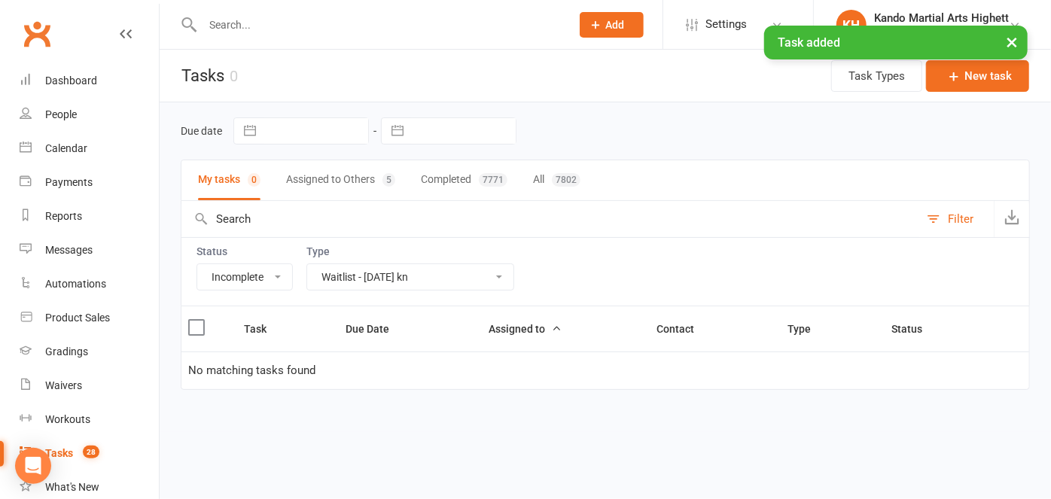
click at [333, 273] on select "All Admin Cancellation Class transfer Courtesy call Create welcome card E-mail …" at bounding box center [410, 277] width 206 height 26
click at [307, 264] on select "All Admin Cancellation Class transfer Courtesy call Create welcome card E-mail …" at bounding box center [410, 277] width 206 height 26
click at [387, 269] on select "All Admin Cancellation Class transfer Courtesy call Create welcome card E-mail …" at bounding box center [410, 277] width 206 height 26
select select
click at [307, 264] on select "All Admin Cancellation Class transfer Courtesy call Create welcome card E-mail …" at bounding box center [410, 277] width 206 height 26
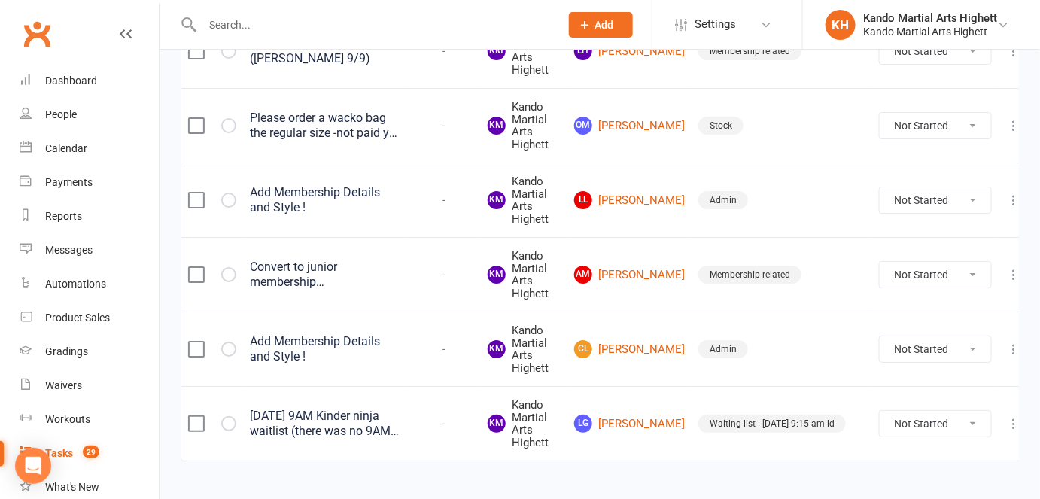
scroll to position [1765, 0]
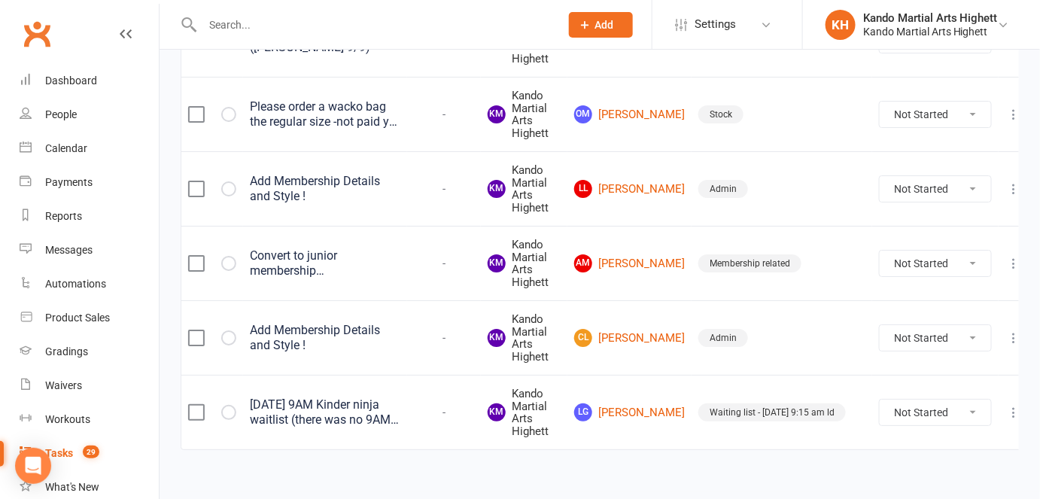
click at [352, 418] on div "Sunday 9AM Kinder ninja waitlist (there was no 9AM type option) lily 15/09" at bounding box center [325, 412] width 151 height 30
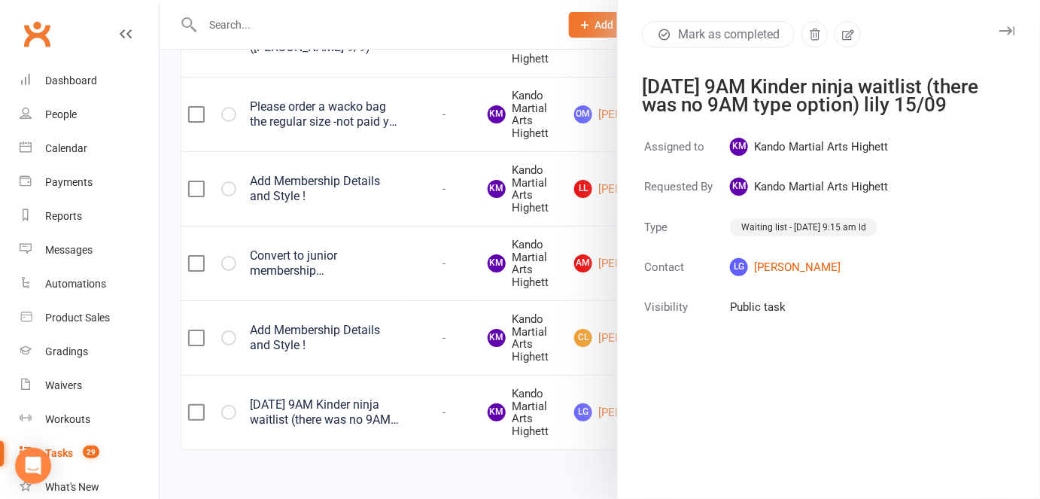
click at [352, 418] on div at bounding box center [600, 249] width 881 height 499
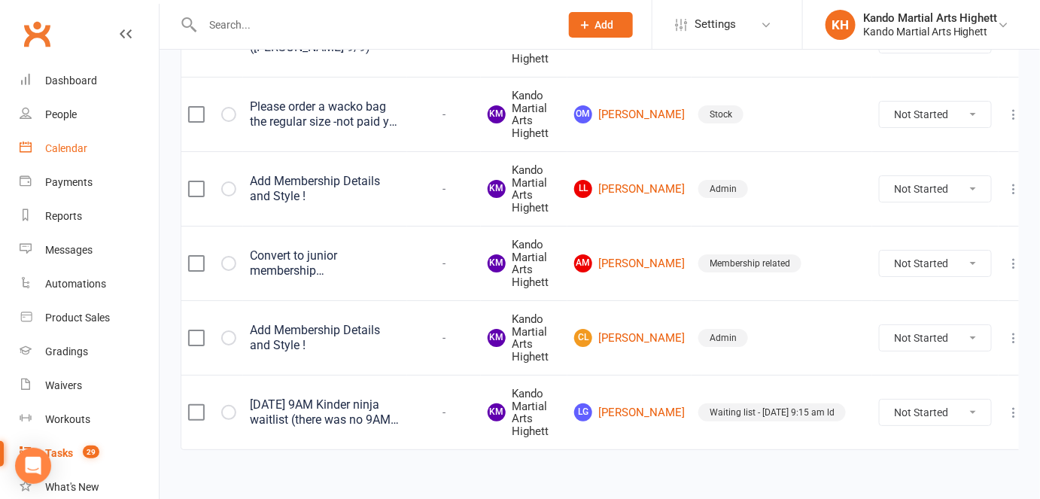
click at [67, 144] on div "Calendar" at bounding box center [66, 148] width 42 height 12
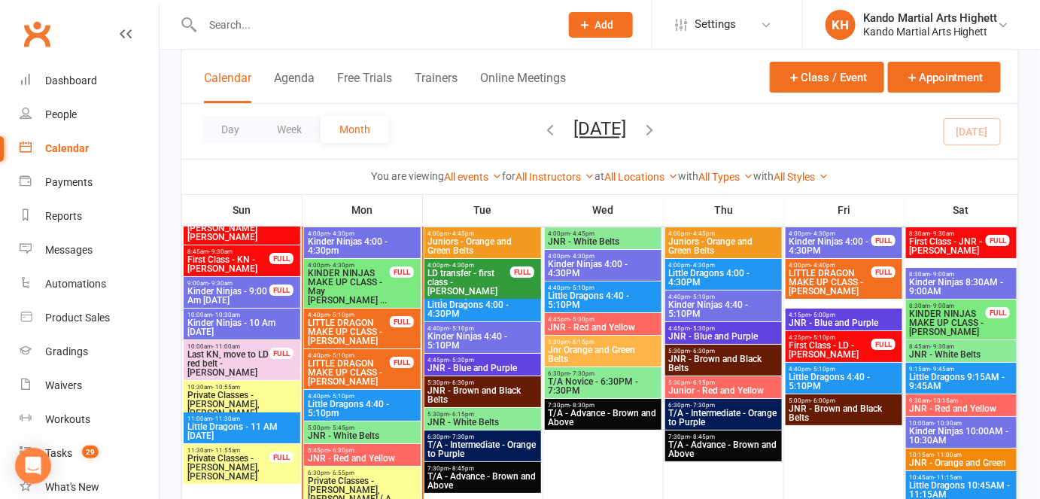
scroll to position [1808, 0]
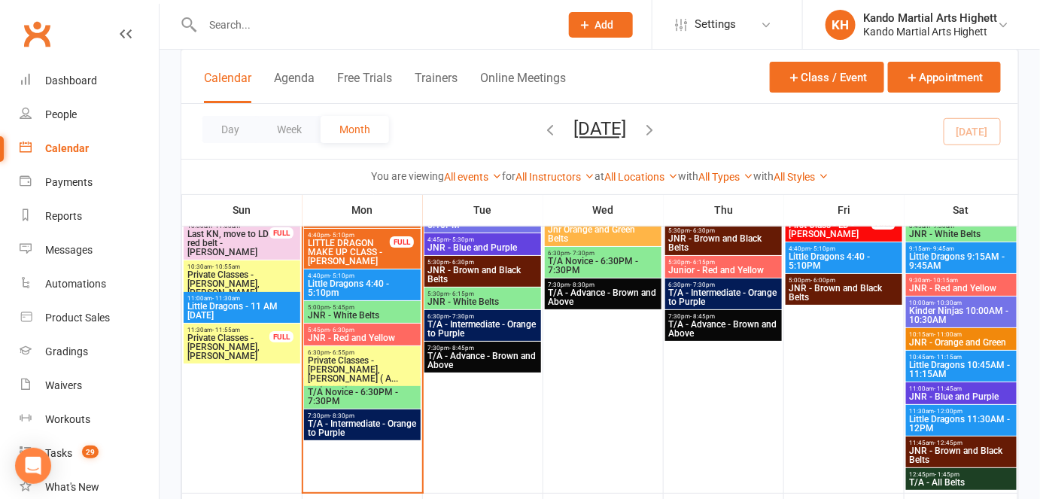
click at [345, 281] on span "Little Dragons 4:40 - 5:10pm" at bounding box center [362, 288] width 111 height 18
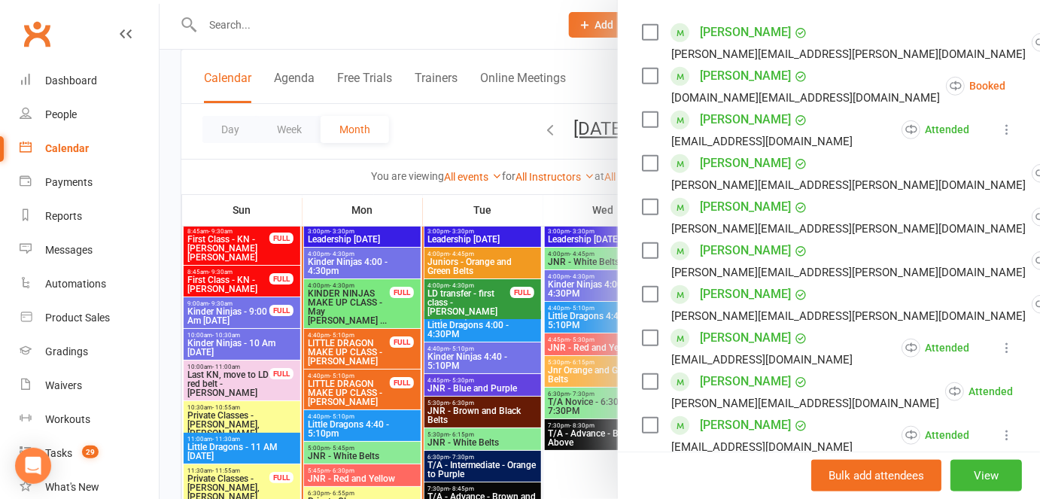
scroll to position [1661, 0]
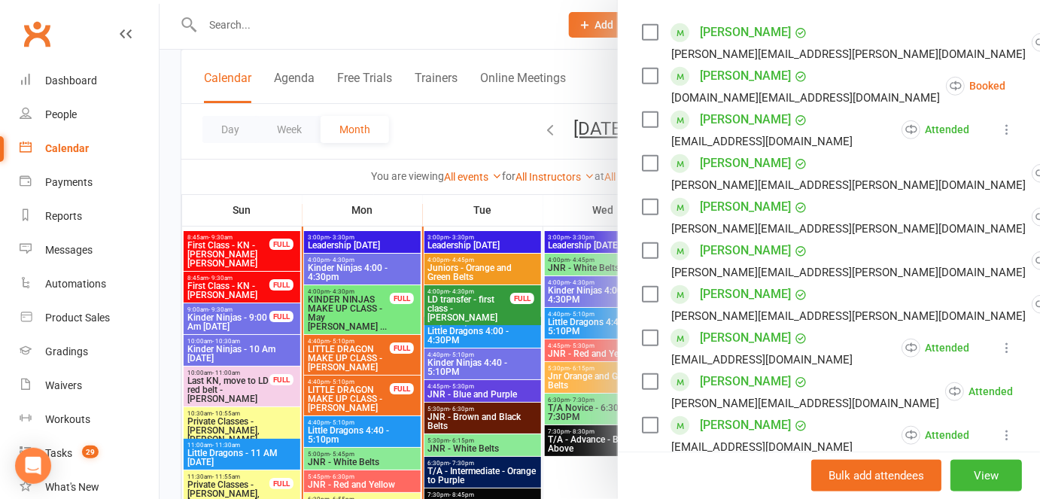
click at [354, 277] on div at bounding box center [600, 249] width 881 height 499
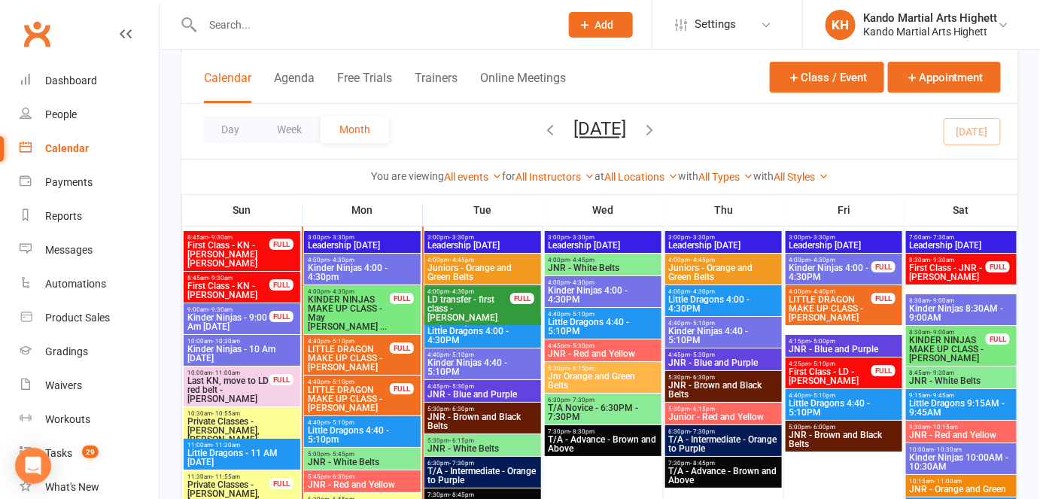
click at [354, 277] on span "Kinder Ninjas 4:00 - 4:30pm" at bounding box center [362, 272] width 111 height 18
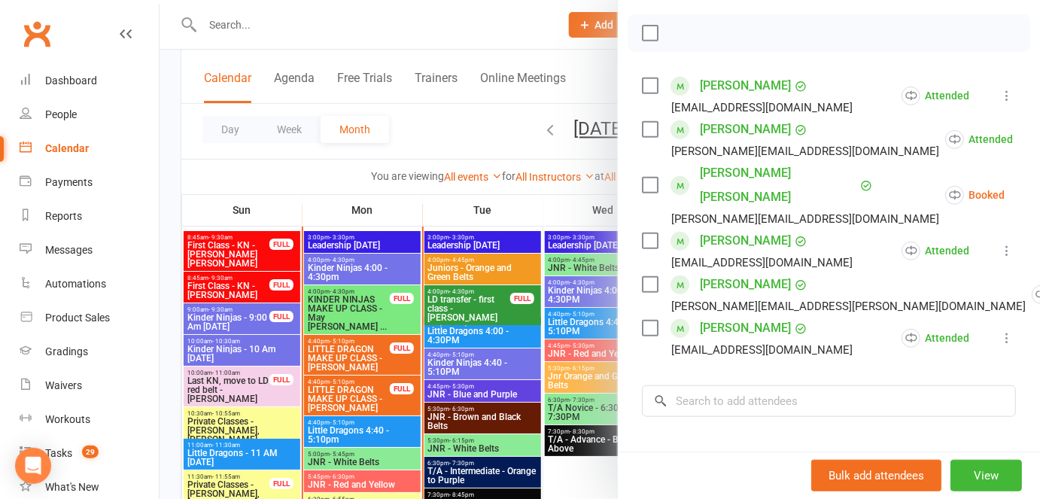
scroll to position [208, 0]
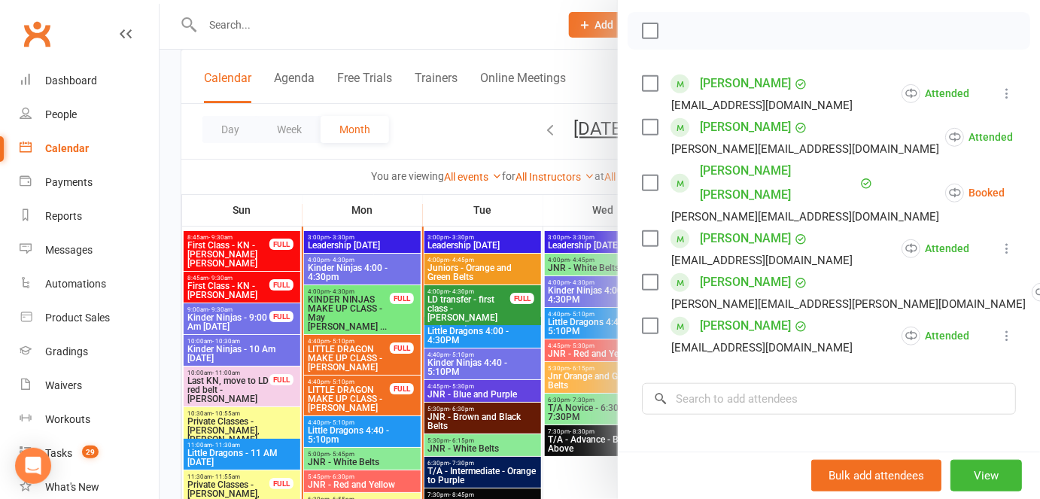
click at [364, 482] on div at bounding box center [600, 249] width 881 height 499
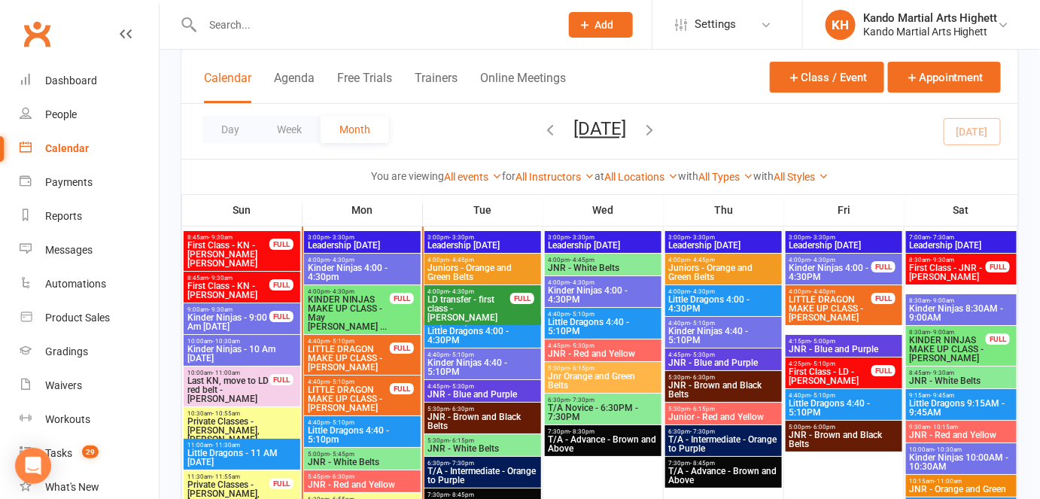
click at [383, 430] on span "Little Dragons 4:40 - 5:10pm" at bounding box center [362, 435] width 111 height 18
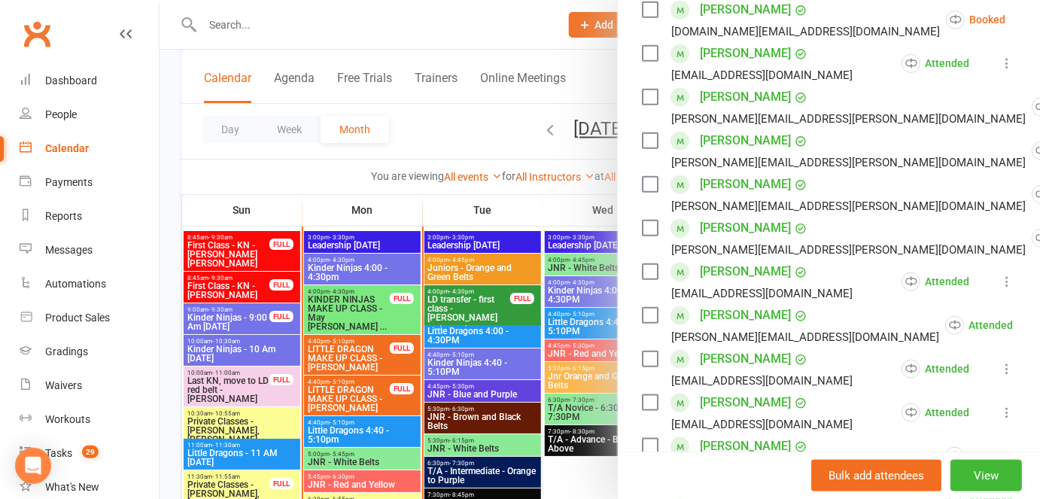
scroll to position [478, 0]
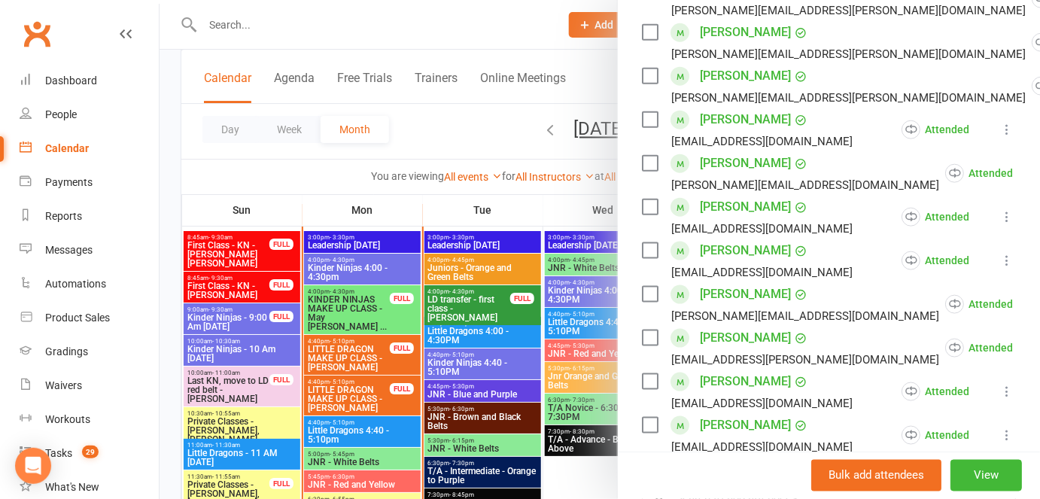
click at [560, 323] on div at bounding box center [600, 249] width 881 height 499
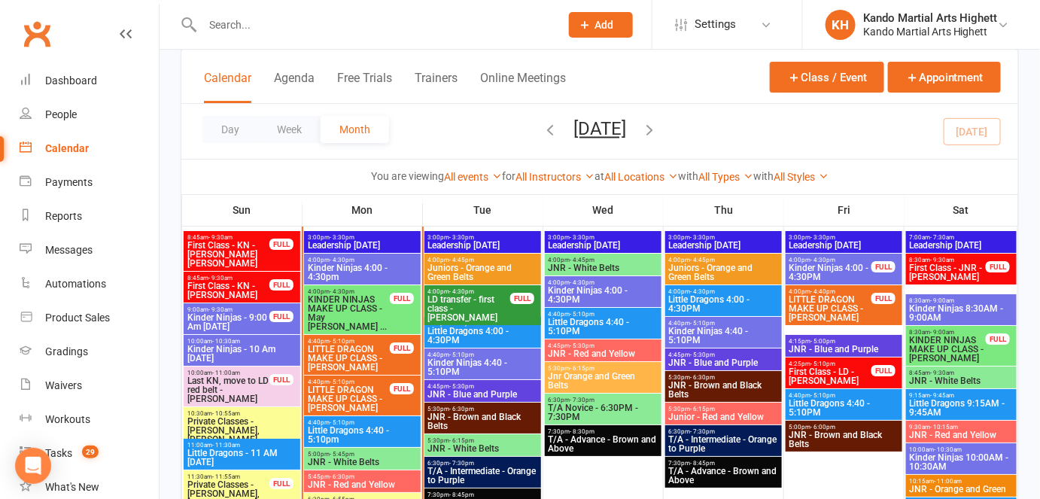
click at [337, 27] on input "text" at bounding box center [373, 24] width 351 height 21
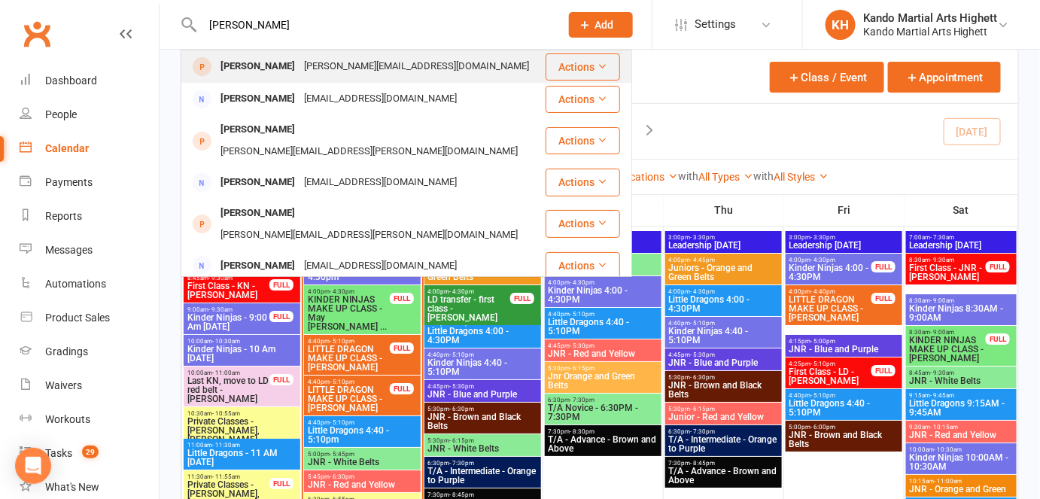
type input "lise"
click at [335, 59] on div "liseth.grosmann@gmail.com" at bounding box center [417, 67] width 234 height 22
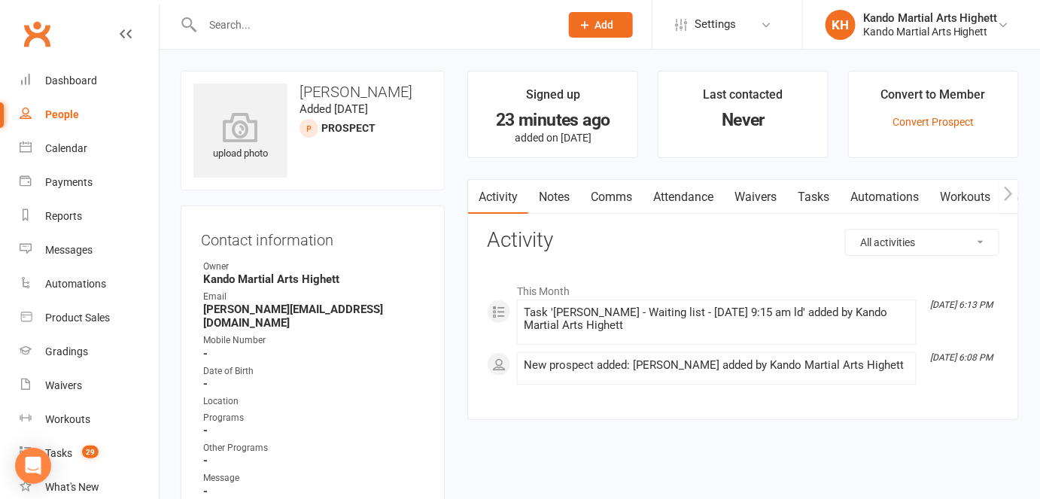
drag, startPoint x: 356, startPoint y: 119, endPoint x: 312, endPoint y: 98, distance: 49.1
click at [312, 98] on div "upload photo Liseth Grosmann Added 15 September, 2025 prospect" at bounding box center [313, 131] width 264 height 120
click at [288, 301] on div "Email" at bounding box center [313, 297] width 221 height 14
drag, startPoint x: 351, startPoint y: 312, endPoint x: 200, endPoint y: 307, distance: 150.6
click at [201, 307] on li "Email liseth.grosmann@gmail.com" at bounding box center [313, 310] width 224 height 40
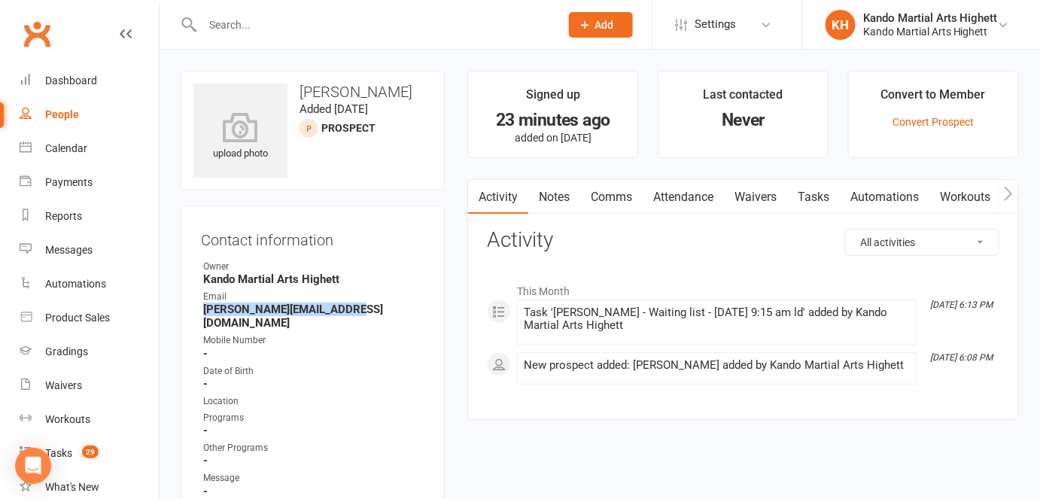
click at [309, 309] on strong "liseth.grosmann@gmail.com" at bounding box center [313, 316] width 221 height 27
drag, startPoint x: 358, startPoint y: 309, endPoint x: 319, endPoint y: 314, distance: 39.5
click at [319, 314] on strong "liseth.grosmann@gmail.com" at bounding box center [313, 316] width 221 height 27
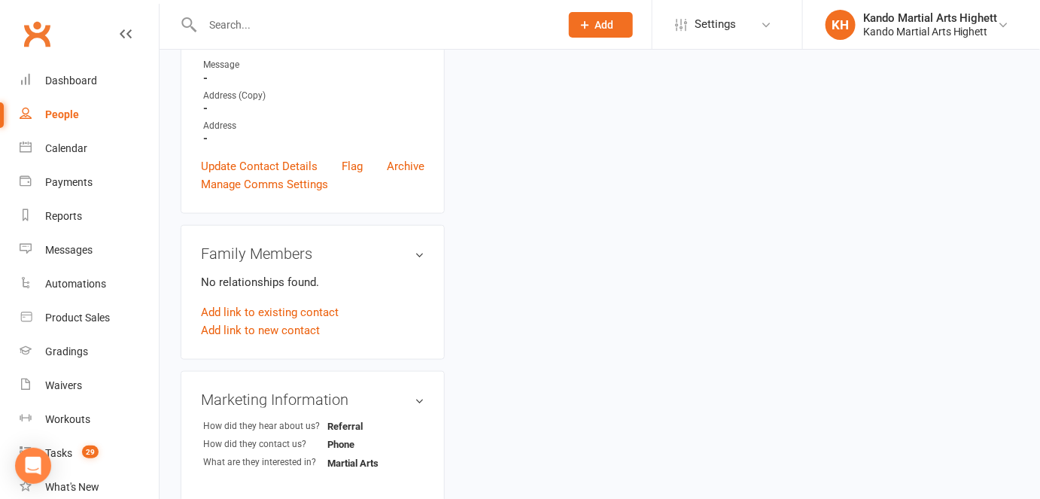
scroll to position [415, 0]
click at [270, 155] on link "Update Contact Details" at bounding box center [259, 164] width 117 height 18
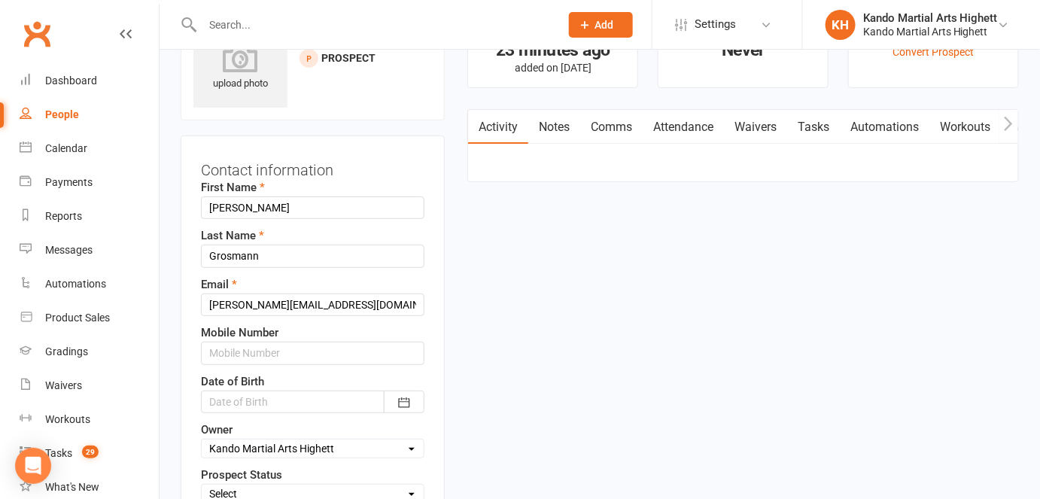
scroll to position [117, 0]
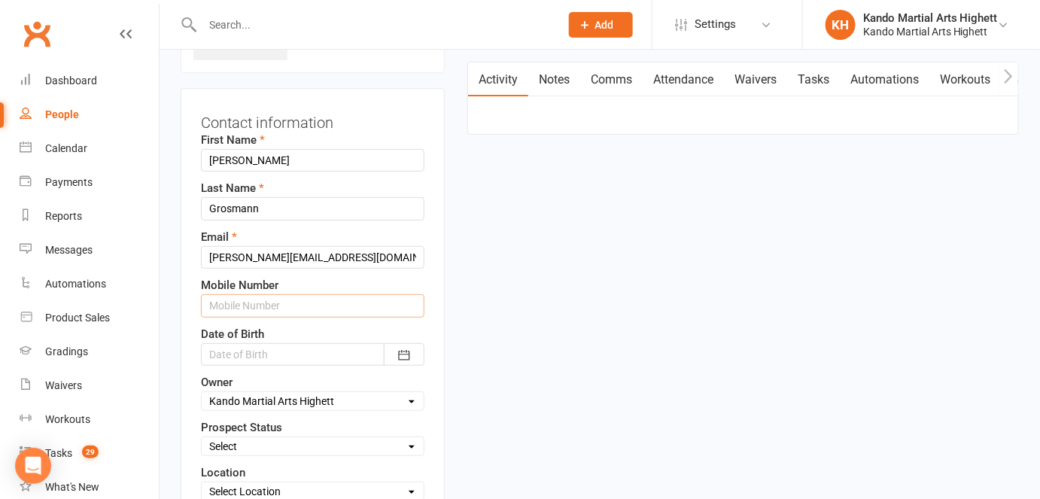
click at [238, 307] on input "text" at bounding box center [313, 305] width 224 height 23
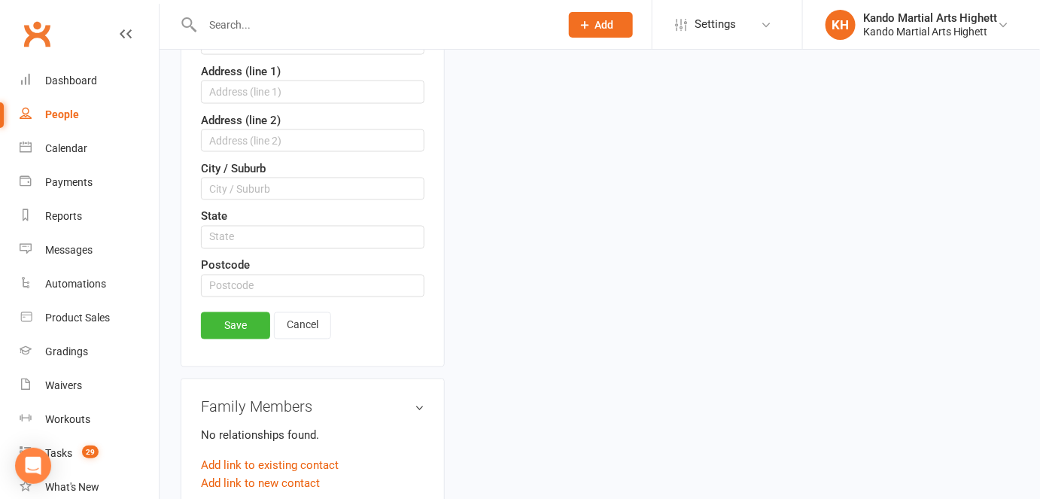
scroll to position [755, 0]
type input "0406621103"
click at [233, 318] on link "Save" at bounding box center [235, 325] width 69 height 27
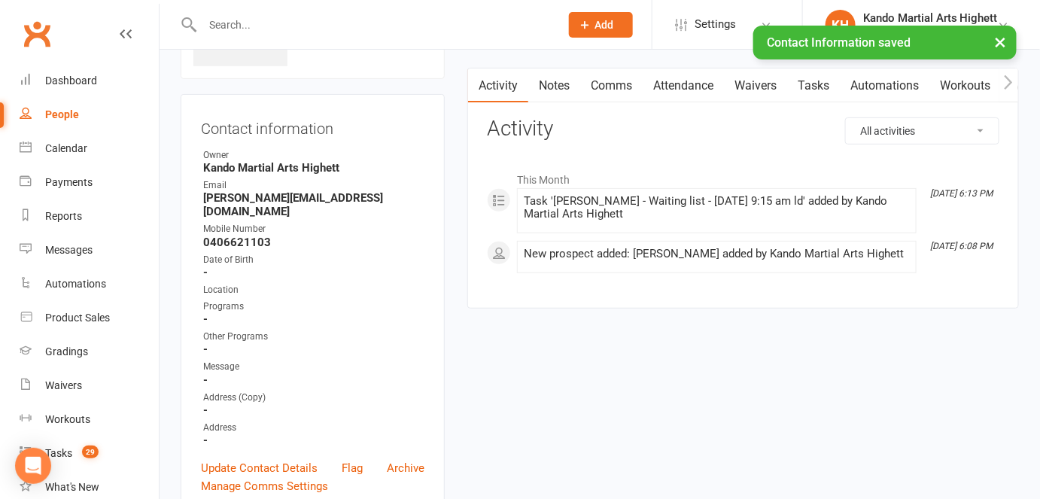
scroll to position [0, 0]
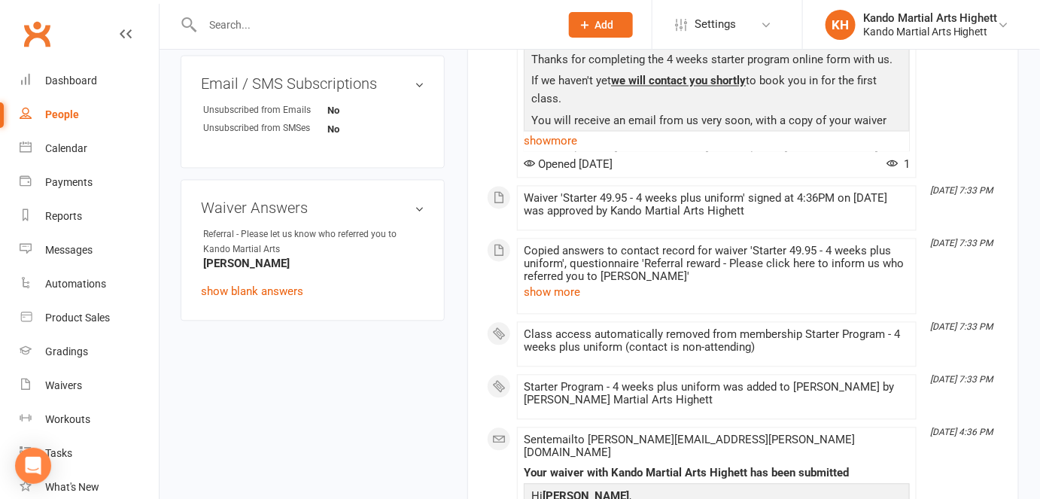
scroll to position [684, 0]
